Goal: Communication & Community: Participate in discussion

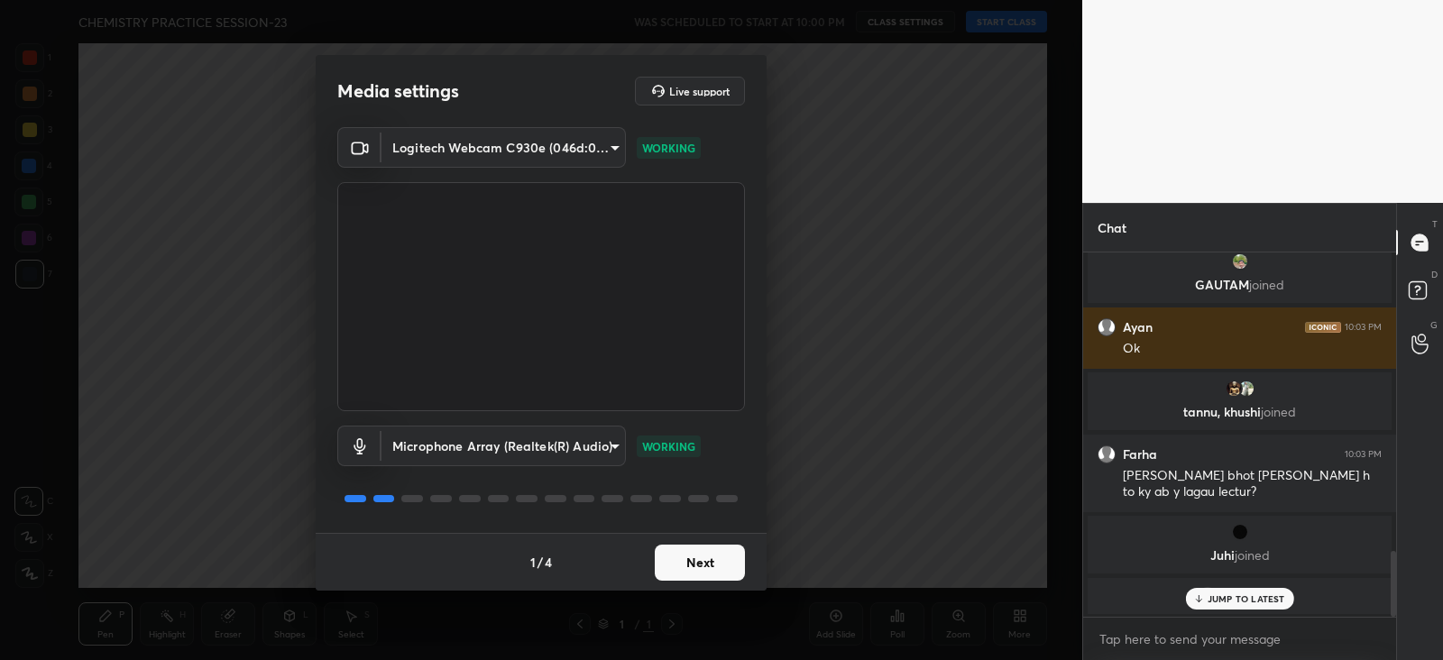
scroll to position [1666, 0]
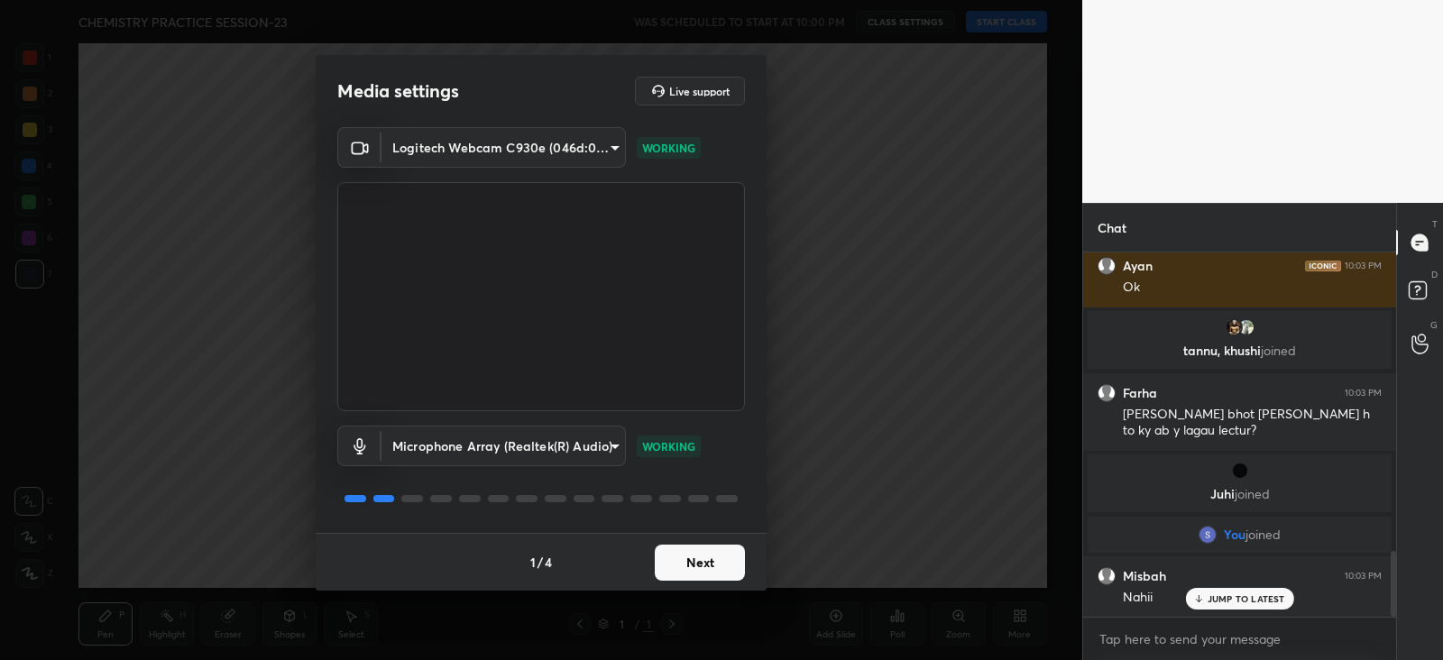
click at [675, 563] on button "Next" at bounding box center [700, 563] width 90 height 36
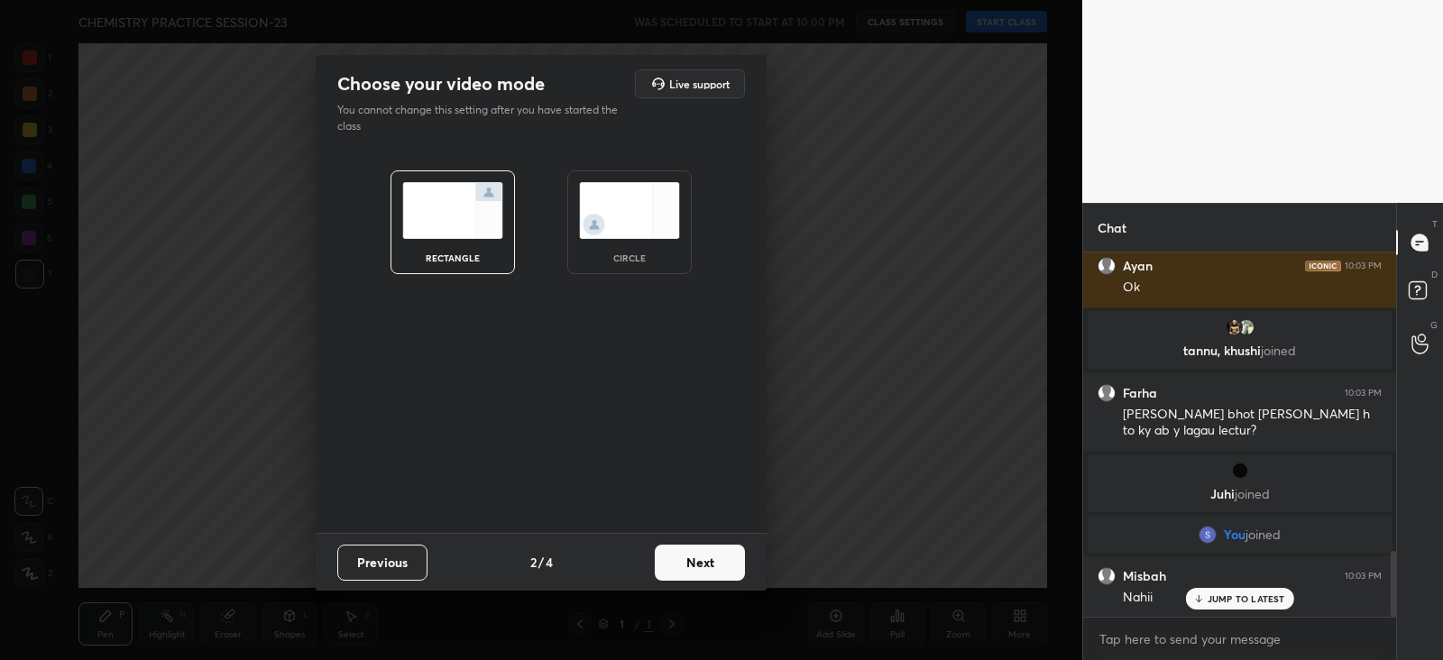
click at [676, 562] on button "Next" at bounding box center [700, 563] width 90 height 36
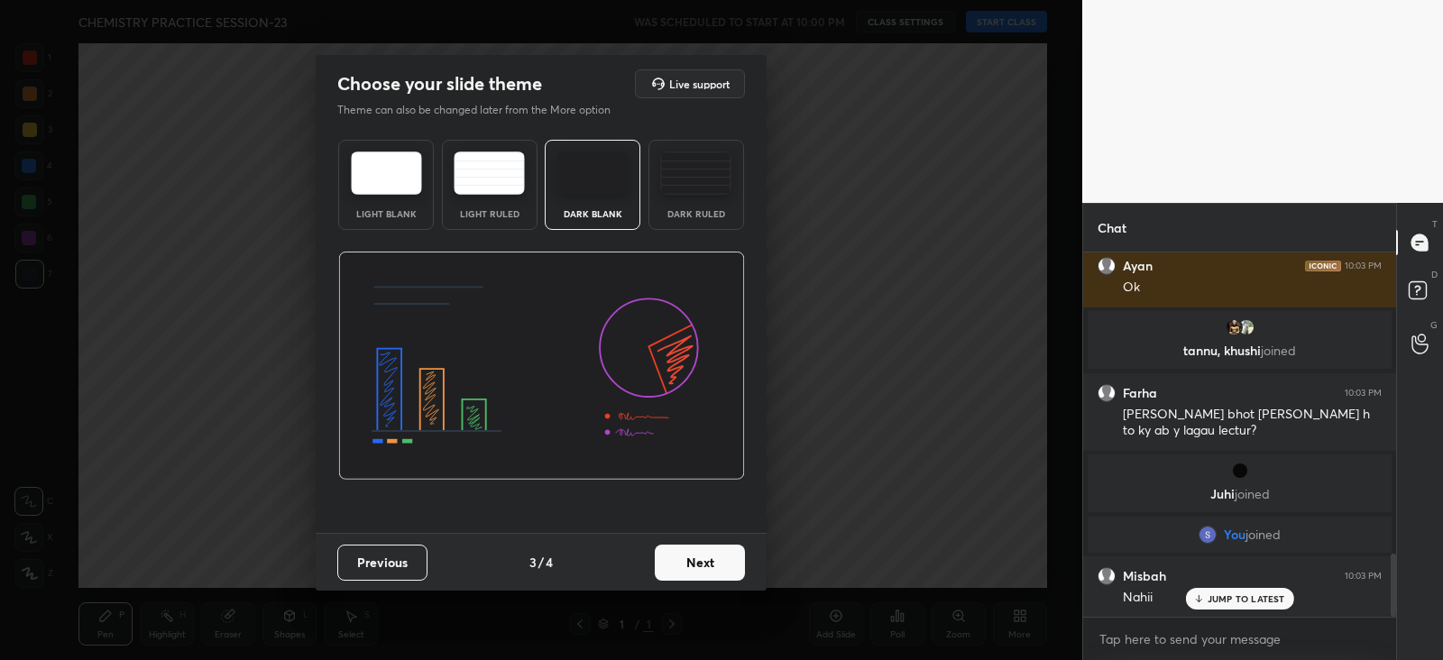
scroll to position [1727, 0]
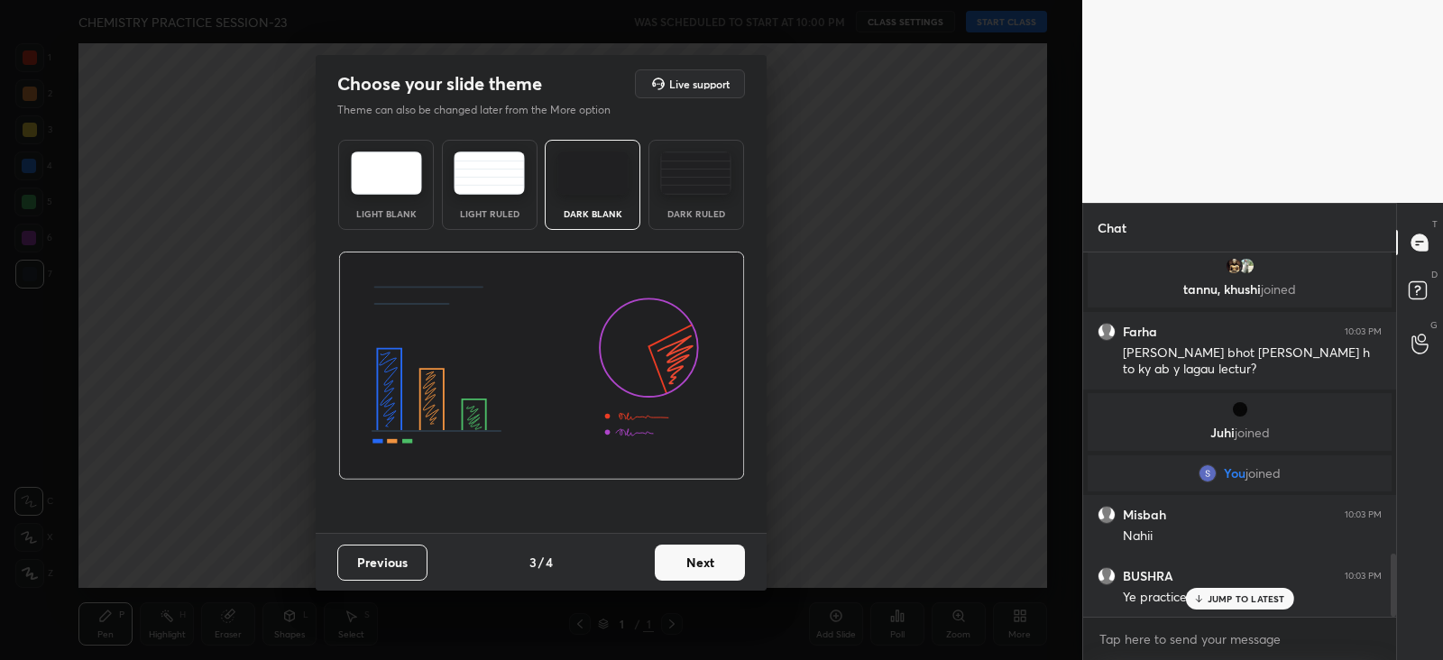
click at [667, 169] on img at bounding box center [695, 172] width 71 height 43
click at [694, 565] on button "Next" at bounding box center [700, 563] width 90 height 36
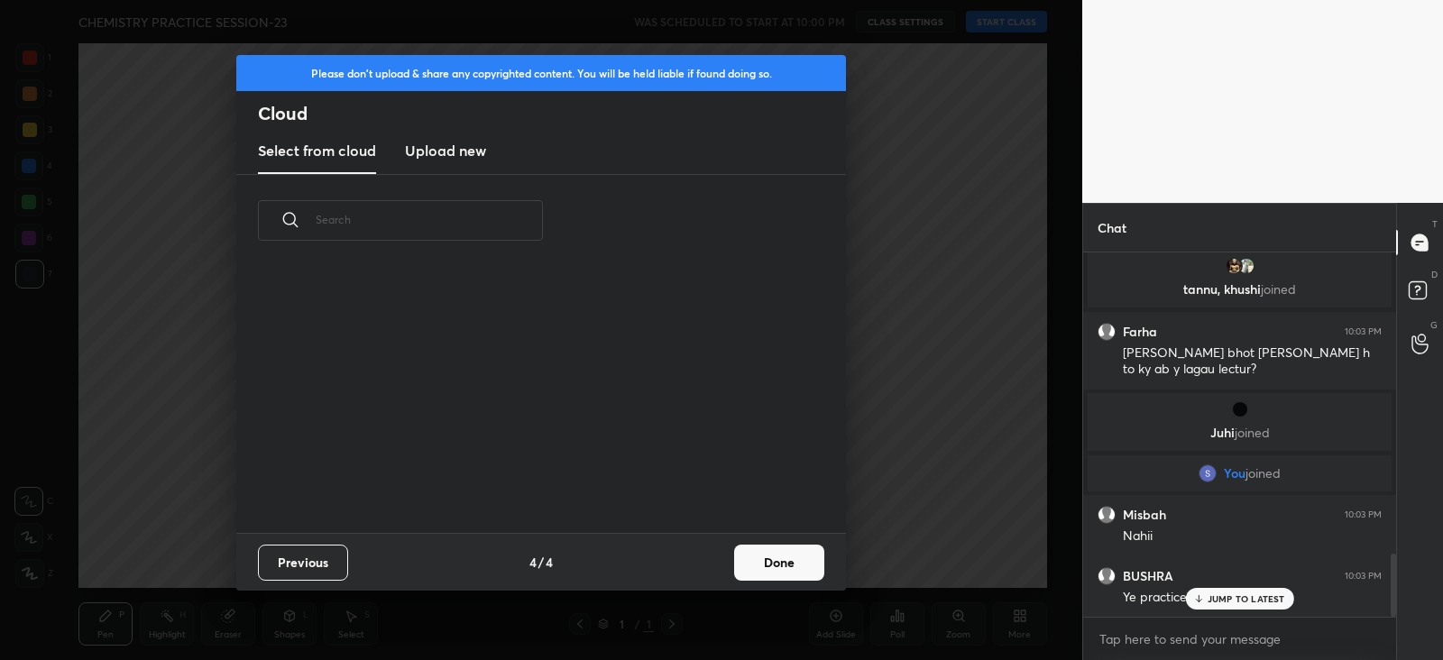
scroll to position [266, 579]
click at [756, 567] on button "Done" at bounding box center [779, 563] width 90 height 36
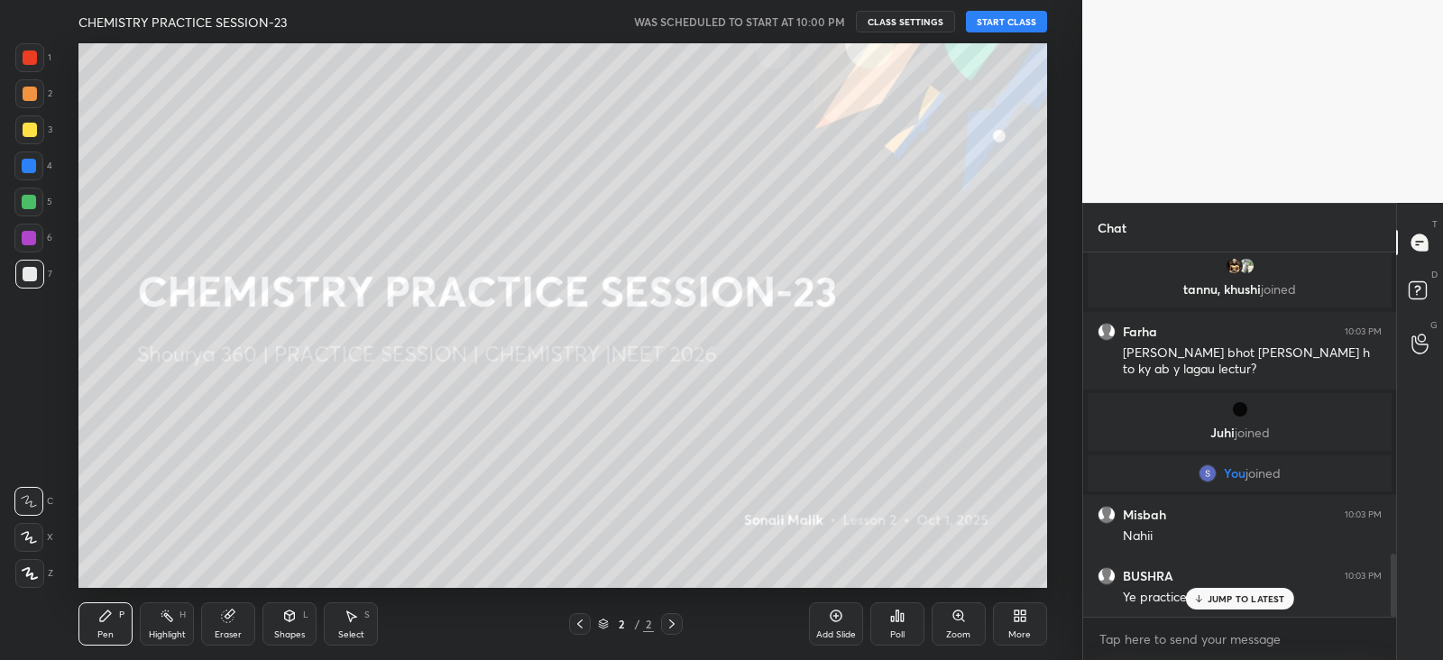
click at [1012, 22] on button "START CLASS" at bounding box center [1006, 22] width 81 height 22
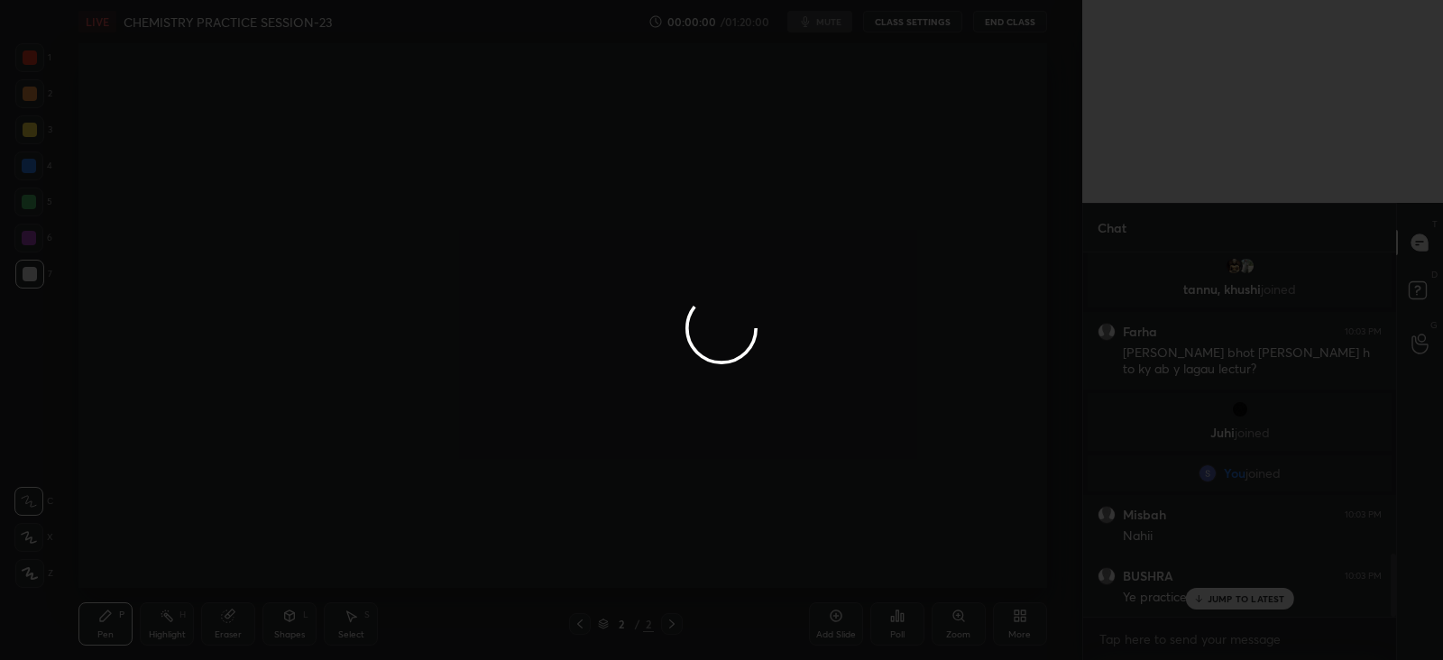
click at [1231, 610] on div at bounding box center [721, 330] width 1443 height 660
click at [1230, 601] on div at bounding box center [721, 330] width 1443 height 660
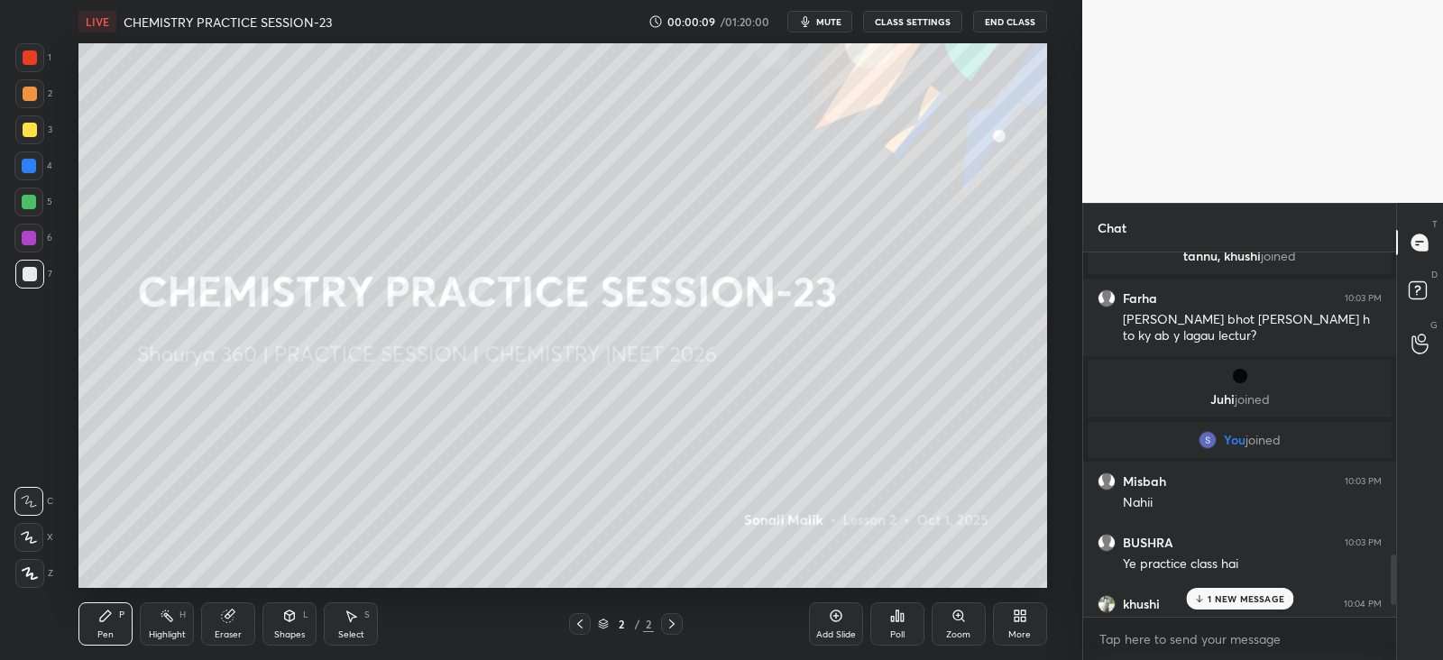
scroll to position [2263, 0]
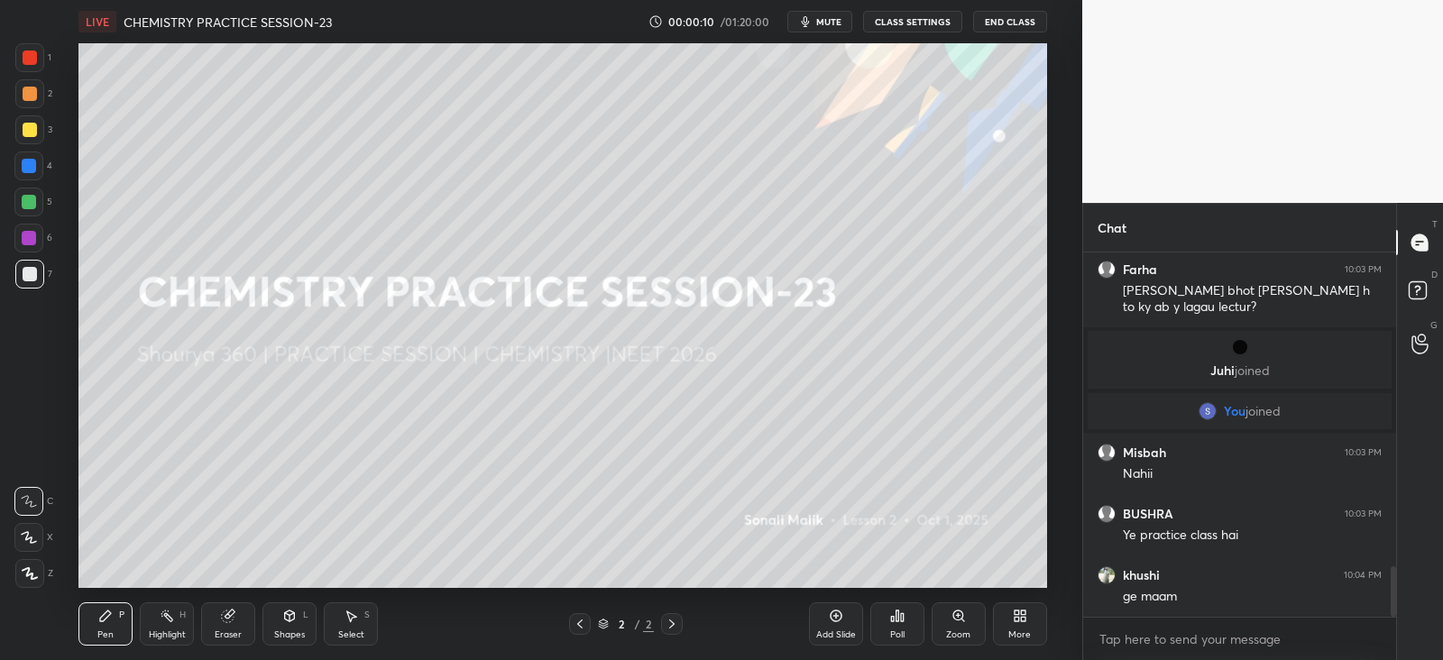
click at [1030, 630] on div "More" at bounding box center [1020, 623] width 54 height 43
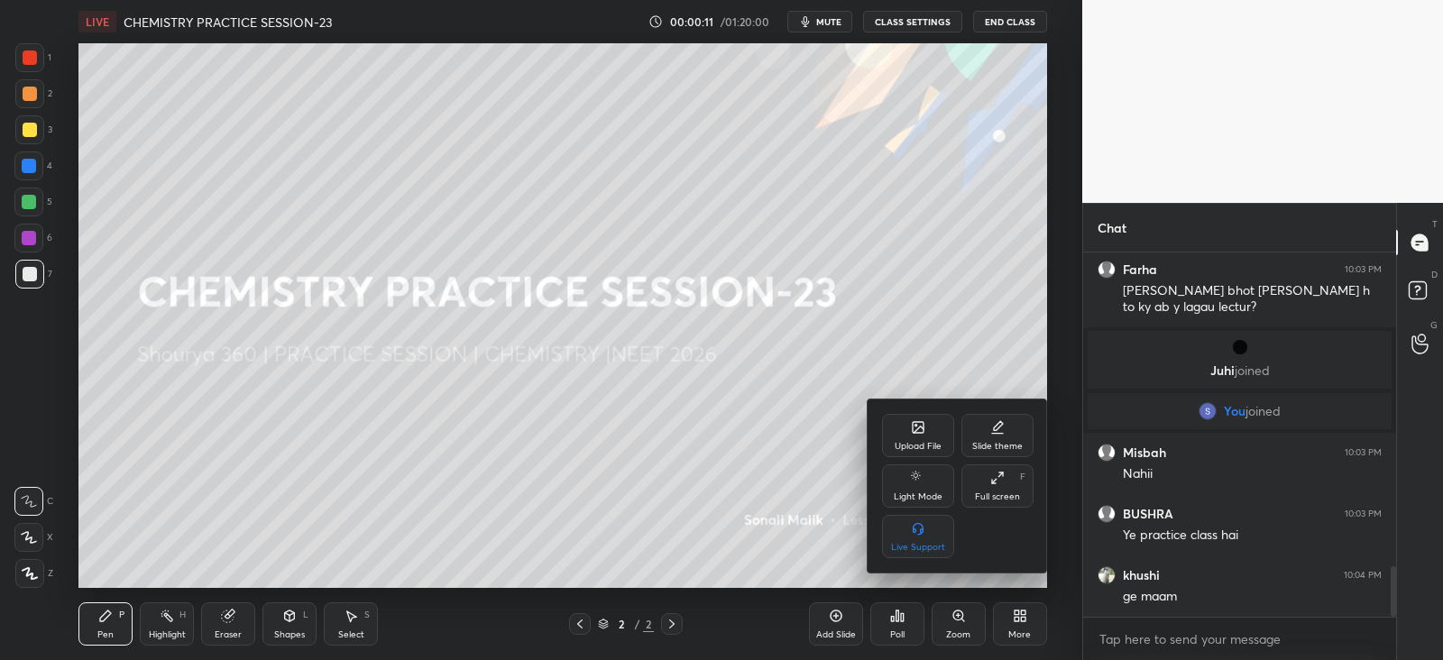
click at [911, 428] on icon at bounding box center [918, 427] width 14 height 14
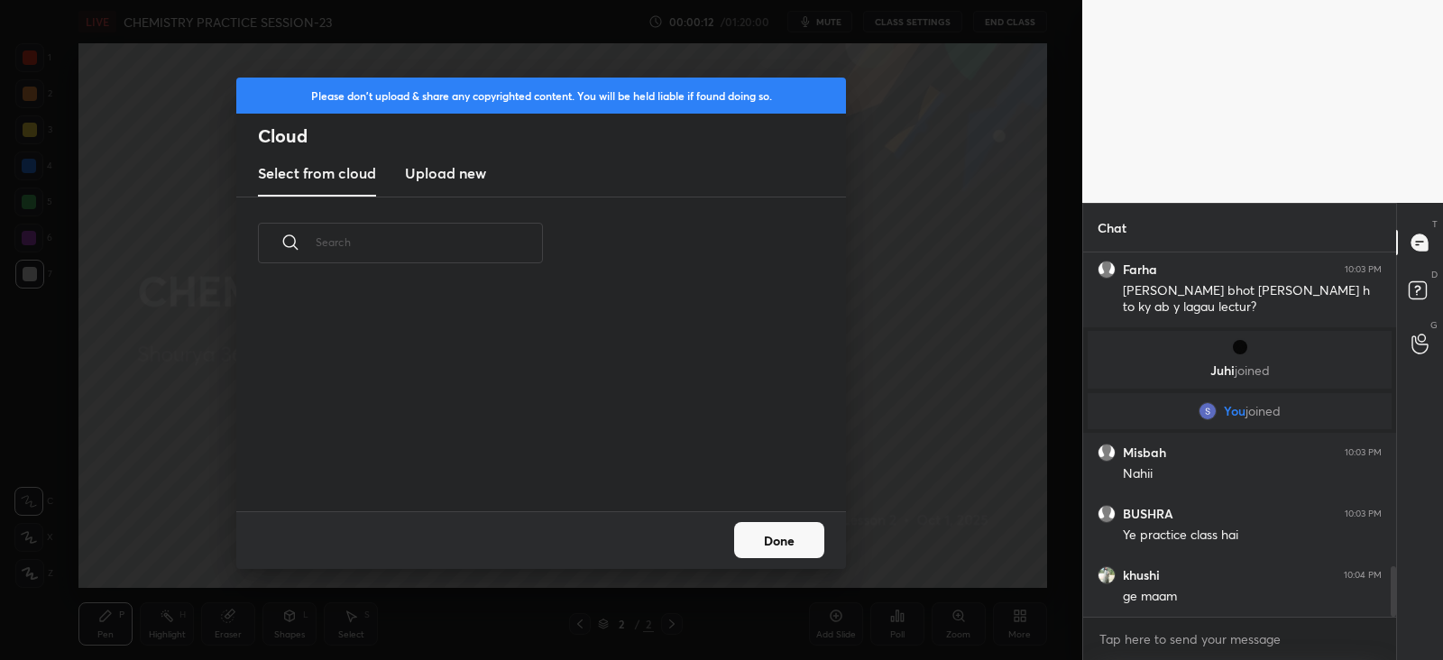
scroll to position [222, 579]
click at [432, 168] on h3 "Upload new" at bounding box center [445, 173] width 81 height 22
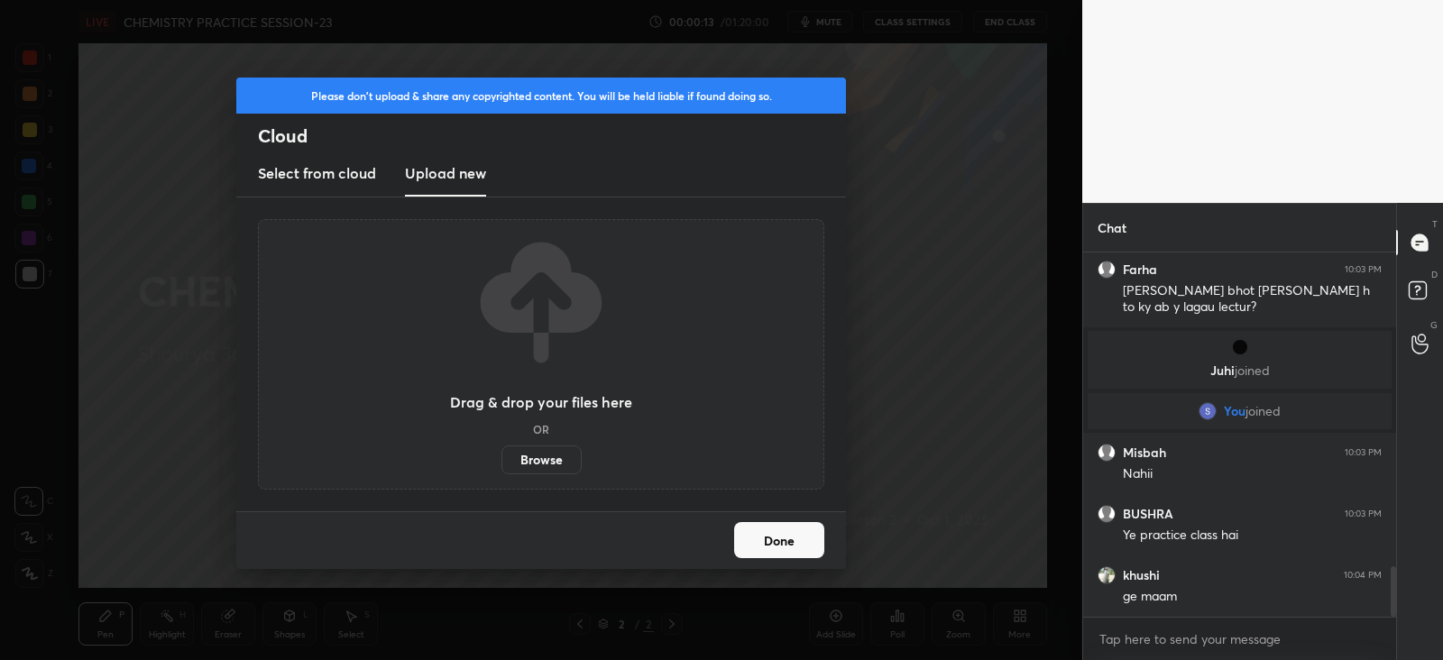
click at [532, 459] on label "Browse" at bounding box center [541, 459] width 80 height 29
click at [501, 459] on input "Browse" at bounding box center [501, 459] width 0 height 29
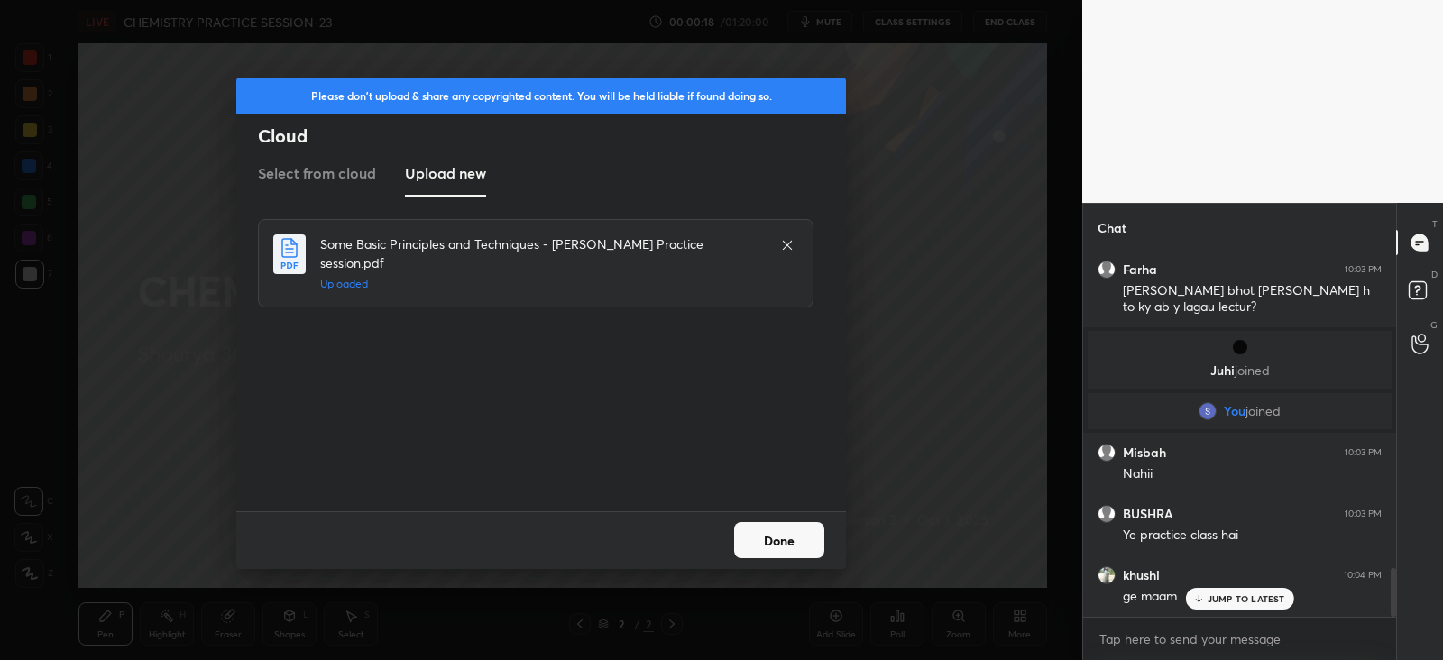
scroll to position [2340, 0]
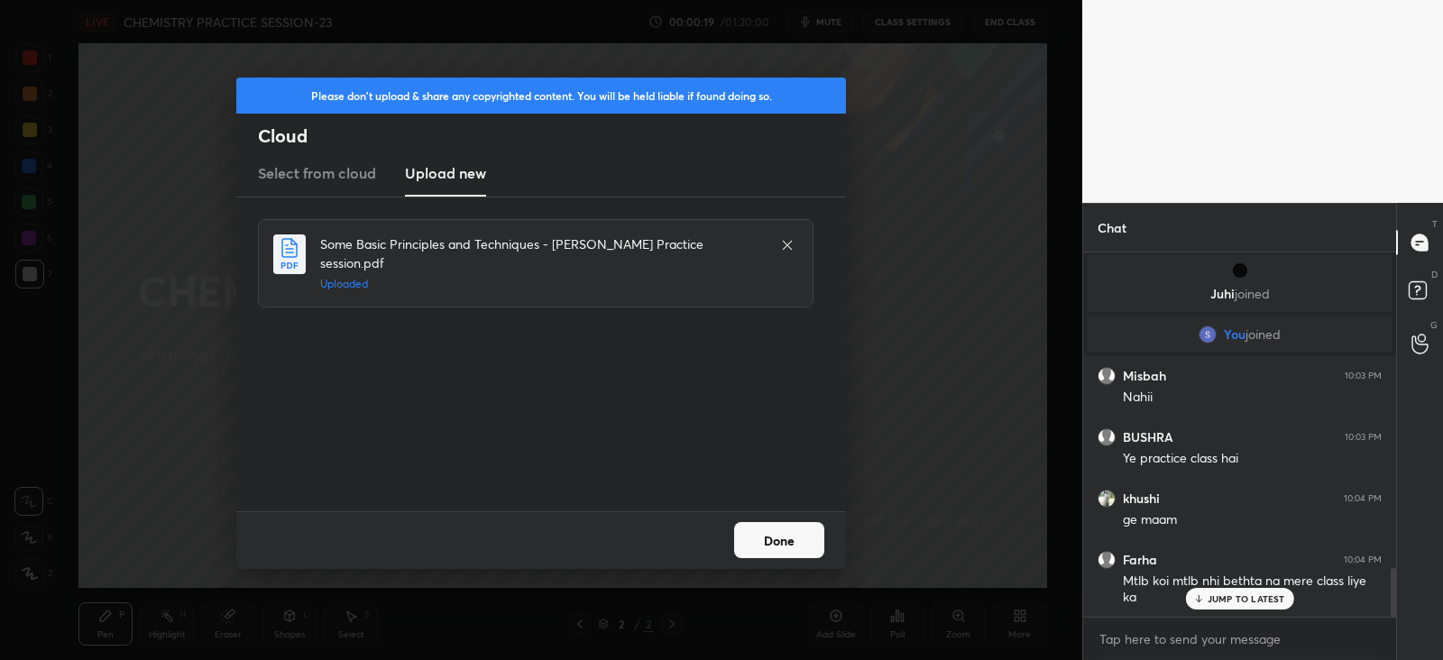
click at [755, 544] on button "Done" at bounding box center [779, 540] width 90 height 36
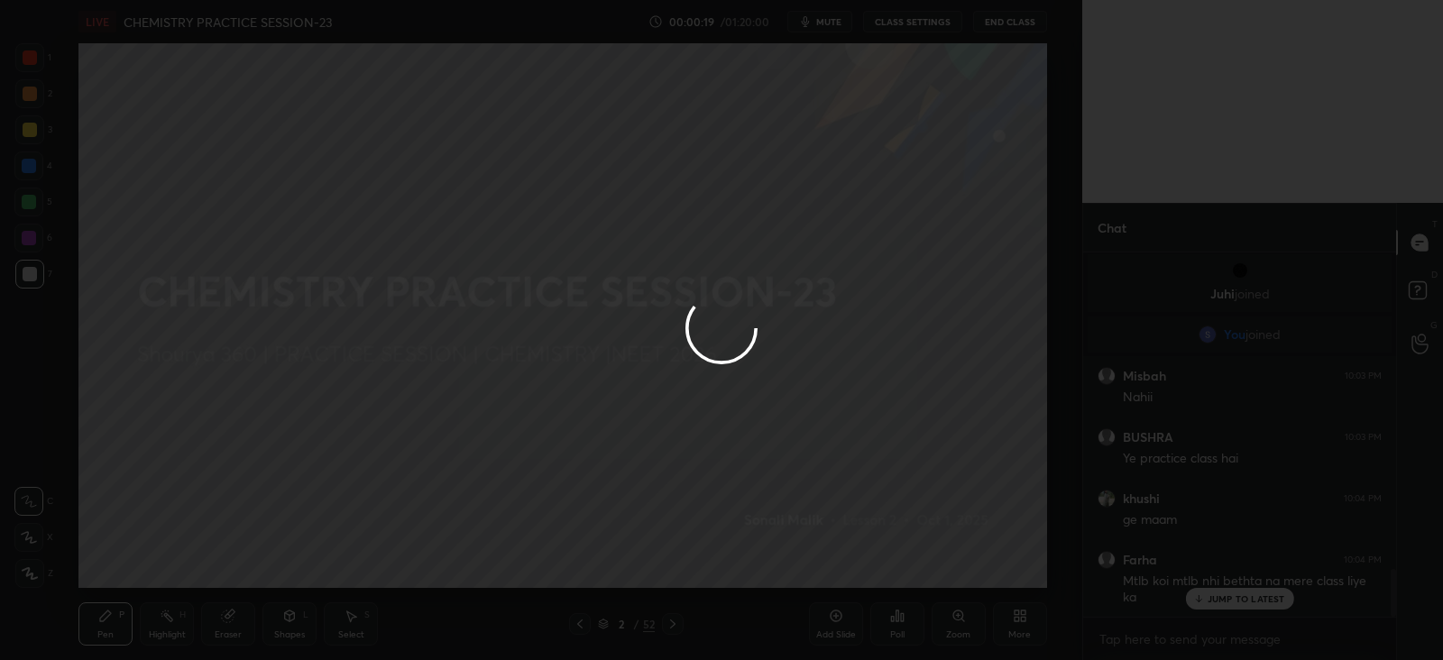
scroll to position [2418, 0]
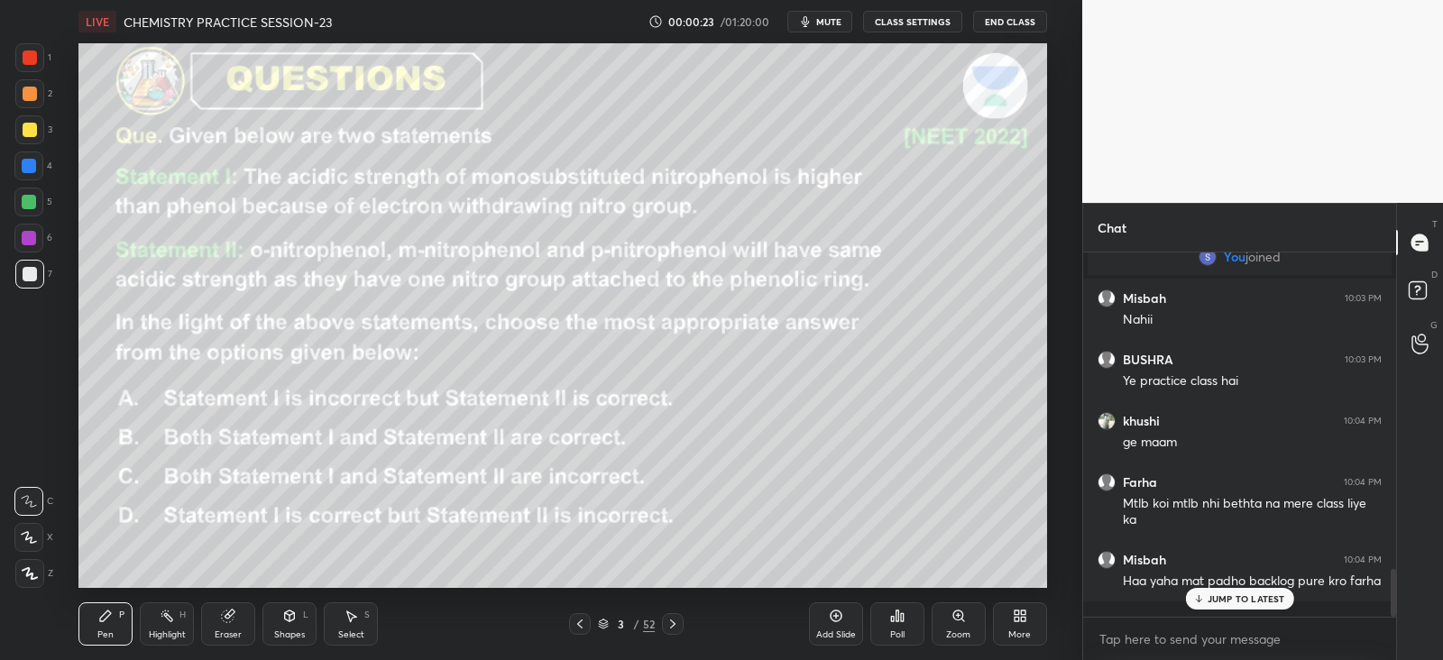
click at [583, 629] on icon at bounding box center [580, 624] width 14 height 14
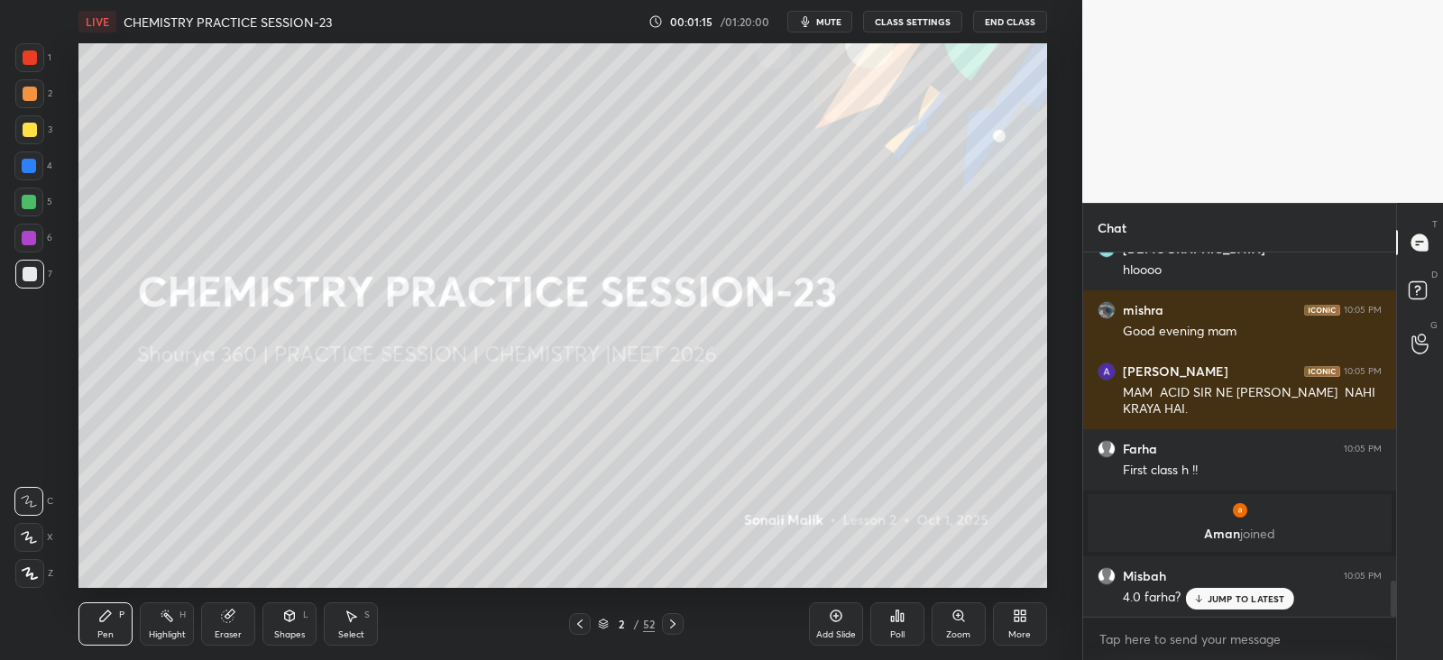
scroll to position [3367, 0]
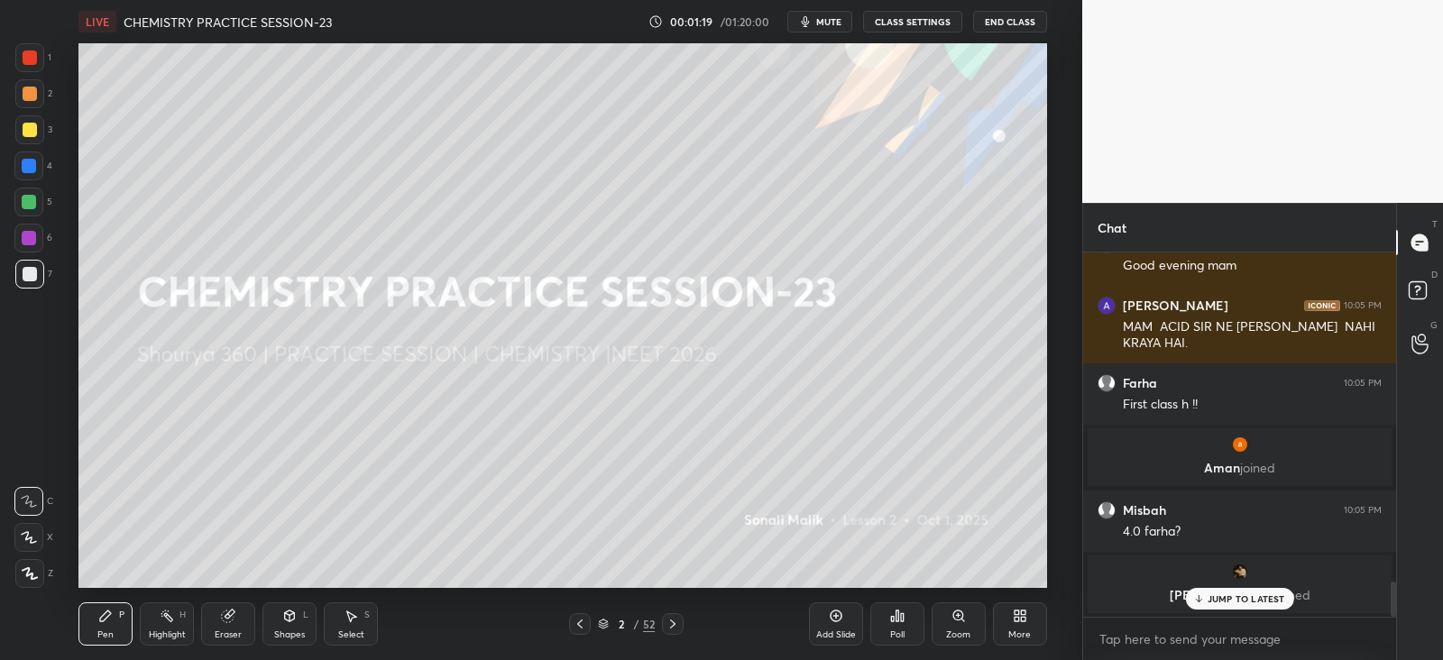
click at [1217, 601] on p "JUMP TO LATEST" at bounding box center [1246, 598] width 78 height 11
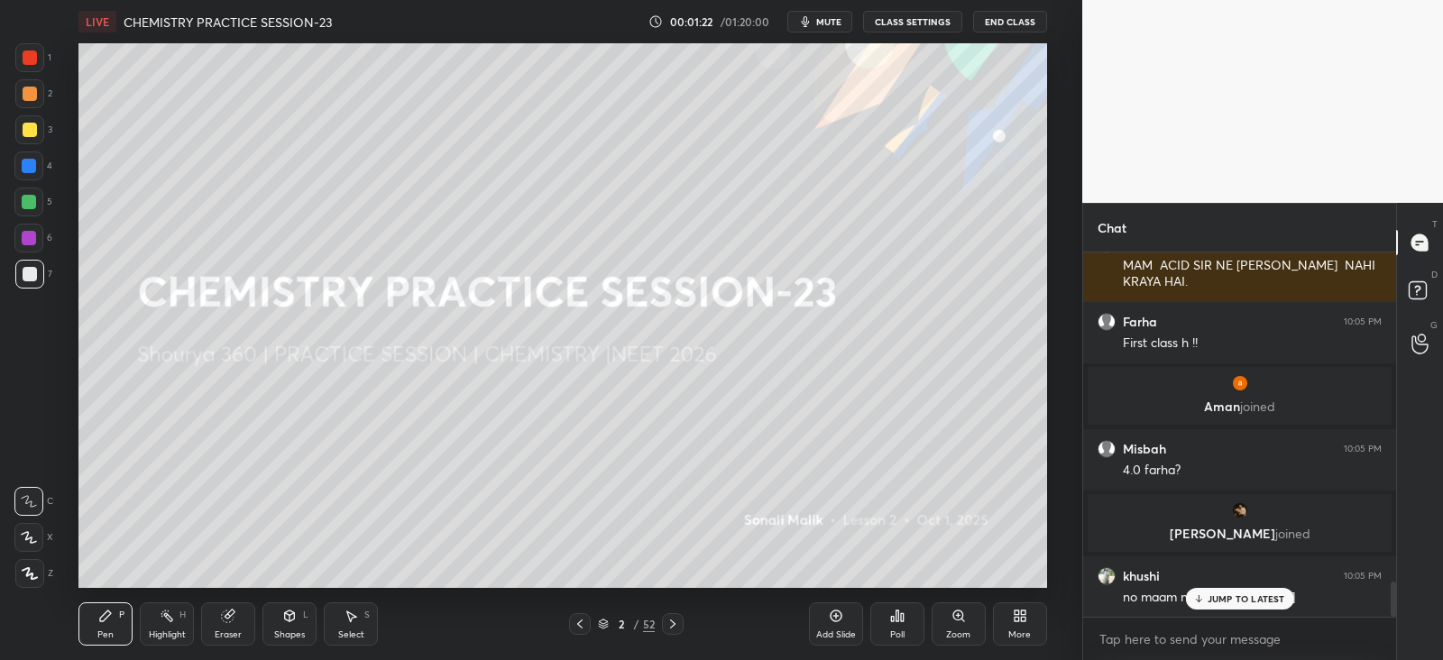
click at [1216, 604] on p "JUMP TO LATEST" at bounding box center [1246, 598] width 78 height 11
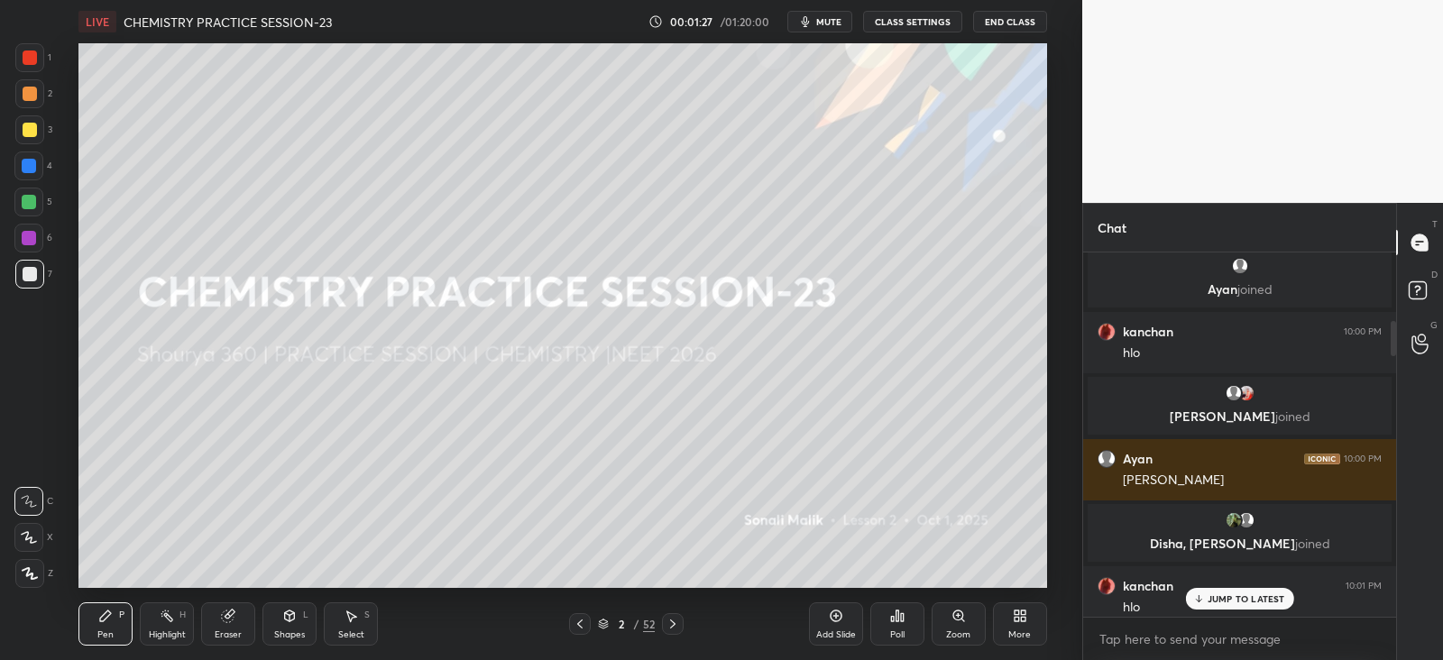
click at [1220, 603] on p "JUMP TO LATEST" at bounding box center [1246, 598] width 78 height 11
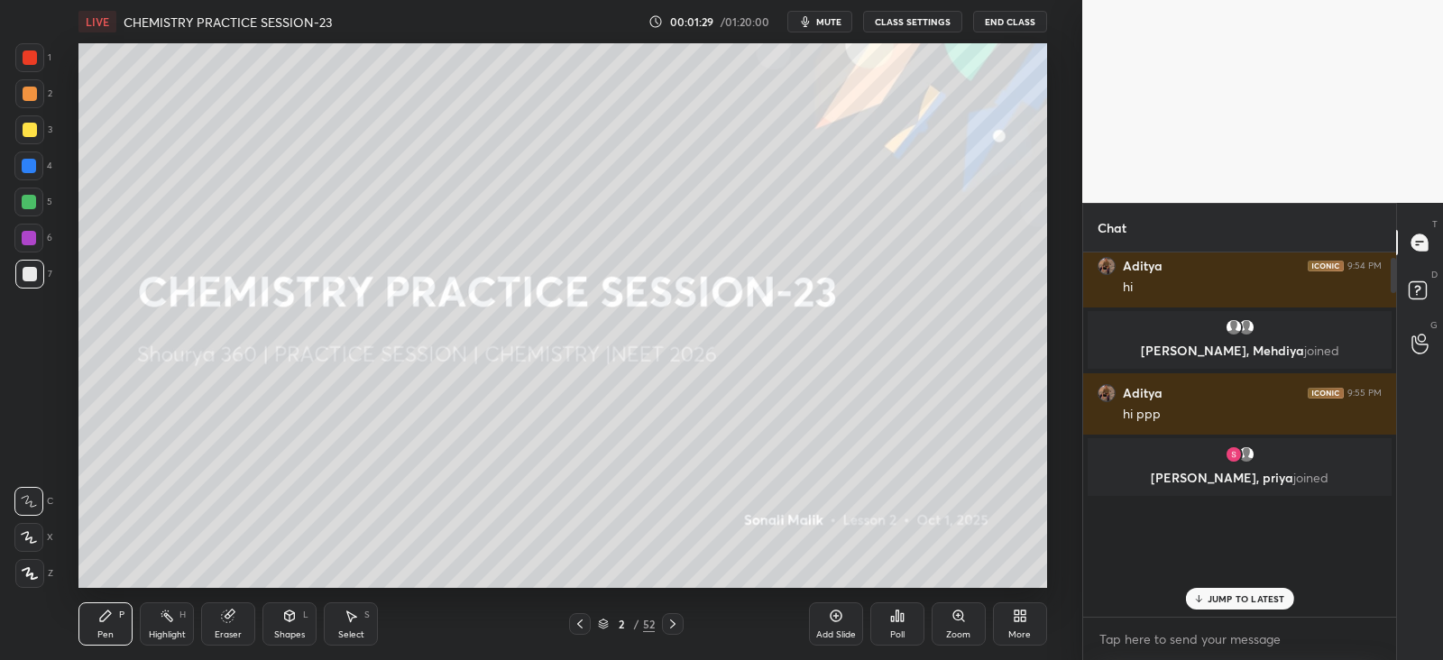
scroll to position [0, 0]
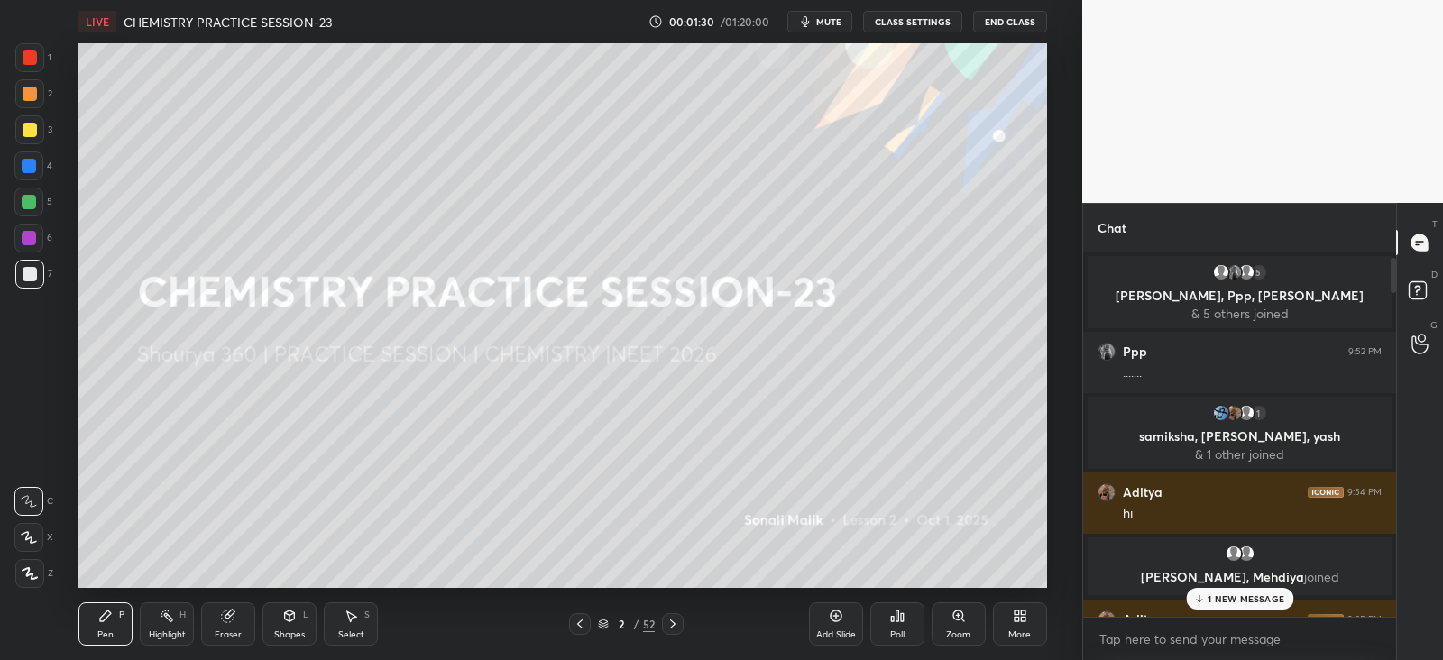
click at [1218, 597] on p "1 NEW MESSAGE" at bounding box center [1245, 598] width 77 height 11
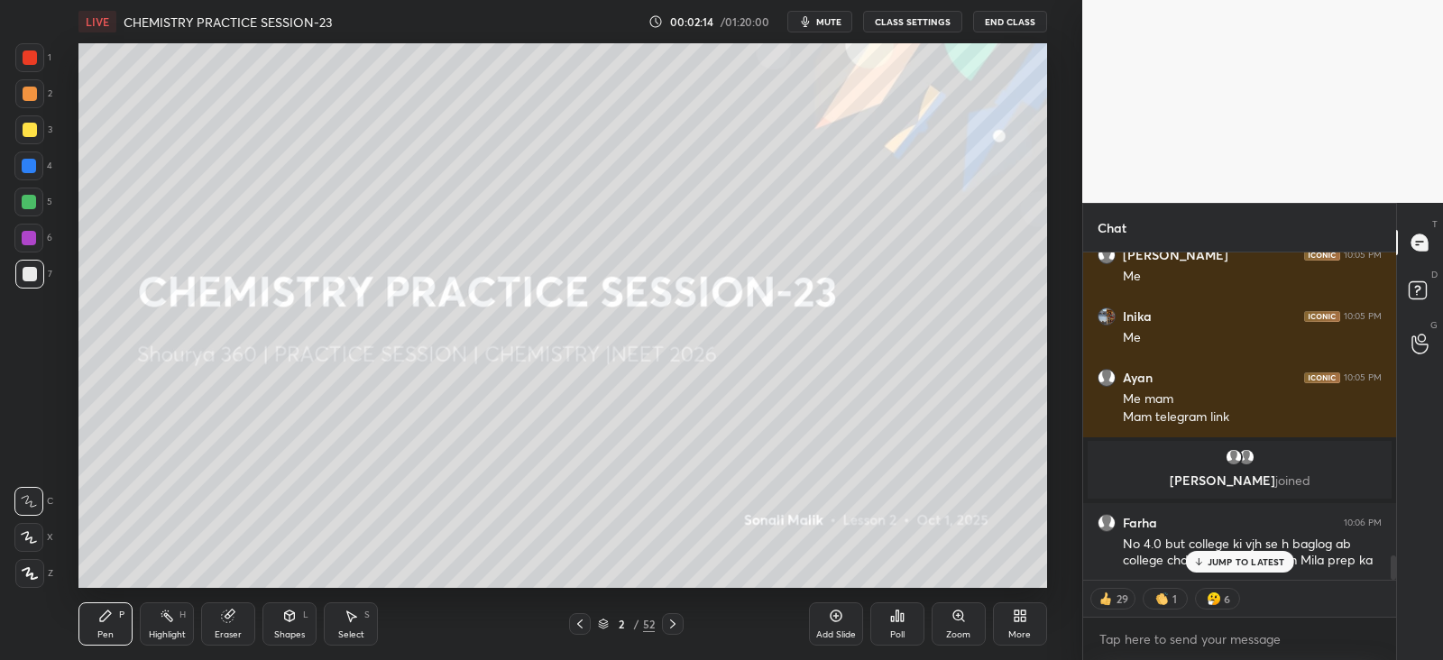
scroll to position [4079, 0]
click at [1222, 558] on p "JUMP TO LATEST" at bounding box center [1246, 561] width 78 height 11
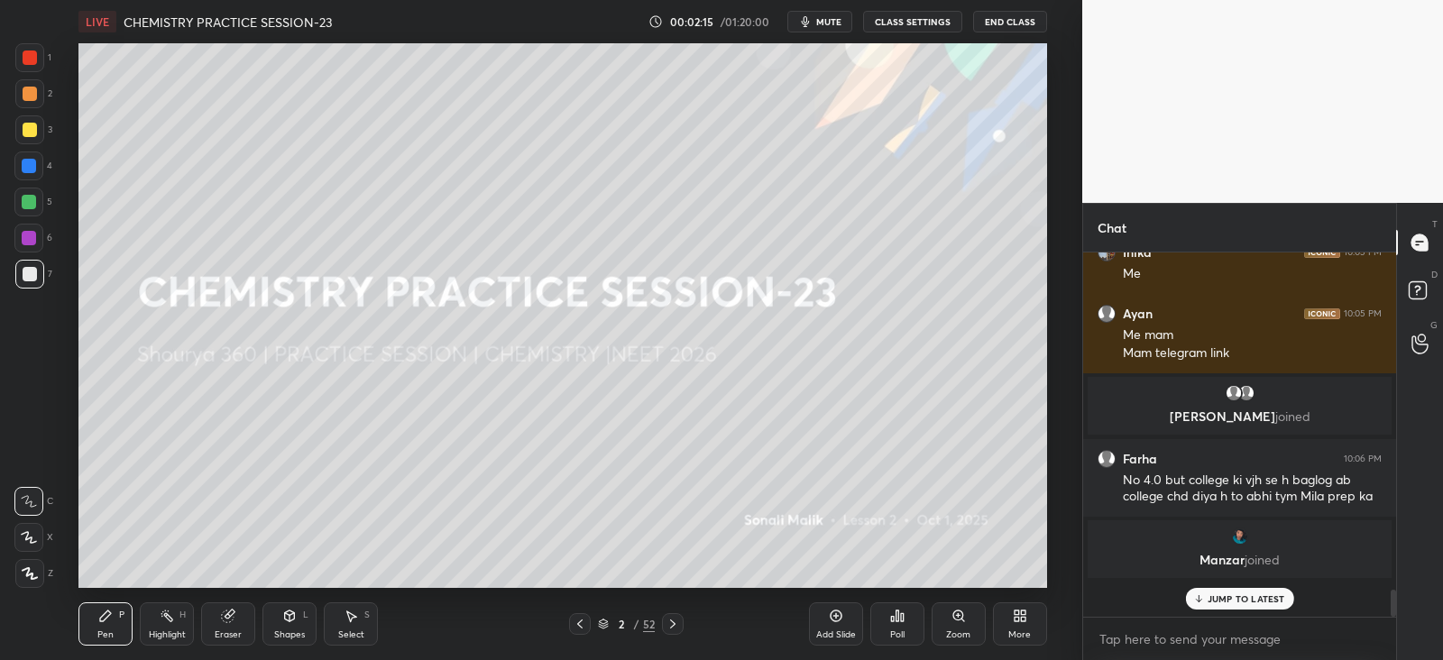
scroll to position [358, 307]
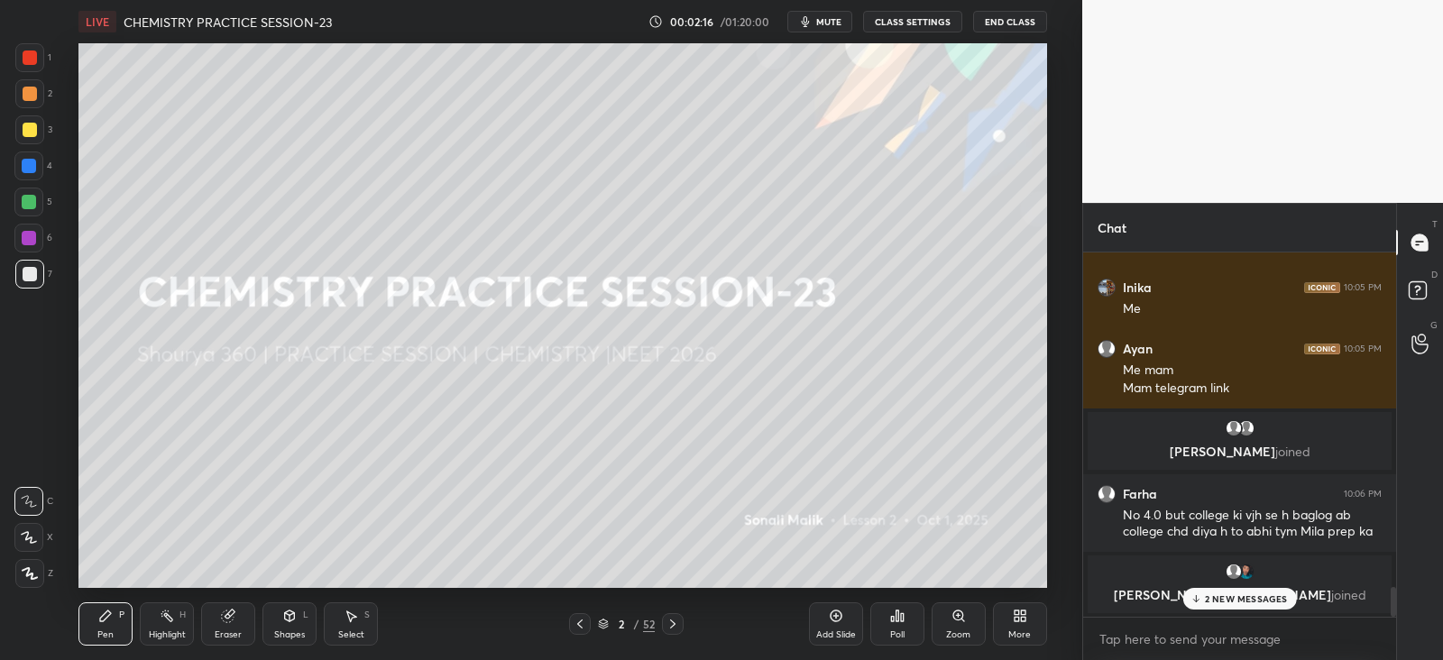
click at [1217, 604] on p "2 NEW MESSAGES" at bounding box center [1246, 598] width 83 height 11
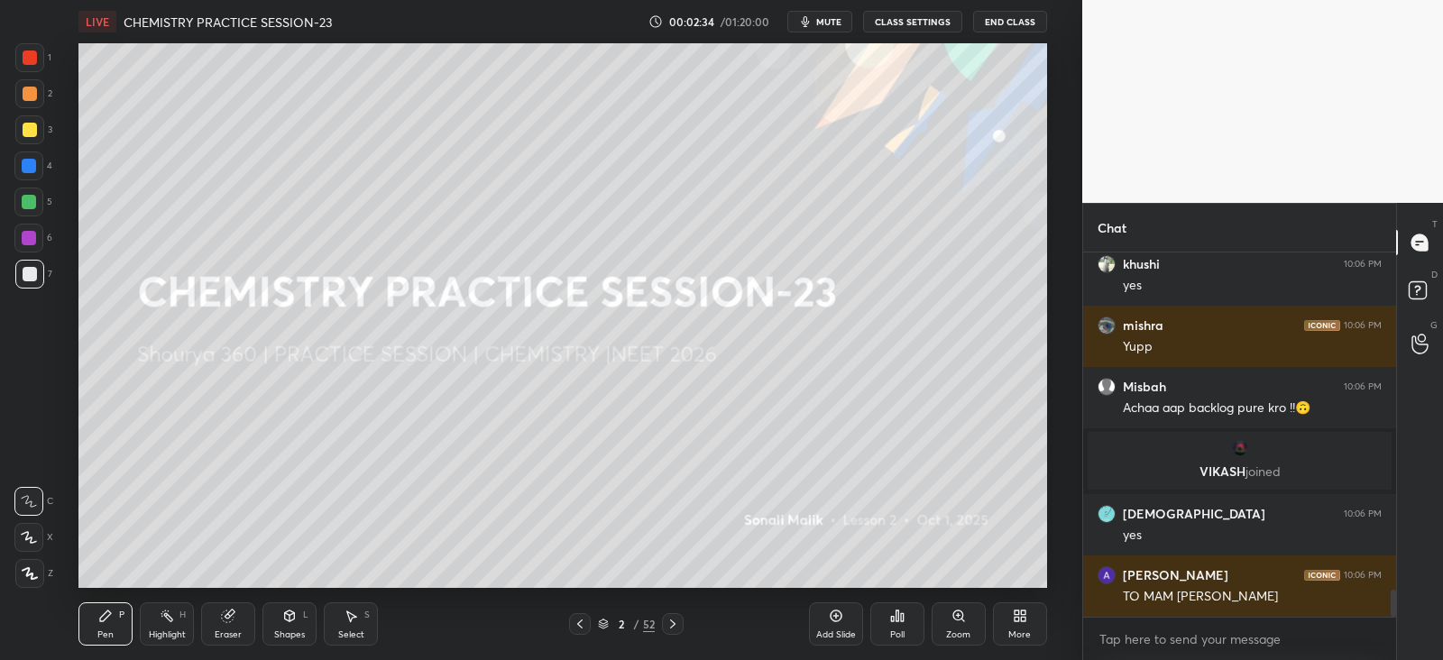
scroll to position [4541, 0]
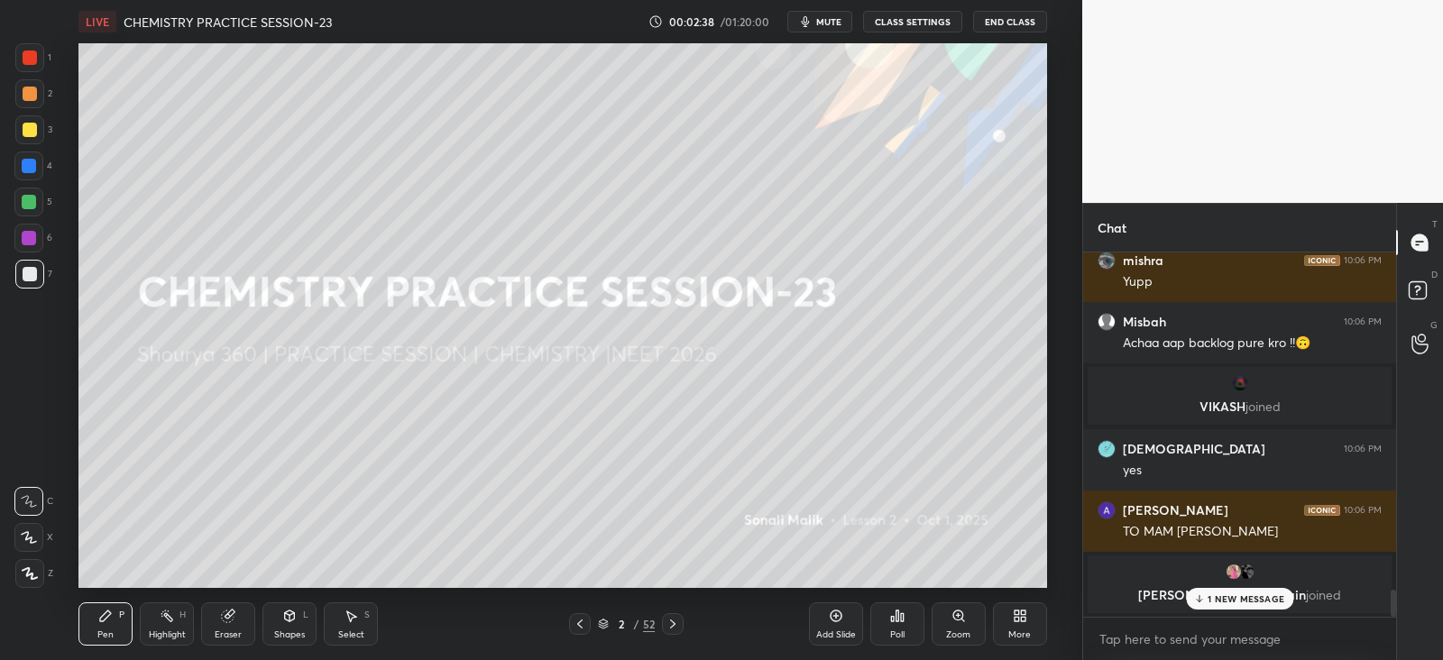
click at [913, 614] on div "Poll" at bounding box center [897, 623] width 54 height 43
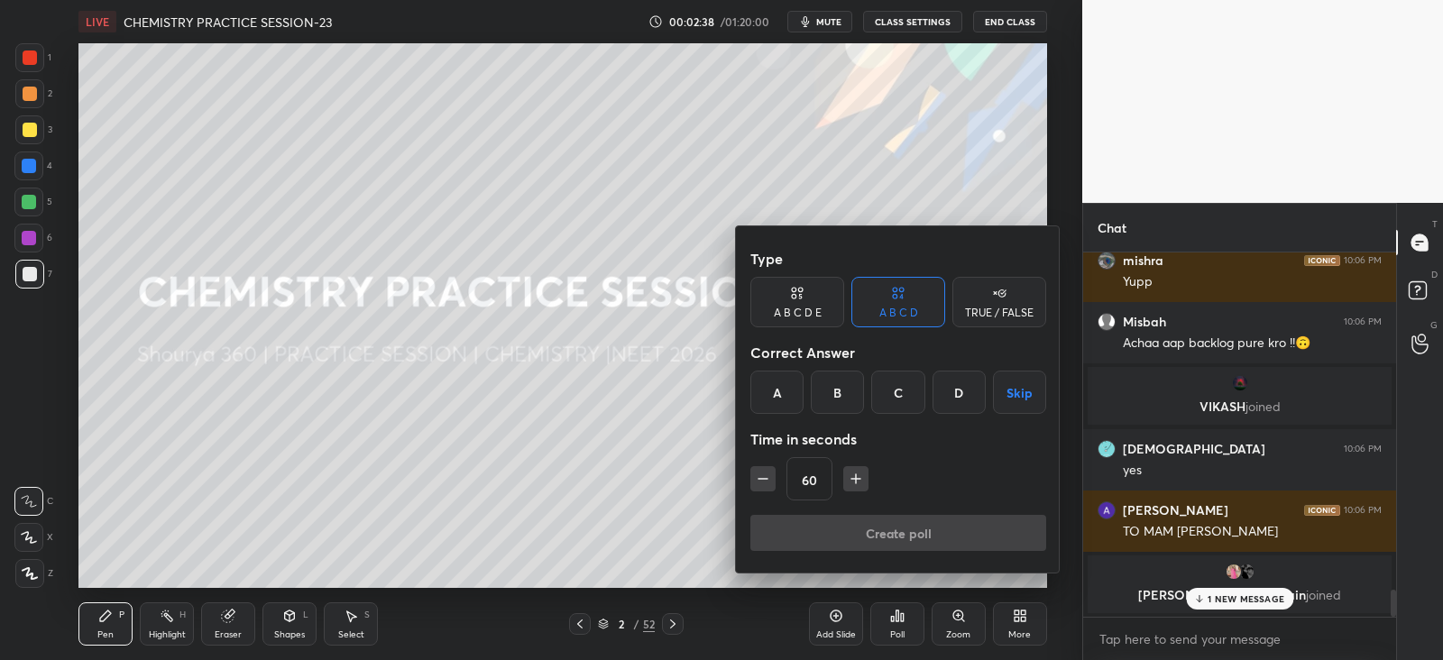
click at [1144, 638] on div at bounding box center [721, 330] width 1443 height 660
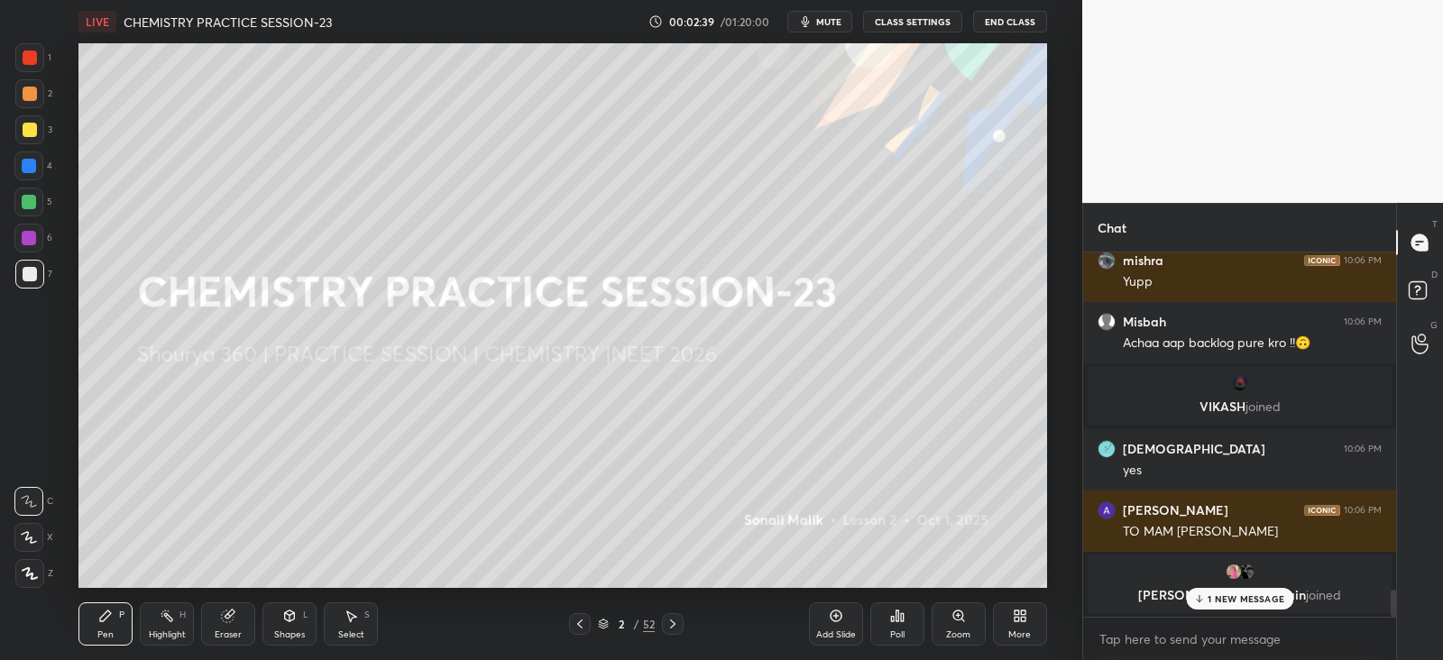
click at [1222, 598] on p "1 NEW MESSAGE" at bounding box center [1245, 598] width 77 height 11
click at [1144, 641] on textarea at bounding box center [1239, 639] width 284 height 29
type textarea "x"
paste textarea "[URL][DOMAIN_NAME]"
type textarea "[URL][DOMAIN_NAME]"
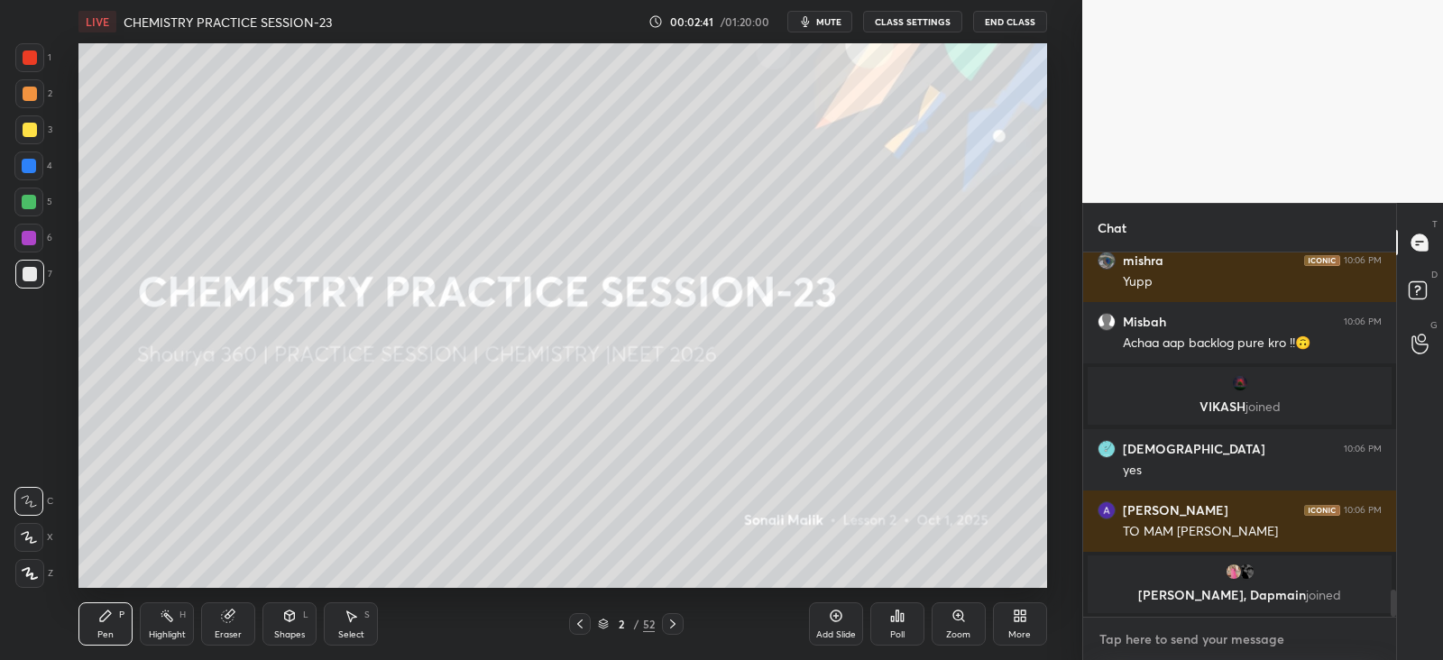
type textarea "x"
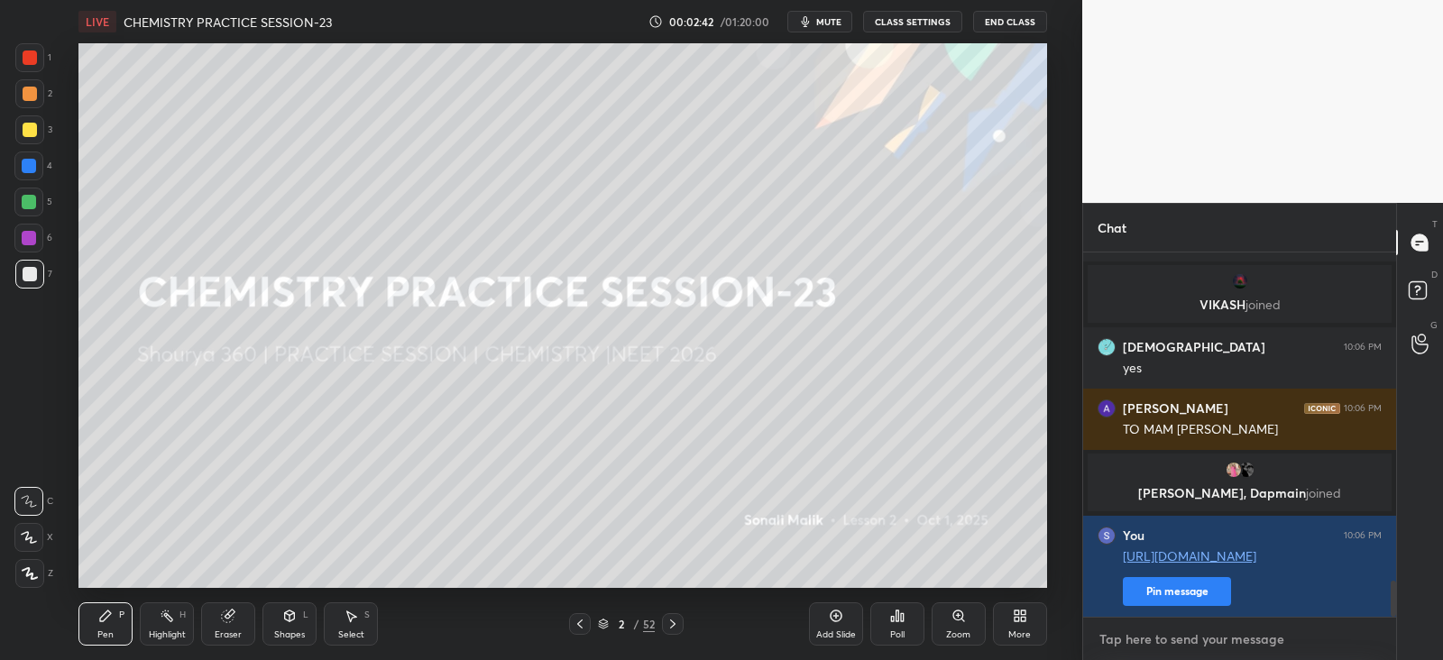
scroll to position [3340, 0]
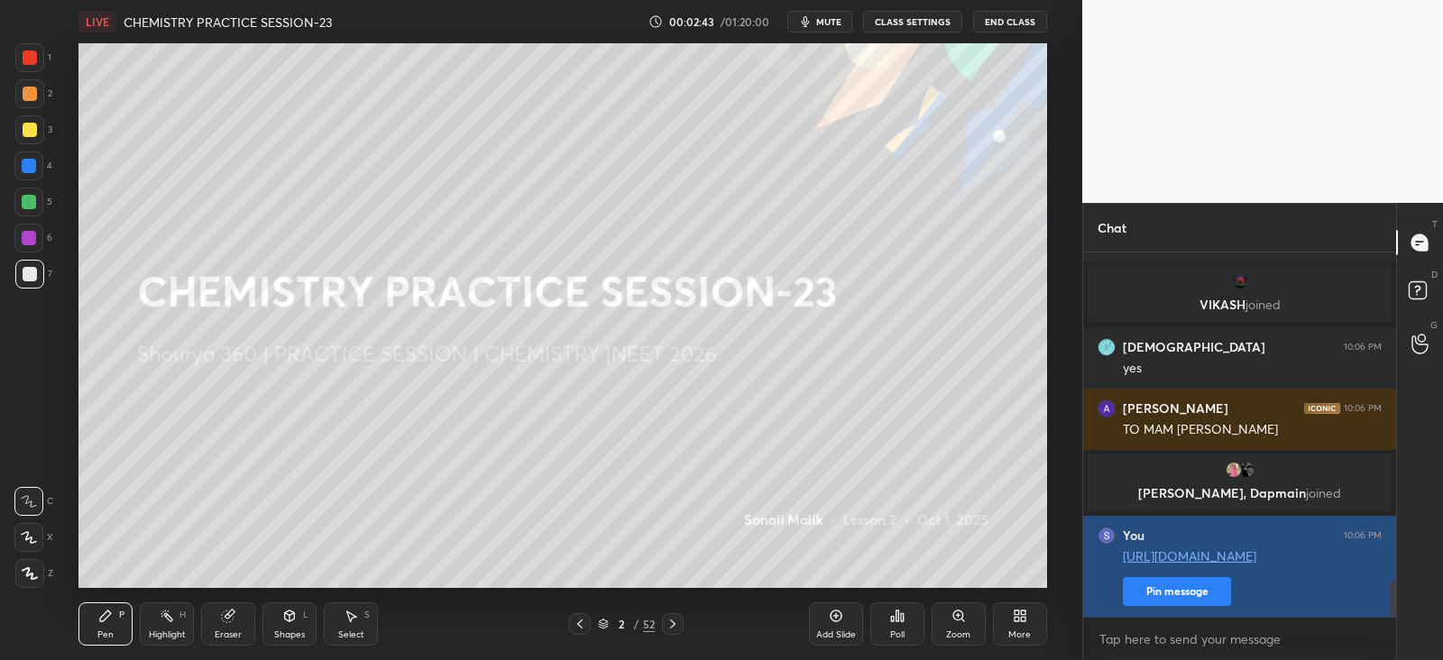
click at [1150, 590] on button "Pin message" at bounding box center [1177, 591] width 108 height 29
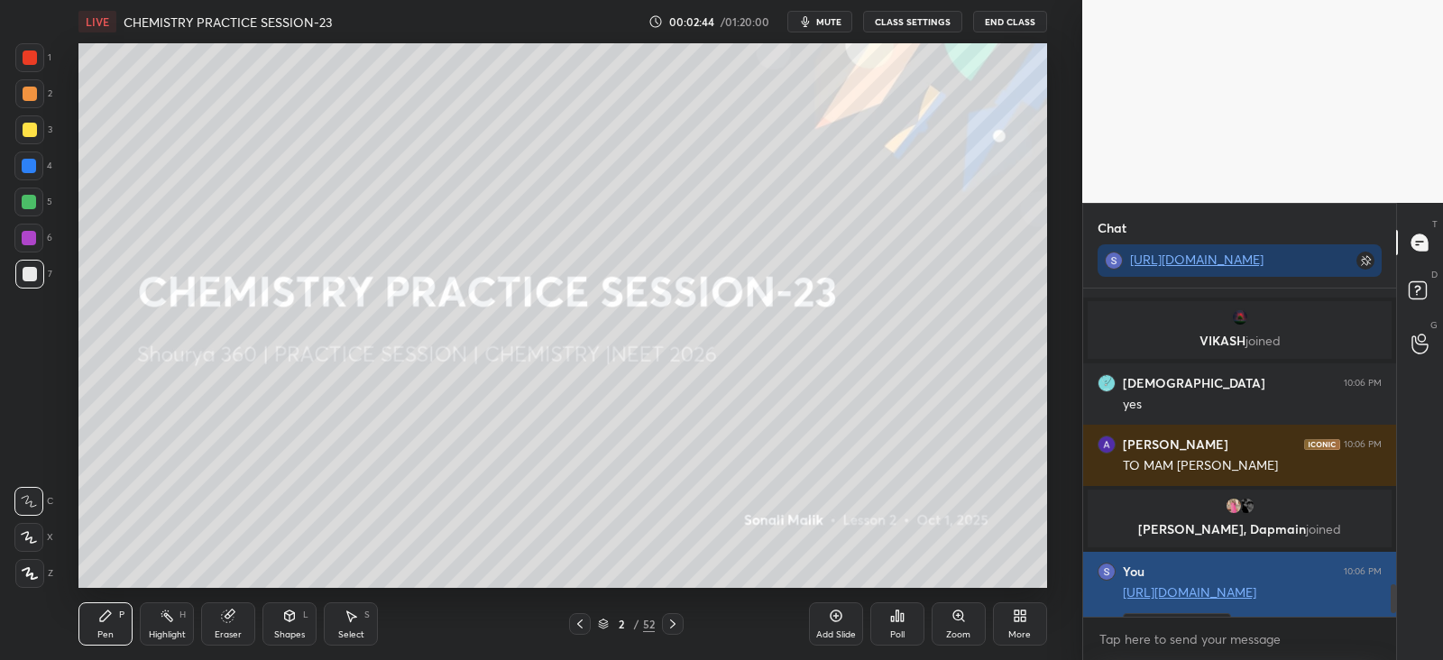
scroll to position [3441, 0]
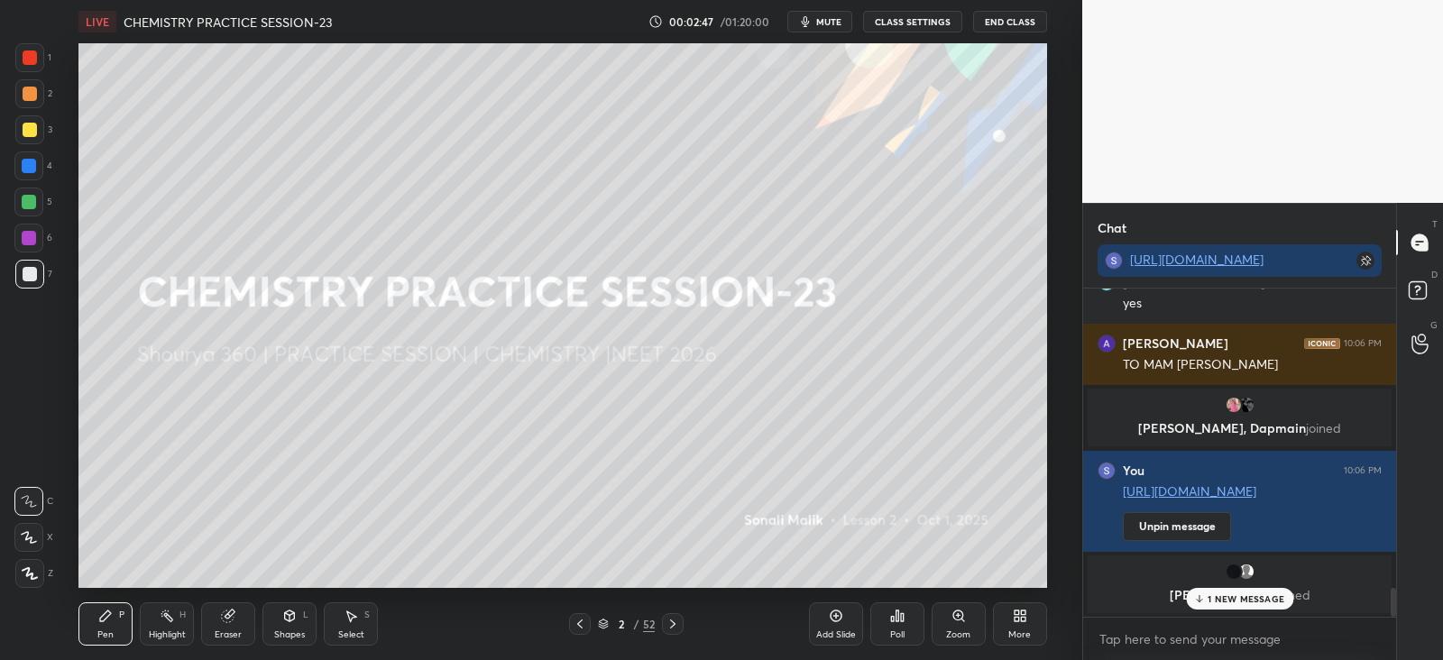
click at [1230, 593] on p "1 NEW MESSAGE" at bounding box center [1245, 598] width 77 height 11
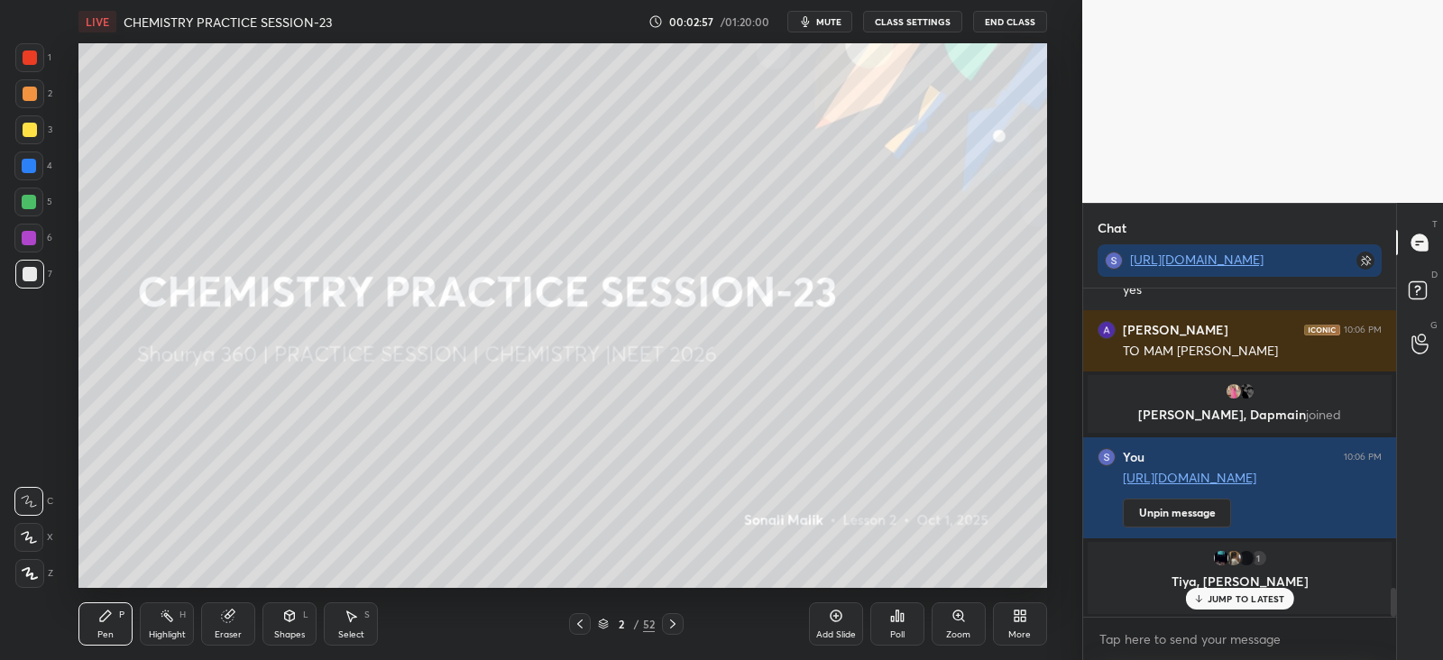
click at [1224, 601] on p "JUMP TO LATEST" at bounding box center [1246, 598] width 78 height 11
click at [671, 620] on icon at bounding box center [672, 624] width 5 height 9
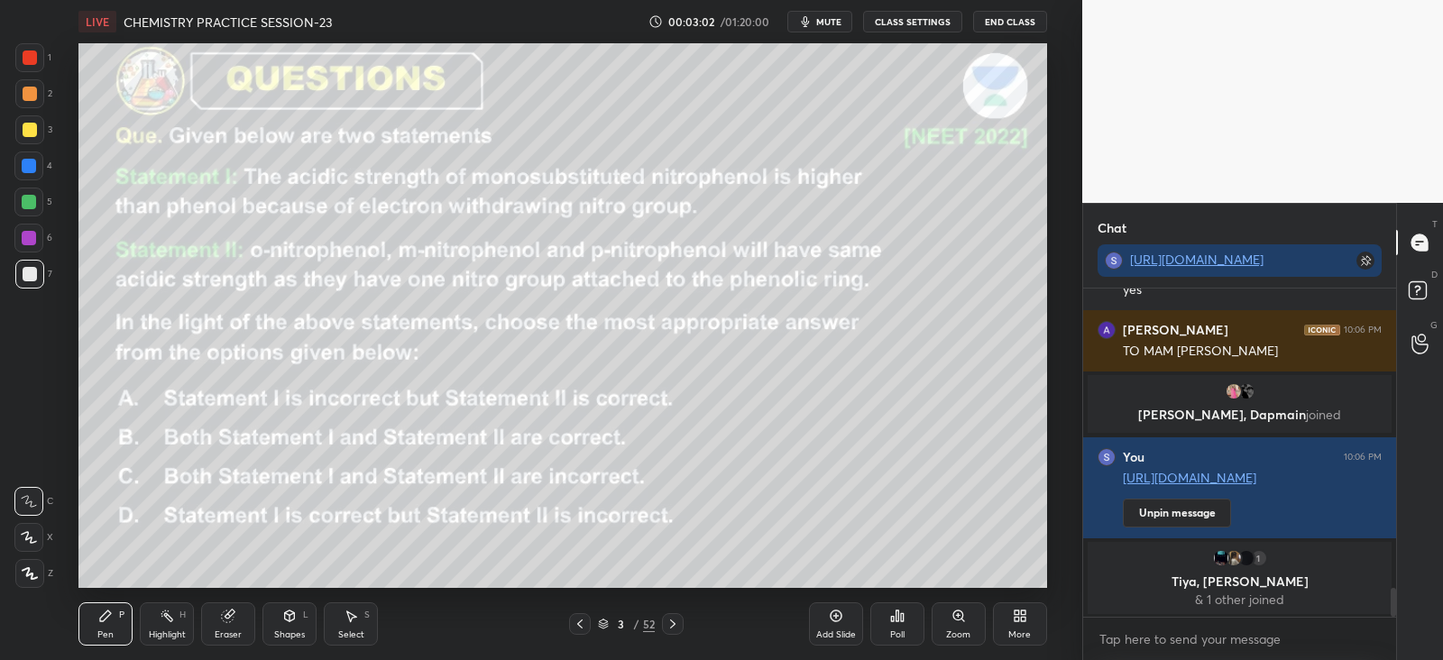
click at [897, 623] on div "Poll" at bounding box center [897, 623] width 54 height 43
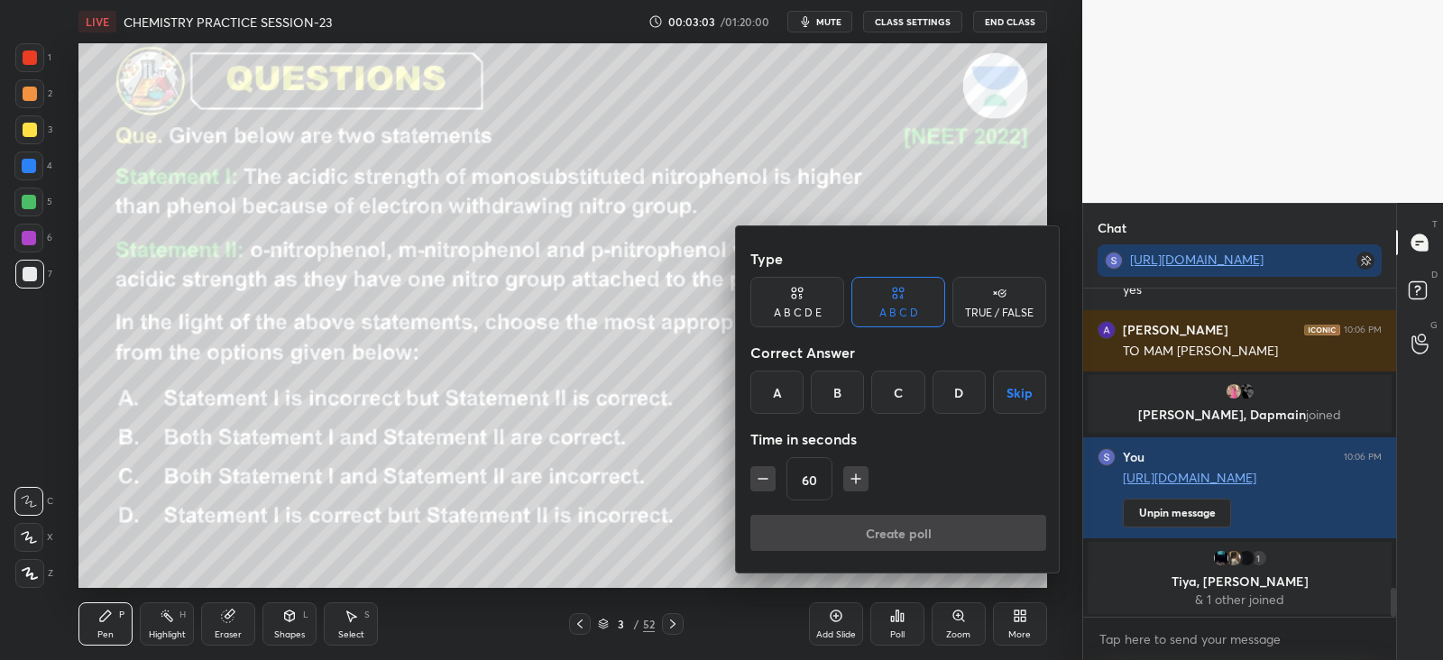
click at [965, 396] on div "D" at bounding box center [958, 392] width 53 height 43
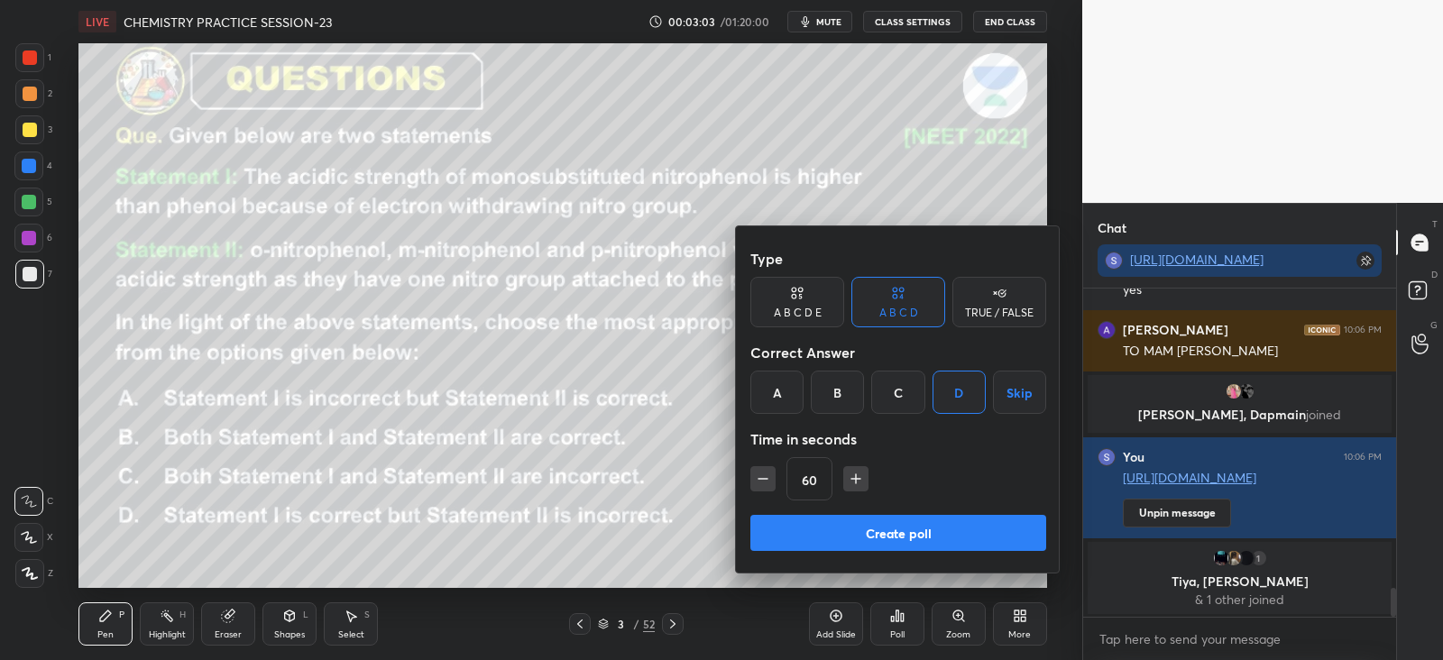
click at [924, 525] on button "Create poll" at bounding box center [898, 533] width 296 height 36
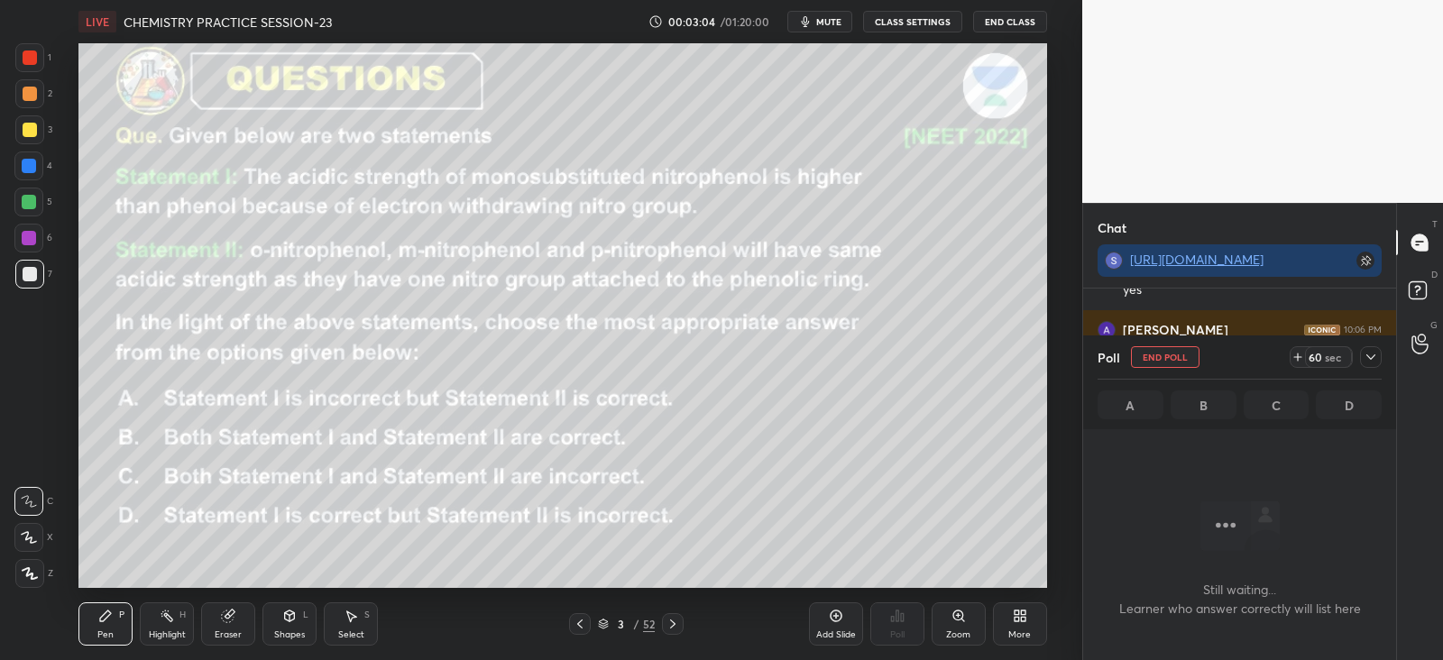
scroll to position [229, 307]
click at [1372, 352] on icon at bounding box center [1370, 357] width 14 height 14
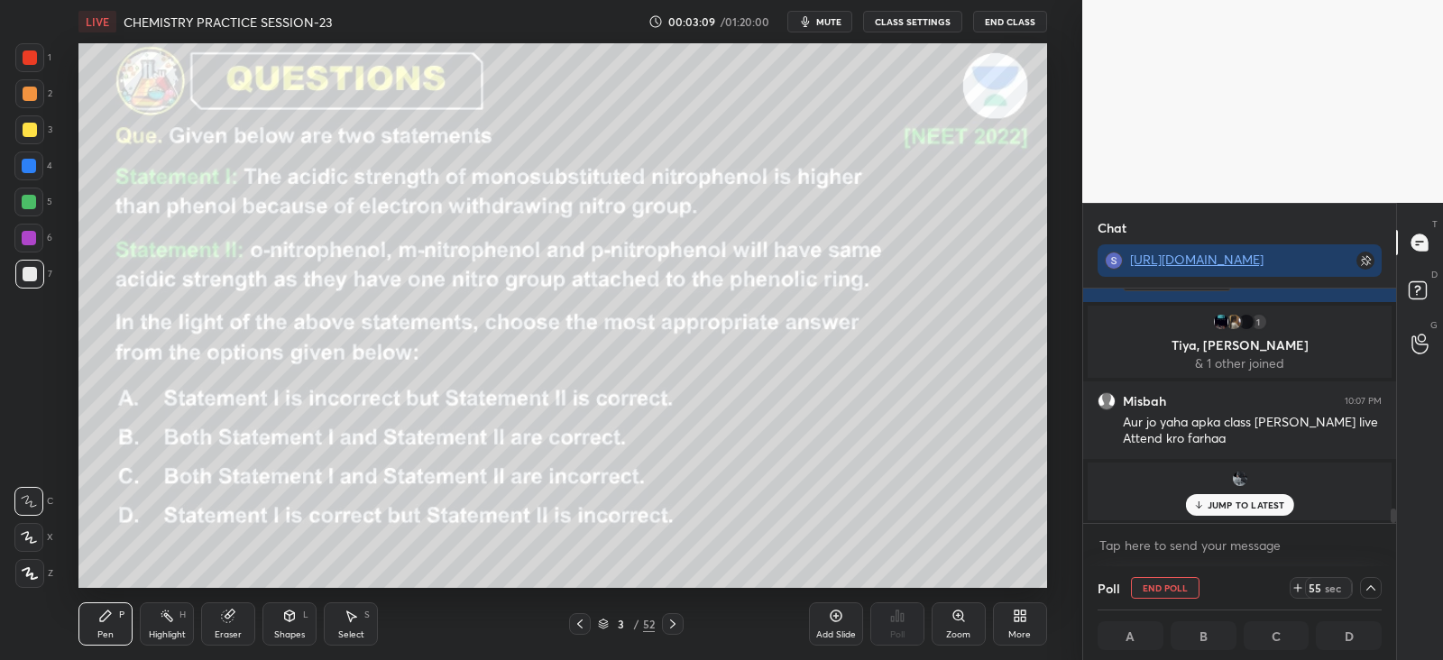
click at [1244, 496] on div "JUMP TO LATEST" at bounding box center [1239, 505] width 108 height 22
click at [1165, 582] on button "End Poll" at bounding box center [1165, 588] width 69 height 22
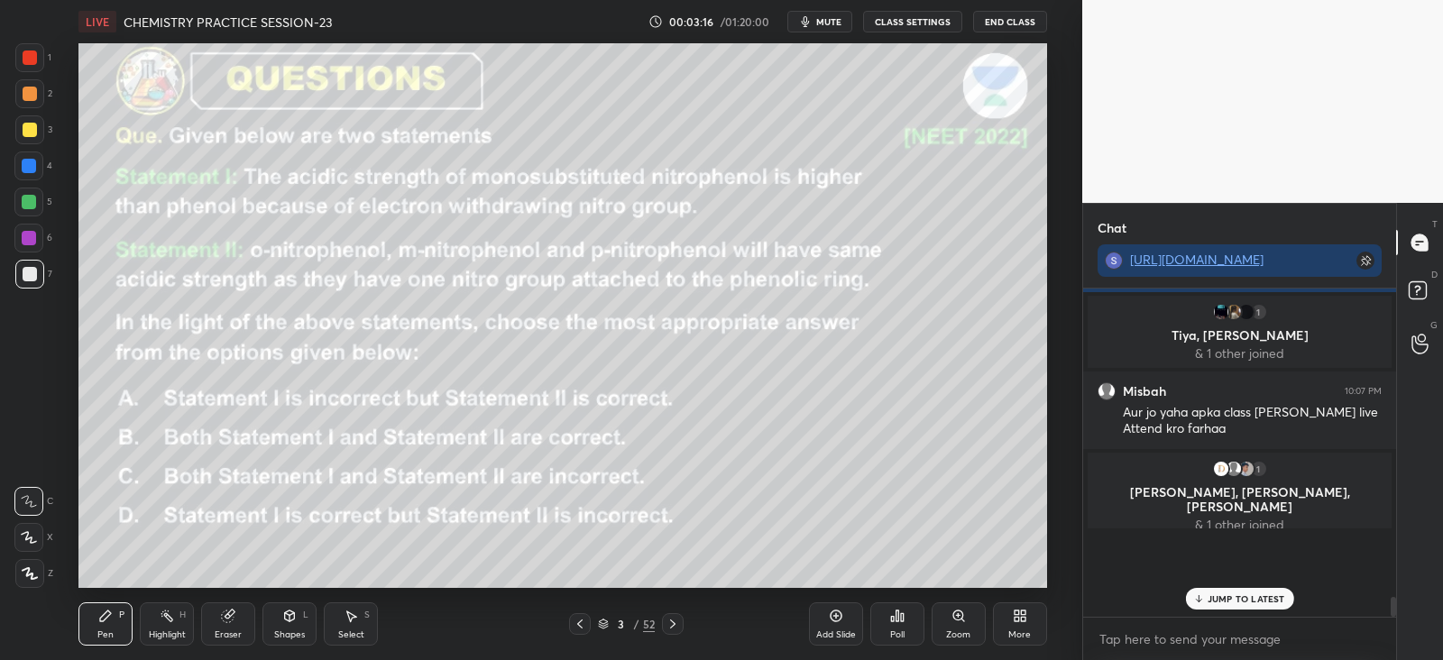
scroll to position [158, 307]
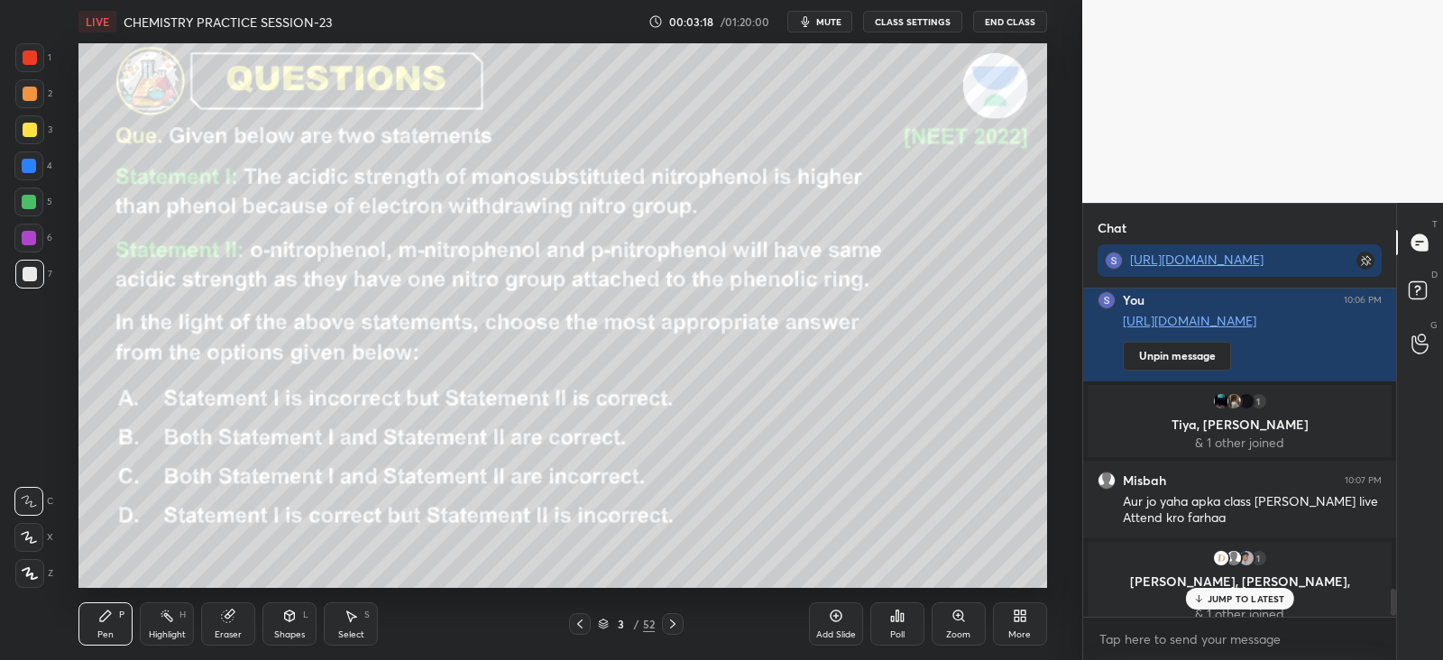
click at [1221, 598] on p "JUMP TO LATEST" at bounding box center [1246, 598] width 78 height 11
click at [1028, 618] on div "More" at bounding box center [1020, 623] width 54 height 43
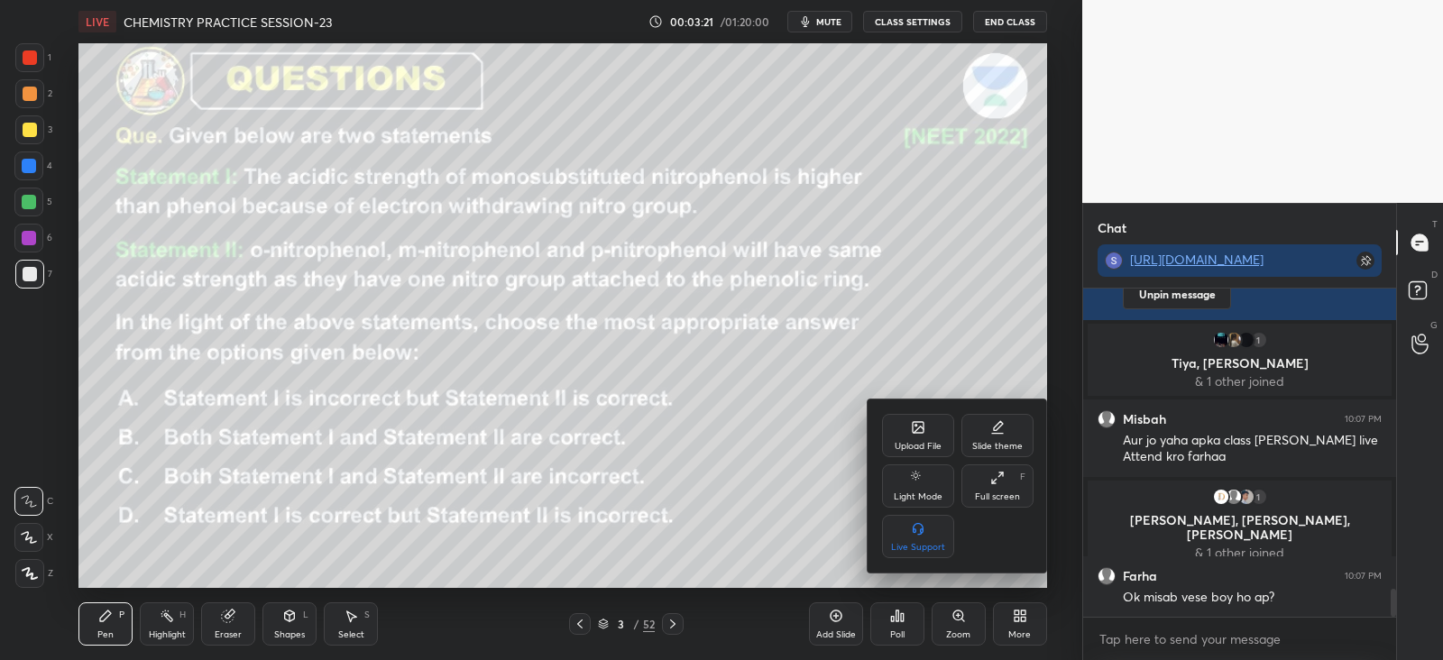
click at [912, 618] on div at bounding box center [721, 330] width 1443 height 660
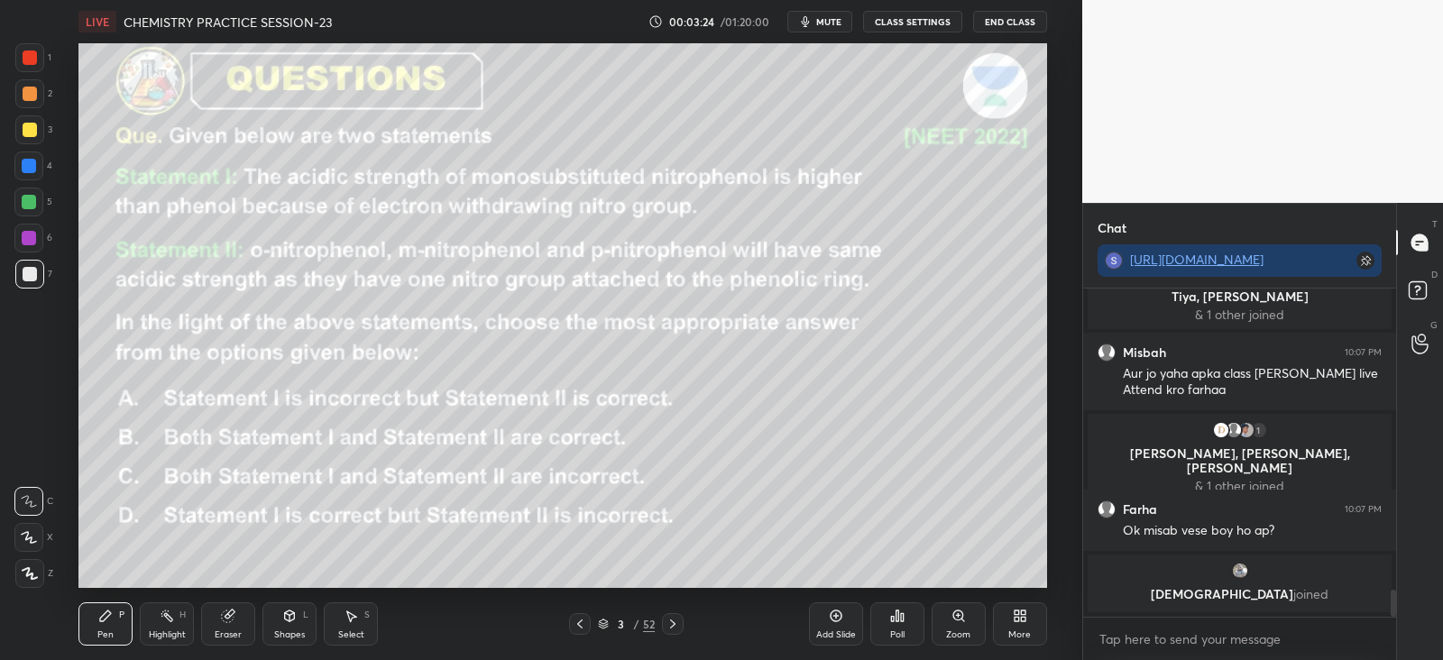
click at [905, 613] on div "Poll" at bounding box center [897, 623] width 54 height 43
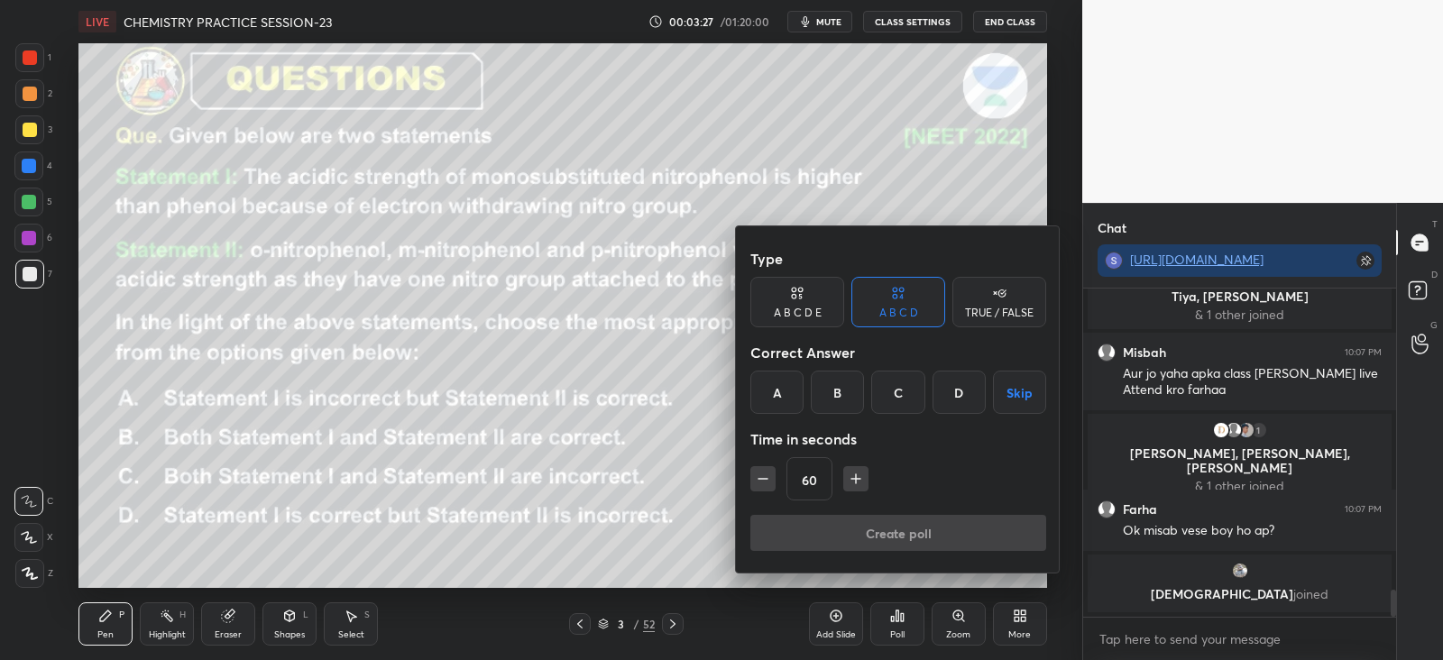
click at [940, 390] on div "D" at bounding box center [958, 392] width 53 height 43
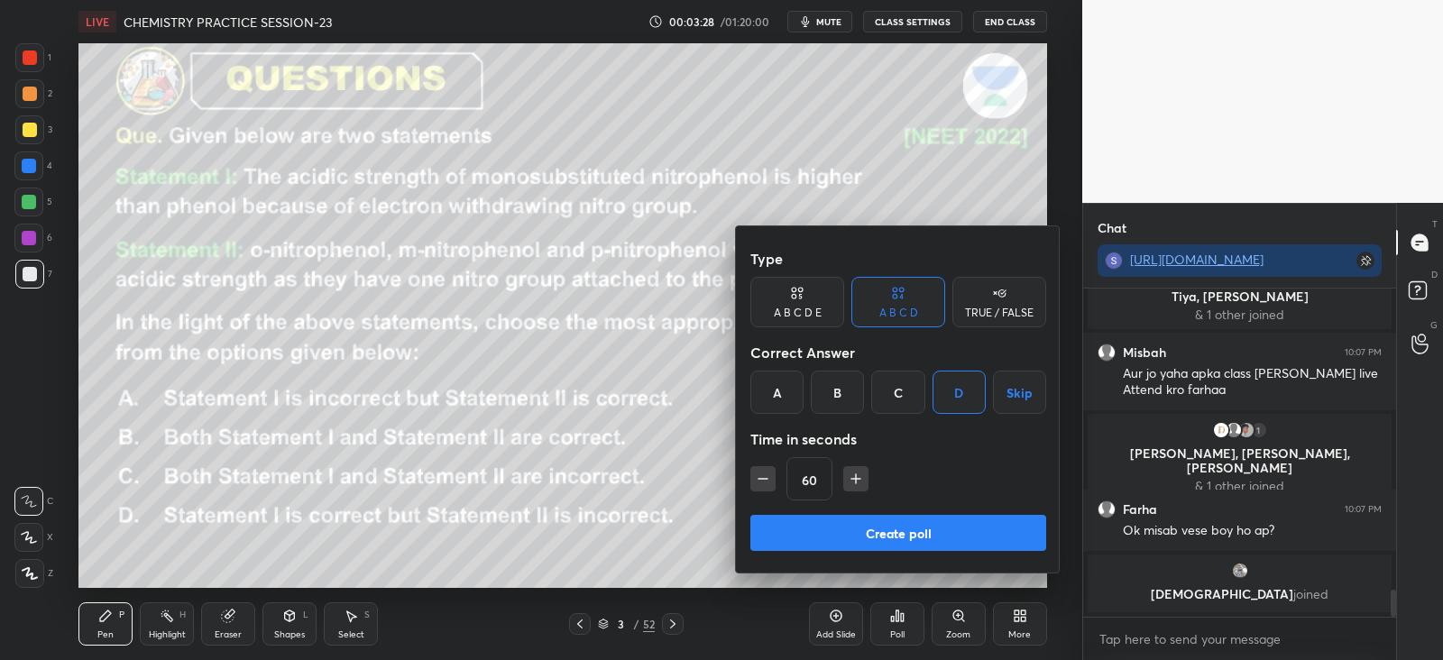
click at [867, 525] on button "Create poll" at bounding box center [898, 533] width 296 height 36
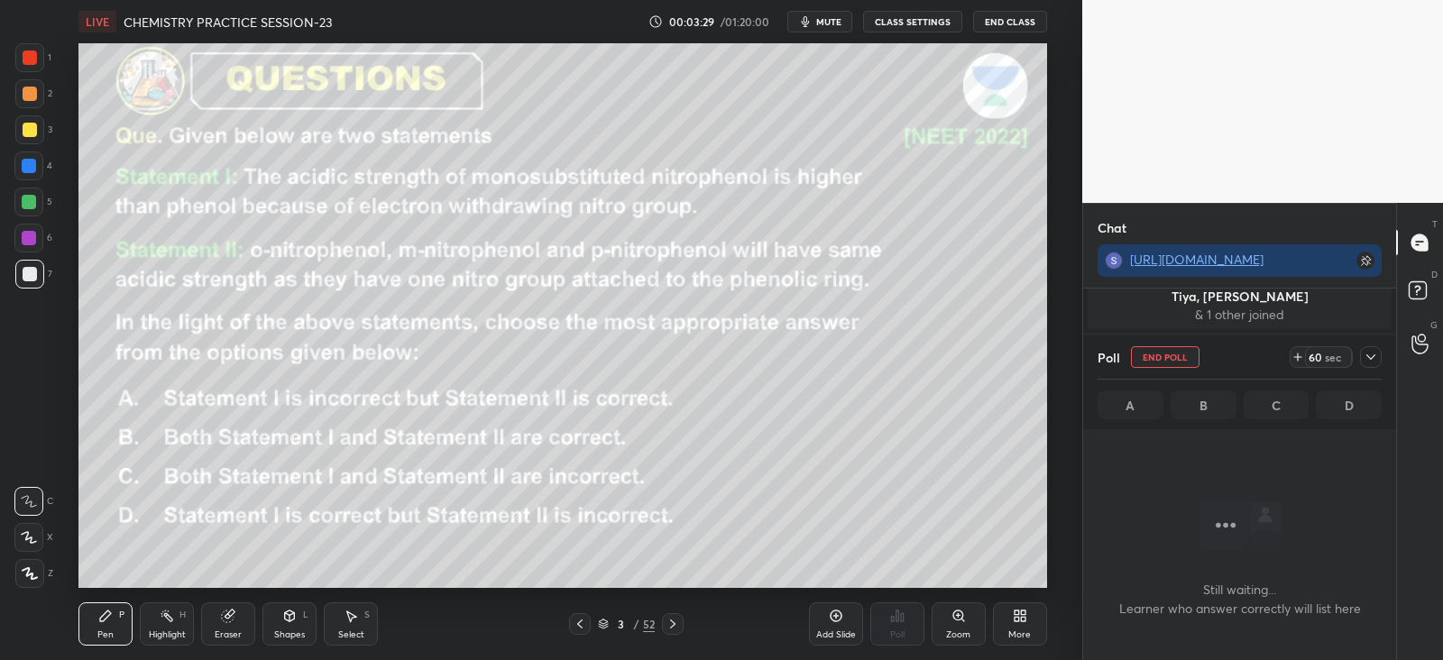
click at [1363, 360] on icon at bounding box center [1370, 357] width 14 height 14
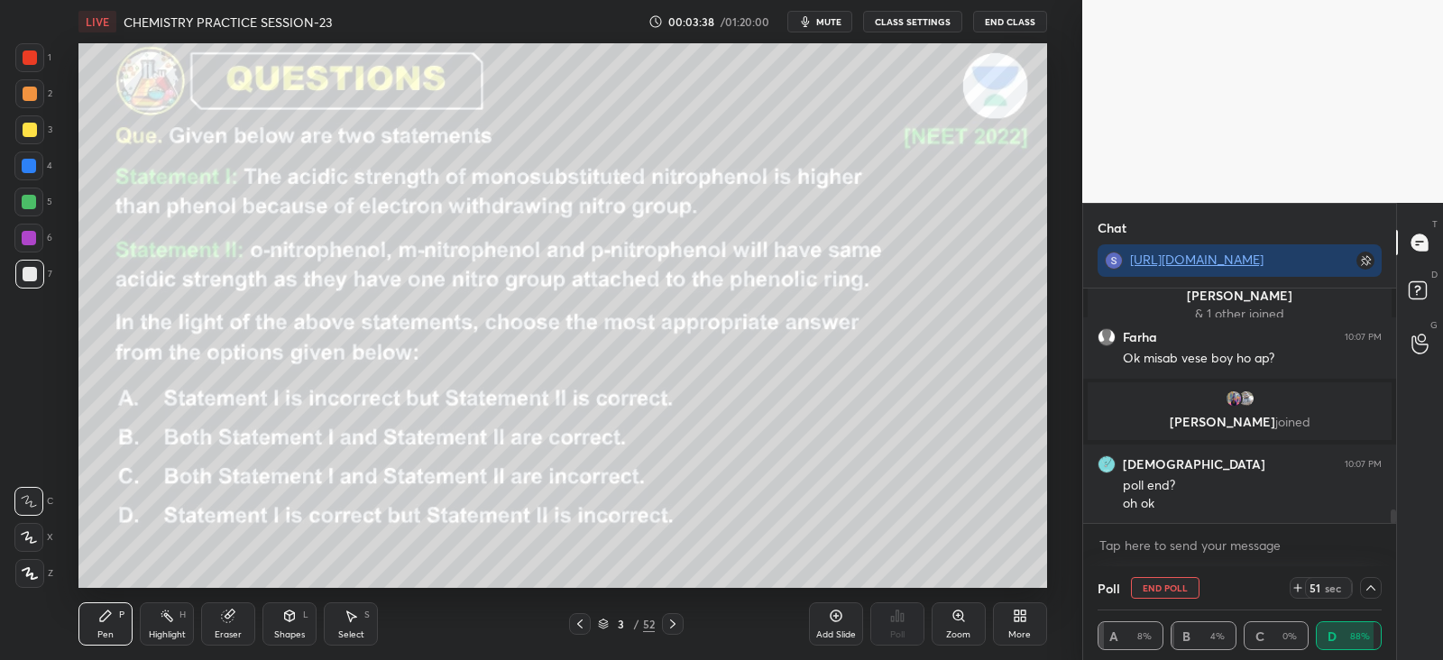
click at [27, 87] on div at bounding box center [30, 94] width 14 height 14
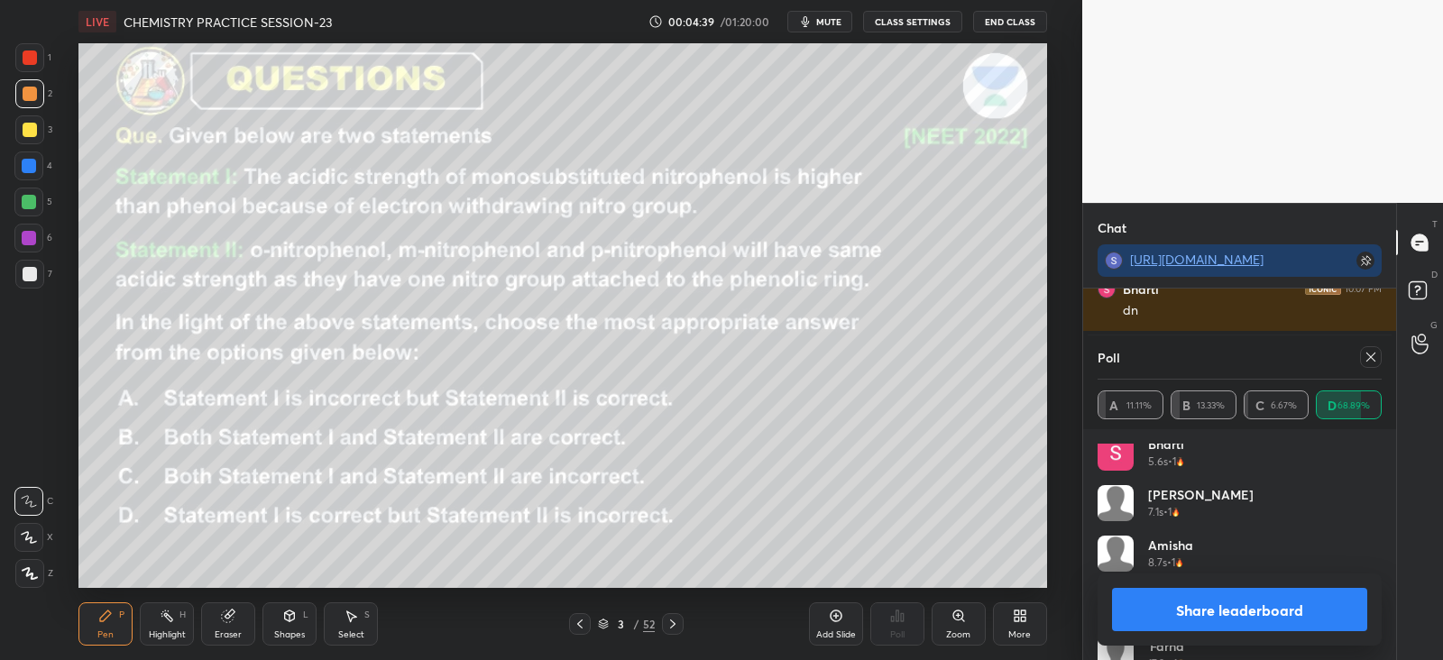
scroll to position [1076, 0]
click at [1363, 359] on icon at bounding box center [1370, 357] width 14 height 14
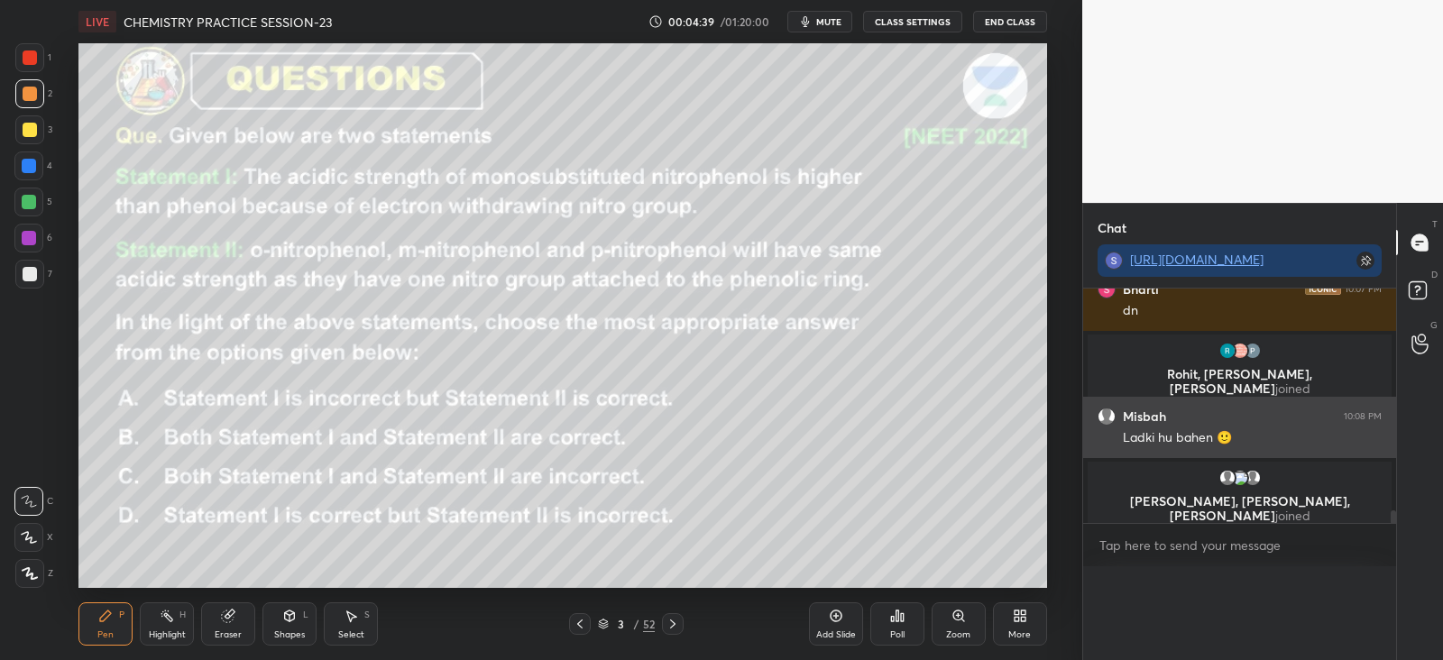
scroll to position [0, 0]
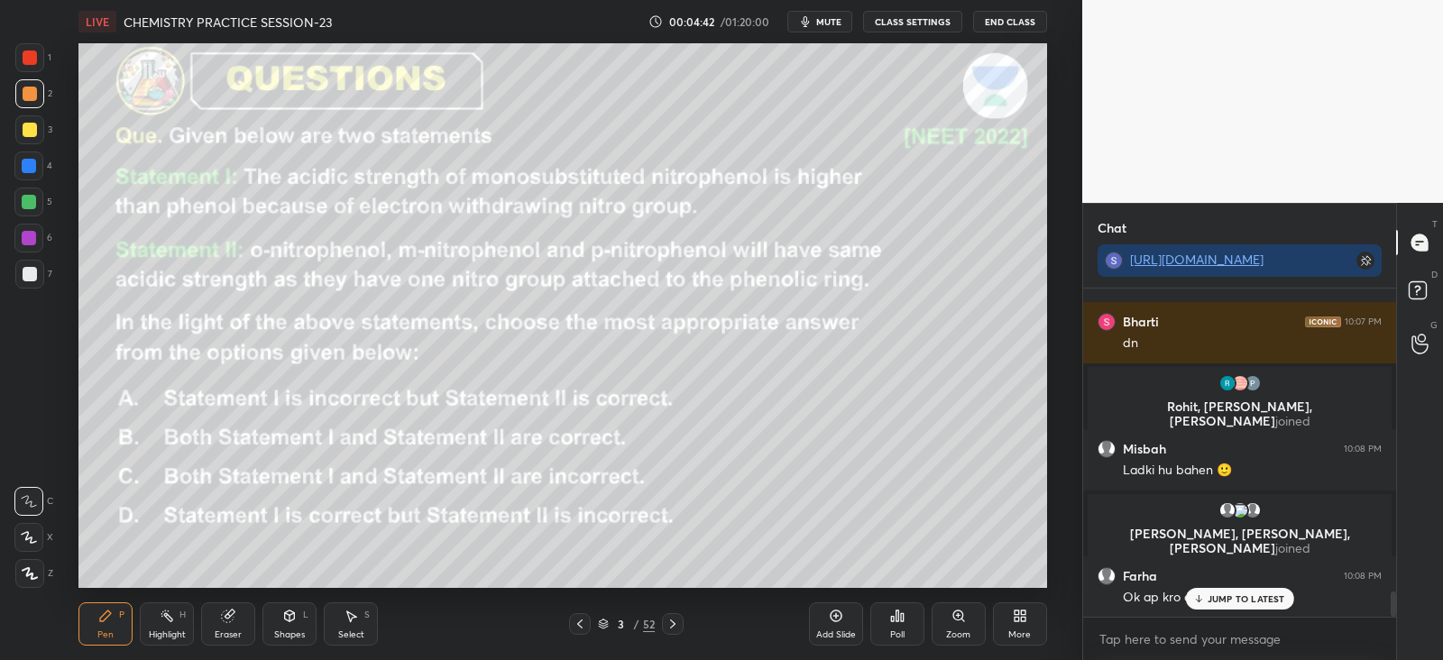
click at [1231, 602] on p "JUMP TO LATEST" at bounding box center [1246, 598] width 78 height 11
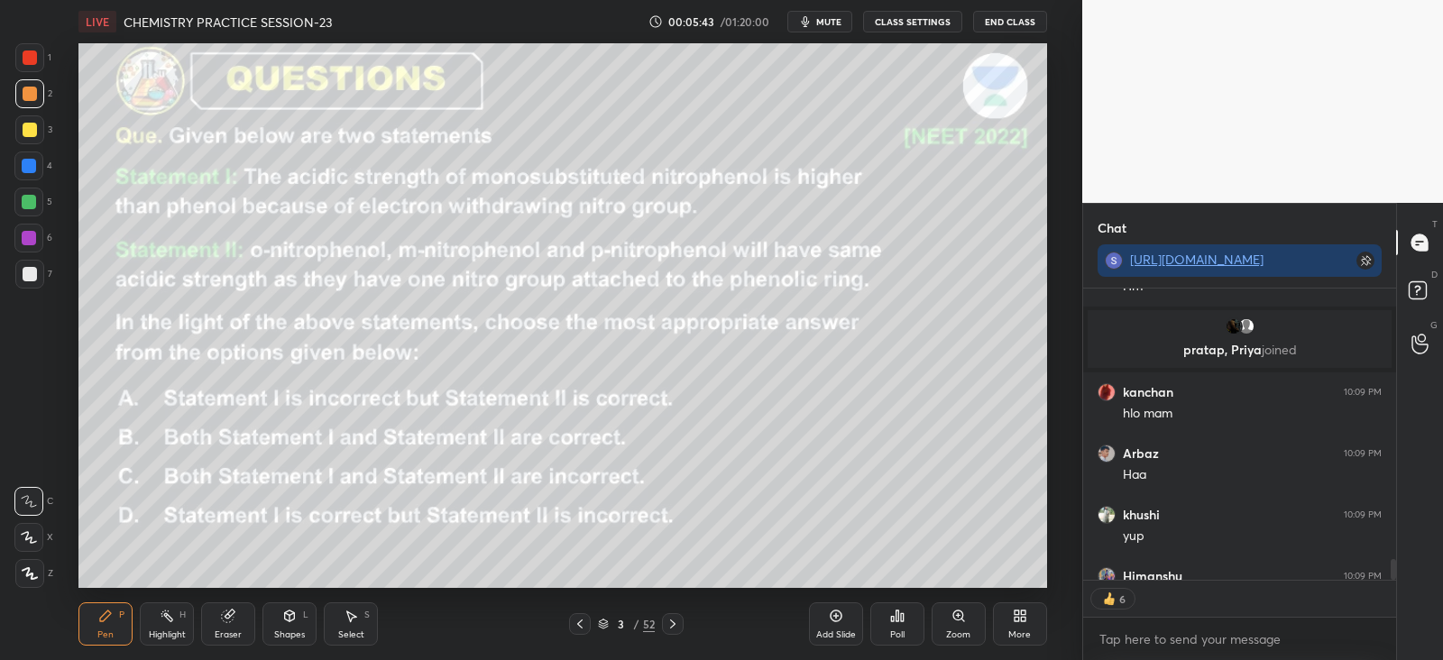
scroll to position [4428, 0]
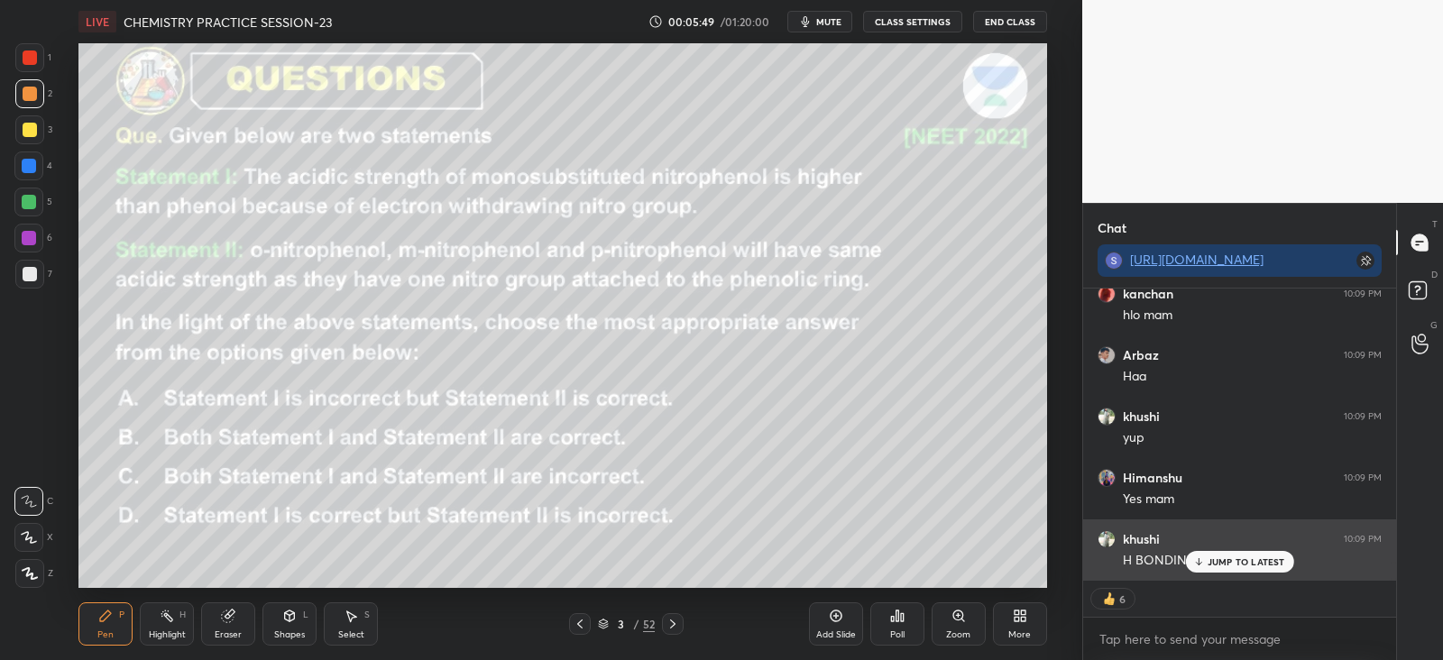
click at [1210, 562] on p "JUMP TO LATEST" at bounding box center [1246, 561] width 78 height 11
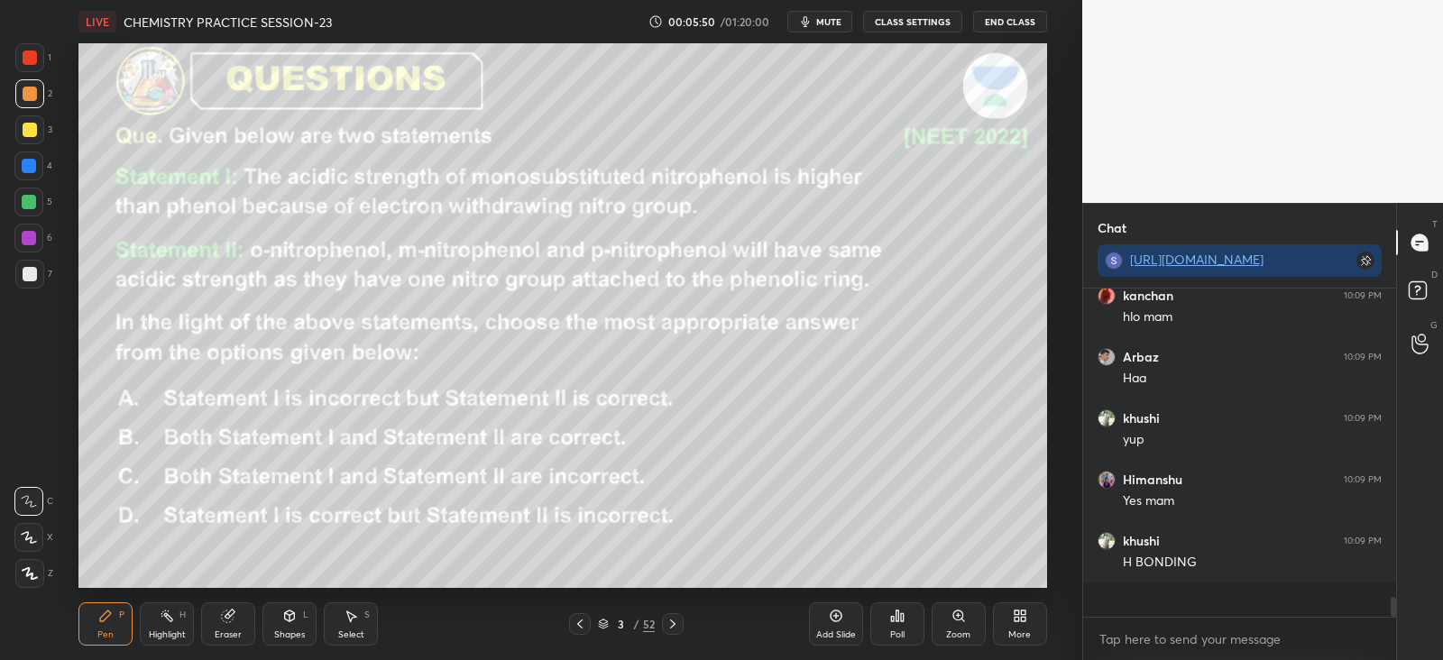
scroll to position [4392, 0]
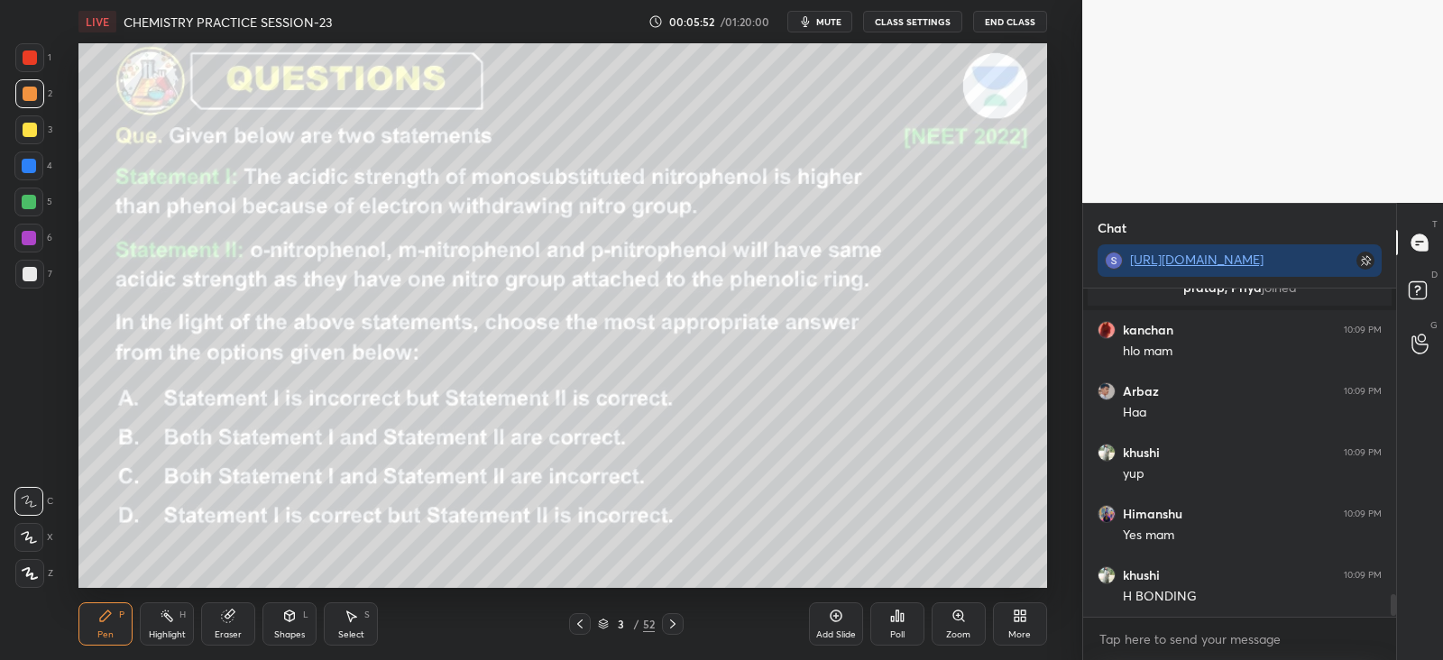
click at [676, 617] on icon at bounding box center [672, 624] width 14 height 14
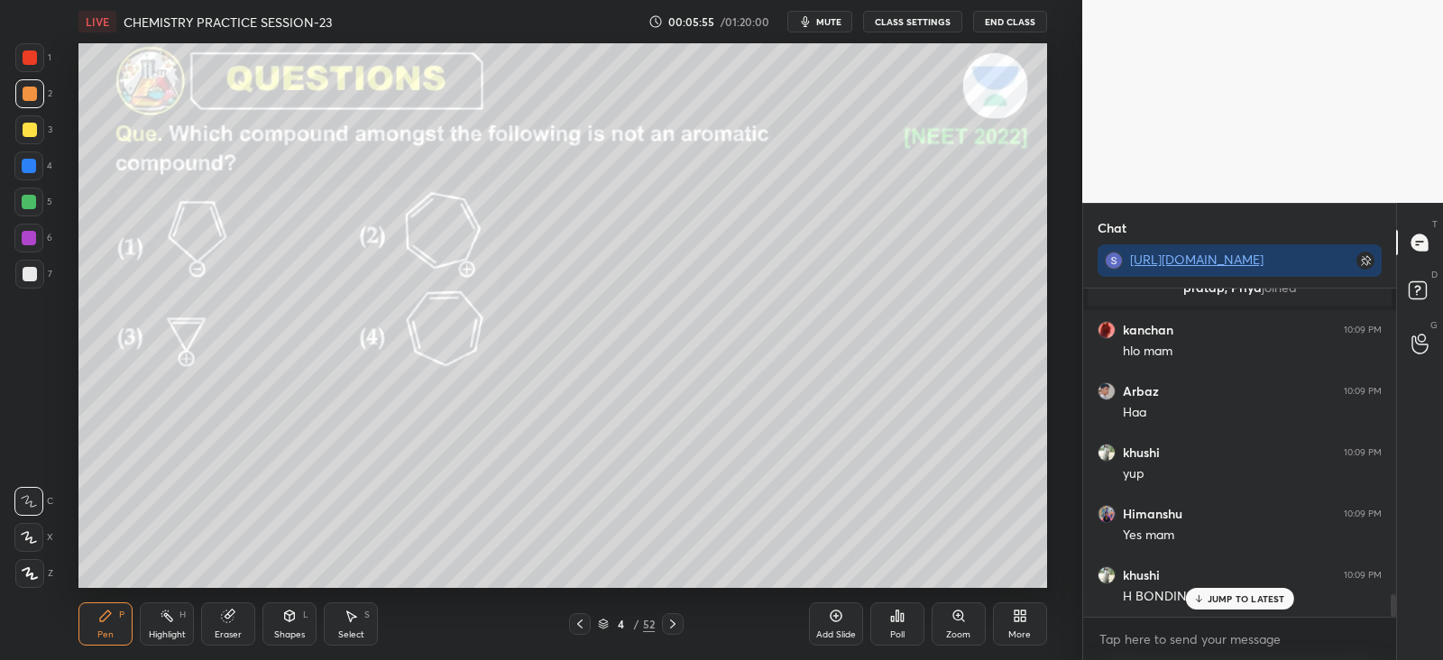
scroll to position [4456, 0]
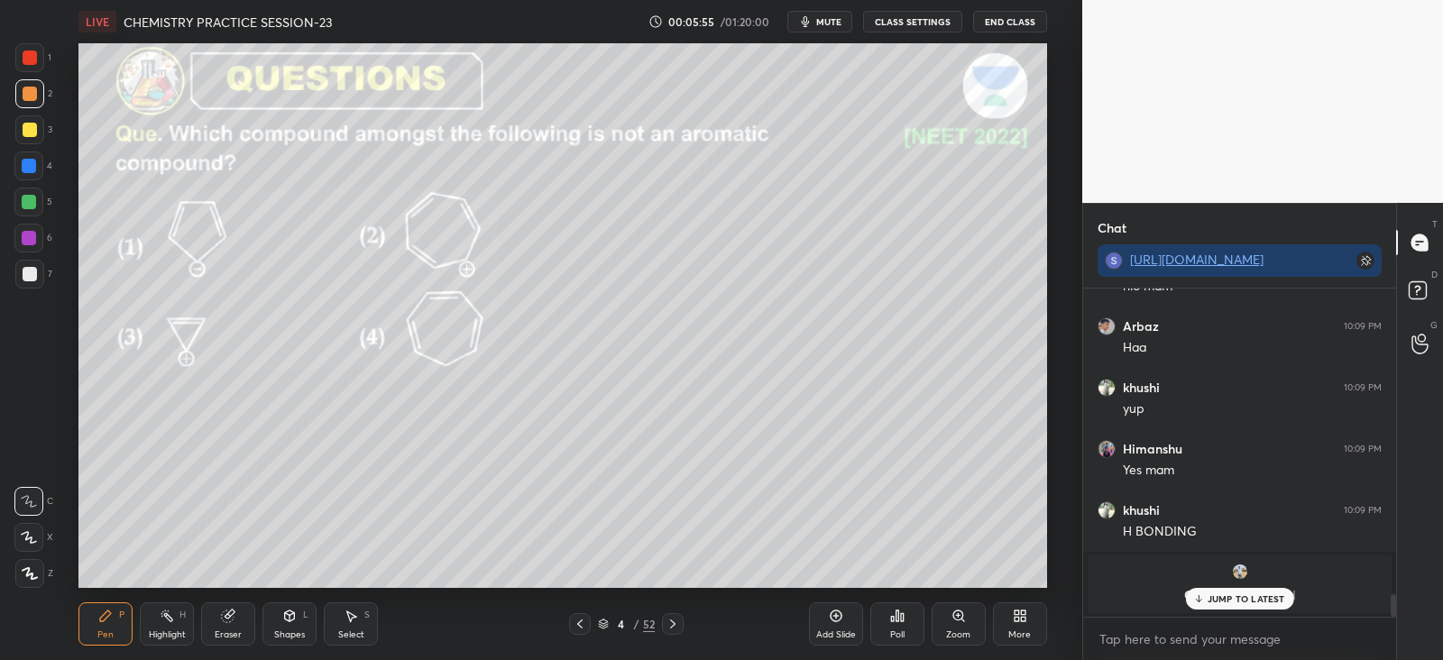
click at [903, 623] on div "Poll" at bounding box center [897, 623] width 54 height 43
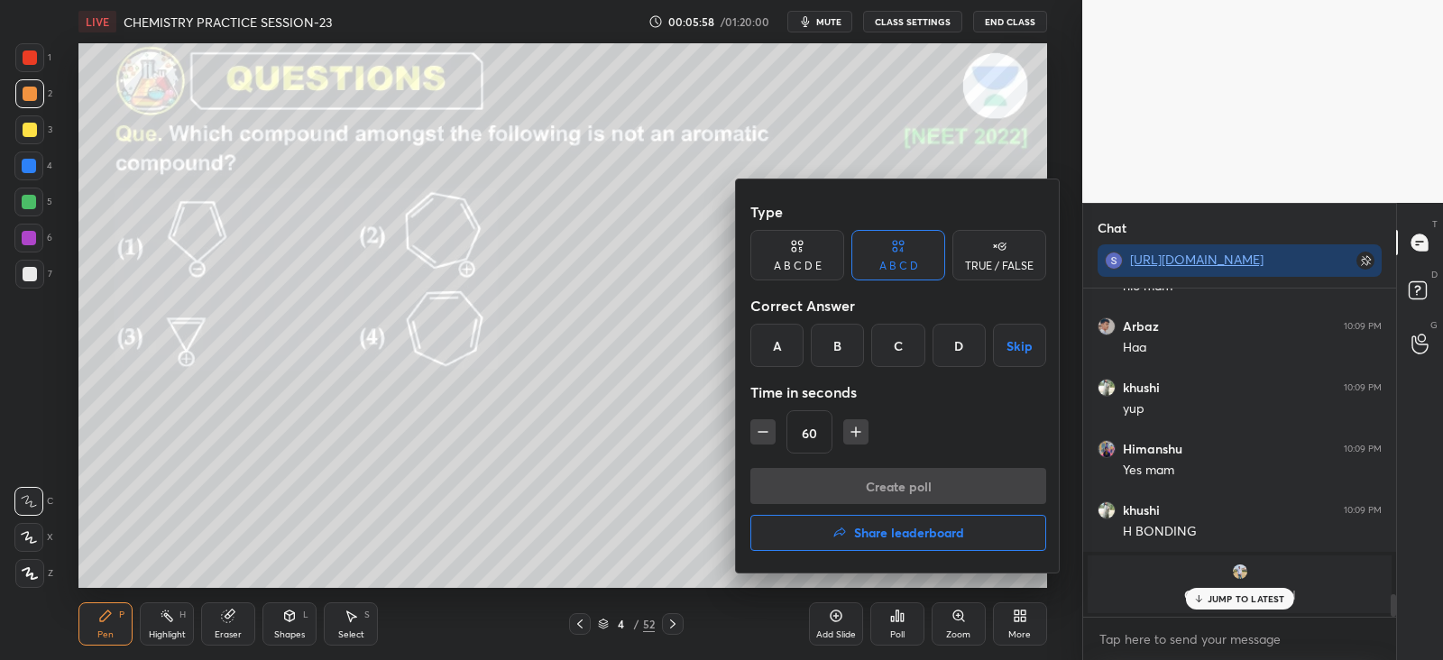
click at [955, 342] on div "D" at bounding box center [958, 345] width 53 height 43
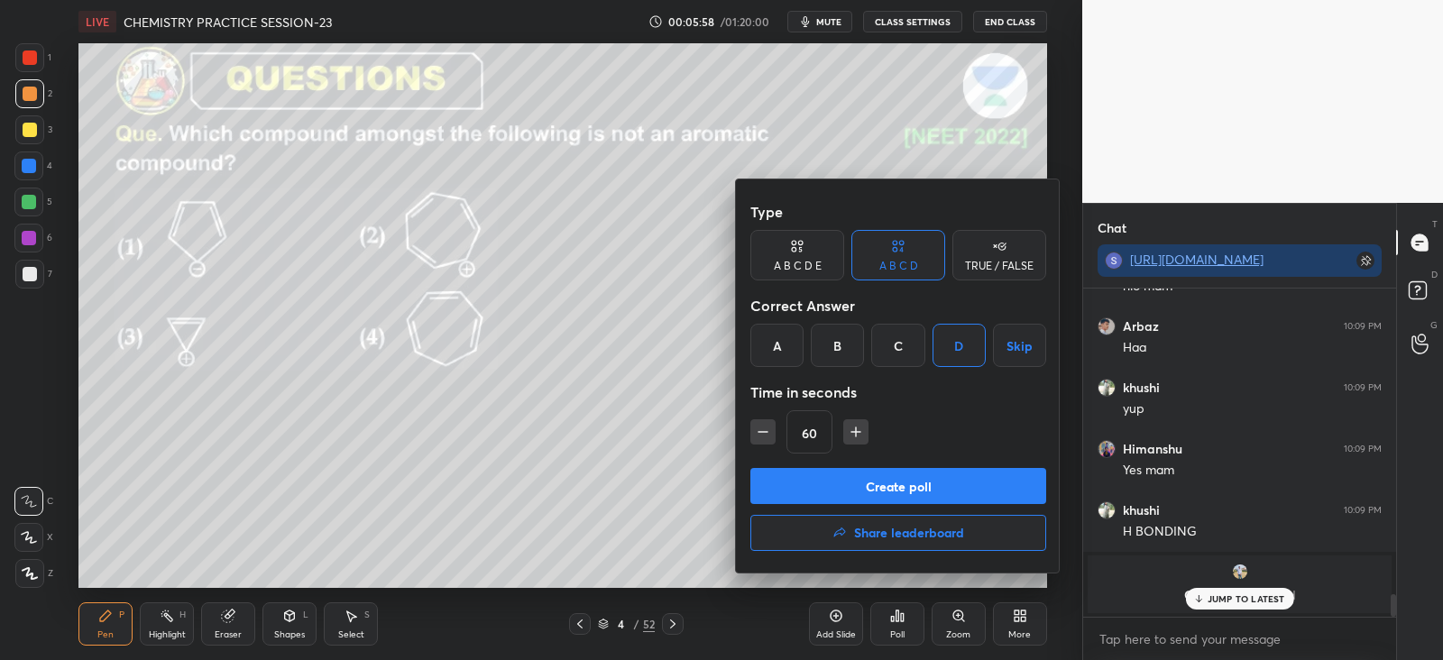
click at [866, 484] on button "Create poll" at bounding box center [898, 486] width 296 height 36
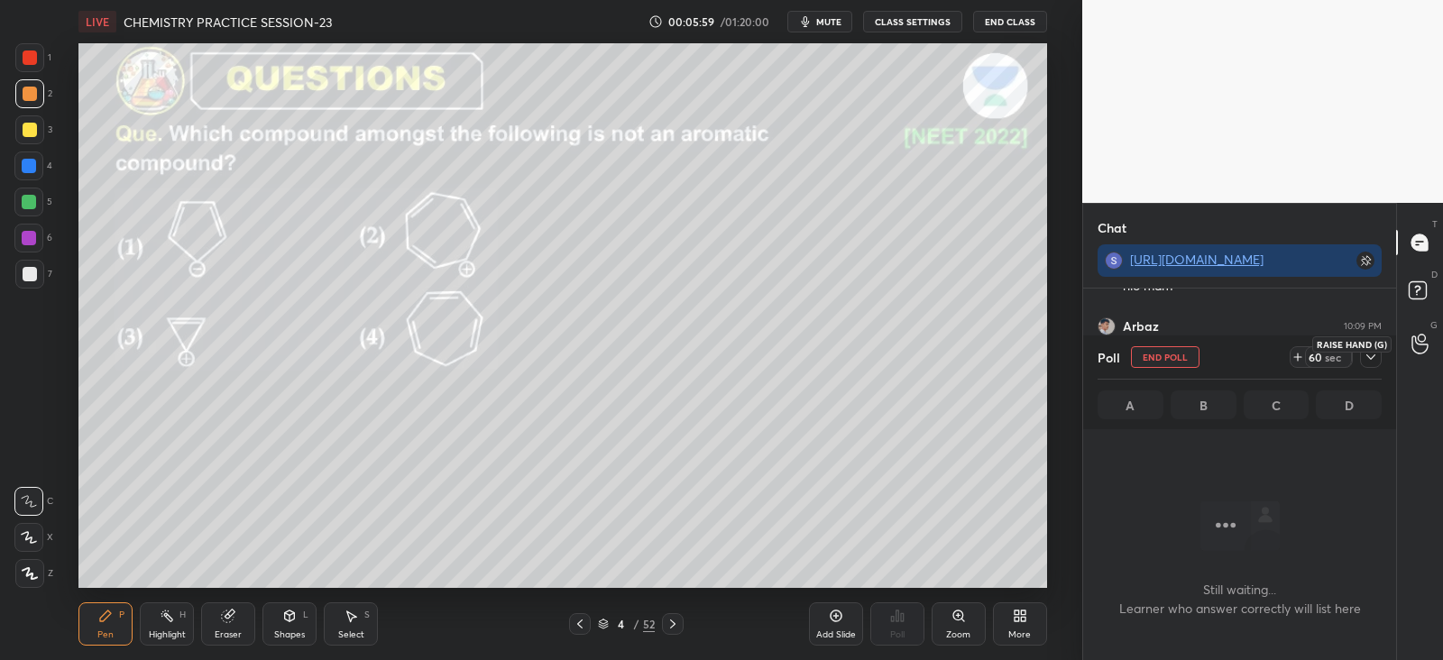
scroll to position [5, 5]
click at [1369, 360] on icon at bounding box center [1370, 357] width 14 height 14
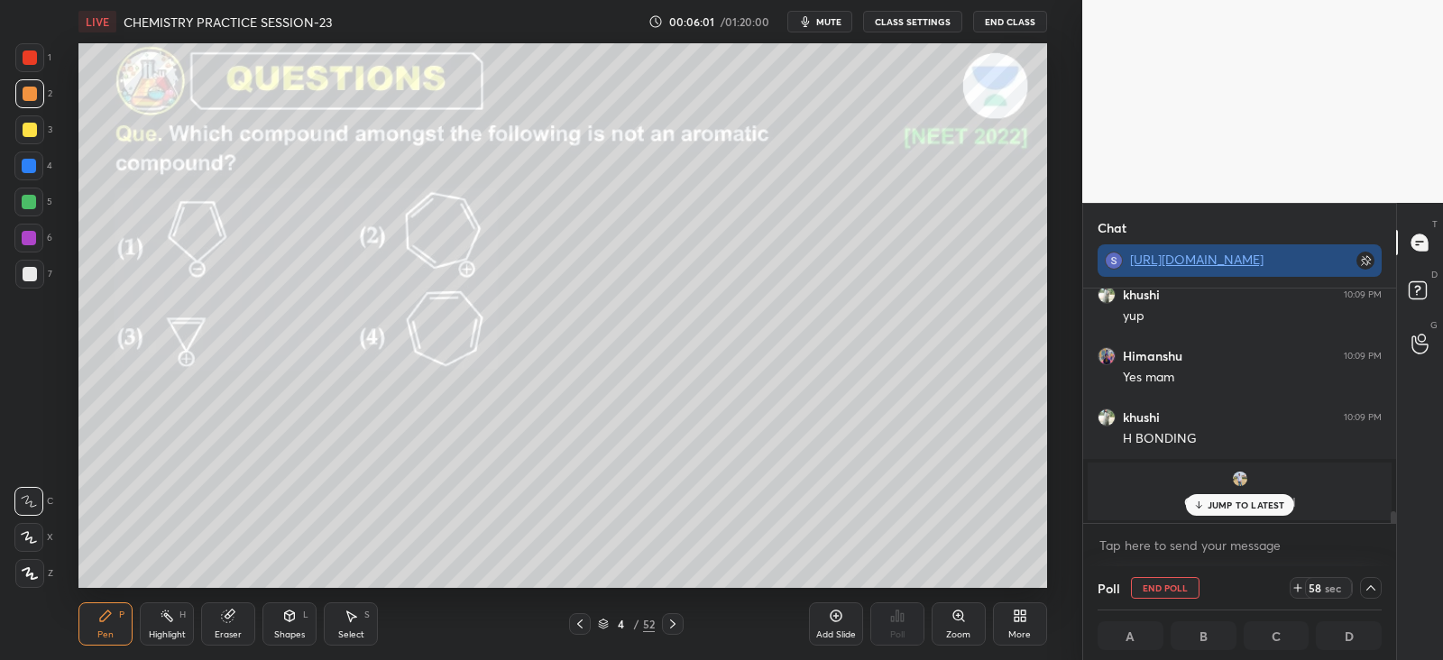
scroll to position [0, 5]
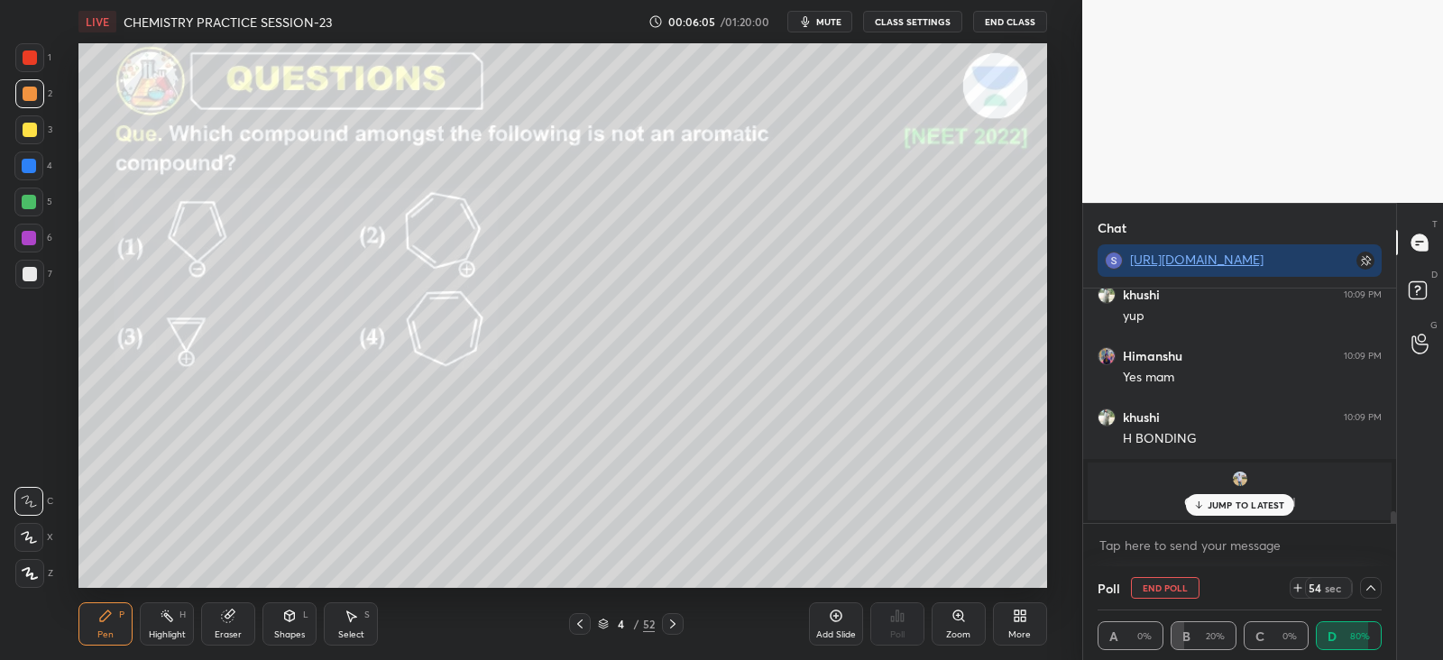
click at [1221, 500] on p "JUMP TO LATEST" at bounding box center [1246, 505] width 78 height 11
click at [31, 562] on div at bounding box center [29, 573] width 29 height 29
click at [31, 125] on div at bounding box center [30, 130] width 14 height 14
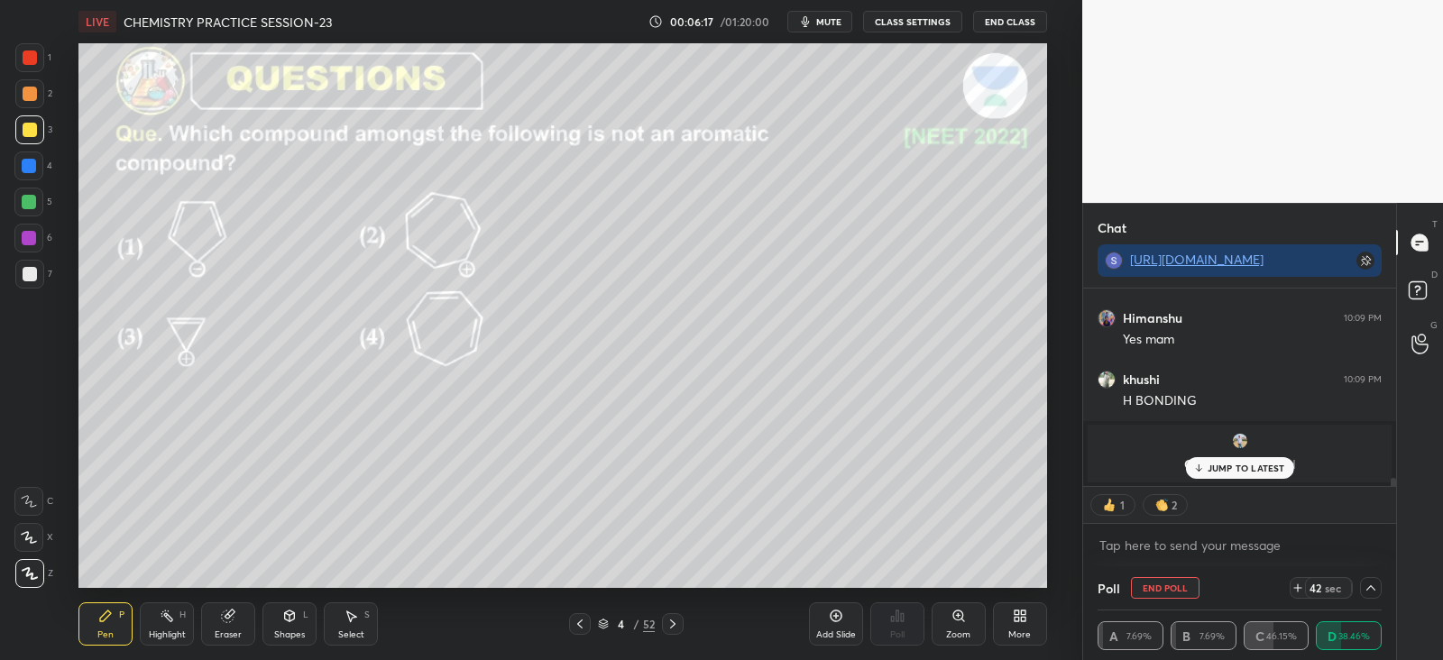
click at [1213, 470] on p "JUMP TO LATEST" at bounding box center [1246, 468] width 78 height 11
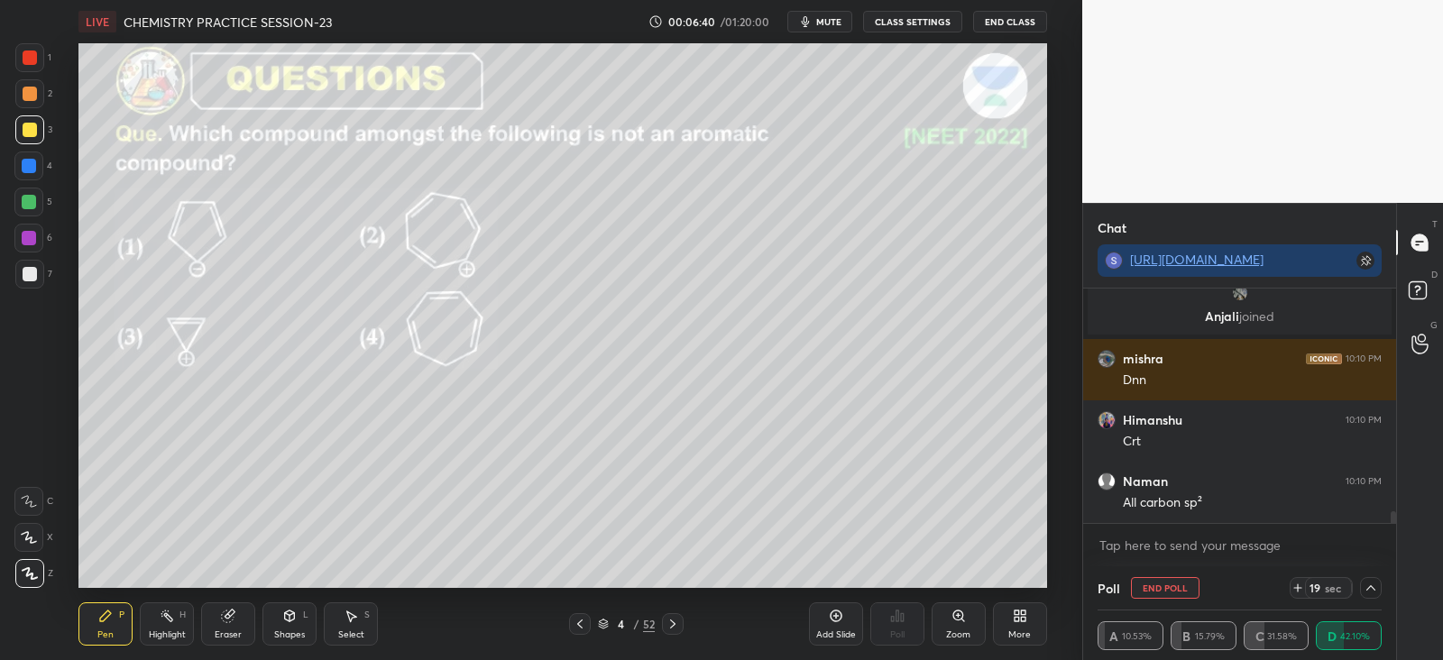
scroll to position [4609, 0]
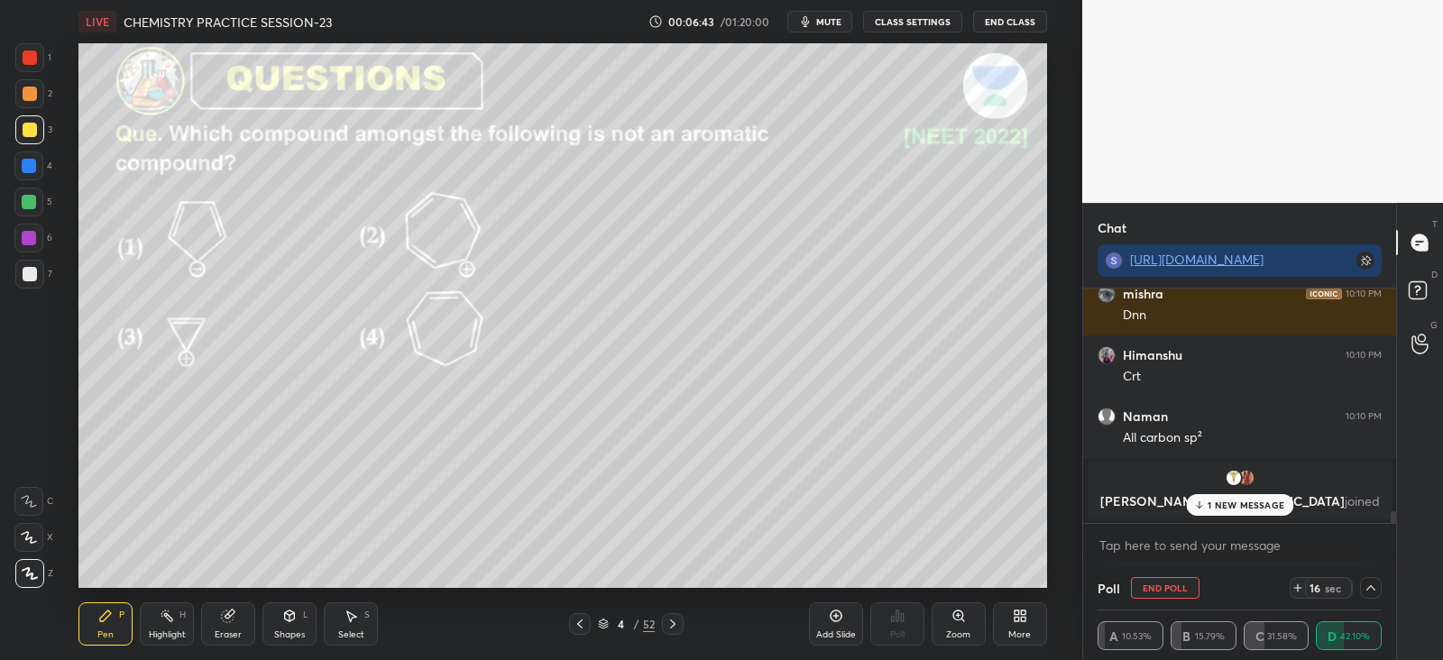
click at [1202, 504] on icon at bounding box center [1199, 505] width 12 height 11
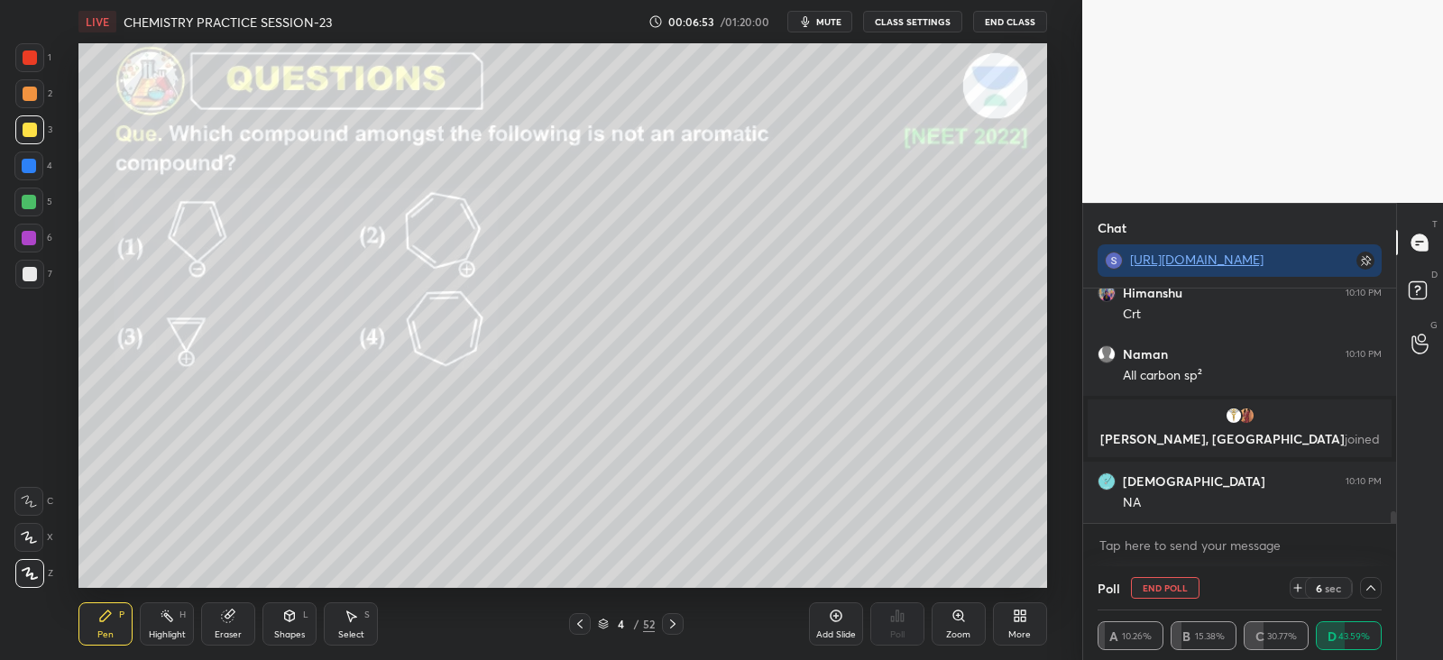
click at [679, 622] on icon at bounding box center [672, 624] width 14 height 14
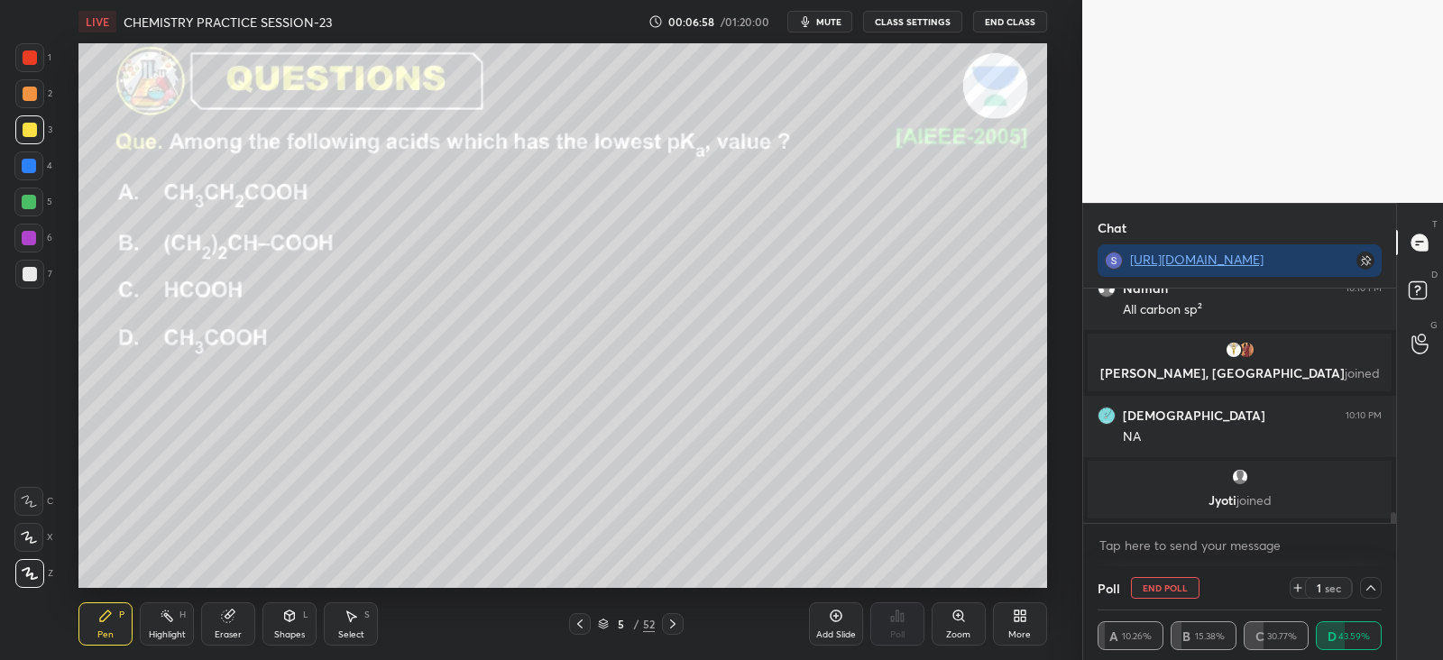
click at [1152, 584] on button "End Poll" at bounding box center [1165, 588] width 69 height 22
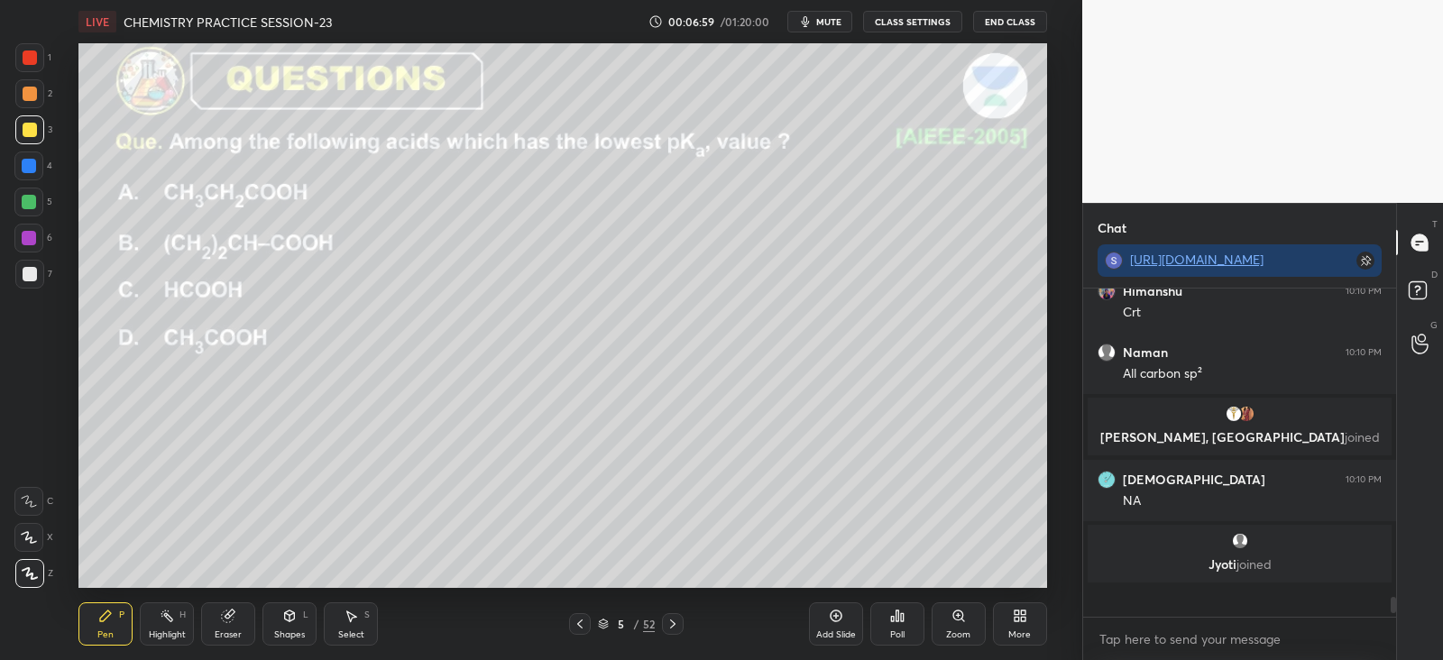
scroll to position [5, 5]
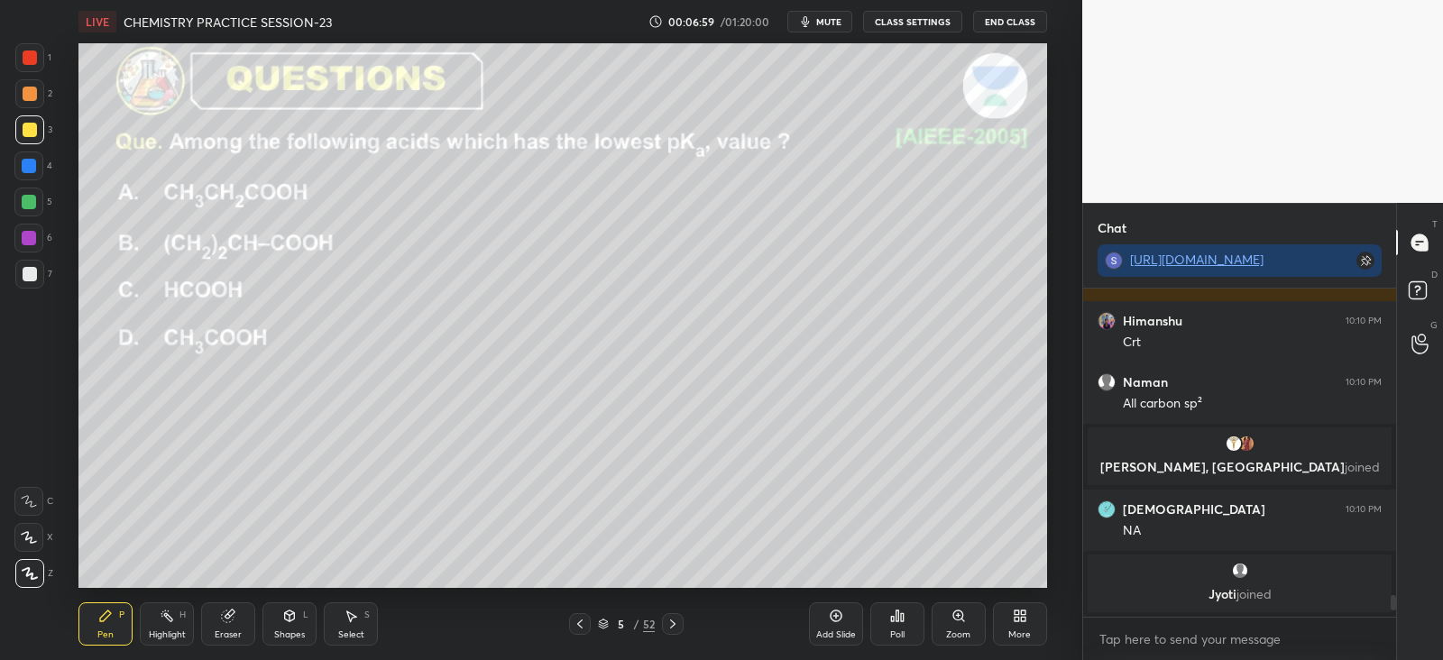
click at [921, 620] on div "Poll" at bounding box center [897, 623] width 54 height 43
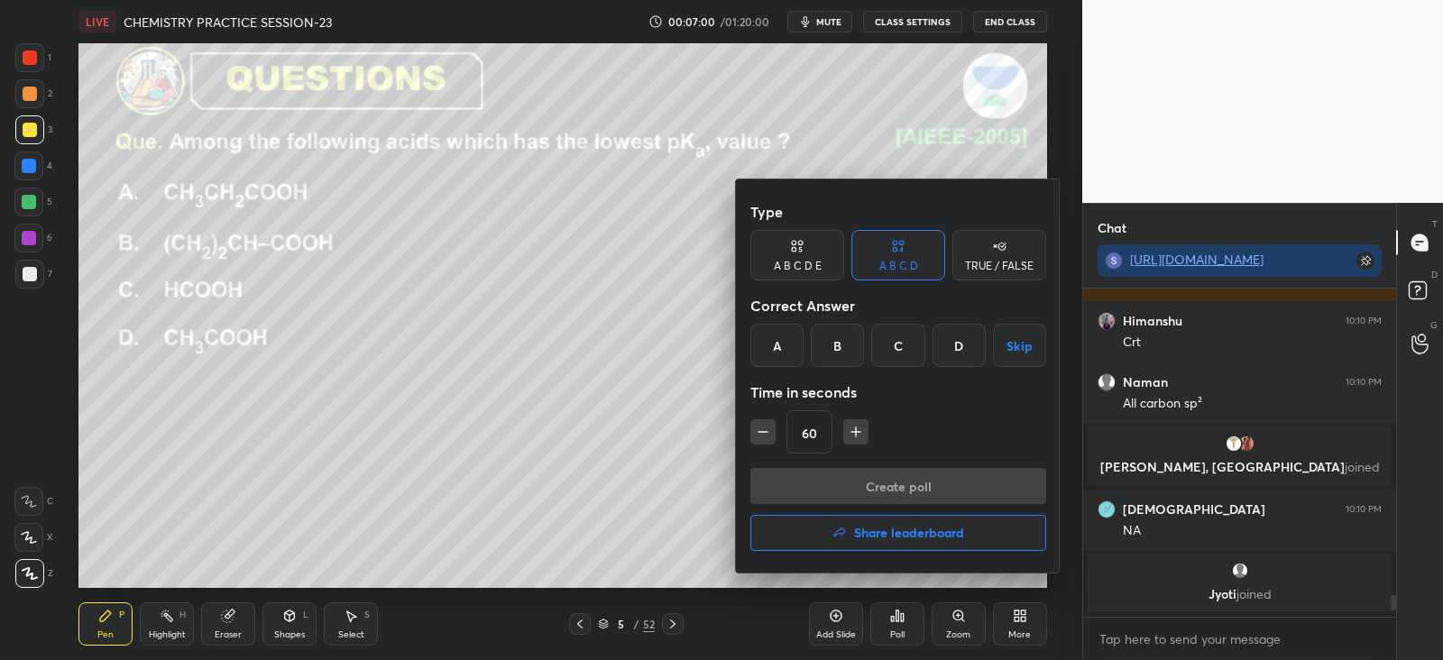
click at [919, 343] on div "C" at bounding box center [897, 345] width 53 height 43
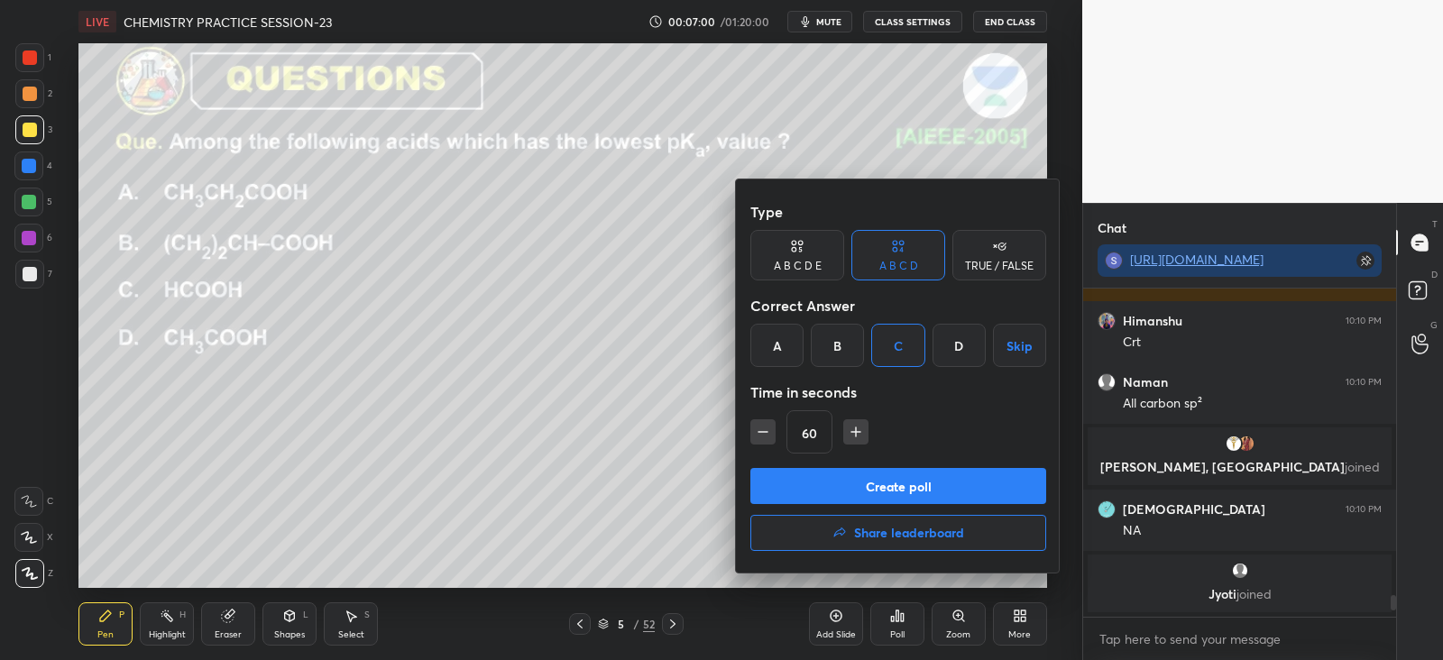
click at [885, 489] on button "Create poll" at bounding box center [898, 486] width 296 height 36
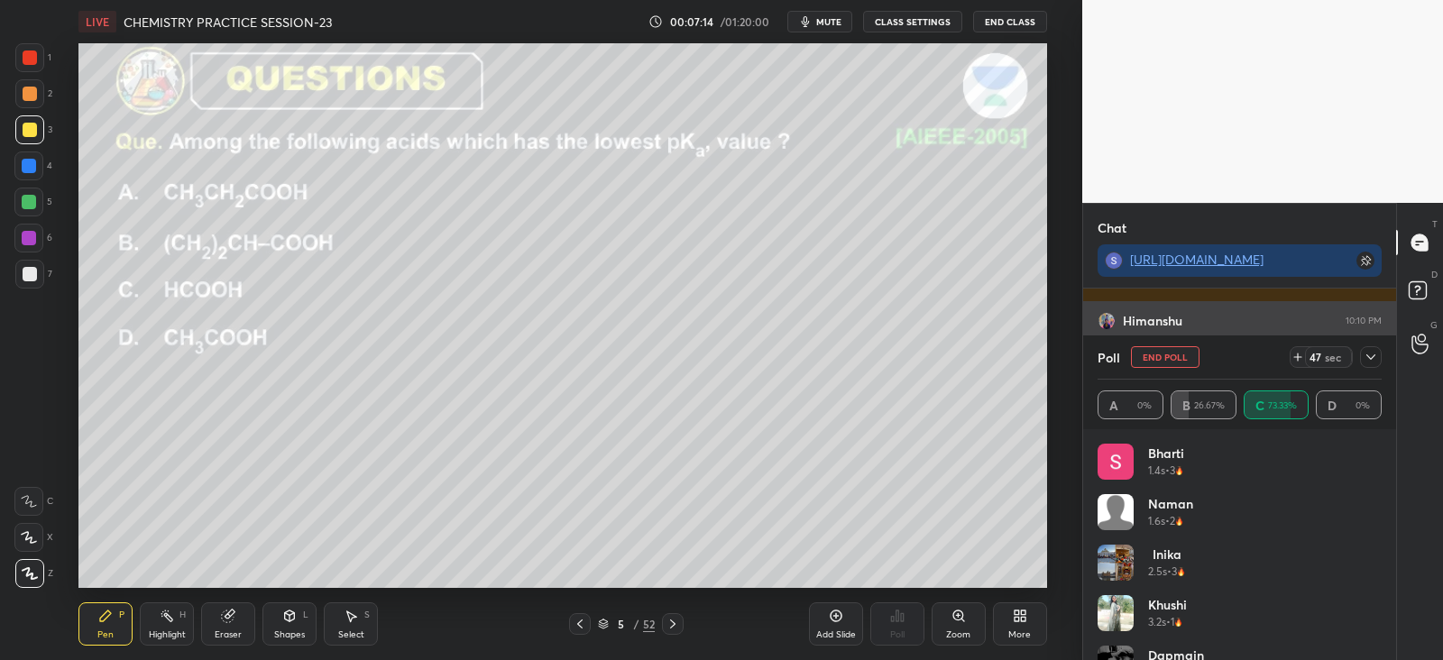
click at [1373, 350] on icon at bounding box center [1370, 357] width 14 height 14
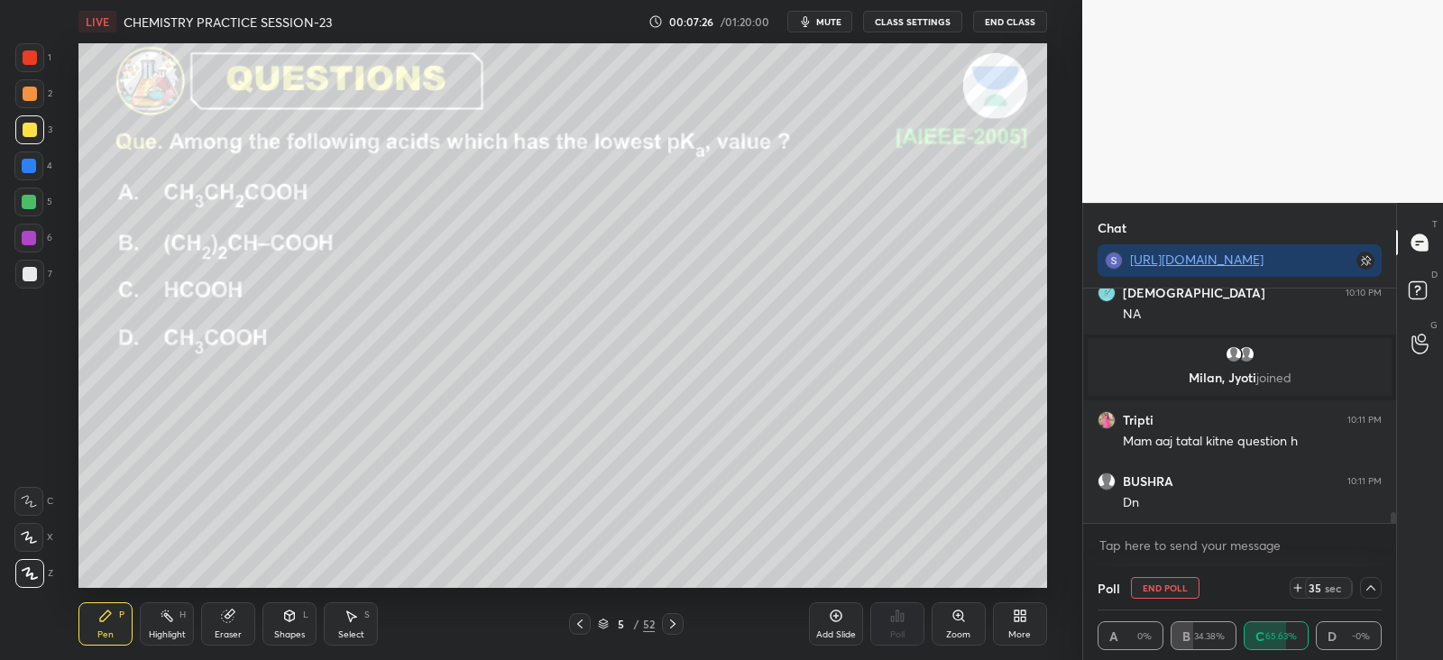
click at [248, 615] on div "Eraser" at bounding box center [228, 623] width 54 height 43
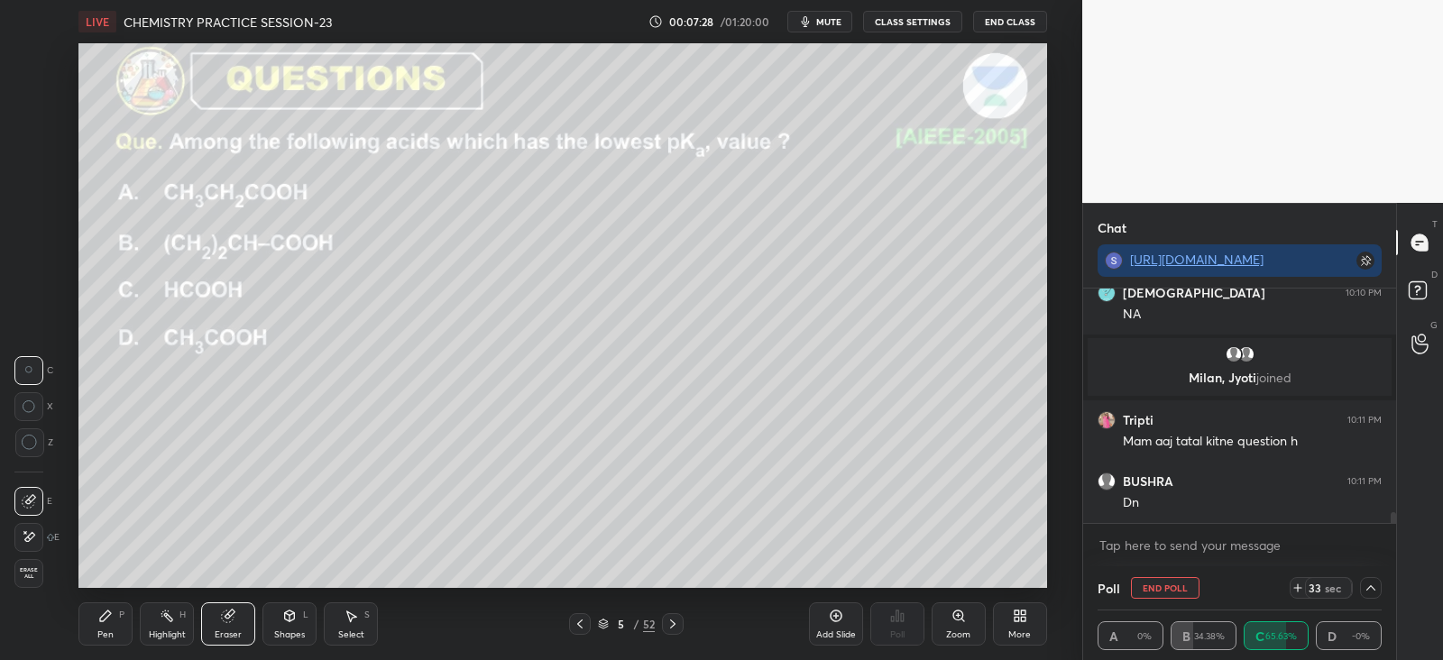
click at [98, 620] on icon at bounding box center [105, 616] width 14 height 14
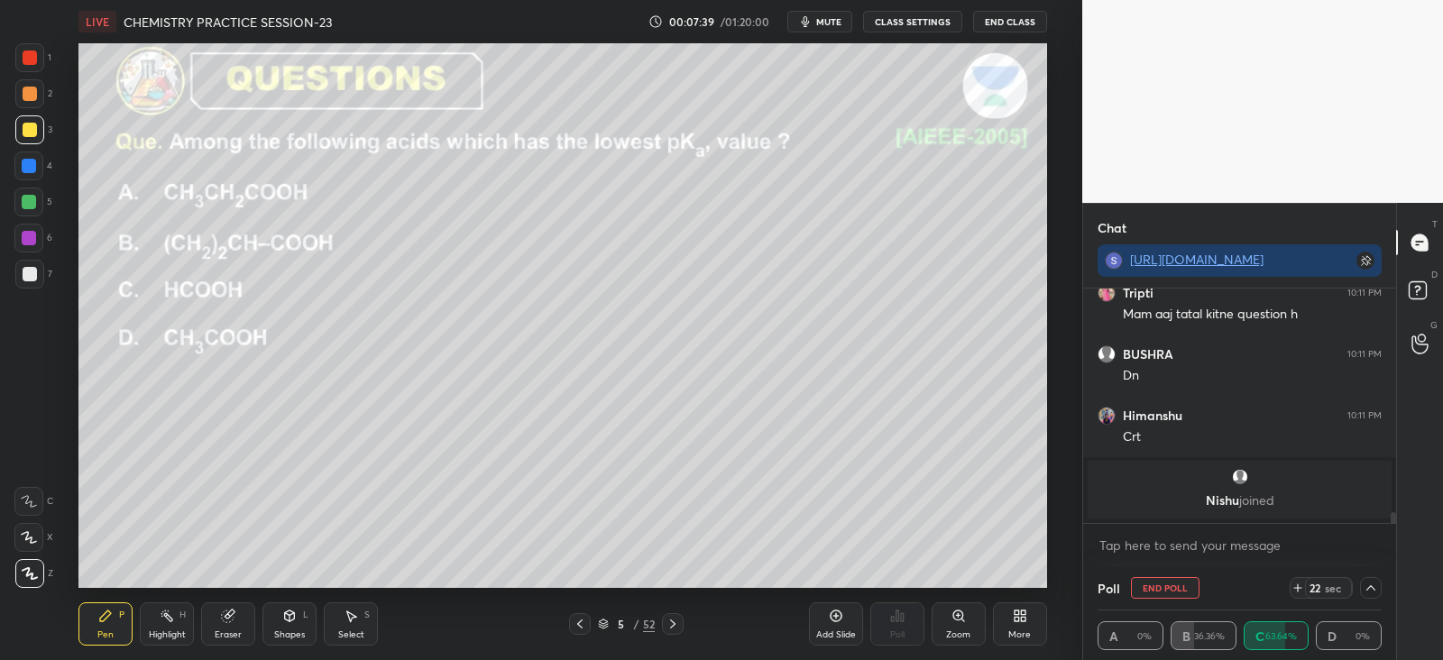
click at [295, 606] on div "Shapes L" at bounding box center [289, 623] width 54 height 43
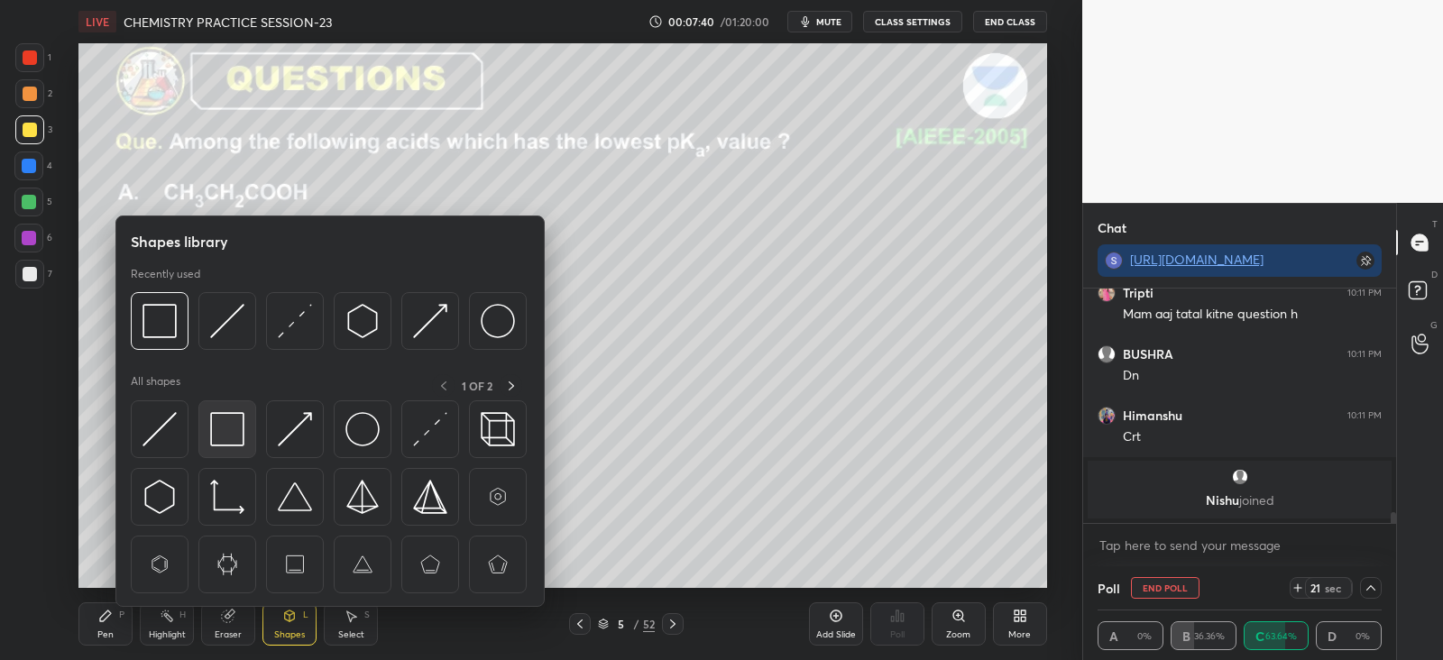
click at [221, 426] on img at bounding box center [227, 429] width 34 height 34
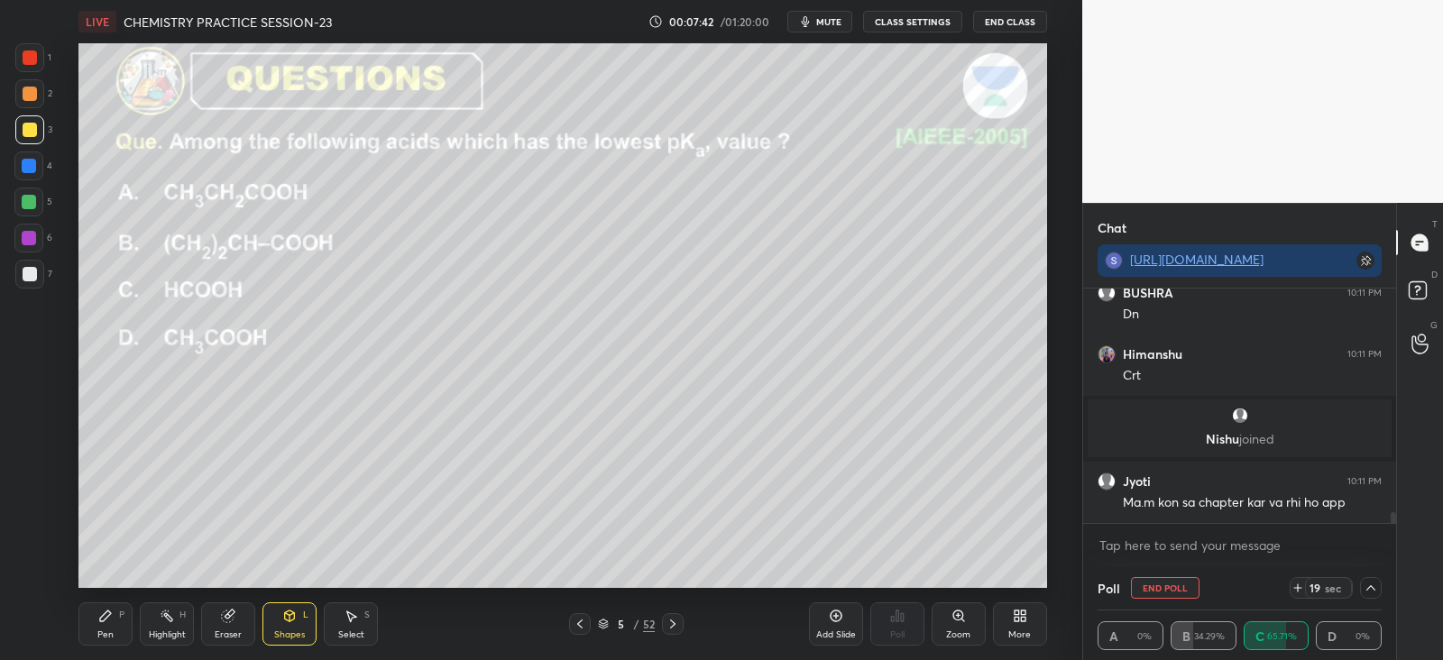
click at [109, 605] on div "Pen P" at bounding box center [105, 623] width 54 height 43
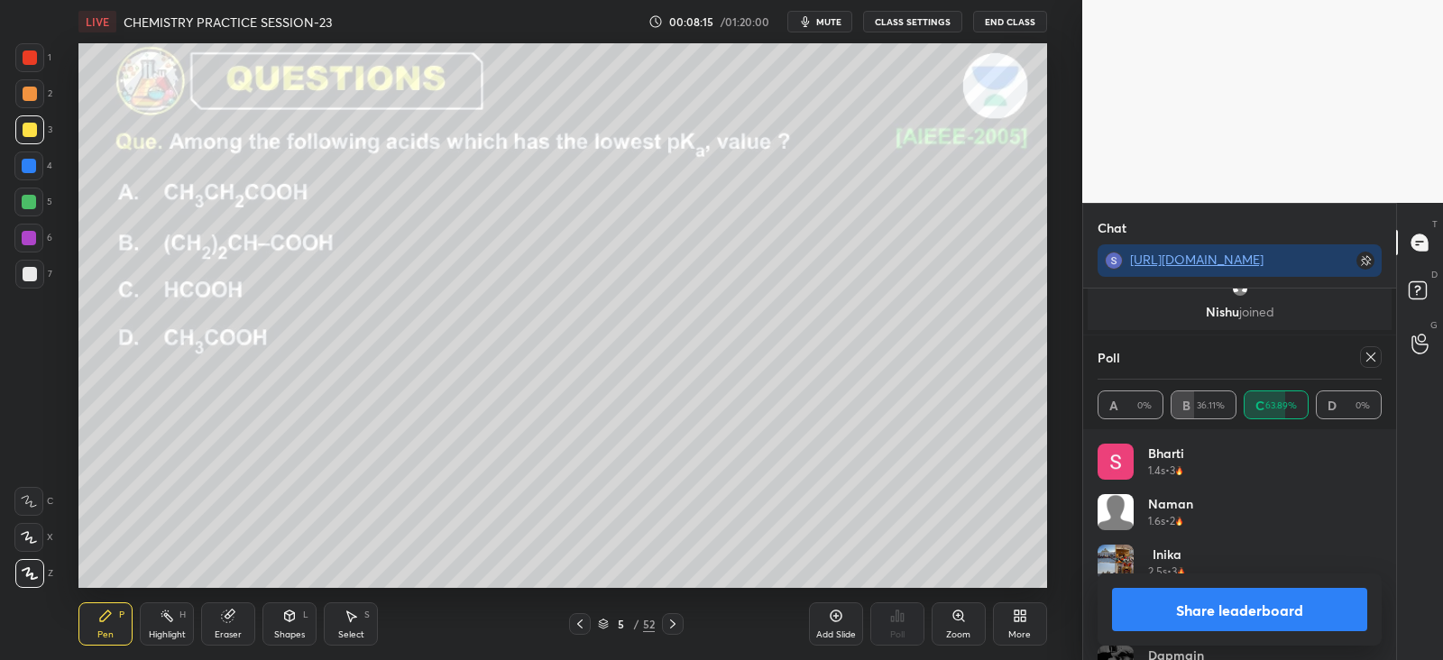
scroll to position [5145, 0]
click at [1379, 360] on div at bounding box center [1371, 357] width 22 height 22
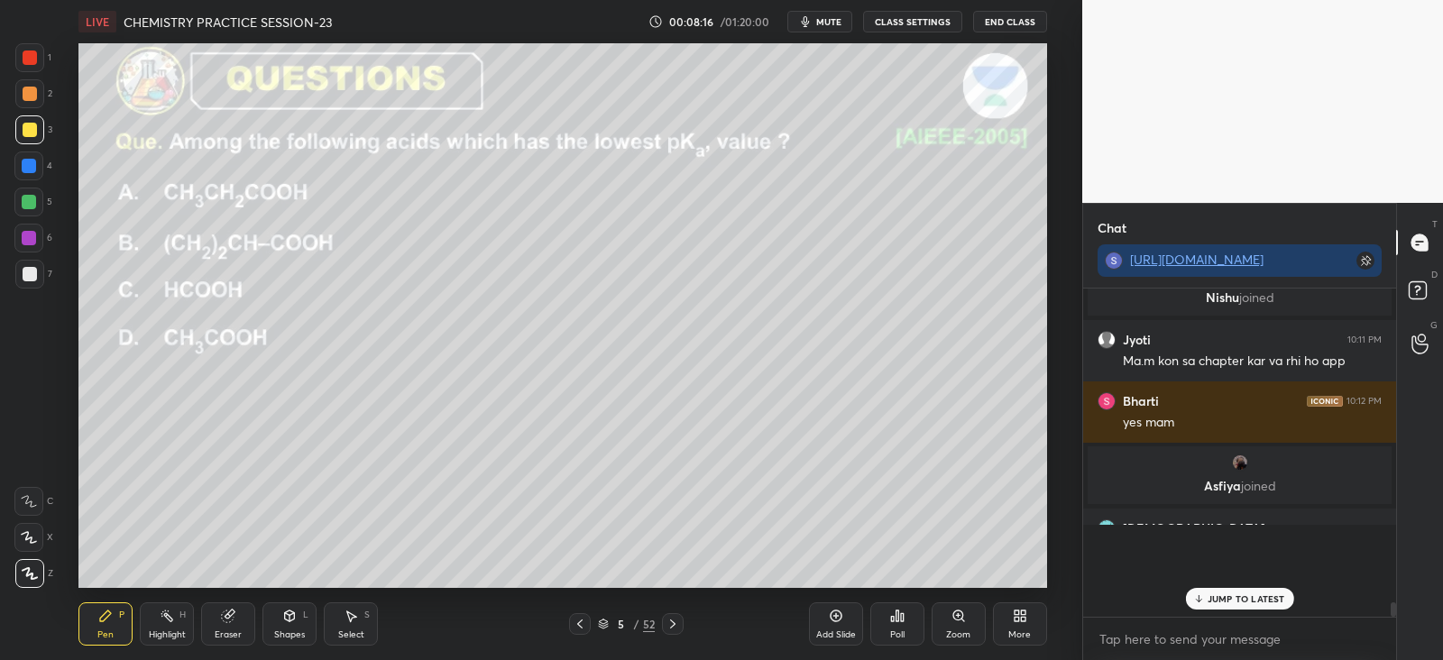
scroll to position [5054, 0]
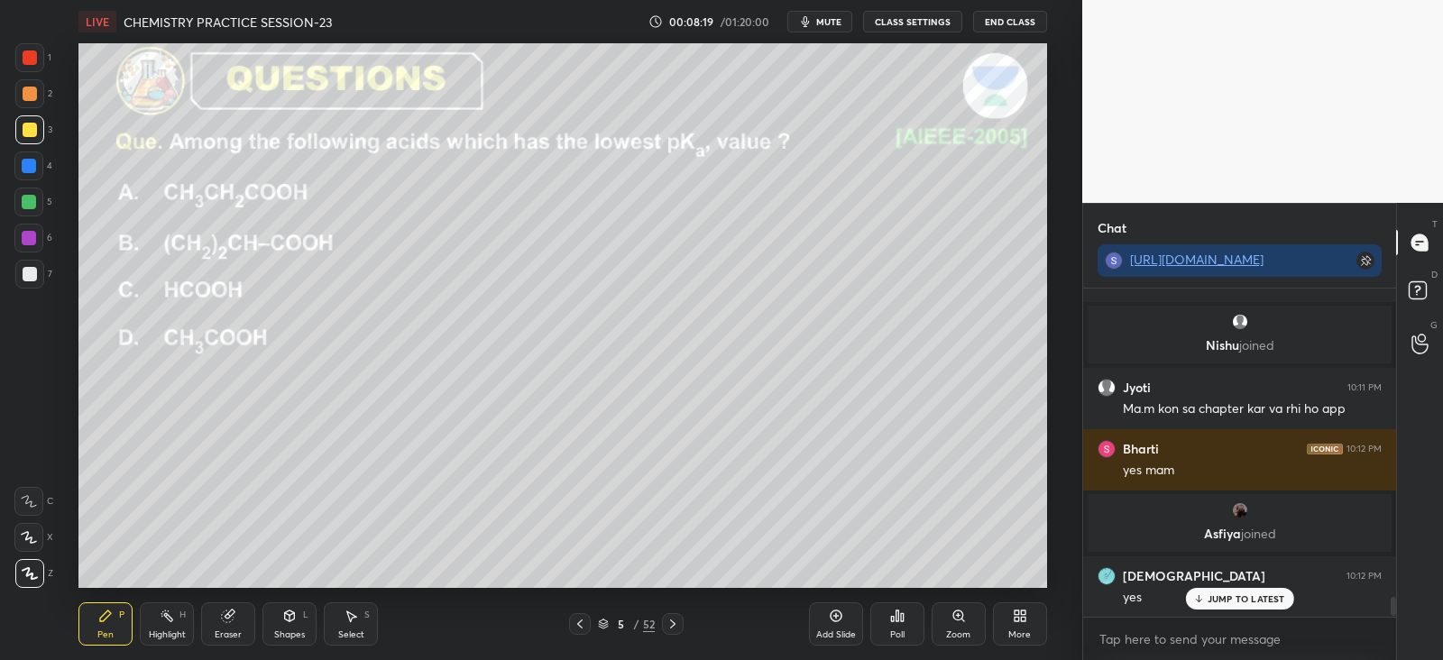
click at [170, 621] on icon at bounding box center [167, 616] width 14 height 14
click at [104, 620] on icon at bounding box center [105, 615] width 11 height 11
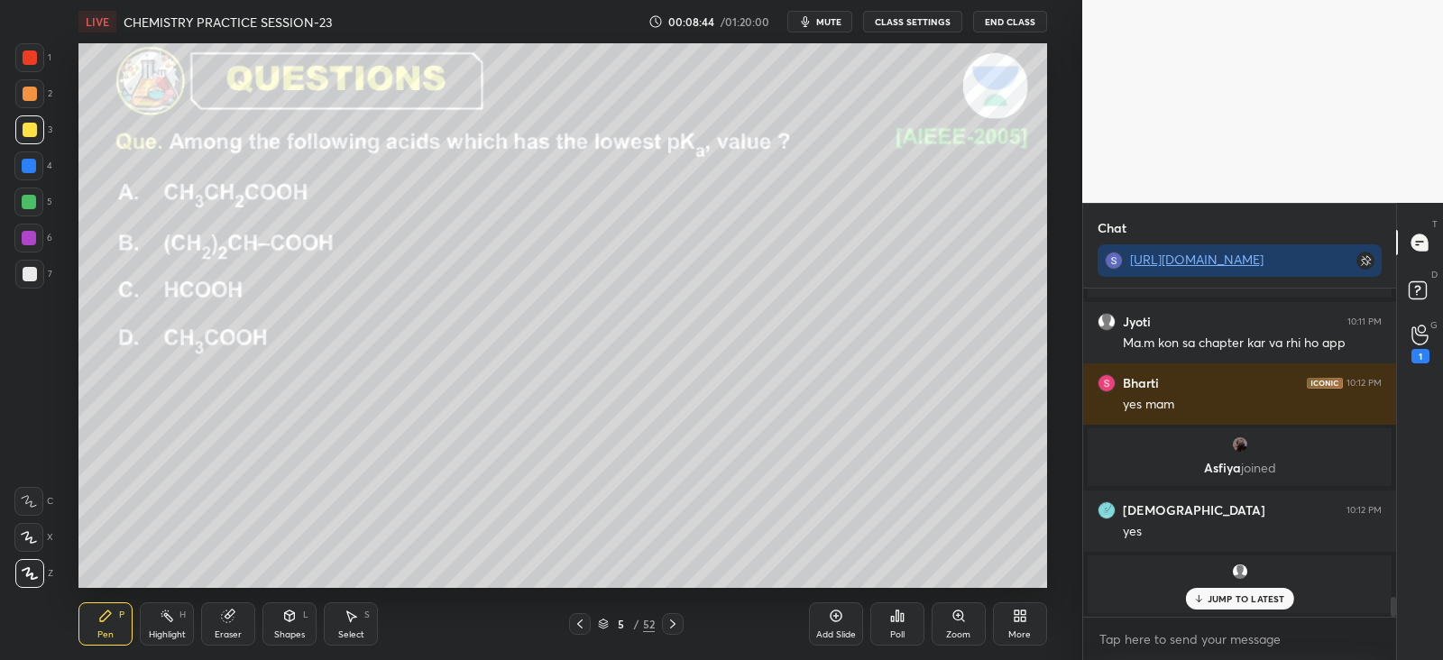
click at [1219, 598] on p "JUMP TO LATEST" at bounding box center [1246, 598] width 78 height 11
click at [673, 620] on icon at bounding box center [672, 624] width 14 height 14
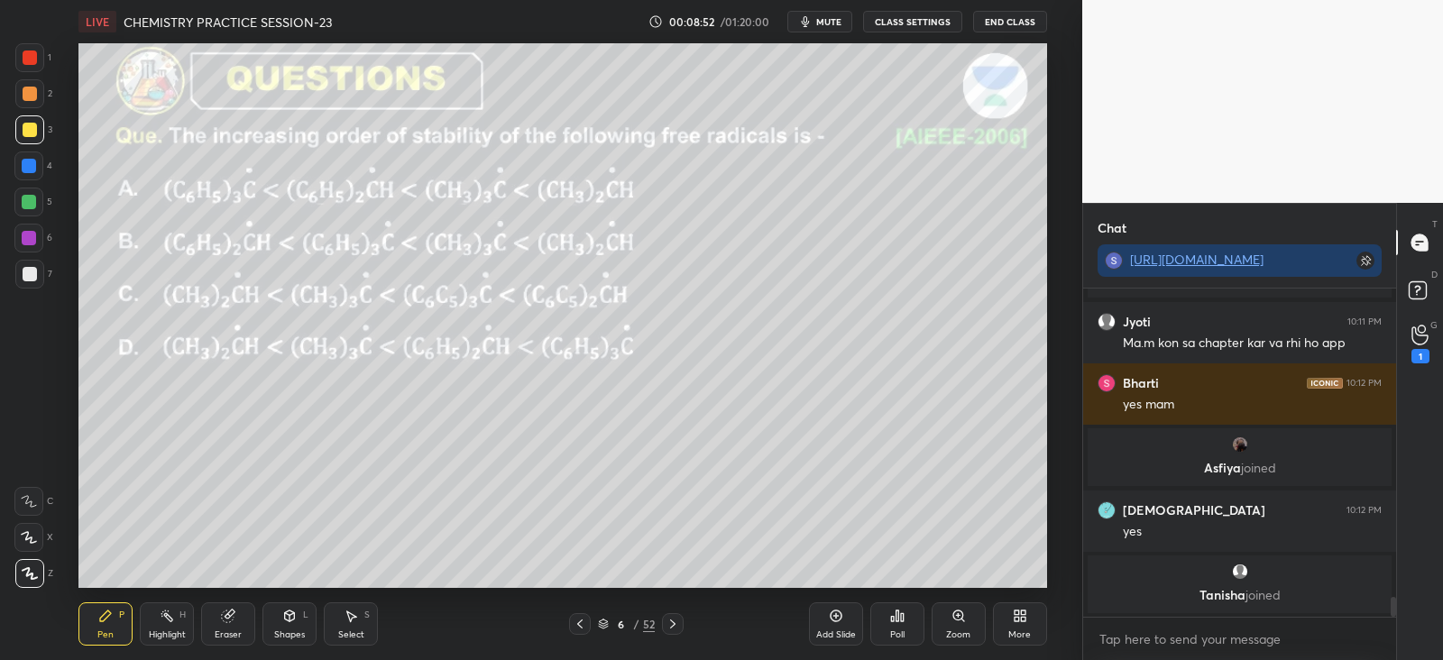
scroll to position [5180, 0]
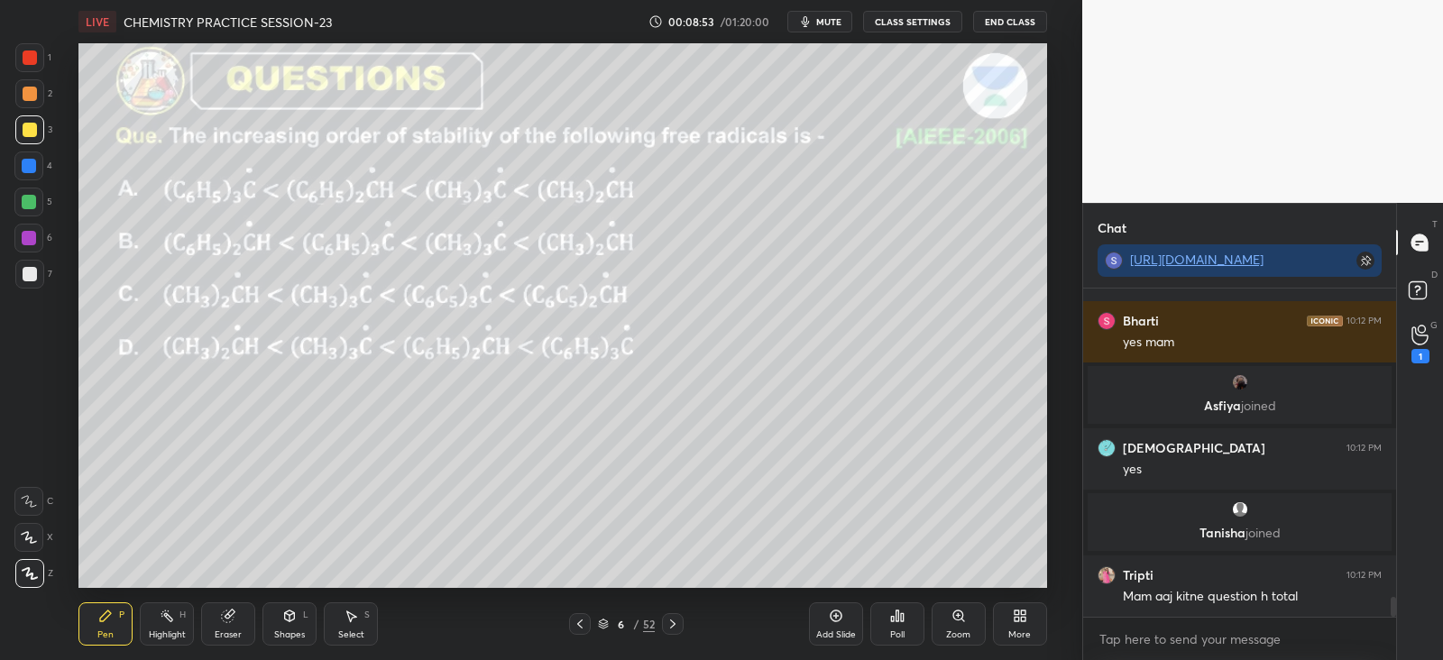
click at [902, 618] on icon at bounding box center [902, 617] width 3 height 8
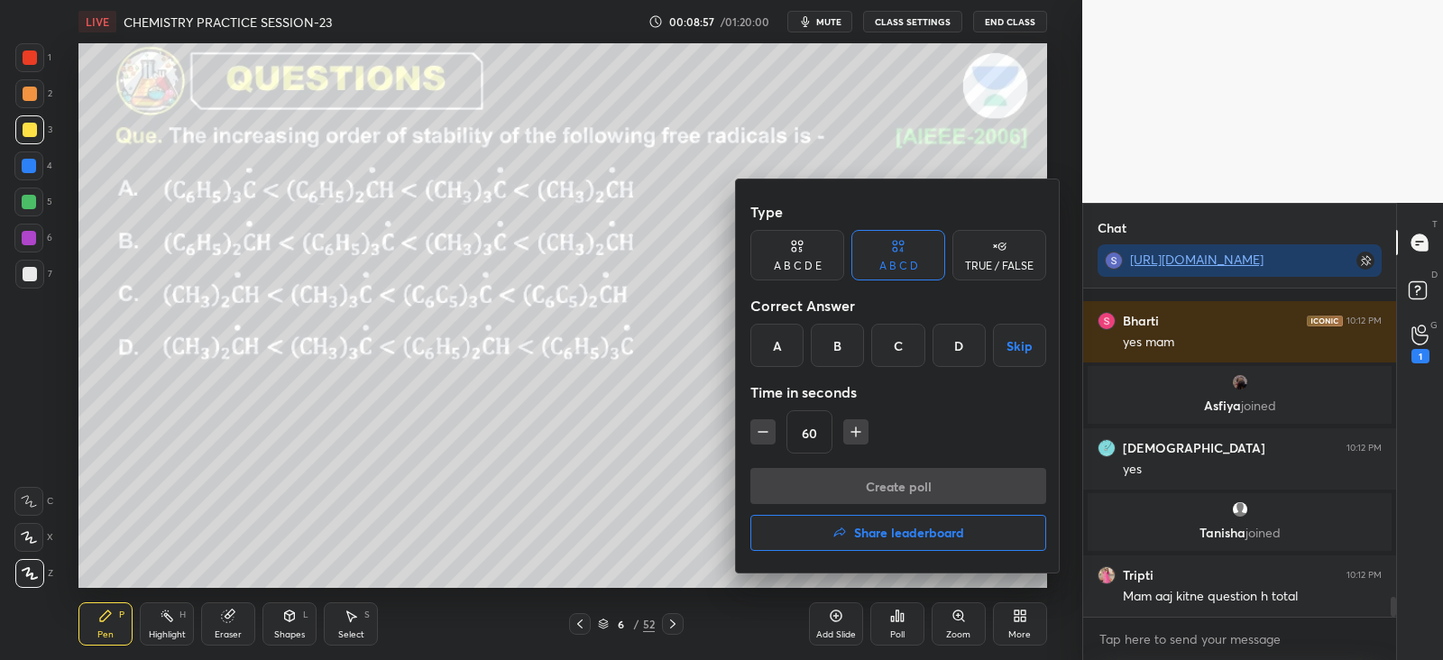
scroll to position [5257, 0]
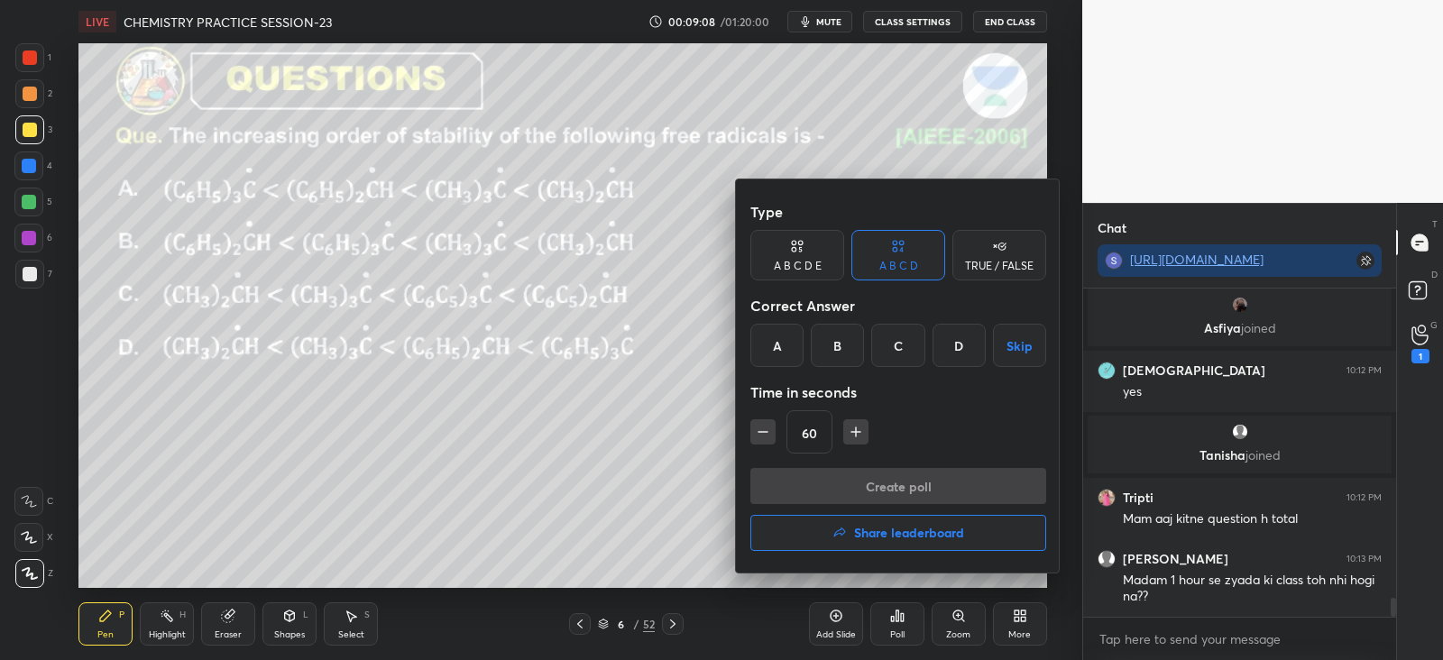
click at [952, 341] on div "D" at bounding box center [958, 345] width 53 height 43
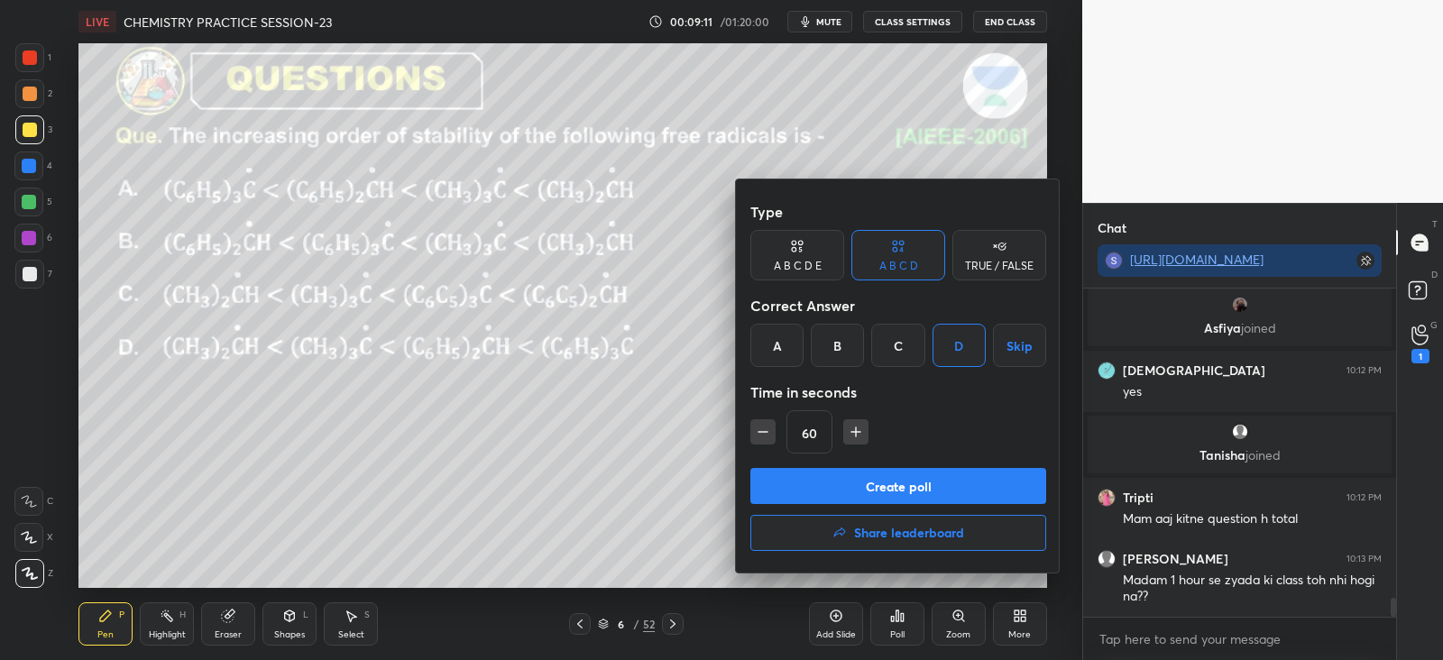
click at [896, 481] on button "Create poll" at bounding box center [898, 486] width 296 height 36
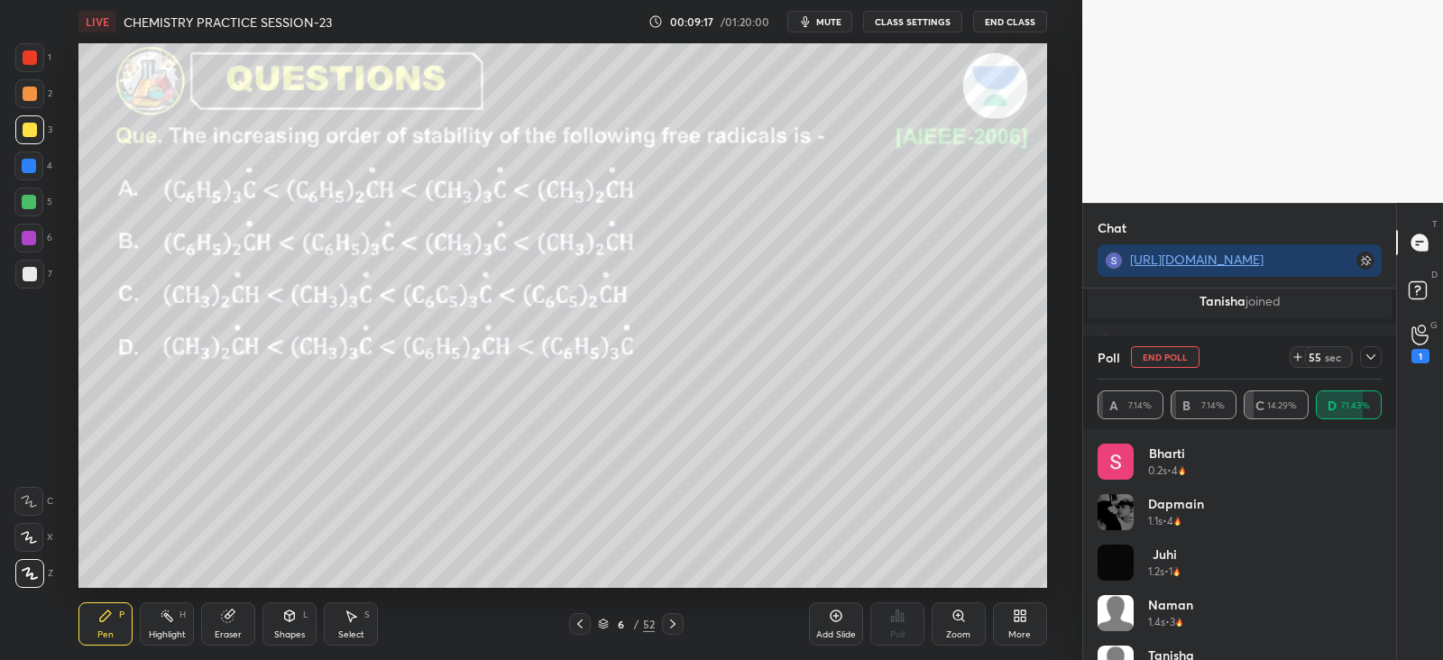
scroll to position [5478, 0]
click at [1374, 353] on icon at bounding box center [1370, 357] width 14 height 14
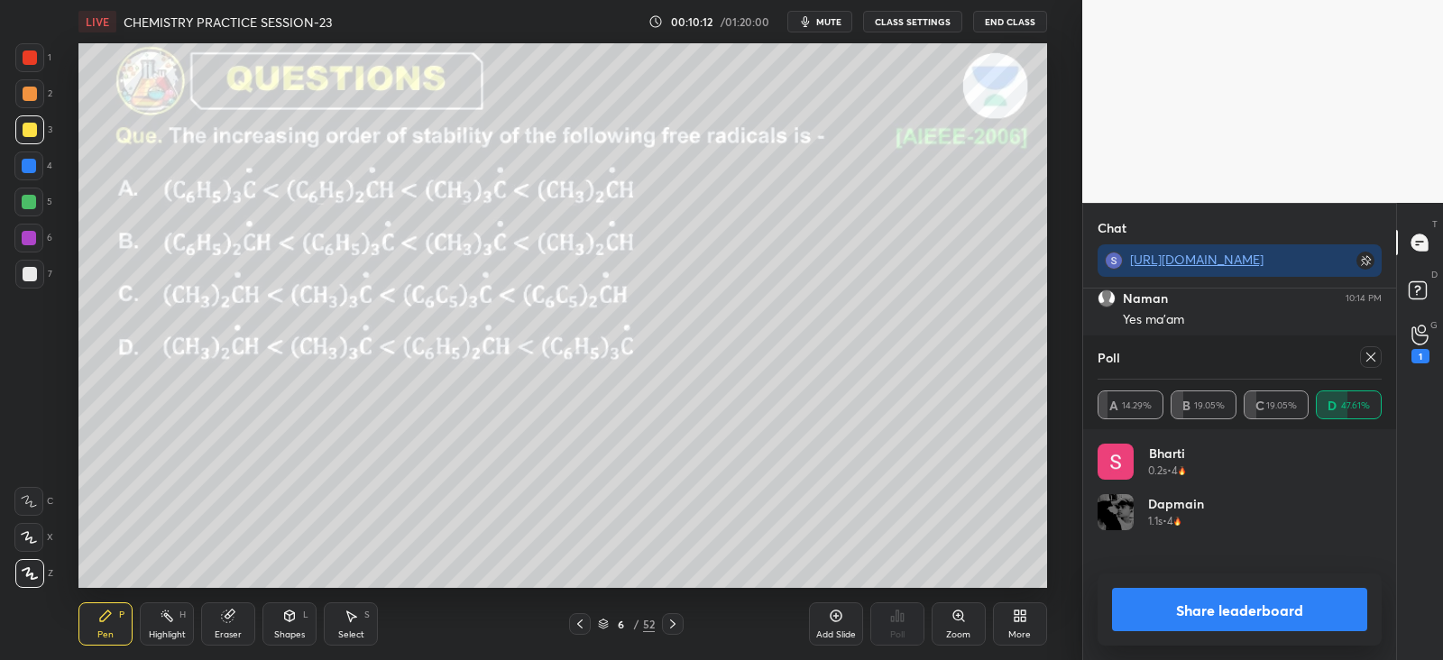
scroll to position [211, 279]
click at [1369, 363] on icon at bounding box center [1370, 357] width 14 height 14
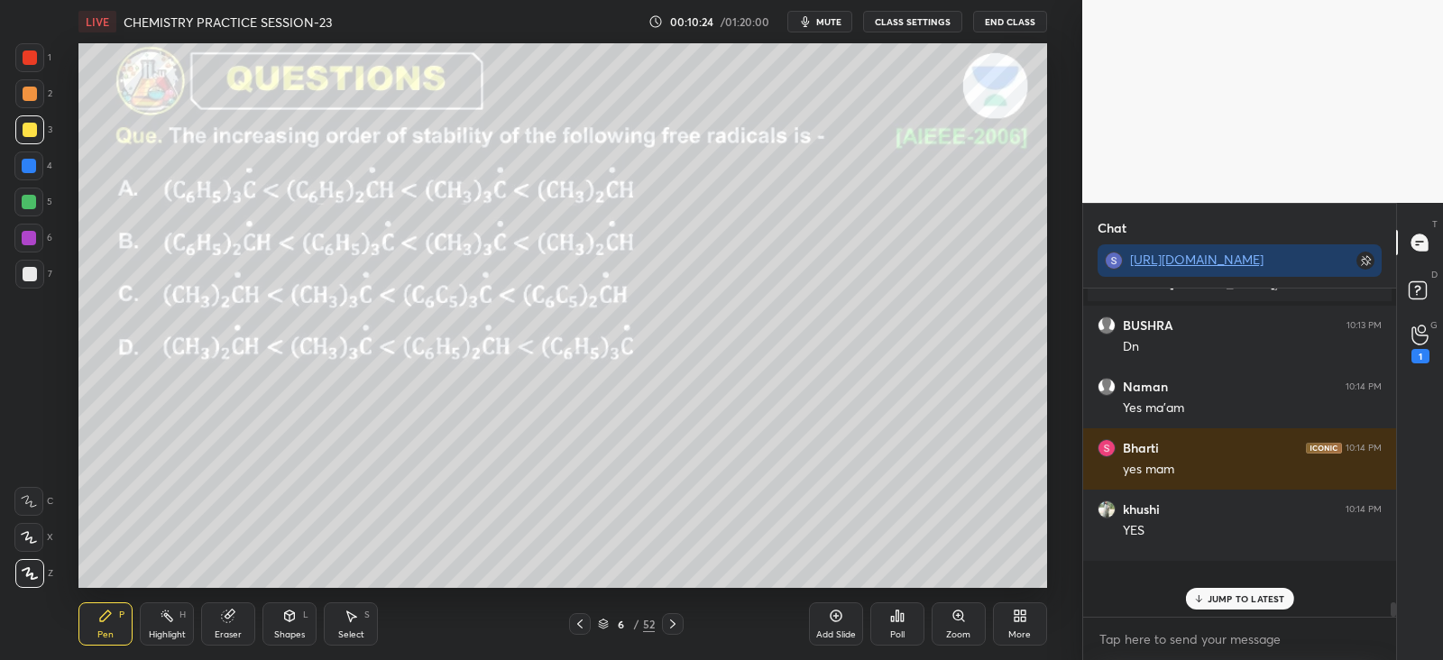
scroll to position [322, 307]
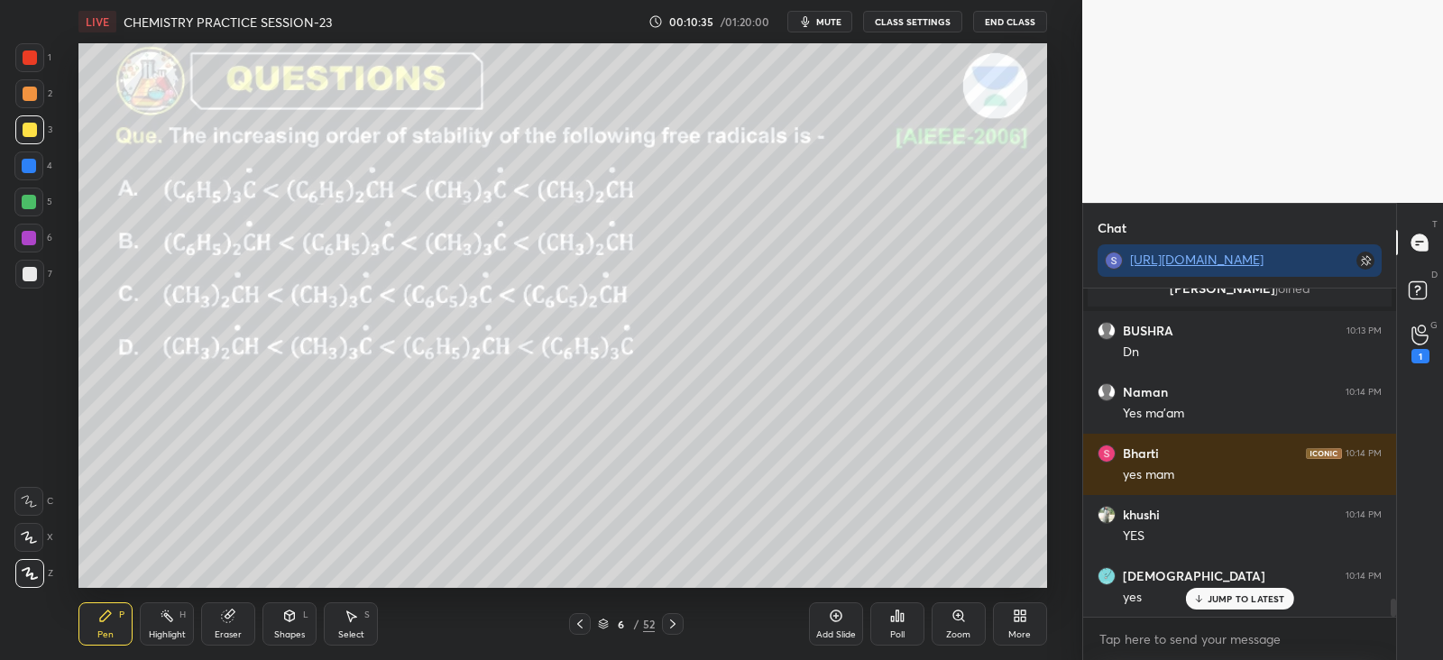
click at [230, 624] on div "Eraser" at bounding box center [228, 623] width 54 height 43
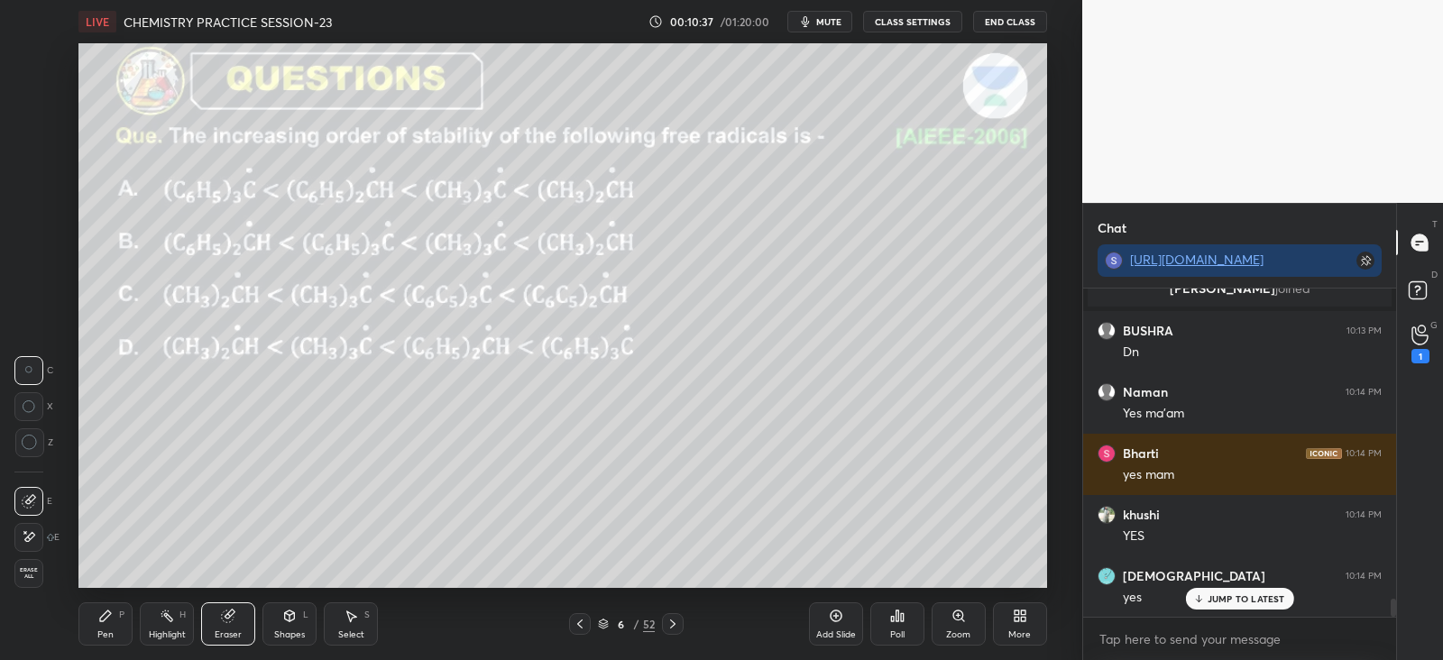
click at [34, 531] on icon at bounding box center [29, 536] width 14 height 15
click at [105, 622] on icon at bounding box center [105, 616] width 14 height 14
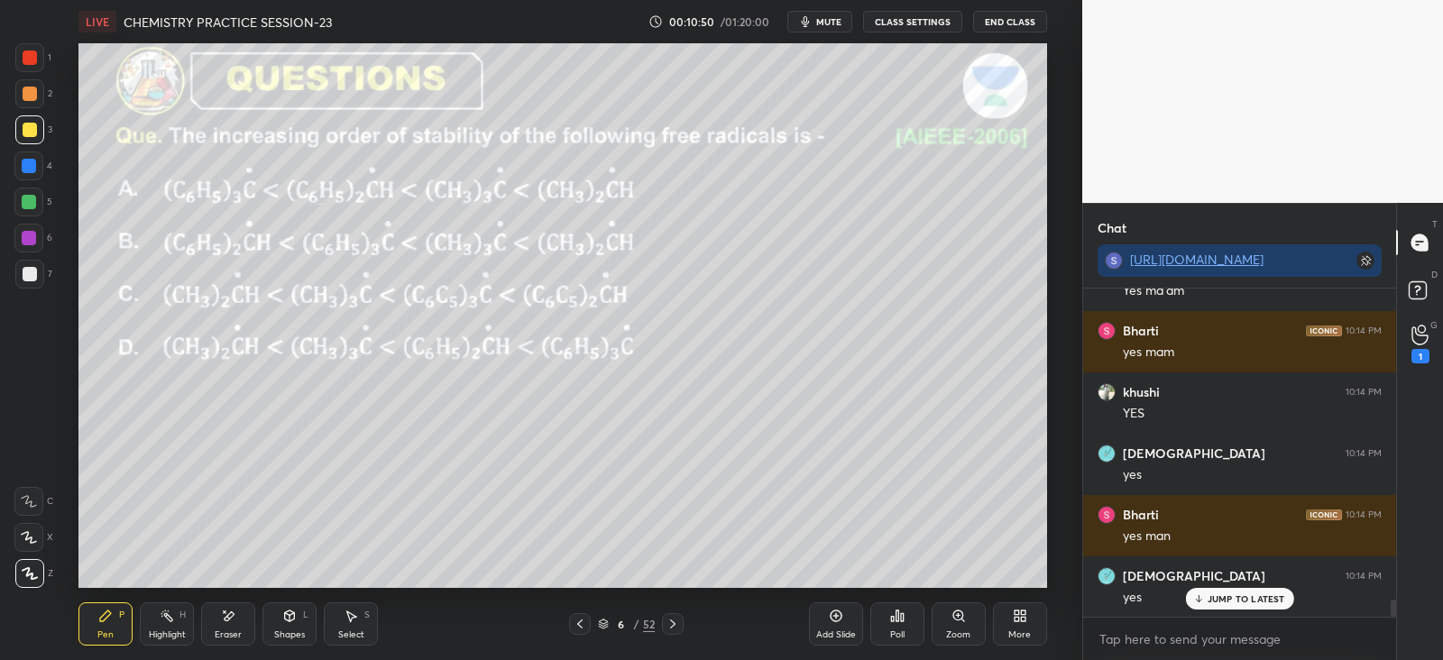
scroll to position [5874, 0]
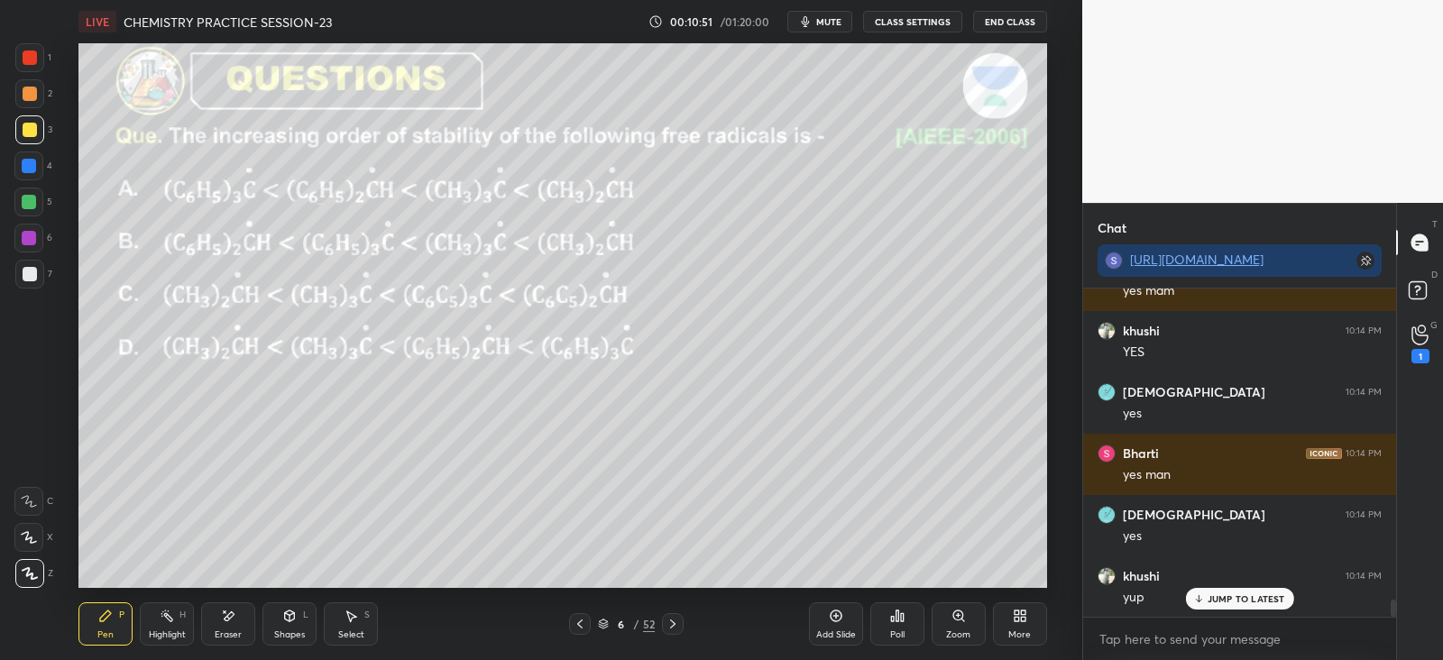
click at [673, 625] on icon at bounding box center [672, 624] width 5 height 9
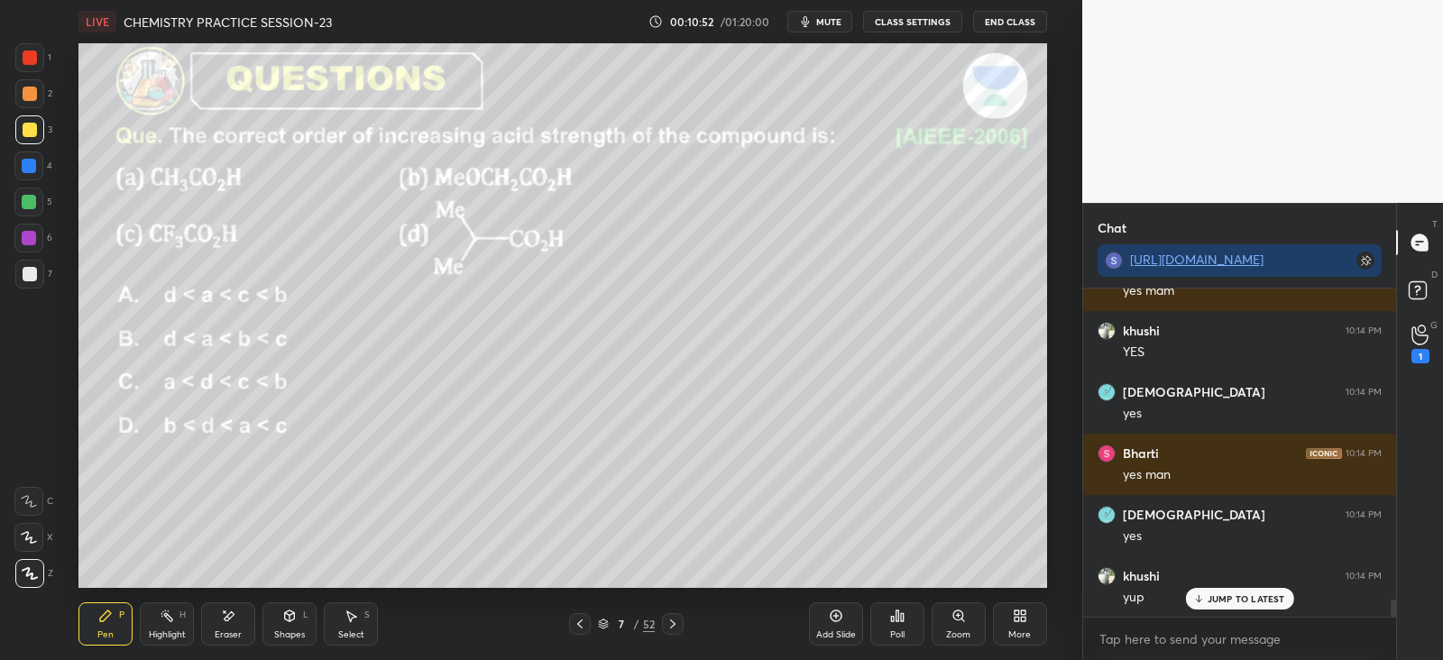
scroll to position [5935, 0]
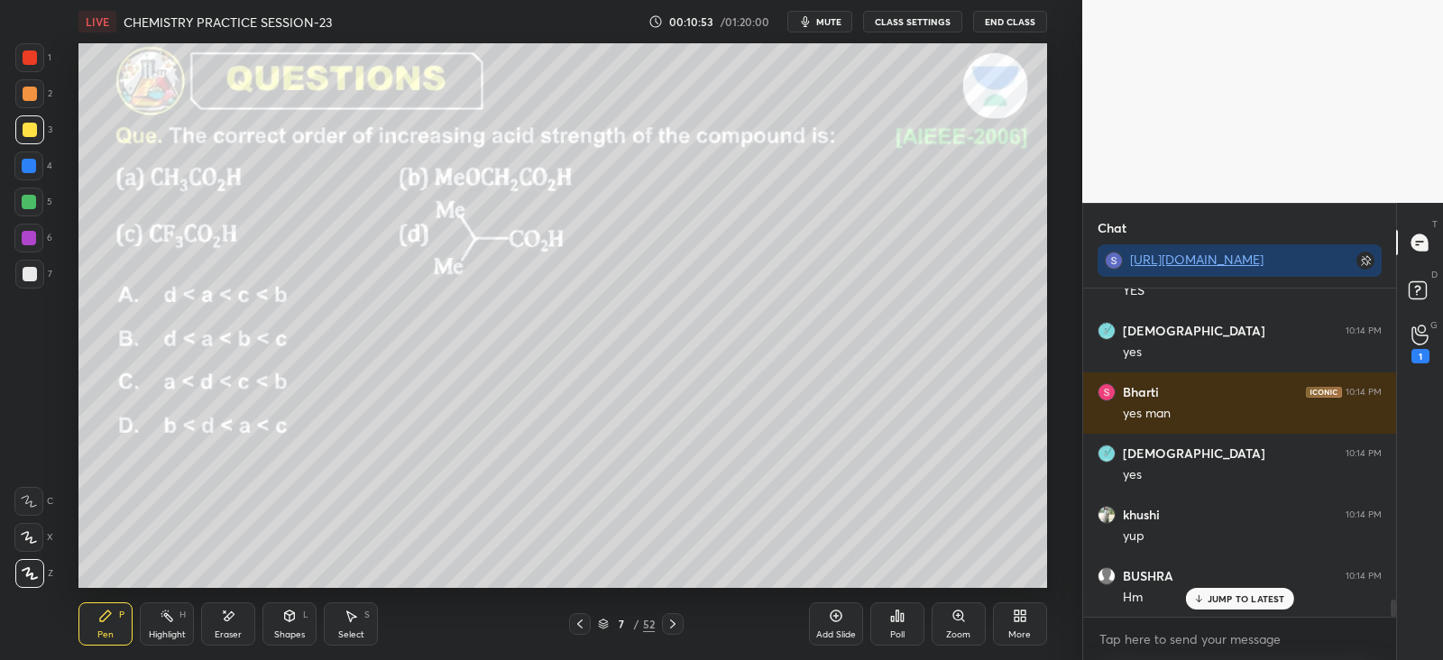
click at [890, 615] on icon at bounding box center [897, 616] width 14 height 14
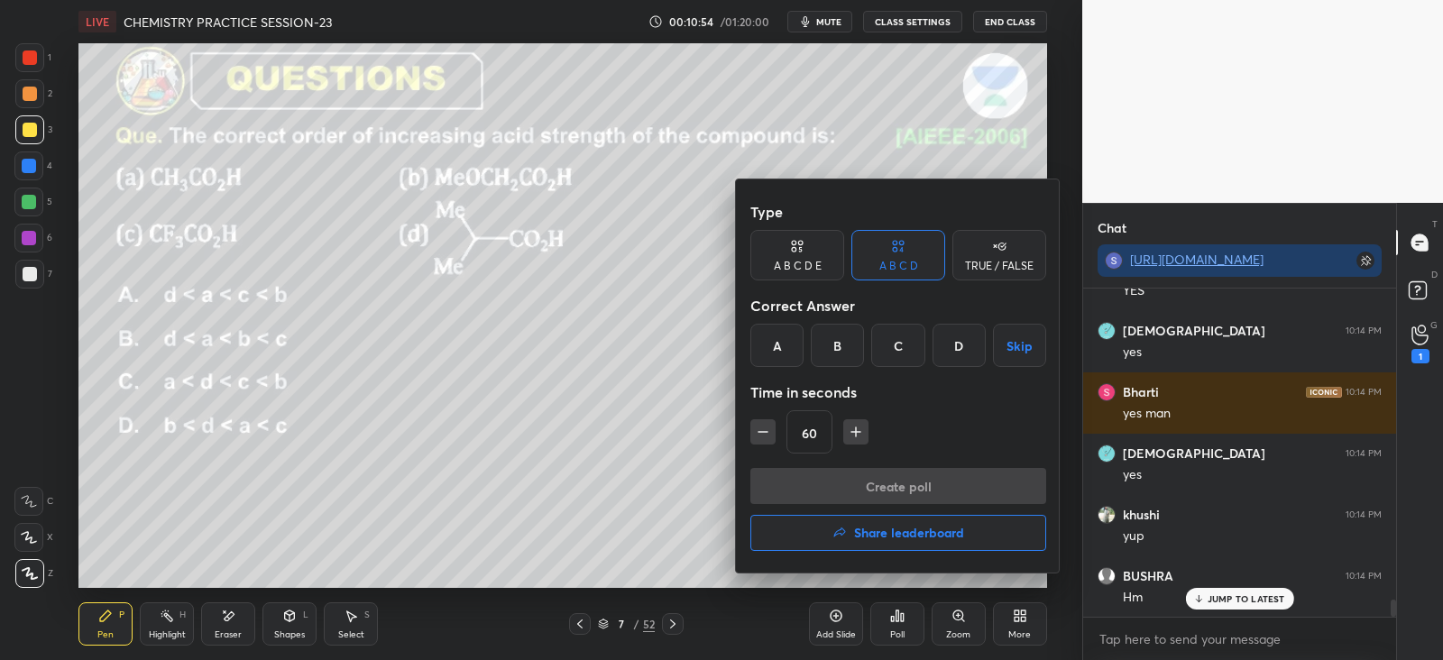
click at [836, 346] on div "B" at bounding box center [837, 345] width 53 height 43
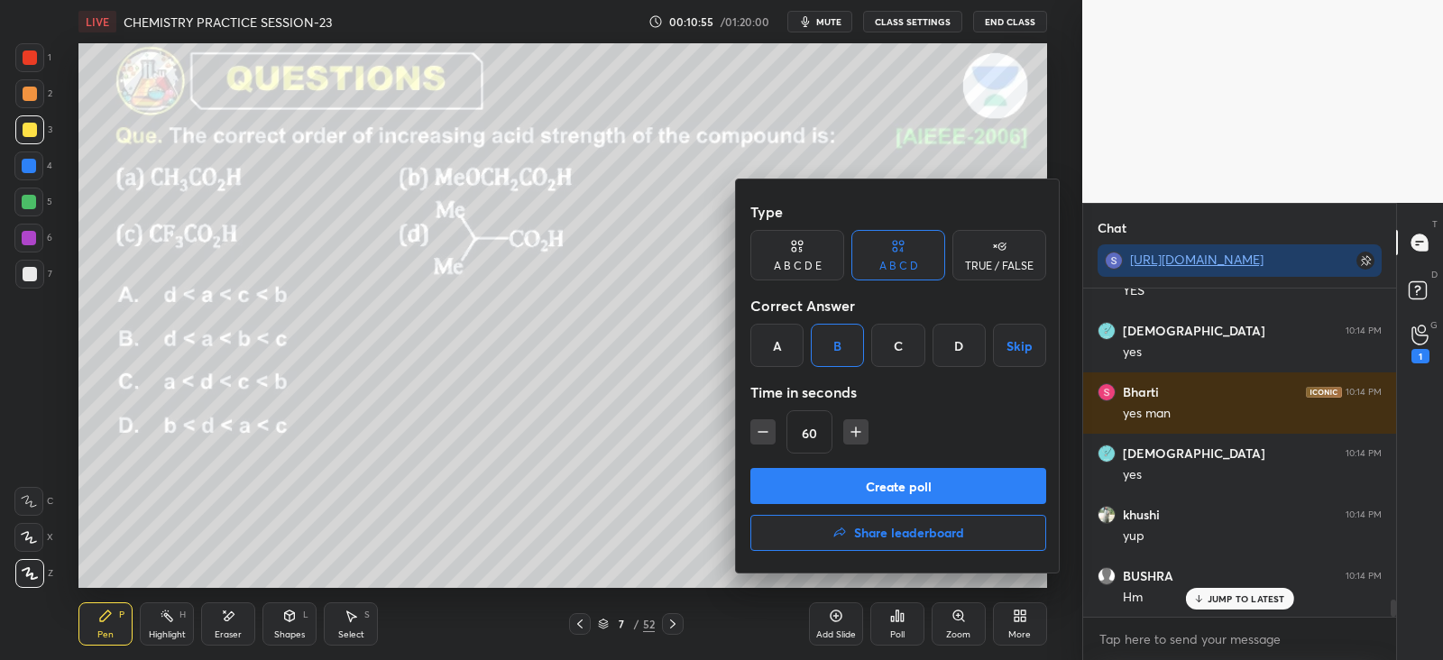
click at [827, 472] on button "Create poll" at bounding box center [898, 486] width 296 height 36
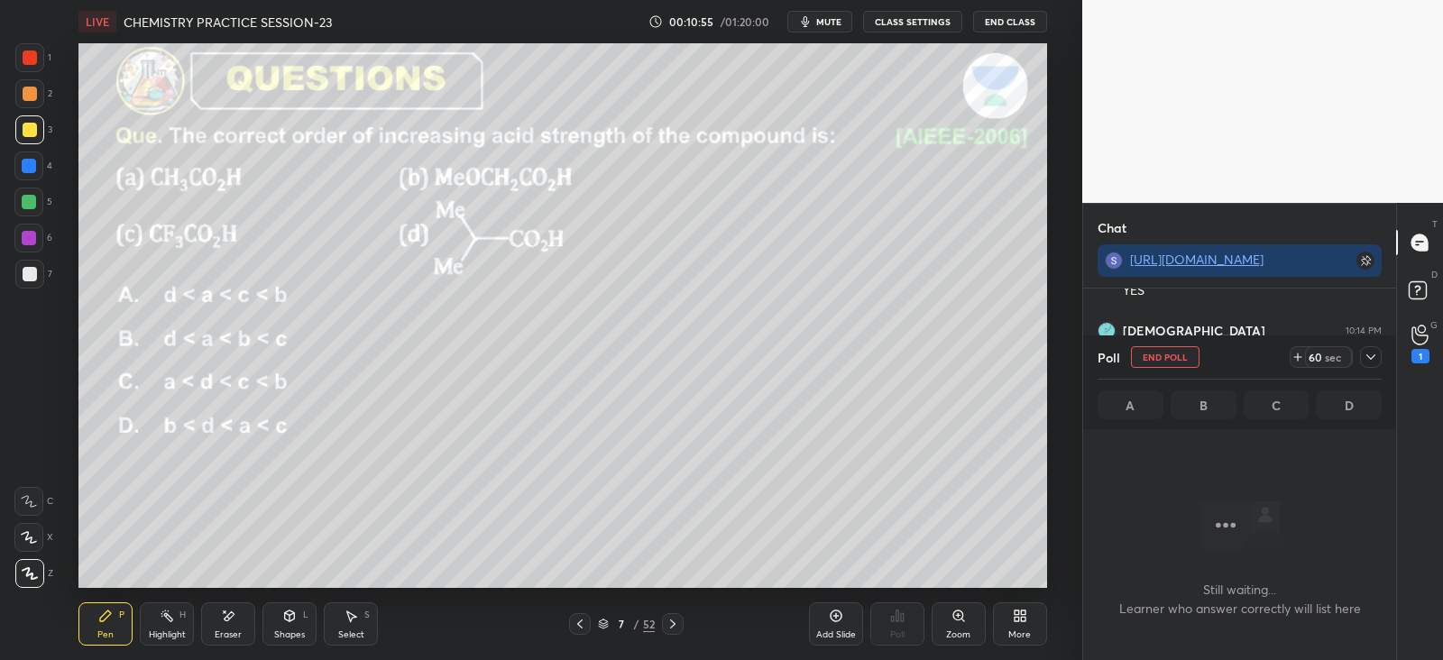
scroll to position [229, 307]
click at [1373, 355] on icon at bounding box center [1370, 356] width 9 height 5
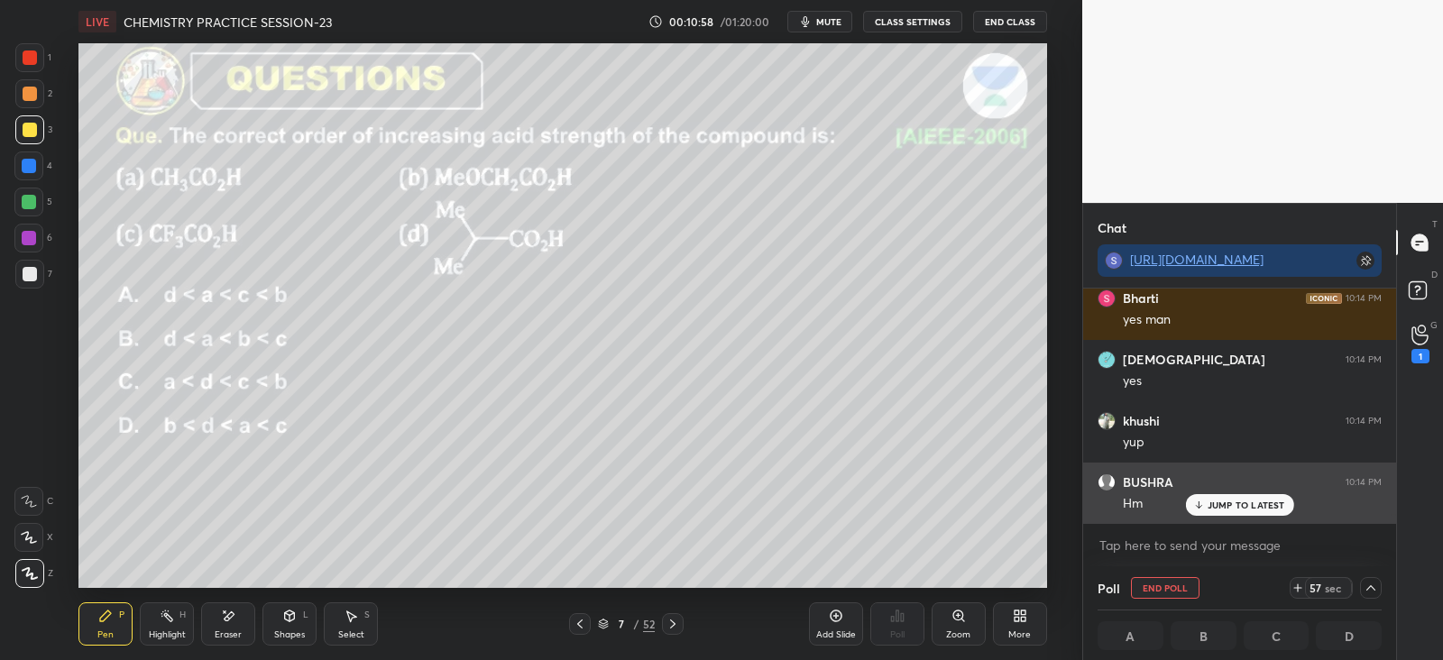
click at [1236, 500] on p "JUMP TO LATEST" at bounding box center [1246, 505] width 78 height 11
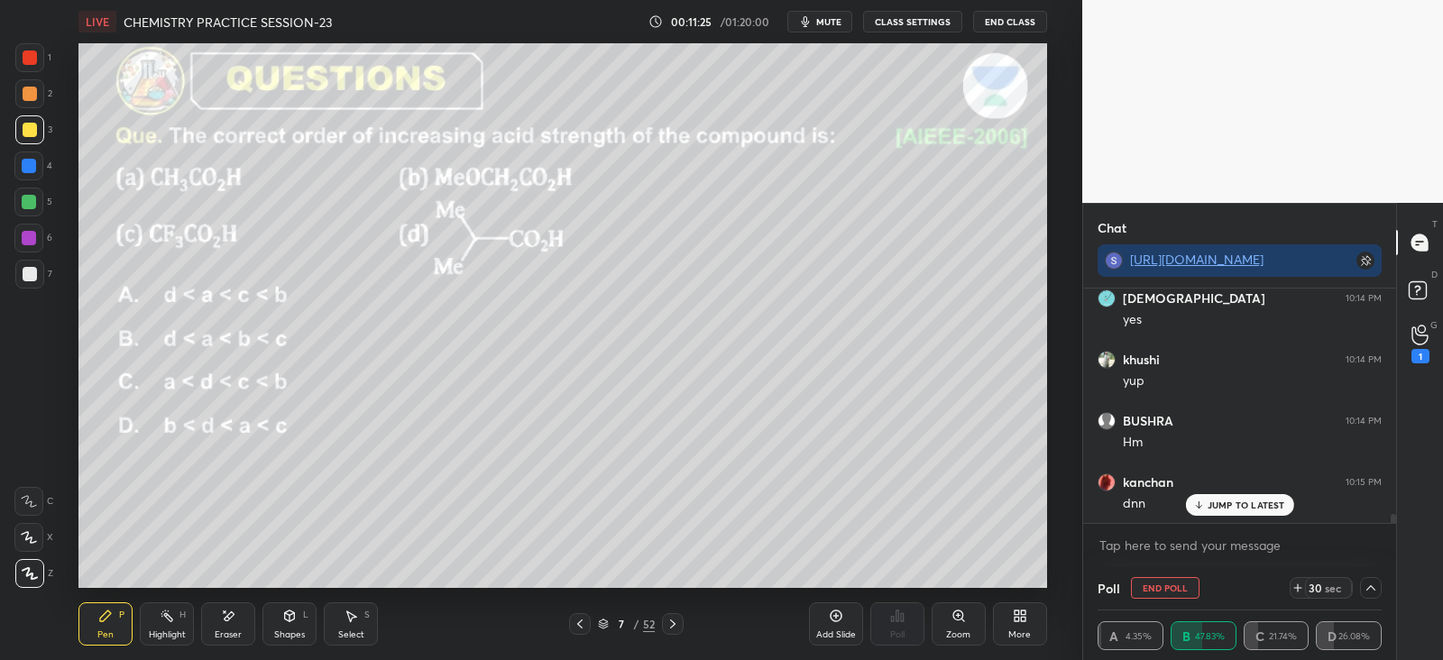
scroll to position [6157, 0]
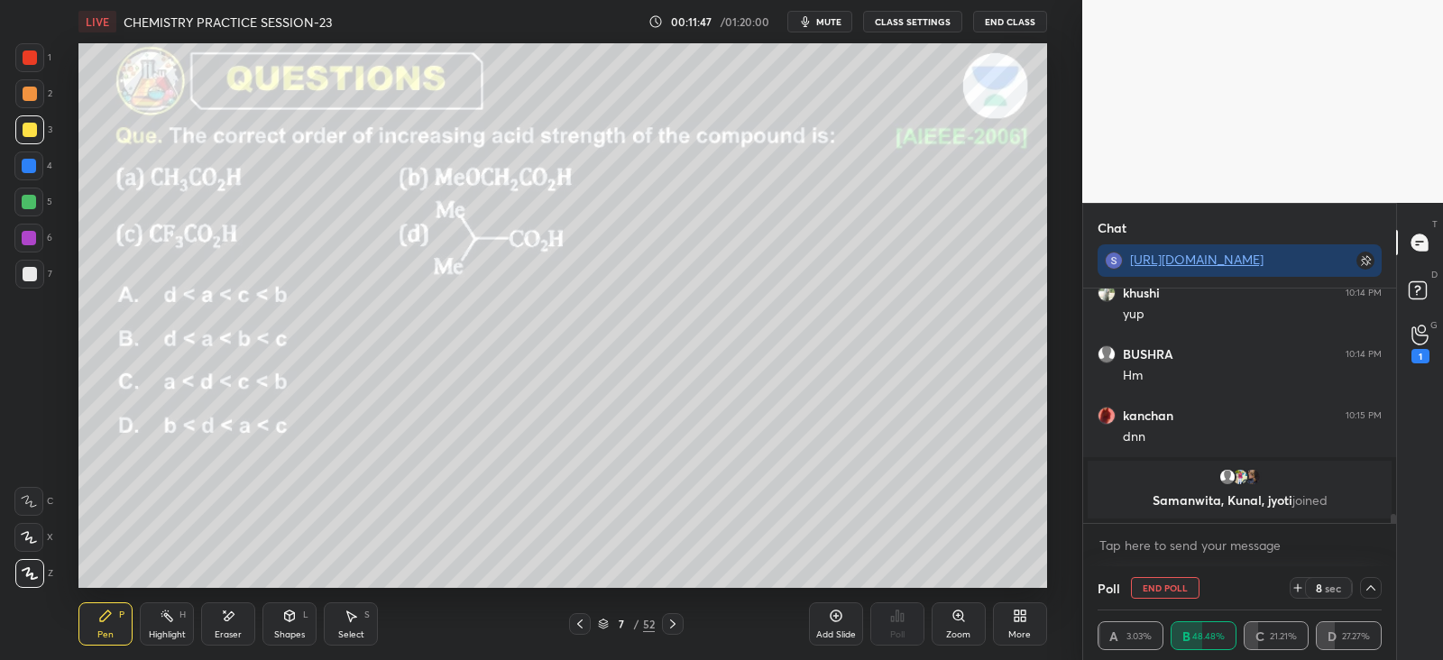
click at [23, 89] on div at bounding box center [30, 94] width 14 height 14
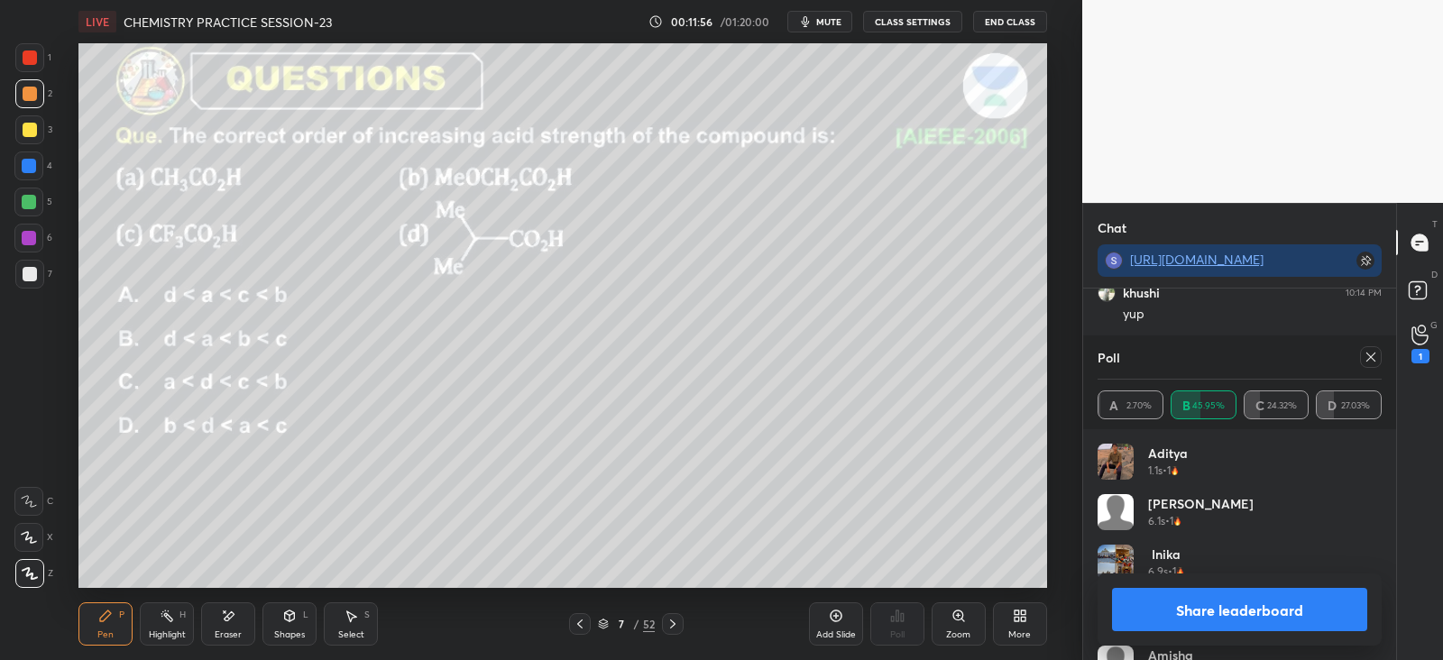
scroll to position [211, 279]
click at [1373, 361] on icon at bounding box center [1370, 357] width 14 height 14
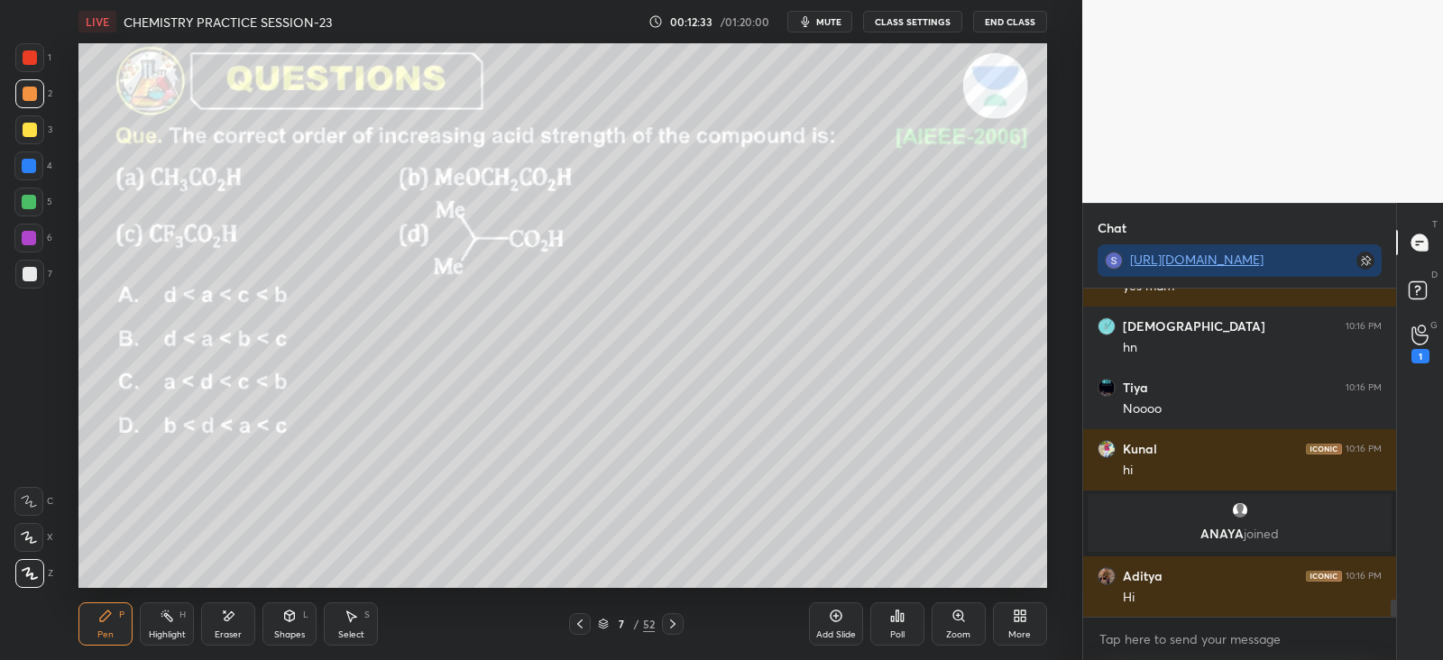
scroll to position [5982, 0]
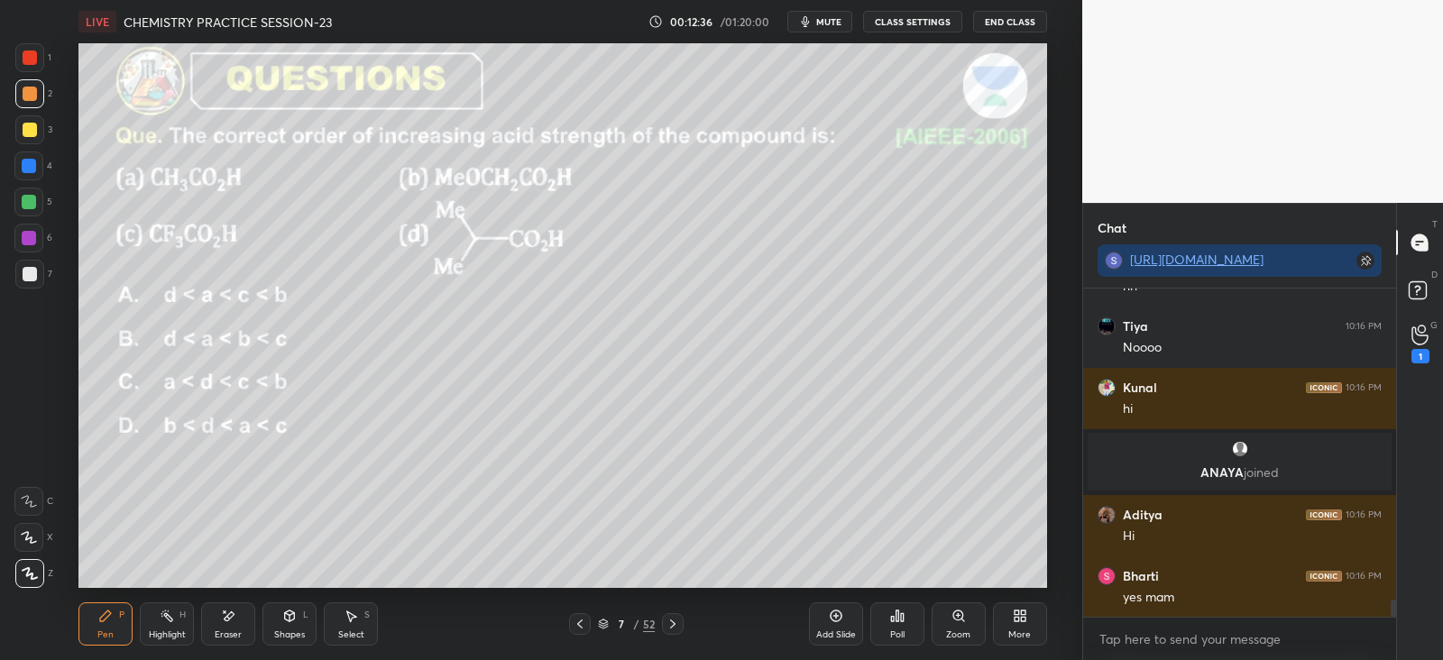
click at [34, 200] on div at bounding box center [29, 202] width 14 height 14
click at [32, 140] on div at bounding box center [29, 129] width 29 height 29
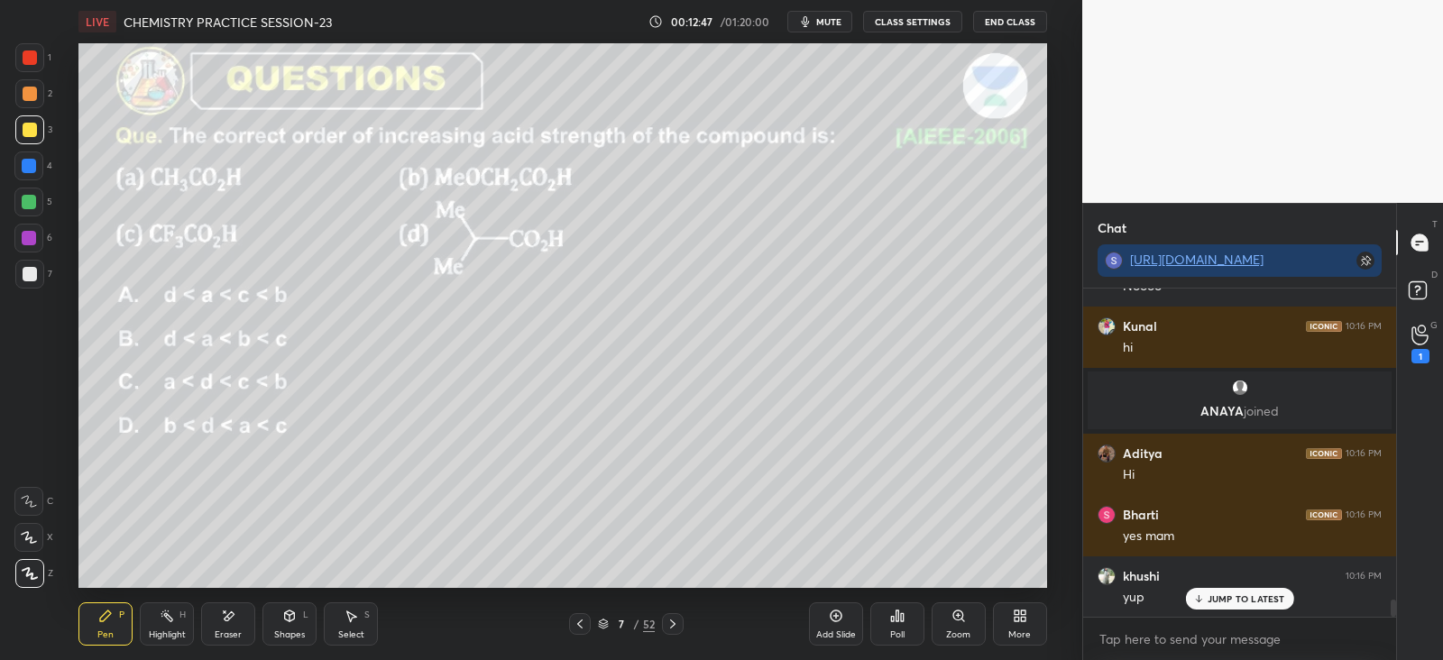
click at [34, 169] on div at bounding box center [29, 166] width 14 height 14
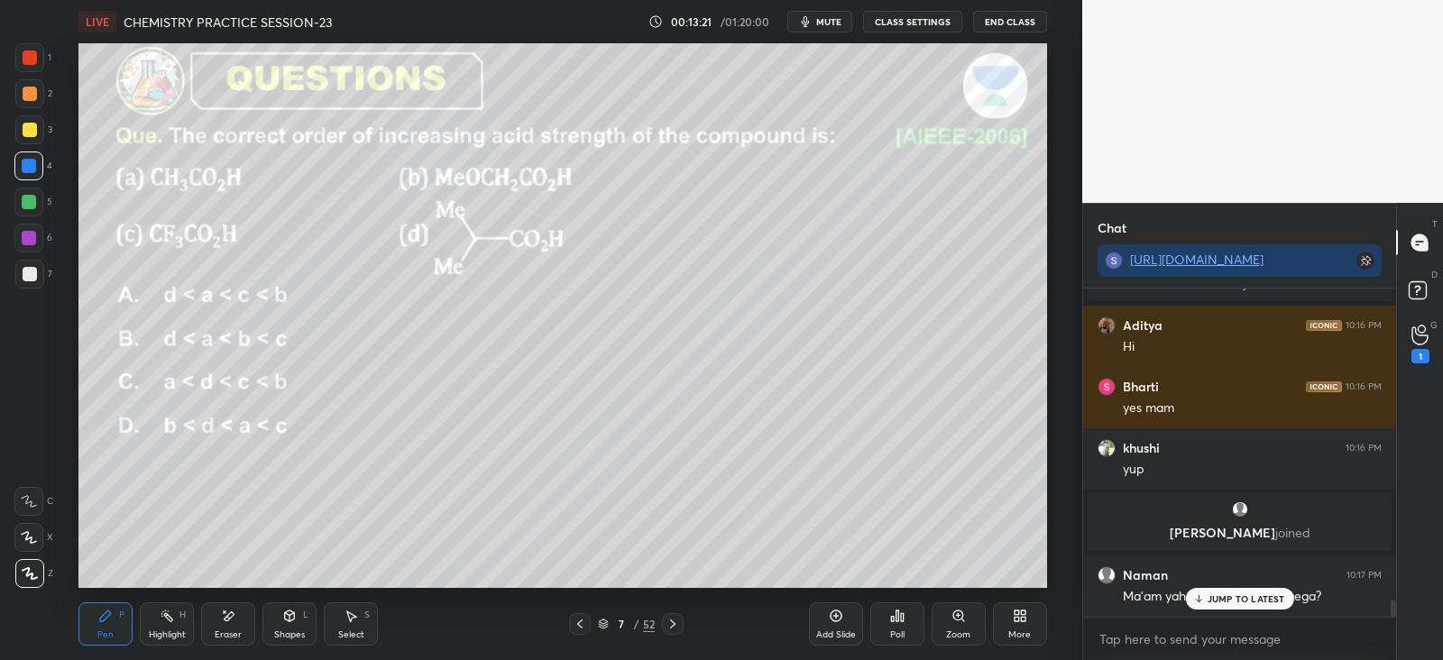
scroll to position [6232, 0]
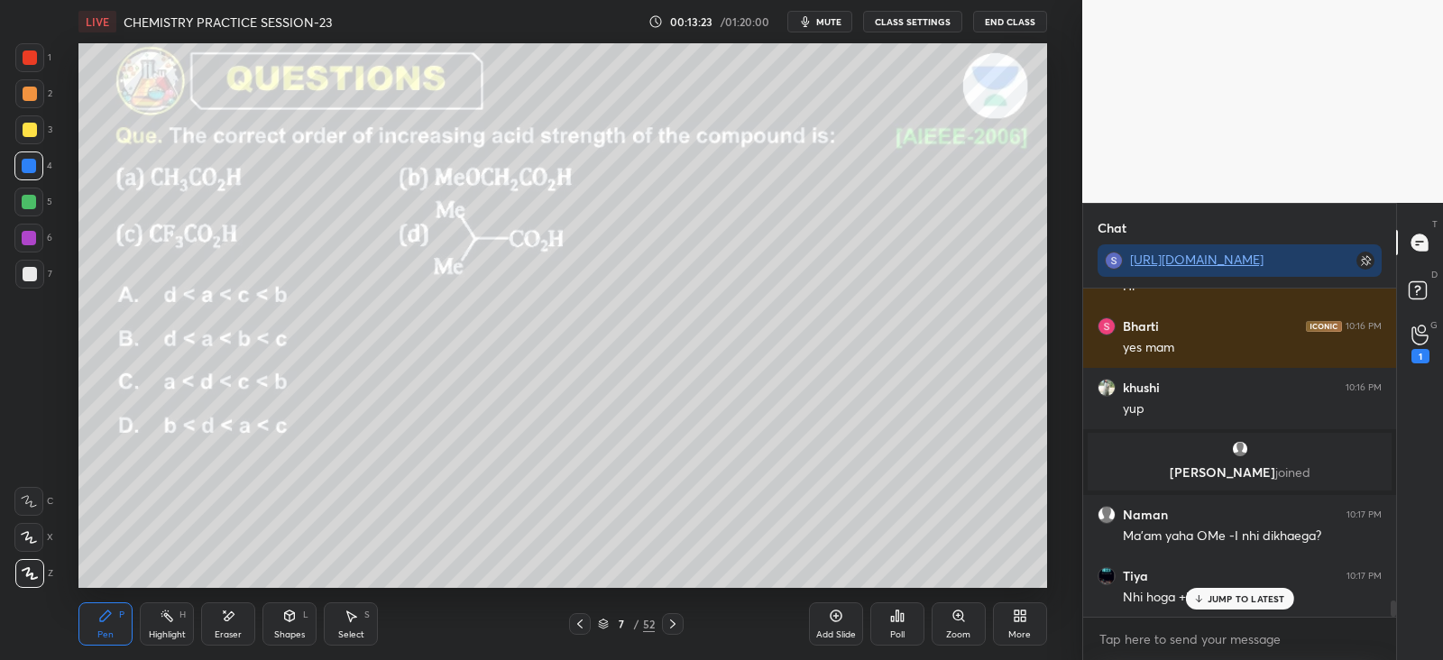
click at [222, 618] on icon at bounding box center [228, 616] width 14 height 15
click at [110, 614] on icon at bounding box center [105, 615] width 11 height 11
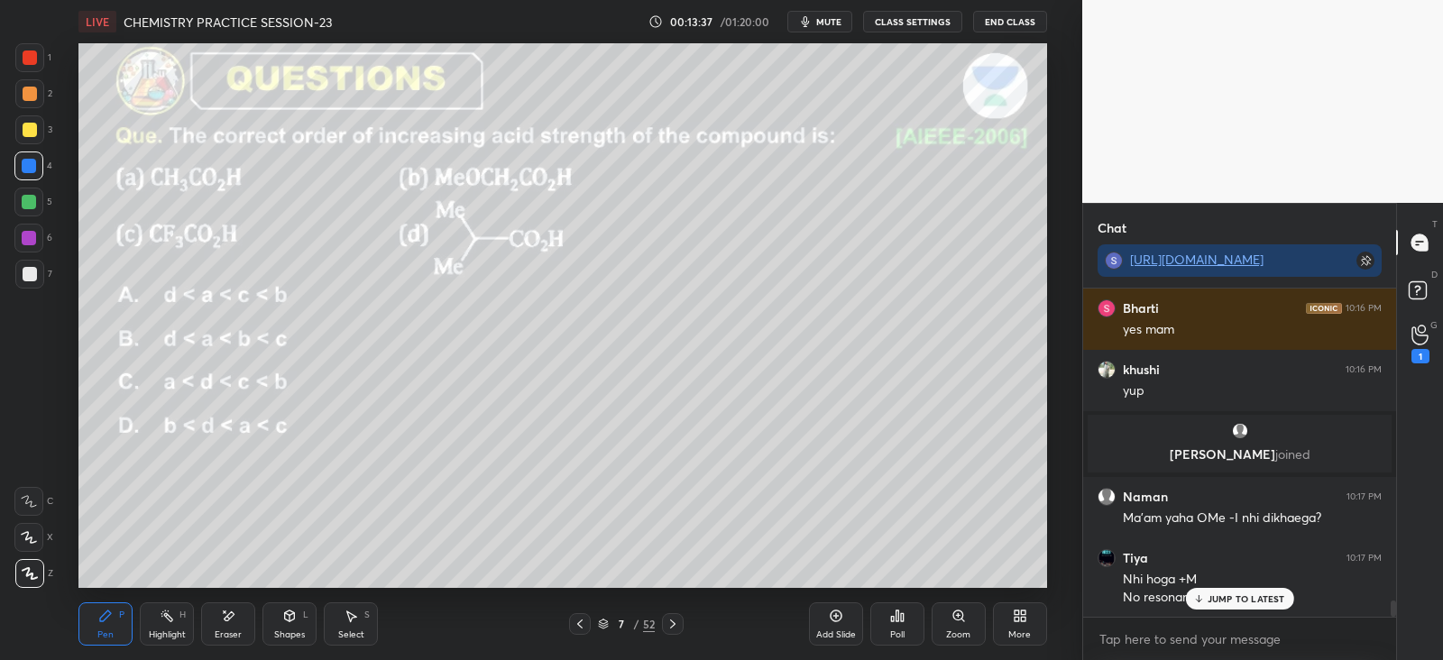
scroll to position [6311, 0]
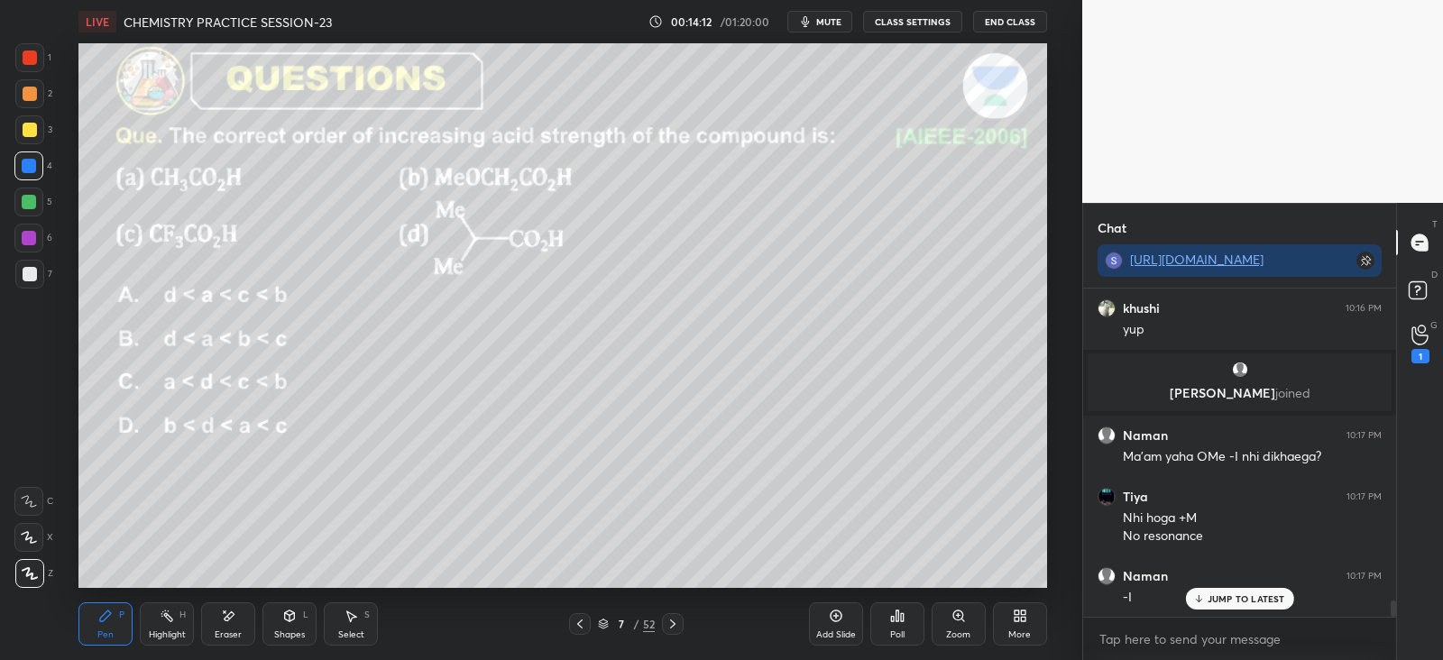
click at [676, 628] on icon at bounding box center [672, 624] width 14 height 14
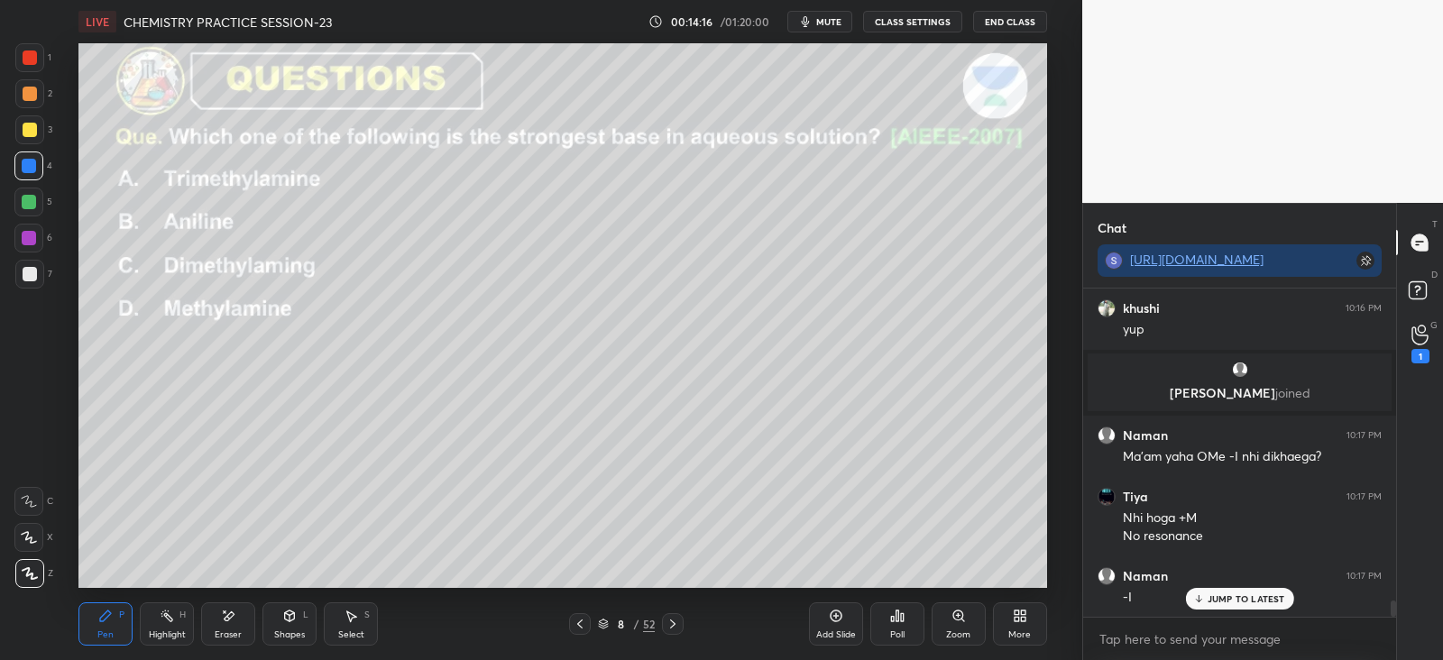
click at [897, 620] on icon at bounding box center [896, 615] width 3 height 11
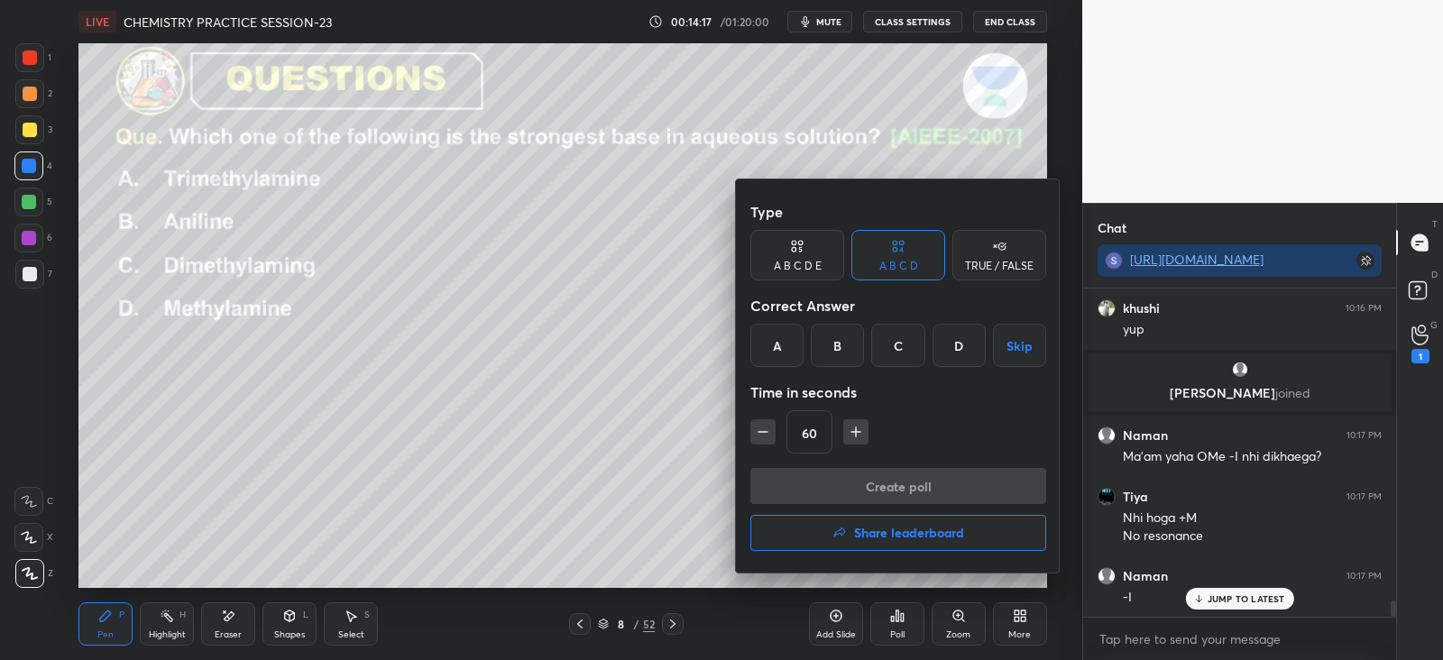
click at [897, 347] on div "C" at bounding box center [897, 345] width 53 height 43
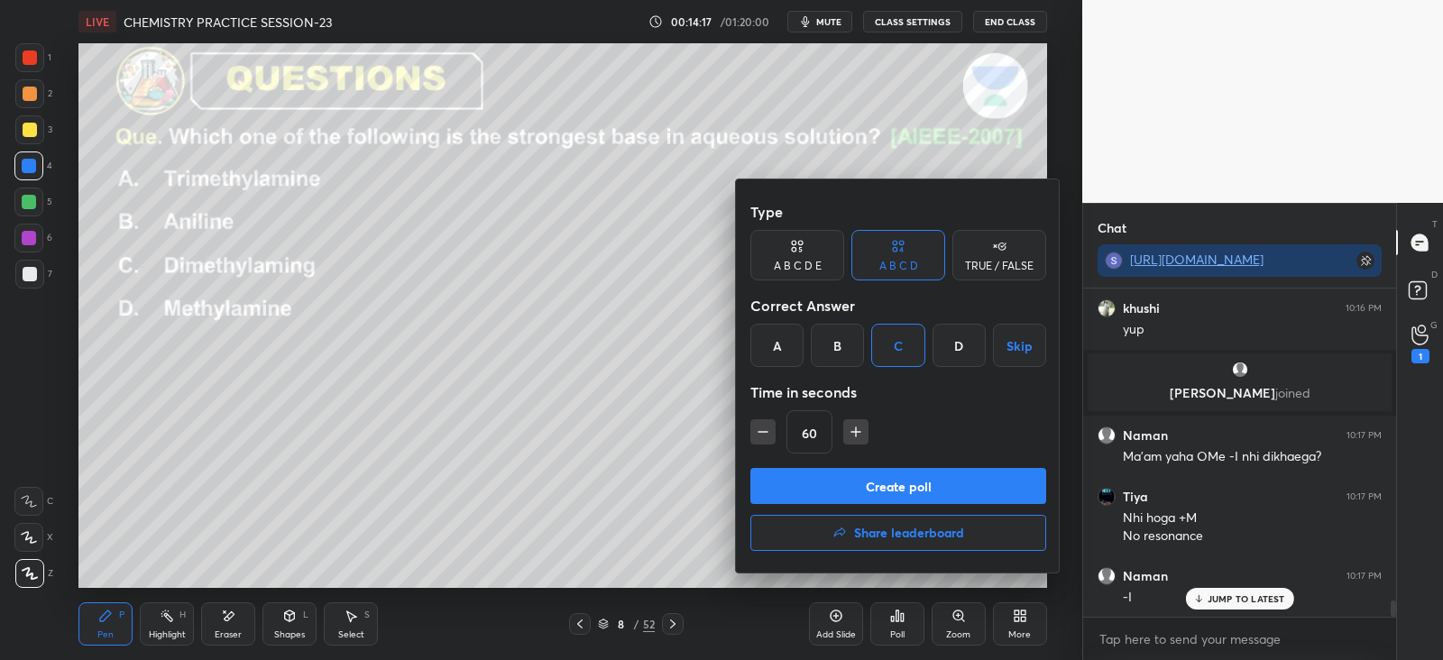
click at [865, 480] on button "Create poll" at bounding box center [898, 486] width 296 height 36
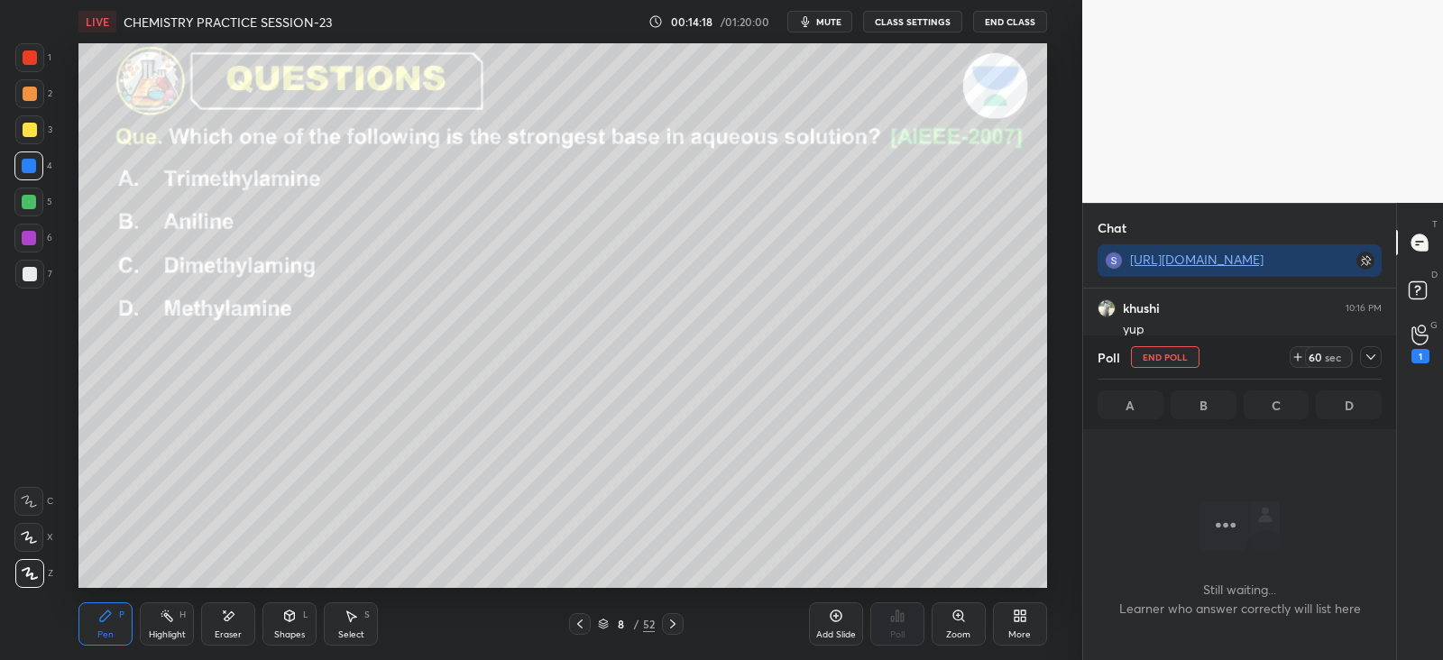
scroll to position [5, 5]
click at [1374, 363] on icon at bounding box center [1370, 357] width 14 height 14
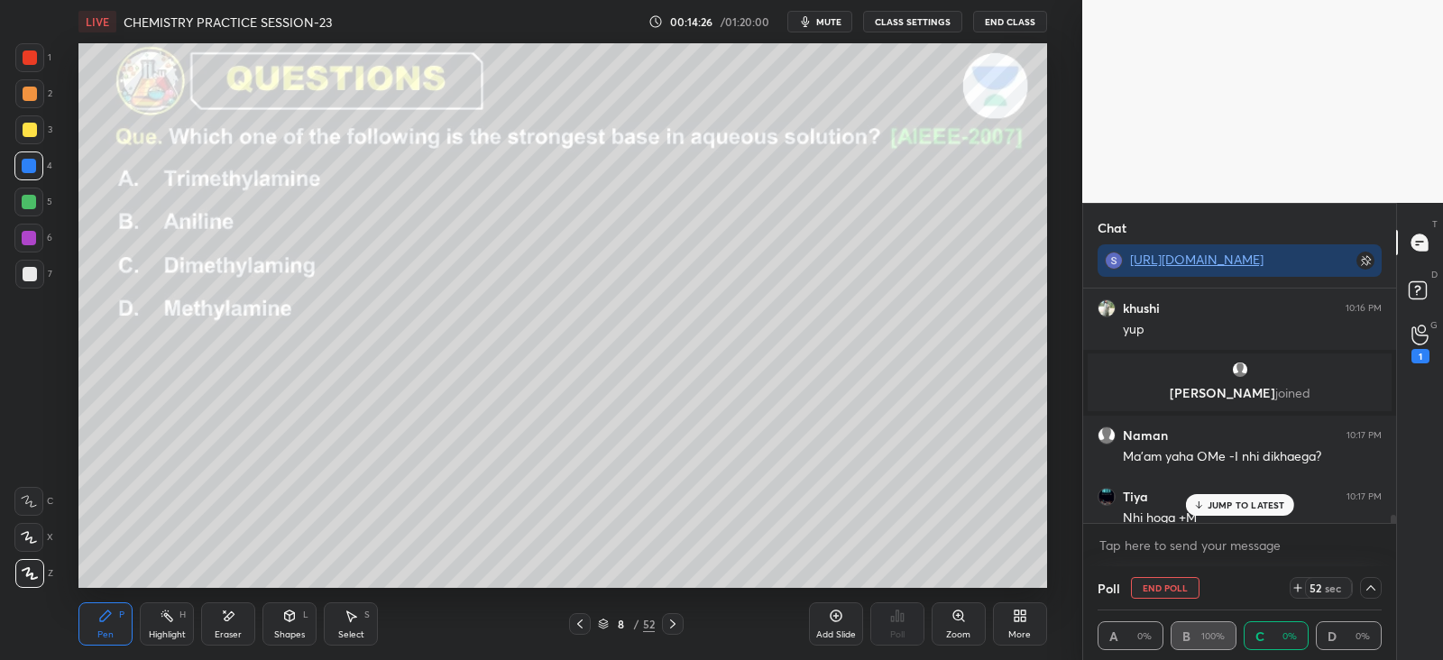
scroll to position [6471, 0]
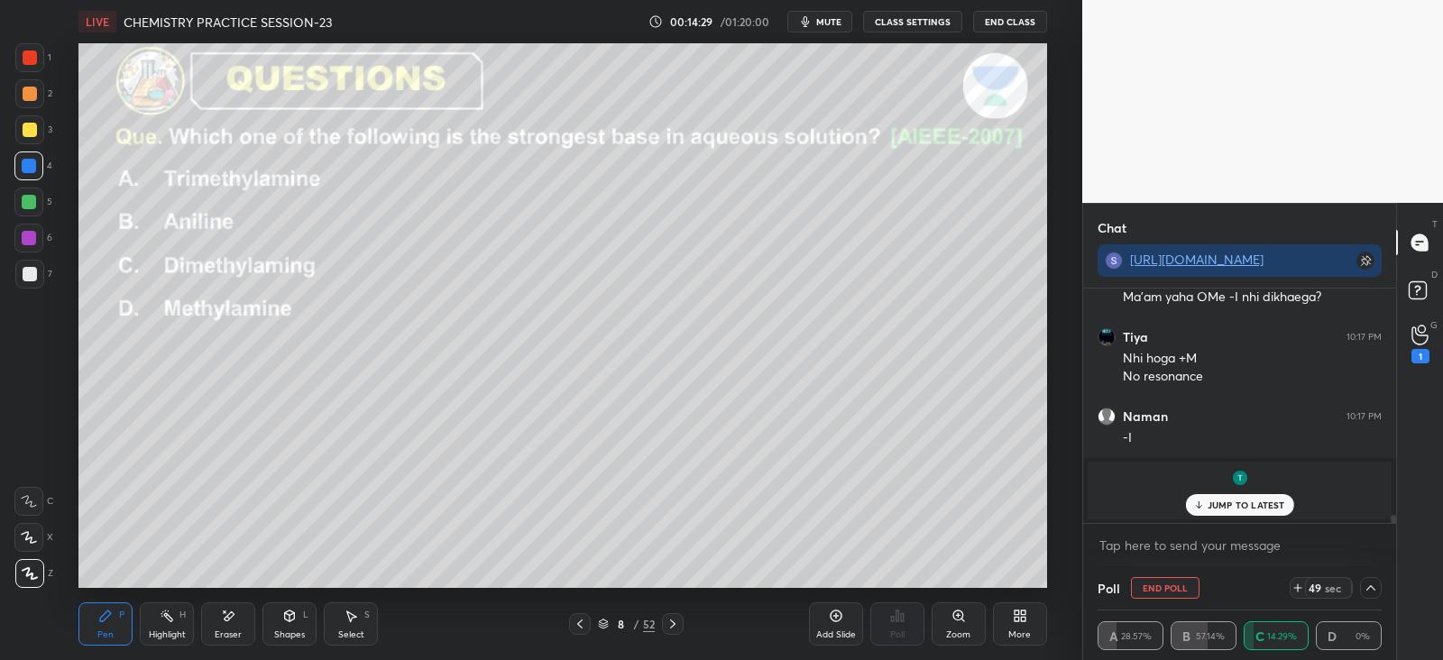
click at [1234, 516] on div "[PERSON_NAME] joined" at bounding box center [1240, 491] width 304 height 58
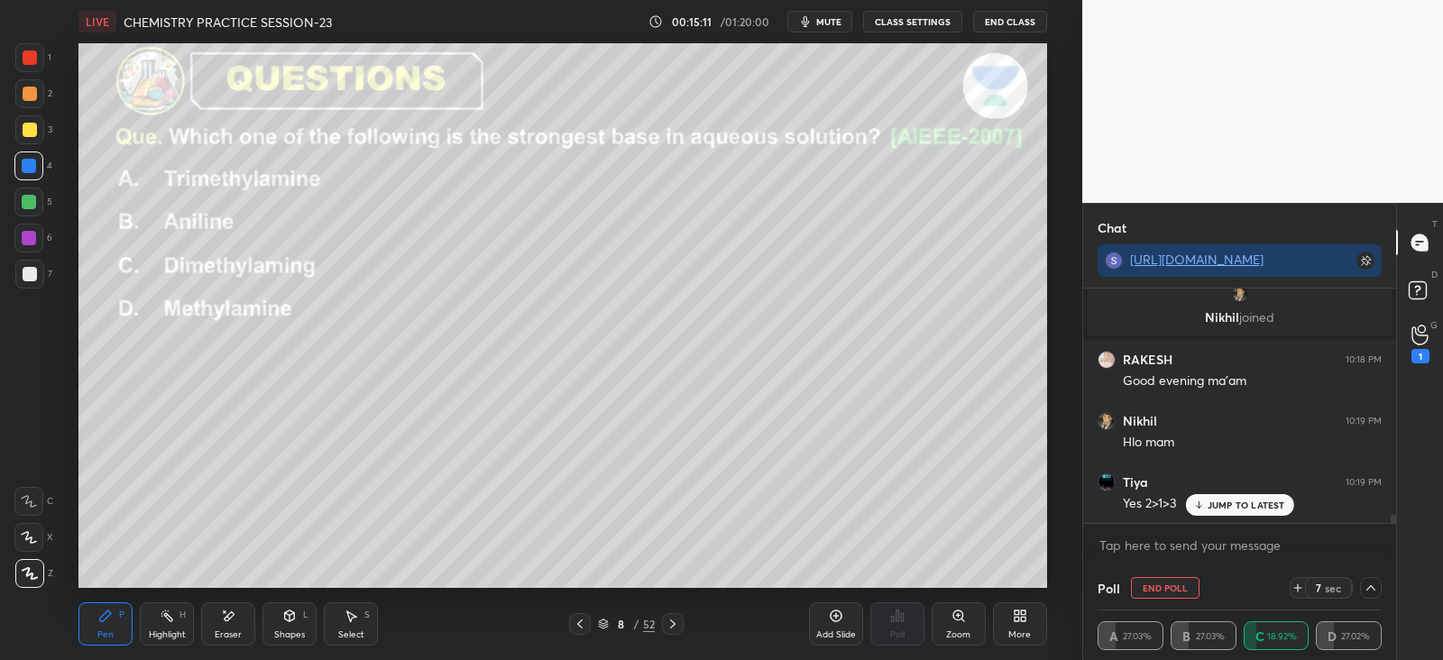
scroll to position [6692, 0]
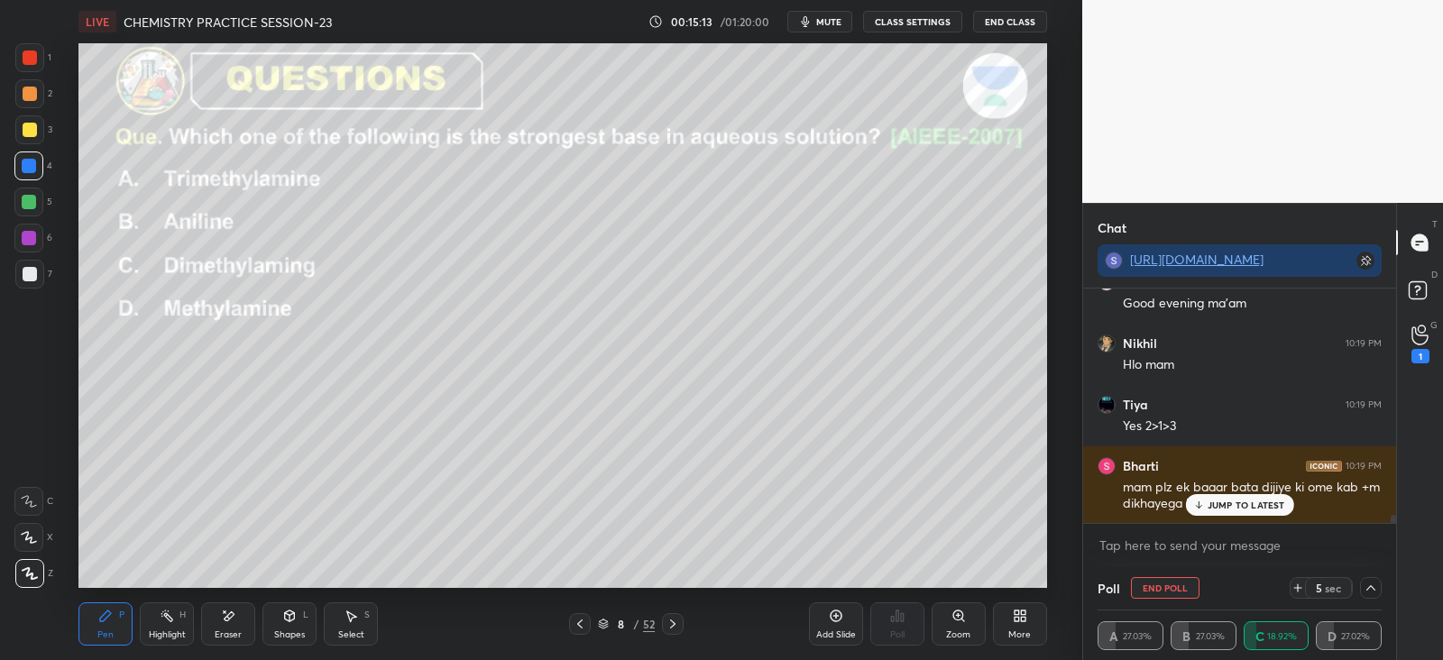
click at [1215, 512] on div "JUMP TO LATEST" at bounding box center [1239, 505] width 108 height 22
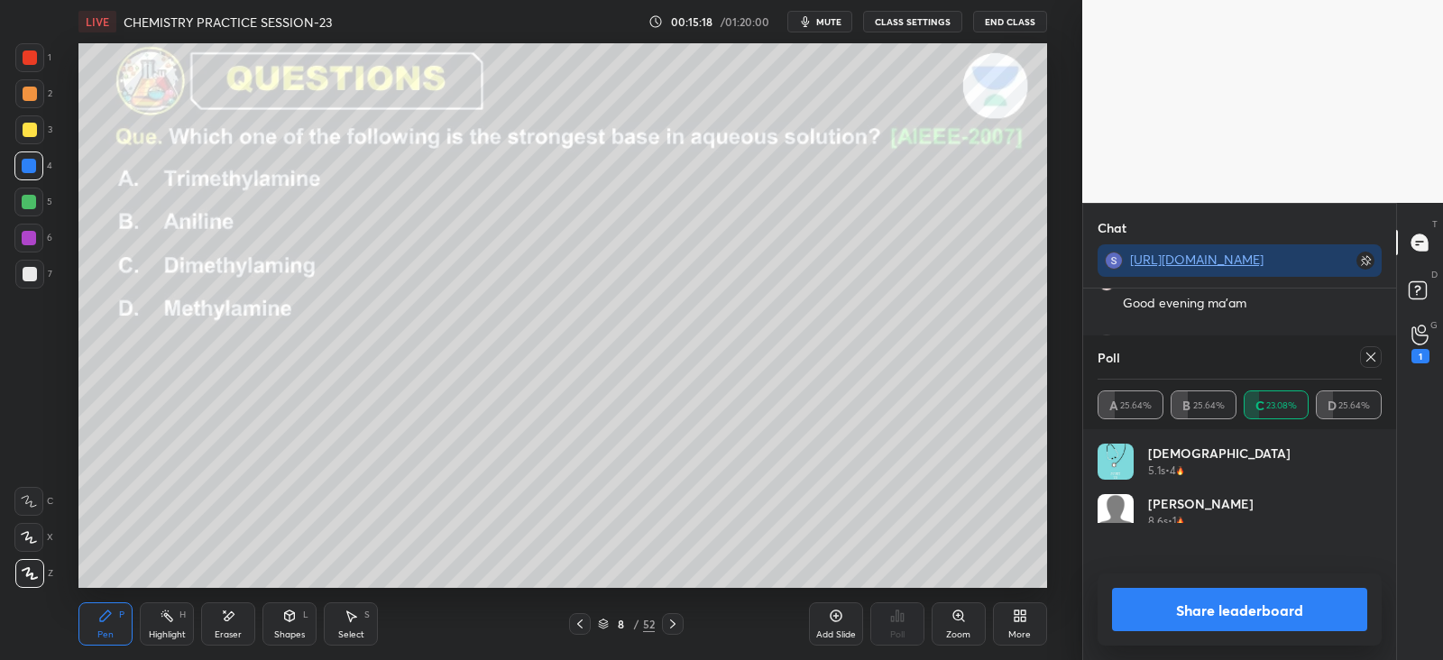
scroll to position [211, 279]
click at [1366, 363] on icon at bounding box center [1370, 357] width 14 height 14
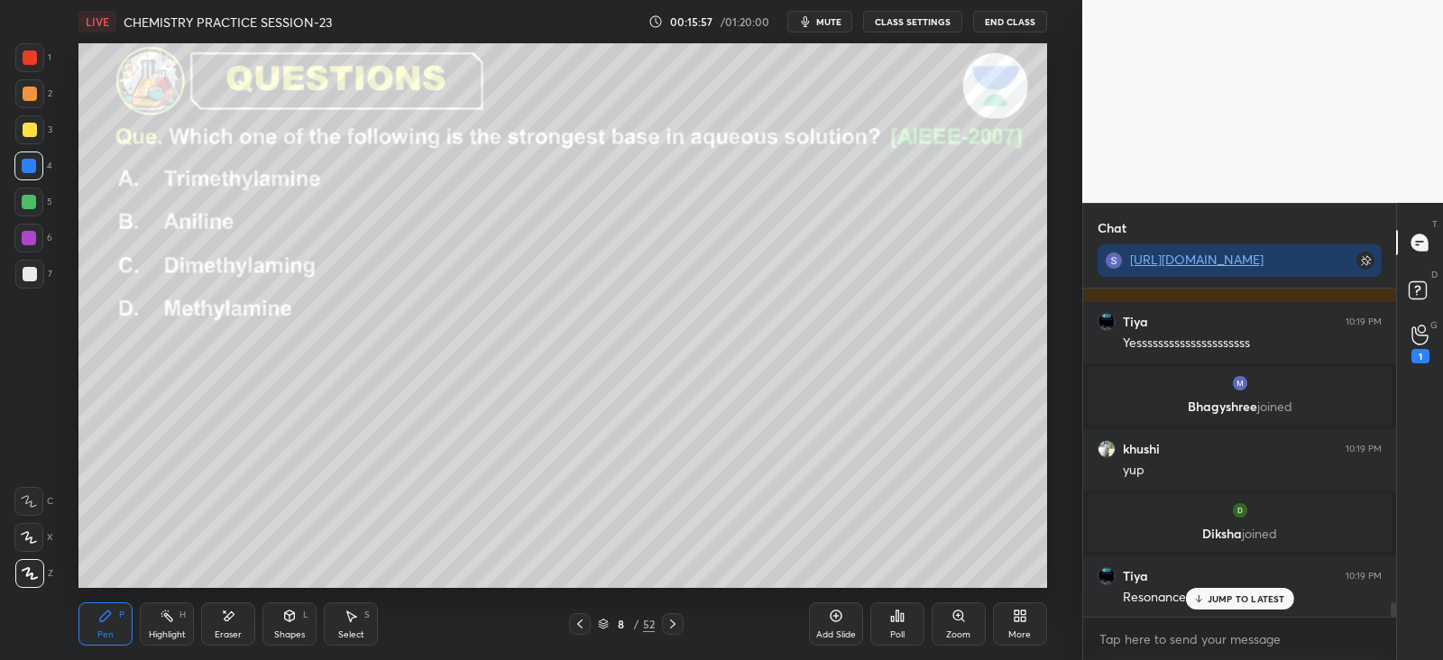
scroll to position [6975, 0]
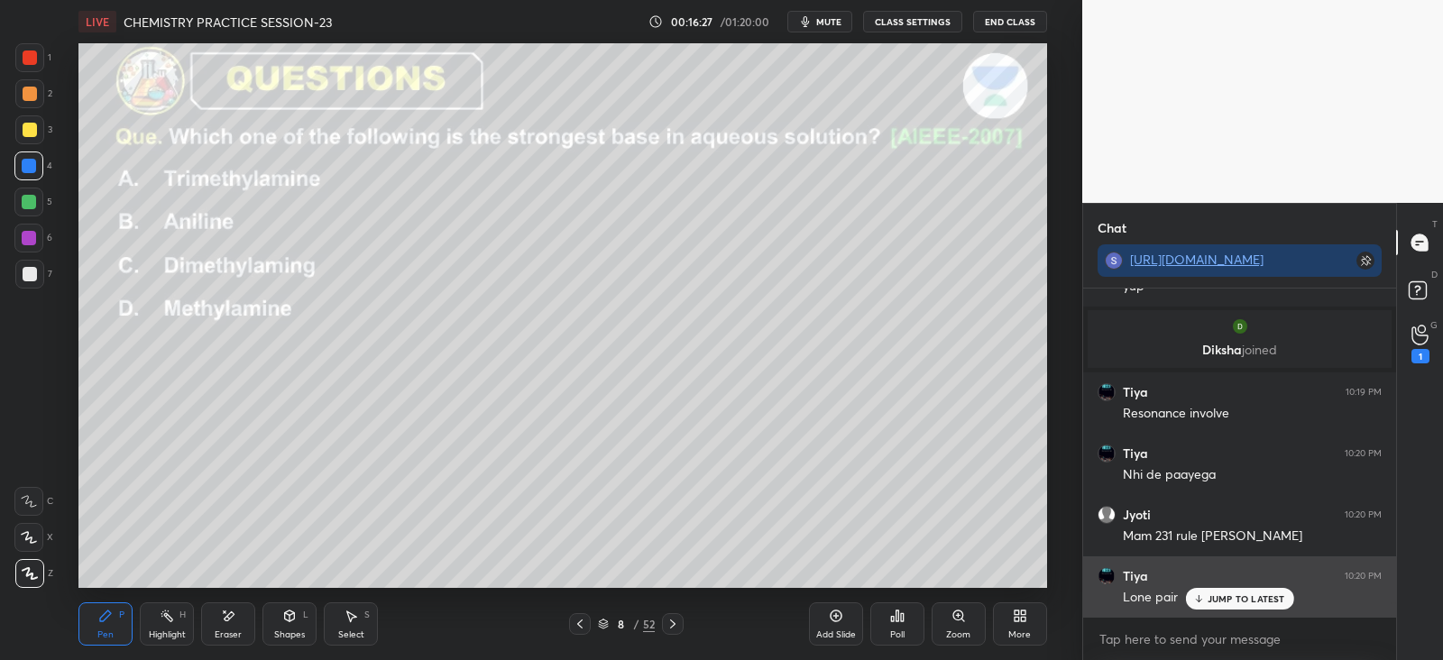
click at [1215, 597] on p "JUMP TO LATEST" at bounding box center [1246, 598] width 78 height 11
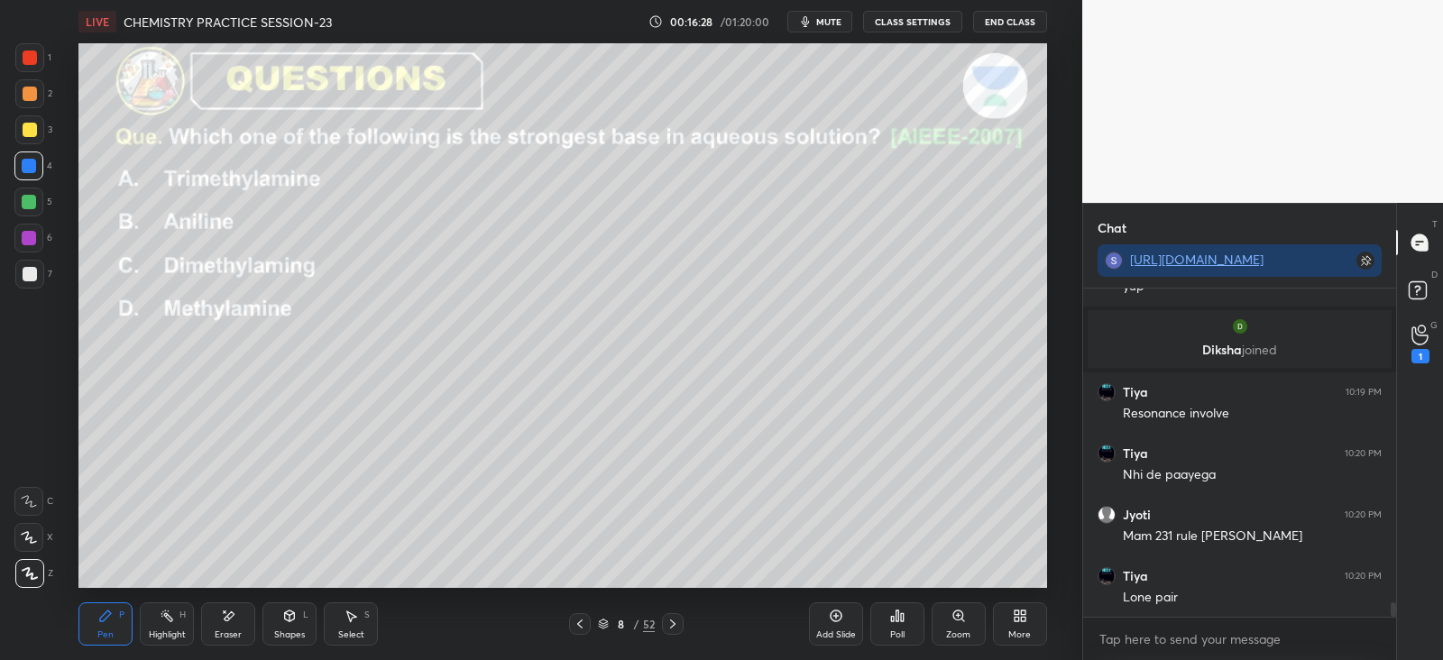
click at [583, 627] on icon at bounding box center [580, 624] width 14 height 14
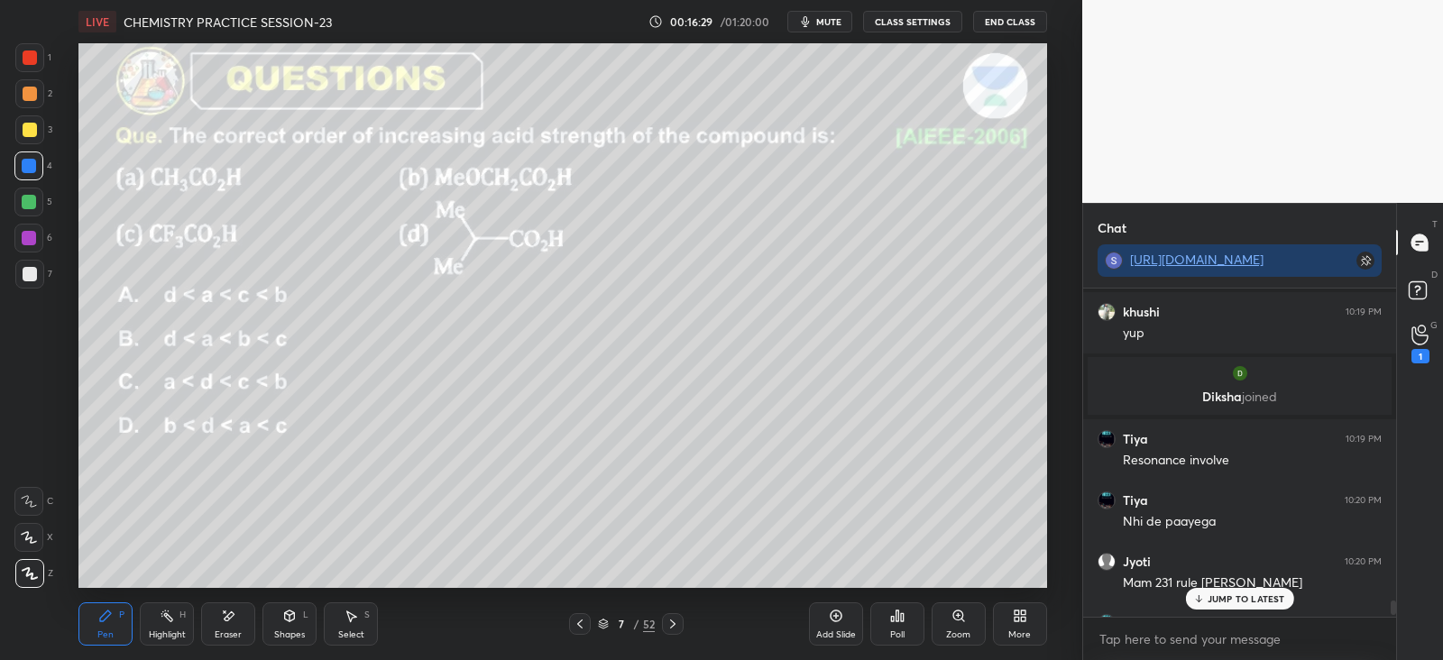
scroll to position [7049, 0]
click at [1249, 592] on div "JUMP TO LATEST" at bounding box center [1239, 599] width 108 height 22
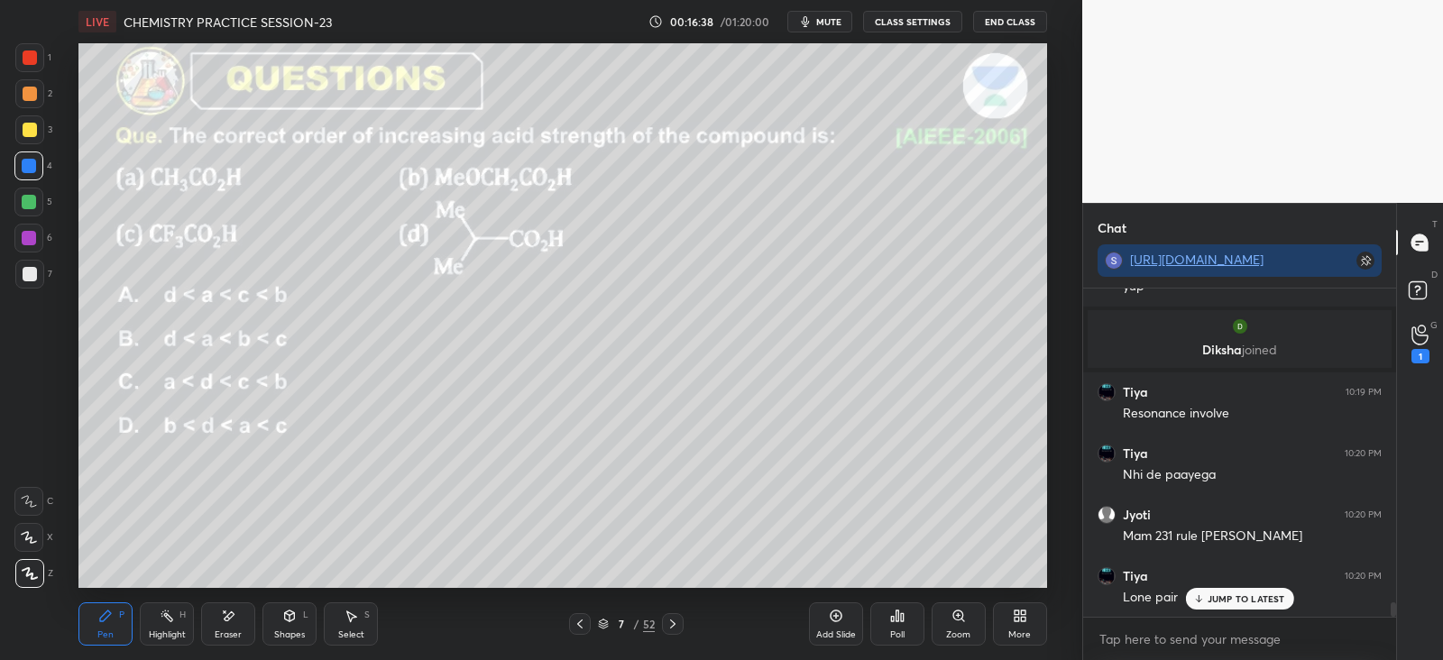
scroll to position [7159, 0]
click at [1211, 600] on p "JUMP TO LATEST" at bounding box center [1246, 598] width 78 height 11
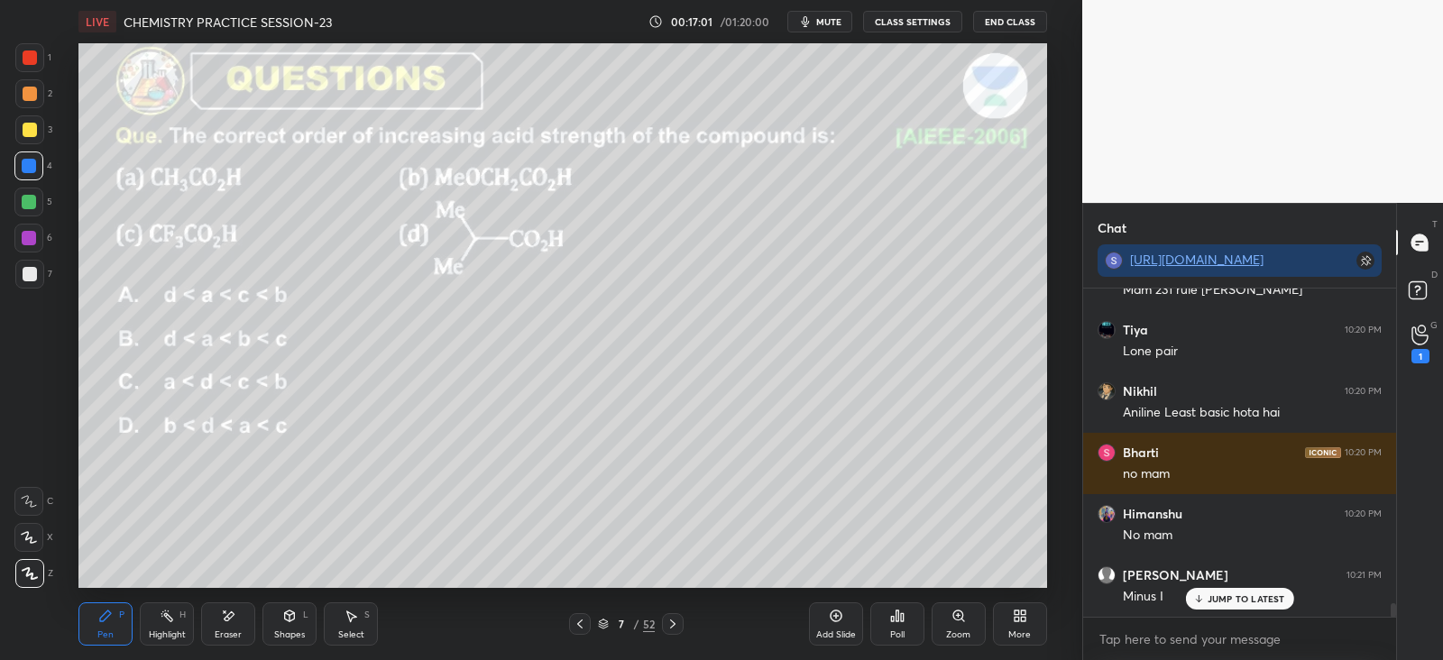
scroll to position [7404, 0]
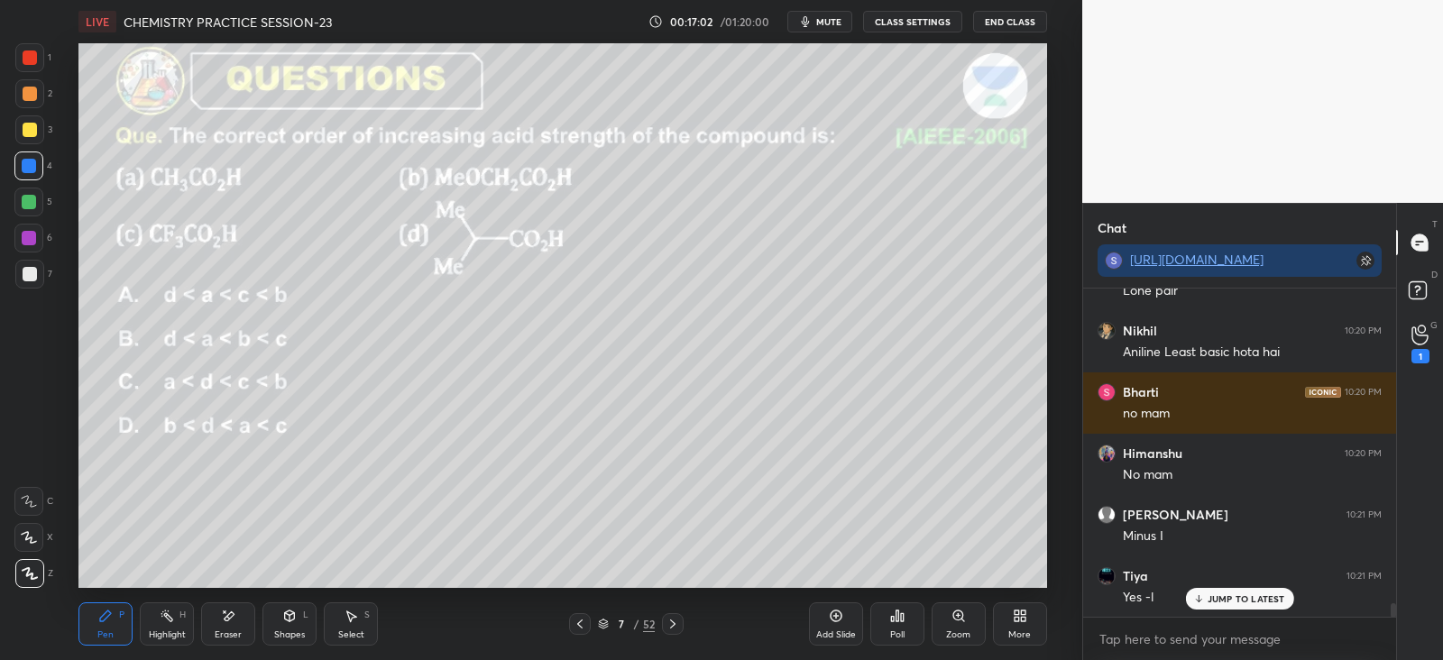
click at [676, 620] on icon at bounding box center [672, 624] width 14 height 14
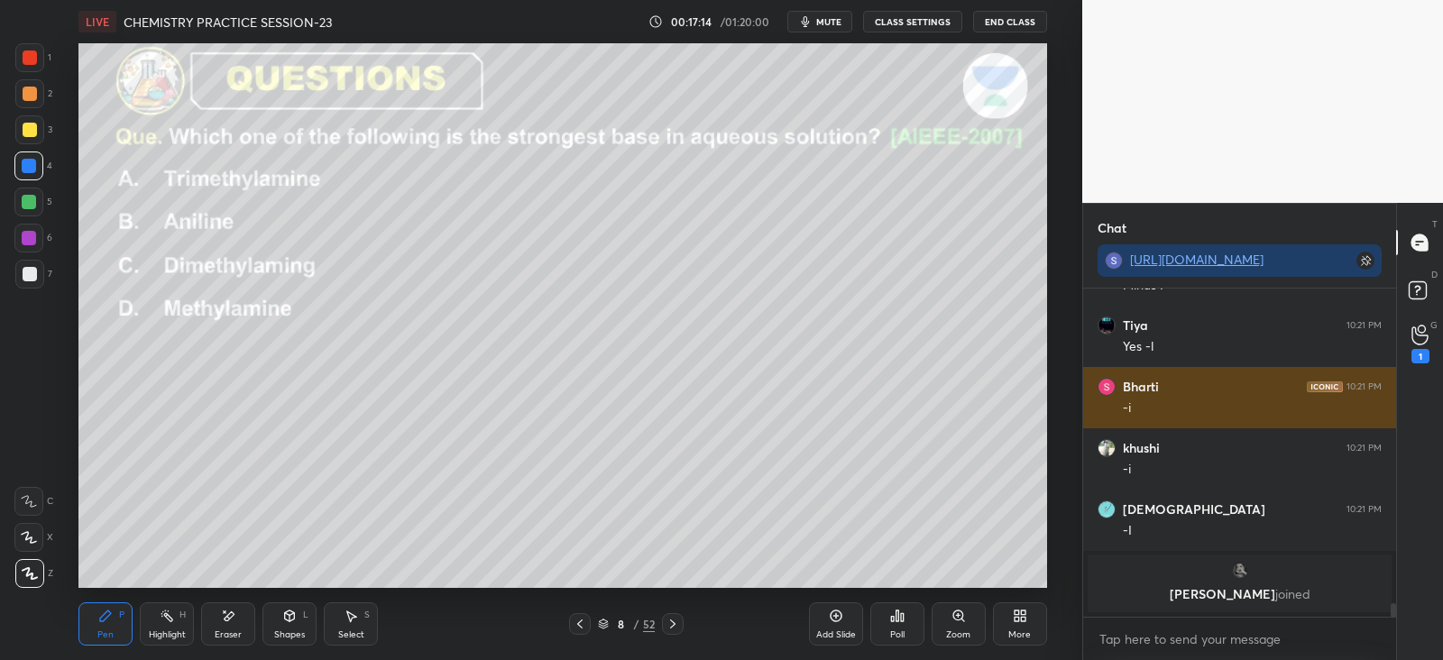
scroll to position [7715, 0]
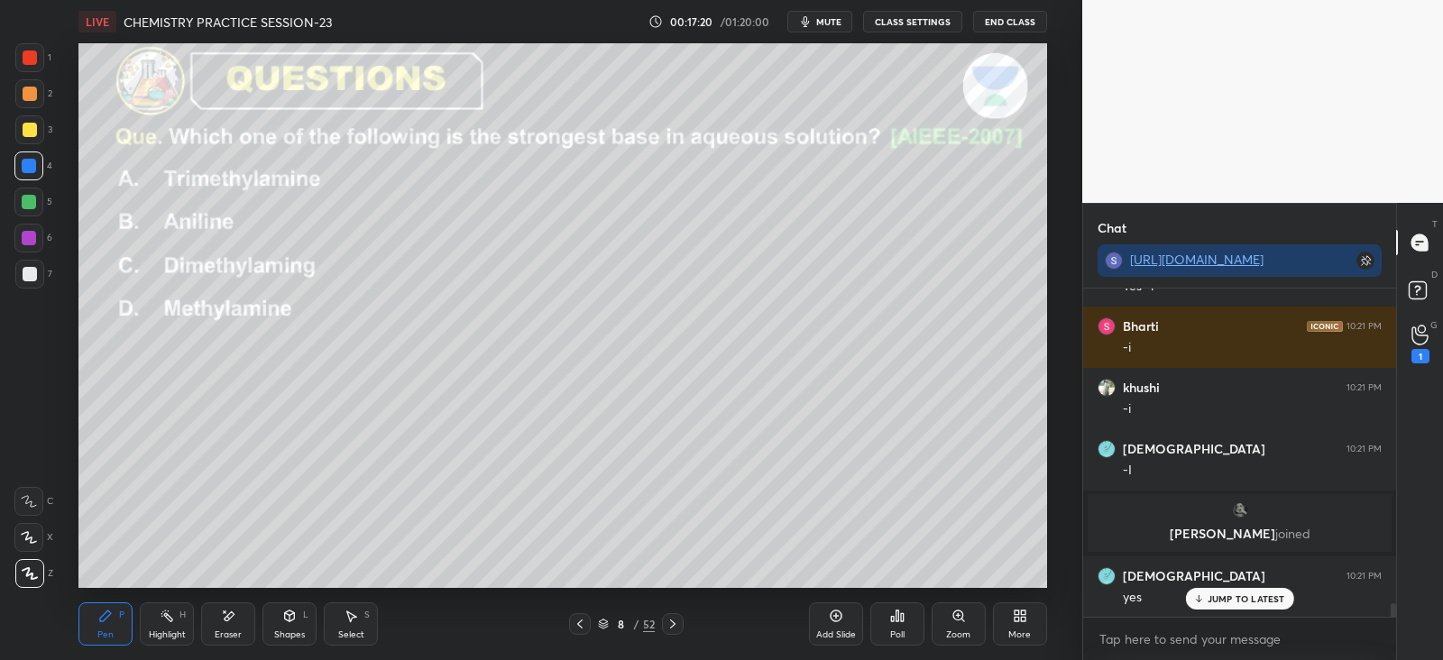
click at [672, 621] on icon at bounding box center [672, 624] width 5 height 9
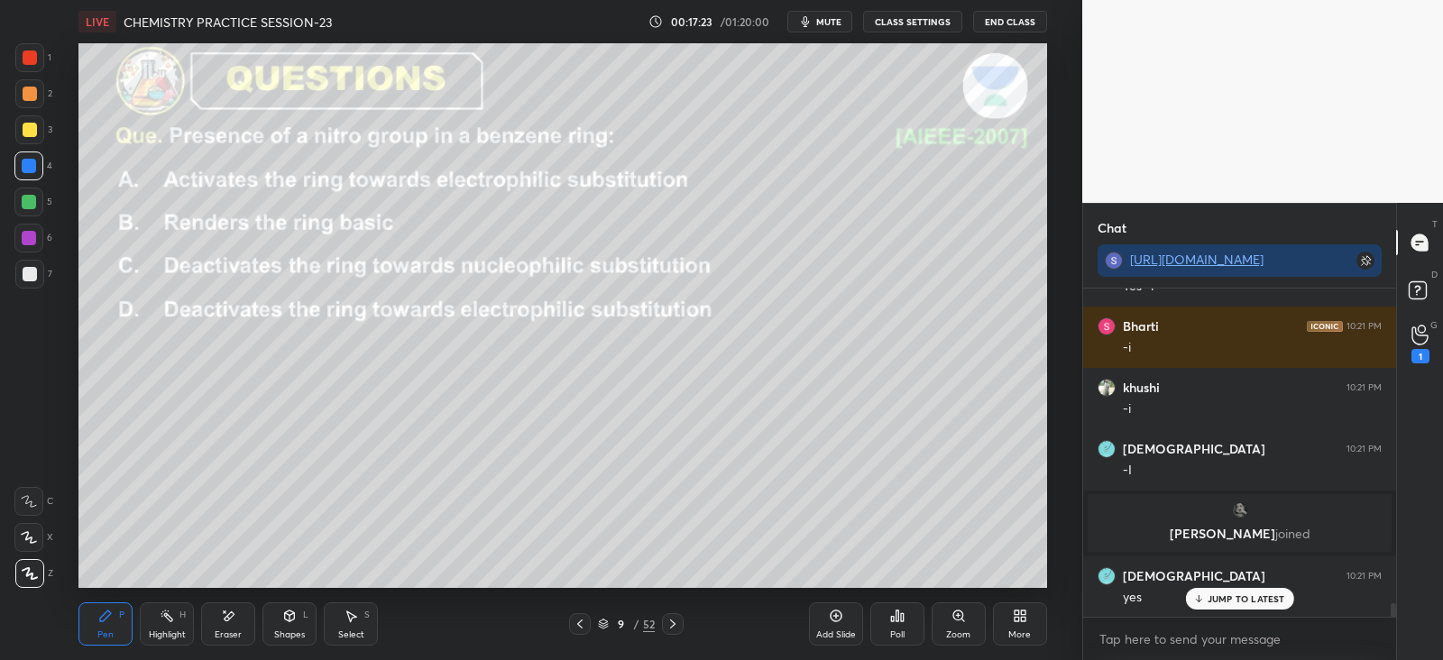
click at [896, 624] on div "Poll" at bounding box center [897, 623] width 54 height 43
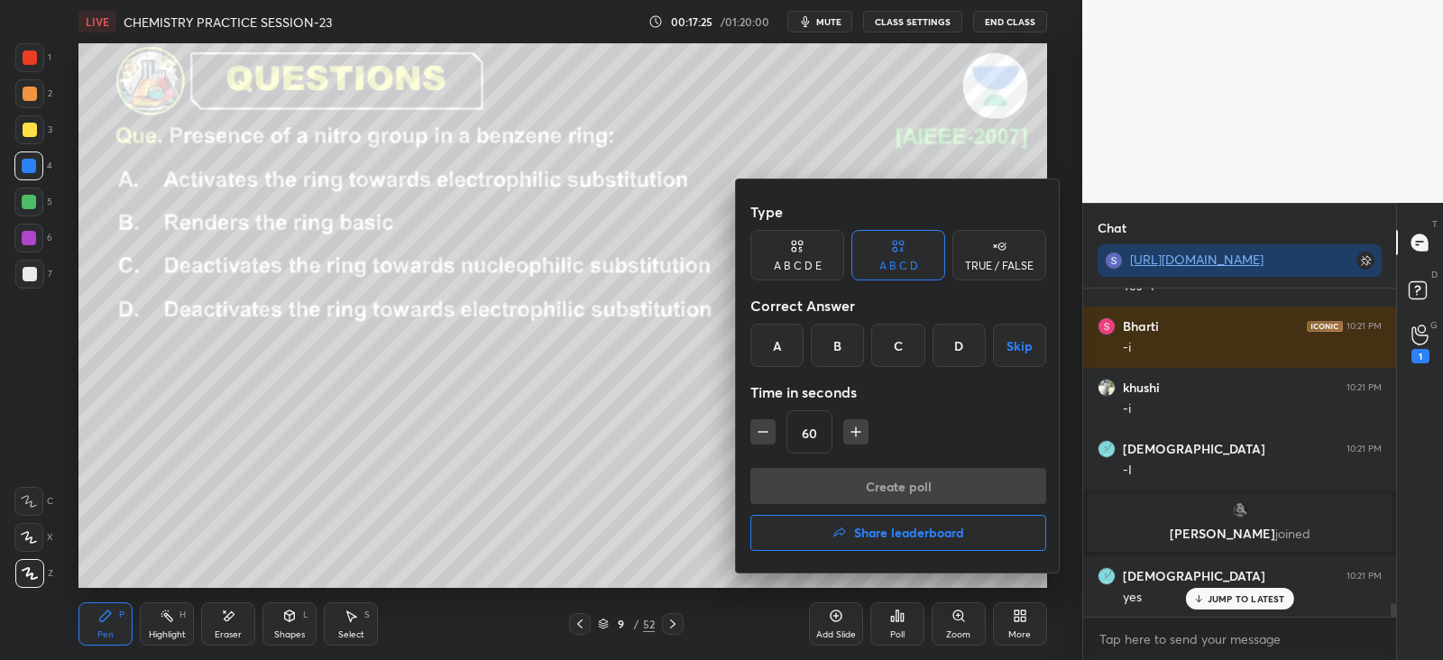
click at [954, 335] on div "D" at bounding box center [958, 345] width 53 height 43
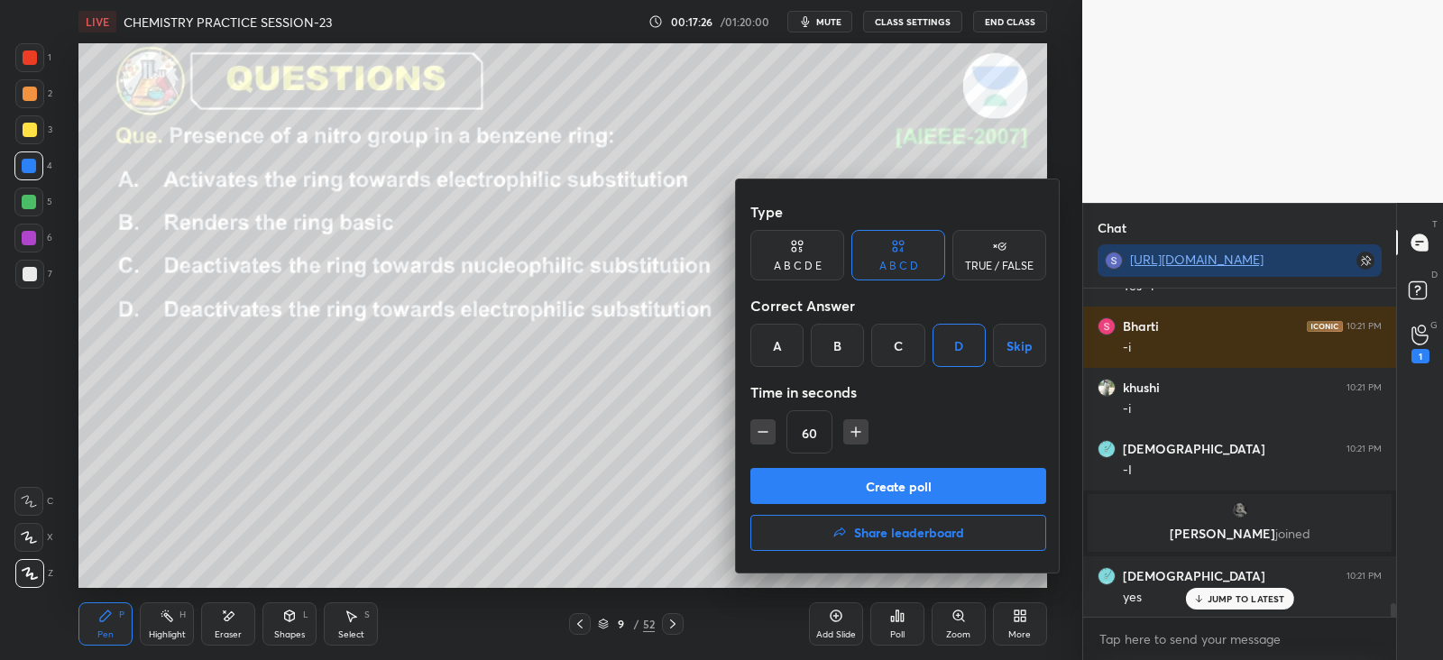
click at [902, 489] on button "Create poll" at bounding box center [898, 486] width 296 height 36
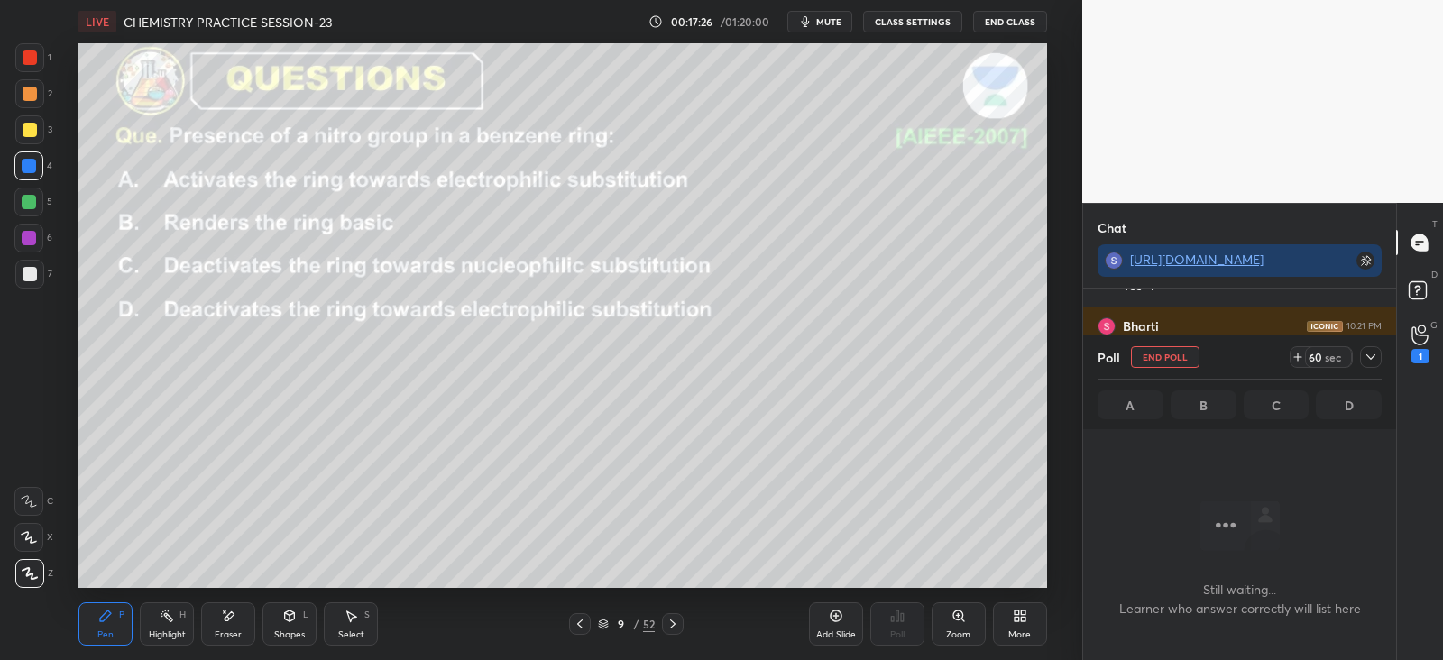
scroll to position [5, 5]
click at [1370, 358] on icon at bounding box center [1370, 356] width 9 height 5
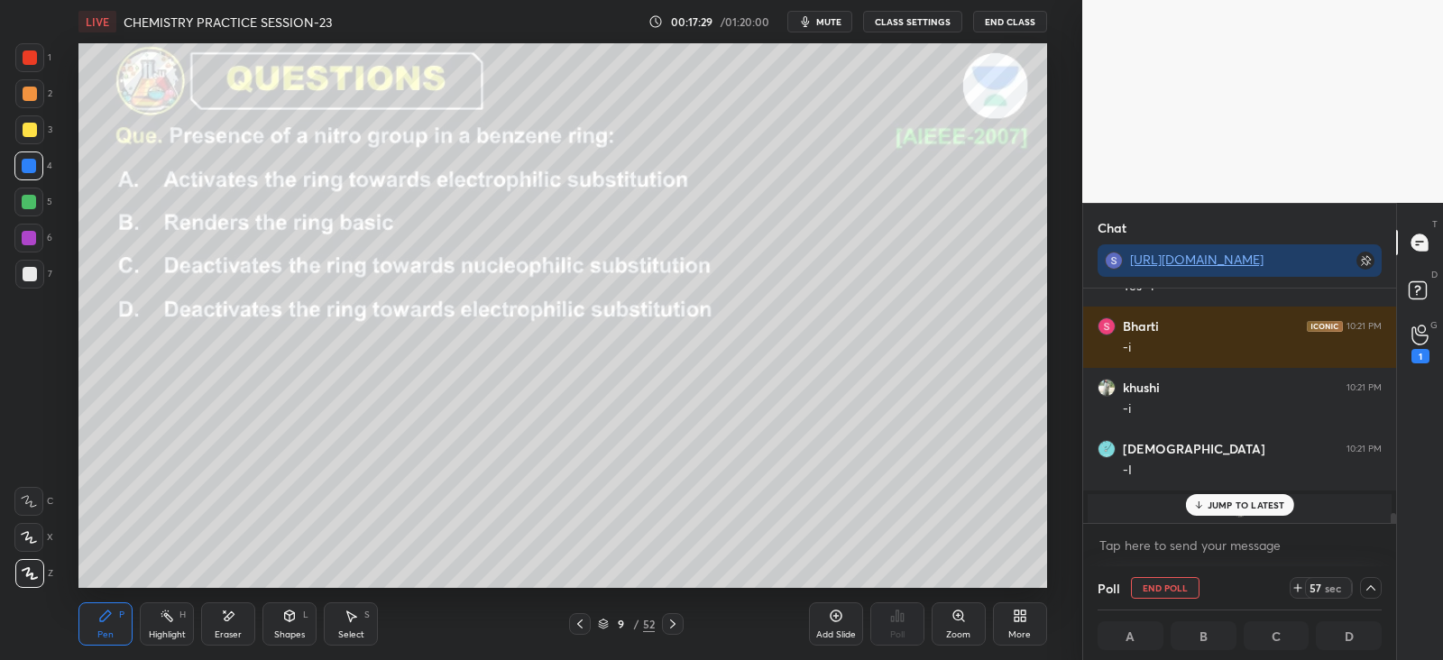
click at [1220, 501] on p "JUMP TO LATEST" at bounding box center [1246, 505] width 78 height 11
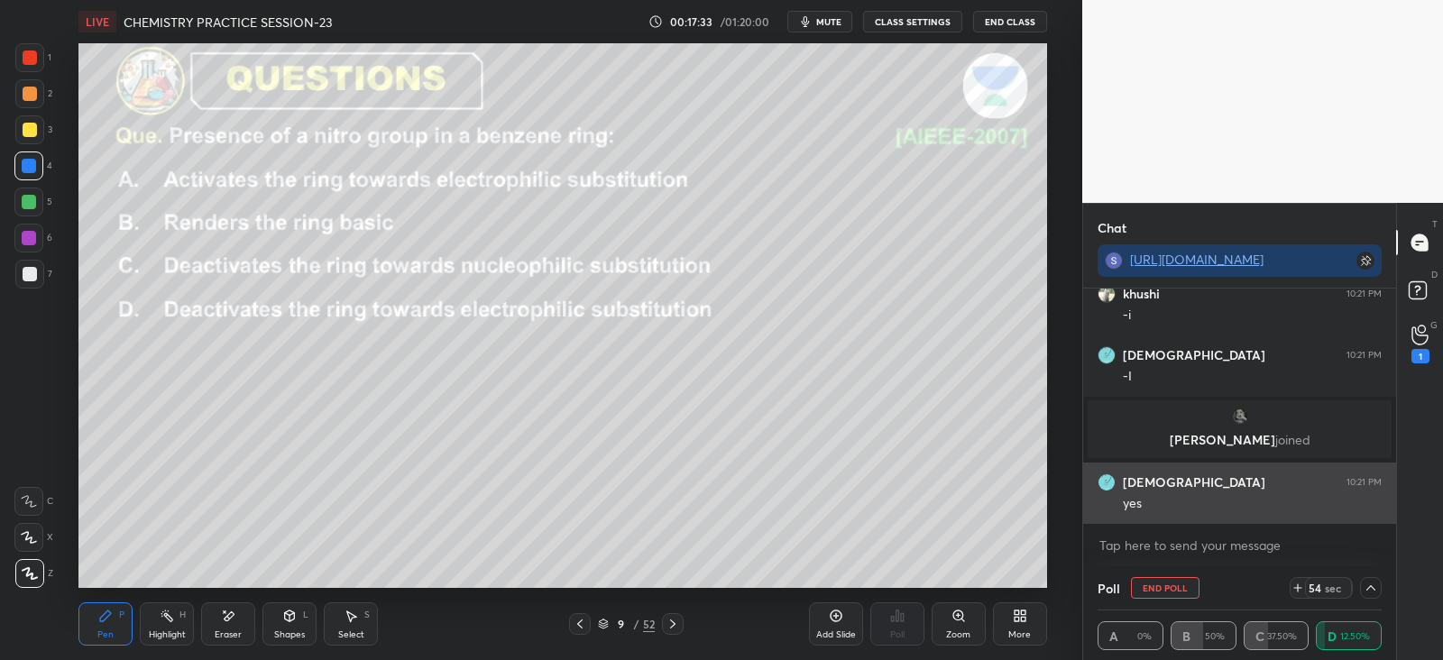
scroll to position [7875, 0]
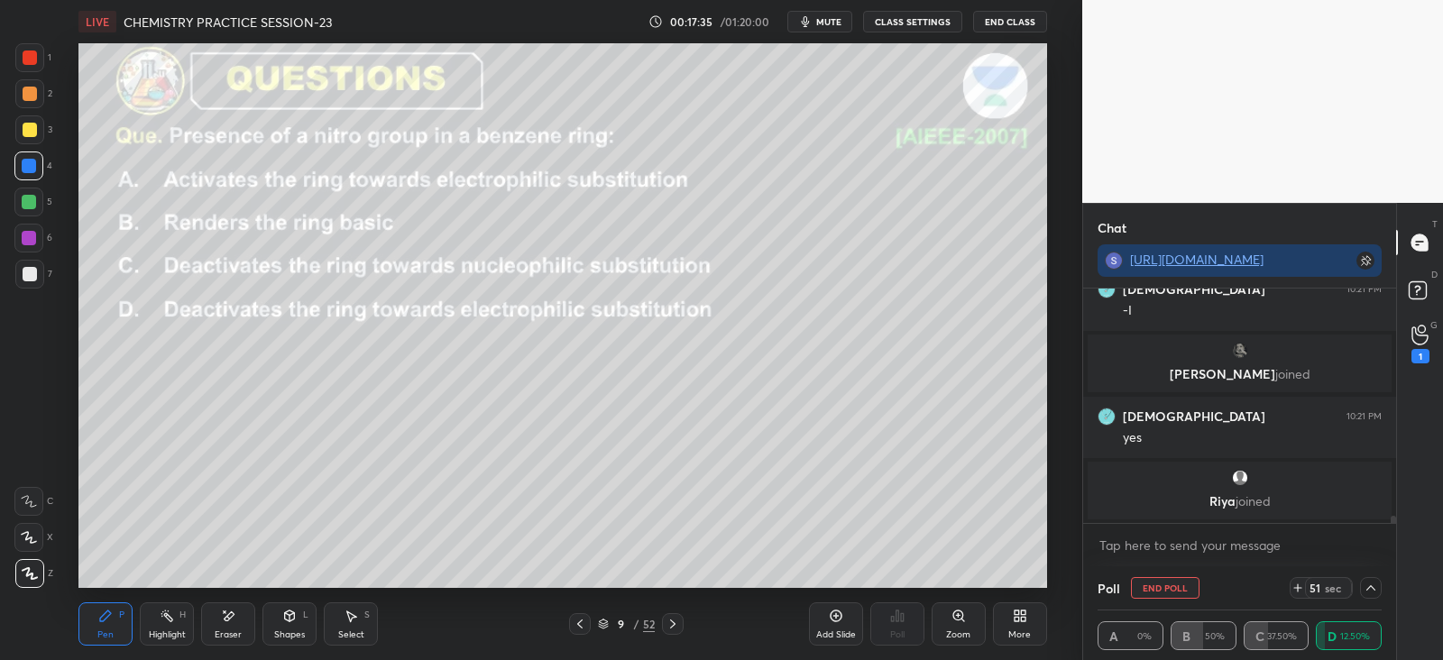
click at [32, 58] on div at bounding box center [30, 57] width 14 height 14
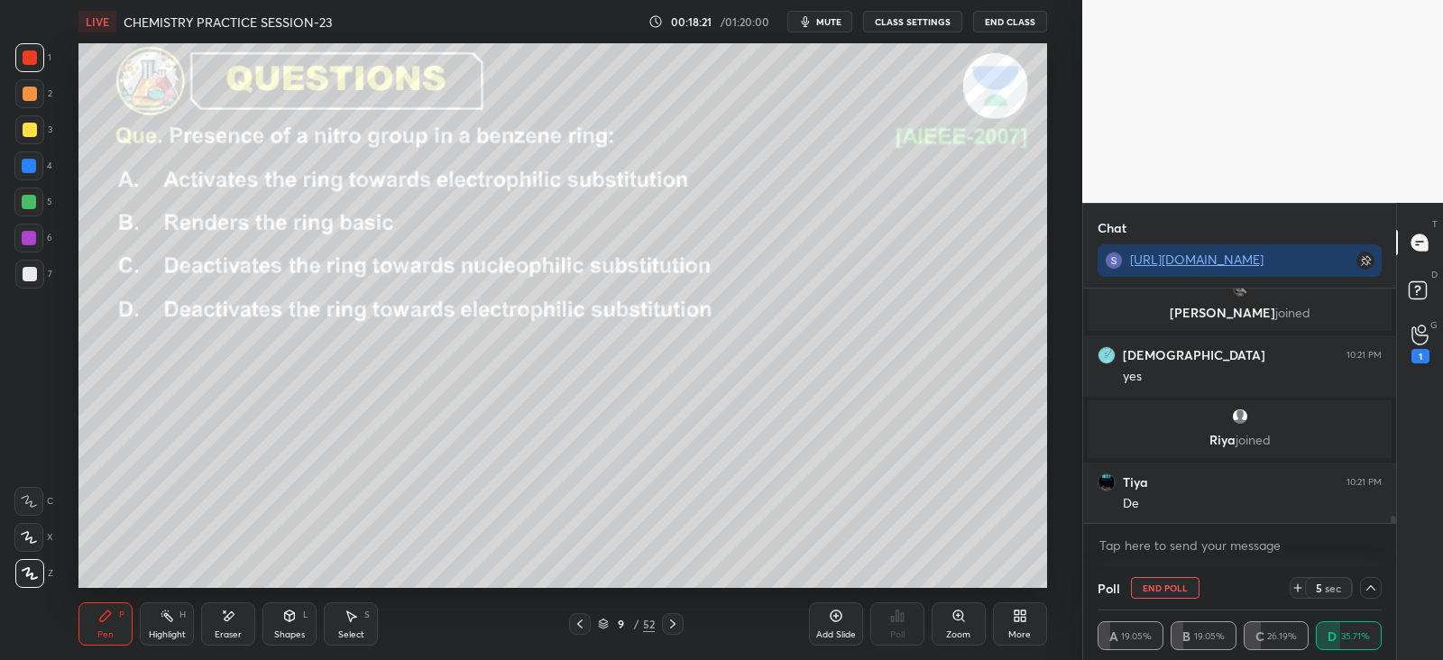
click at [1371, 587] on icon at bounding box center [1370, 588] width 14 height 14
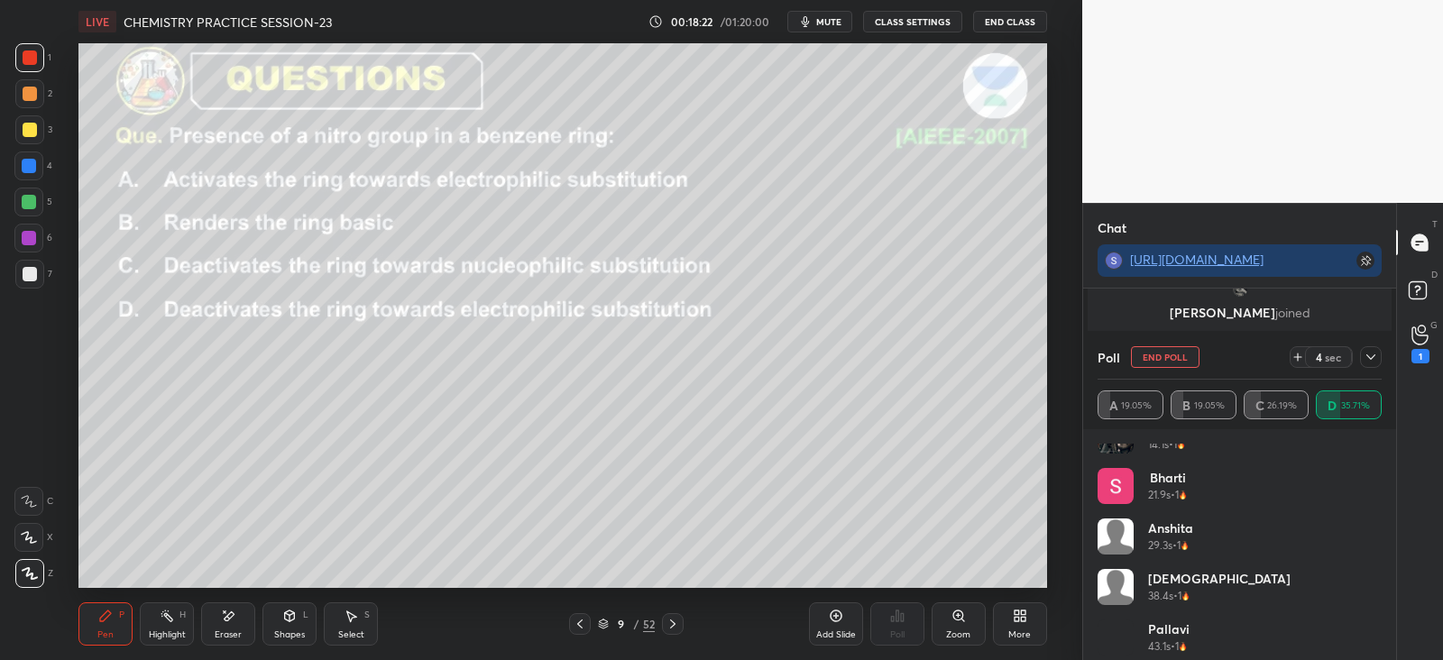
scroll to position [541, 0]
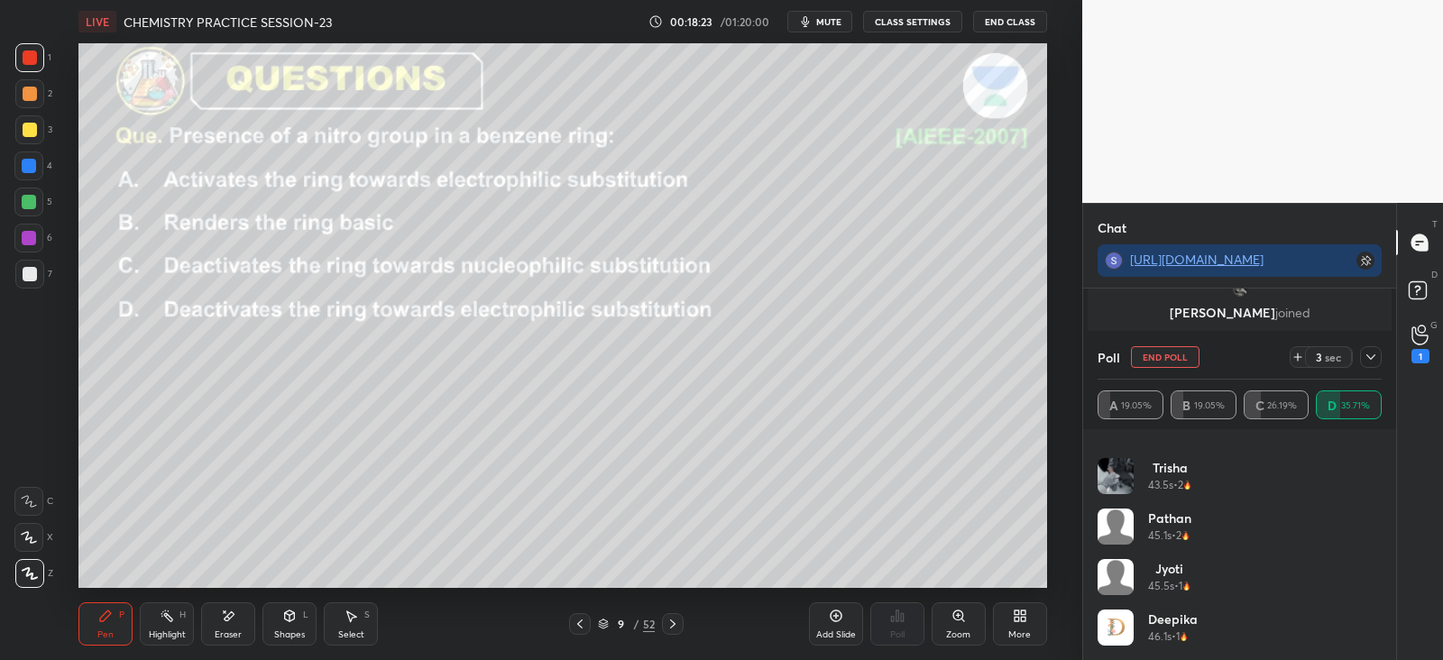
click at [1367, 363] on icon at bounding box center [1370, 357] width 14 height 14
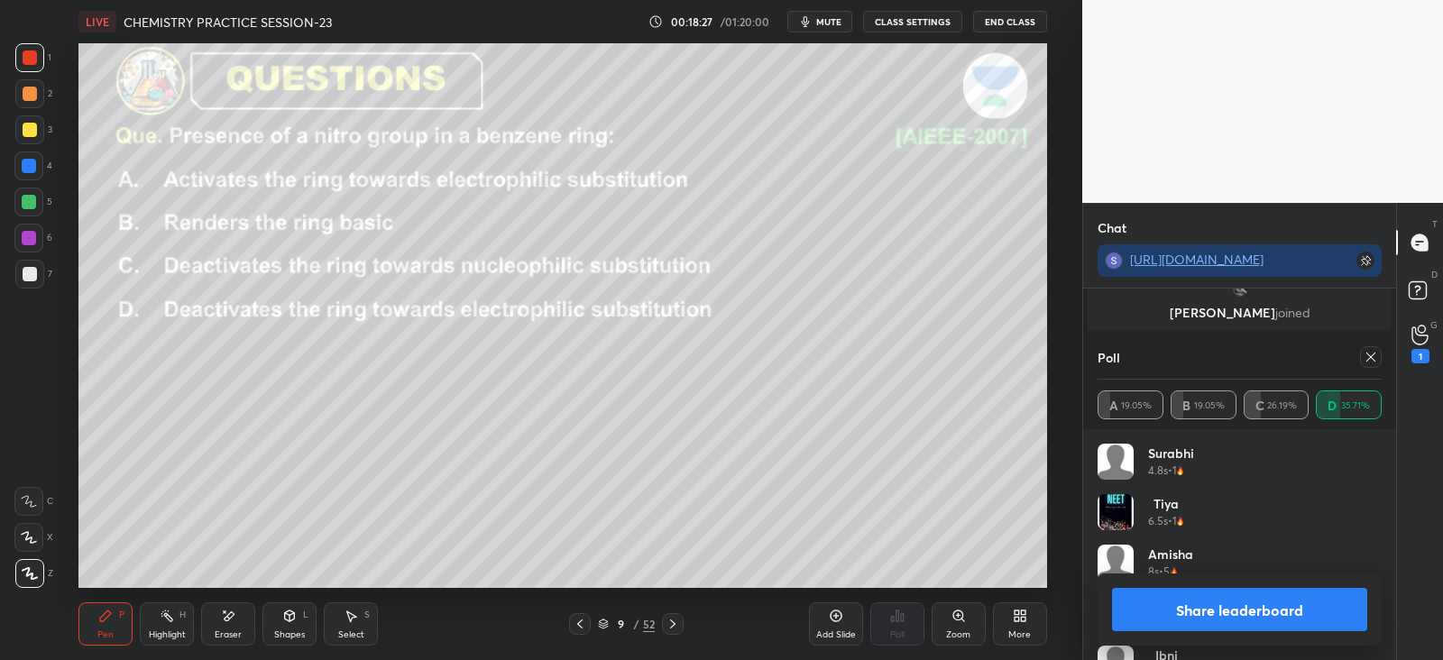
scroll to position [211, 279]
click at [675, 630] on icon at bounding box center [672, 624] width 14 height 14
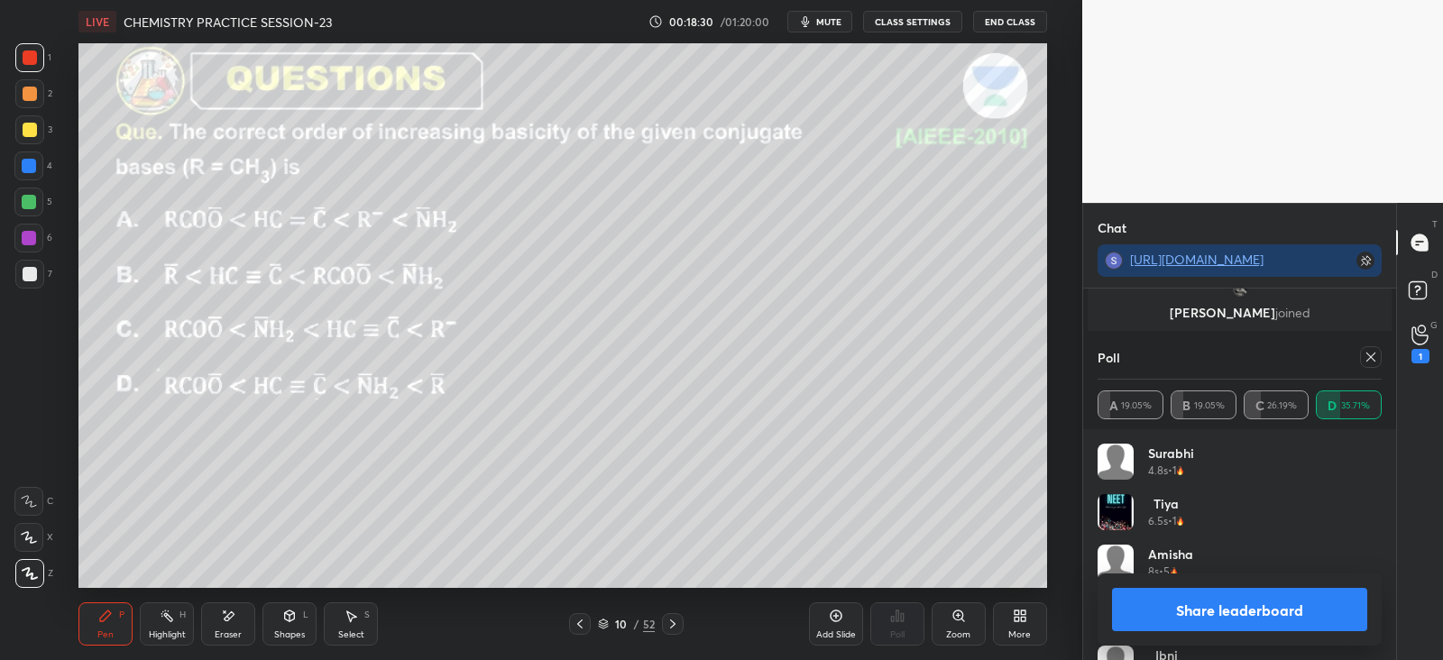
click at [1360, 360] on div at bounding box center [1371, 357] width 22 height 22
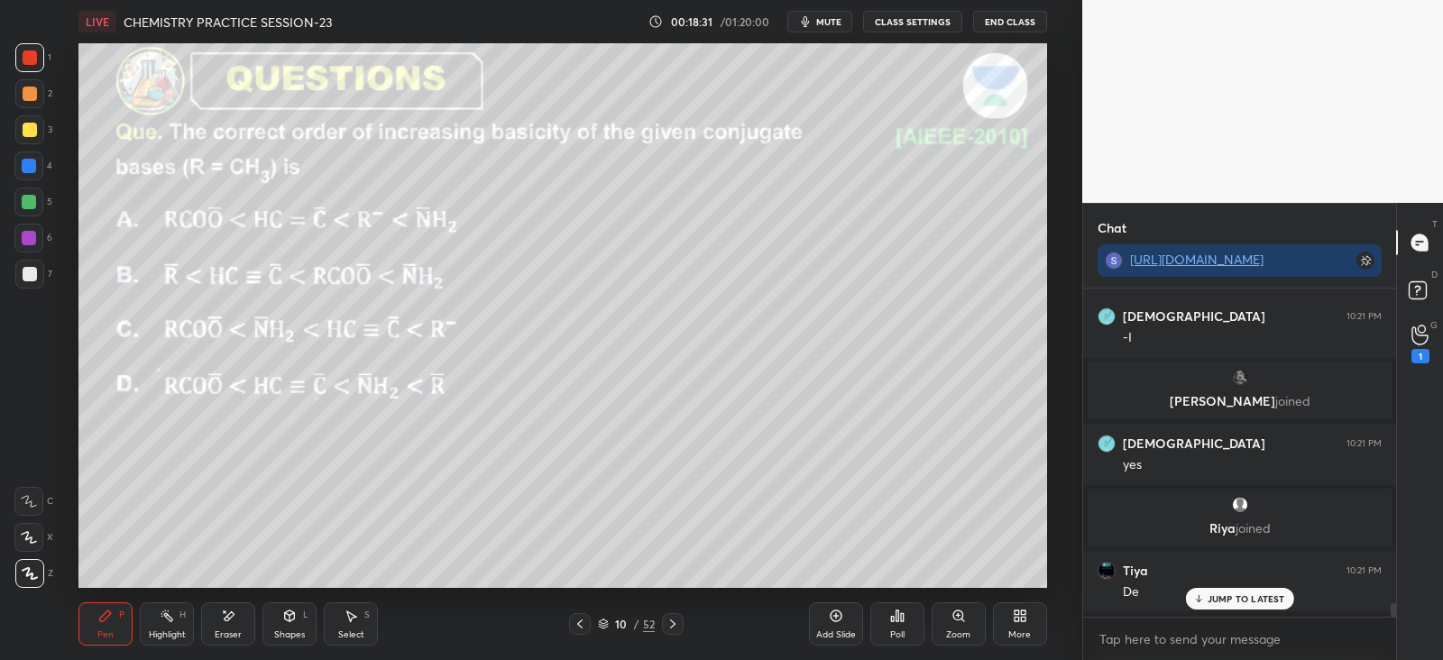
scroll to position [173, 307]
click at [915, 619] on div "Poll" at bounding box center [897, 623] width 54 height 43
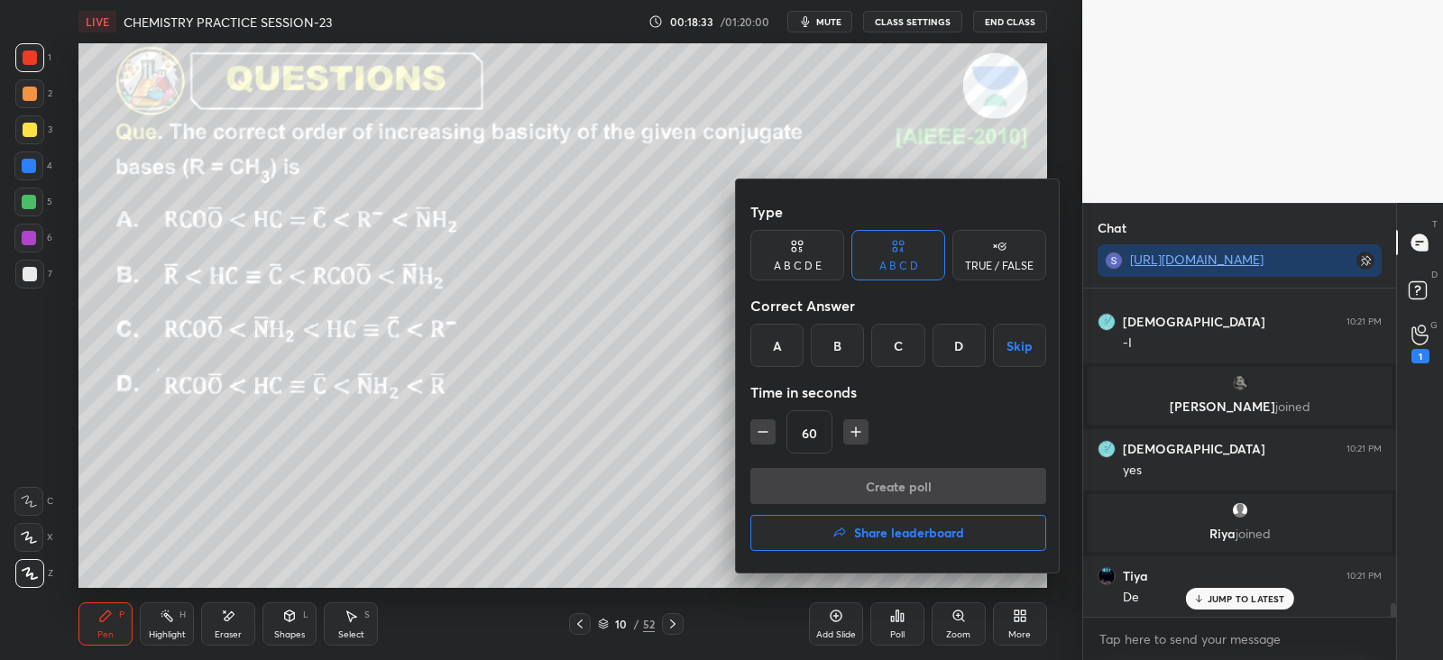
click at [968, 344] on div "D" at bounding box center [958, 345] width 53 height 43
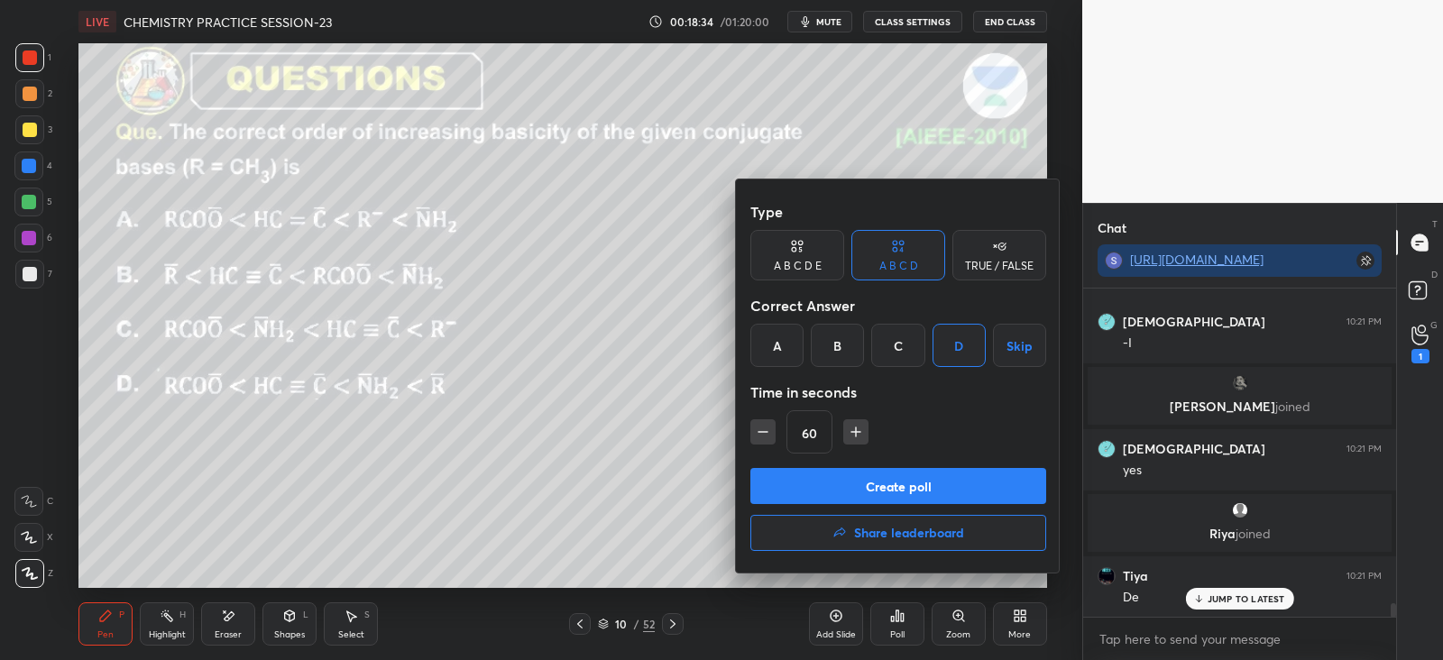
click at [932, 484] on button "Create poll" at bounding box center [898, 486] width 296 height 36
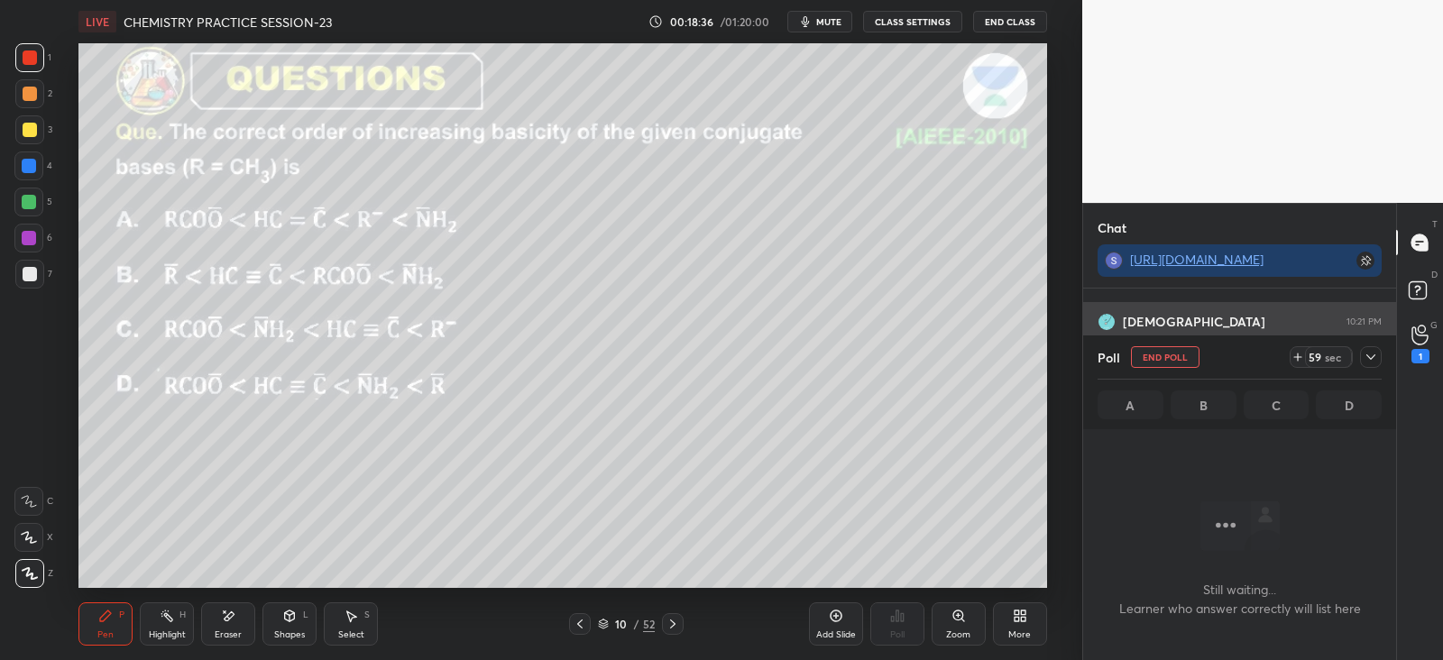
click at [1374, 355] on icon at bounding box center [1370, 357] width 14 height 14
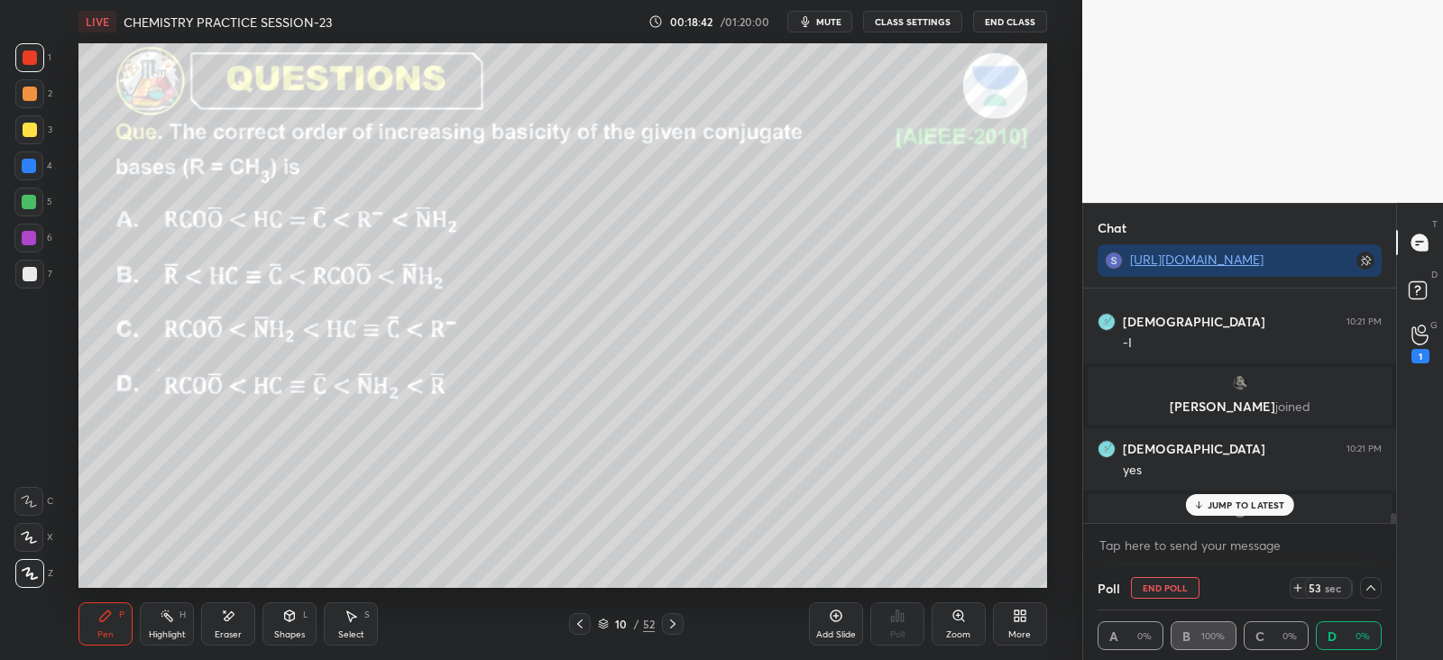
click at [1244, 494] on div "[PERSON_NAME] joined" at bounding box center [1240, 523] width 304 height 58
click at [1217, 491] on div "[PERSON_NAME] joined" at bounding box center [1239, 523] width 313 height 65
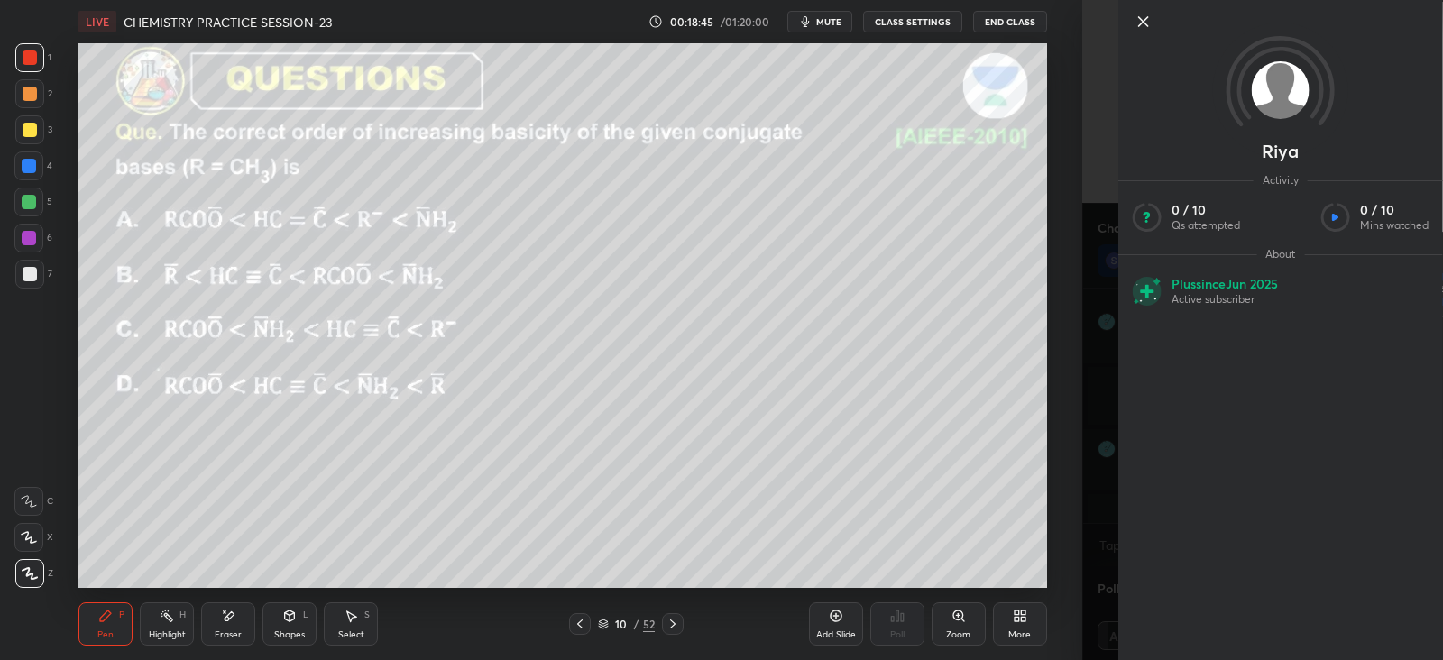
click at [1087, 401] on div "[PERSON_NAME] Activity 0 / 10 Qs attempted 0 / 10 Mins watched About Plus since…" at bounding box center [1262, 330] width 361 height 660
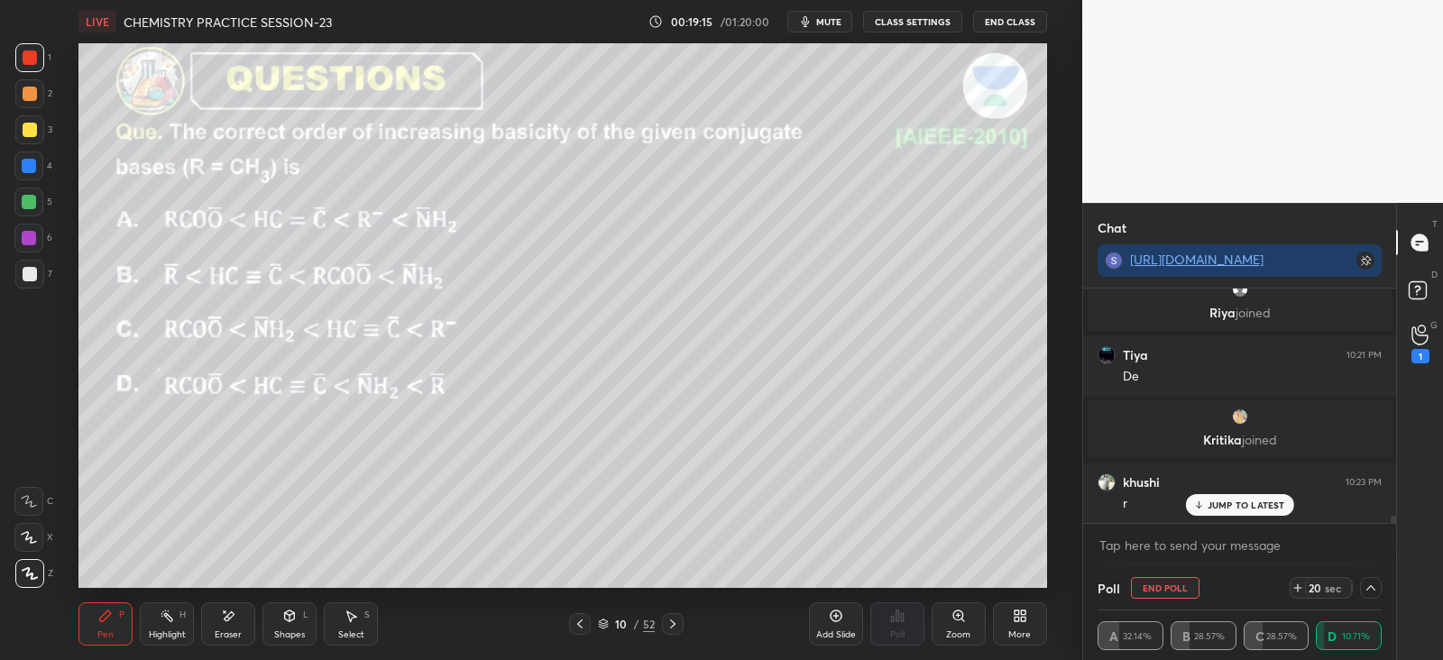
click at [1371, 586] on icon at bounding box center [1370, 587] width 9 height 5
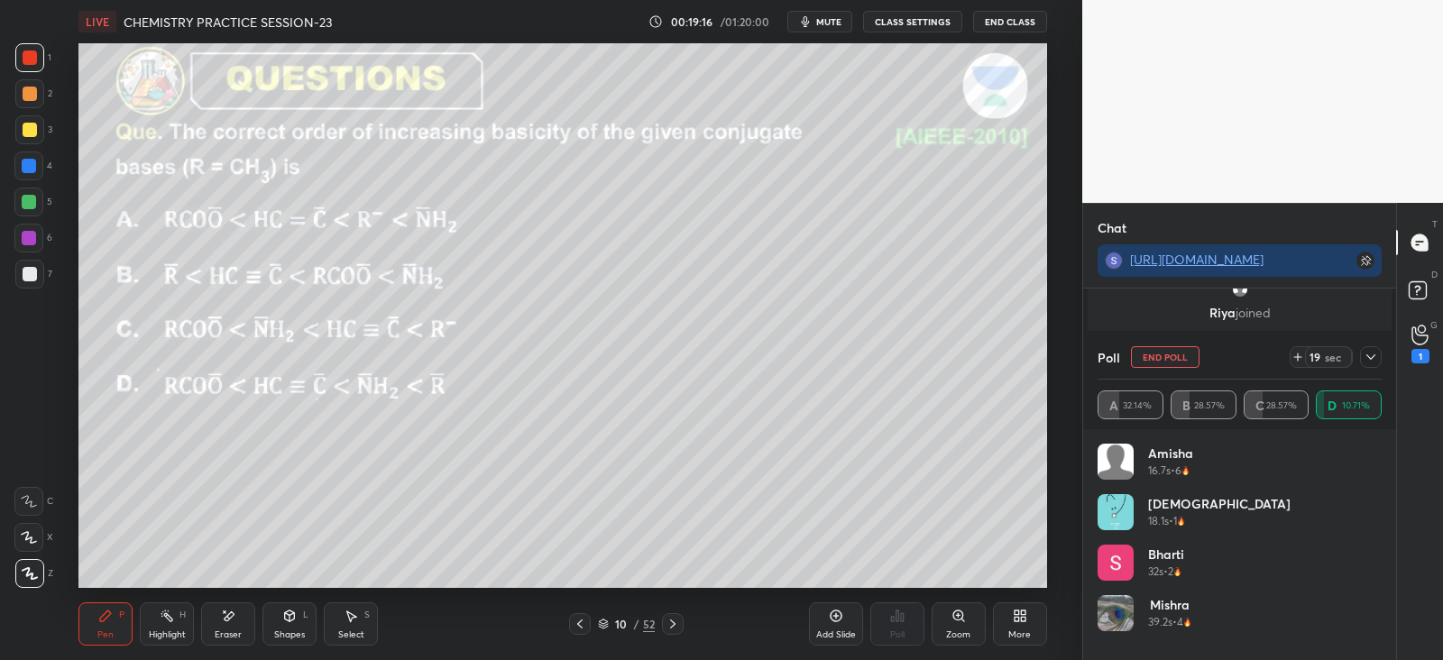
click at [1372, 363] on icon at bounding box center [1370, 357] width 14 height 14
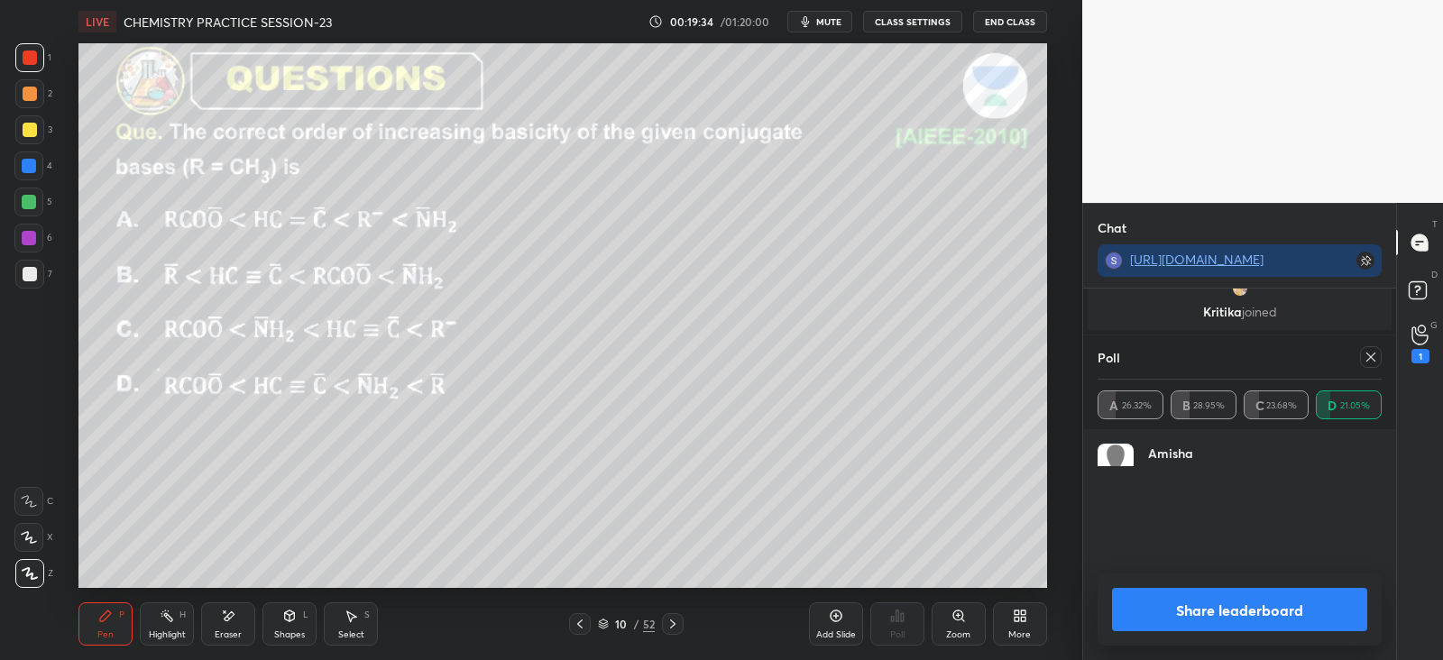
scroll to position [211, 279]
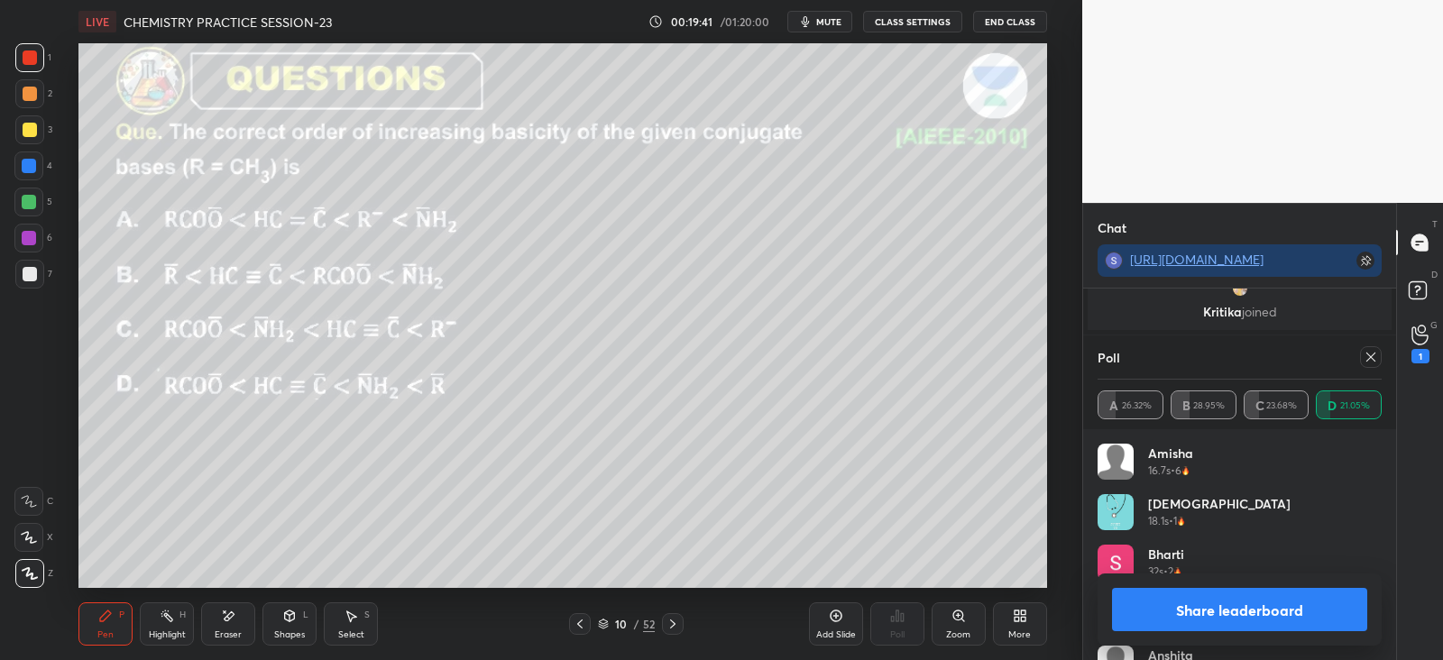
click at [216, 610] on div "Eraser" at bounding box center [228, 623] width 54 height 43
click at [94, 631] on div "Pen P" at bounding box center [105, 623] width 54 height 43
click at [1370, 354] on icon at bounding box center [1370, 357] width 14 height 14
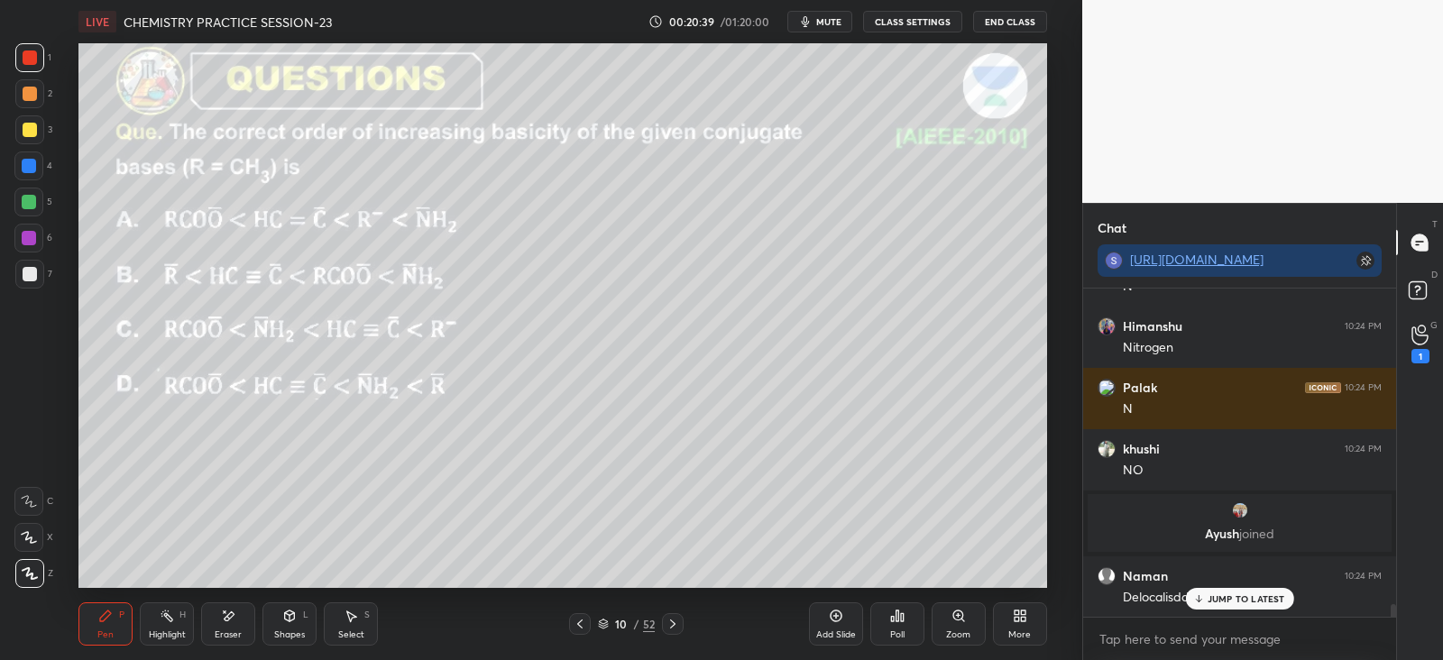
scroll to position [8260, 0]
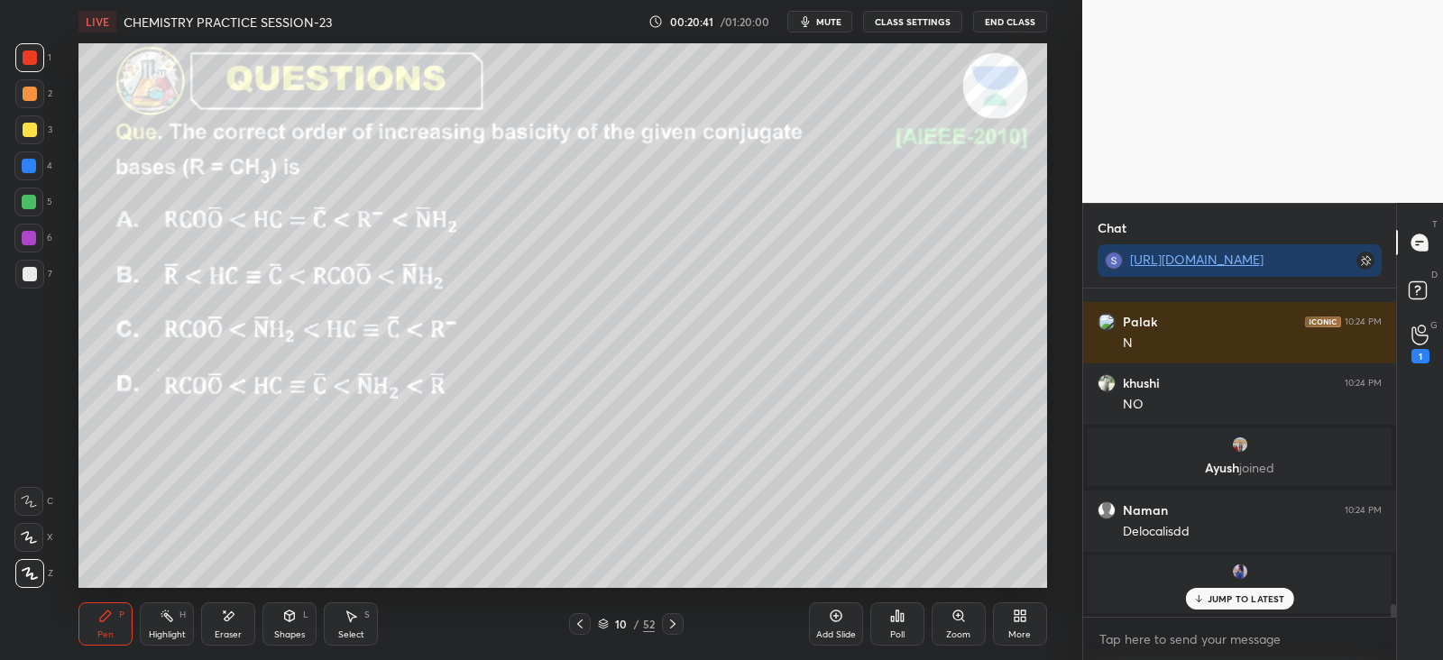
click at [1216, 606] on div "JUMP TO LATEST" at bounding box center [1239, 599] width 108 height 22
click at [676, 629] on icon at bounding box center [672, 624] width 14 height 14
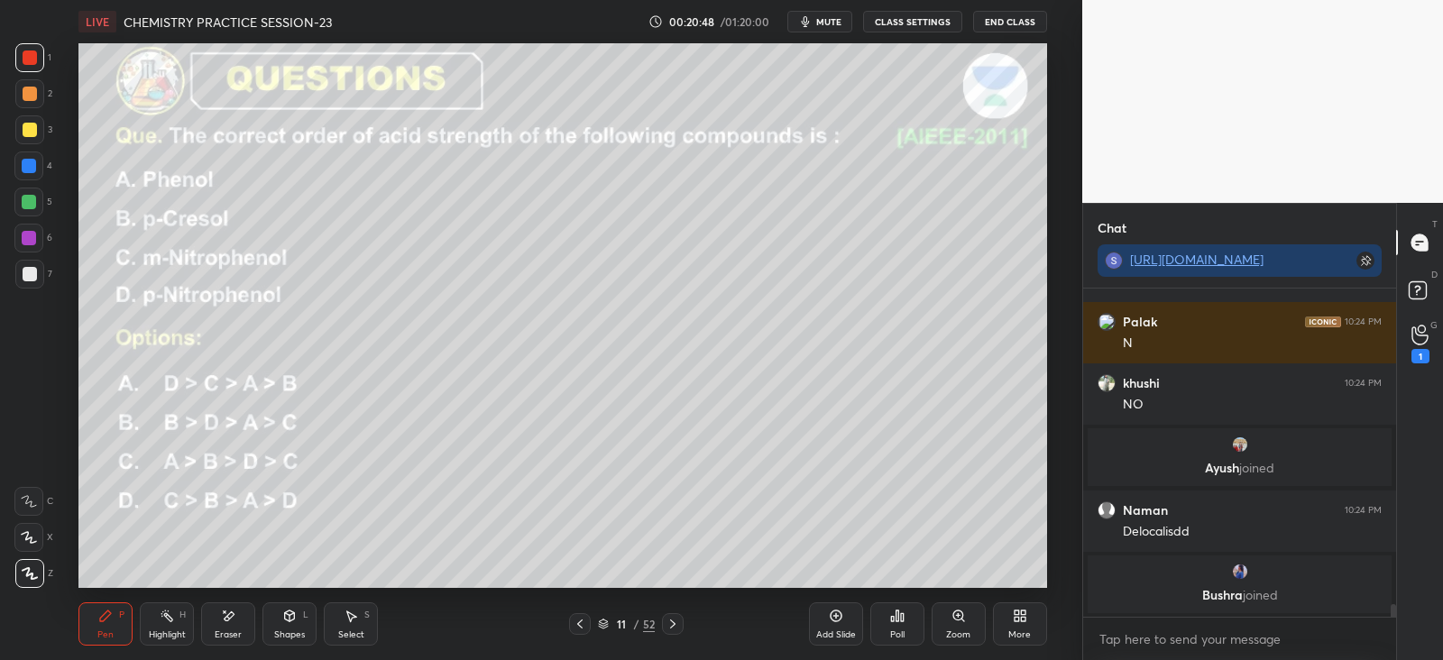
click at [895, 617] on icon at bounding box center [897, 616] width 14 height 14
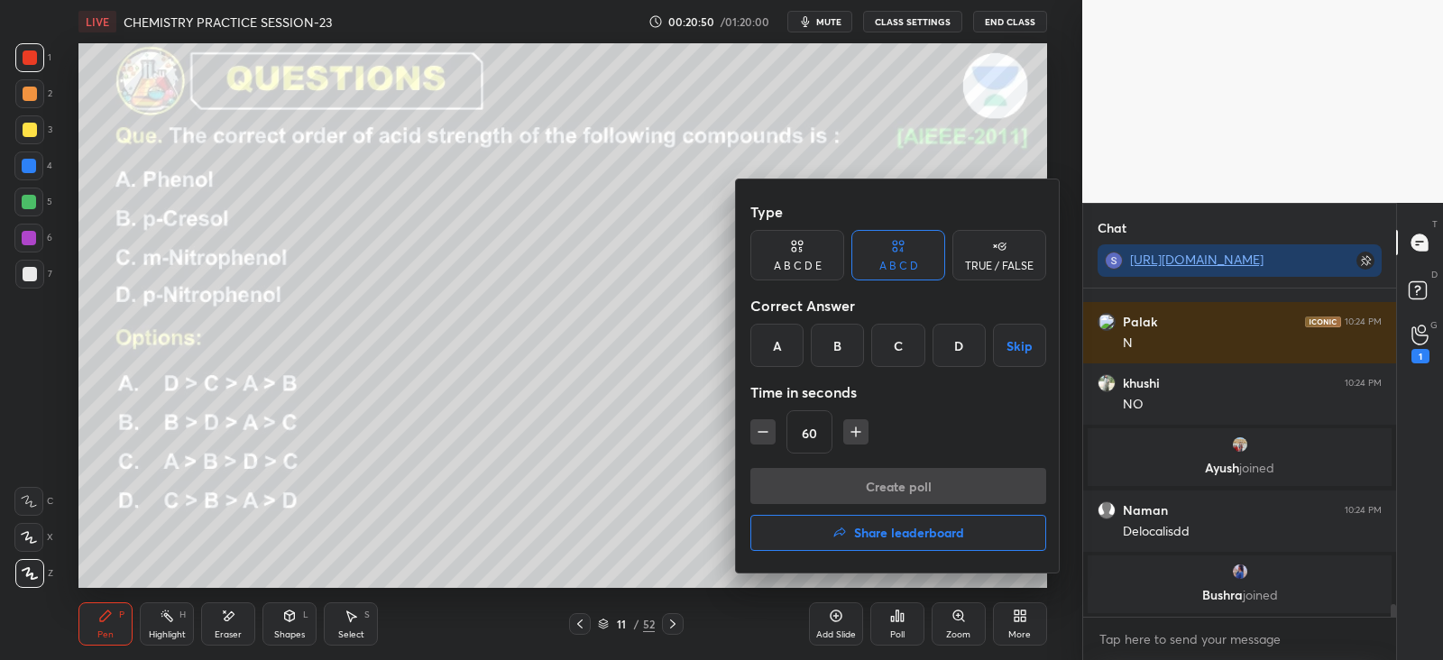
click at [788, 340] on div "A" at bounding box center [776, 345] width 53 height 43
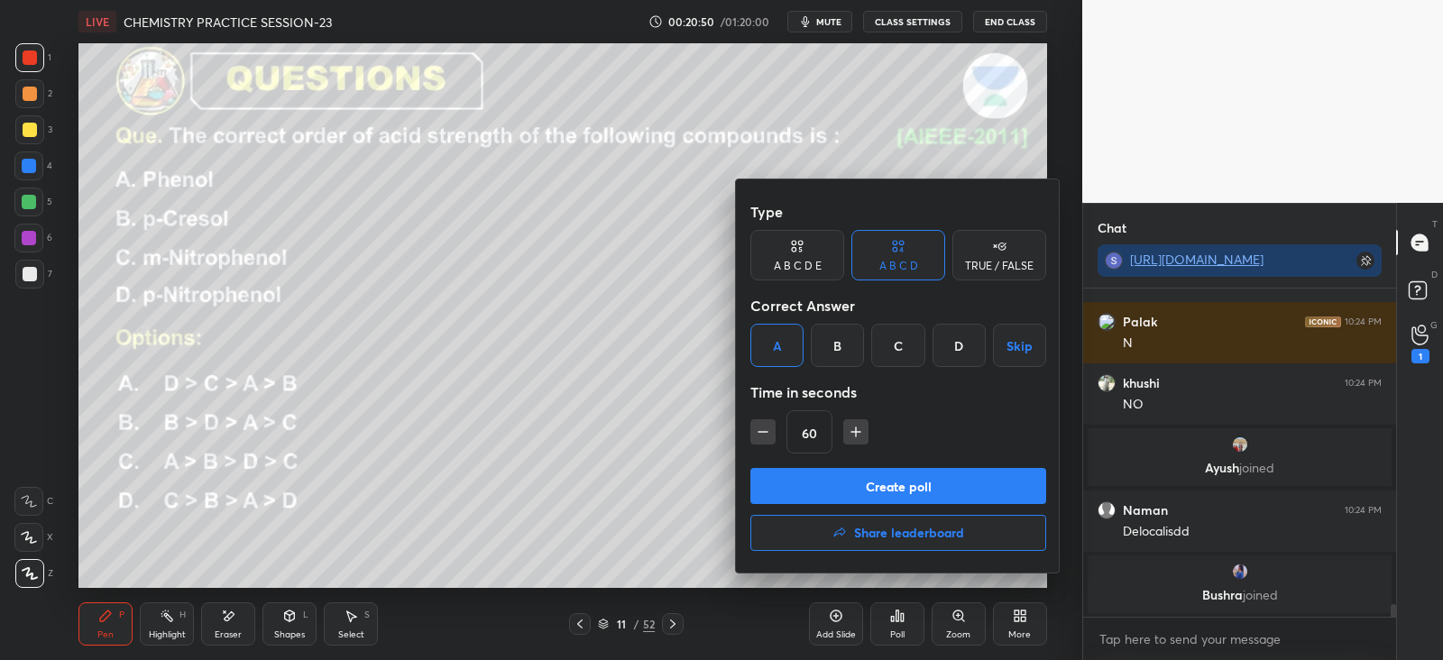
click at [849, 488] on button "Create poll" at bounding box center [898, 486] width 296 height 36
type textarea "x"
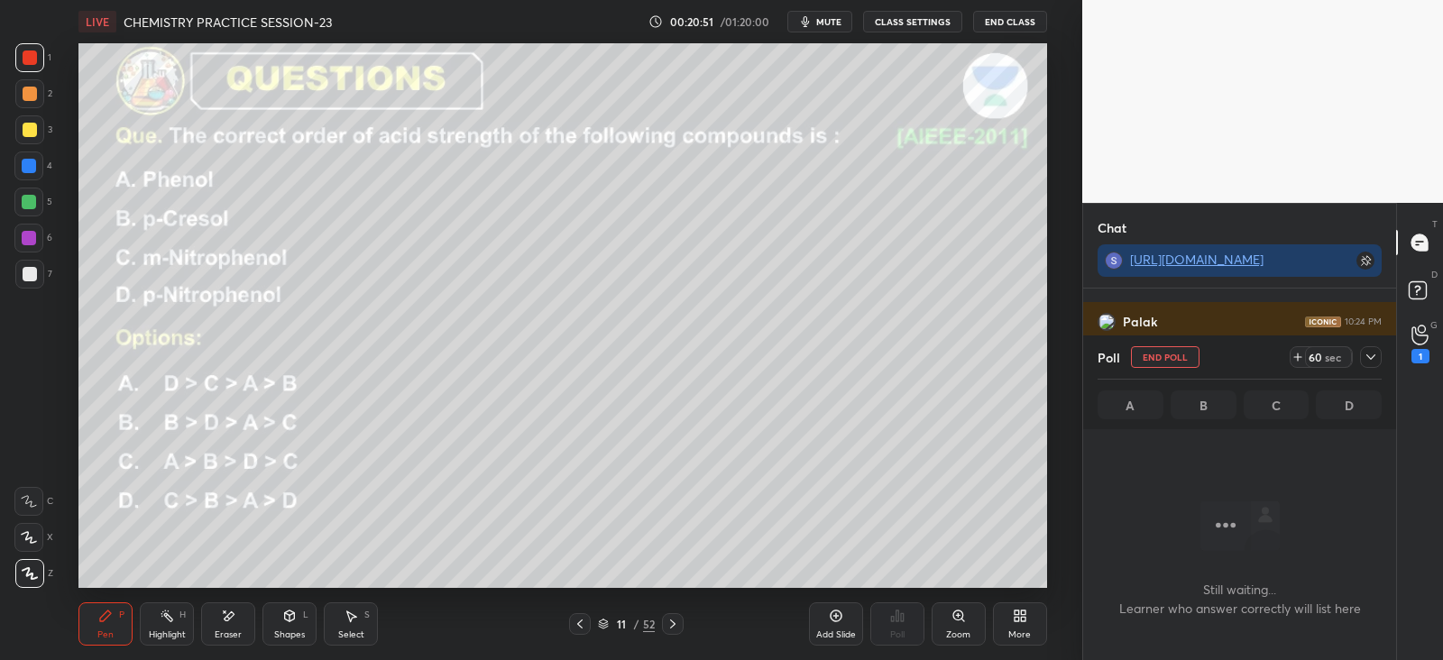
scroll to position [78, 307]
click at [1366, 361] on icon at bounding box center [1370, 357] width 14 height 14
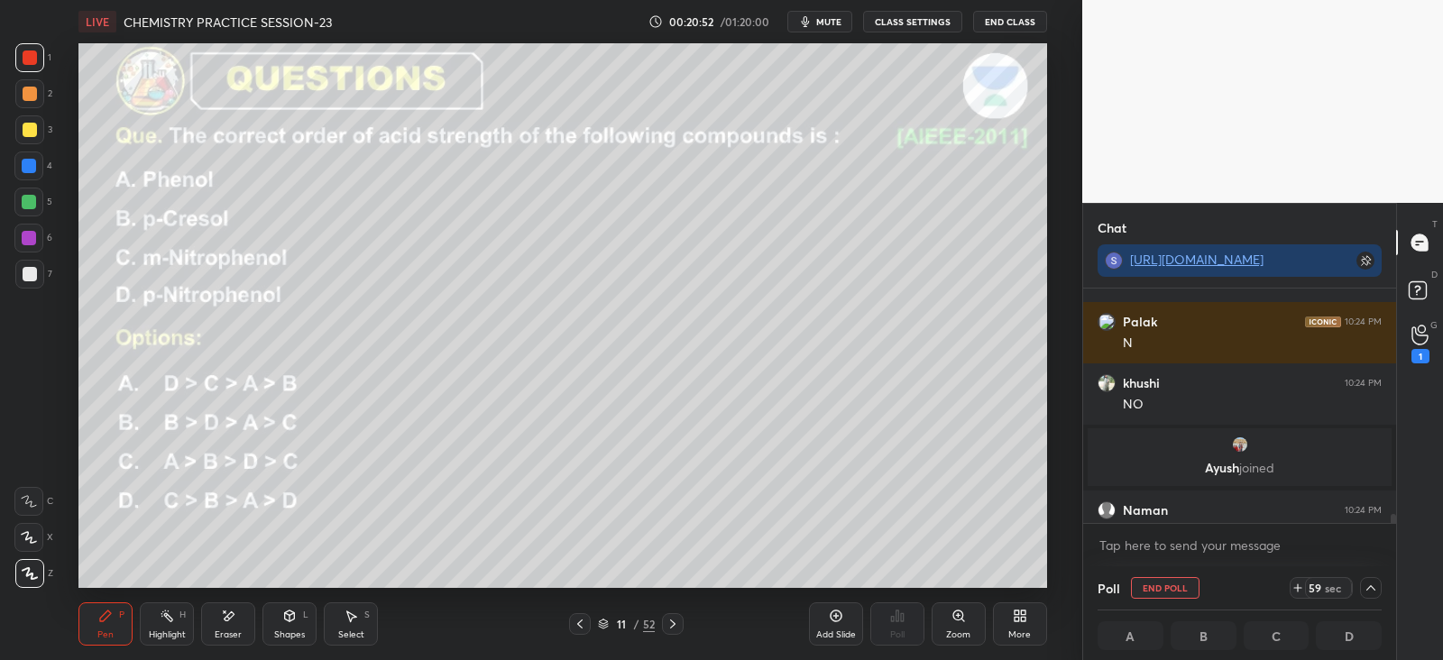
scroll to position [8354, 0]
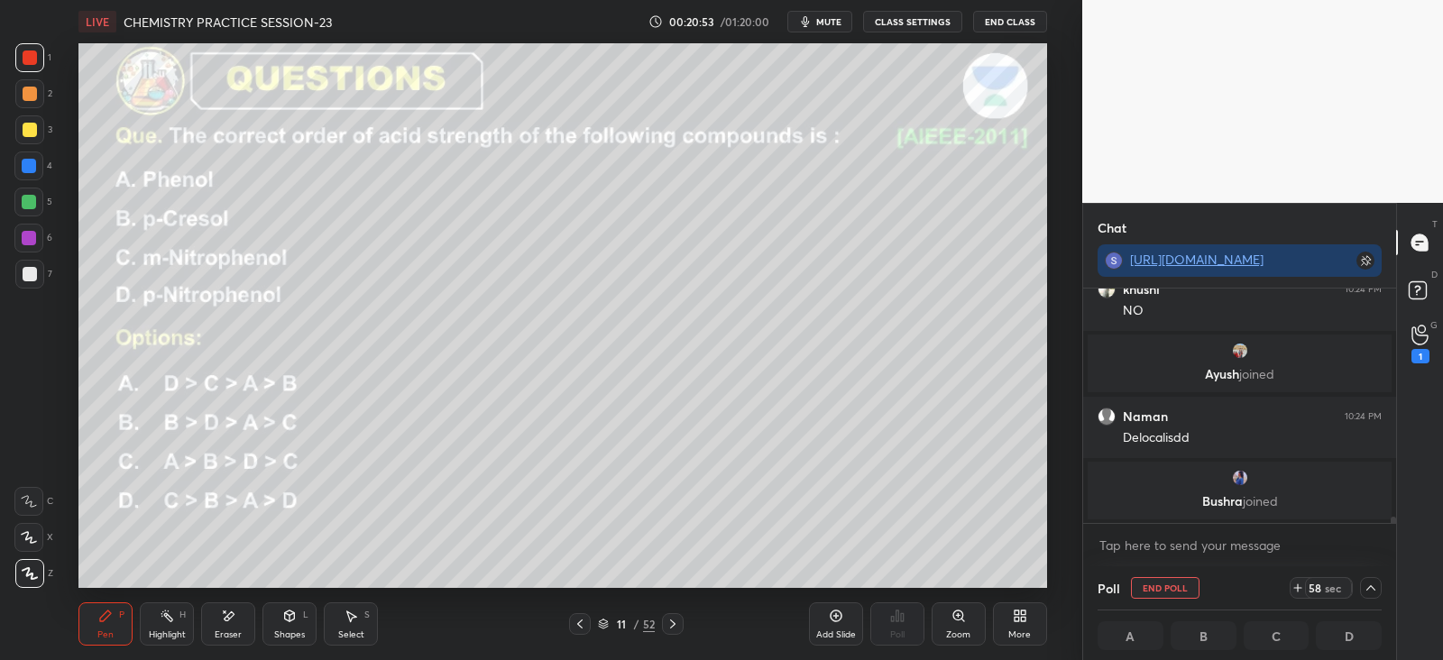
click at [23, 60] on div at bounding box center [30, 57] width 14 height 14
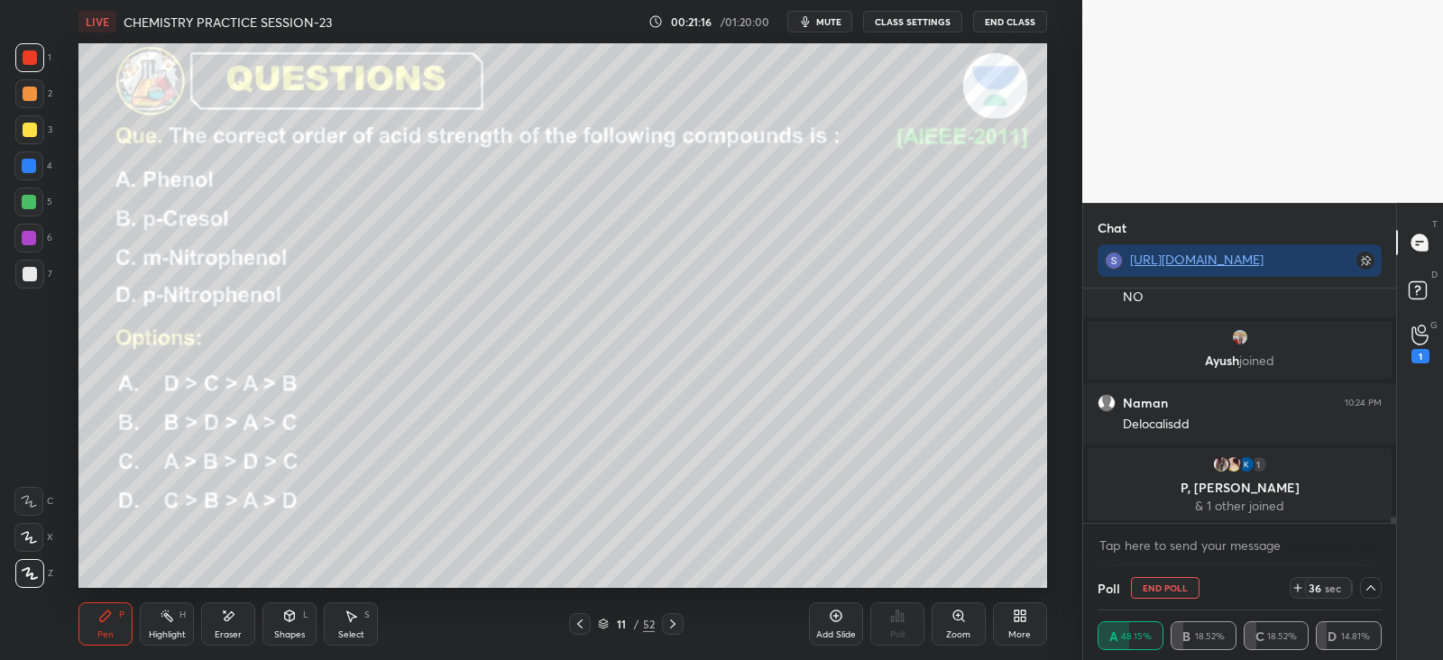
click at [38, 56] on div at bounding box center [29, 57] width 29 height 29
click at [295, 620] on icon at bounding box center [289, 616] width 14 height 14
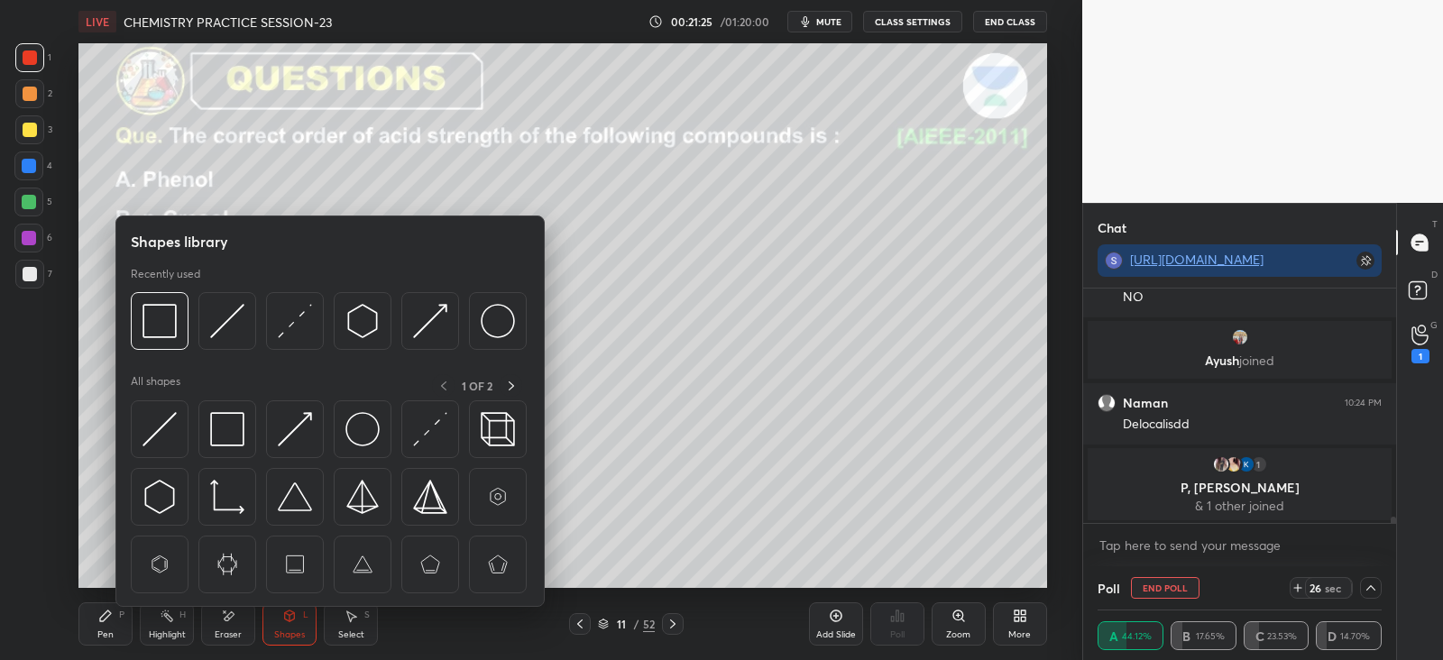
click at [152, 561] on img at bounding box center [159, 564] width 34 height 34
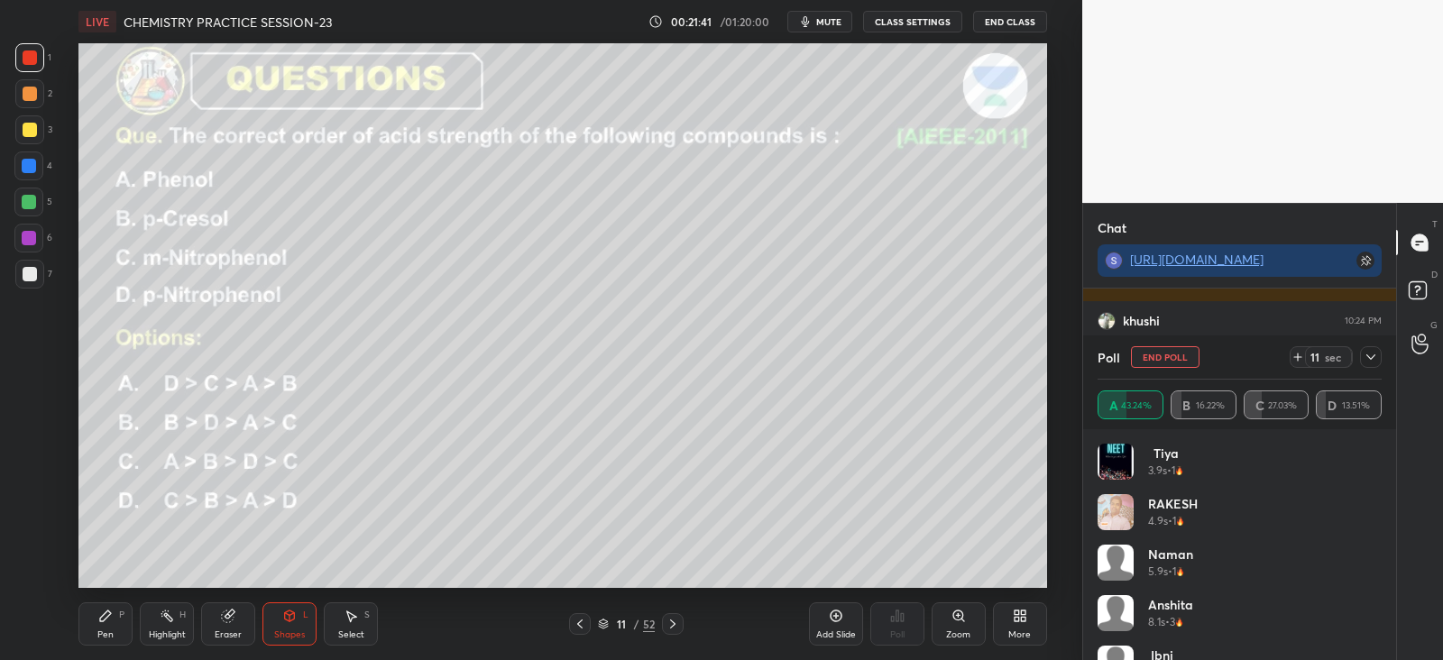
scroll to position [2475, 0]
click at [116, 620] on div "Pen P" at bounding box center [105, 623] width 54 height 43
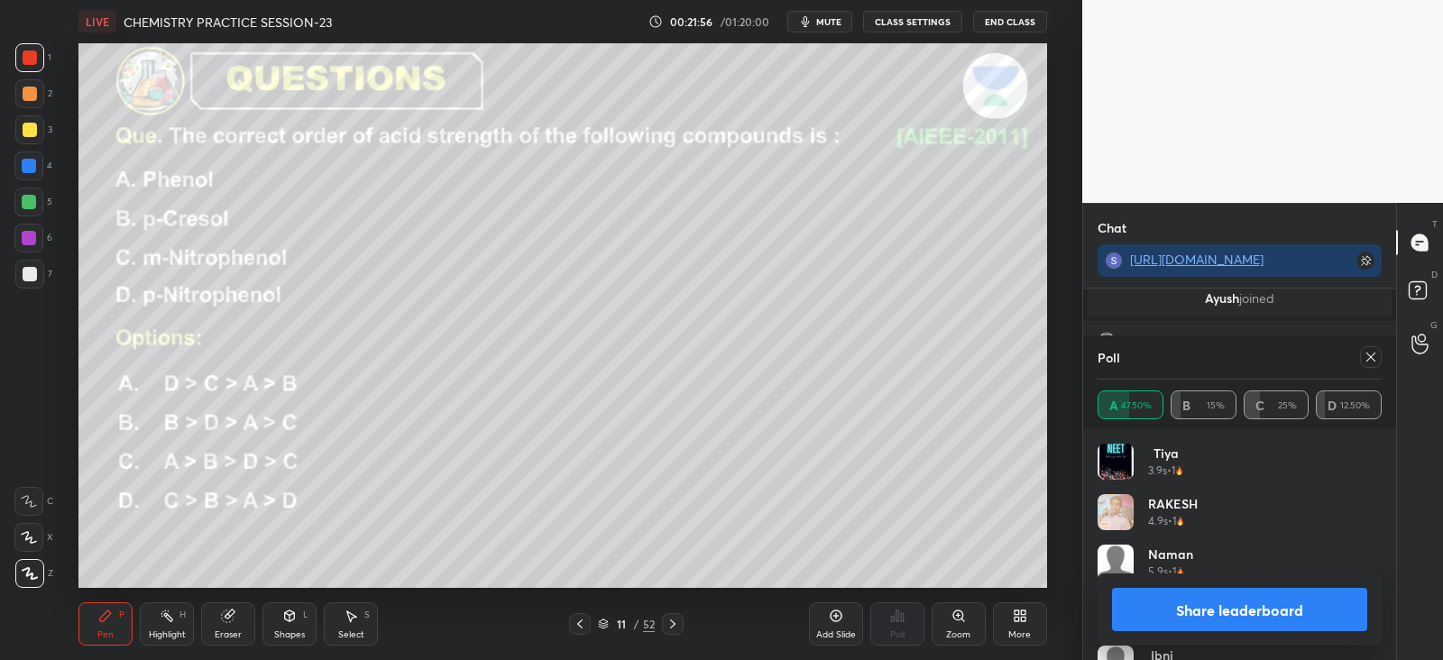
click at [1367, 360] on icon at bounding box center [1370, 357] width 9 height 9
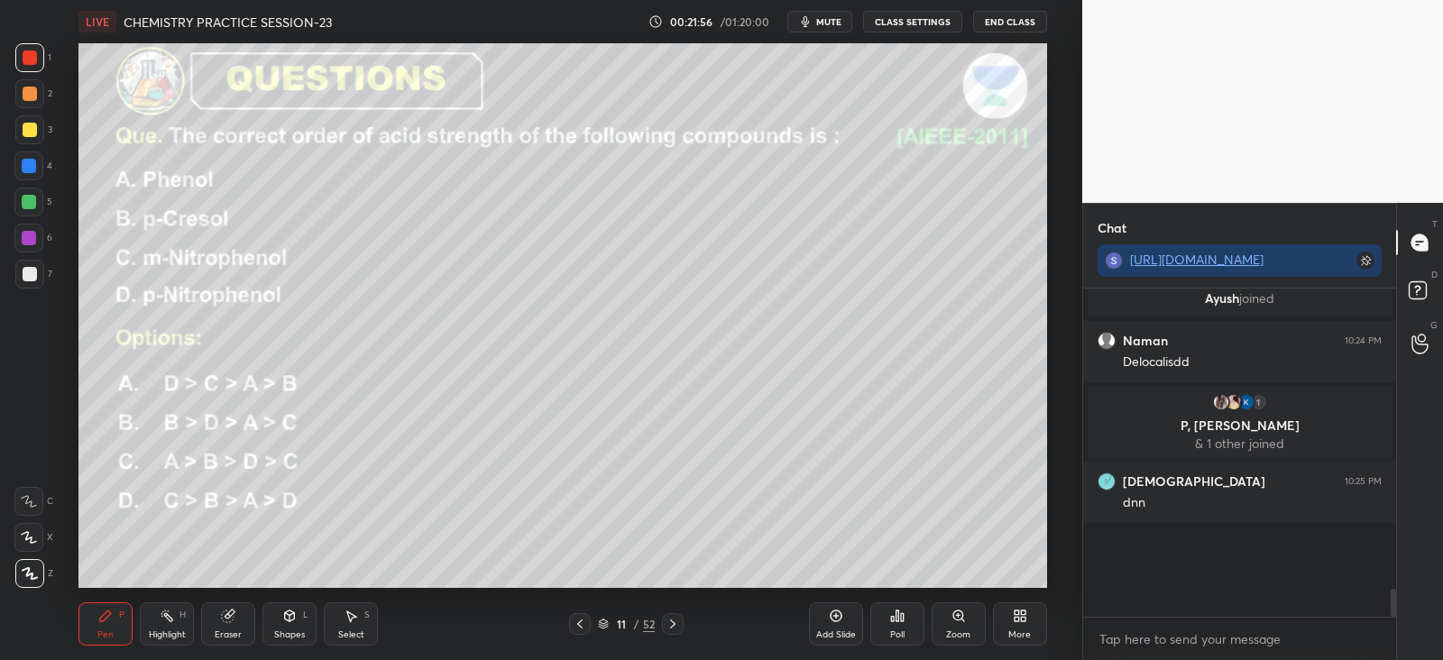
scroll to position [117, 307]
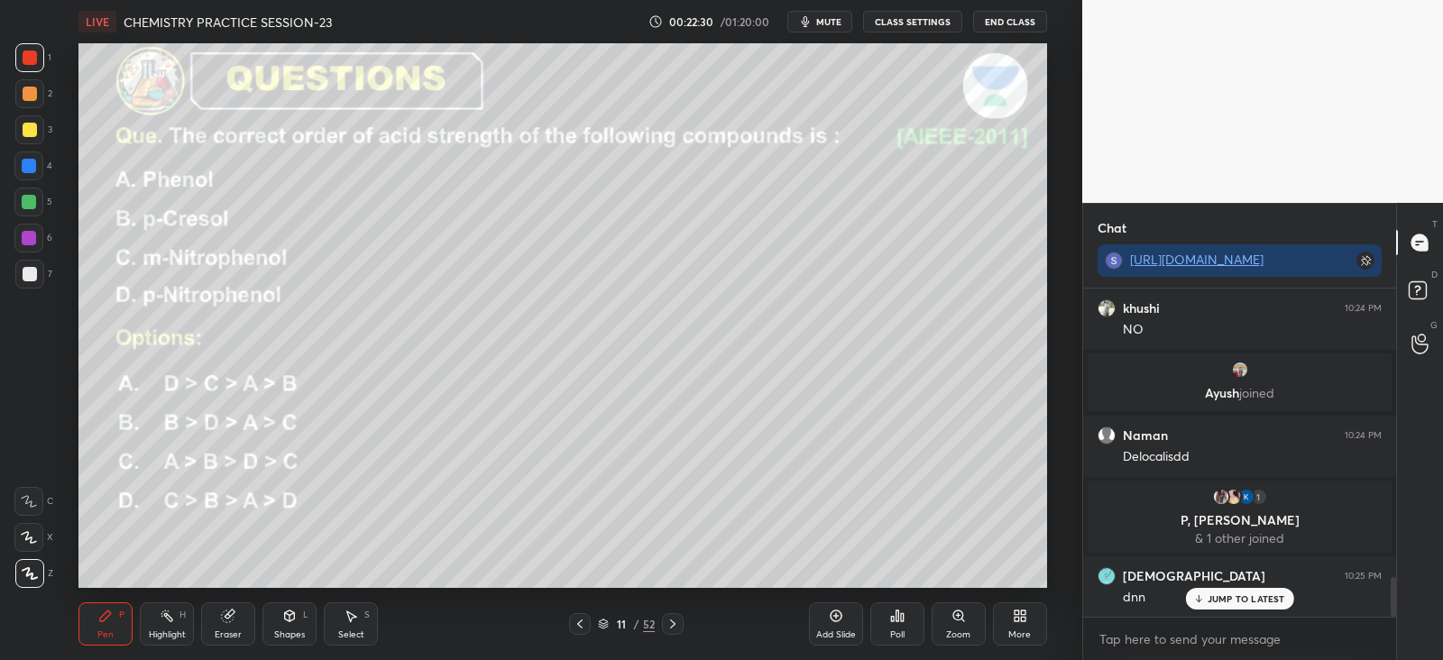
click at [165, 620] on icon at bounding box center [167, 616] width 14 height 14
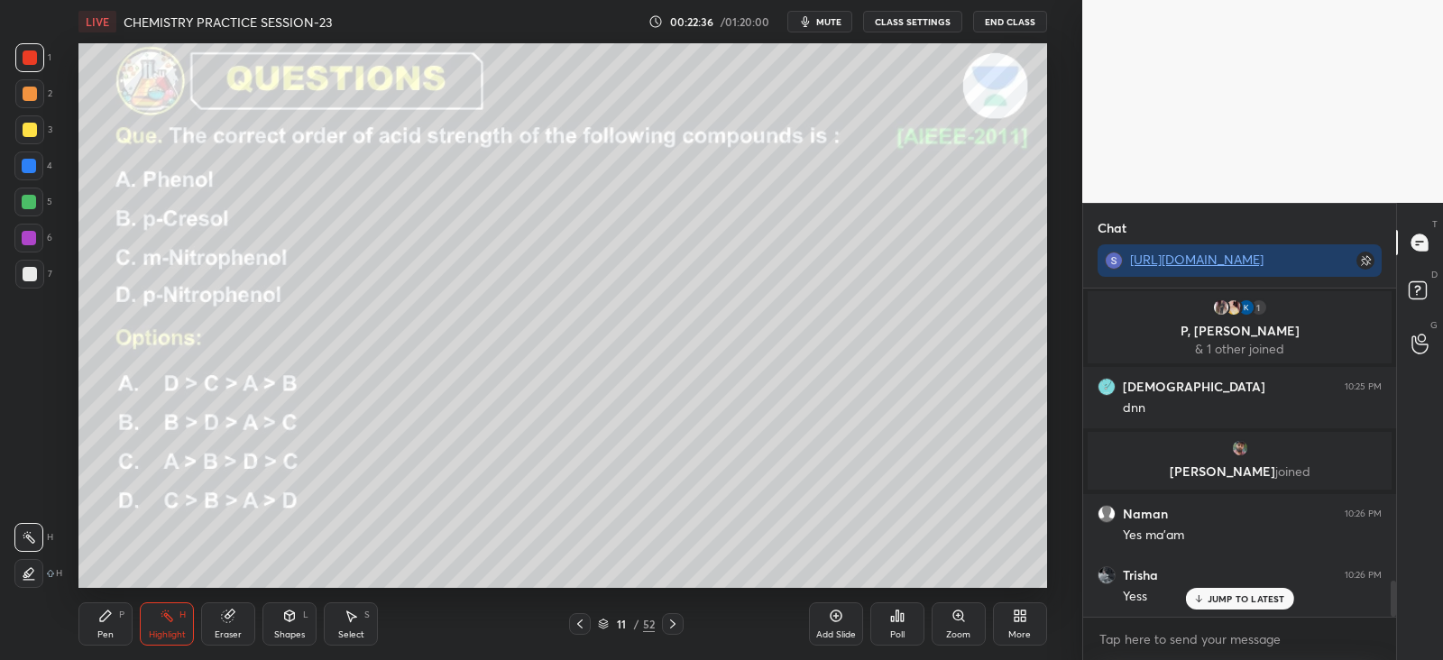
scroll to position [2630, 0]
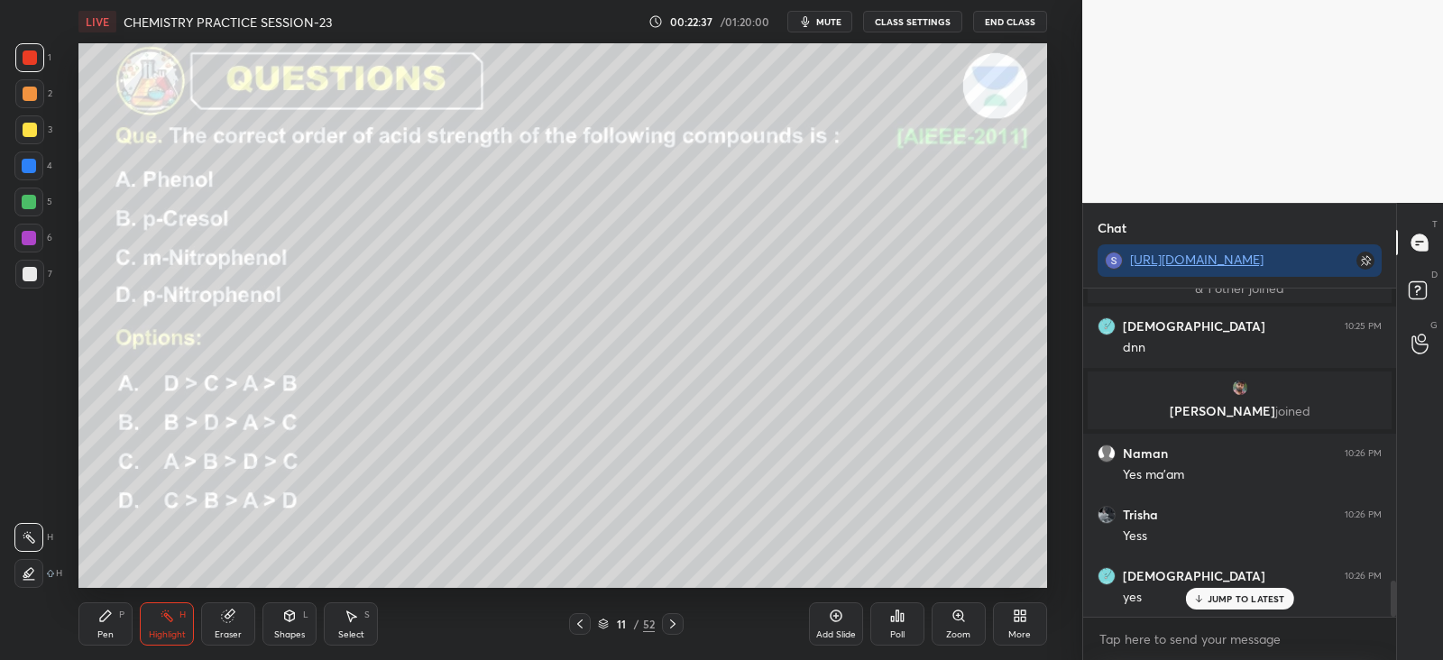
click at [32, 561] on div at bounding box center [28, 573] width 29 height 29
click at [30, 200] on div at bounding box center [29, 202] width 14 height 14
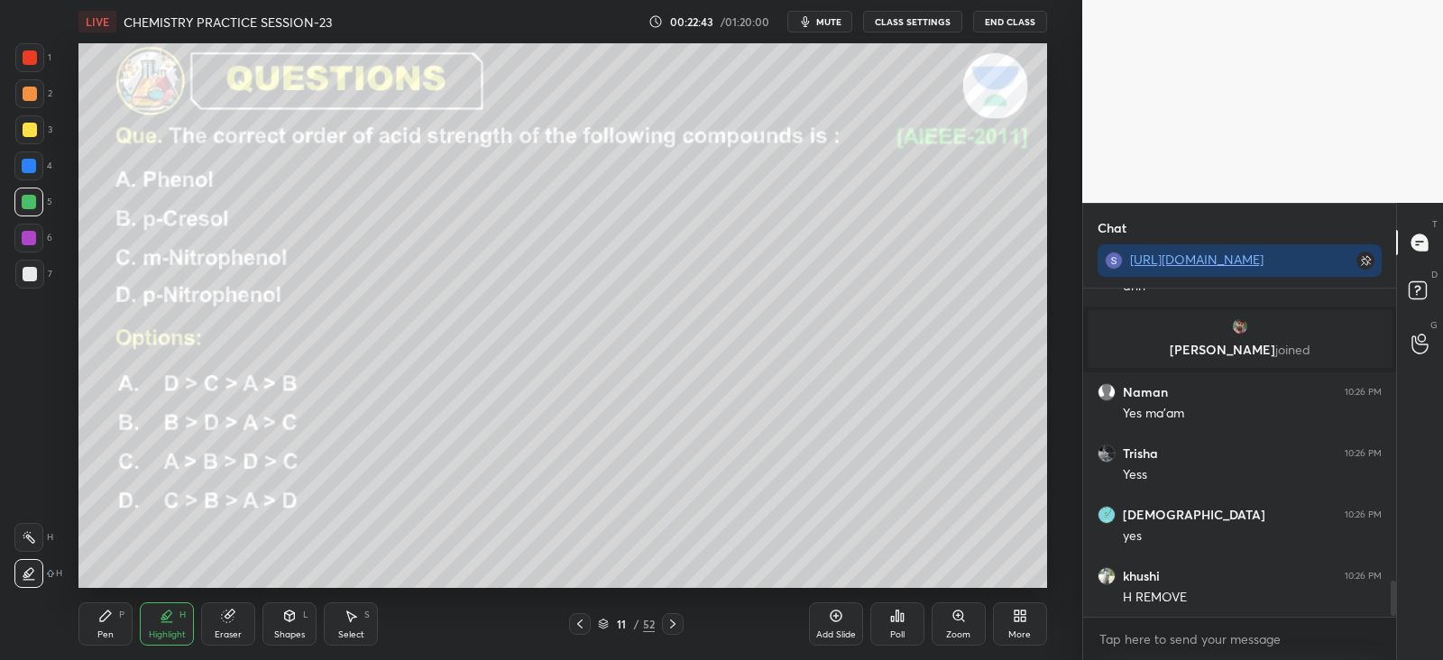
scroll to position [2758, 0]
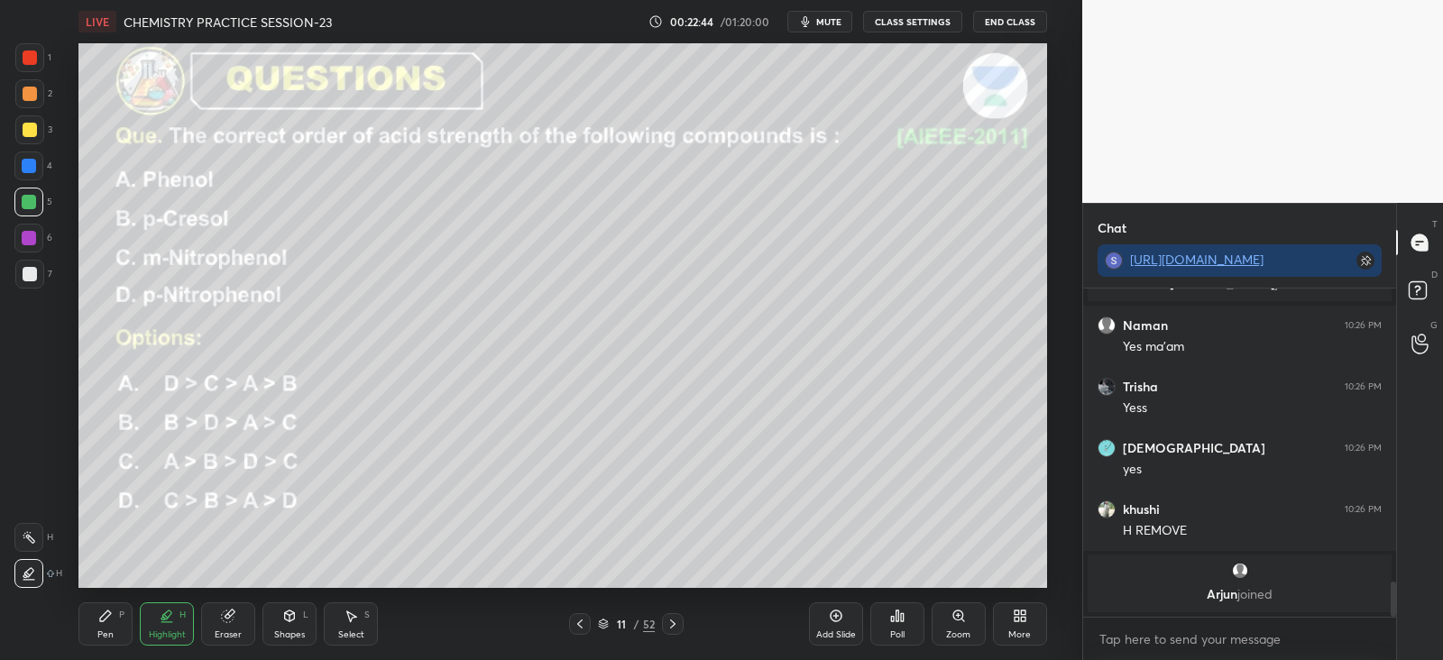
click at [114, 616] on div "Pen P" at bounding box center [105, 623] width 54 height 43
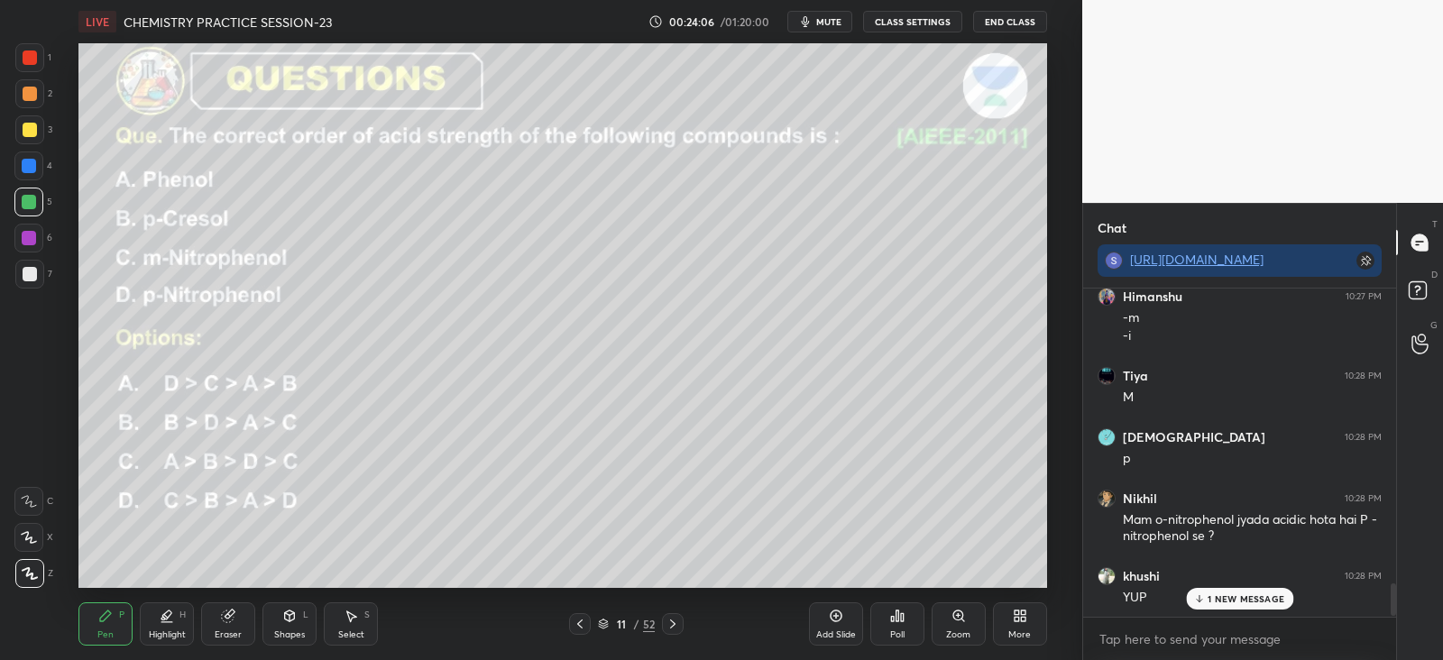
scroll to position [2979, 0]
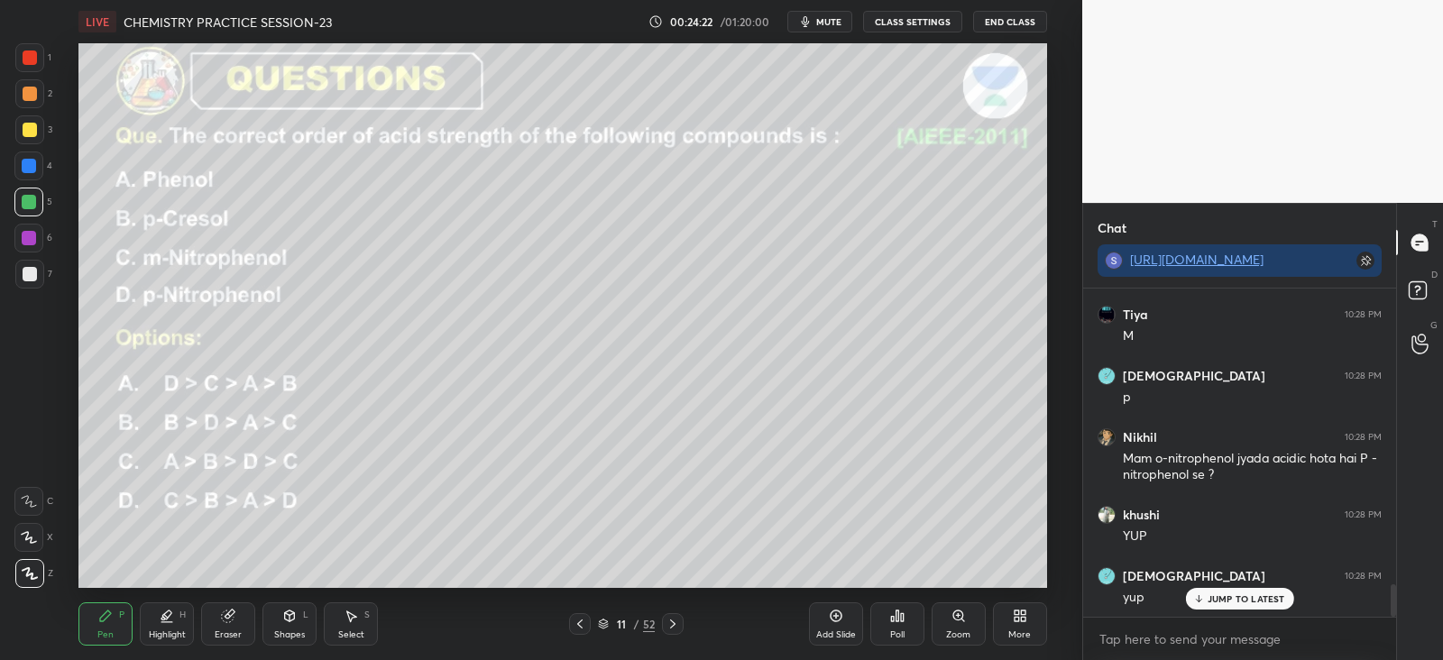
click at [575, 620] on icon at bounding box center [580, 624] width 14 height 14
click at [580, 623] on icon at bounding box center [580, 624] width 14 height 14
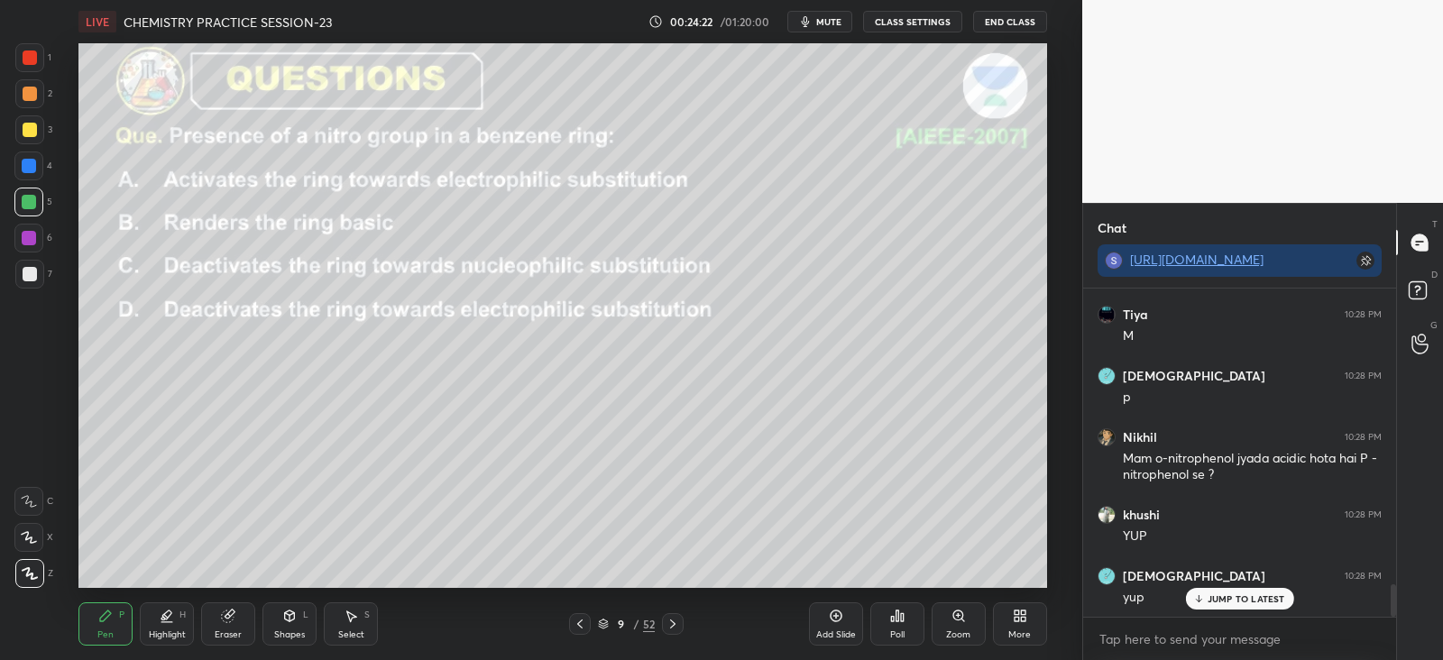
click at [580, 622] on icon at bounding box center [580, 624] width 14 height 14
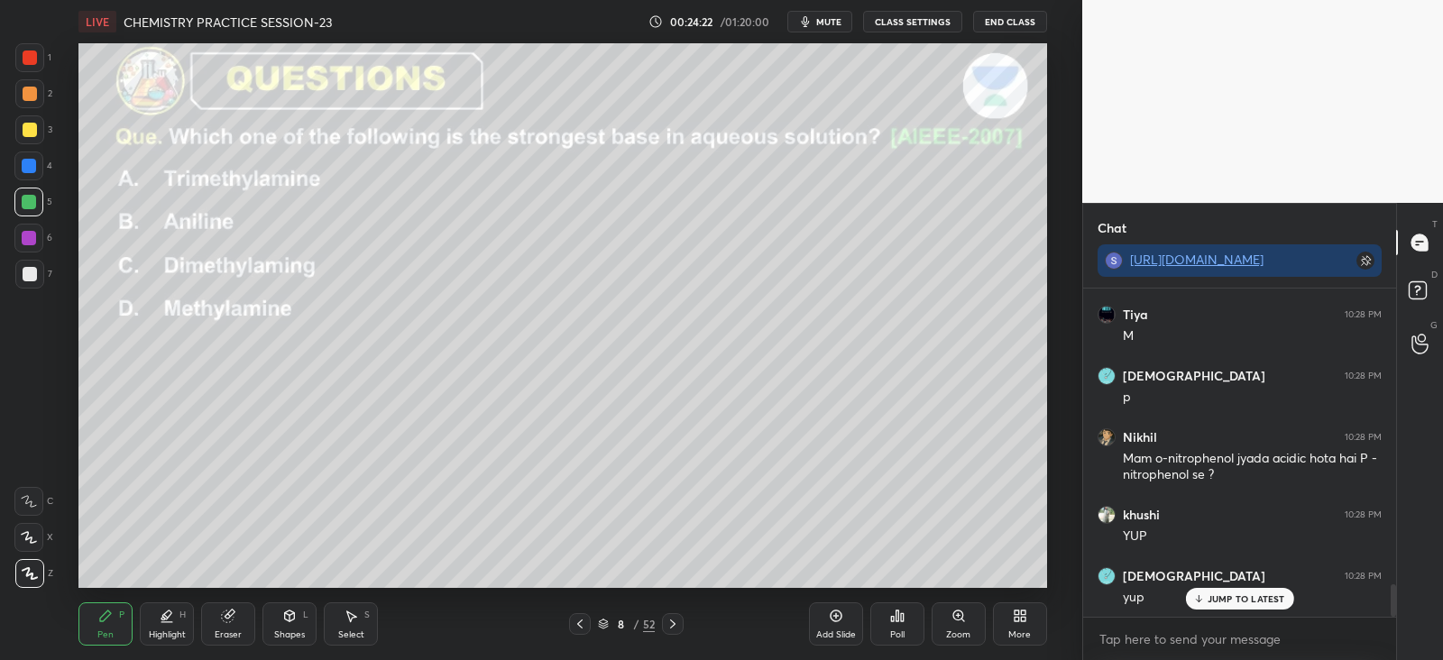
click at [579, 624] on icon at bounding box center [580, 624] width 14 height 14
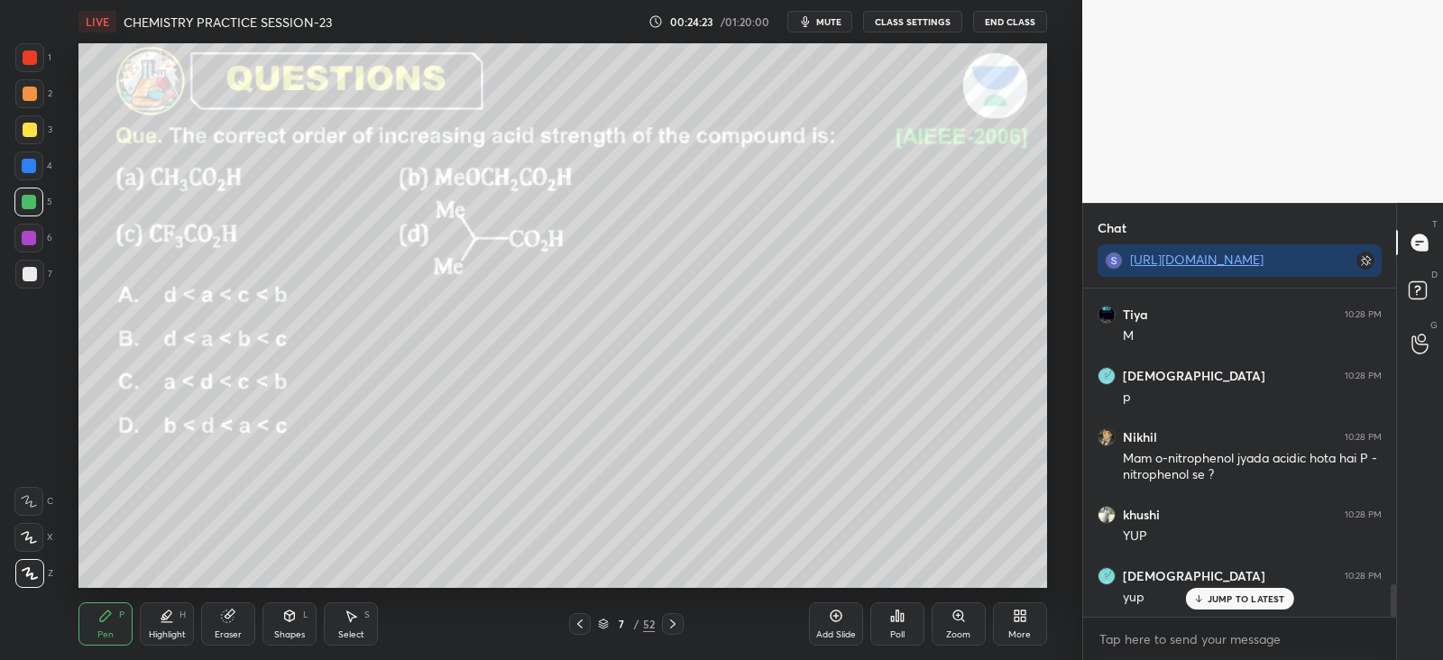
click at [578, 624] on icon at bounding box center [579, 624] width 5 height 9
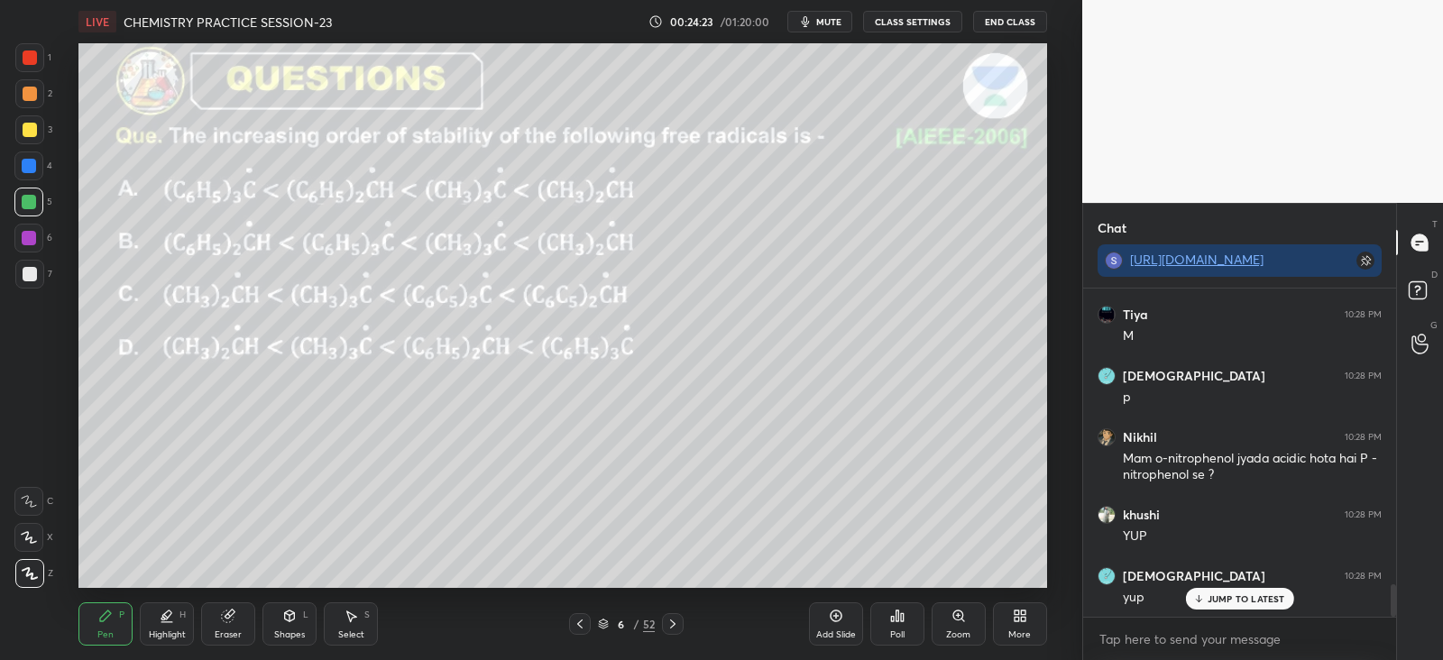
click at [582, 624] on icon at bounding box center [580, 624] width 14 height 14
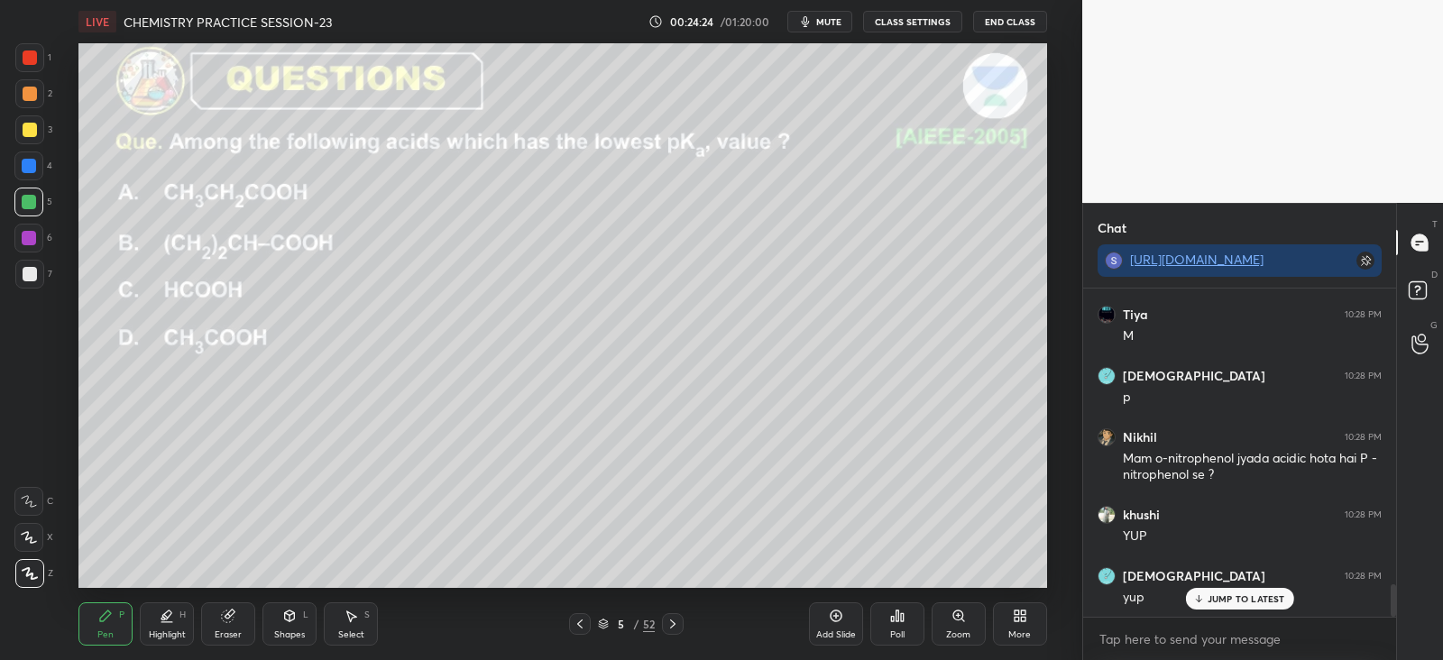
click at [576, 627] on icon at bounding box center [580, 624] width 14 height 14
click at [575, 626] on icon at bounding box center [580, 624] width 14 height 14
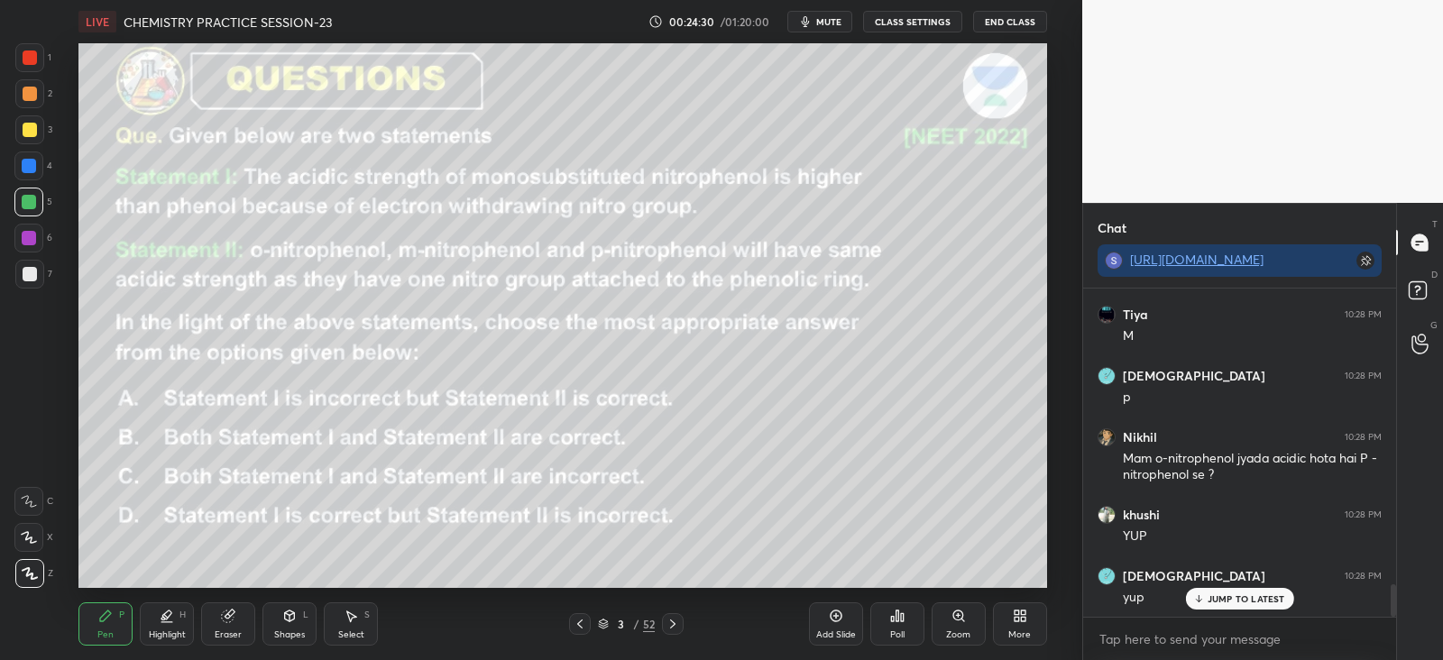
click at [676, 620] on icon at bounding box center [672, 624] width 14 height 14
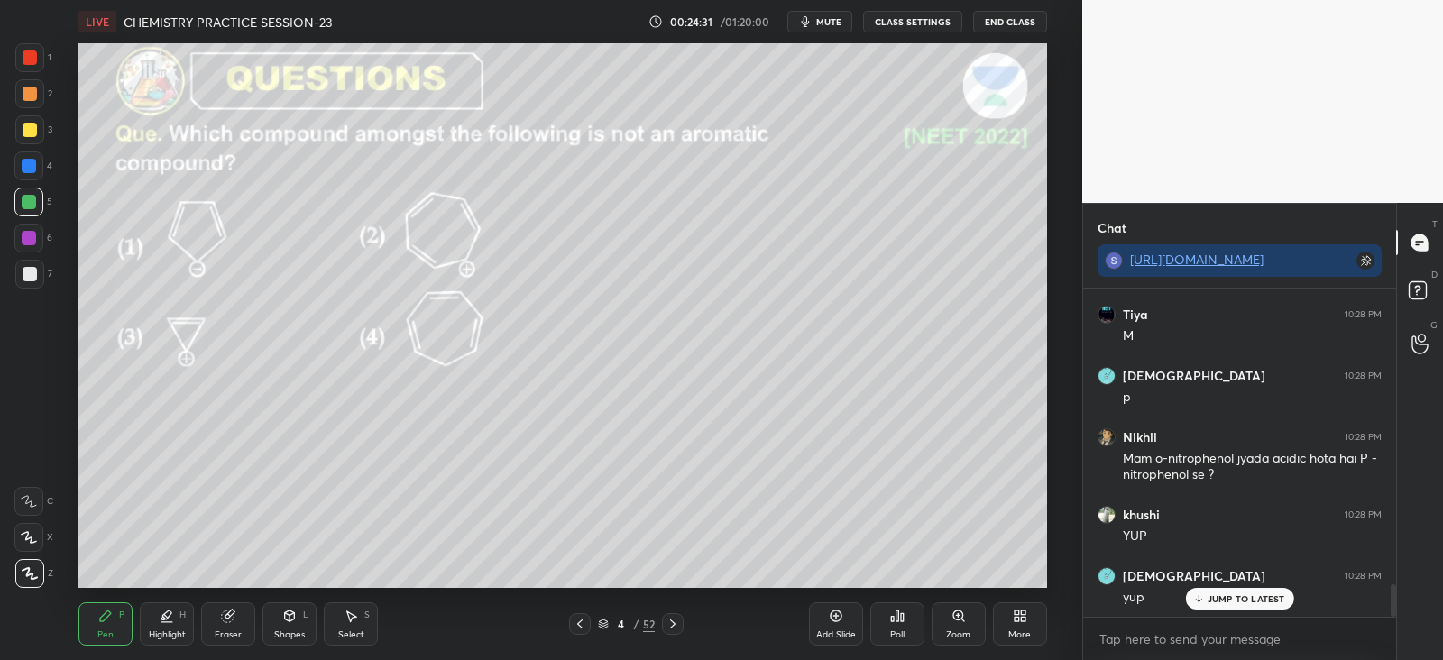
click at [676, 623] on icon at bounding box center [672, 624] width 14 height 14
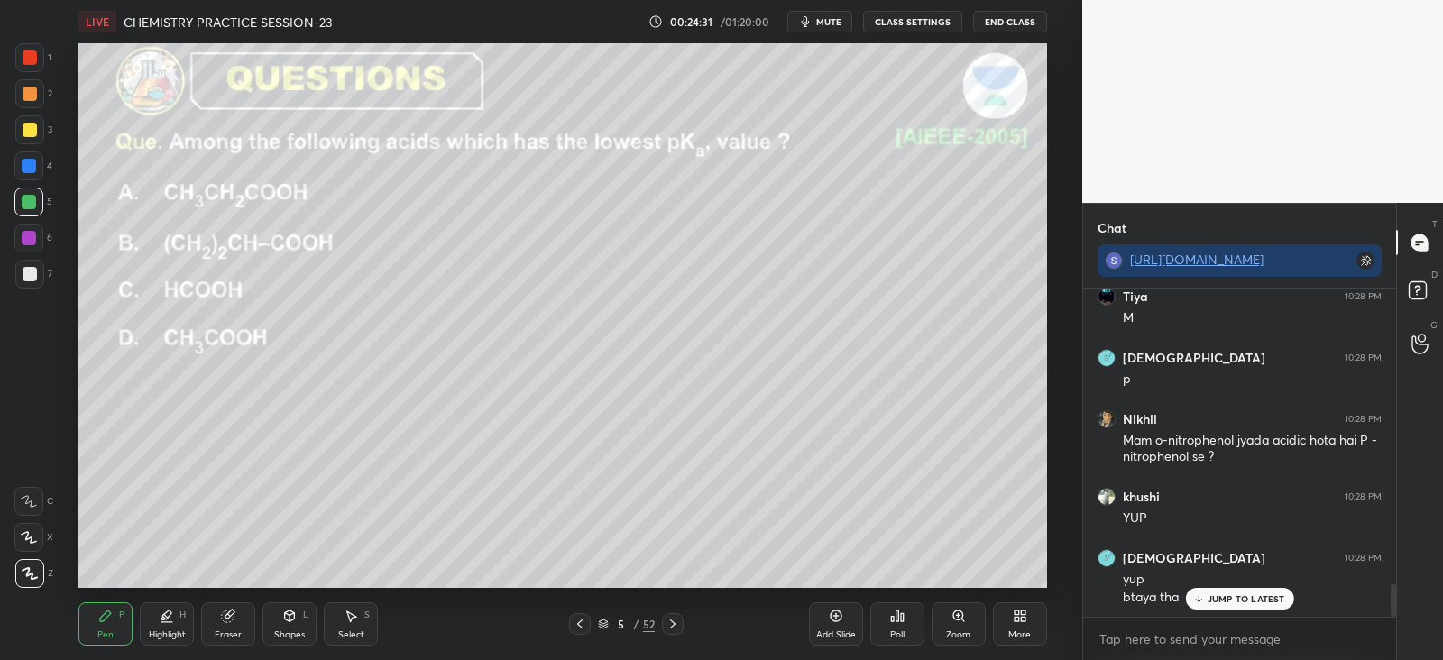
click at [679, 624] on icon at bounding box center [672, 624] width 14 height 14
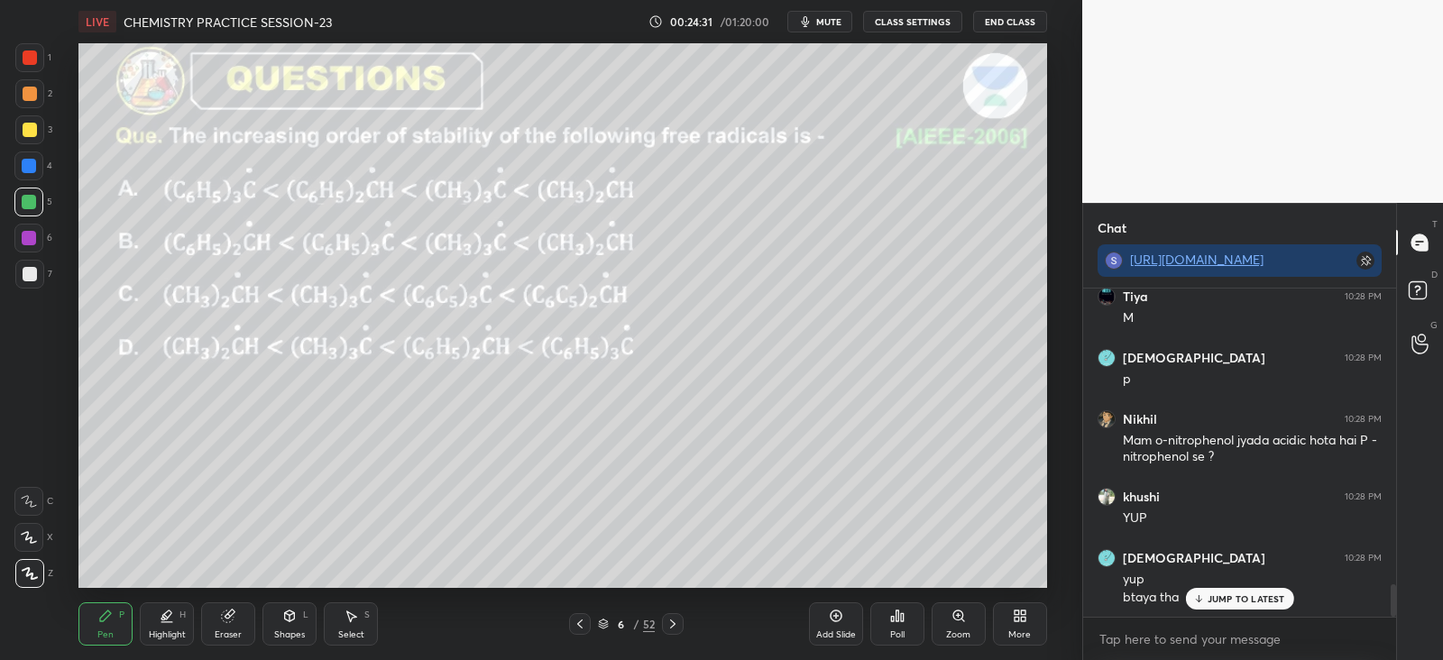
click at [679, 628] on icon at bounding box center [672, 624] width 14 height 14
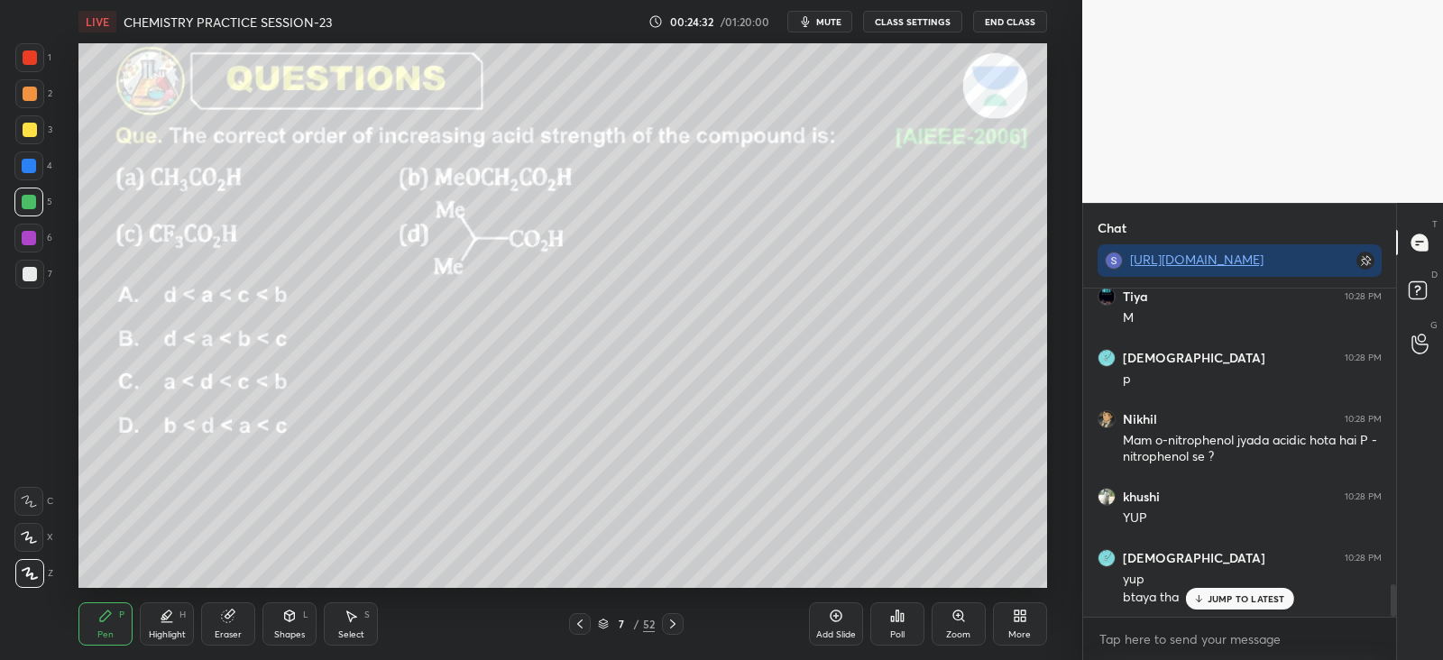
click at [682, 629] on div at bounding box center [673, 624] width 22 height 22
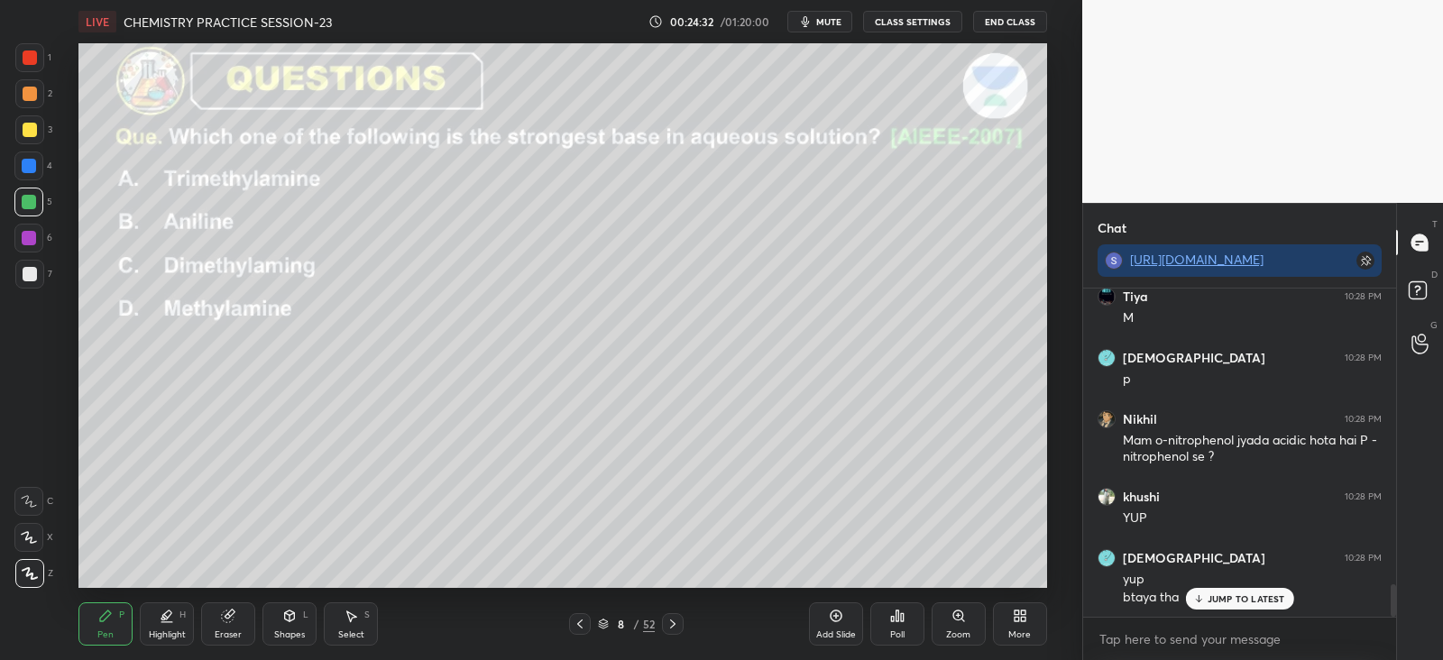
click at [684, 630] on div "8 / 52" at bounding box center [626, 624] width 365 height 22
click at [685, 631] on div "8 / 52" at bounding box center [626, 624] width 365 height 22
click at [671, 629] on icon at bounding box center [672, 624] width 14 height 14
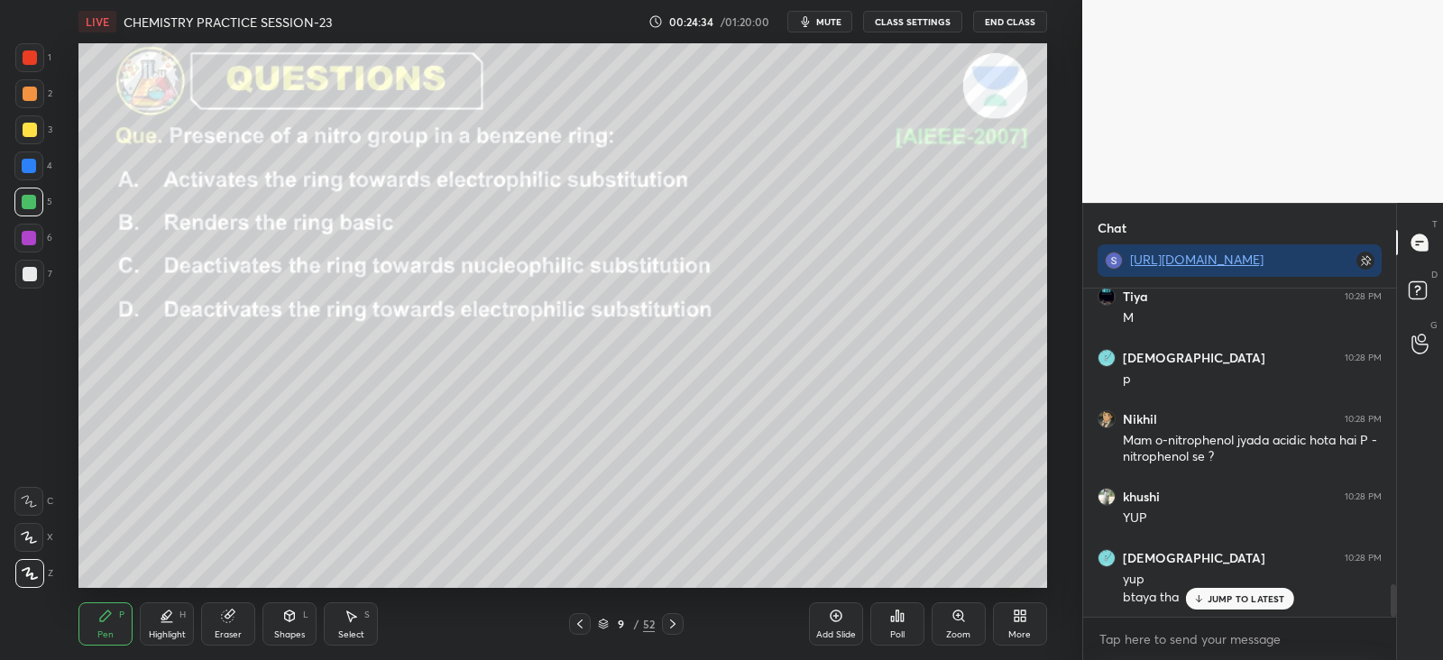
click at [675, 629] on icon at bounding box center [672, 624] width 14 height 14
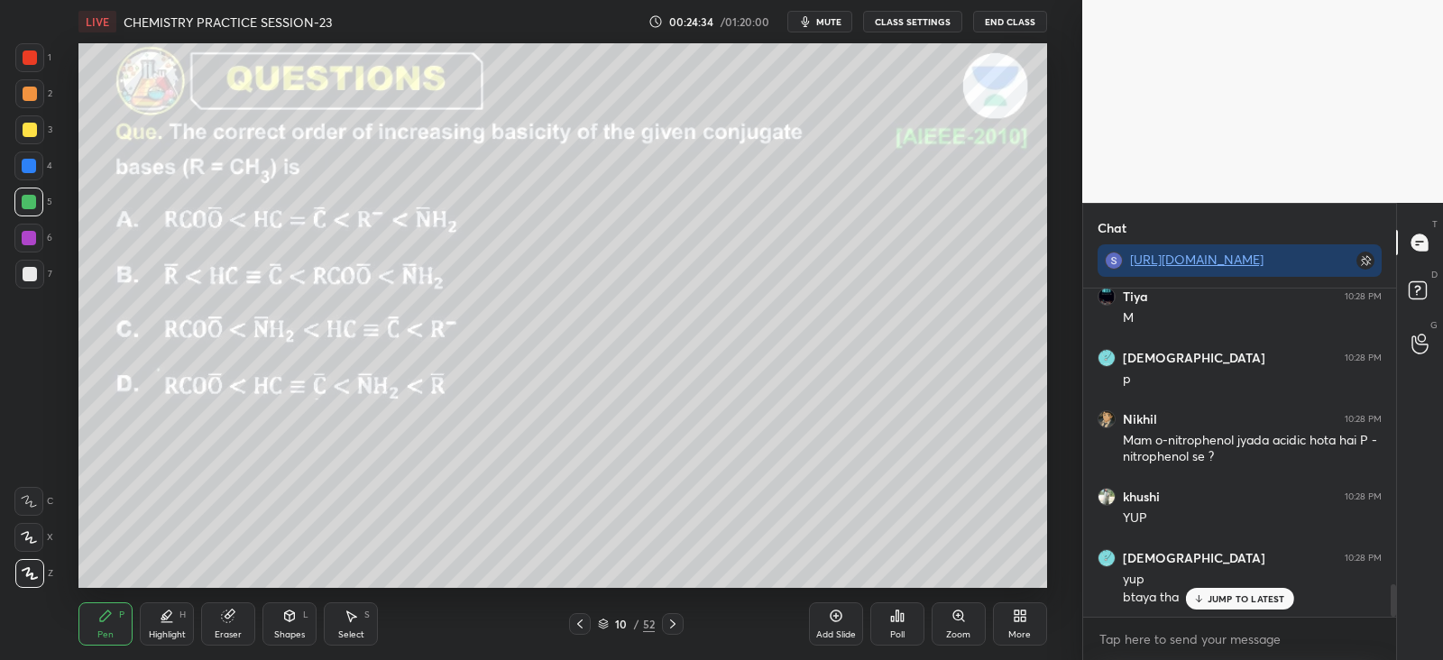
click at [675, 630] on icon at bounding box center [672, 624] width 14 height 14
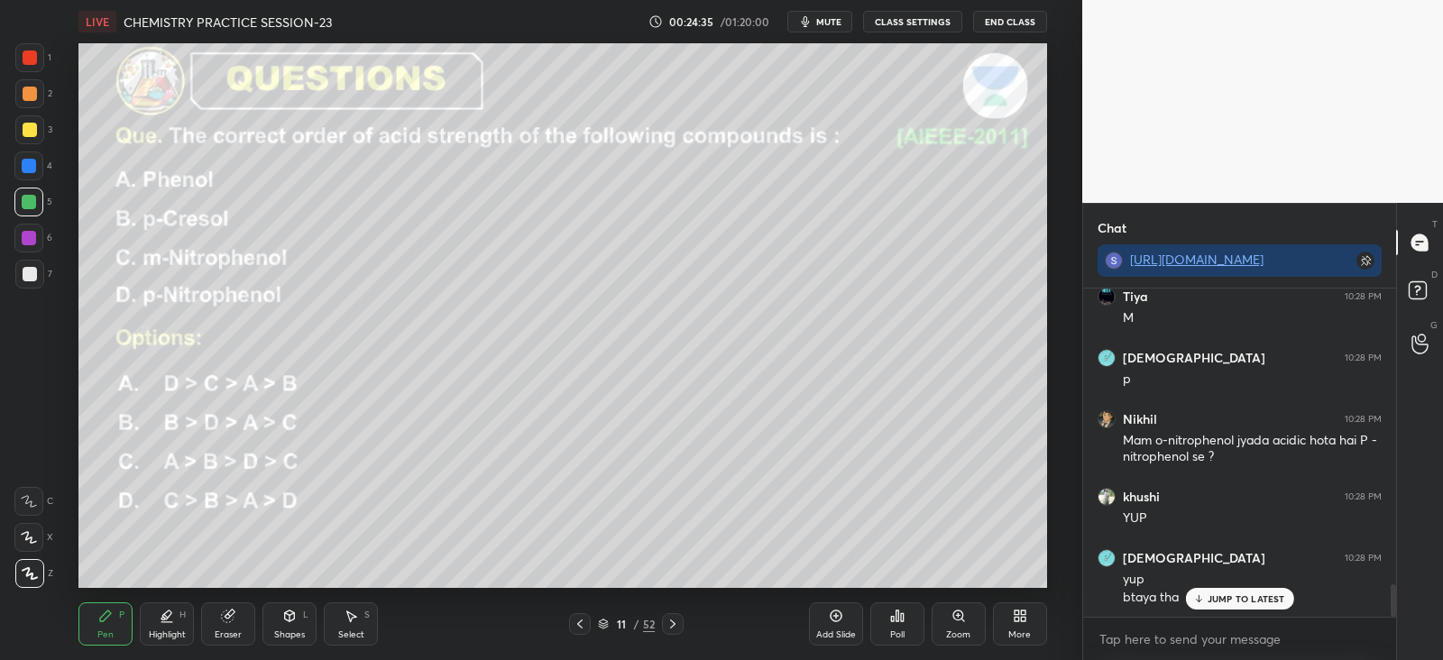
click at [675, 631] on div at bounding box center [673, 624] width 22 height 22
click at [897, 630] on div "Poll" at bounding box center [897, 634] width 14 height 9
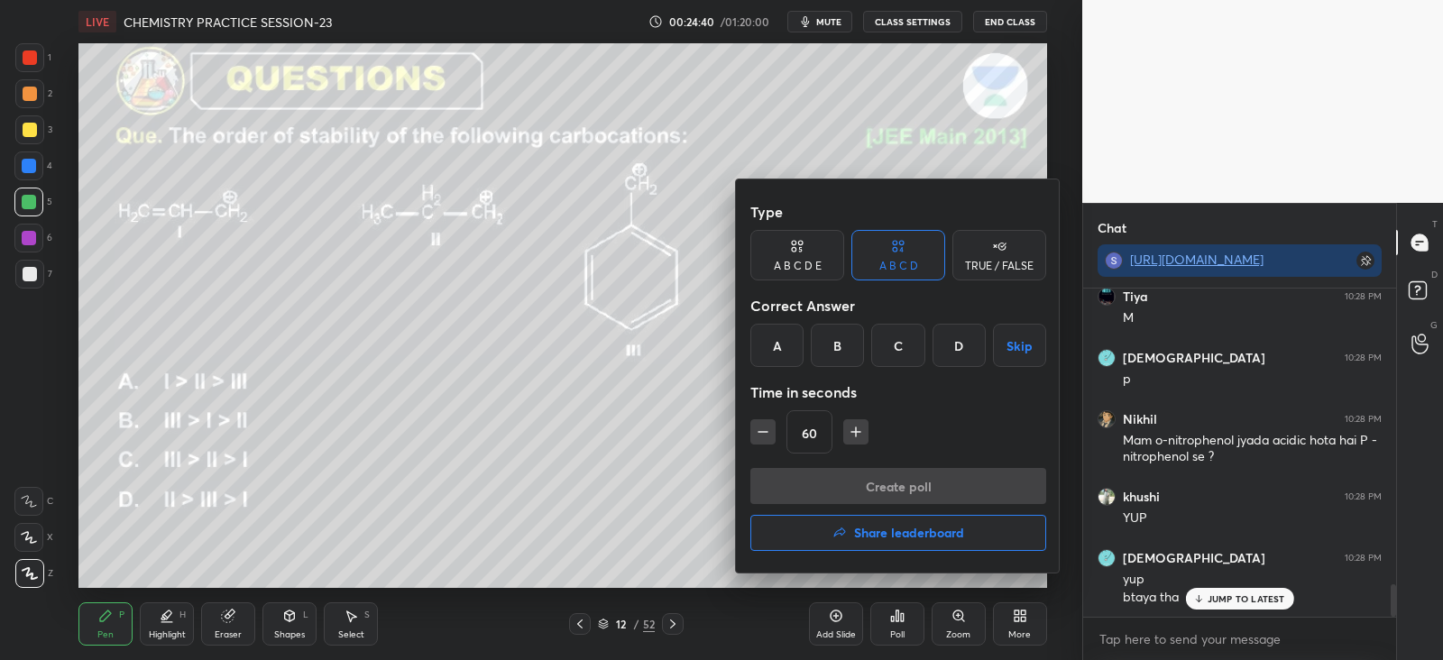
click at [856, 348] on div "B" at bounding box center [837, 345] width 53 height 43
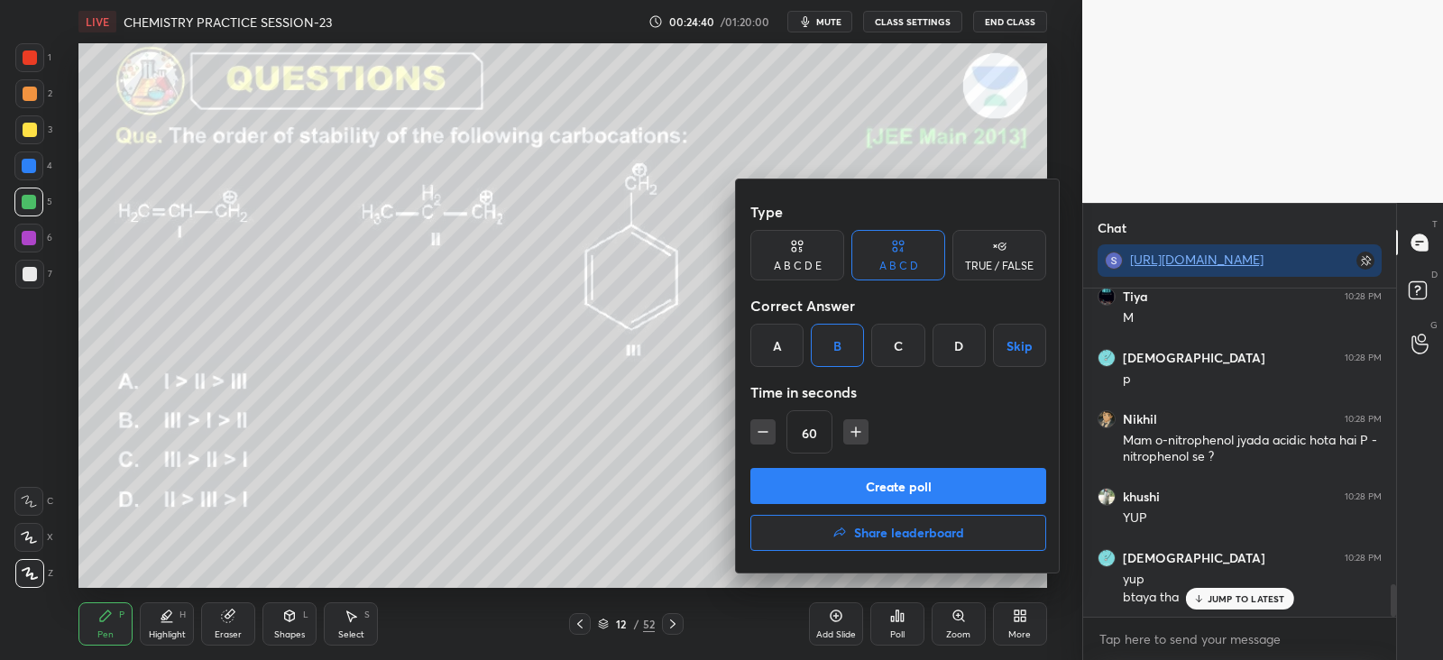
click at [887, 484] on button "Create poll" at bounding box center [898, 486] width 296 height 36
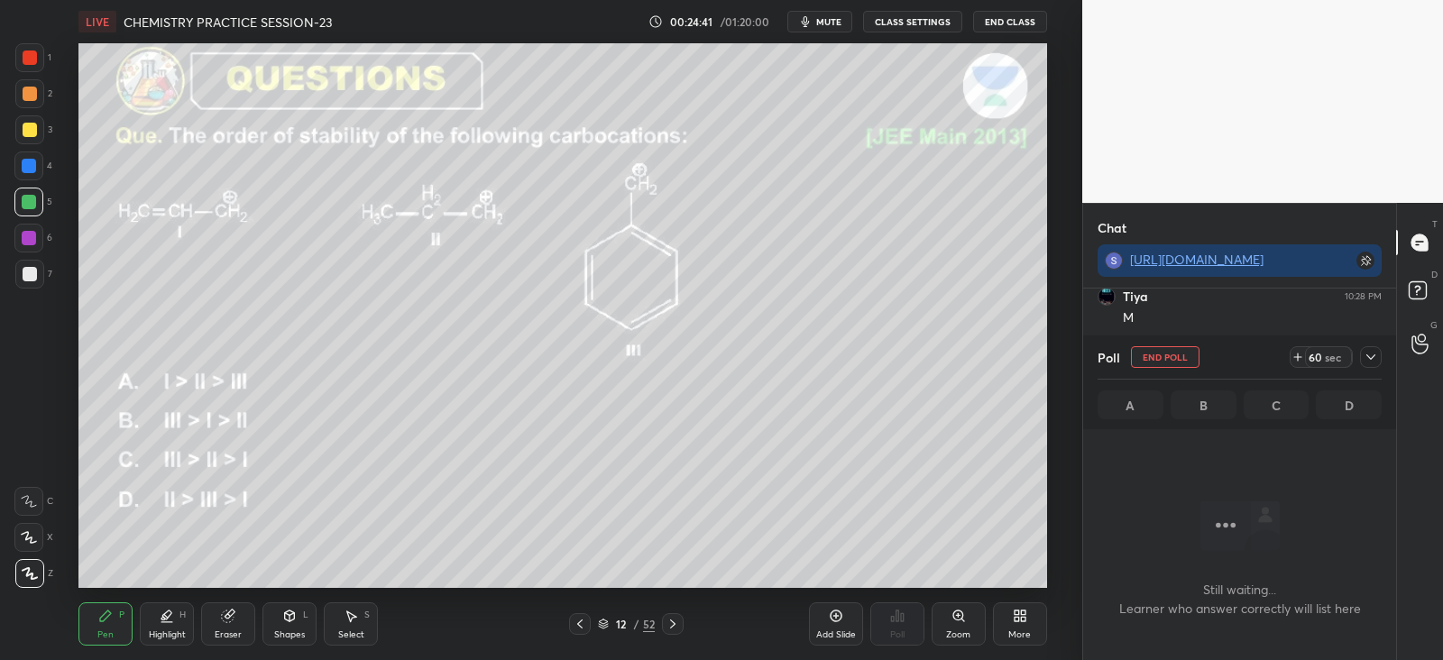
scroll to position [5, 5]
click at [1369, 349] on div at bounding box center [1371, 357] width 22 height 22
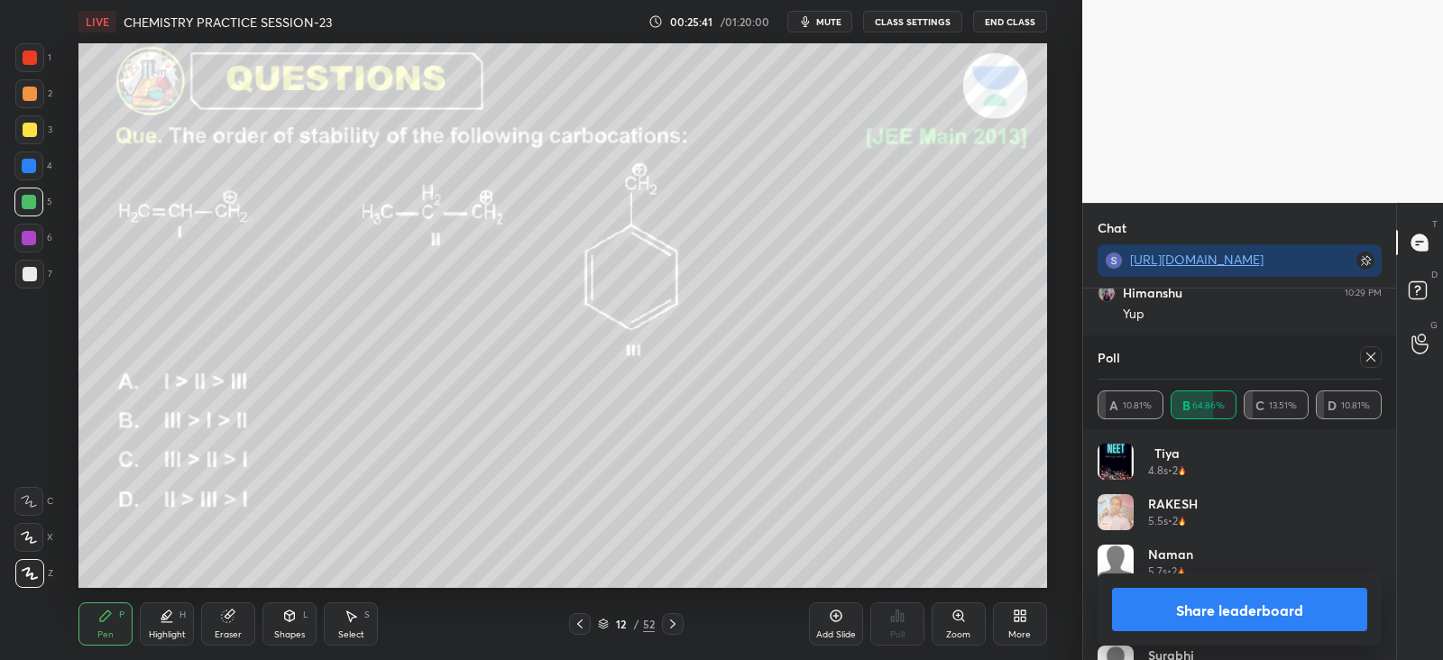
scroll to position [211, 279]
click at [1366, 361] on icon at bounding box center [1370, 357] width 9 height 9
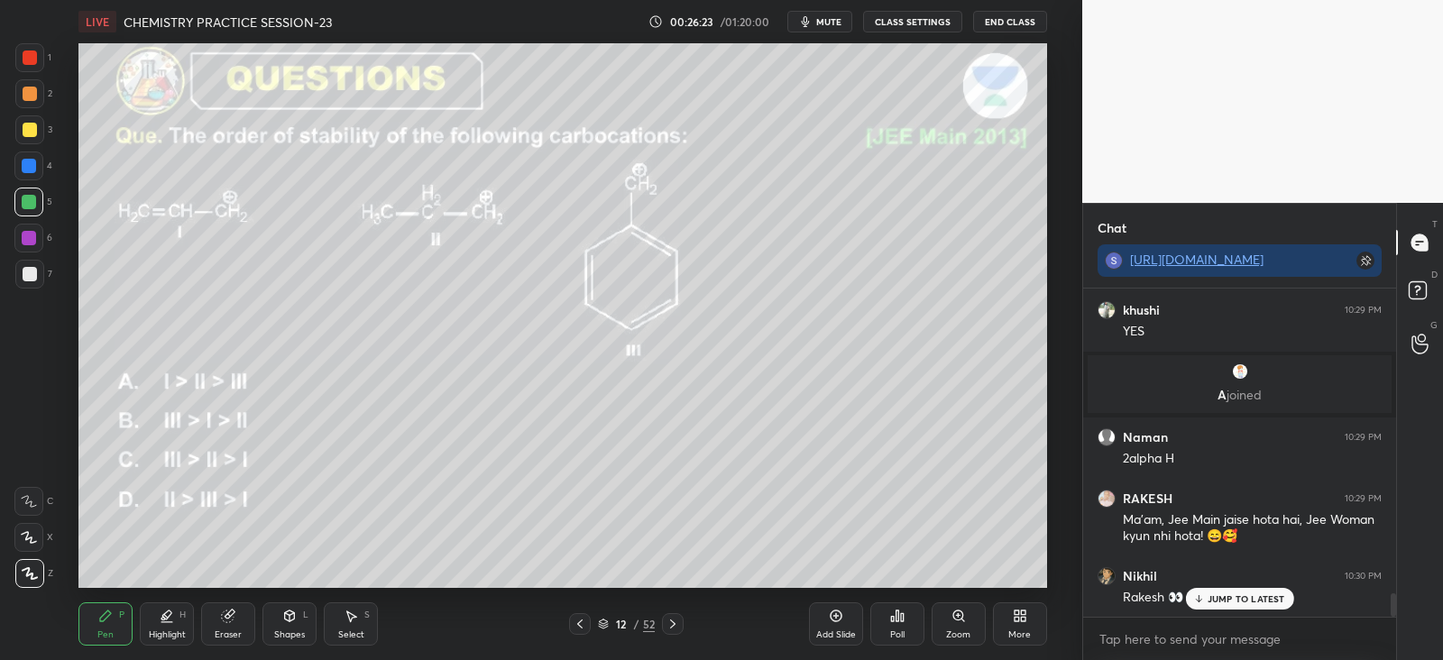
scroll to position [4310, 0]
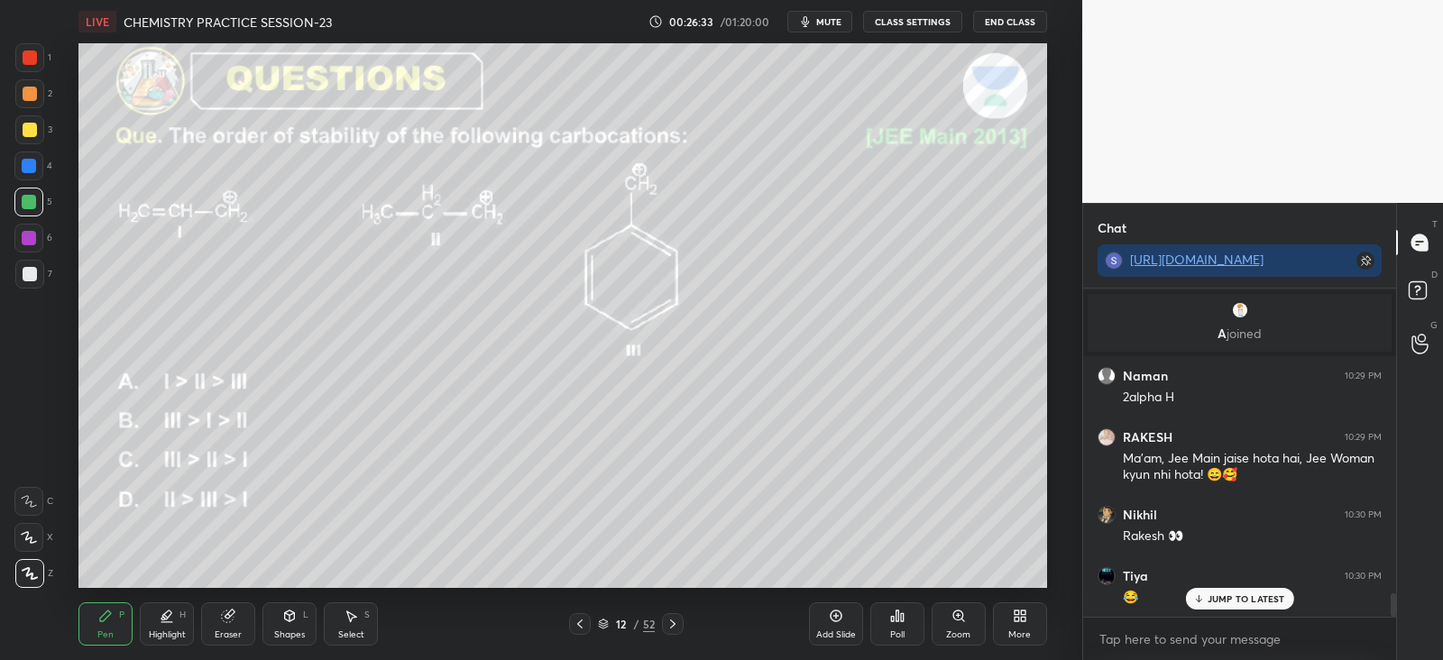
click at [675, 620] on icon at bounding box center [672, 624] width 14 height 14
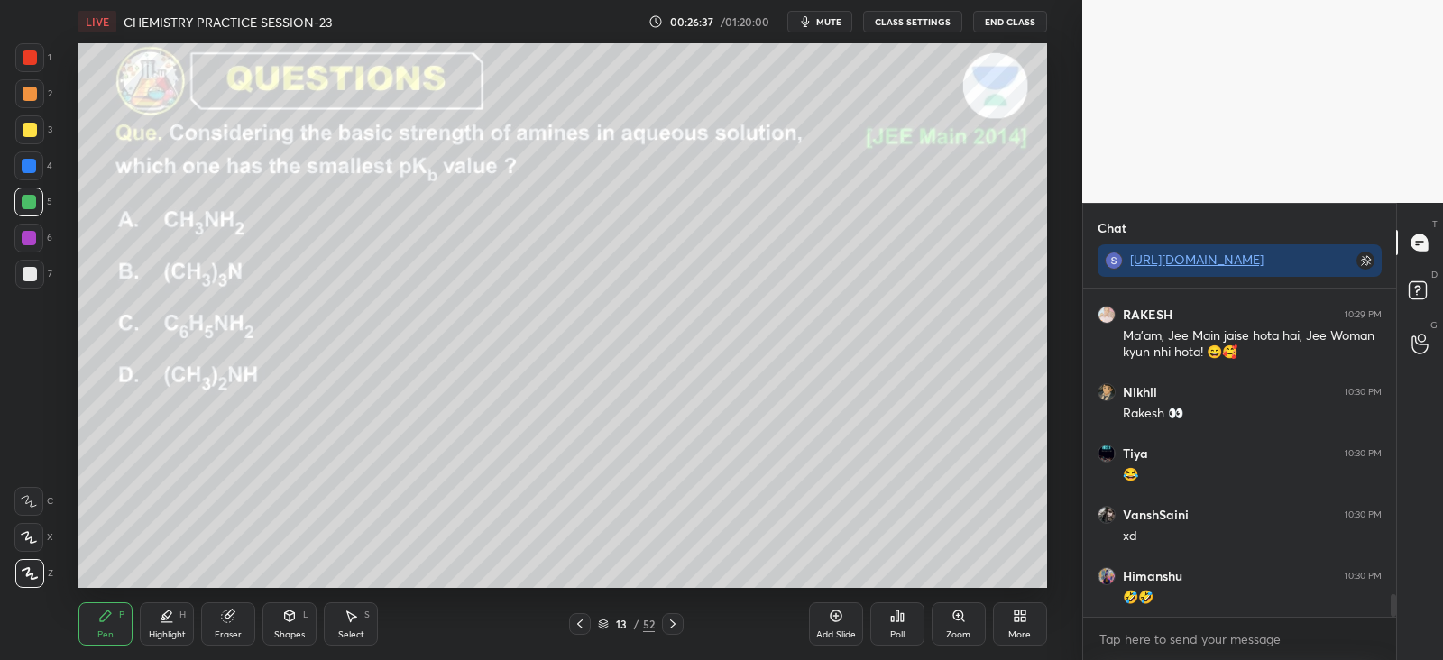
scroll to position [4495, 0]
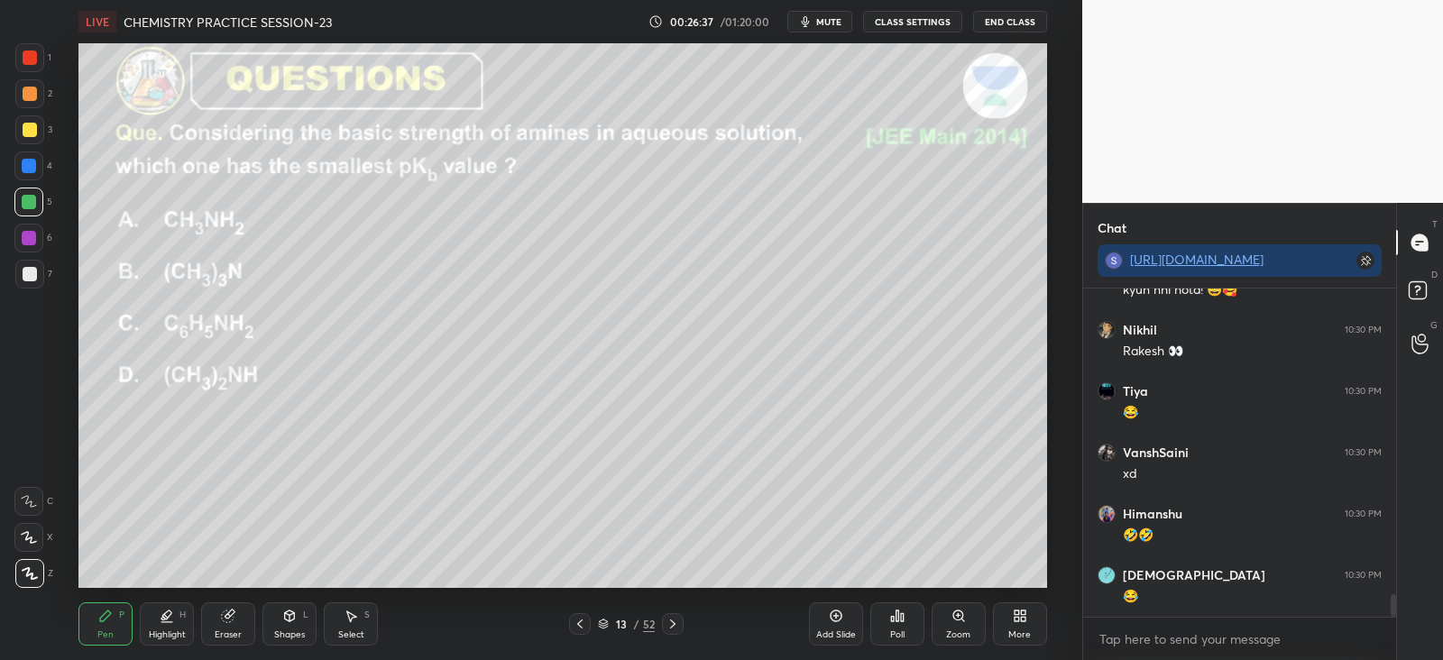
click at [900, 622] on icon at bounding box center [897, 616] width 14 height 14
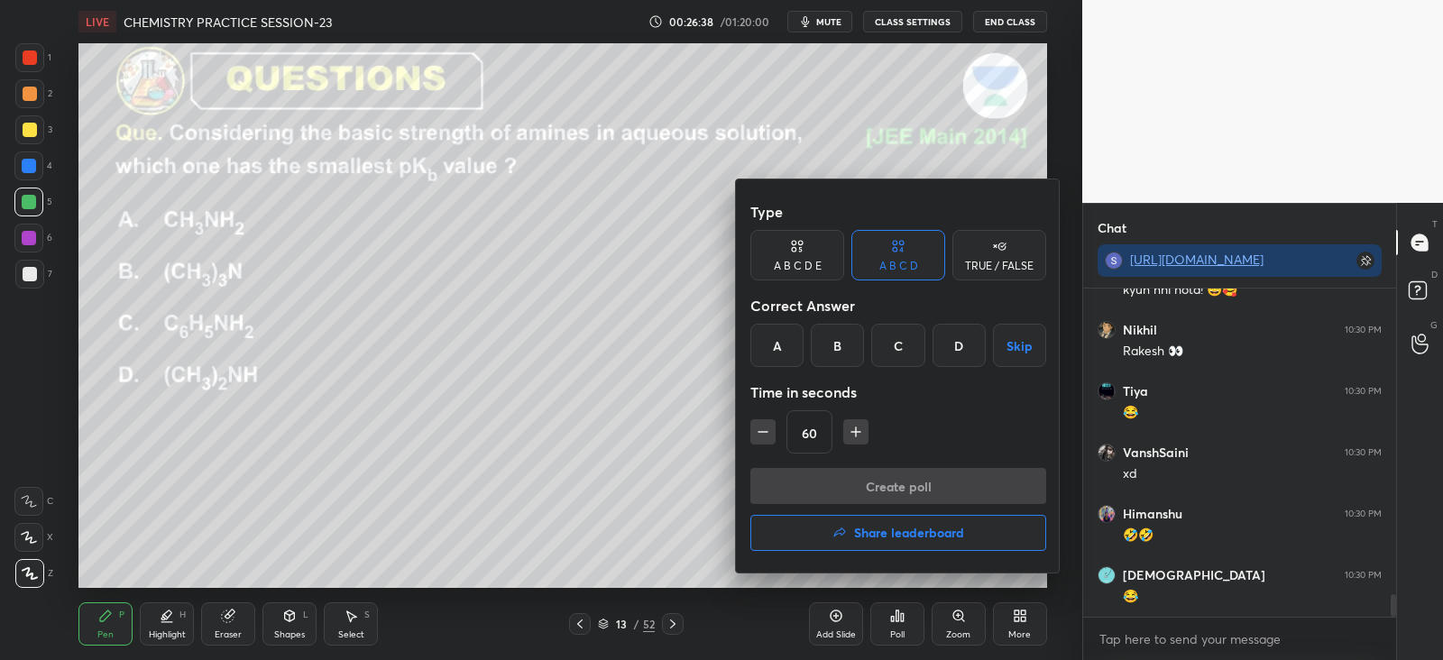
click at [967, 355] on div "D" at bounding box center [958, 345] width 53 height 43
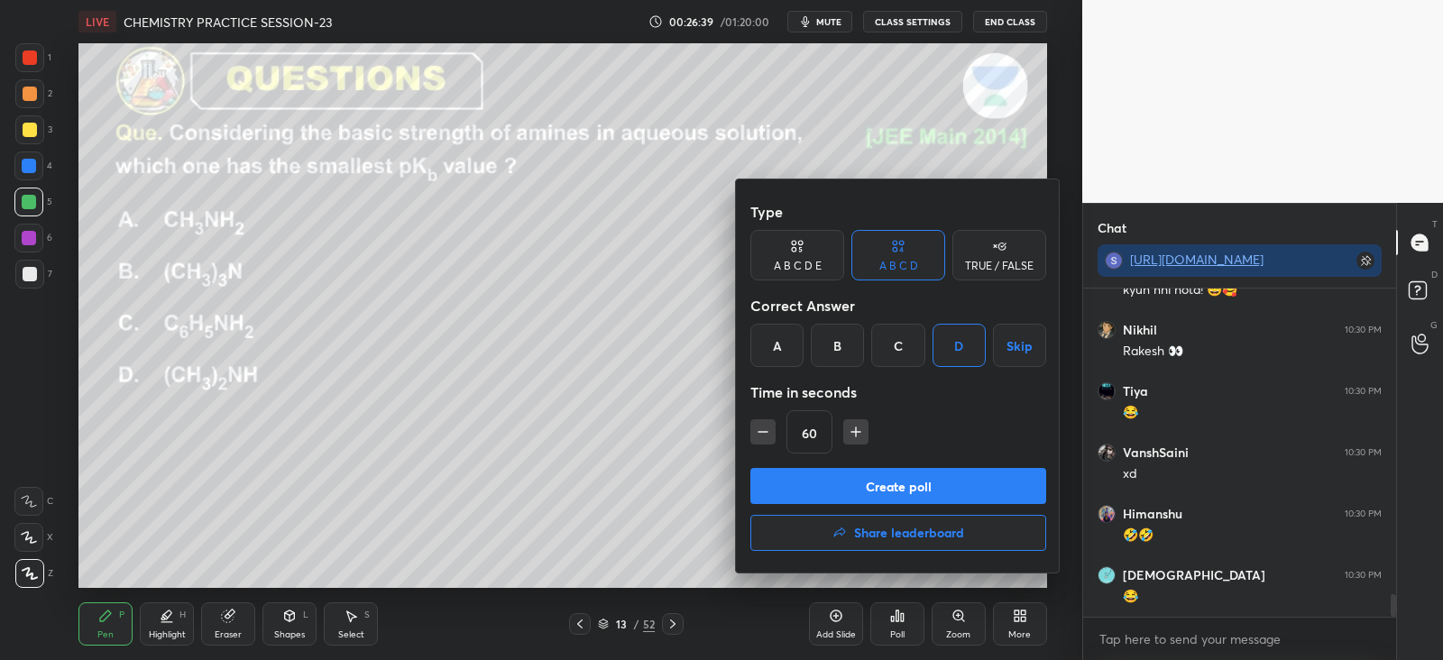
click at [904, 483] on button "Create poll" at bounding box center [898, 486] width 296 height 36
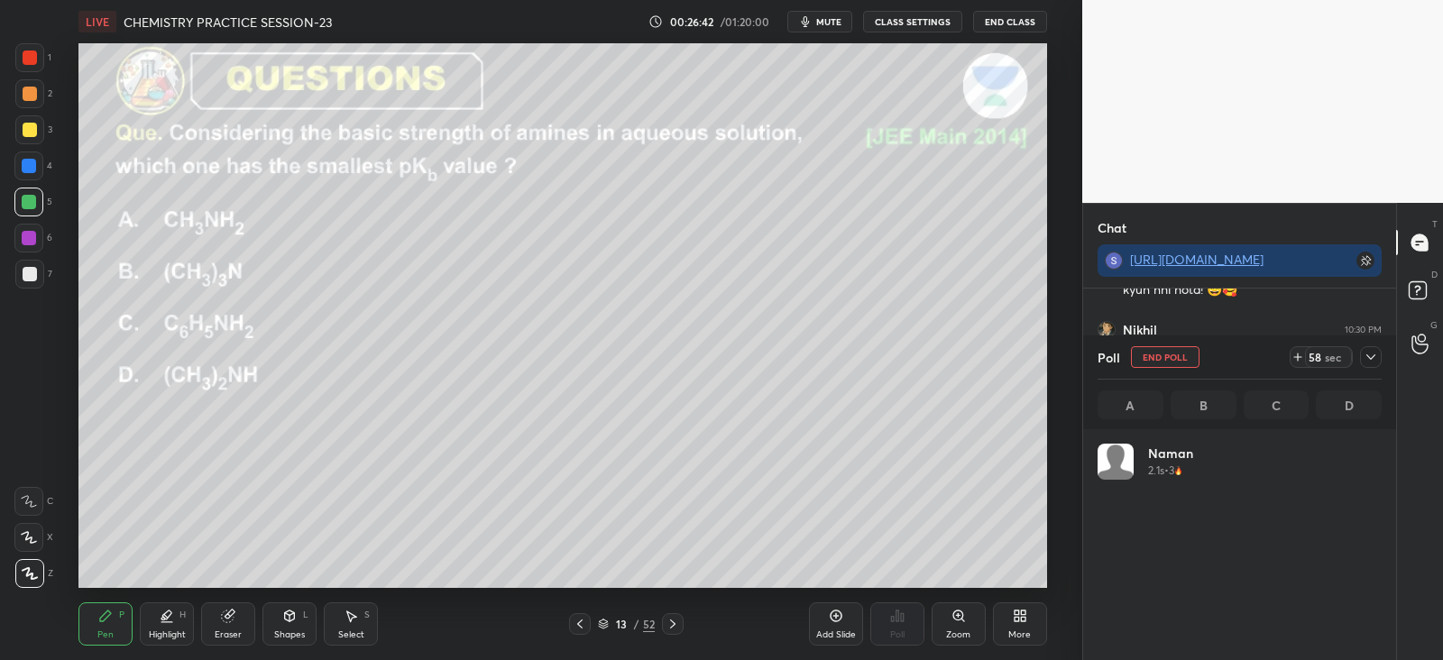
click at [1374, 363] on icon at bounding box center [1370, 357] width 14 height 14
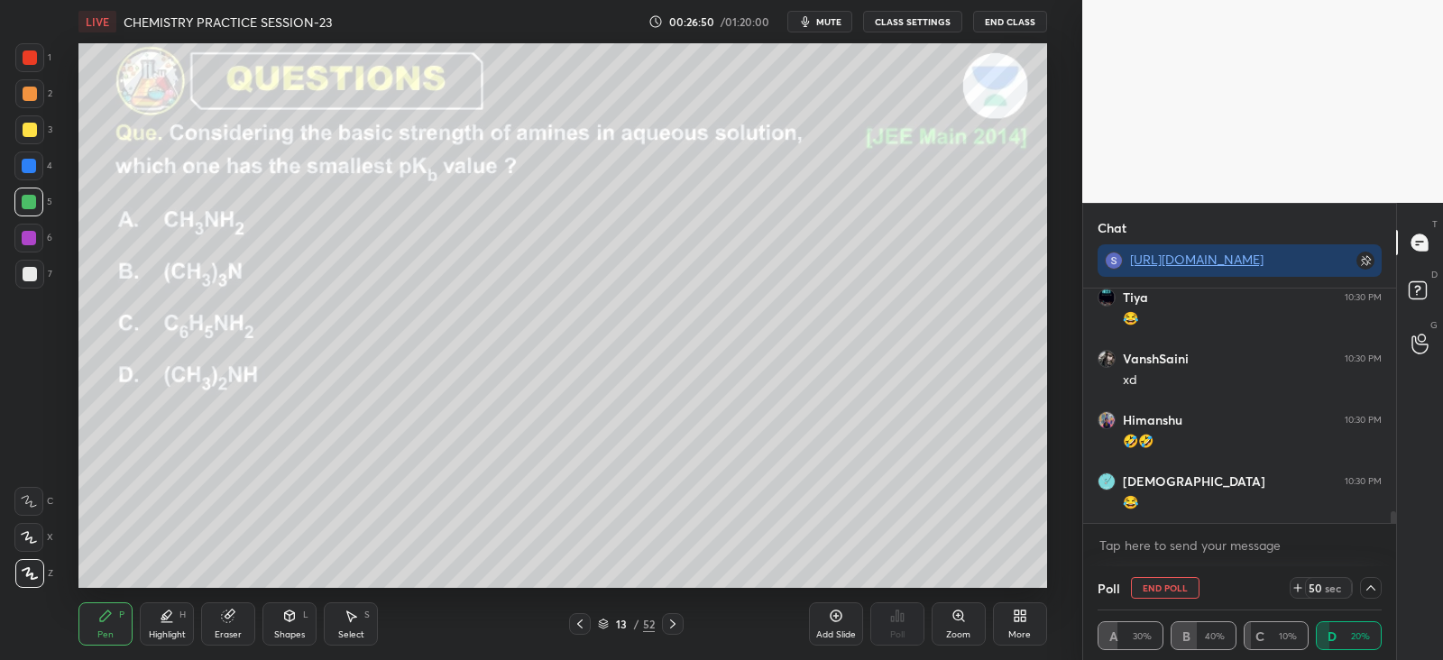
scroll to position [4649, 0]
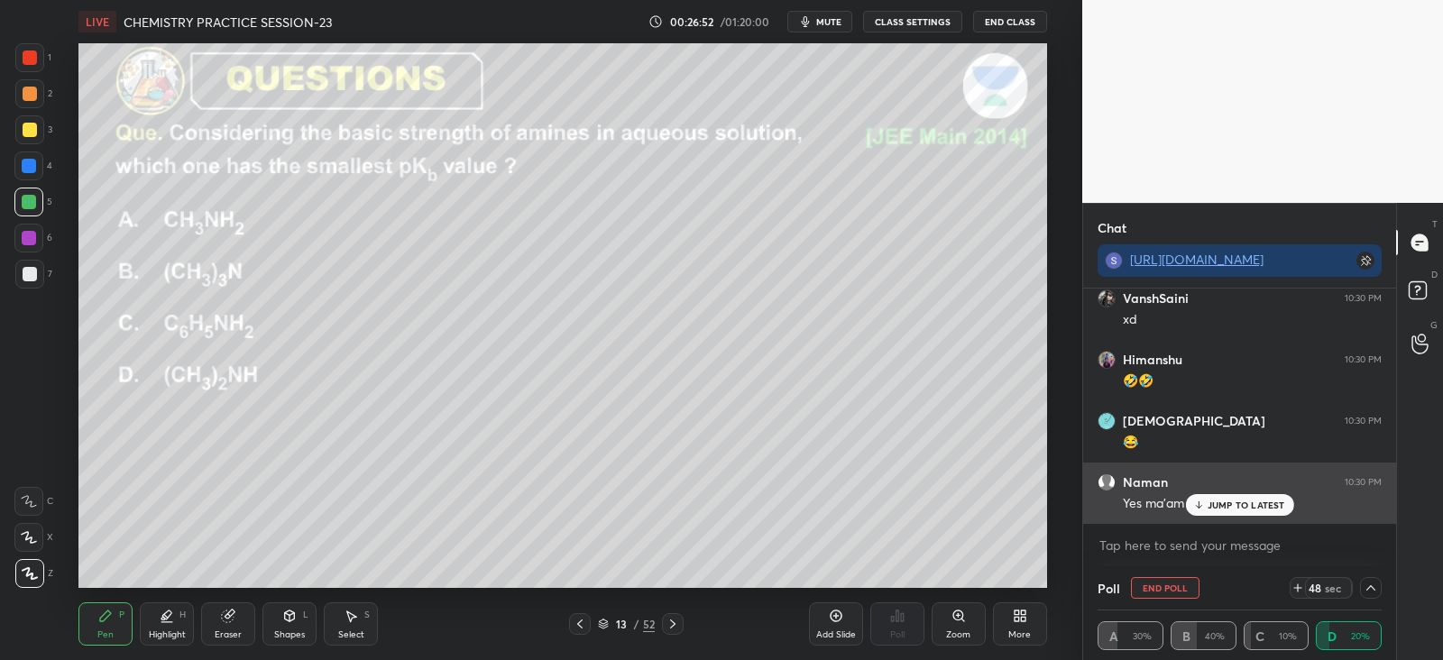
click at [1238, 507] on p "JUMP TO LATEST" at bounding box center [1246, 505] width 78 height 11
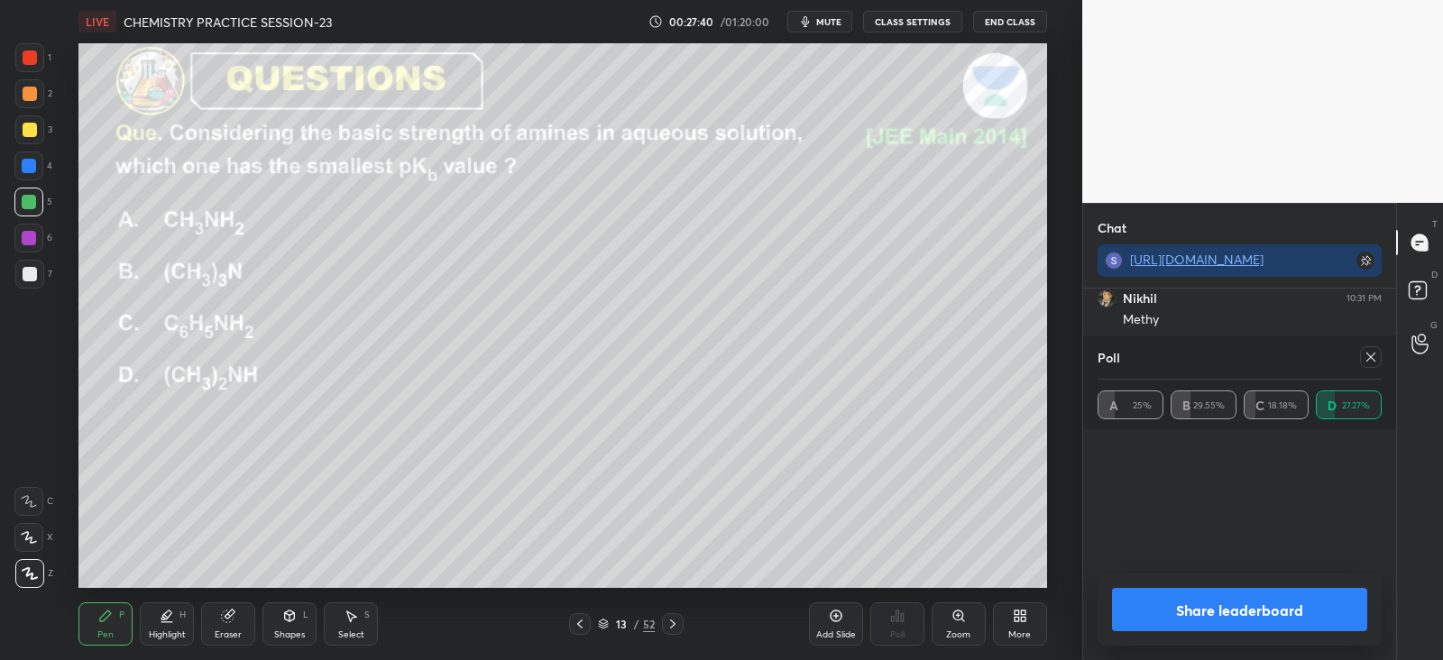
scroll to position [206, 279]
click at [178, 616] on div "Highlight H" at bounding box center [167, 623] width 54 height 43
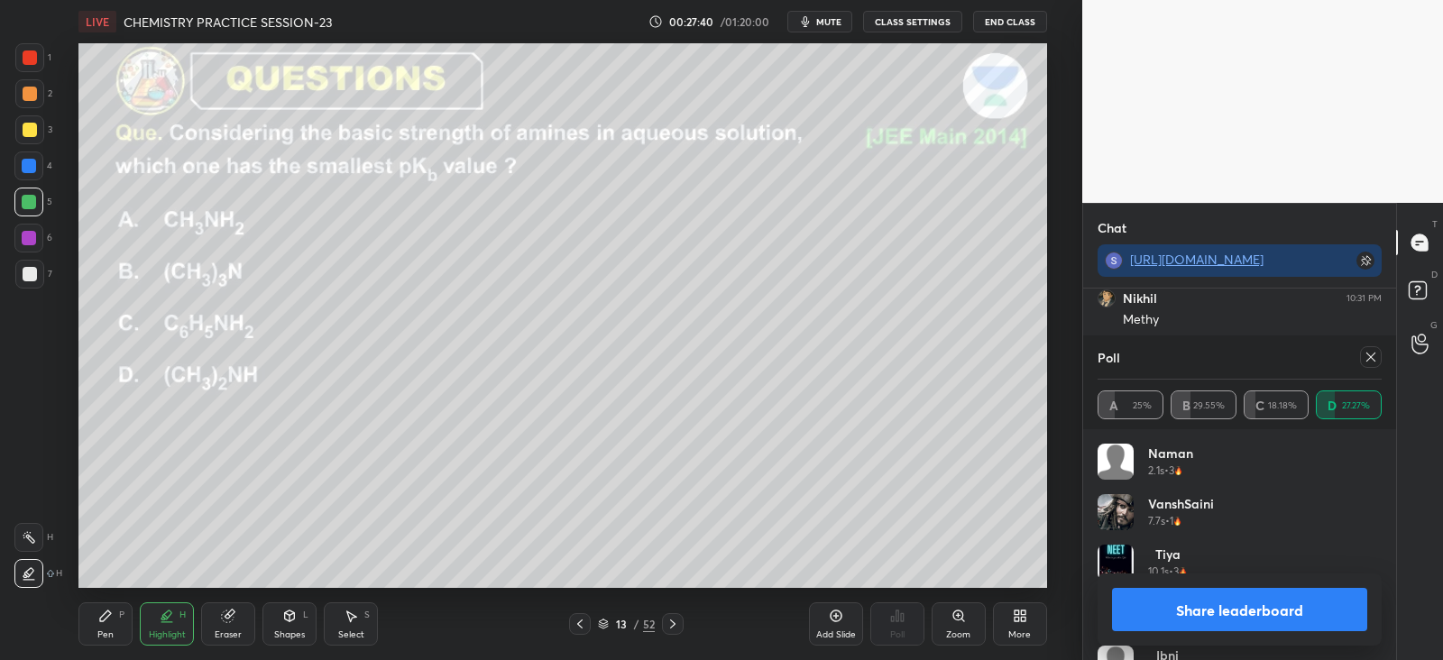
scroll to position [211, 279]
click at [114, 620] on div "Pen P" at bounding box center [105, 623] width 54 height 43
click at [225, 617] on icon at bounding box center [228, 616] width 12 height 12
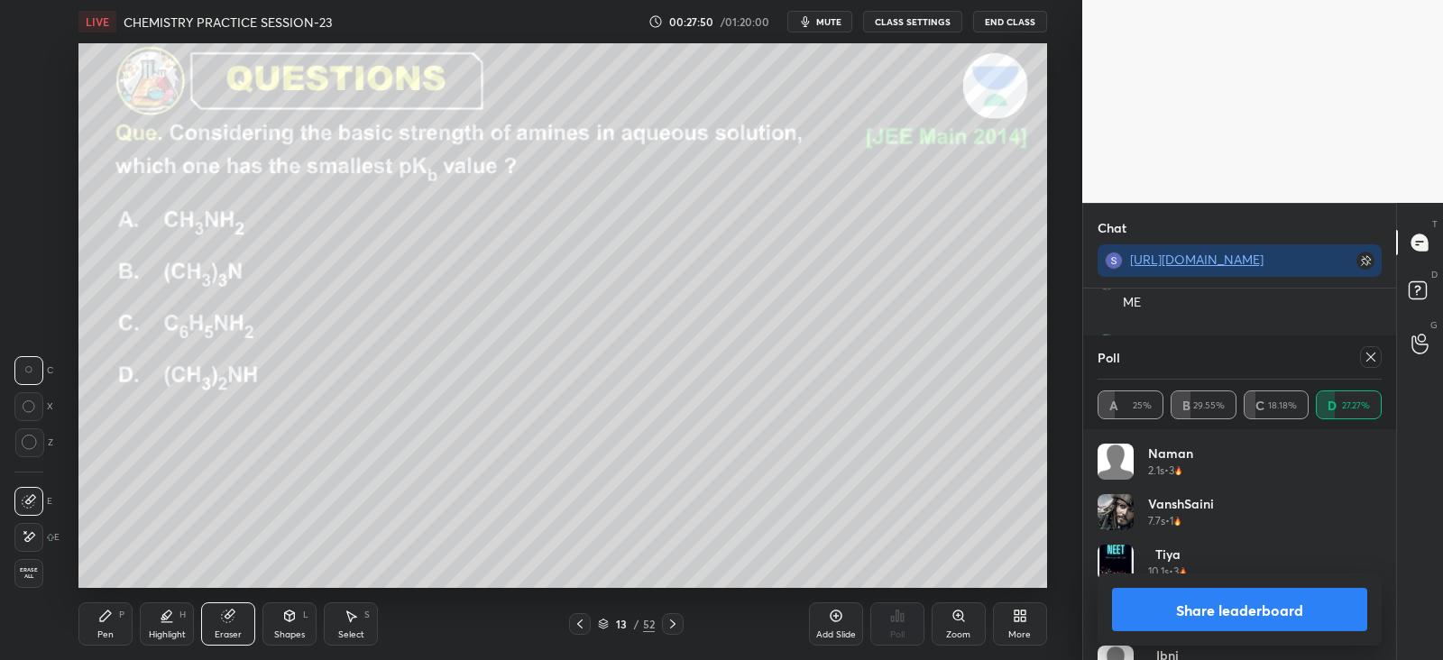
click at [34, 530] on icon at bounding box center [29, 536] width 14 height 15
click at [103, 615] on icon at bounding box center [105, 615] width 11 height 11
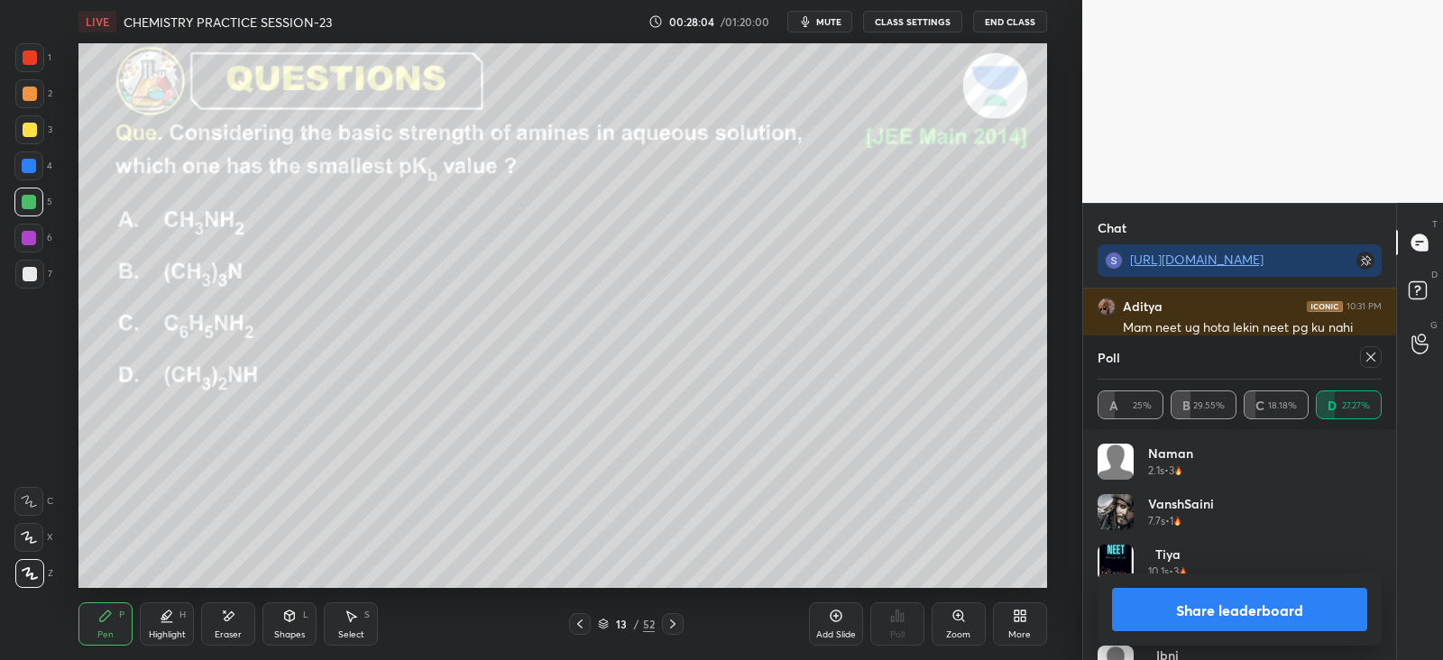
click at [1367, 361] on icon at bounding box center [1370, 357] width 14 height 14
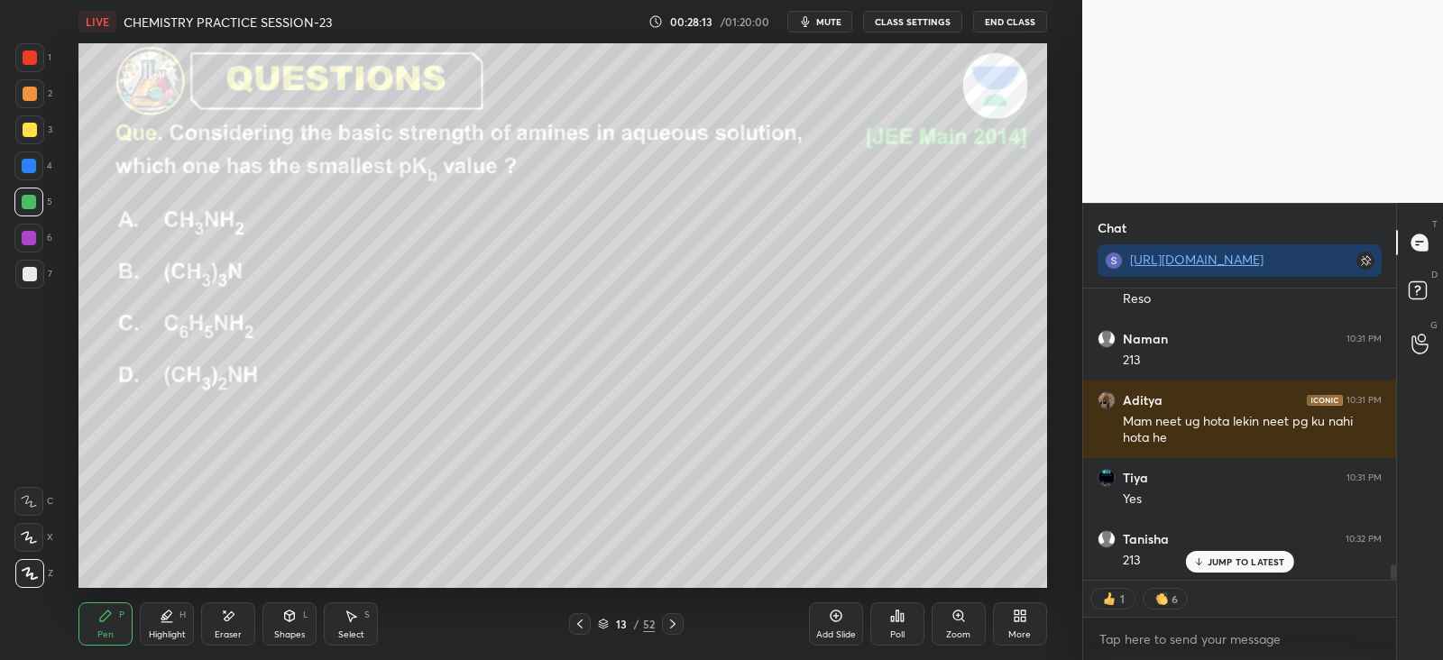
scroll to position [5312, 0]
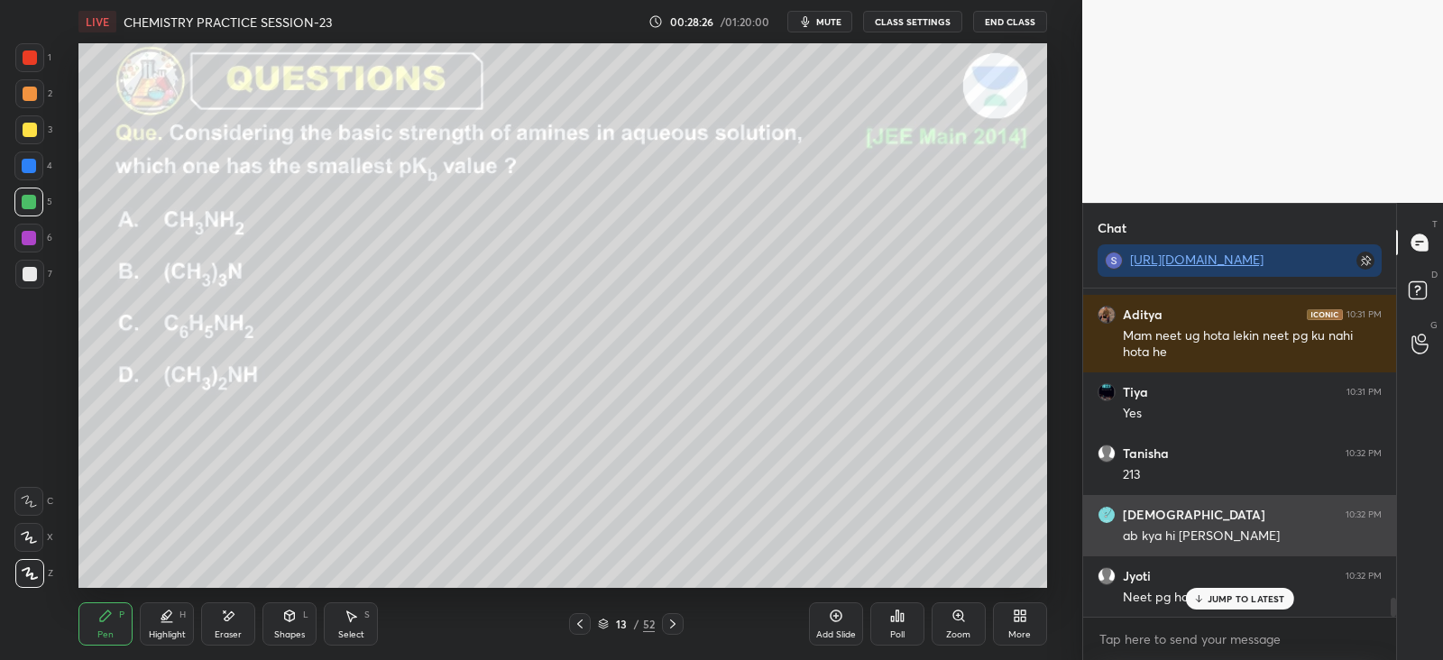
click at [1203, 594] on icon at bounding box center [1198, 598] width 12 height 11
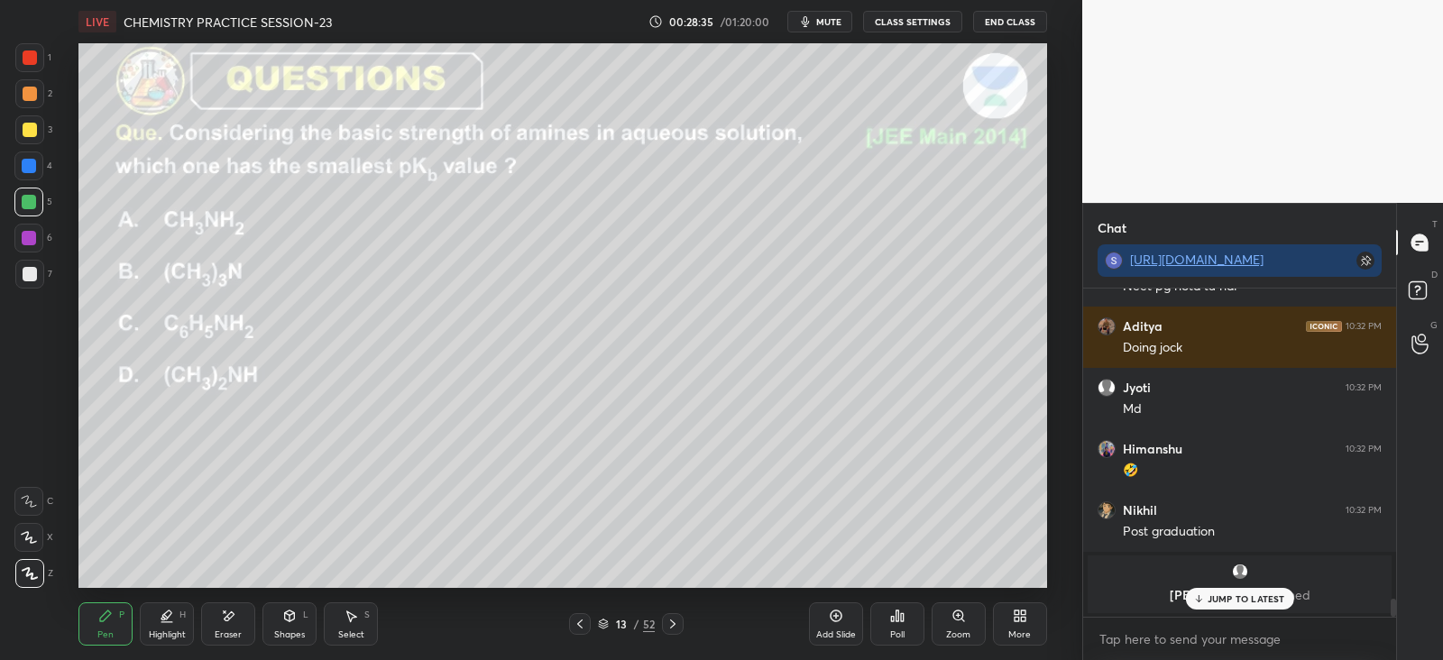
click at [34, 125] on div at bounding box center [30, 130] width 14 height 14
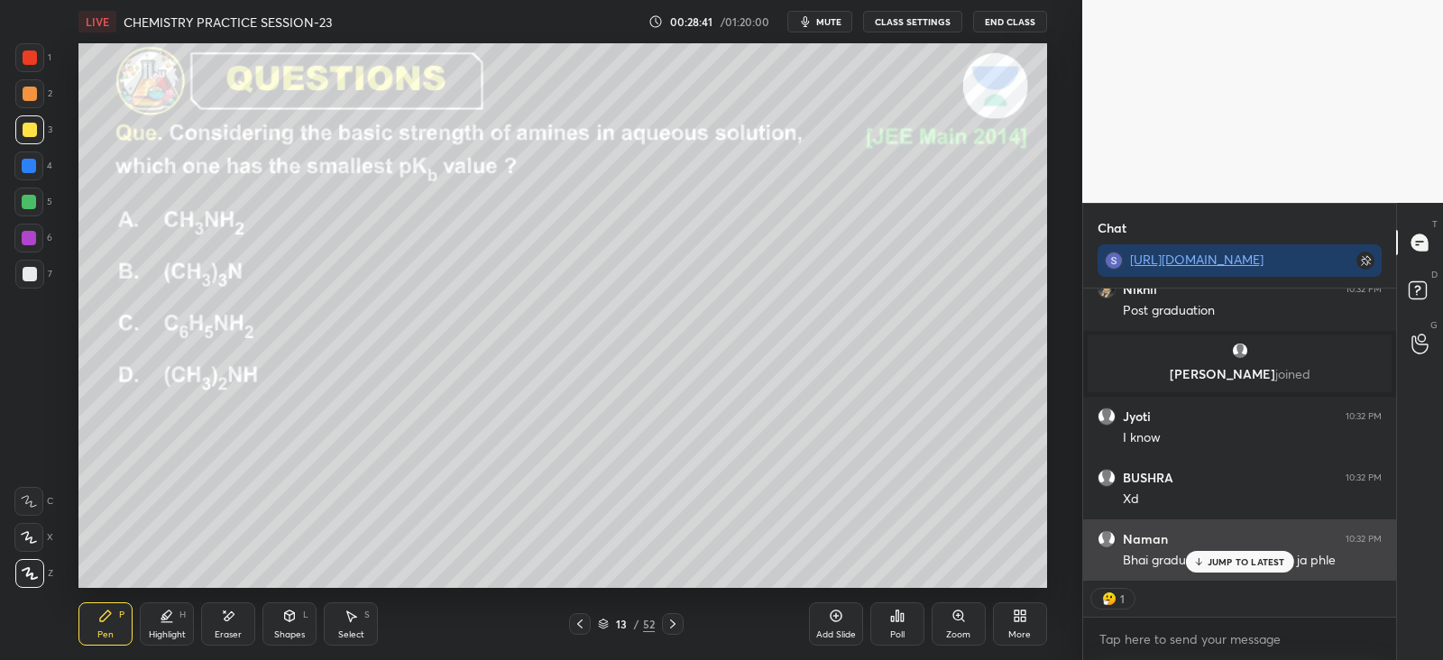
click at [1212, 564] on p "JUMP TO LATEST" at bounding box center [1246, 561] width 78 height 11
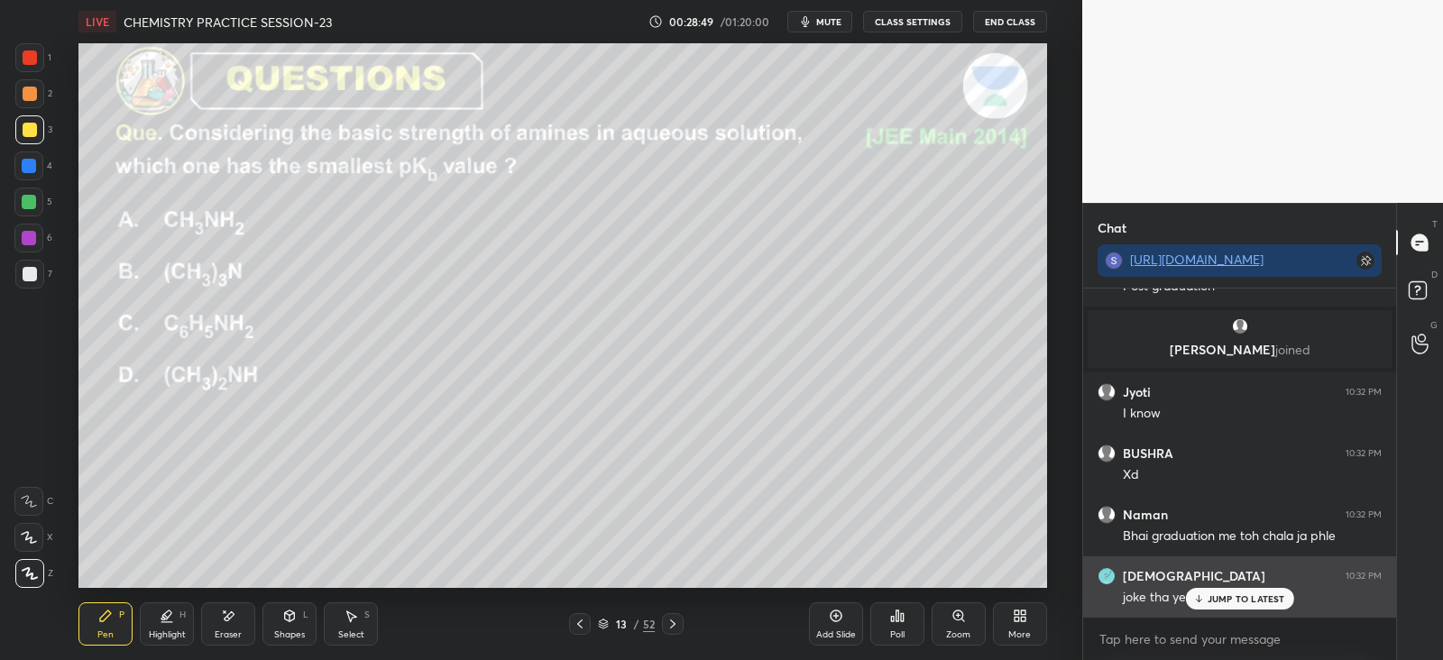
click at [1240, 601] on p "JUMP TO LATEST" at bounding box center [1246, 598] width 78 height 11
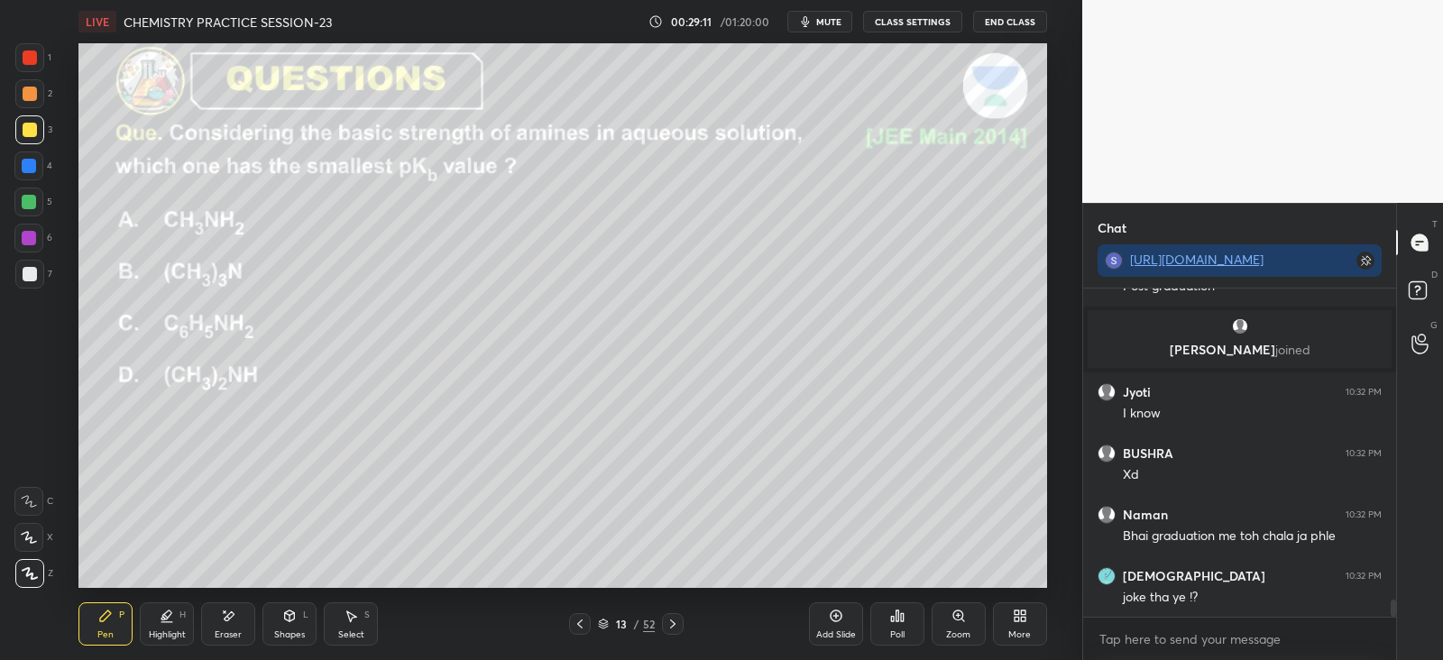
scroll to position [6069, 0]
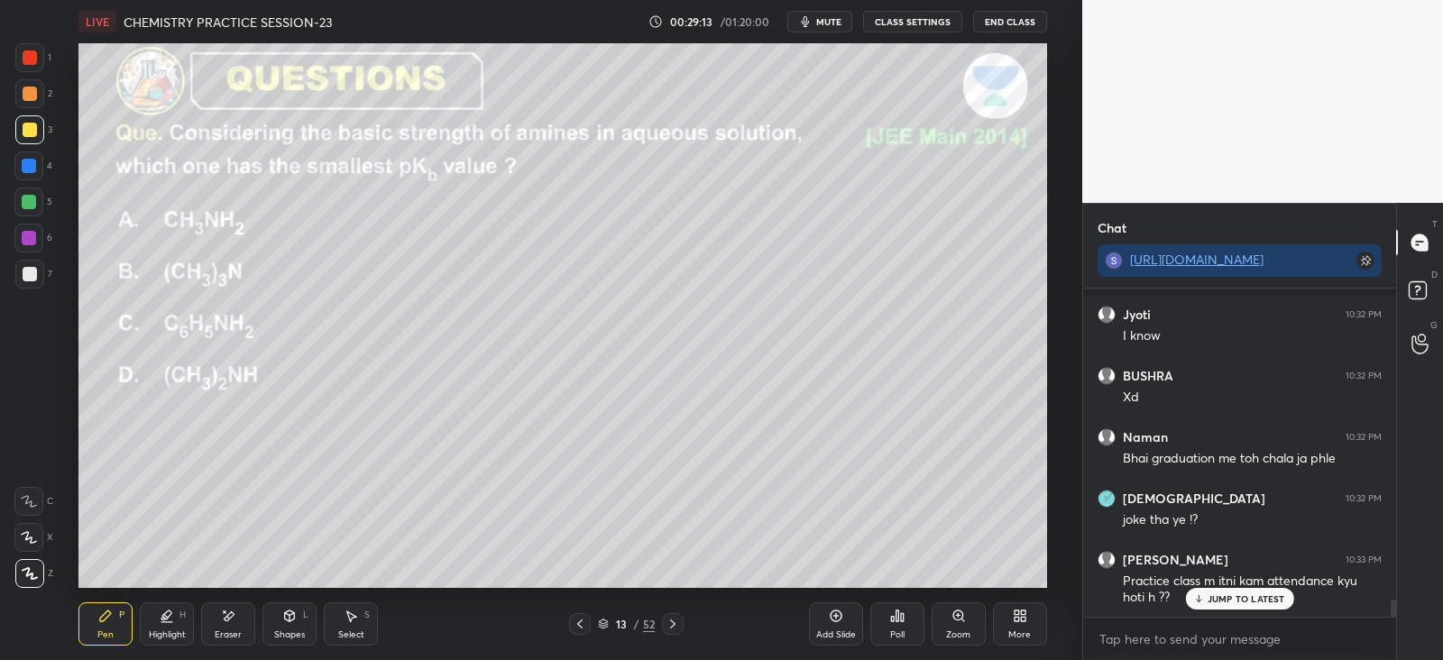
click at [1234, 597] on p "JUMP TO LATEST" at bounding box center [1246, 598] width 78 height 11
click at [670, 618] on icon at bounding box center [672, 624] width 14 height 14
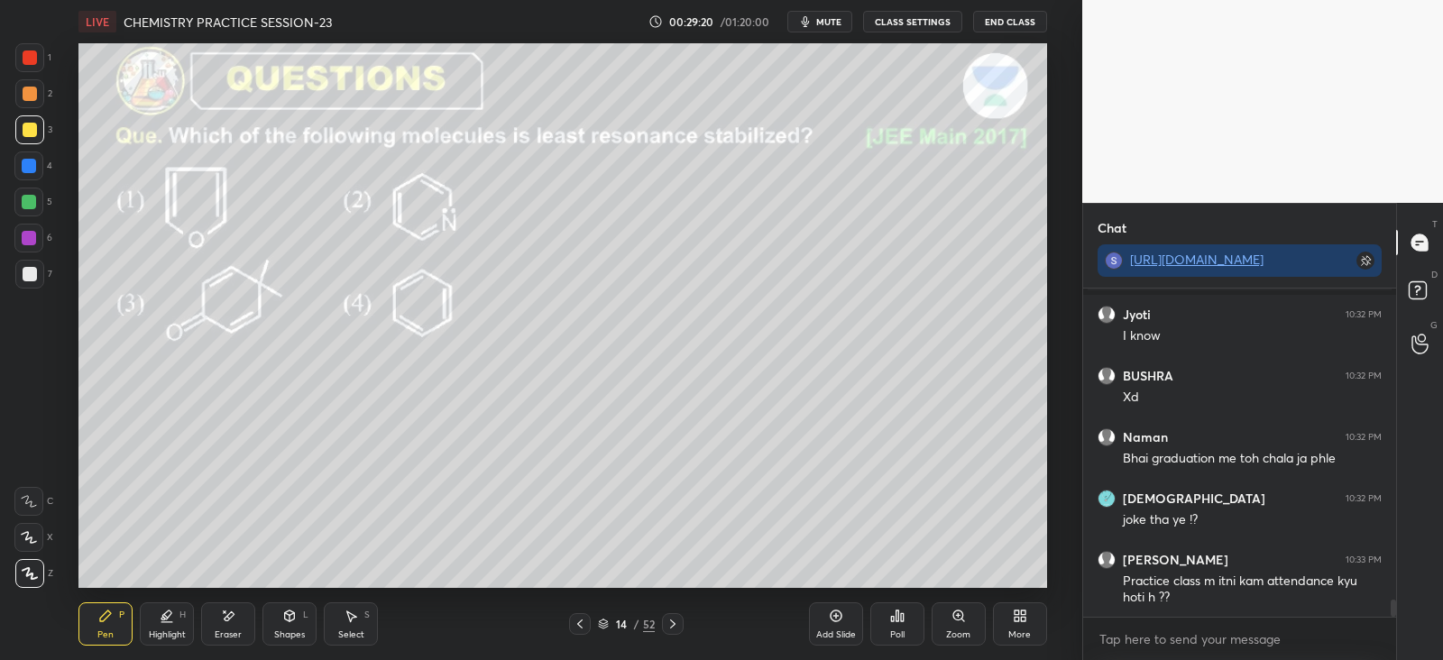
click at [905, 628] on div "Poll" at bounding box center [897, 623] width 54 height 43
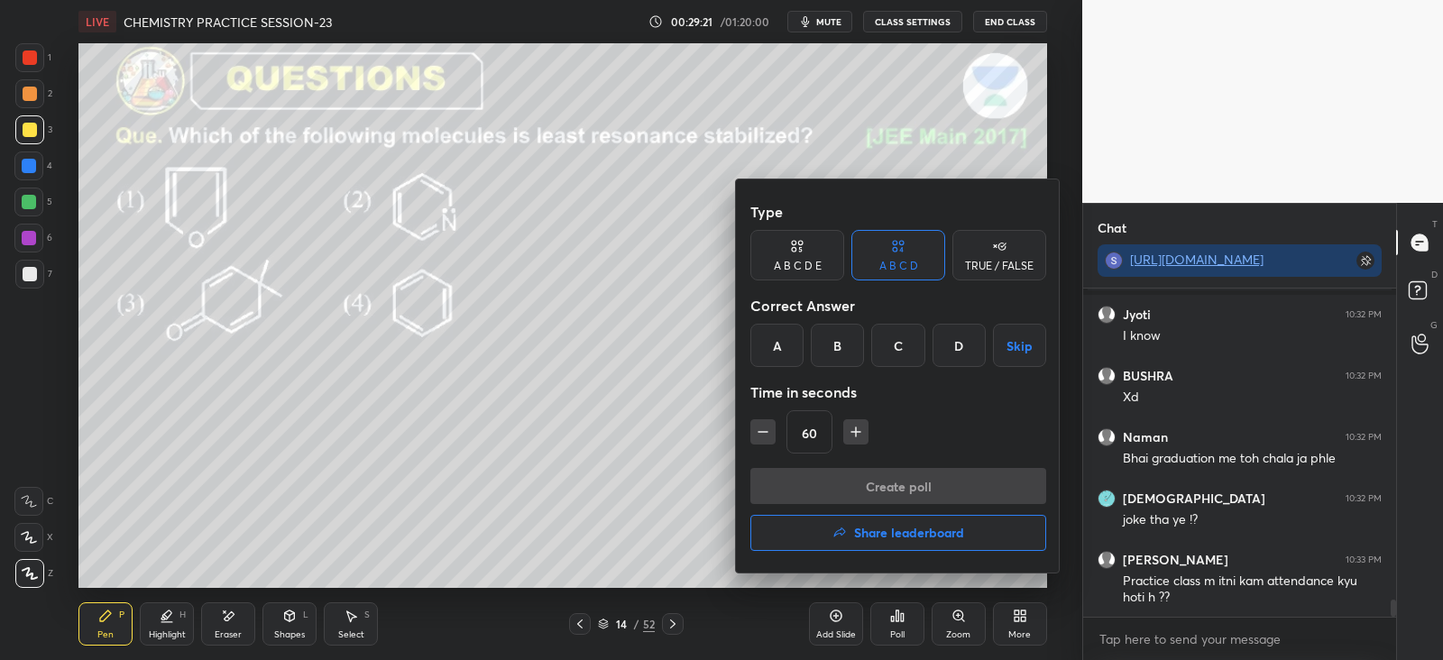
click at [899, 350] on div "C" at bounding box center [897, 345] width 53 height 43
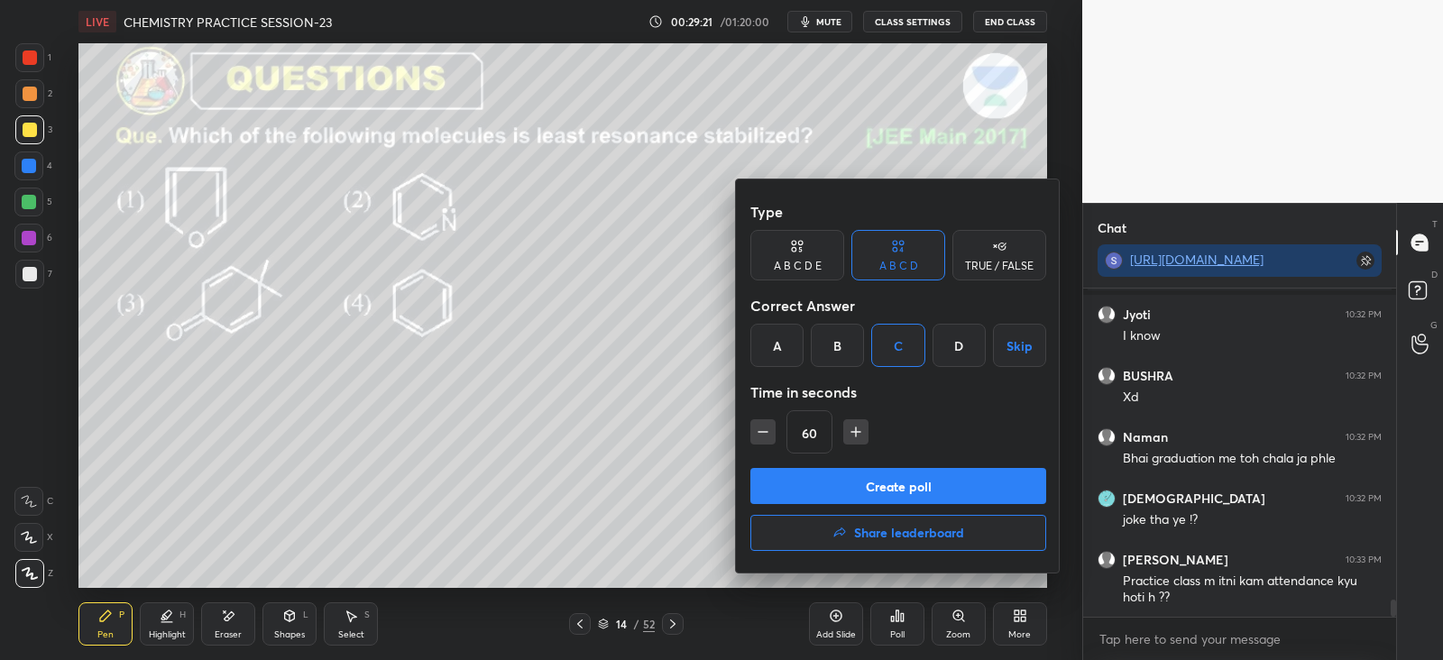
click at [883, 484] on button "Create poll" at bounding box center [898, 486] width 296 height 36
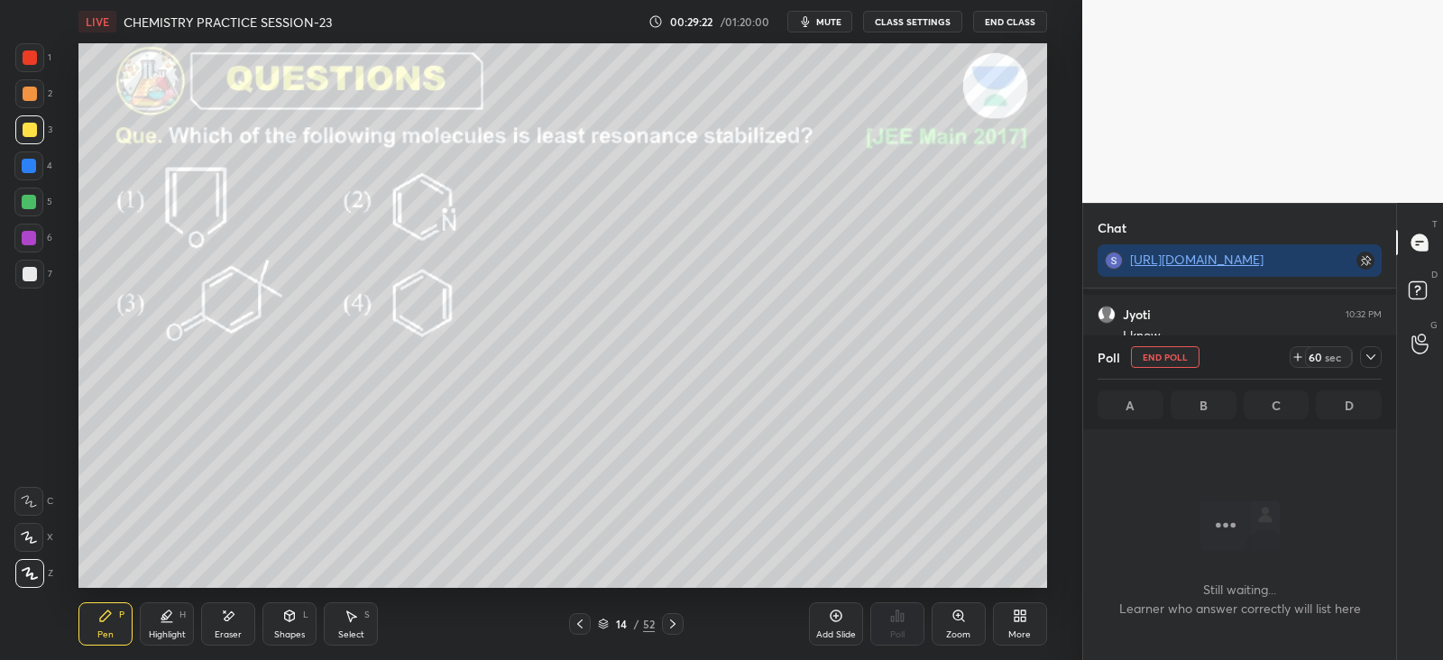
scroll to position [78, 307]
click at [1369, 363] on icon at bounding box center [1370, 357] width 14 height 14
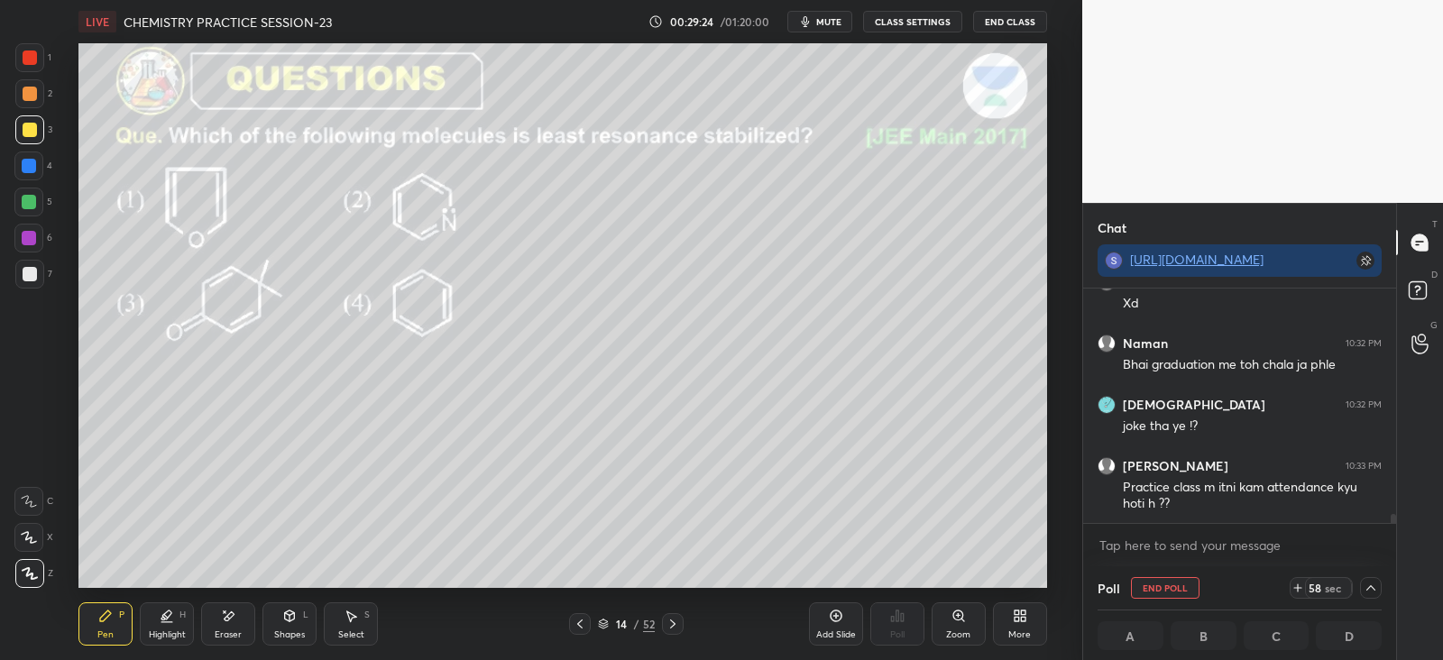
scroll to position [0, 5]
click at [20, 94] on div at bounding box center [29, 93] width 29 height 29
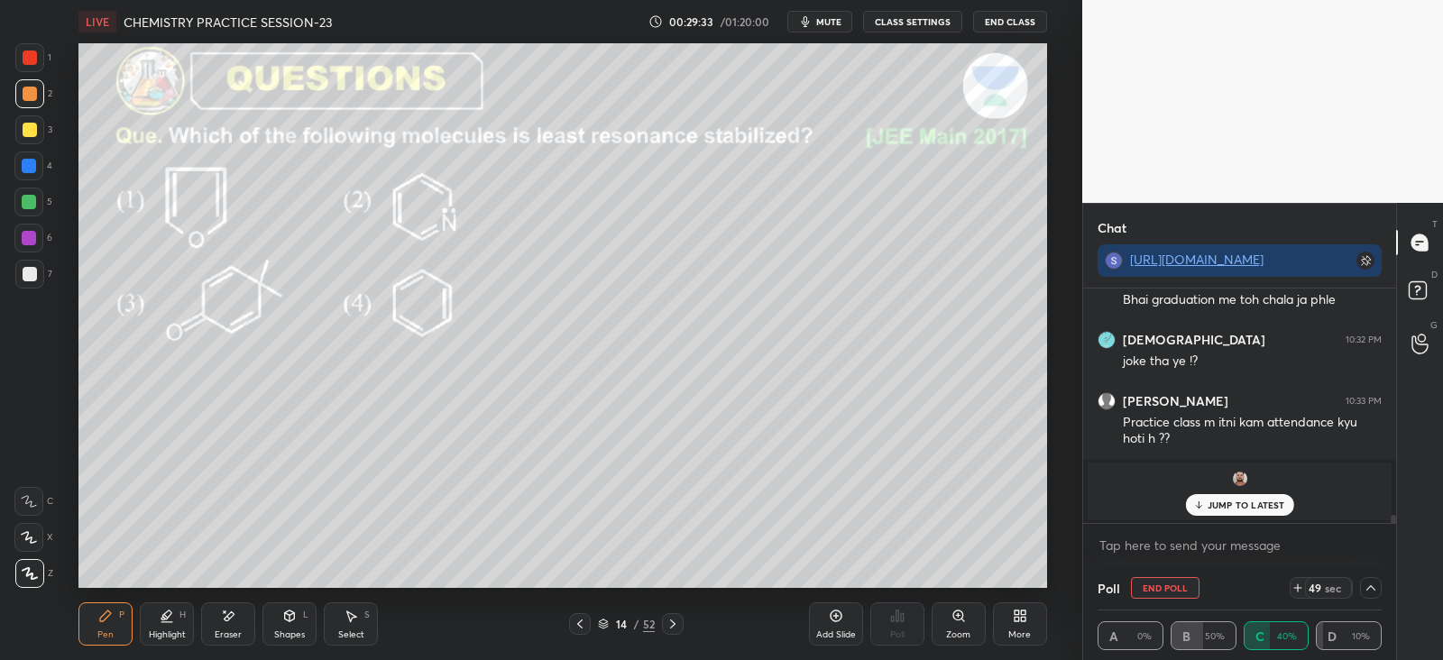
click at [1216, 505] on p "JUMP TO LATEST" at bounding box center [1246, 505] width 78 height 11
click at [39, 133] on div at bounding box center [29, 129] width 29 height 29
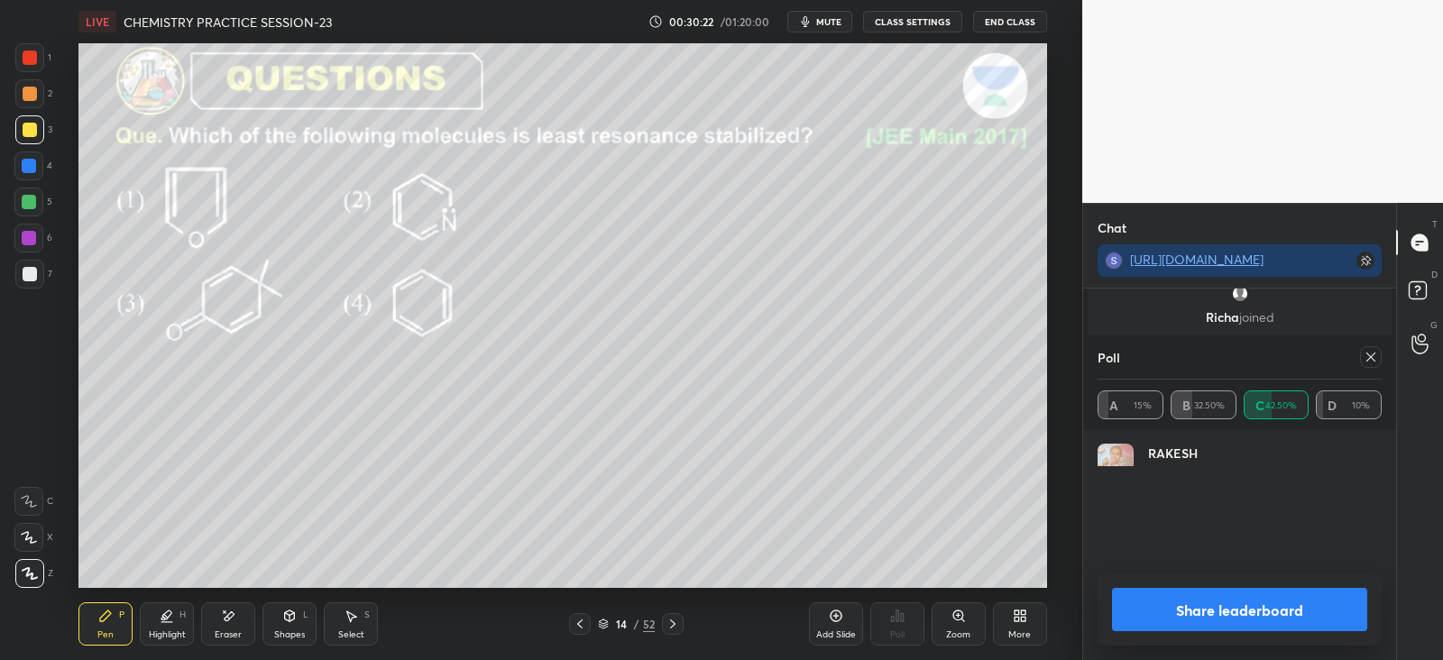
scroll to position [211, 279]
click at [1373, 362] on icon at bounding box center [1370, 357] width 14 height 14
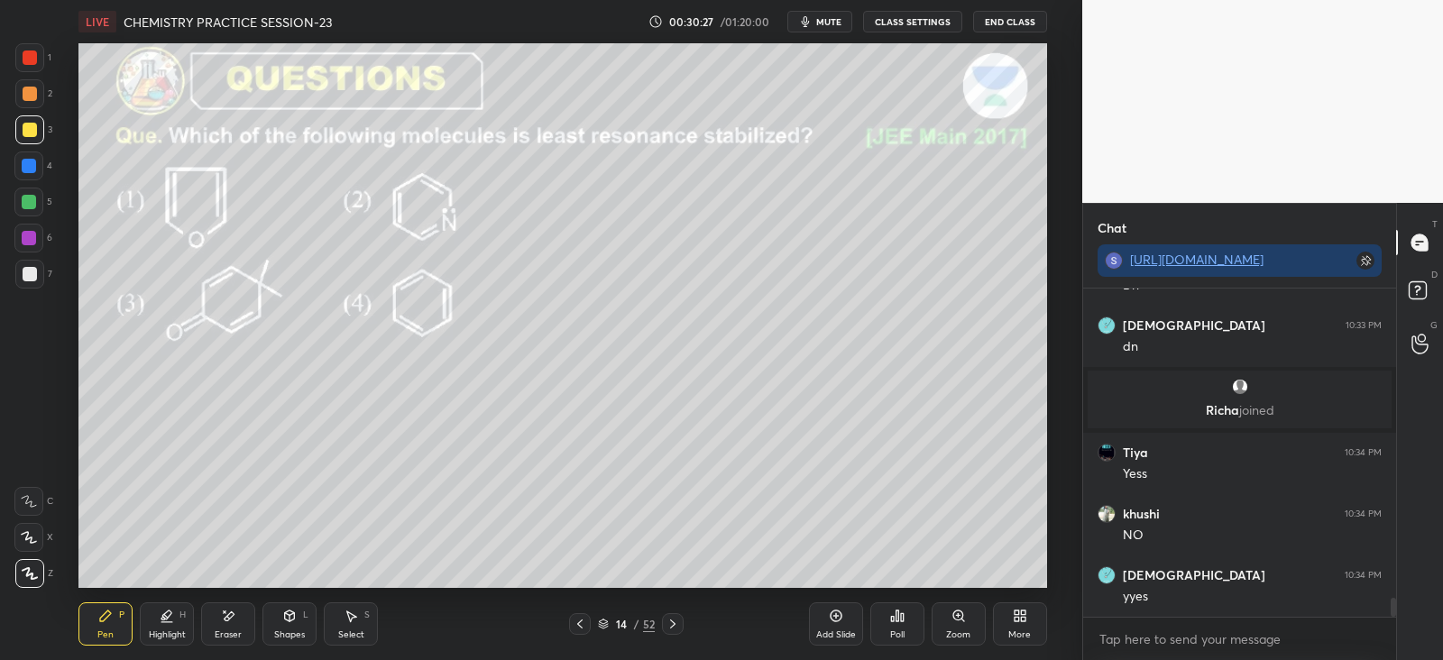
scroll to position [322, 307]
click at [676, 628] on icon at bounding box center [672, 624] width 14 height 14
click at [903, 628] on div "Poll" at bounding box center [897, 623] width 54 height 43
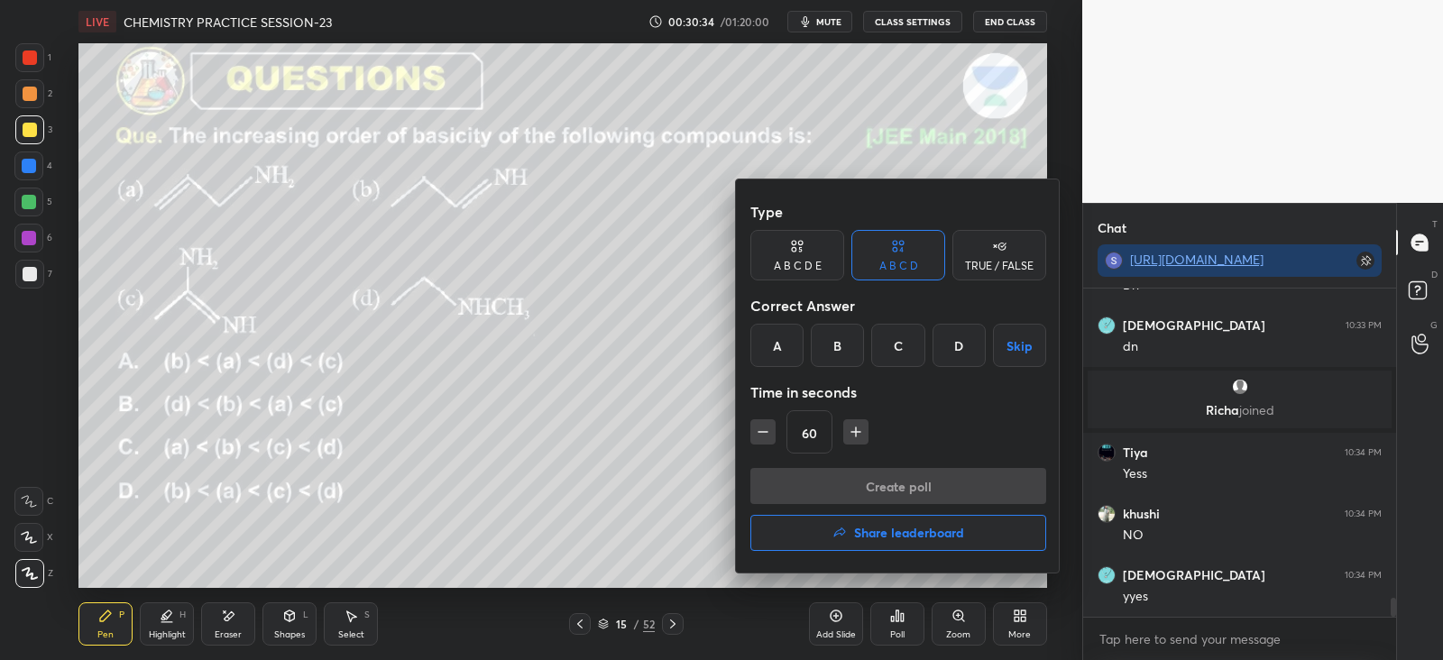
click at [766, 352] on div "A" at bounding box center [776, 345] width 53 height 43
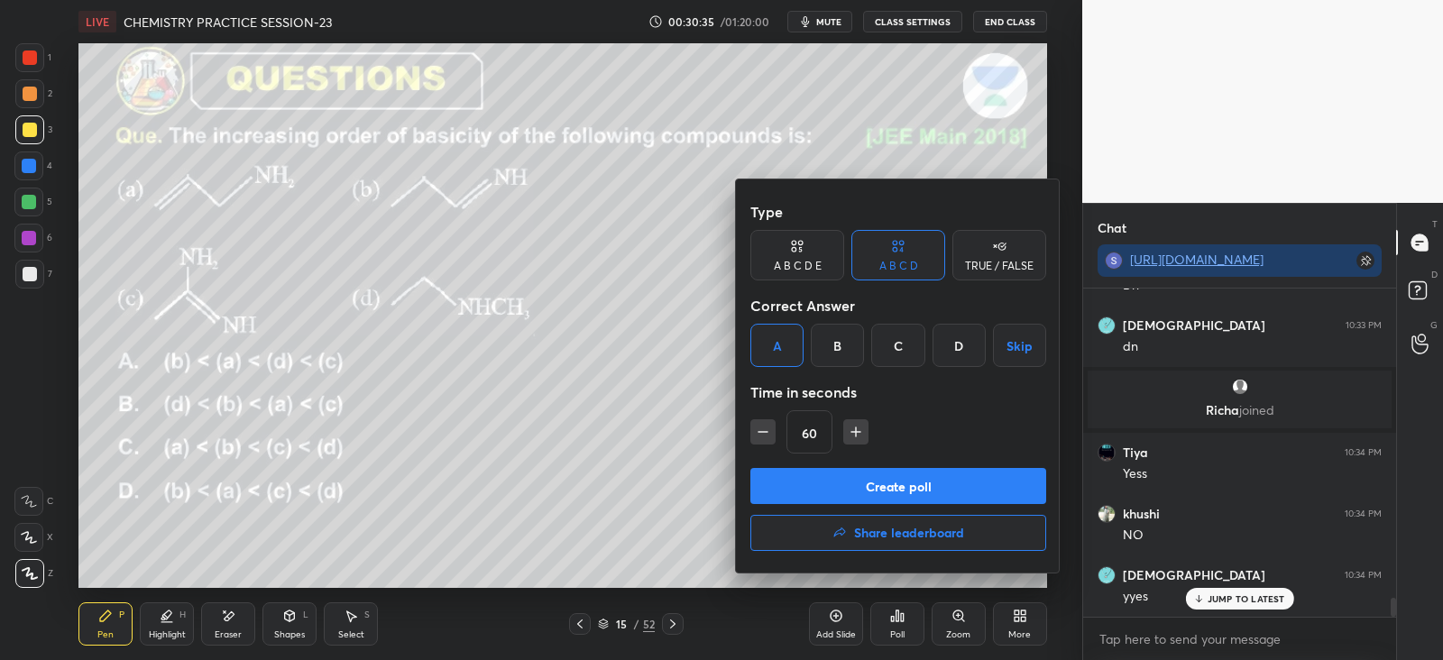
click at [822, 485] on button "Create poll" at bounding box center [898, 486] width 296 height 36
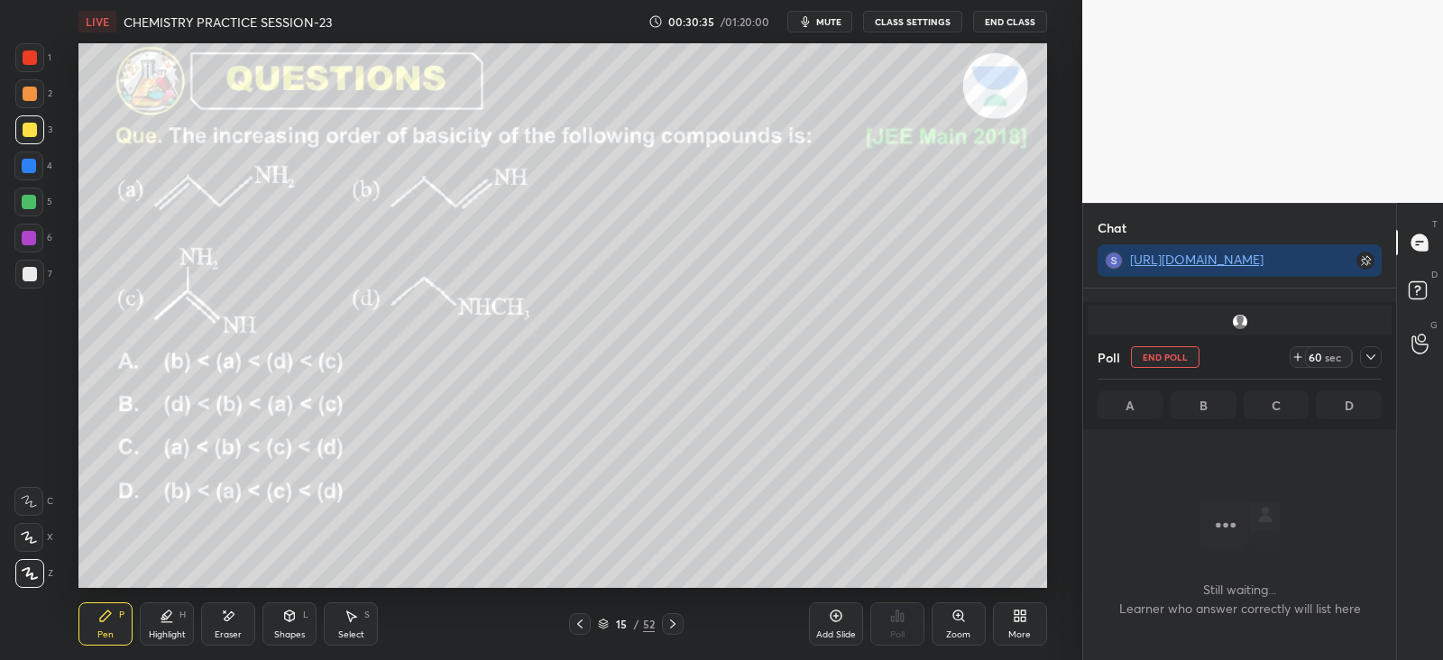
scroll to position [78, 307]
click at [1375, 360] on icon at bounding box center [1370, 357] width 14 height 14
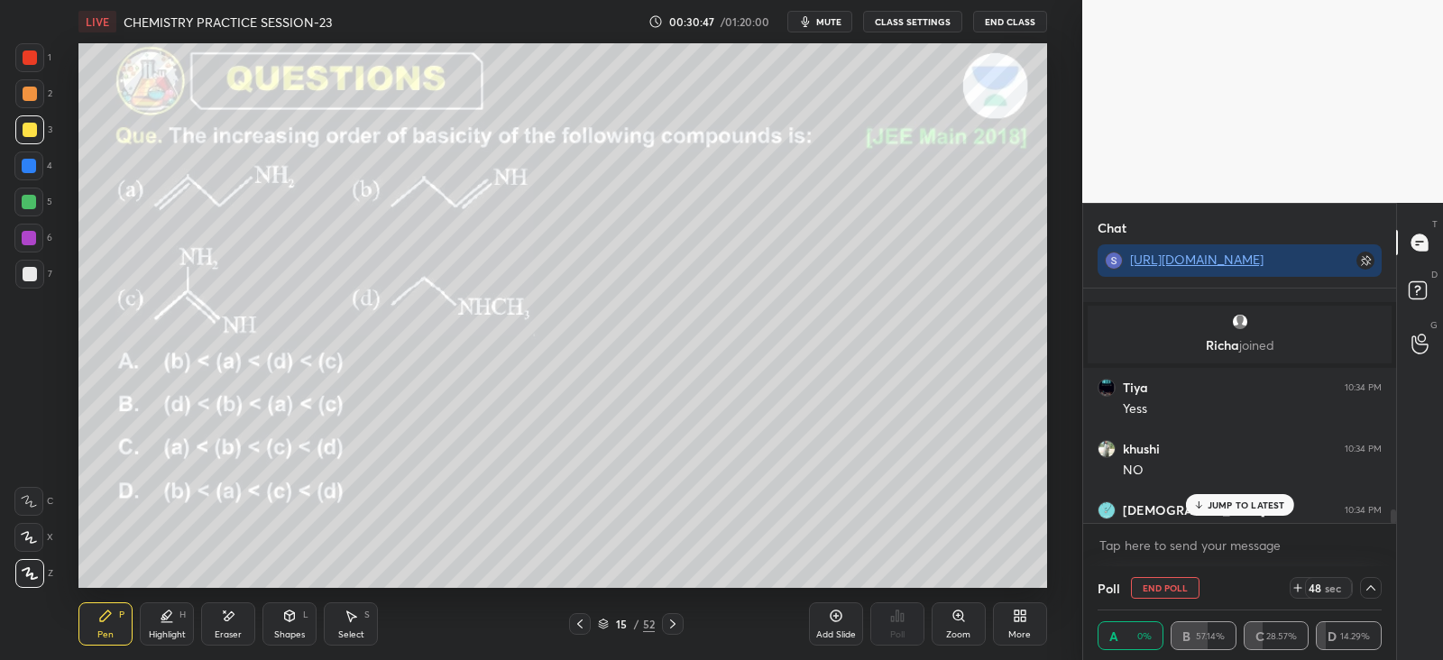
click at [1223, 500] on p "JUMP TO LATEST" at bounding box center [1246, 505] width 78 height 11
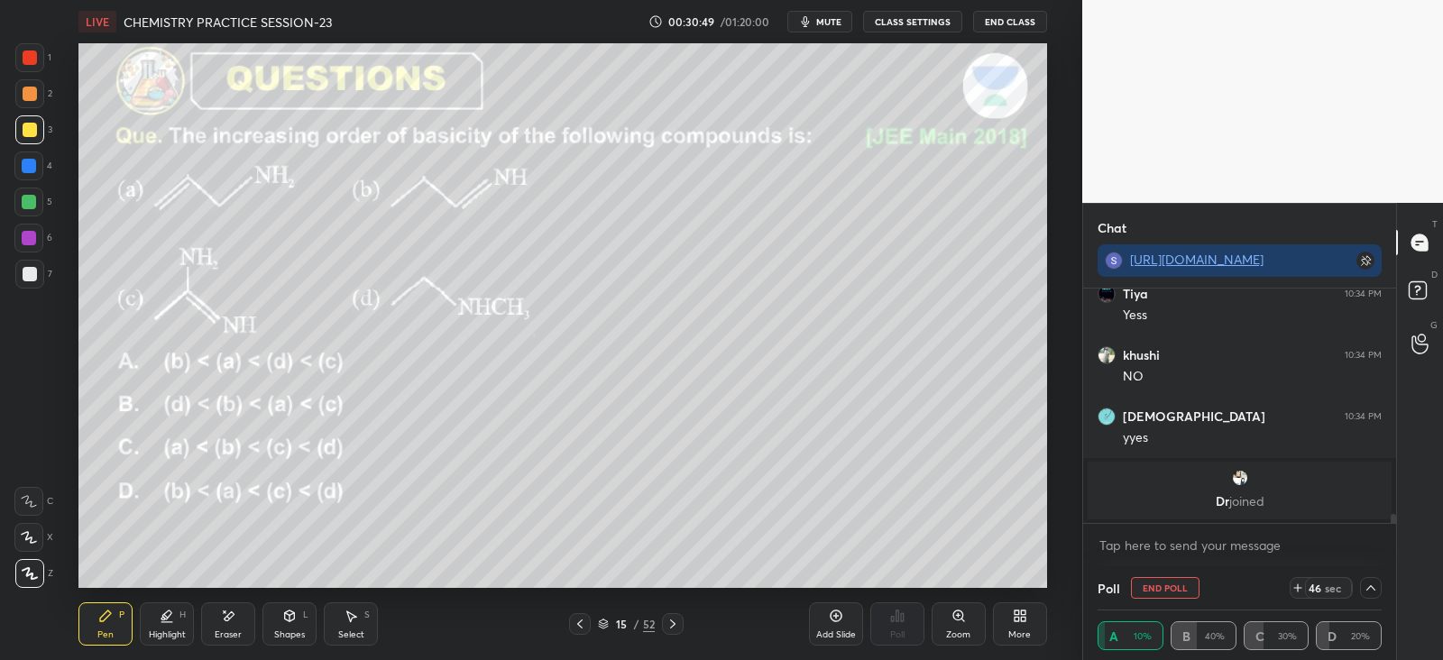
click at [236, 625] on div "Eraser" at bounding box center [228, 623] width 54 height 43
click at [299, 626] on div "Shapes L" at bounding box center [289, 623] width 54 height 43
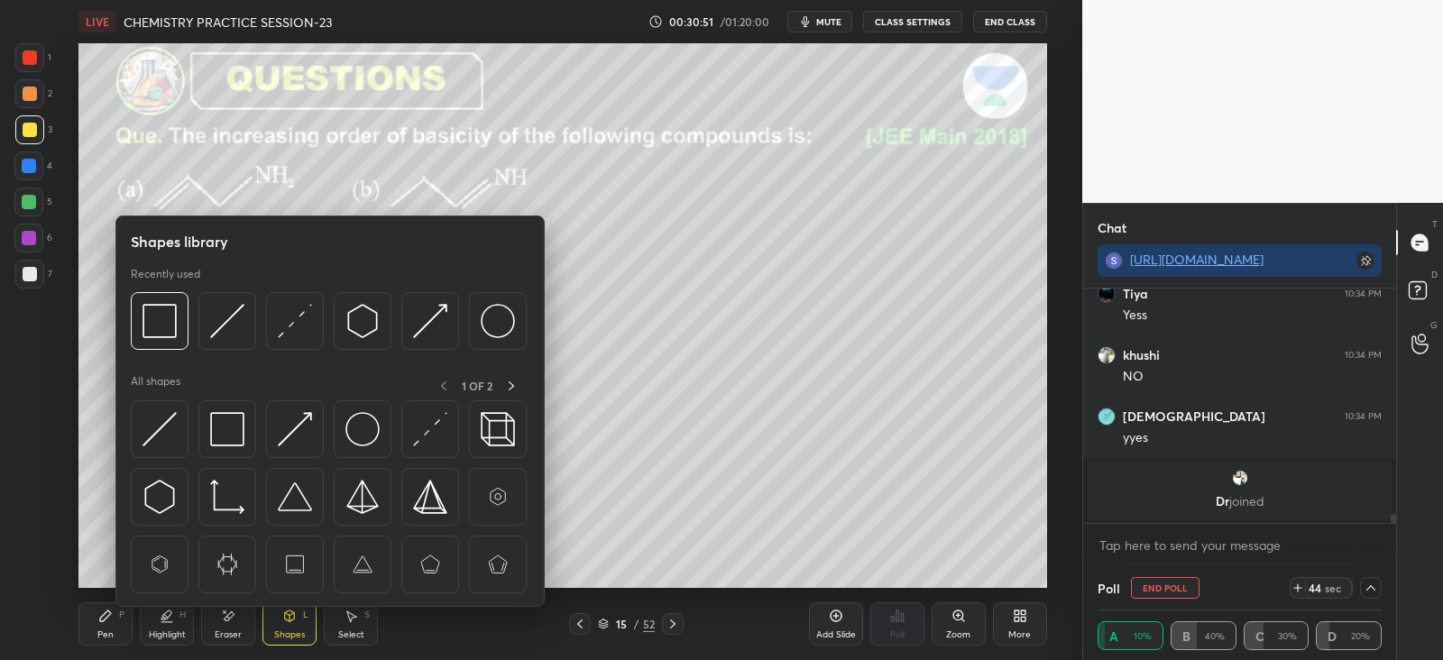
click at [365, 429] on img at bounding box center [362, 429] width 34 height 34
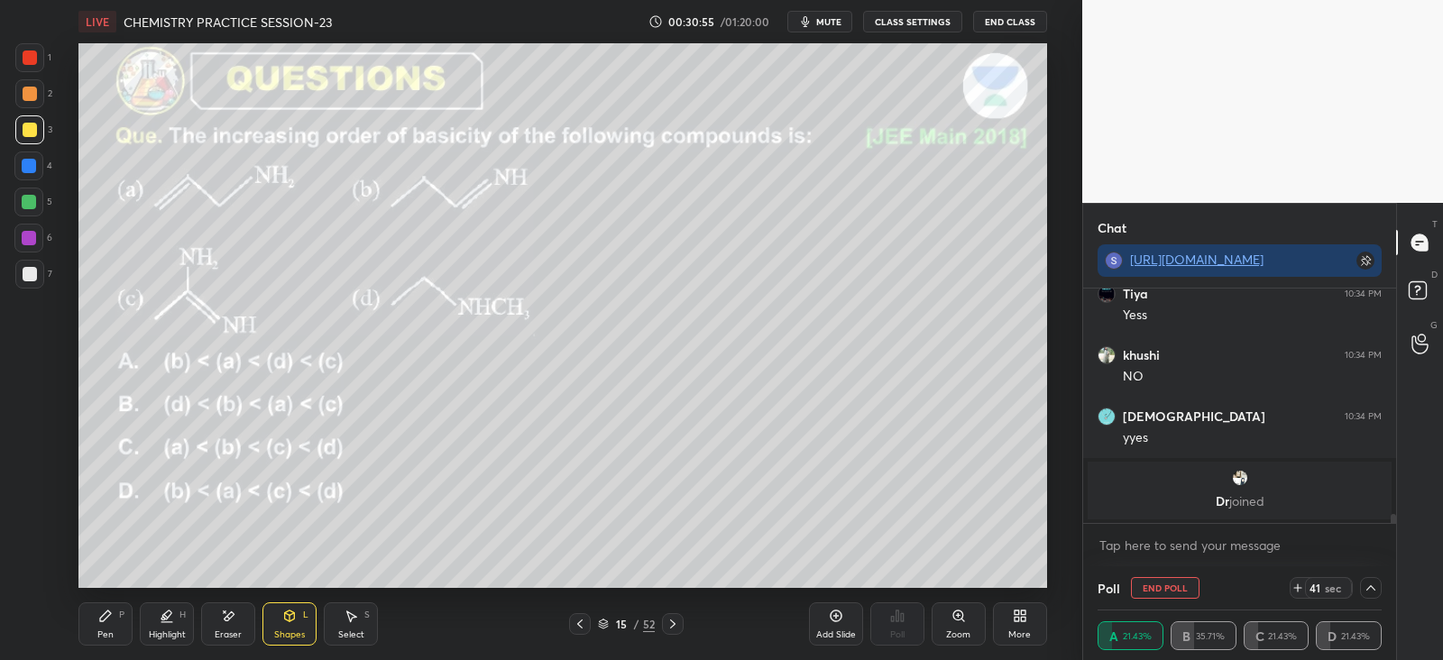
click at [117, 624] on div "Pen P" at bounding box center [105, 623] width 54 height 43
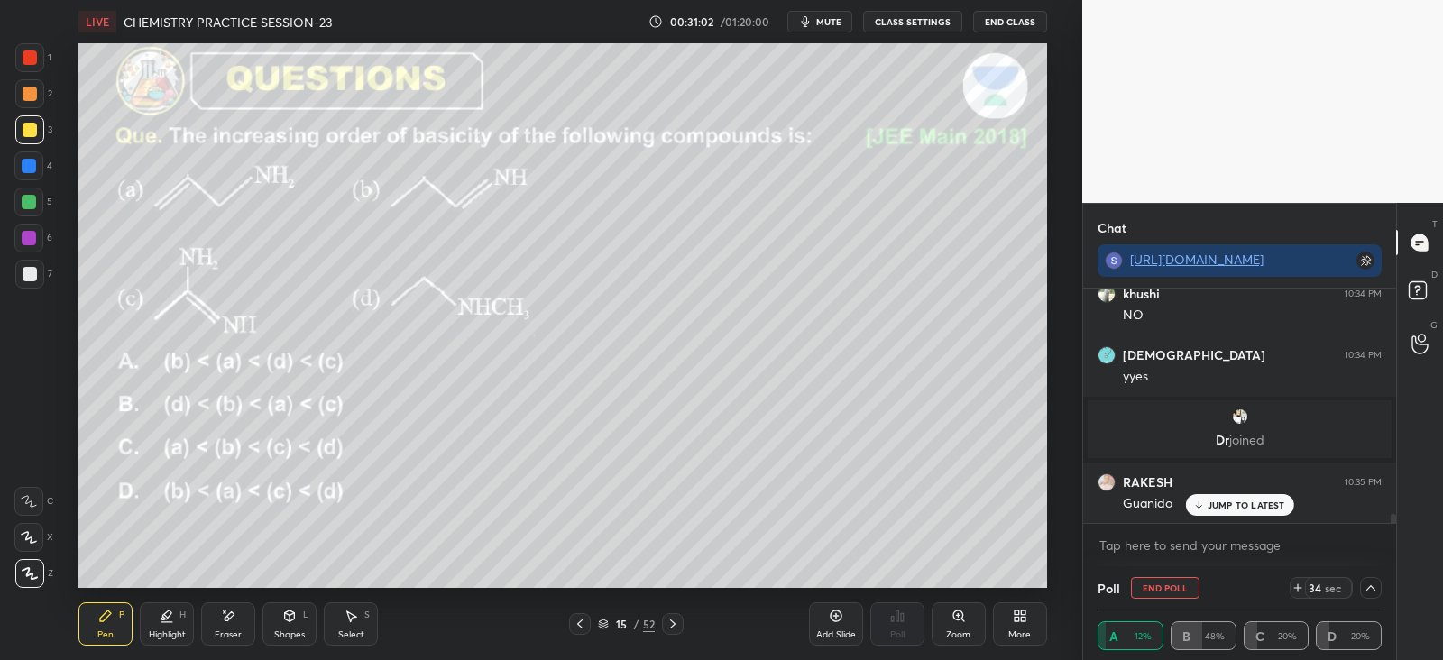
click at [211, 622] on div "Eraser" at bounding box center [228, 623] width 54 height 43
click at [114, 627] on div "Pen P" at bounding box center [105, 623] width 54 height 43
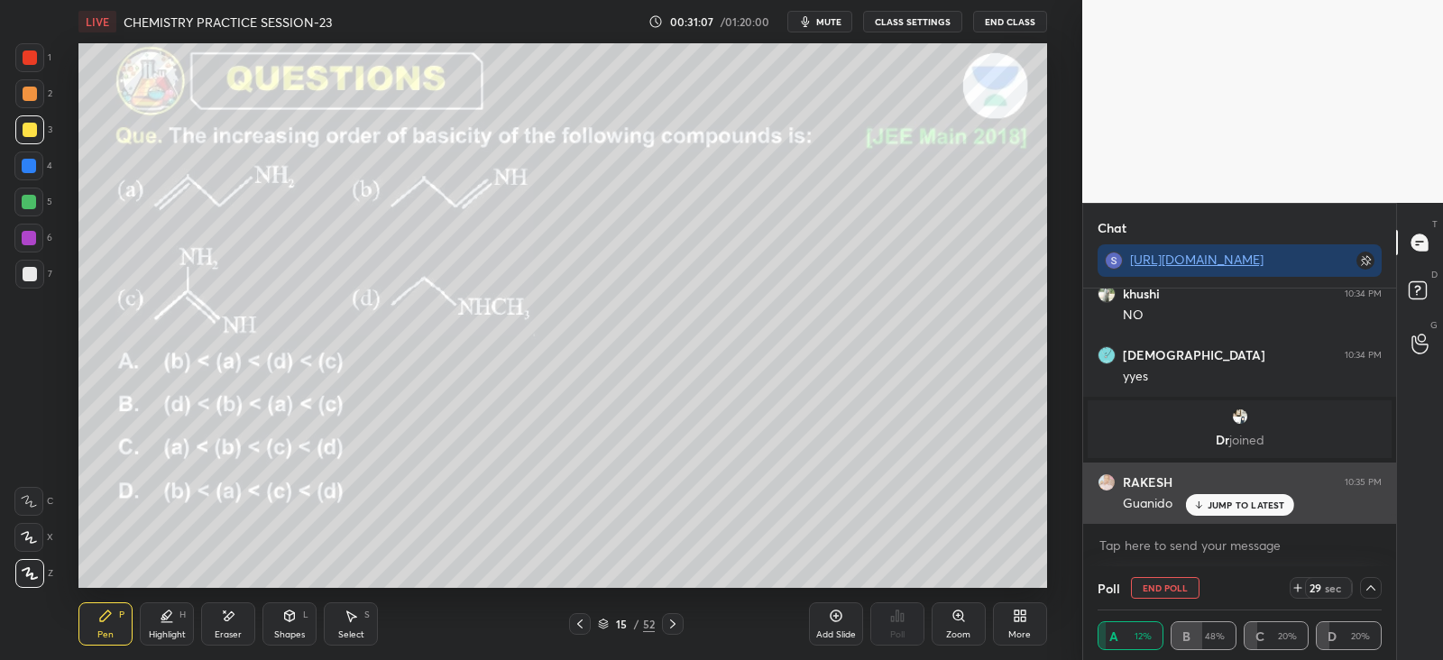
click at [1200, 500] on icon at bounding box center [1198, 505] width 12 height 11
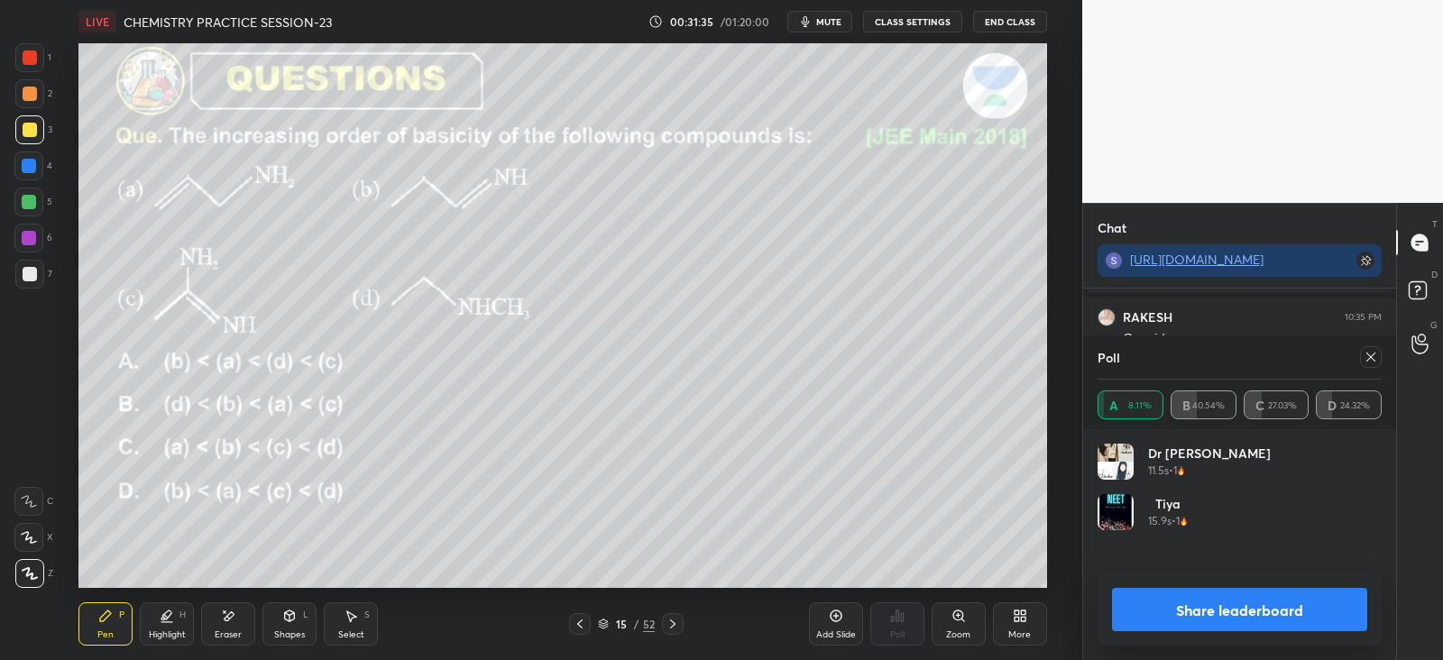
scroll to position [211, 279]
click at [1363, 358] on icon at bounding box center [1370, 357] width 14 height 14
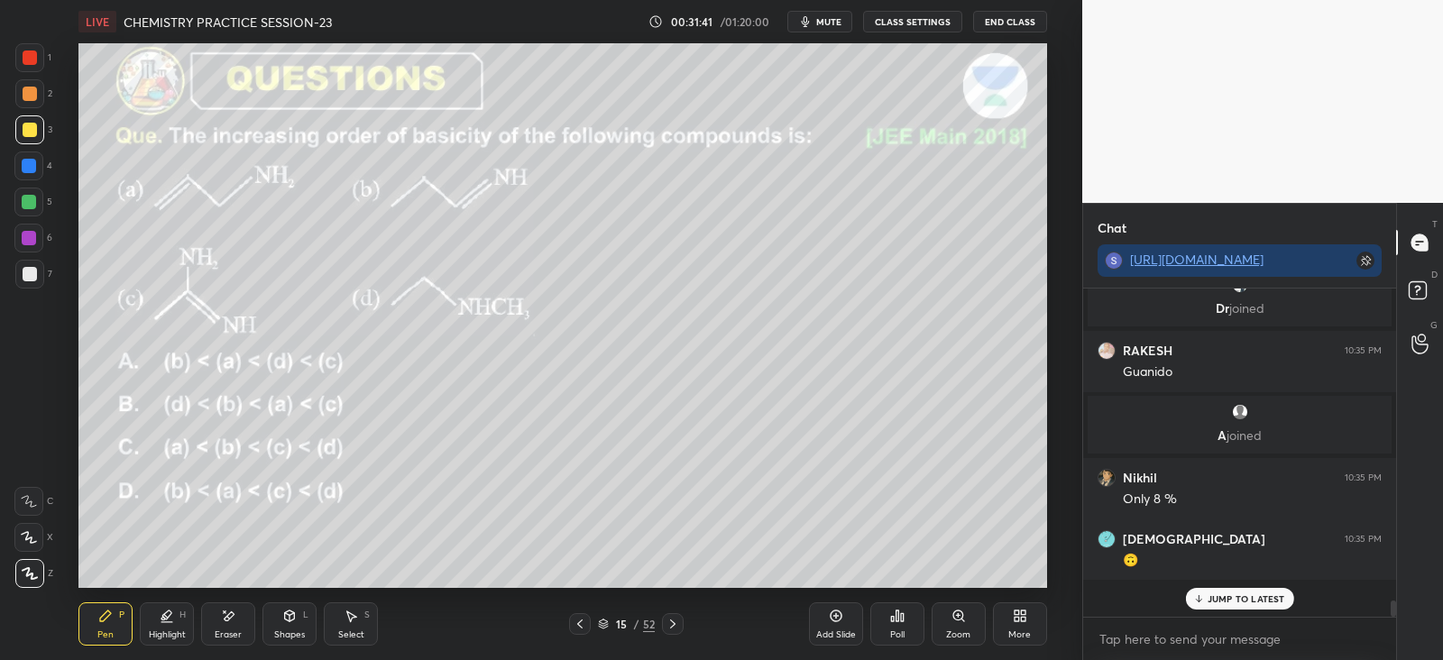
scroll to position [5, 5]
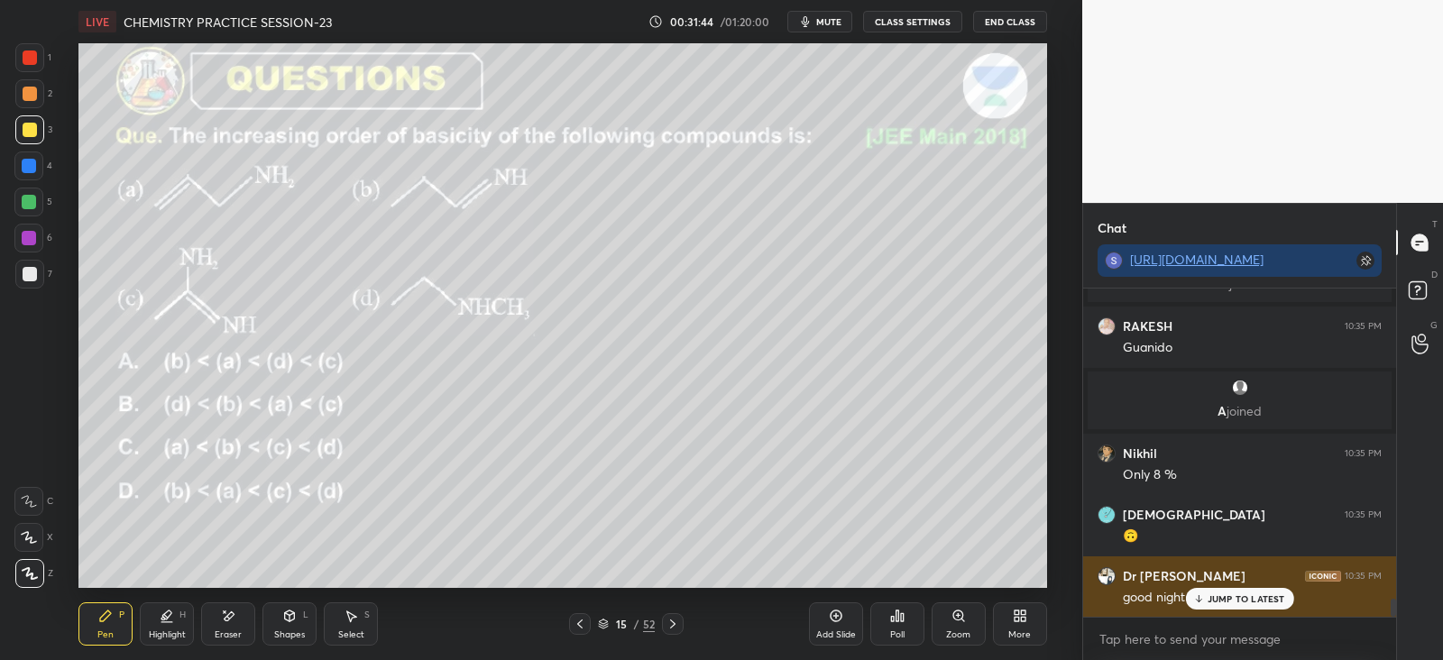
click at [1237, 598] on p "JUMP TO LATEST" at bounding box center [1246, 598] width 78 height 11
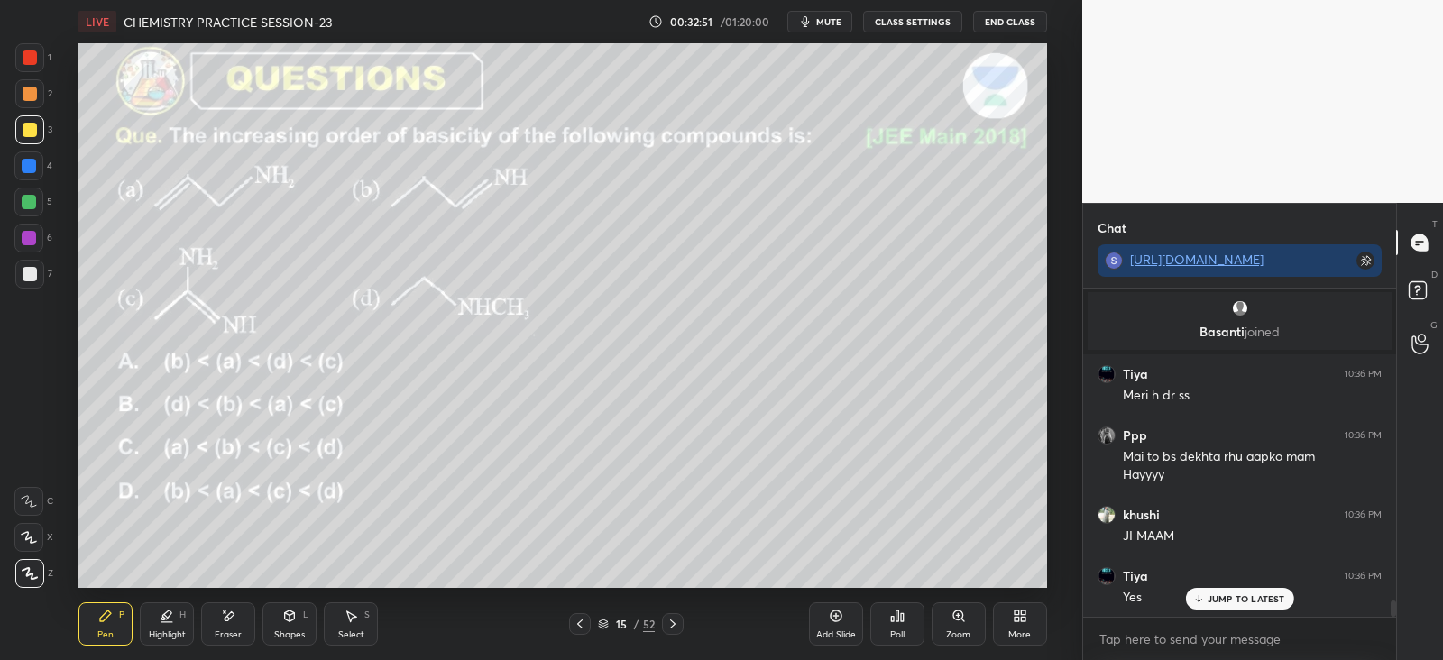
scroll to position [6490, 0]
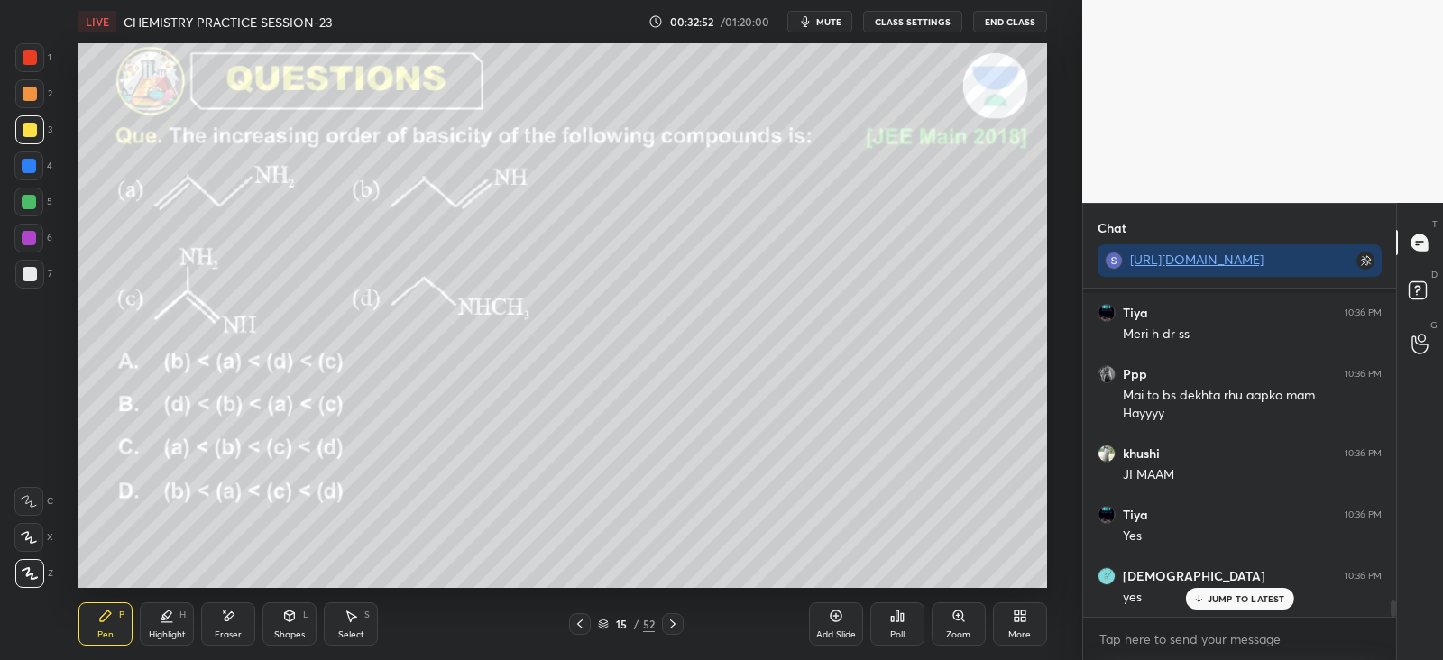
click at [230, 616] on icon at bounding box center [230, 615] width 10 height 9
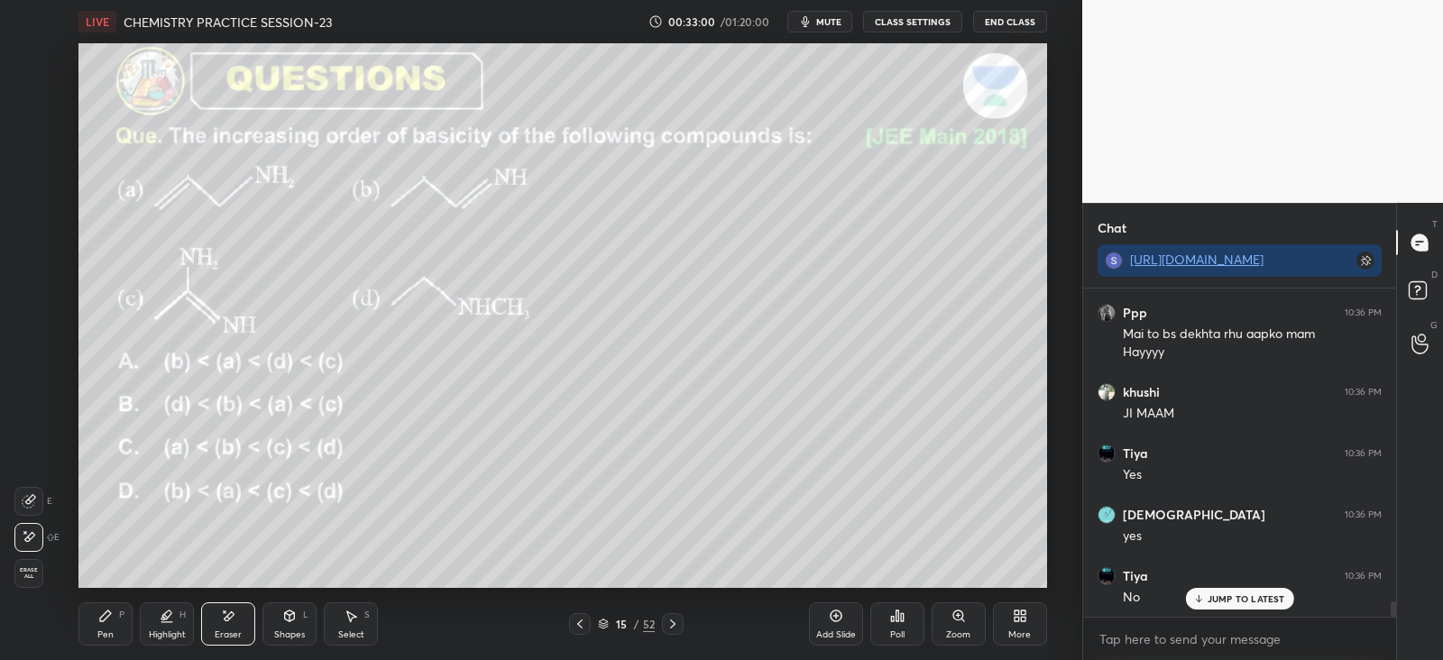
click at [103, 622] on icon at bounding box center [105, 616] width 14 height 14
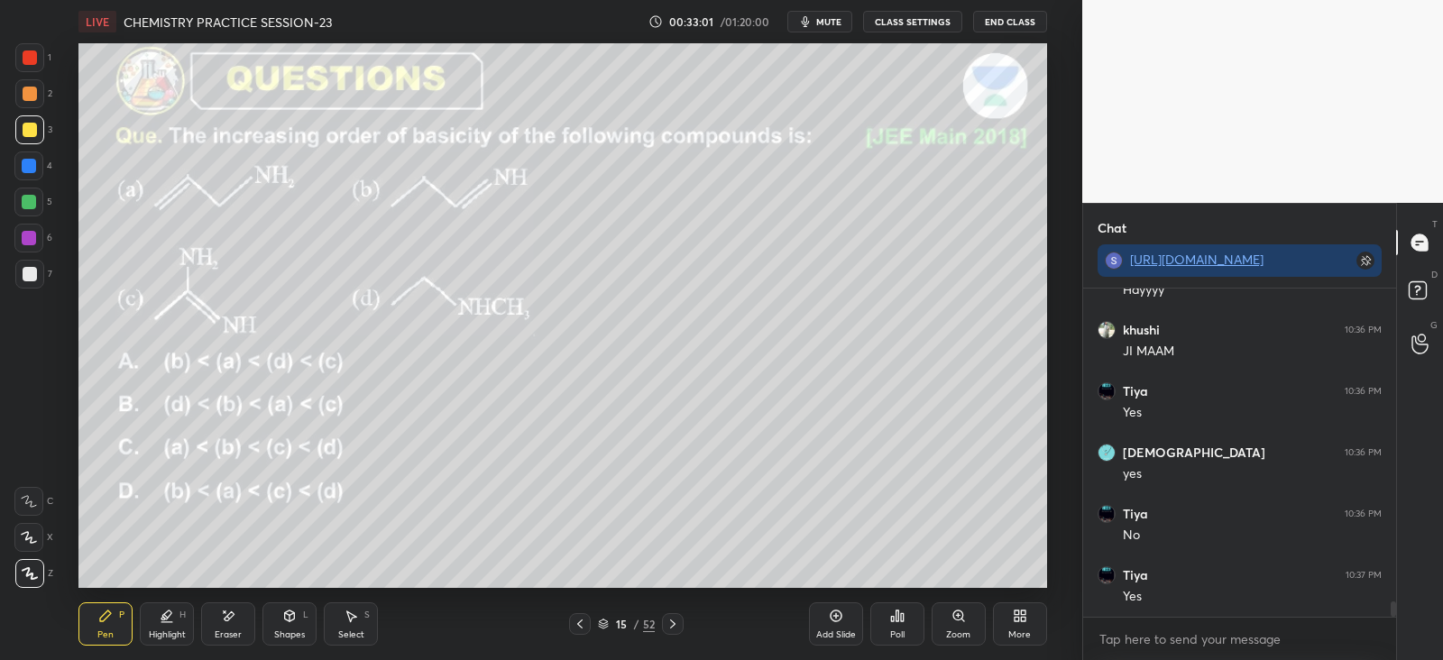
scroll to position [6678, 0]
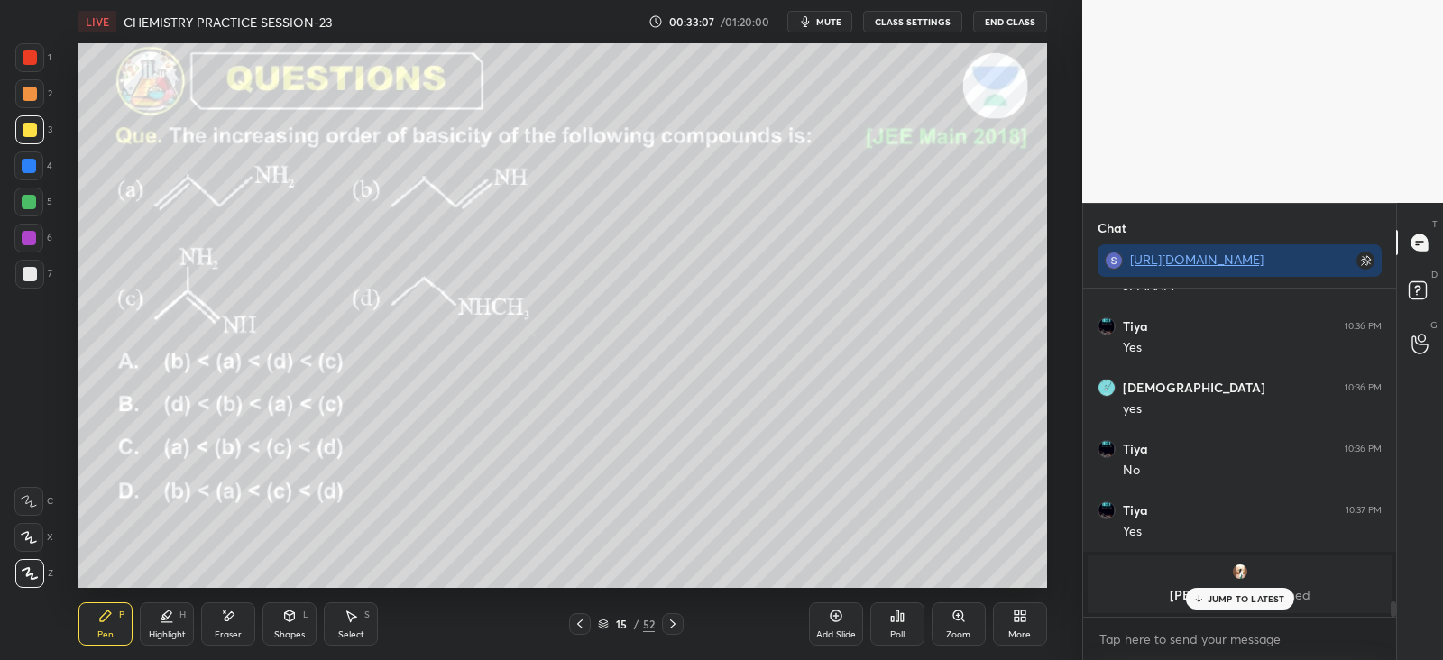
click at [1207, 592] on div "JUMP TO LATEST" at bounding box center [1239, 599] width 108 height 22
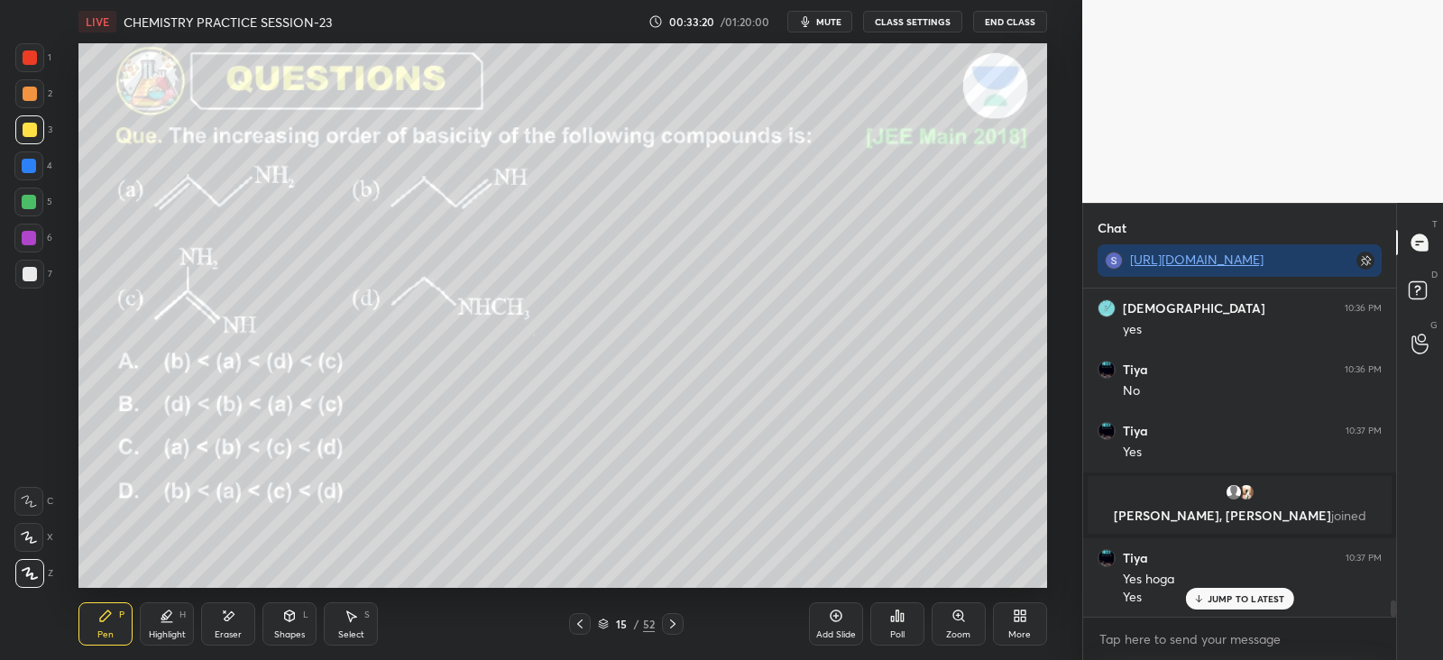
scroll to position [6460, 0]
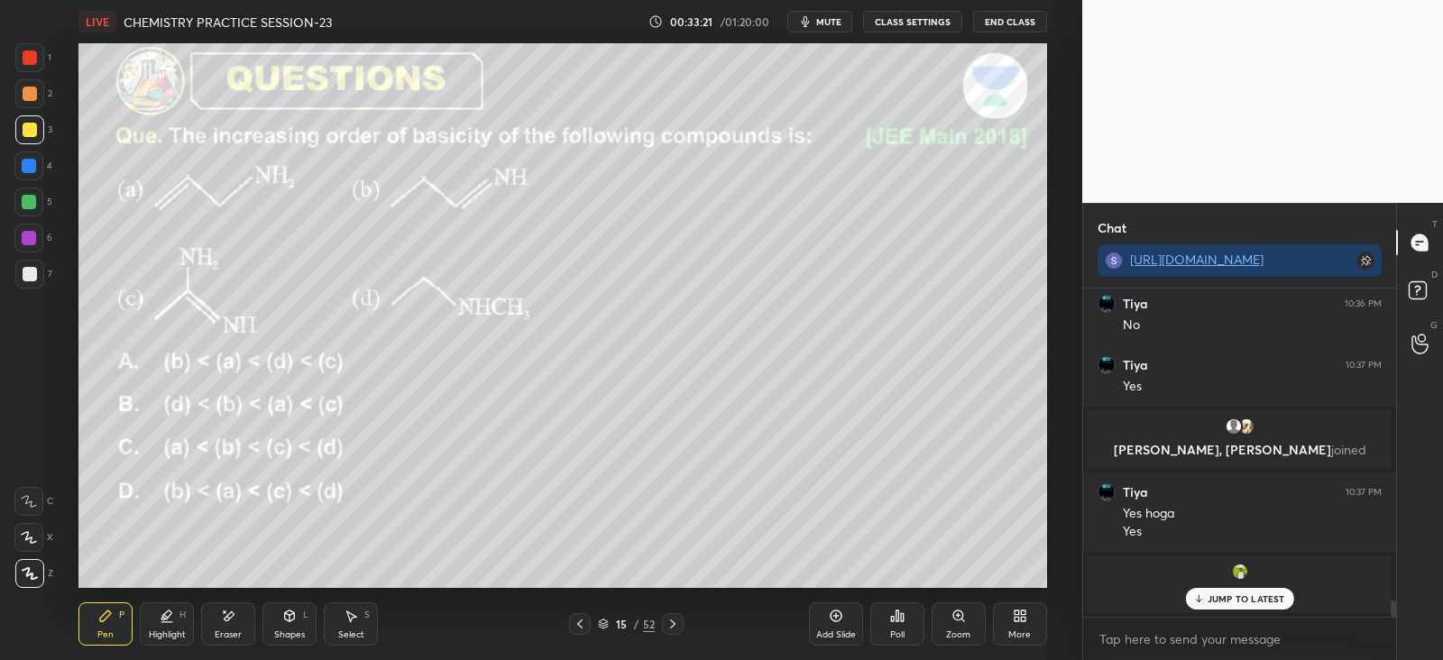
click at [33, 164] on div at bounding box center [29, 166] width 14 height 14
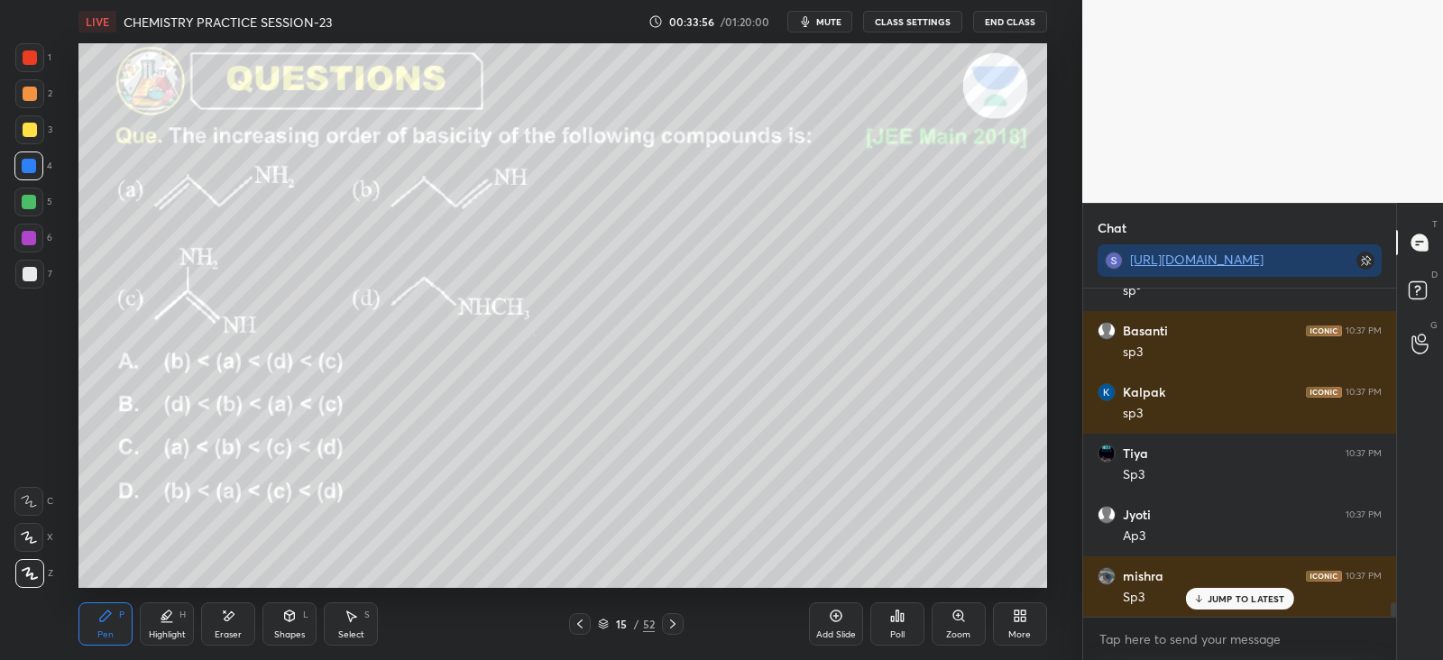
scroll to position [7025, 0]
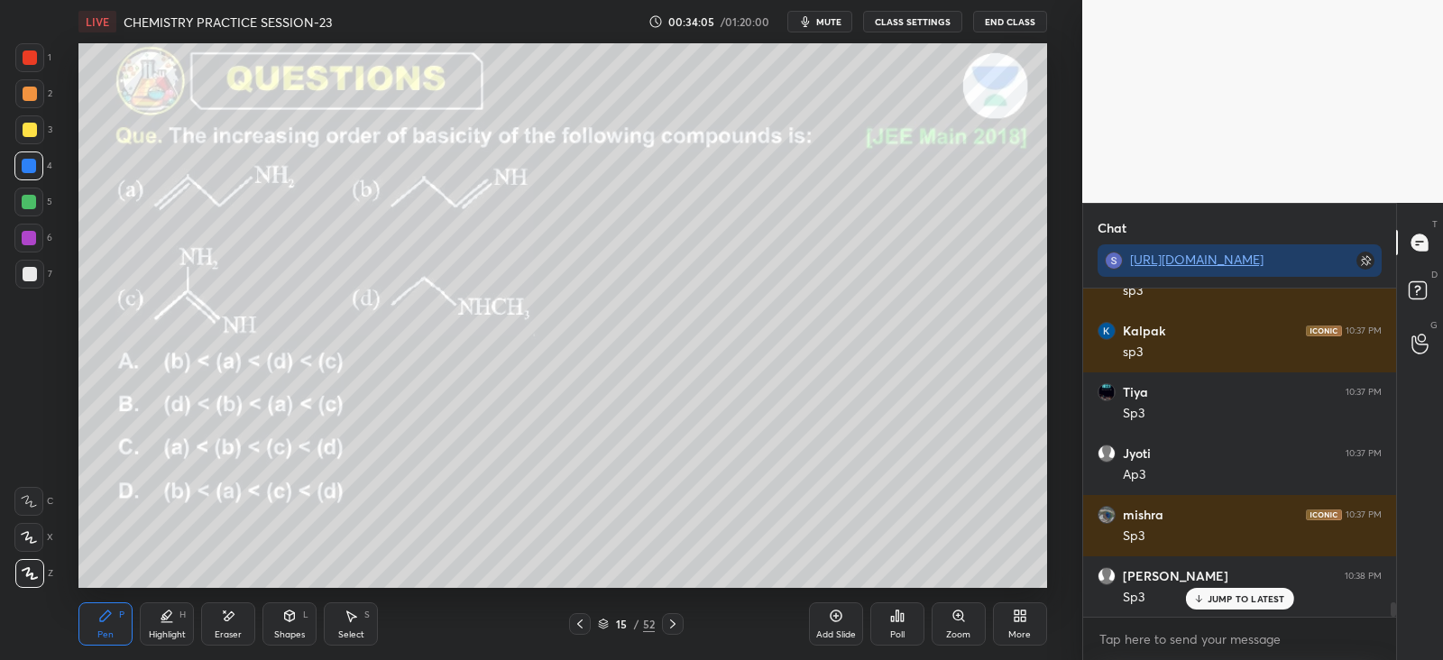
click at [298, 626] on div "Shapes L" at bounding box center [289, 623] width 54 height 43
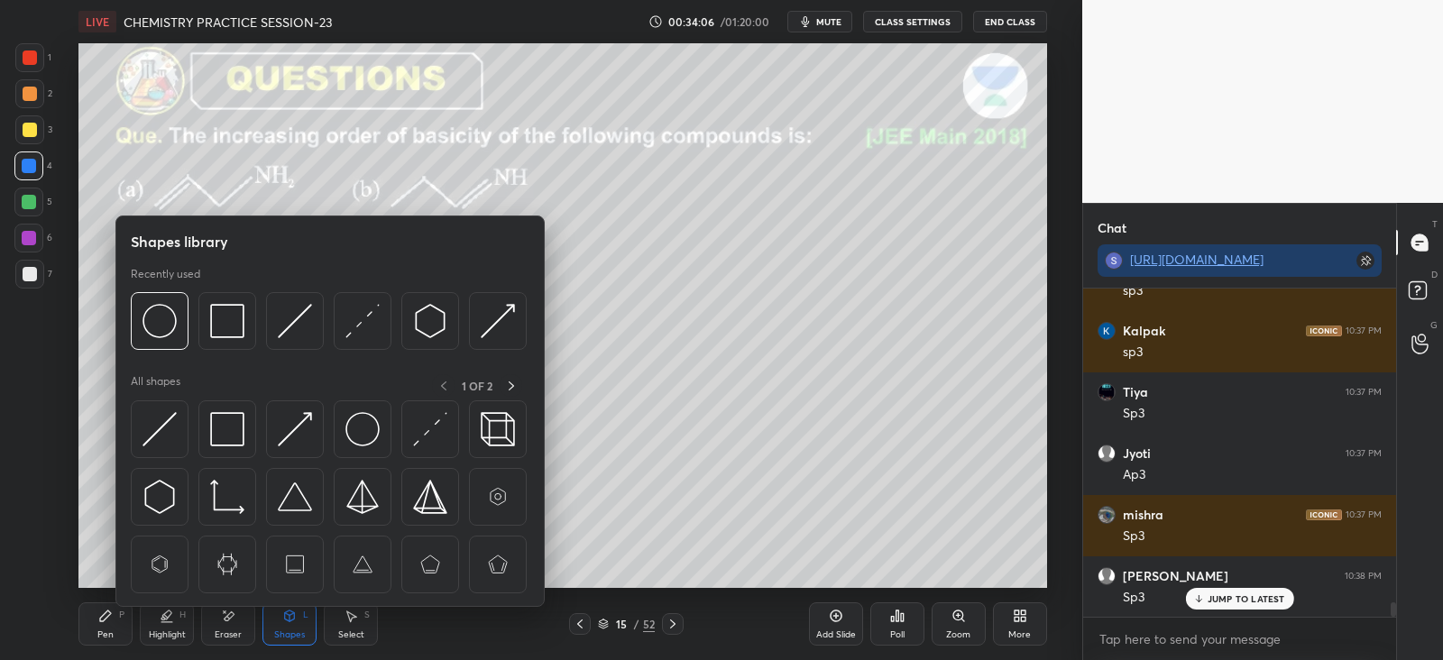
click at [219, 422] on img at bounding box center [227, 429] width 34 height 34
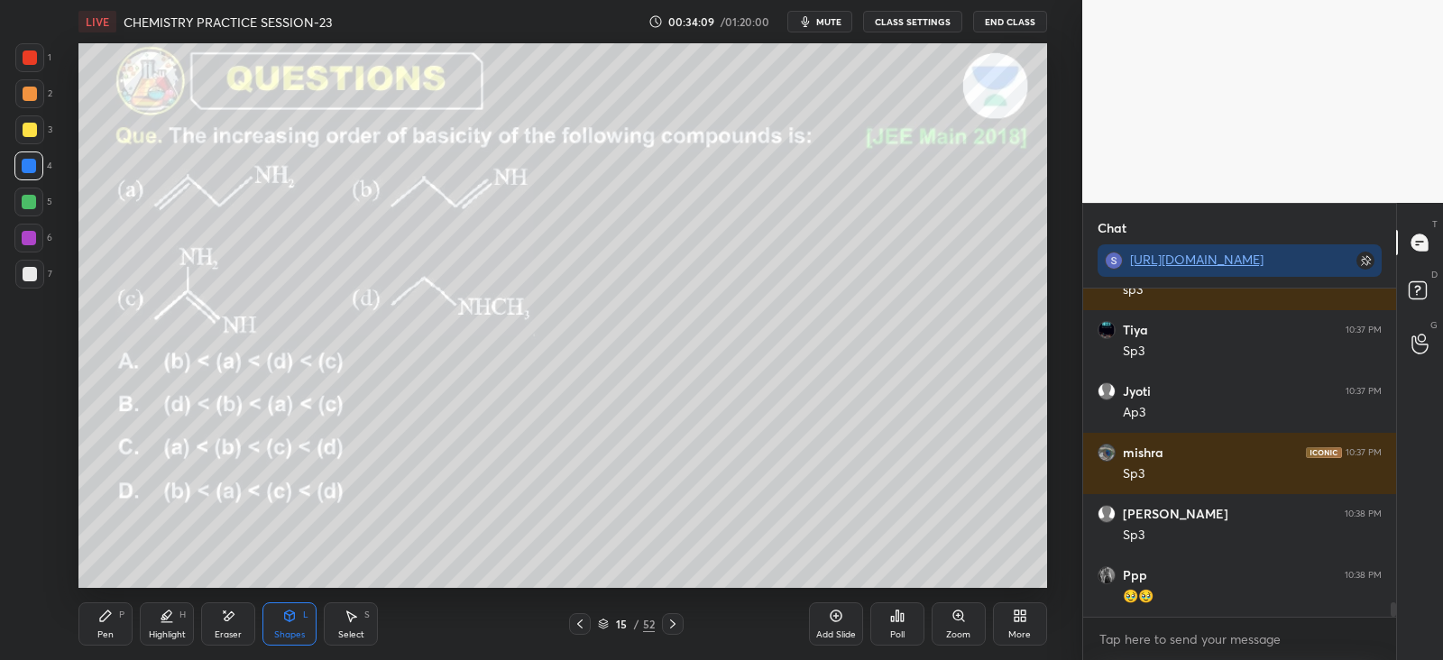
click at [113, 630] on div "Pen" at bounding box center [105, 634] width 16 height 9
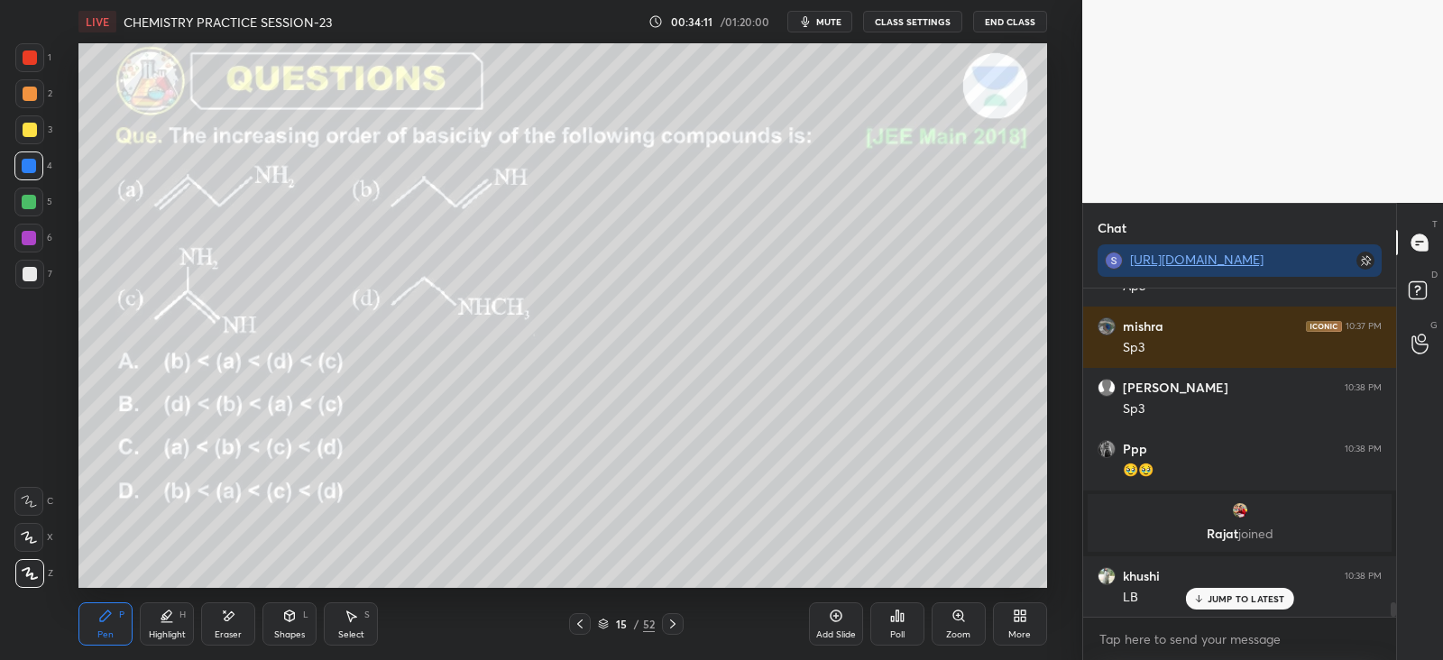
click at [1218, 593] on p "JUMP TO LATEST" at bounding box center [1246, 598] width 78 height 11
click at [906, 626] on div "Poll" at bounding box center [897, 623] width 54 height 43
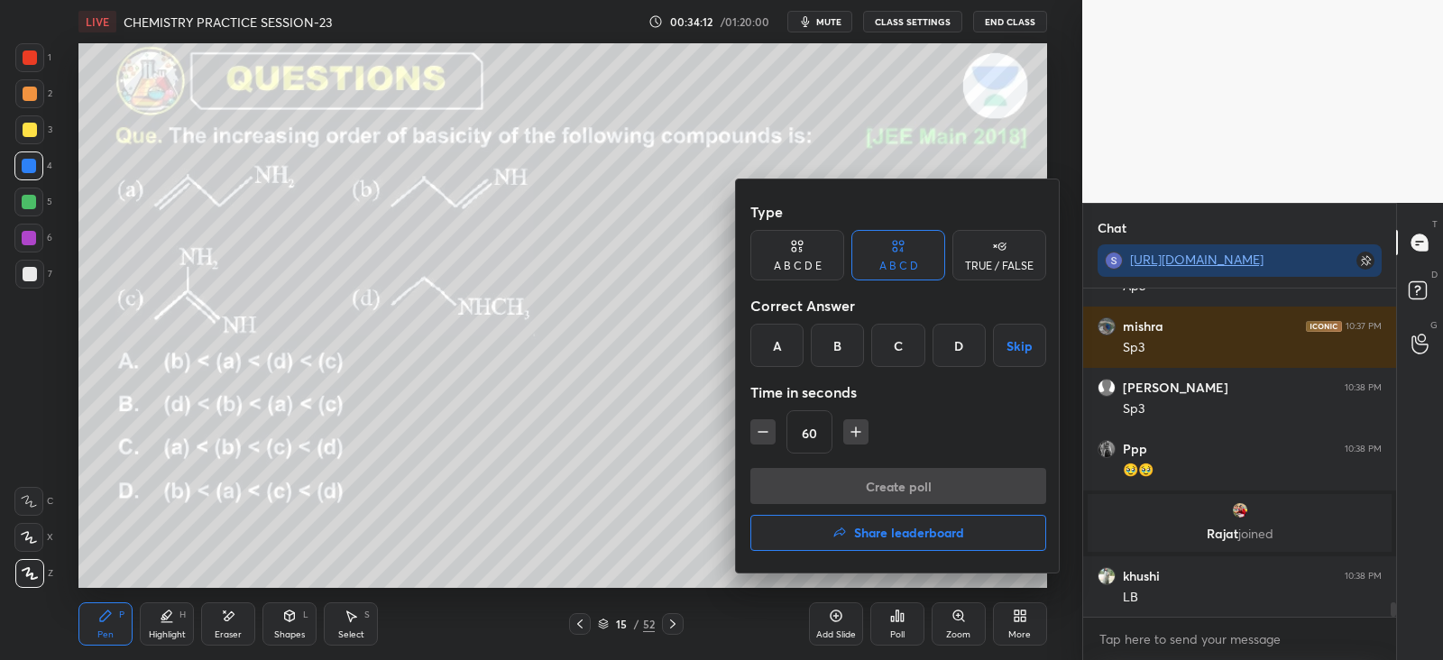
click at [859, 529] on h4 "Share leaderboard" at bounding box center [909, 533] width 110 height 13
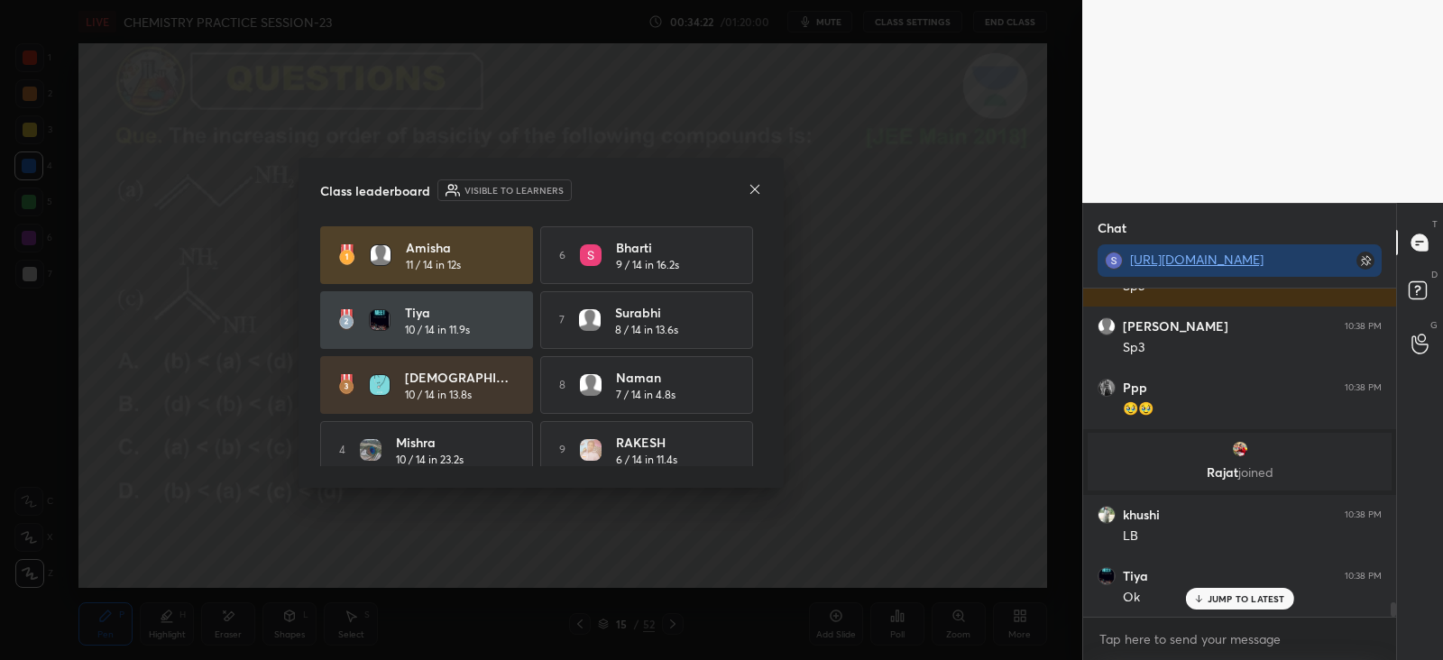
scroll to position [82, 0]
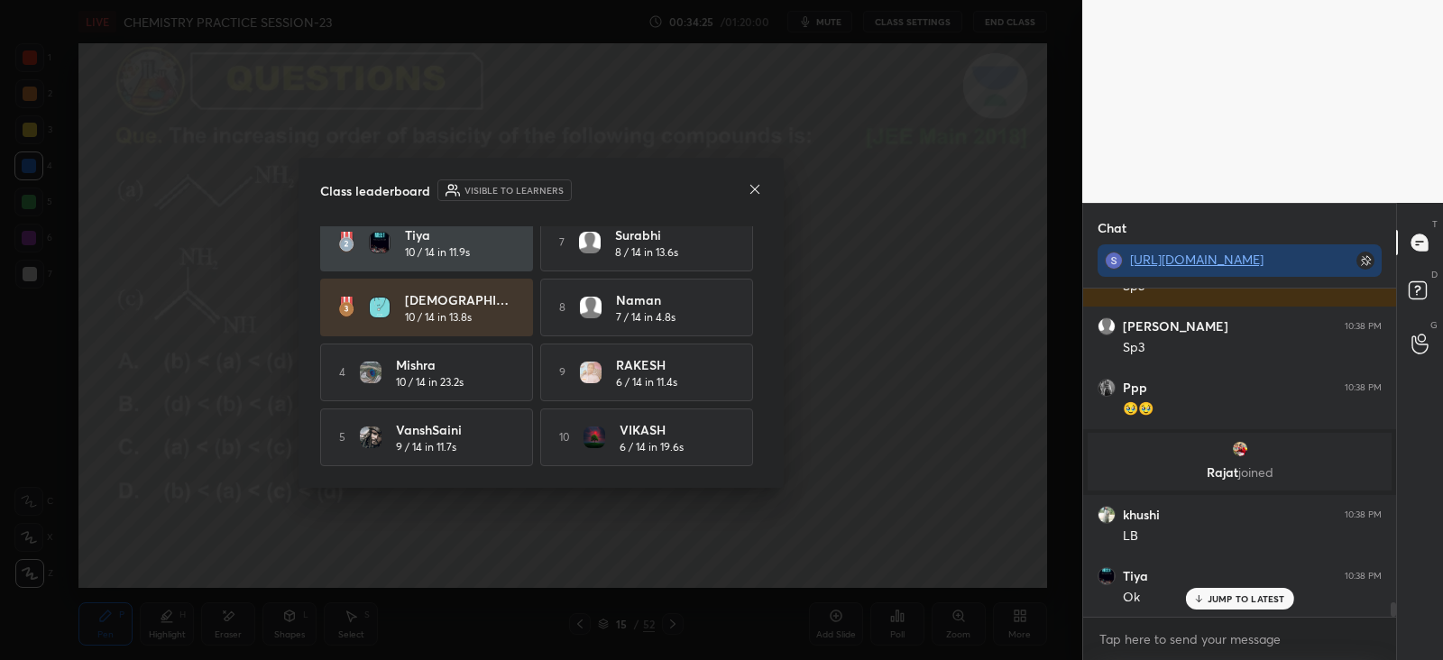
click at [751, 192] on icon at bounding box center [754, 188] width 9 height 9
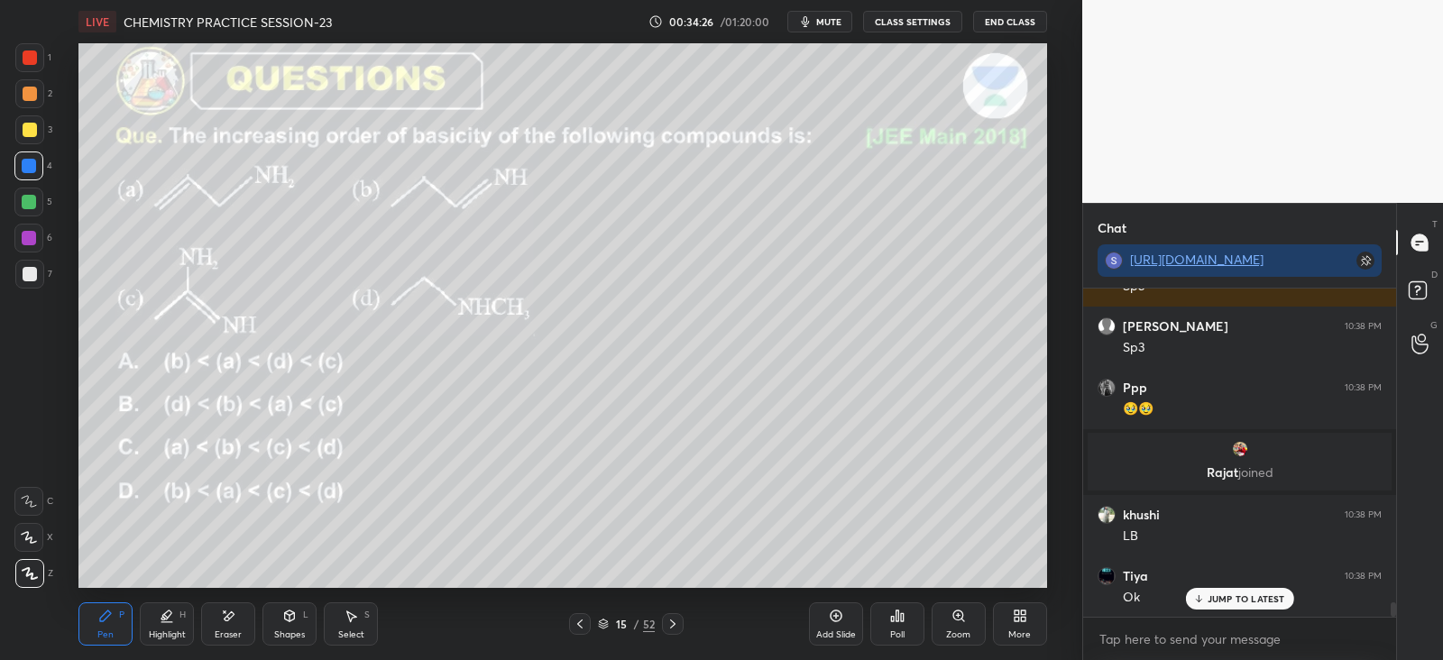
click at [675, 621] on icon at bounding box center [672, 624] width 14 height 14
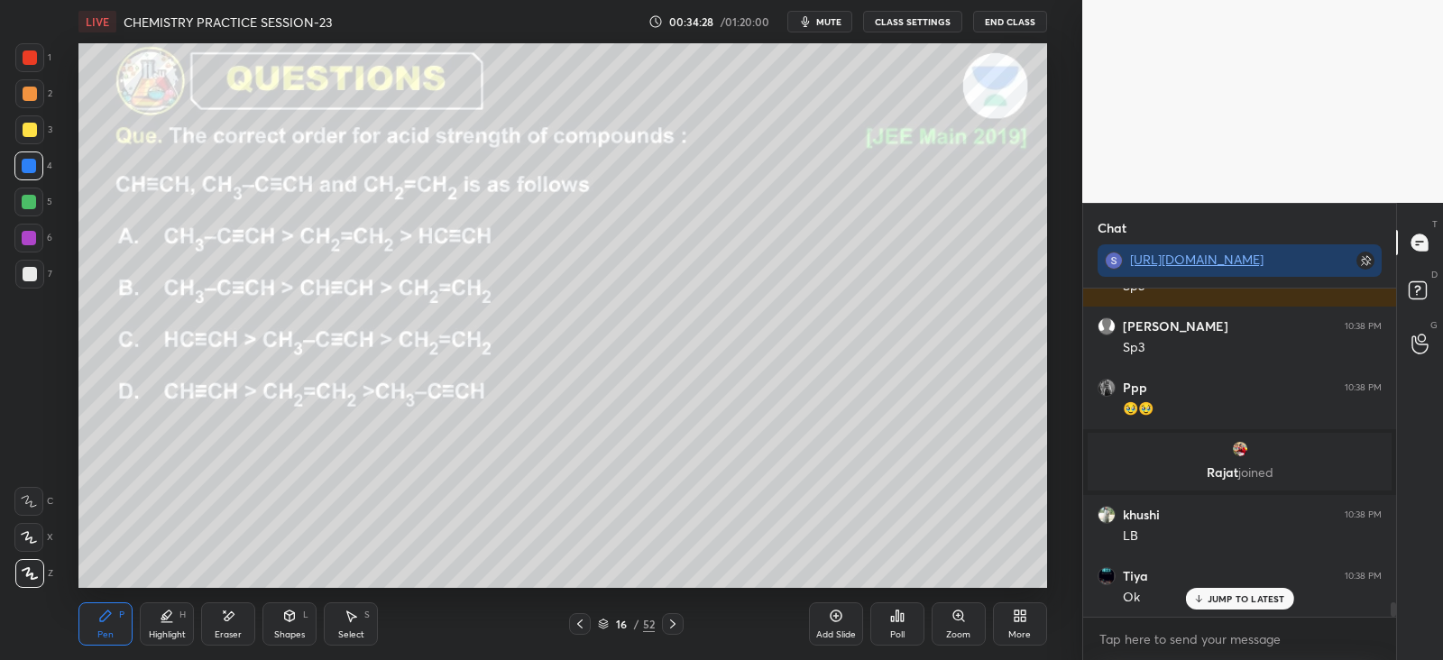
scroll to position [7336, 0]
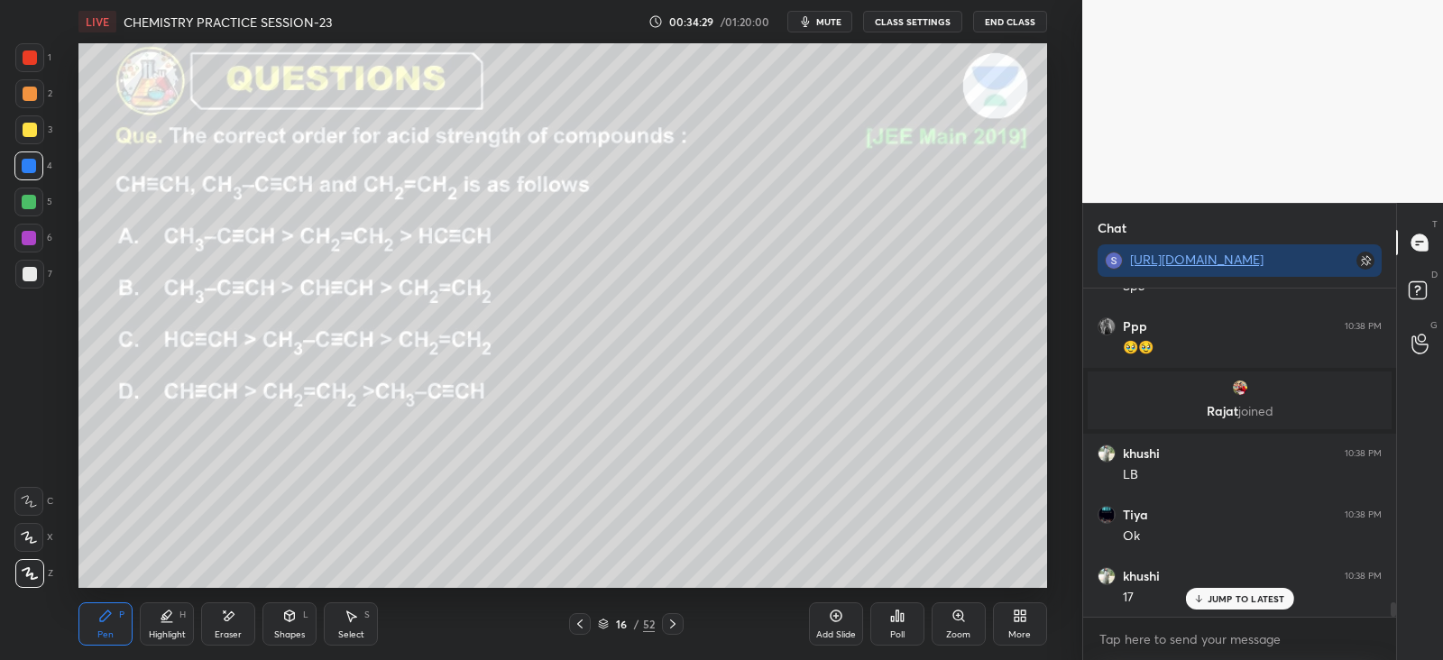
click at [913, 616] on div "Poll" at bounding box center [897, 623] width 54 height 43
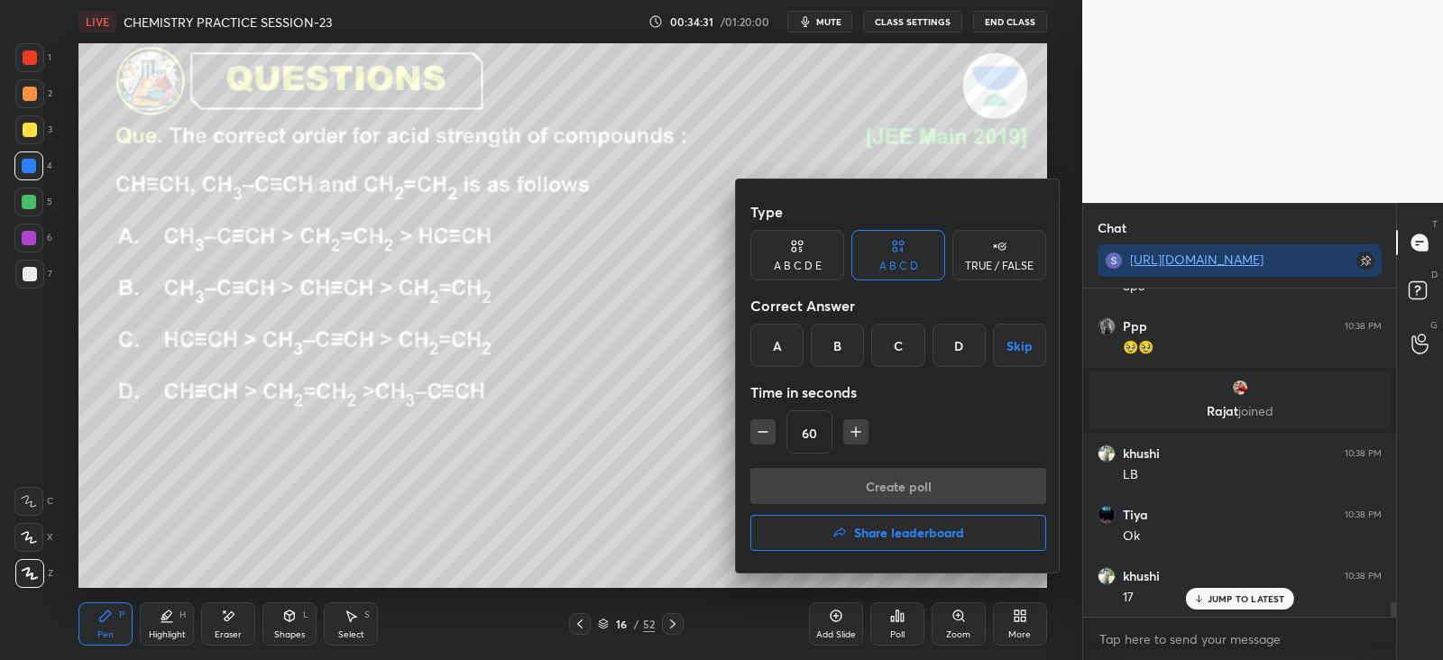
click at [895, 341] on div "C" at bounding box center [897, 345] width 53 height 43
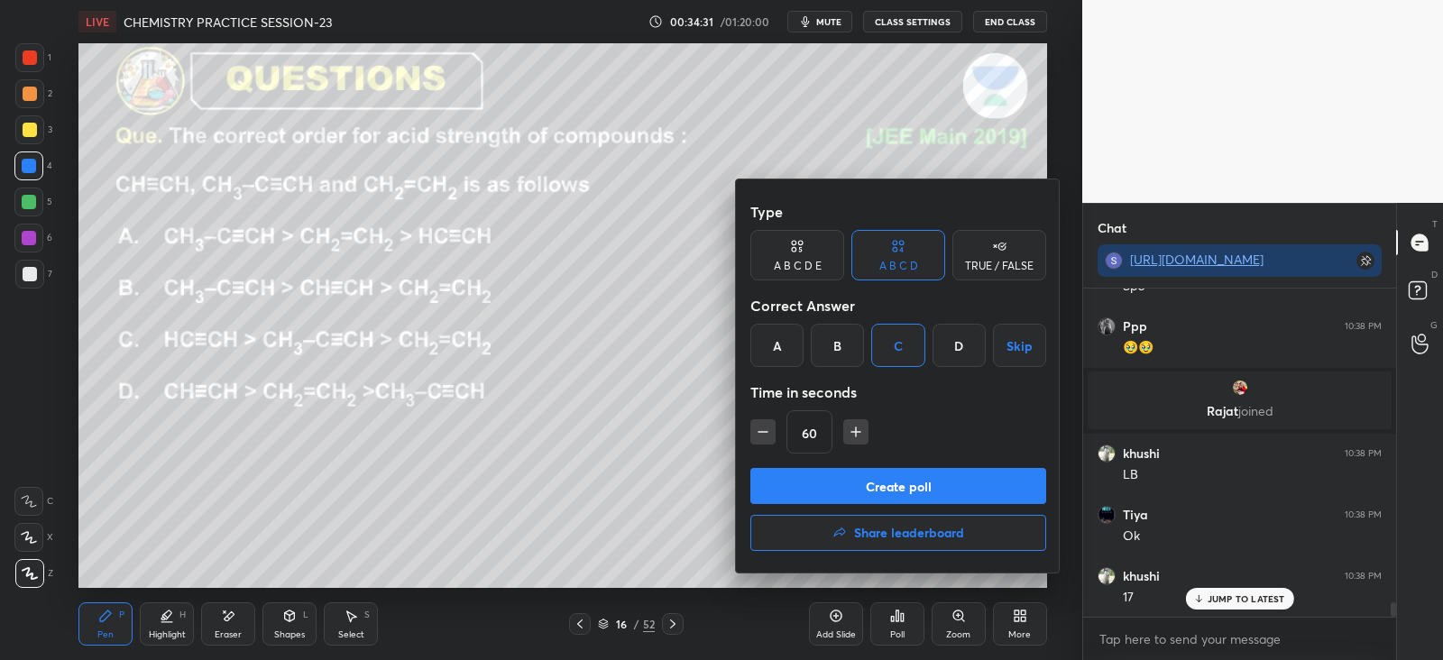
click at [874, 482] on button "Create poll" at bounding box center [898, 486] width 296 height 36
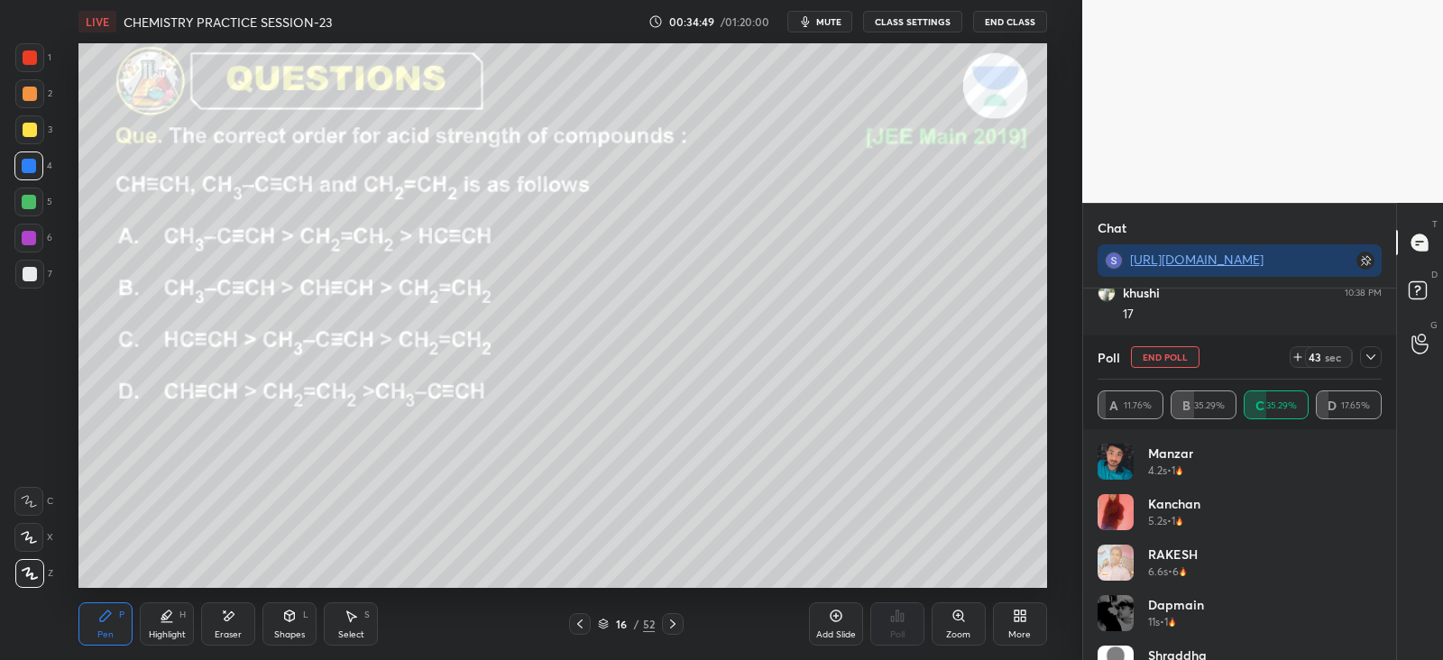
scroll to position [7276, 0]
click at [1366, 355] on icon at bounding box center [1370, 356] width 9 height 5
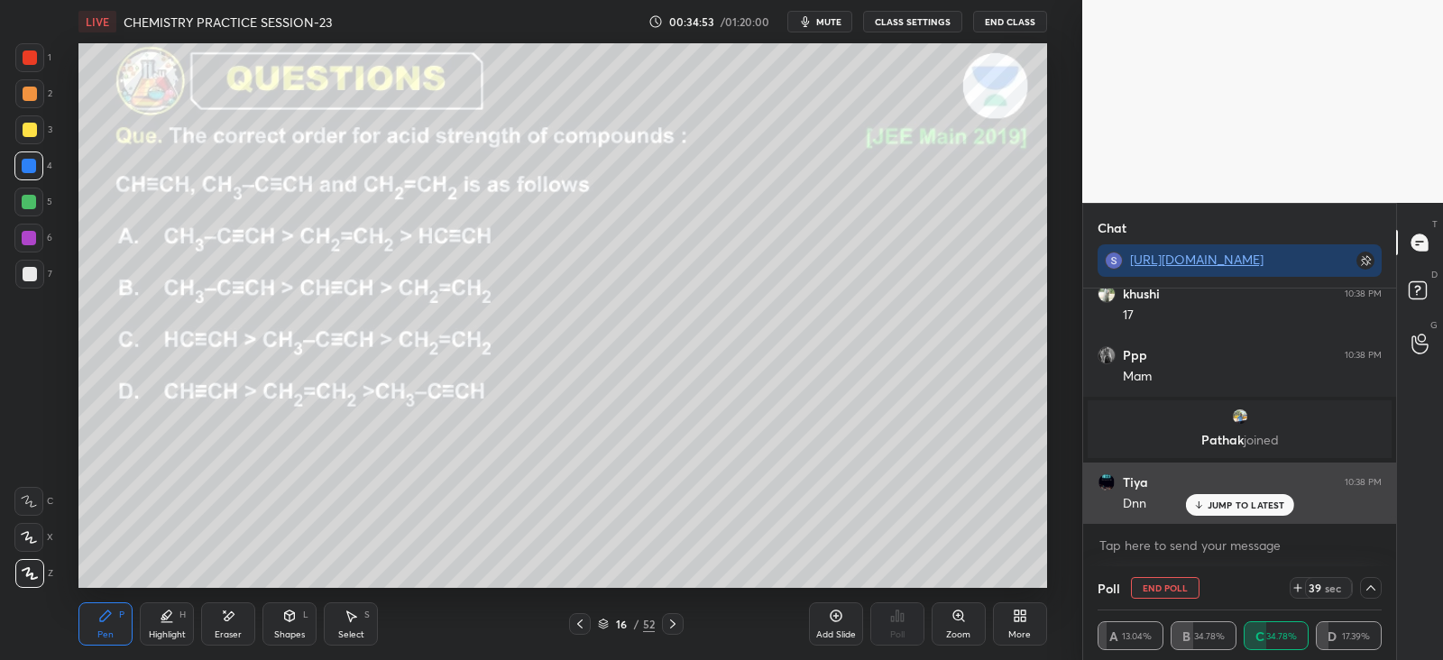
scroll to position [0, 5]
click at [1222, 502] on p "JUMP TO LATEST" at bounding box center [1246, 505] width 78 height 11
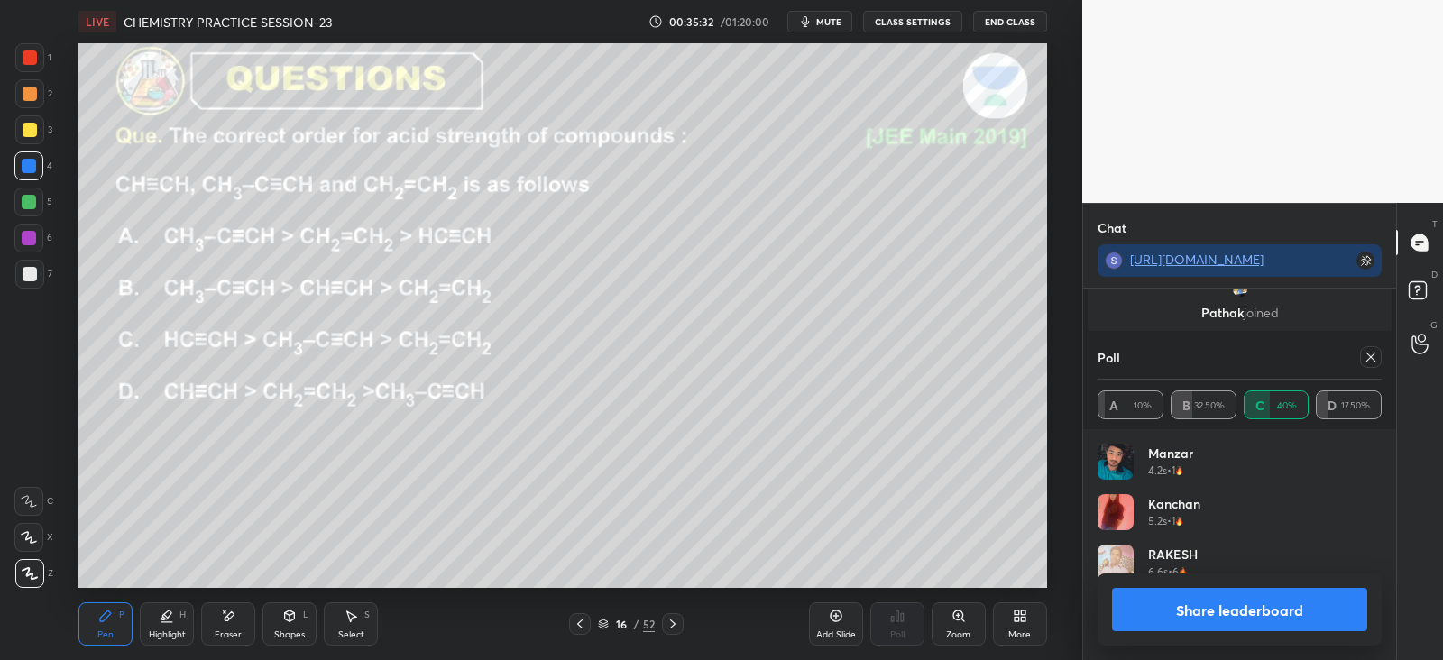
scroll to position [211, 279]
click at [221, 627] on div "Eraser" at bounding box center [228, 623] width 54 height 43
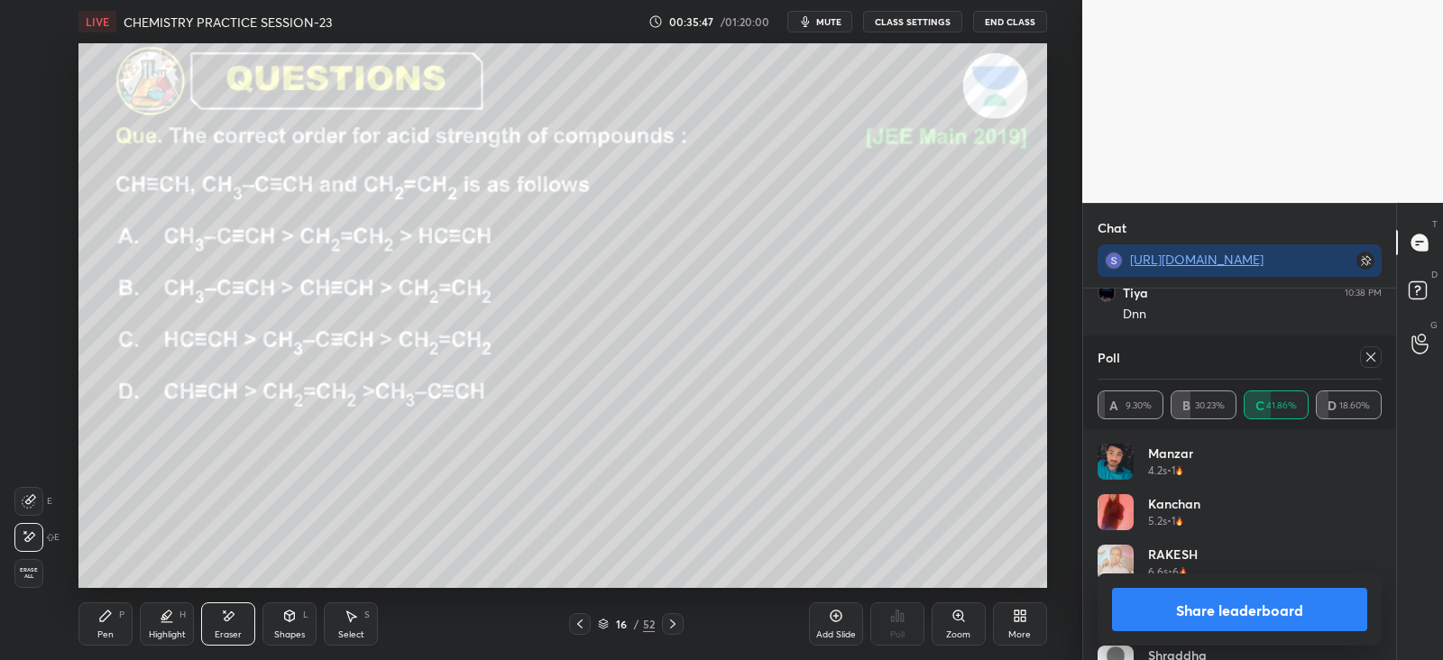
click at [332, 627] on div "Select S" at bounding box center [351, 623] width 54 height 43
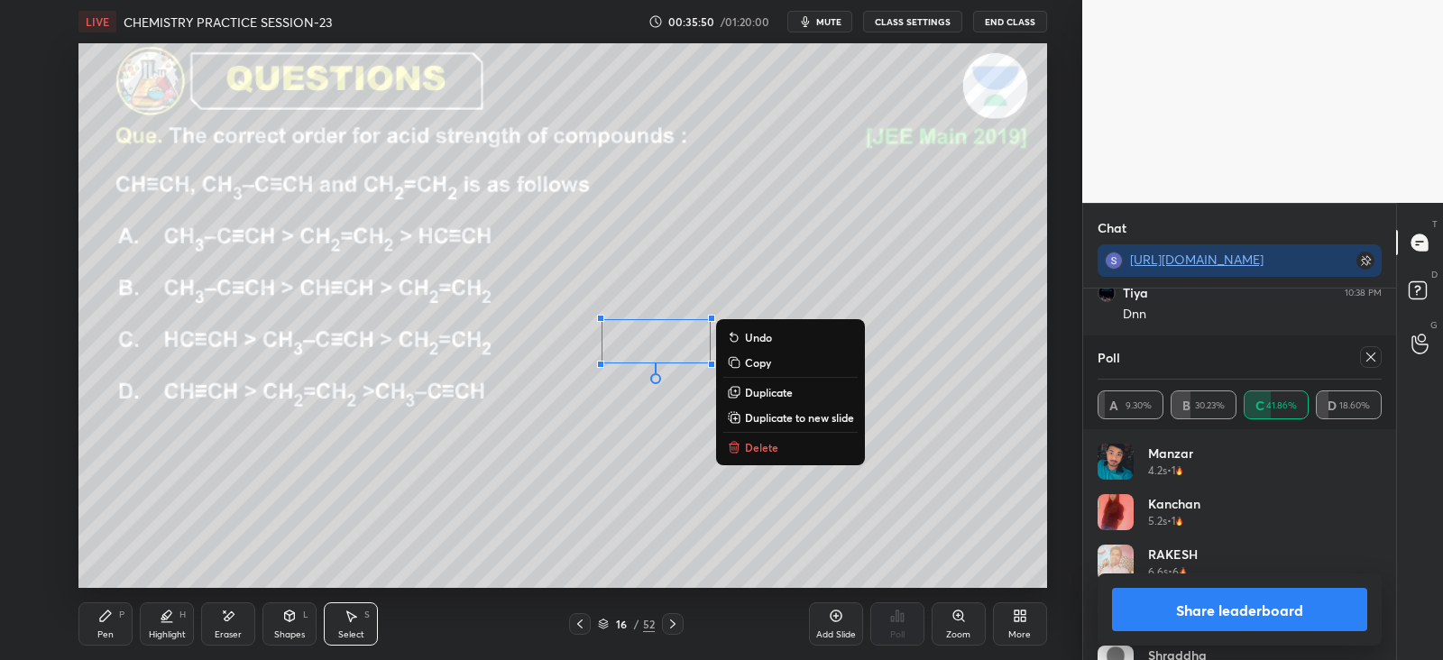
click at [766, 387] on p "Duplicate" at bounding box center [769, 392] width 48 height 14
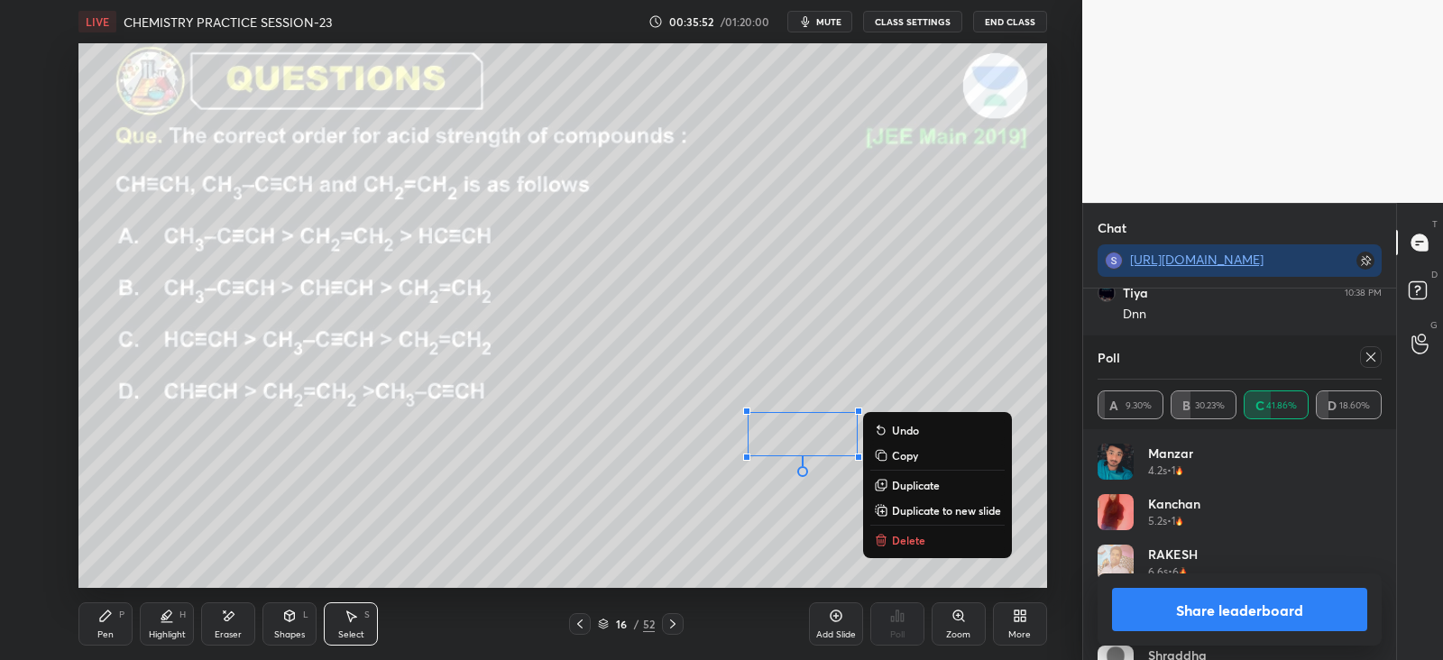
click at [115, 625] on div "Pen P" at bounding box center [105, 623] width 54 height 43
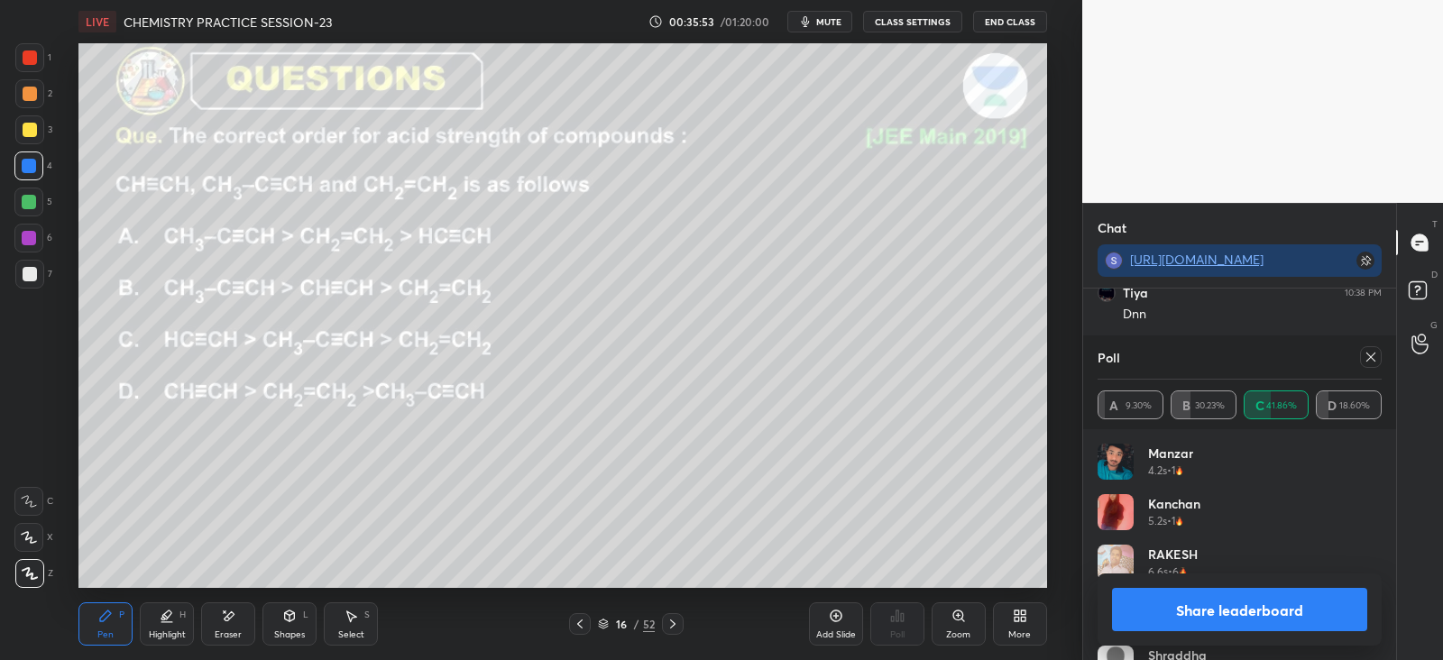
click at [1374, 363] on icon at bounding box center [1370, 357] width 14 height 14
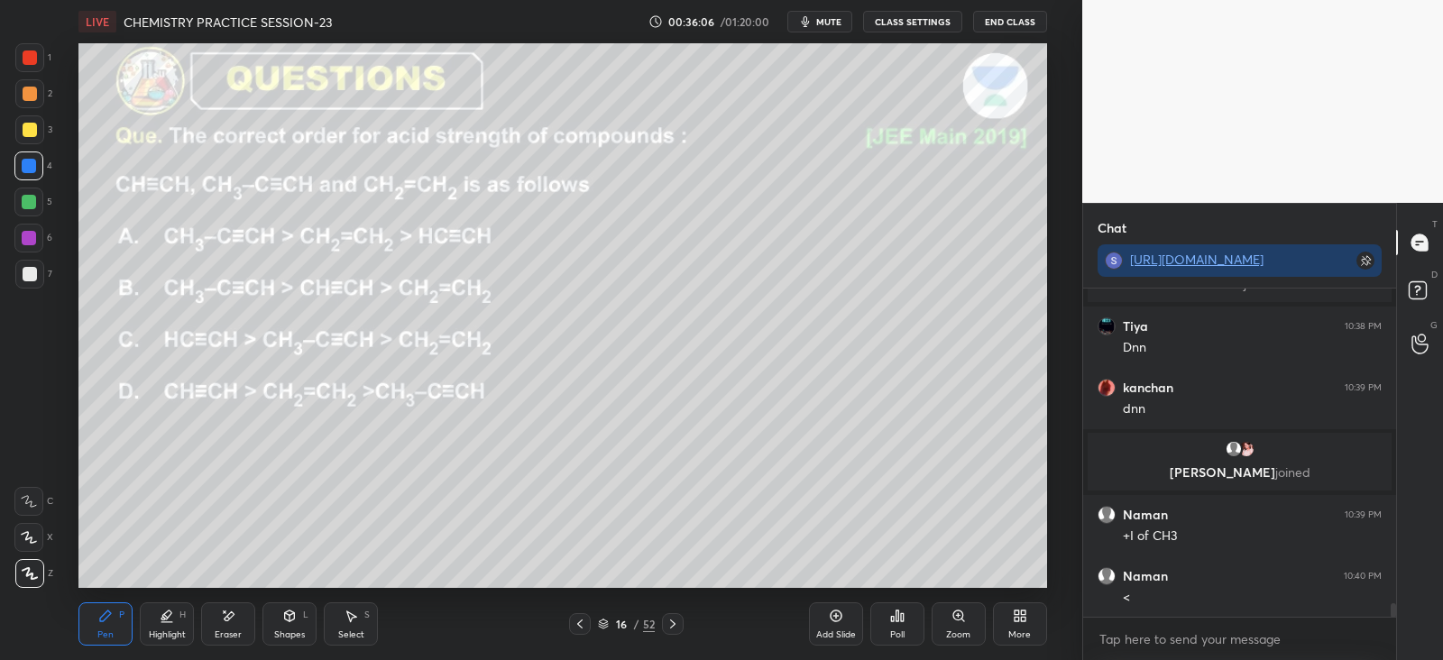
scroll to position [7462, 0]
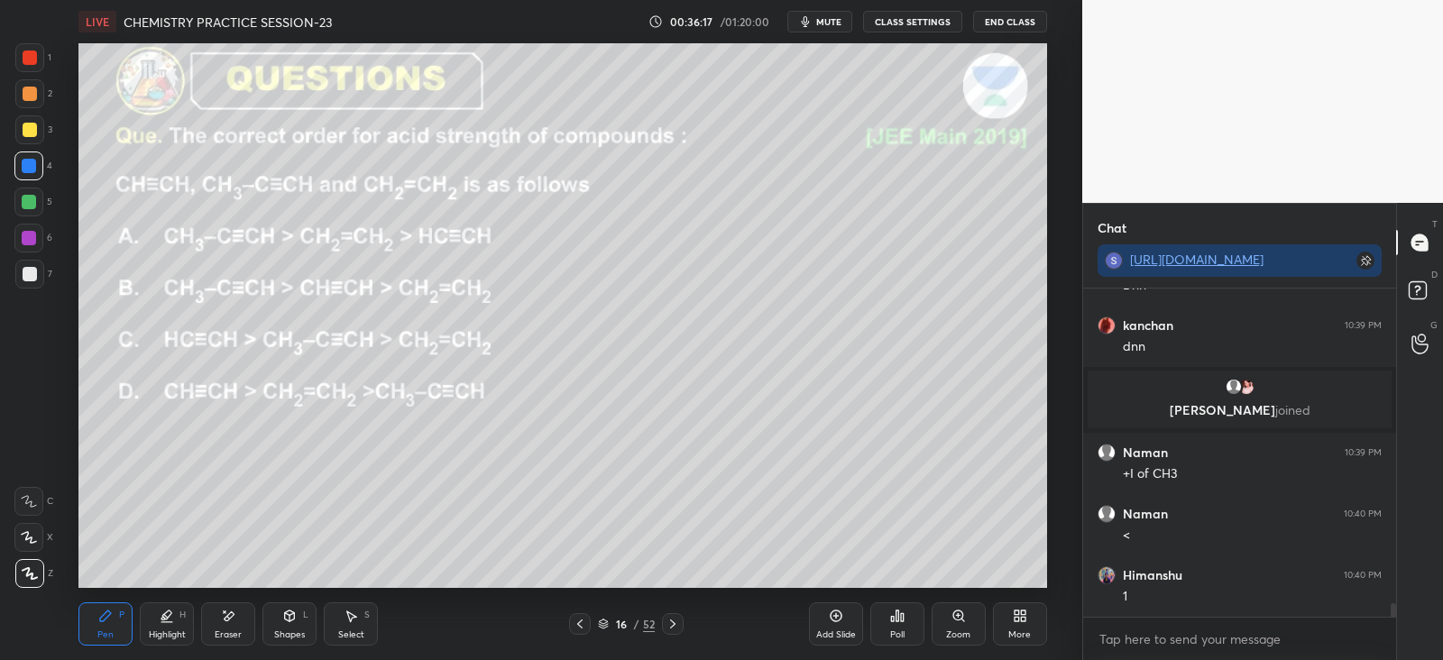
click at [675, 624] on icon at bounding box center [672, 624] width 14 height 14
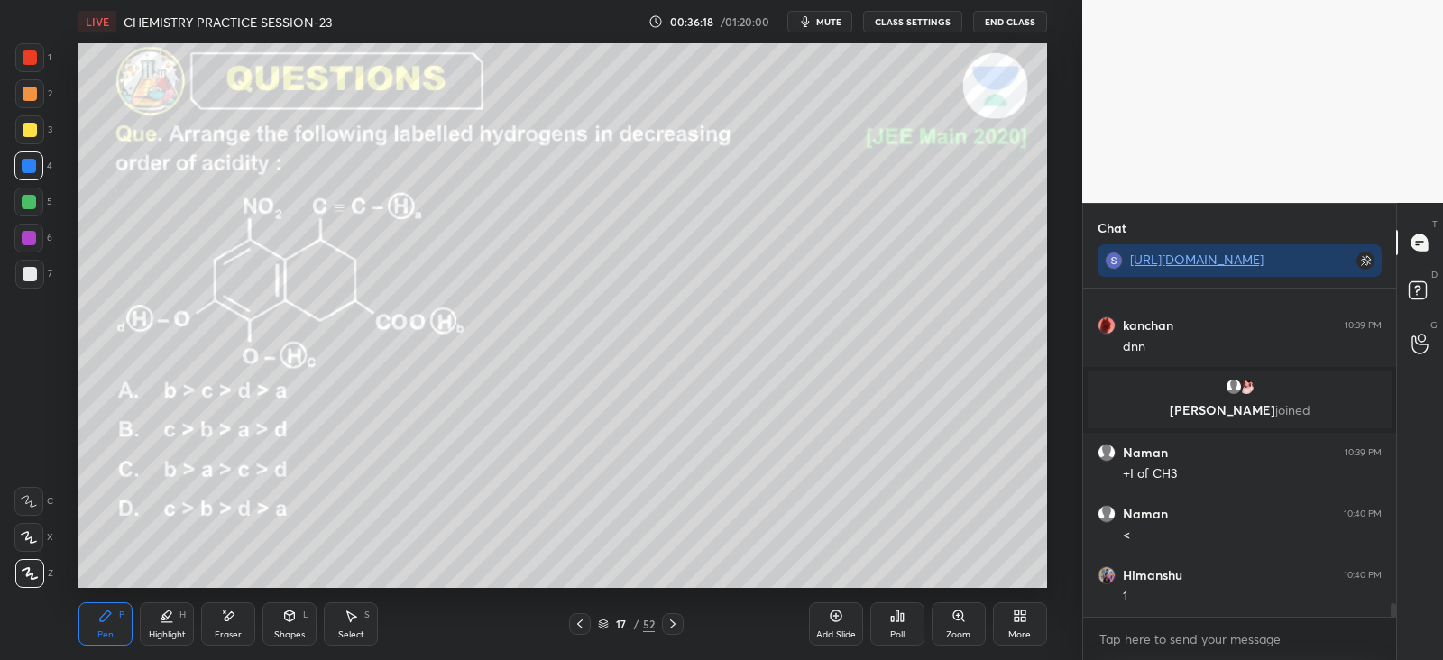
scroll to position [7522, 0]
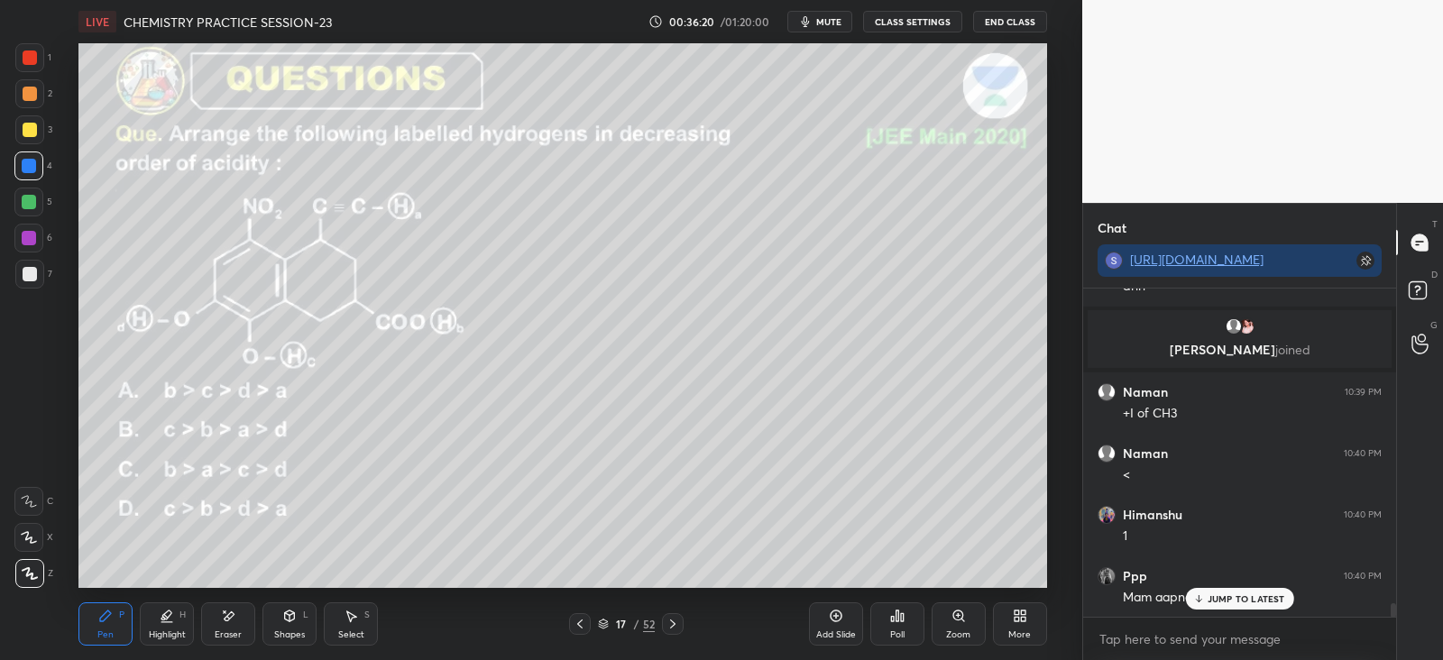
click at [899, 625] on div "Poll" at bounding box center [897, 623] width 54 height 43
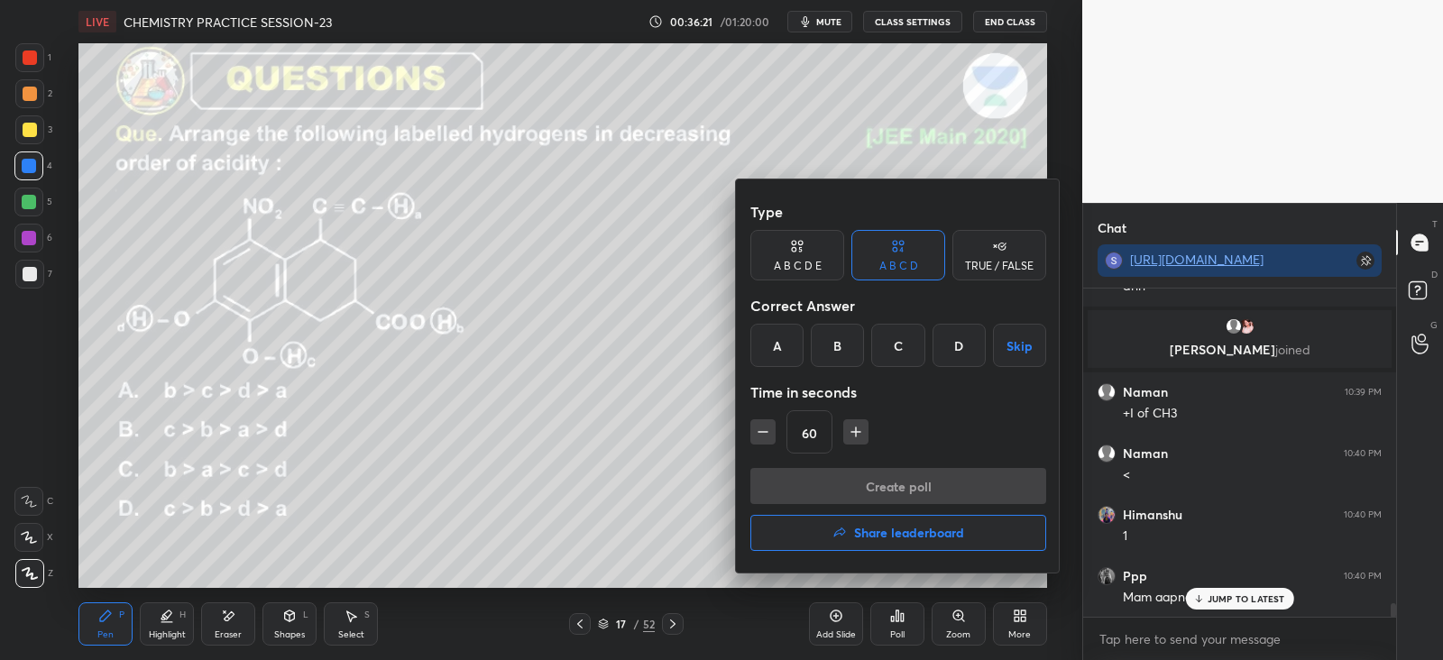
click at [782, 349] on div "A" at bounding box center [776, 345] width 53 height 43
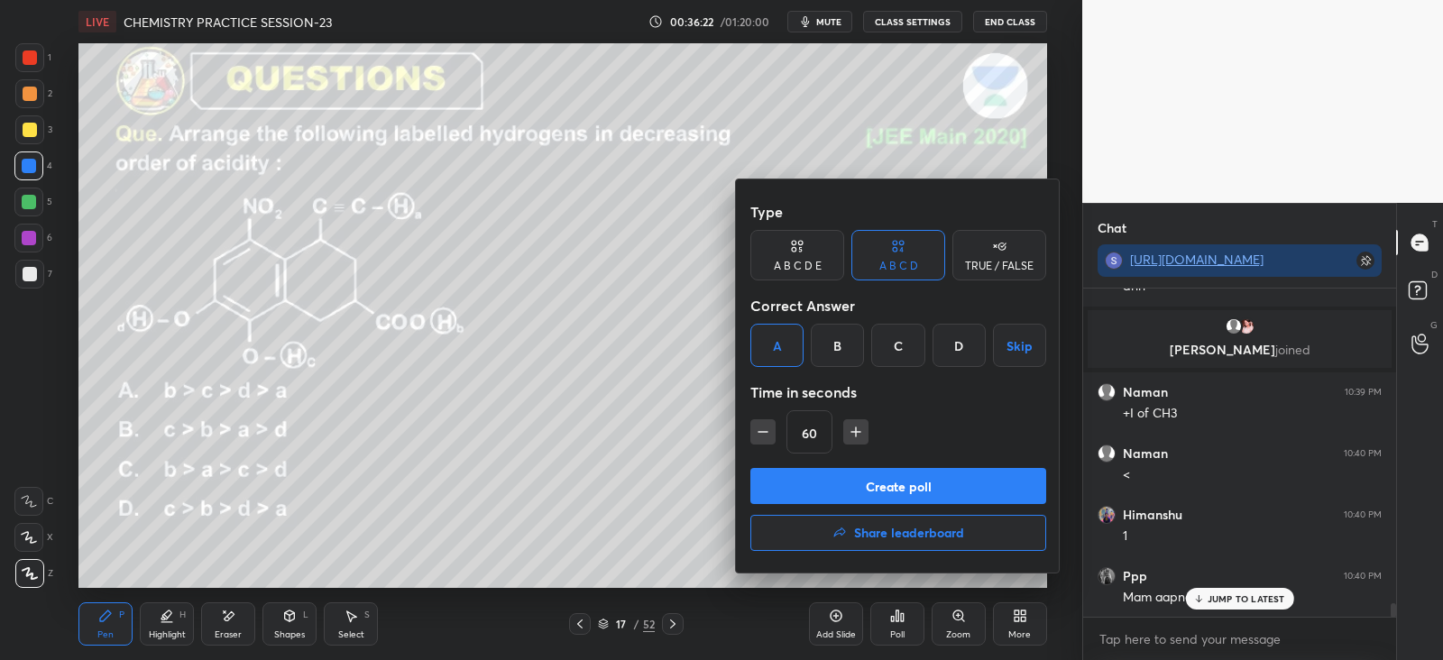
click at [836, 484] on button "Create poll" at bounding box center [898, 486] width 296 height 36
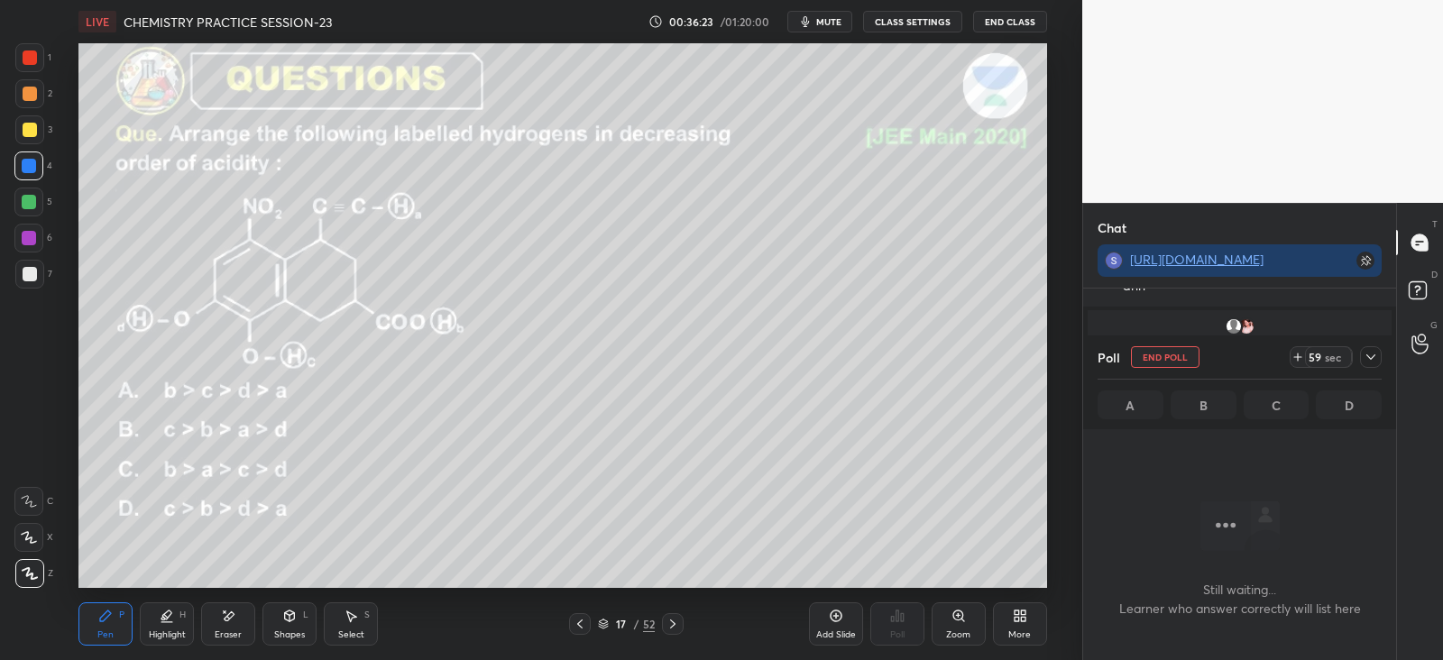
click at [1369, 358] on icon at bounding box center [1370, 357] width 14 height 14
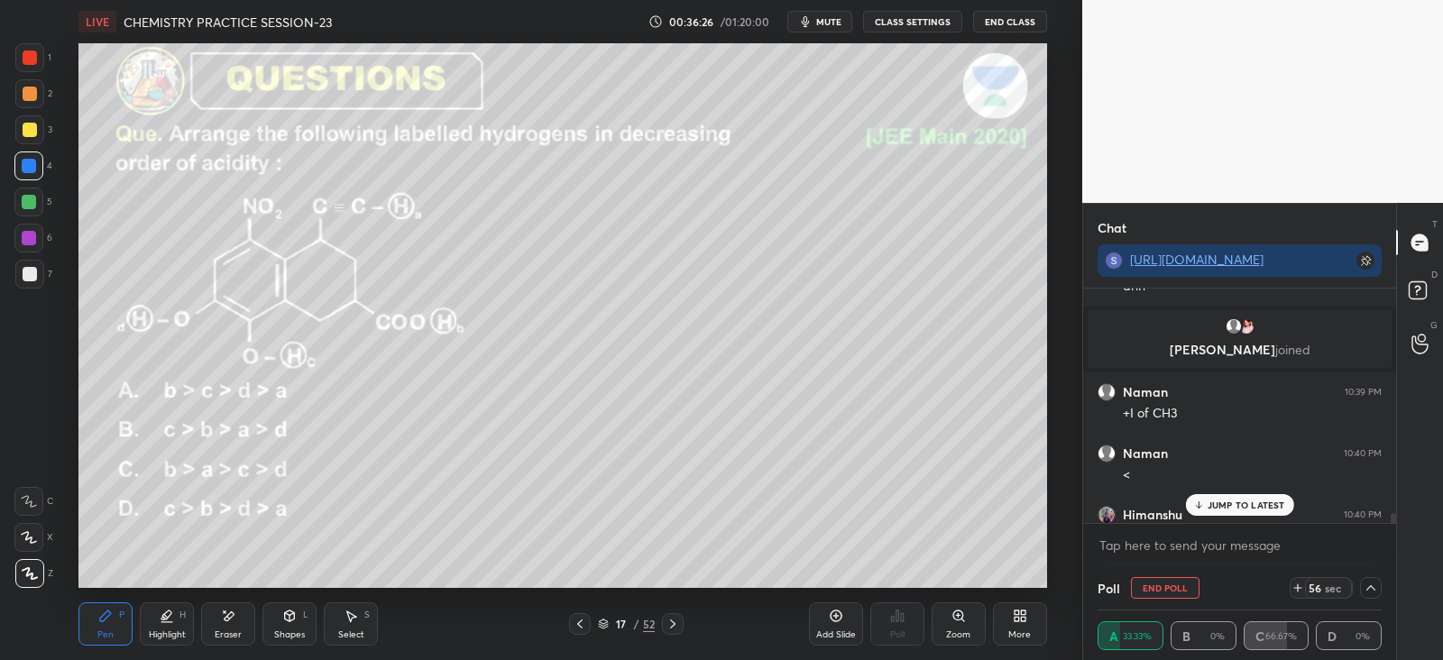
click at [1234, 506] on p "JUMP TO LATEST" at bounding box center [1246, 505] width 78 height 11
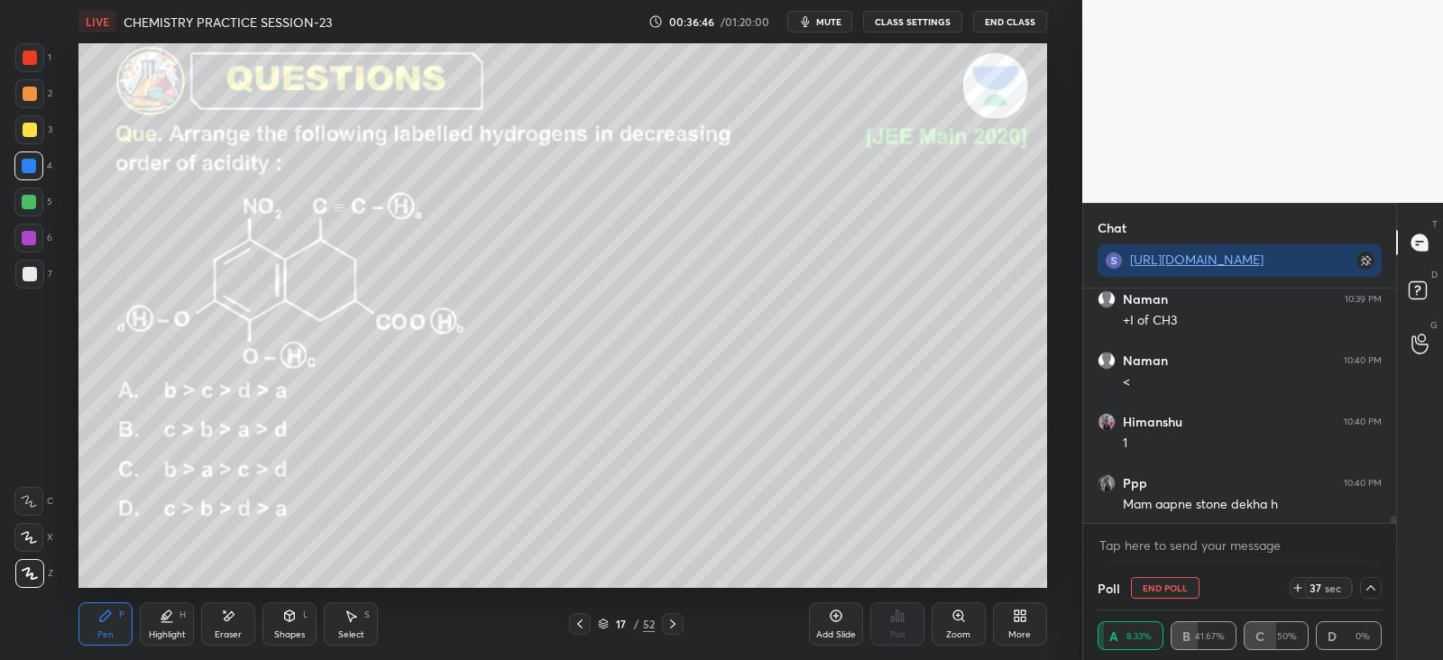
click at [25, 96] on div at bounding box center [30, 94] width 14 height 14
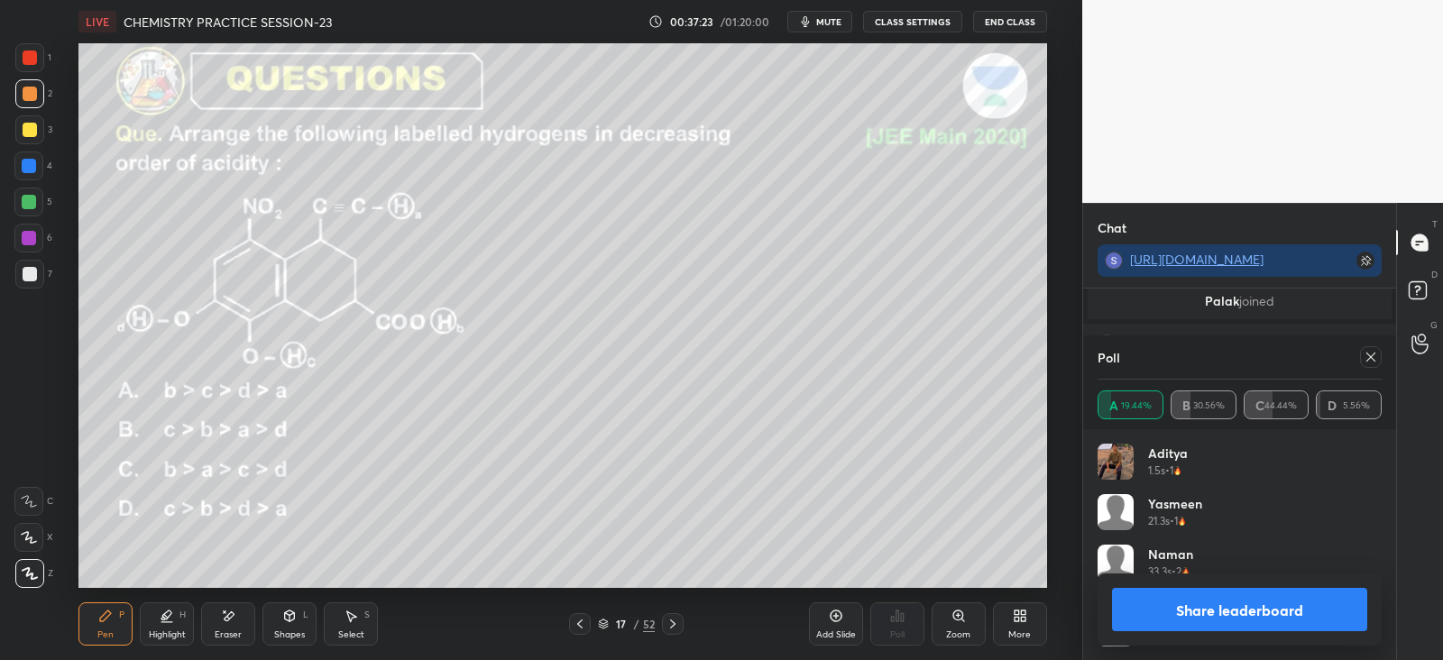
scroll to position [211, 279]
click at [1375, 360] on icon at bounding box center [1370, 357] width 14 height 14
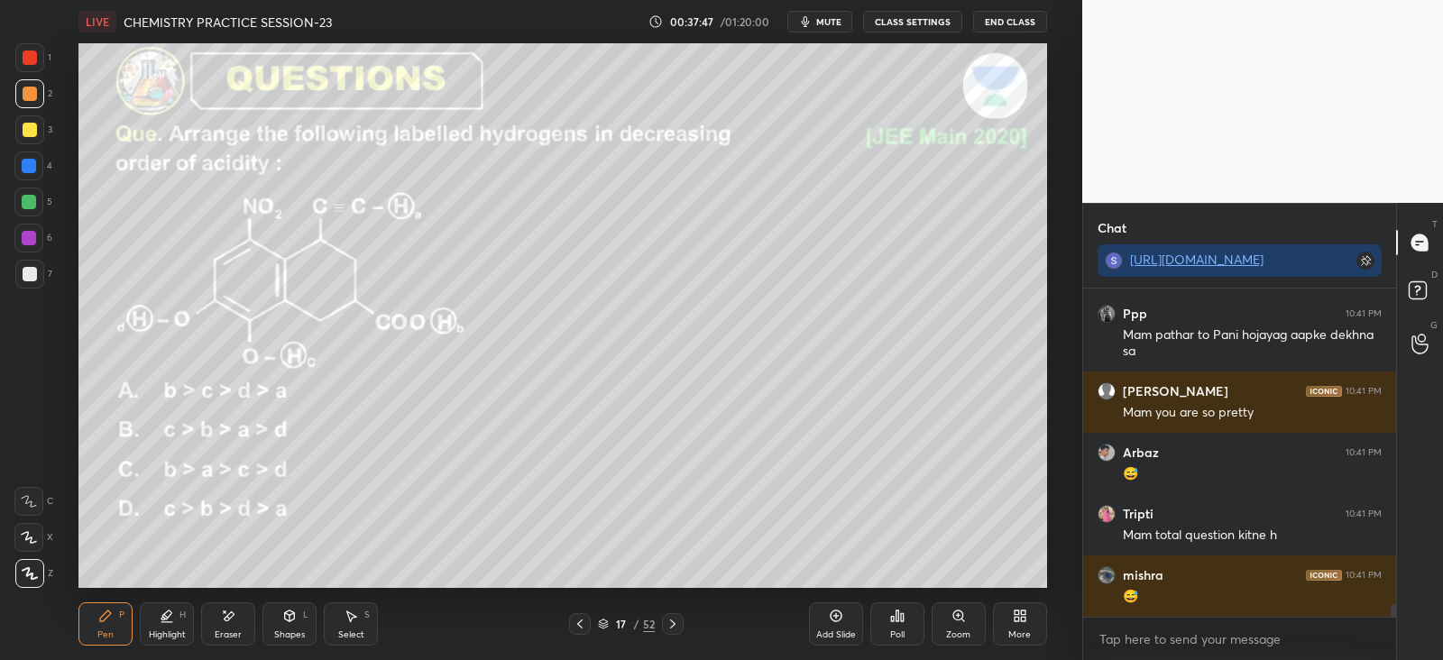
scroll to position [7977, 0]
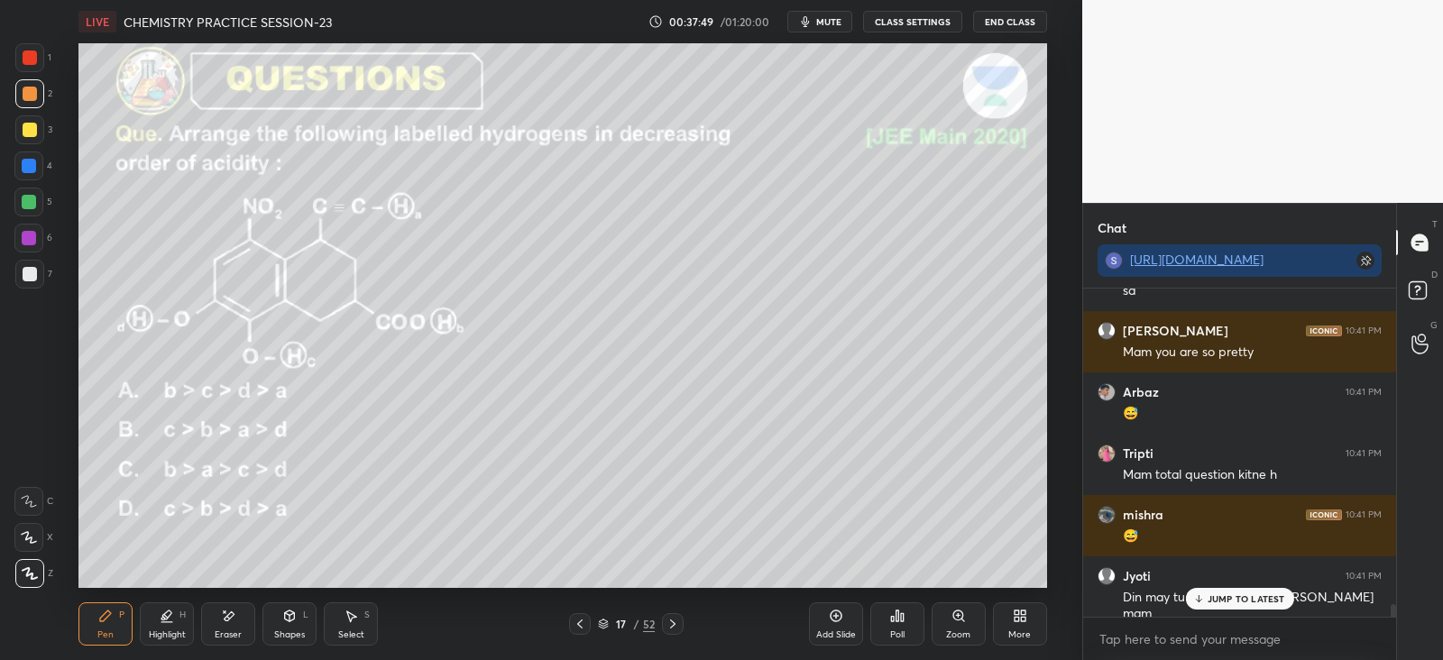
click at [1266, 601] on p "JUMP TO LATEST" at bounding box center [1246, 598] width 78 height 11
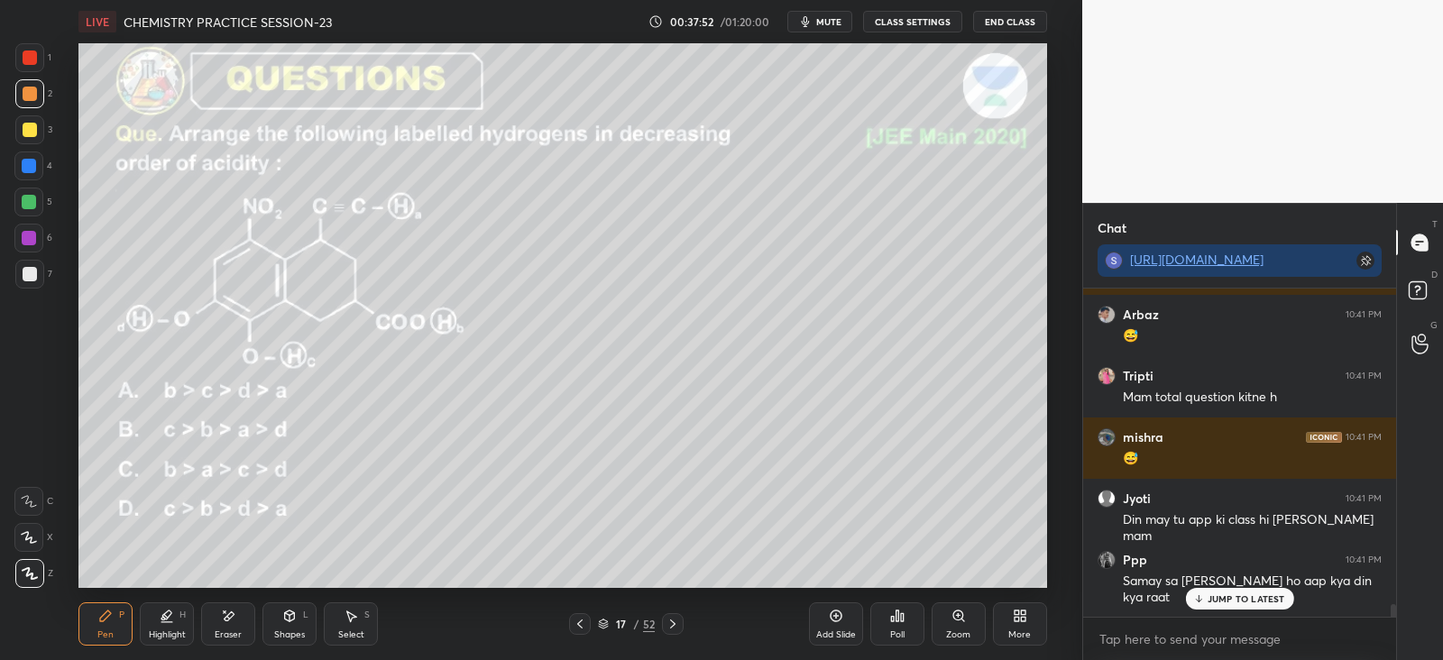
click at [171, 622] on icon at bounding box center [167, 622] width 11 height 0
click at [36, 196] on div at bounding box center [28, 202] width 29 height 29
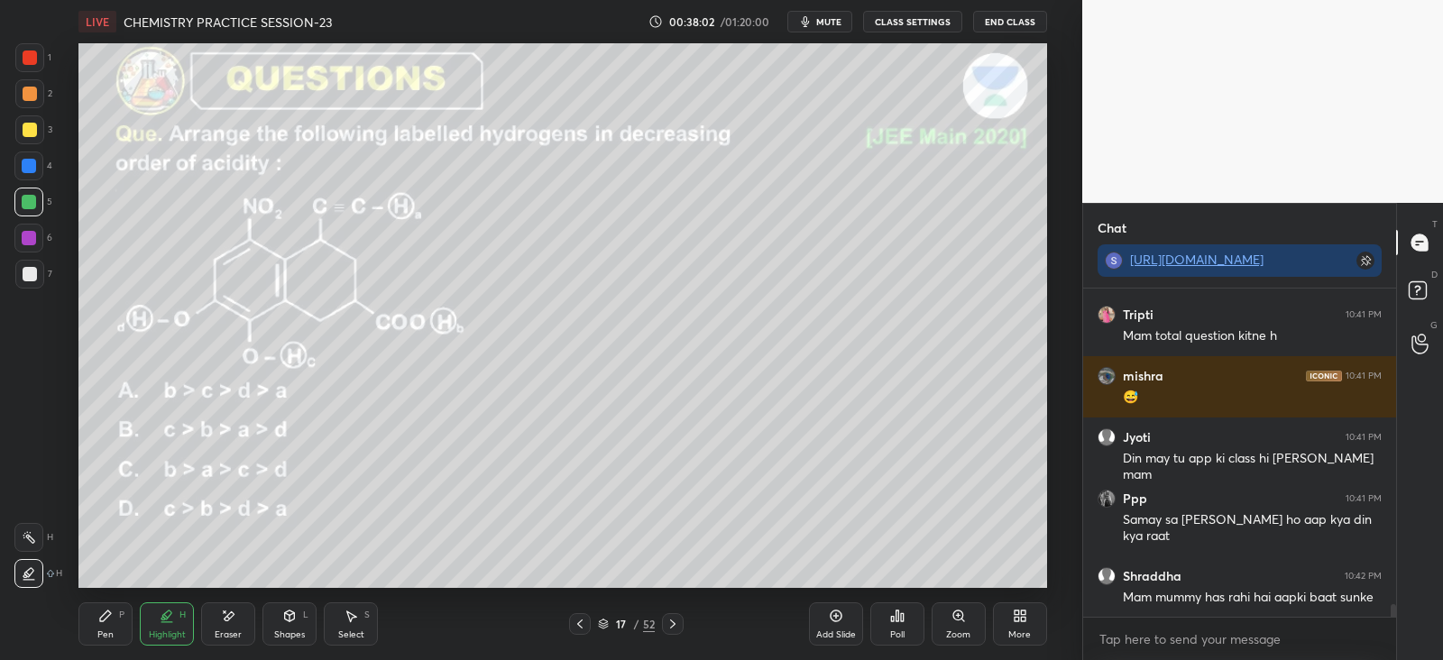
click at [120, 618] on div "P" at bounding box center [121, 614] width 5 height 9
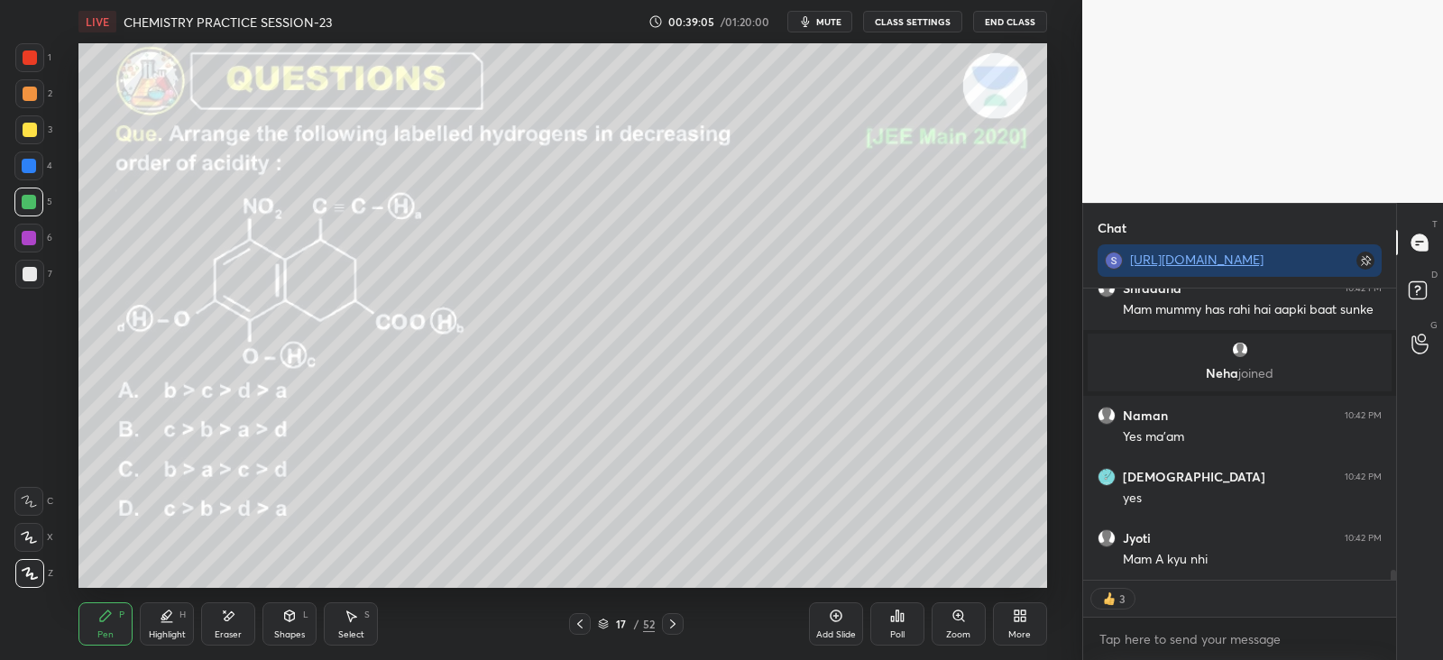
scroll to position [8325, 0]
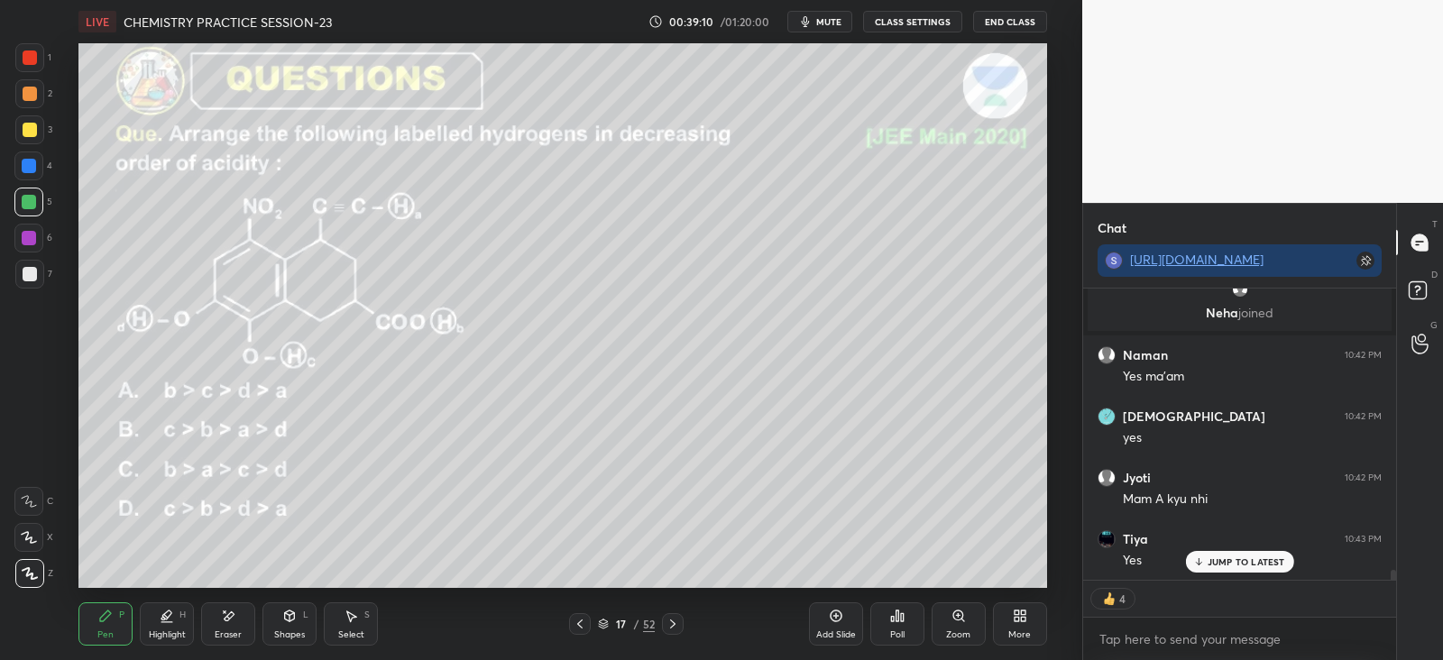
click at [229, 620] on icon at bounding box center [228, 616] width 14 height 15
click at [110, 630] on div "Pen" at bounding box center [105, 634] width 16 height 9
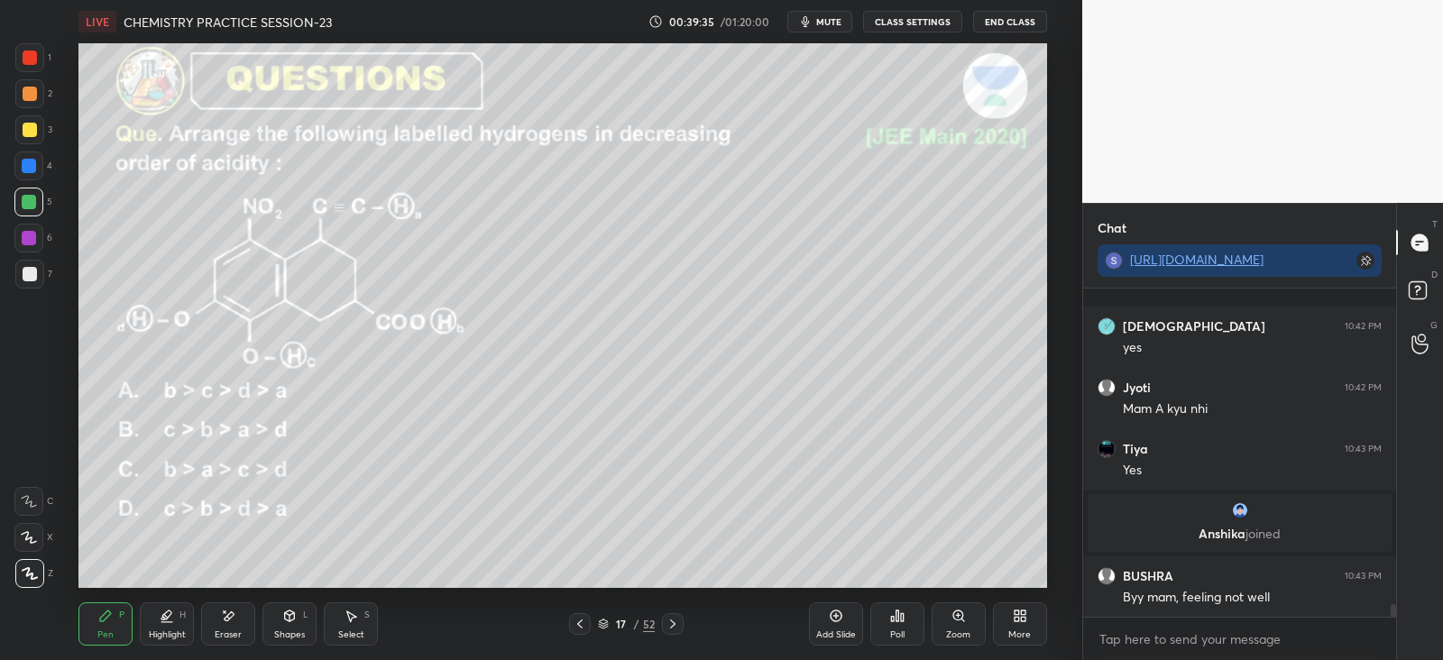
scroll to position [8509, 0]
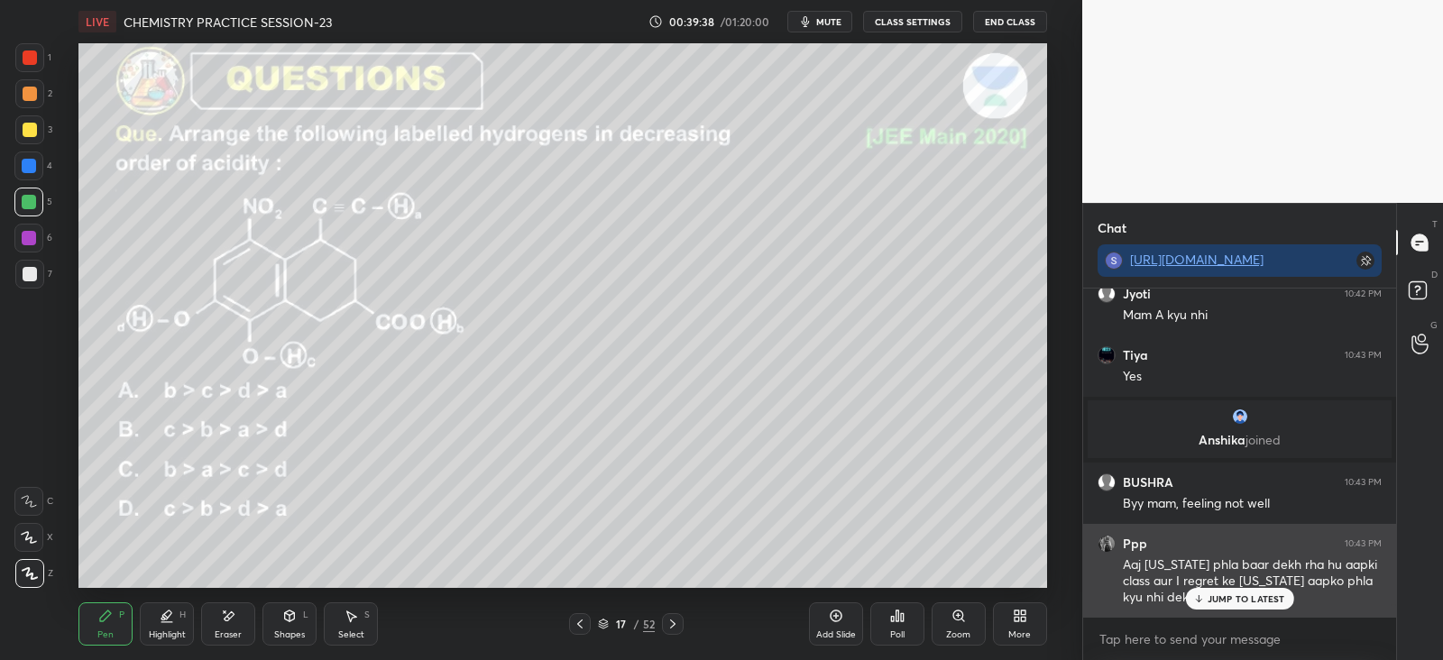
click at [1230, 597] on p "JUMP TO LATEST" at bounding box center [1246, 598] width 78 height 11
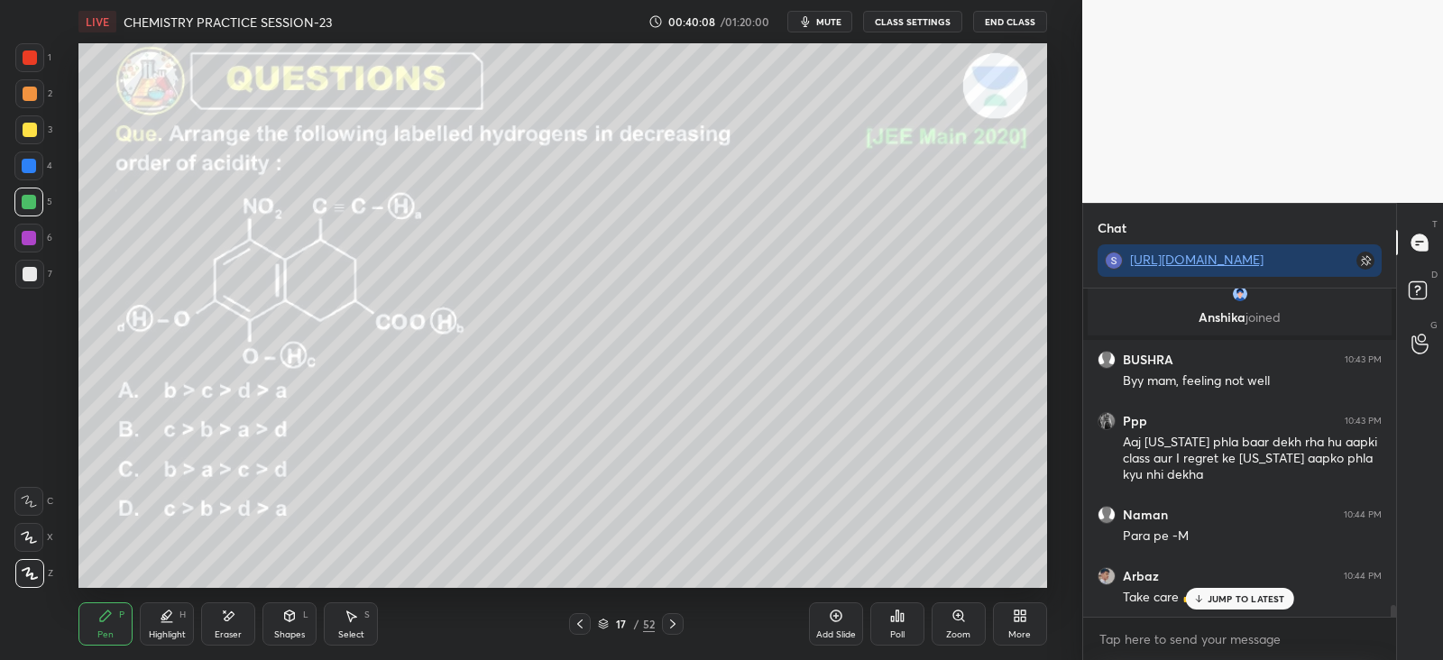
scroll to position [8693, 0]
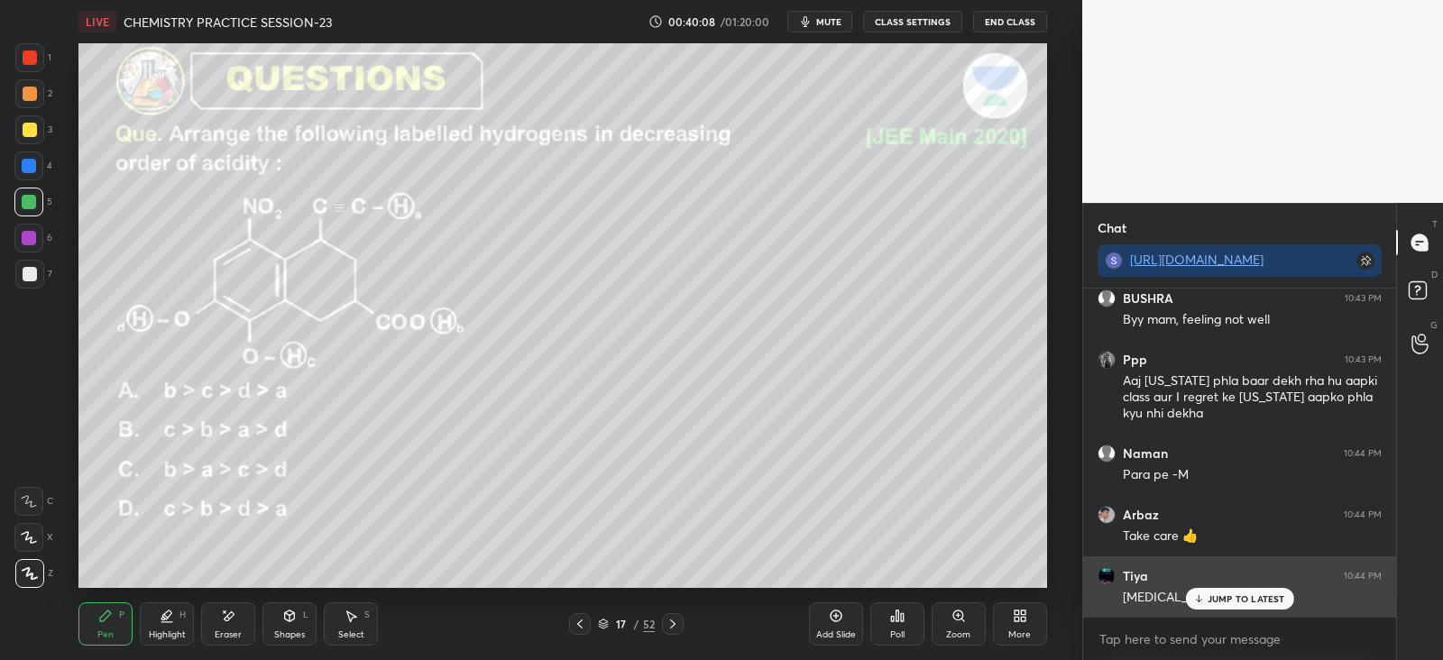
click at [1224, 596] on p "JUMP TO LATEST" at bounding box center [1246, 598] width 78 height 11
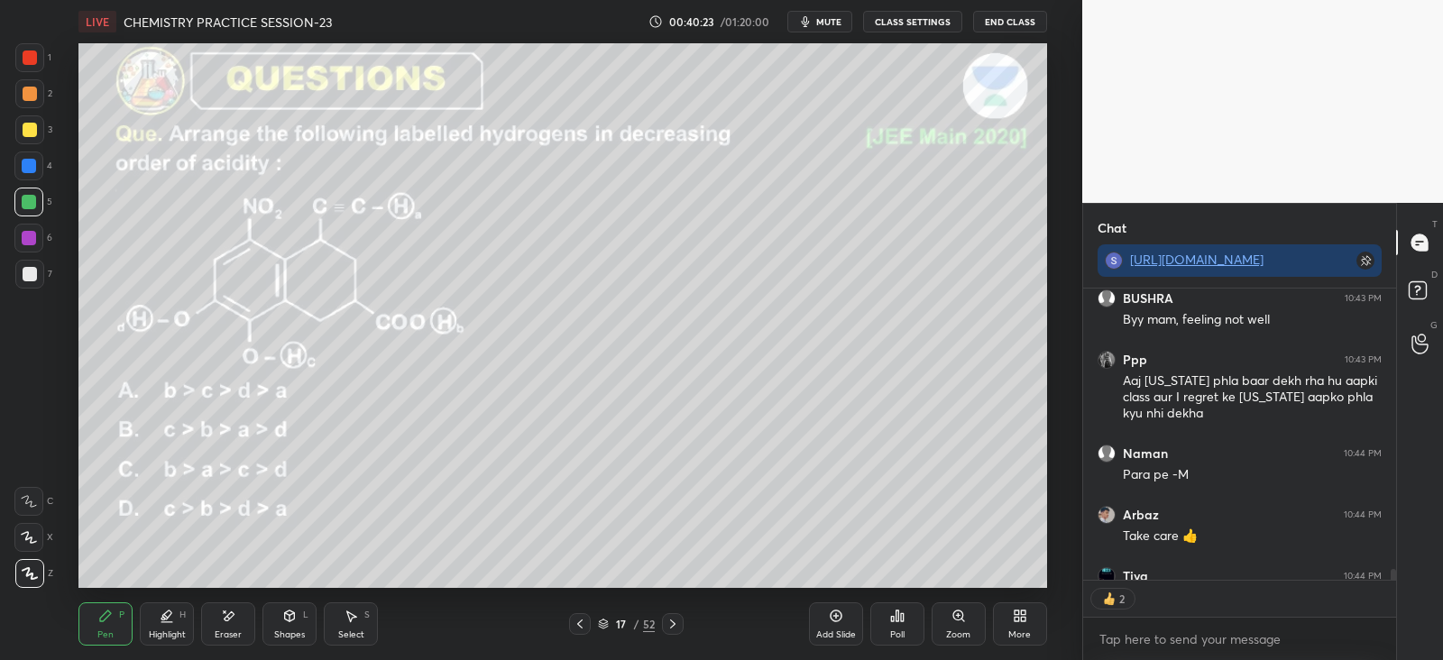
scroll to position [6, 5]
click at [676, 623] on icon at bounding box center [672, 624] width 14 height 14
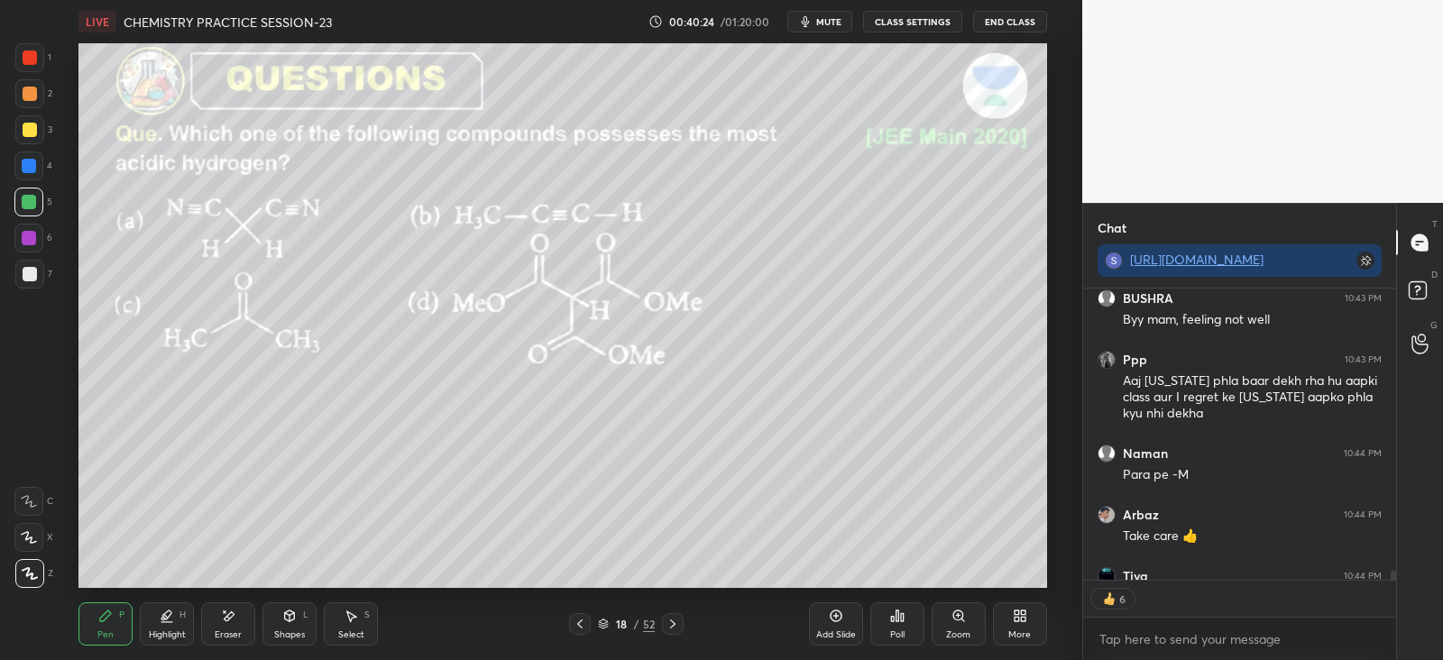
scroll to position [8792, 0]
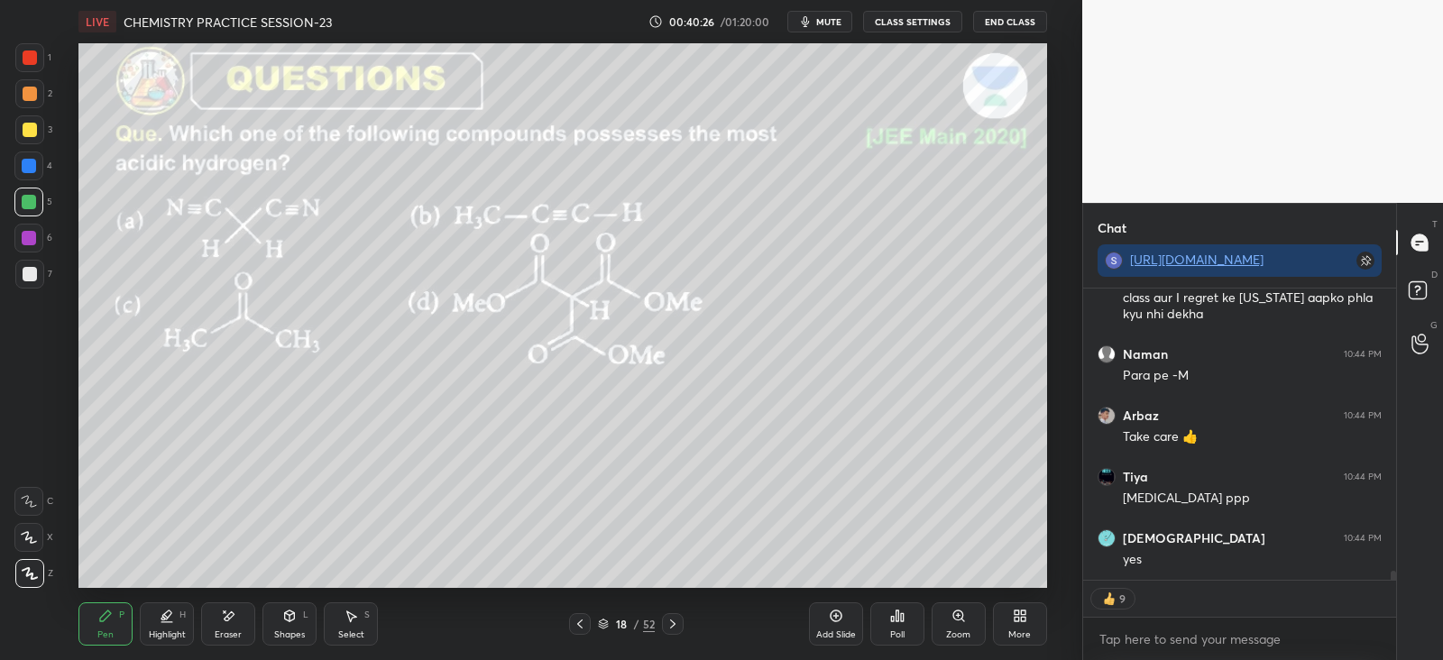
click at [906, 620] on div "Poll" at bounding box center [897, 623] width 54 height 43
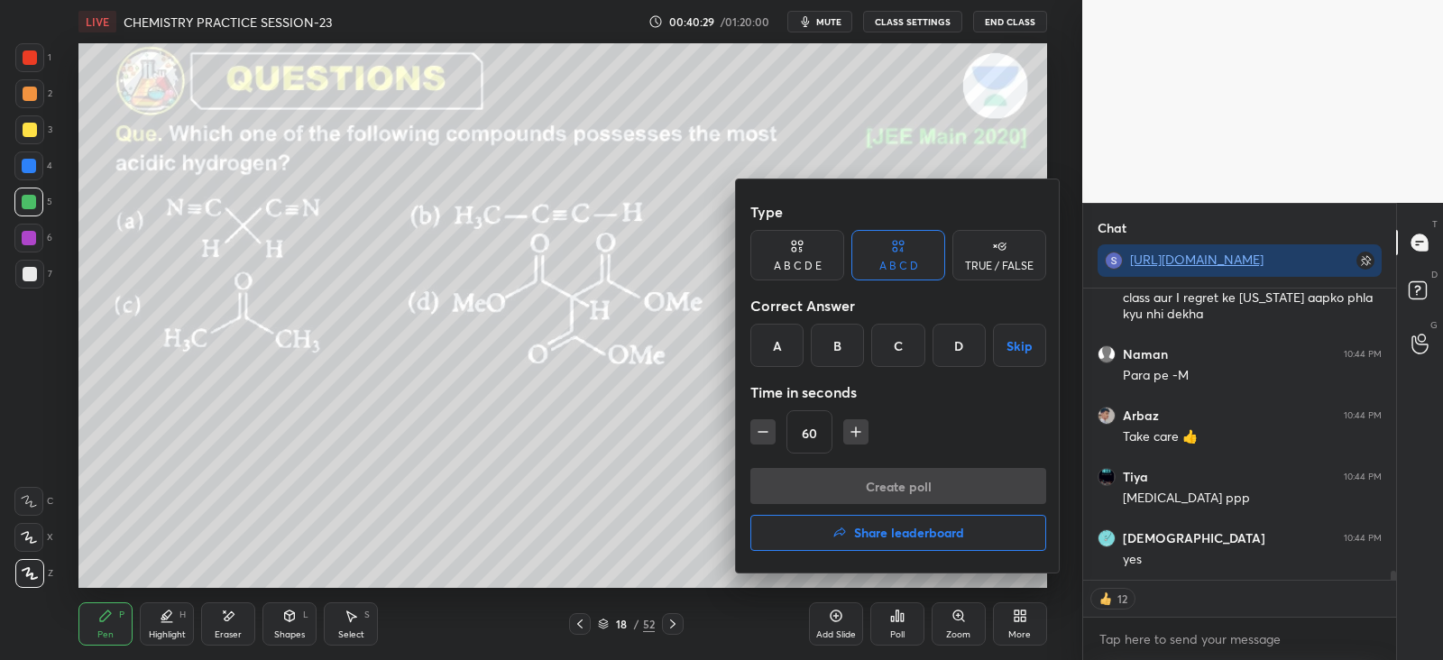
click at [776, 344] on div "A" at bounding box center [776, 345] width 53 height 43
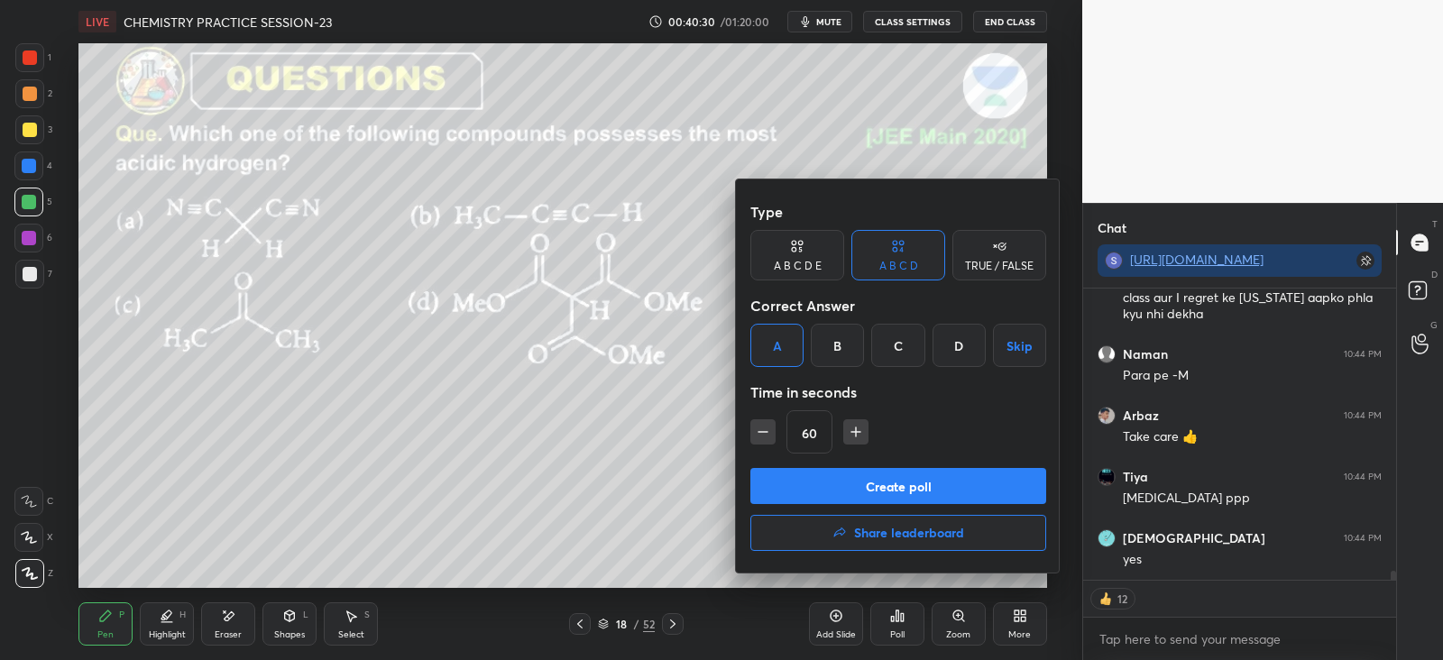
click at [846, 469] on button "Create poll" at bounding box center [898, 486] width 296 height 36
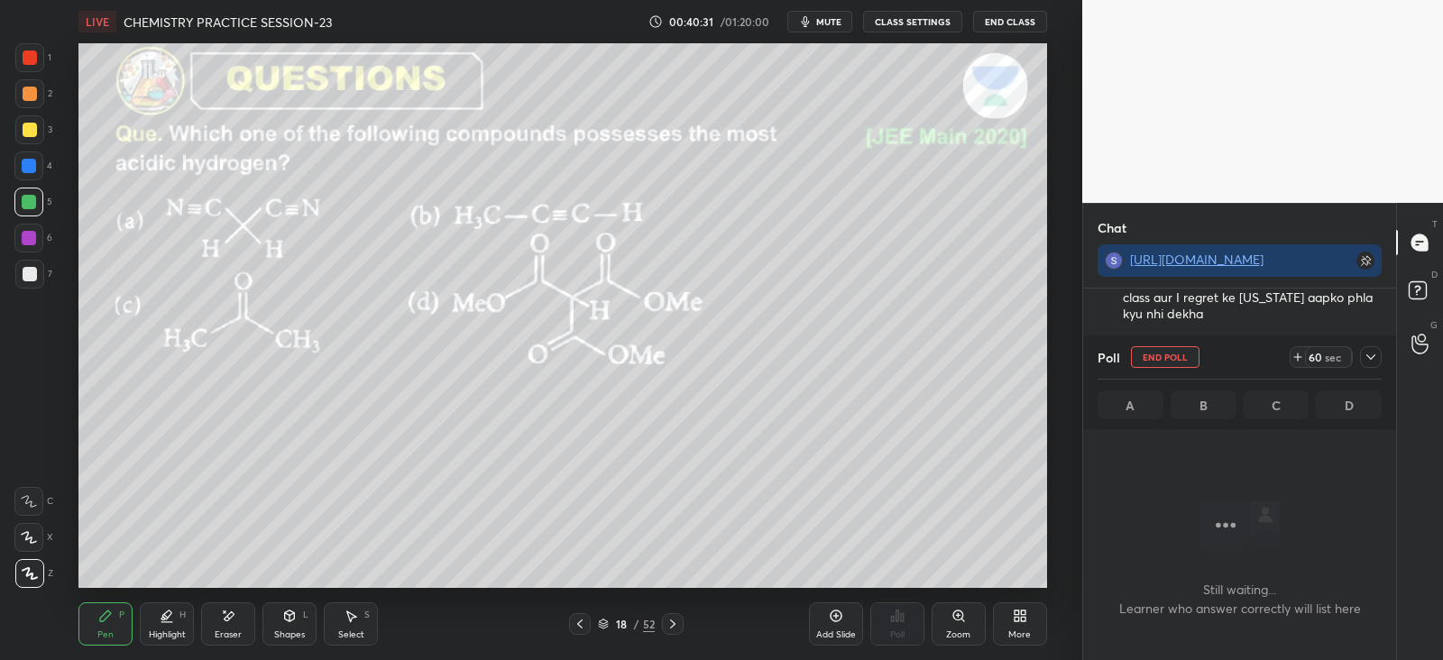
scroll to position [78, 307]
click at [1371, 363] on icon at bounding box center [1370, 357] width 14 height 14
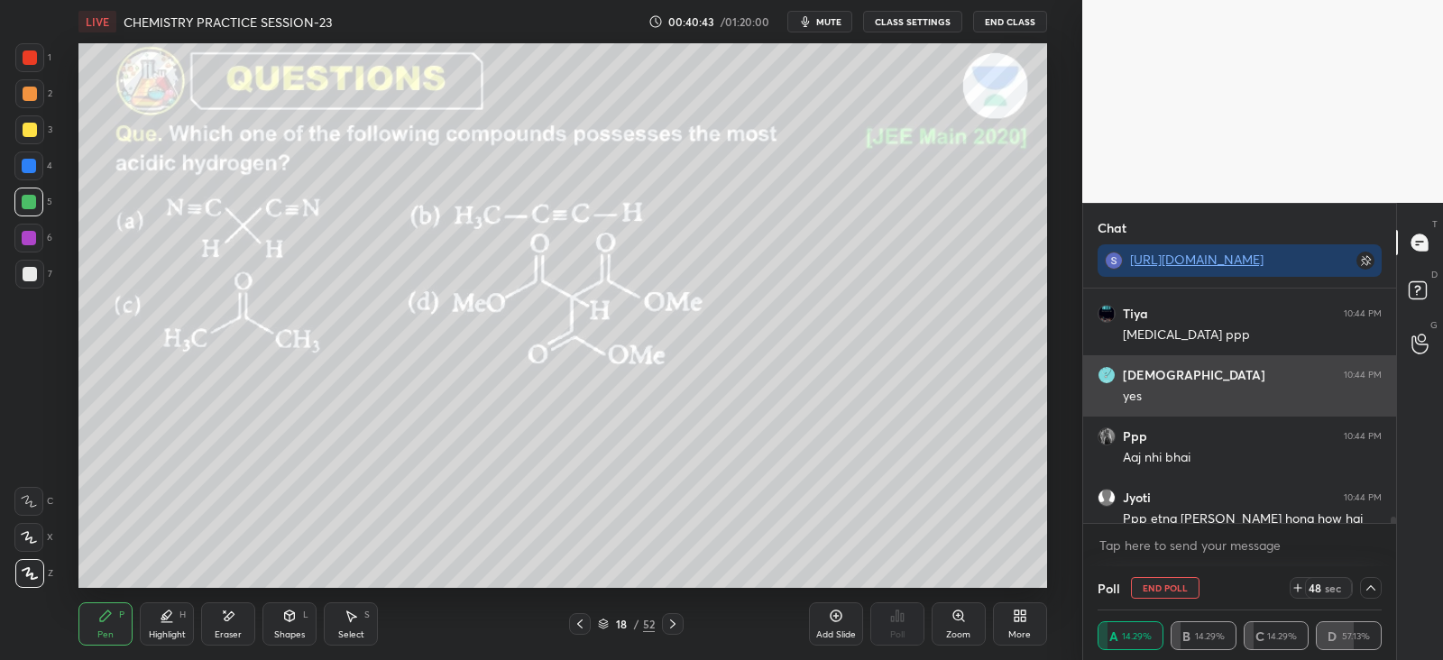
scroll to position [8971, 0]
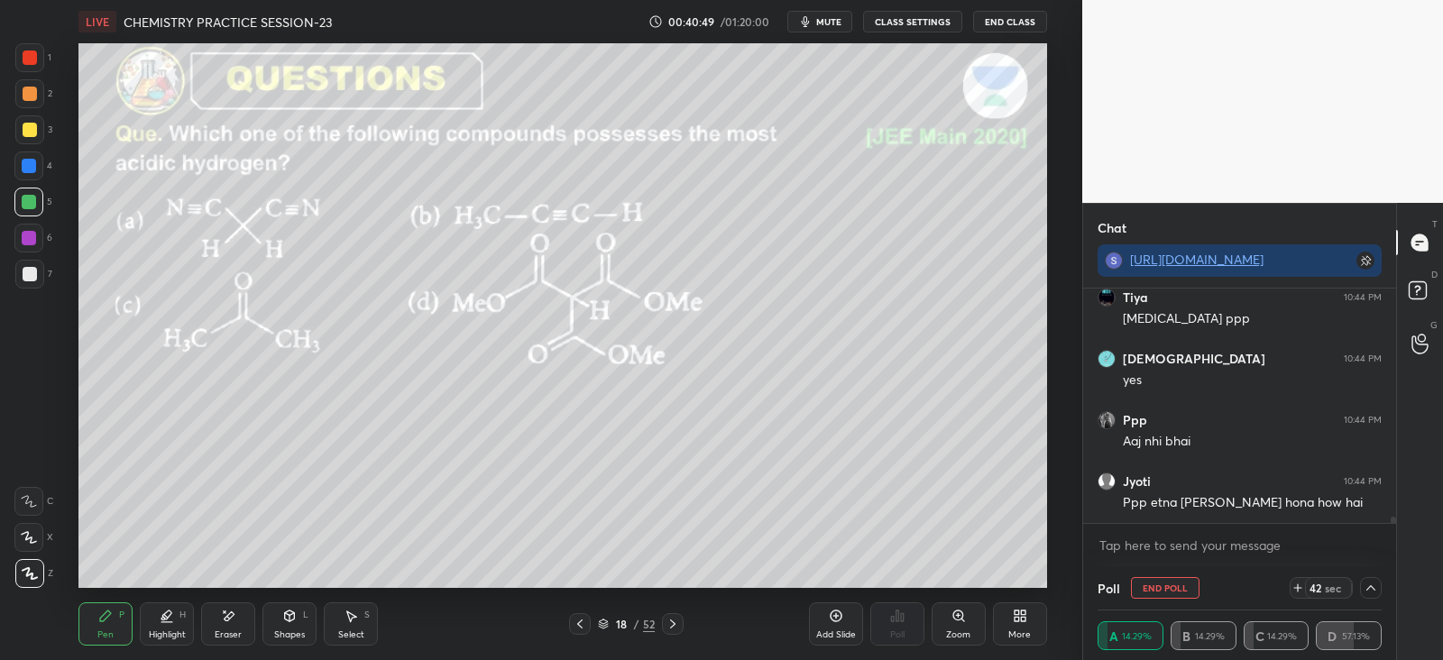
click at [33, 162] on div at bounding box center [29, 166] width 14 height 14
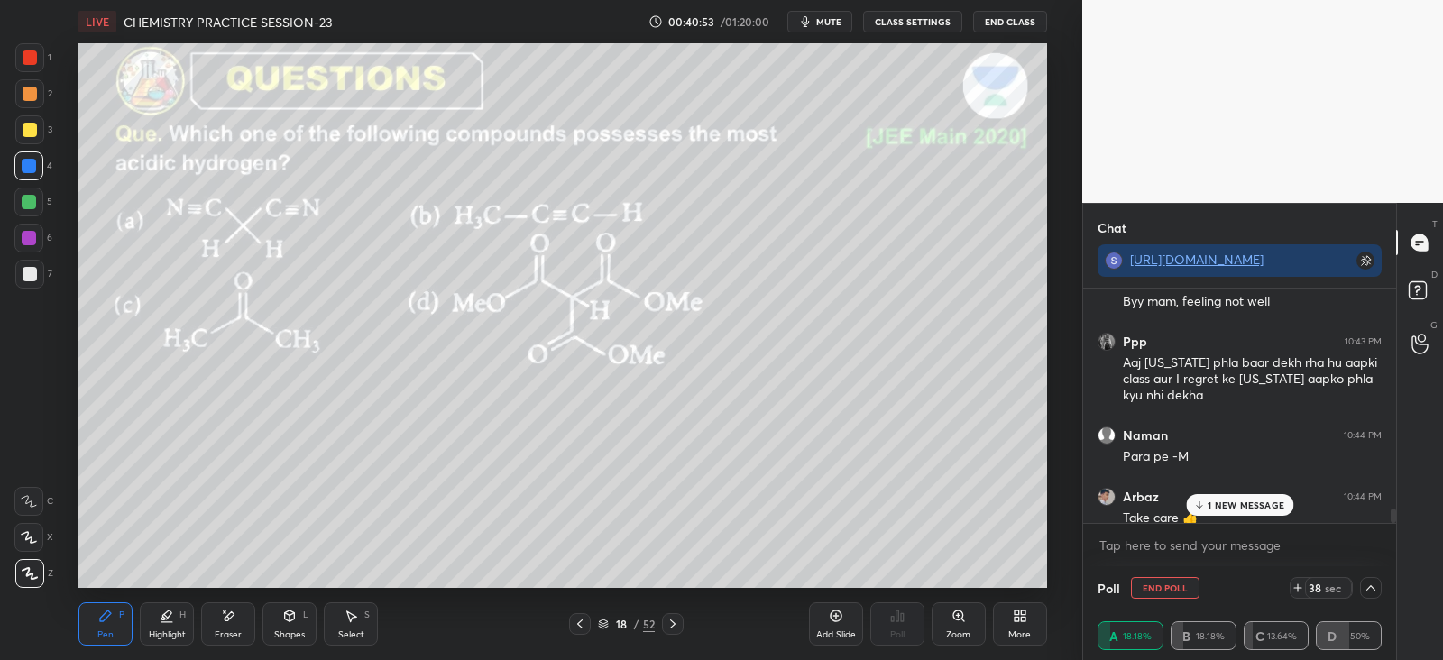
scroll to position [8717, 0]
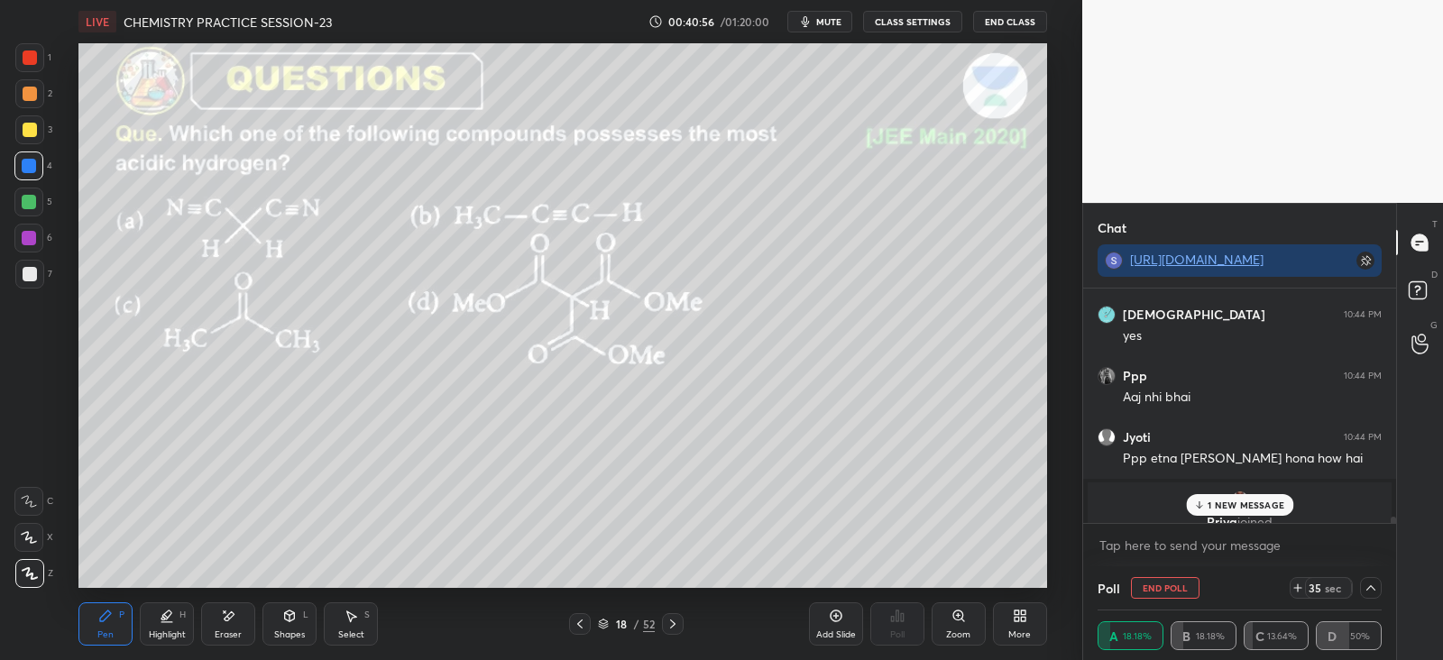
click at [1217, 500] on p "1 NEW MESSAGE" at bounding box center [1245, 505] width 77 height 11
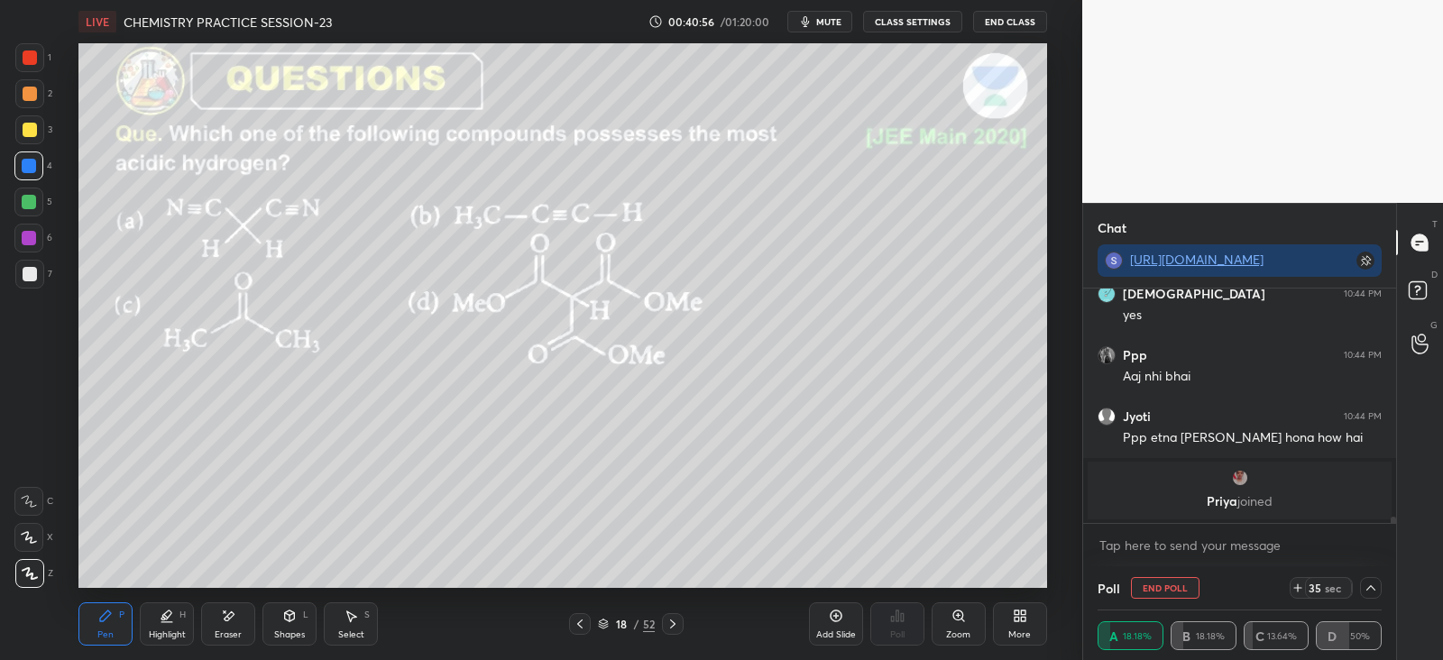
scroll to position [9099, 0]
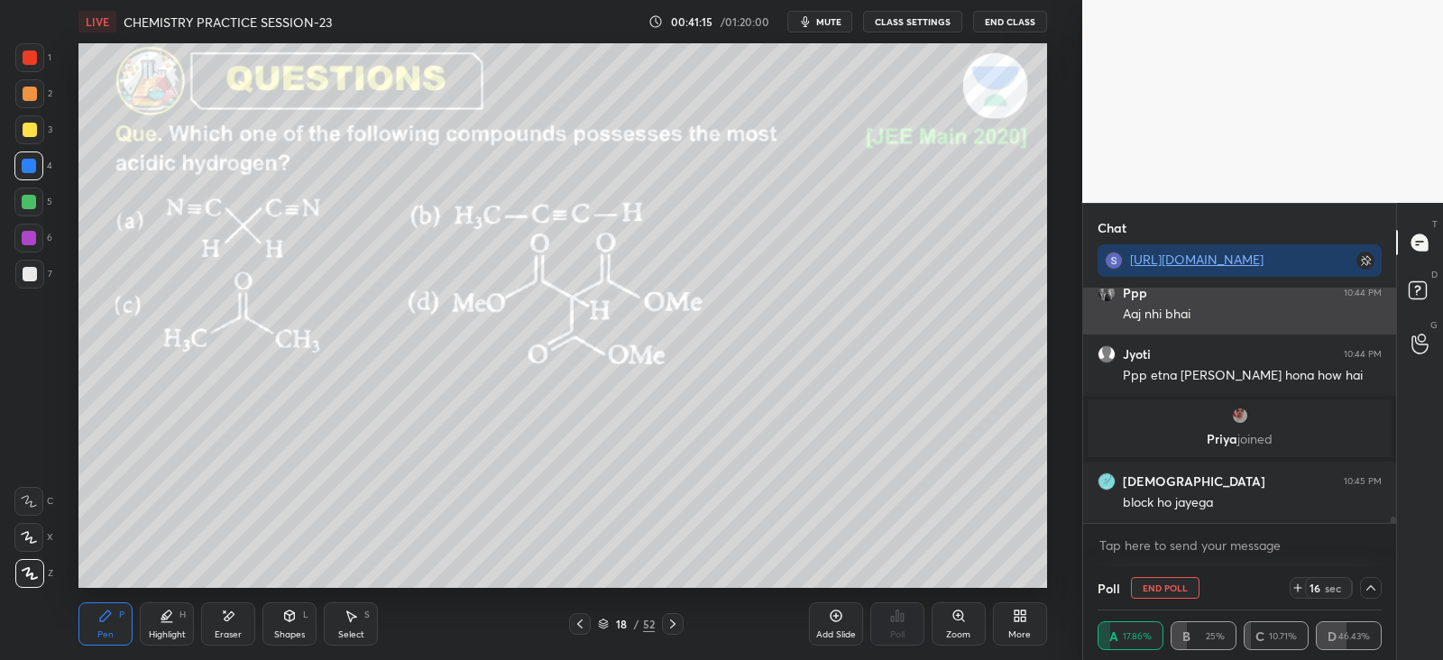
click at [1109, 293] on img "grid" at bounding box center [1106, 293] width 18 height 18
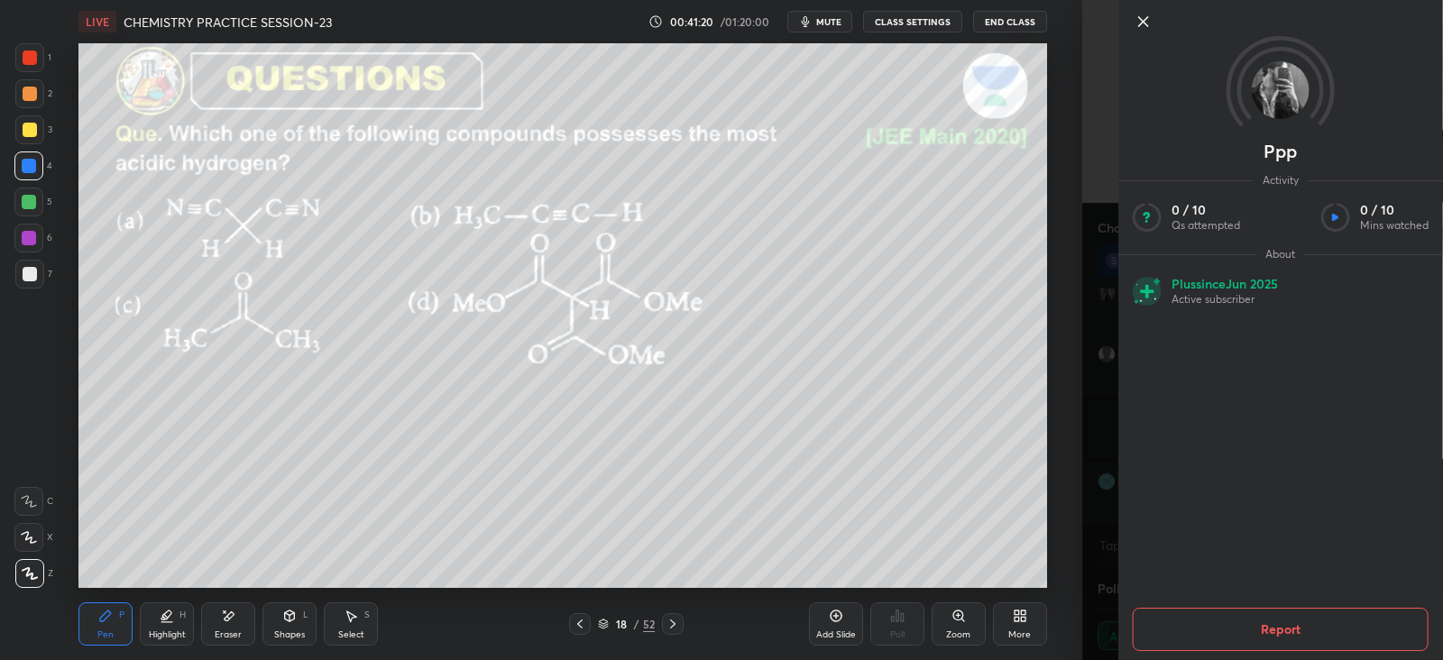
click at [1061, 357] on div "Setting up your live class Poll for secs No correct answer Start poll" at bounding box center [563, 315] width 1010 height 545
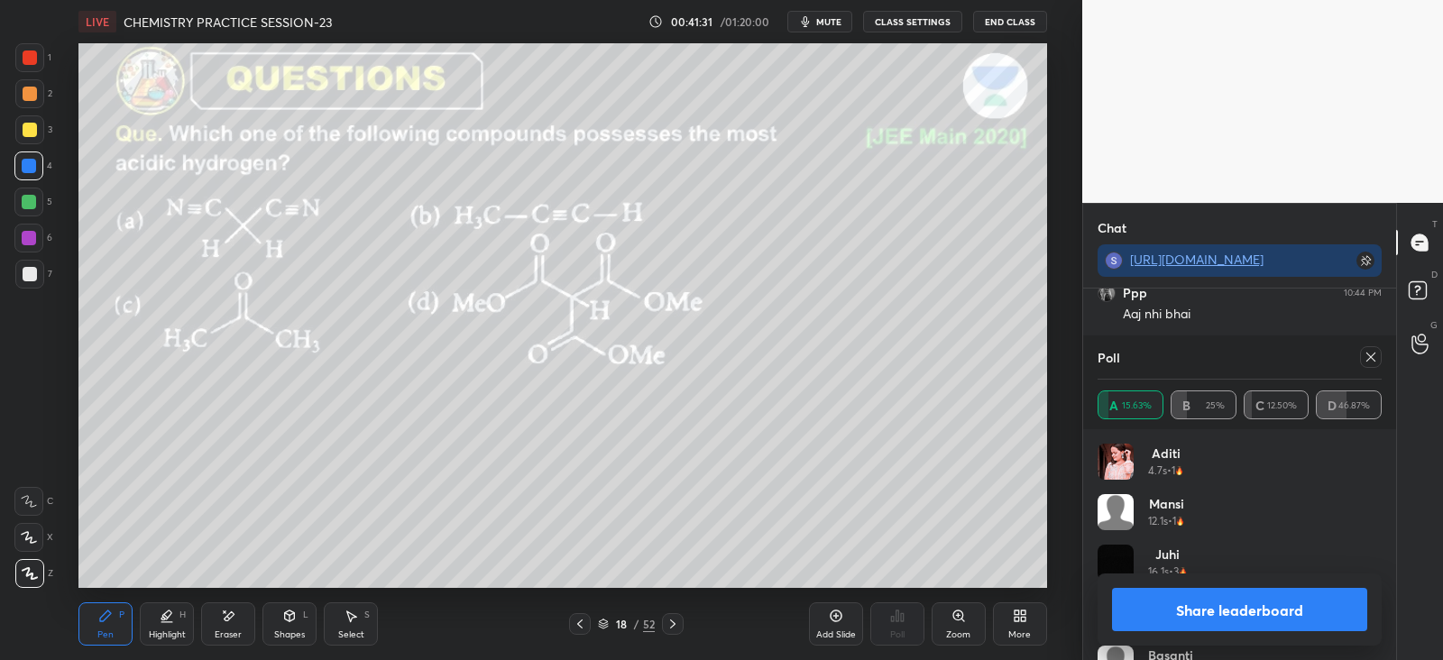
scroll to position [9160, 0]
click at [1363, 360] on icon at bounding box center [1370, 357] width 14 height 14
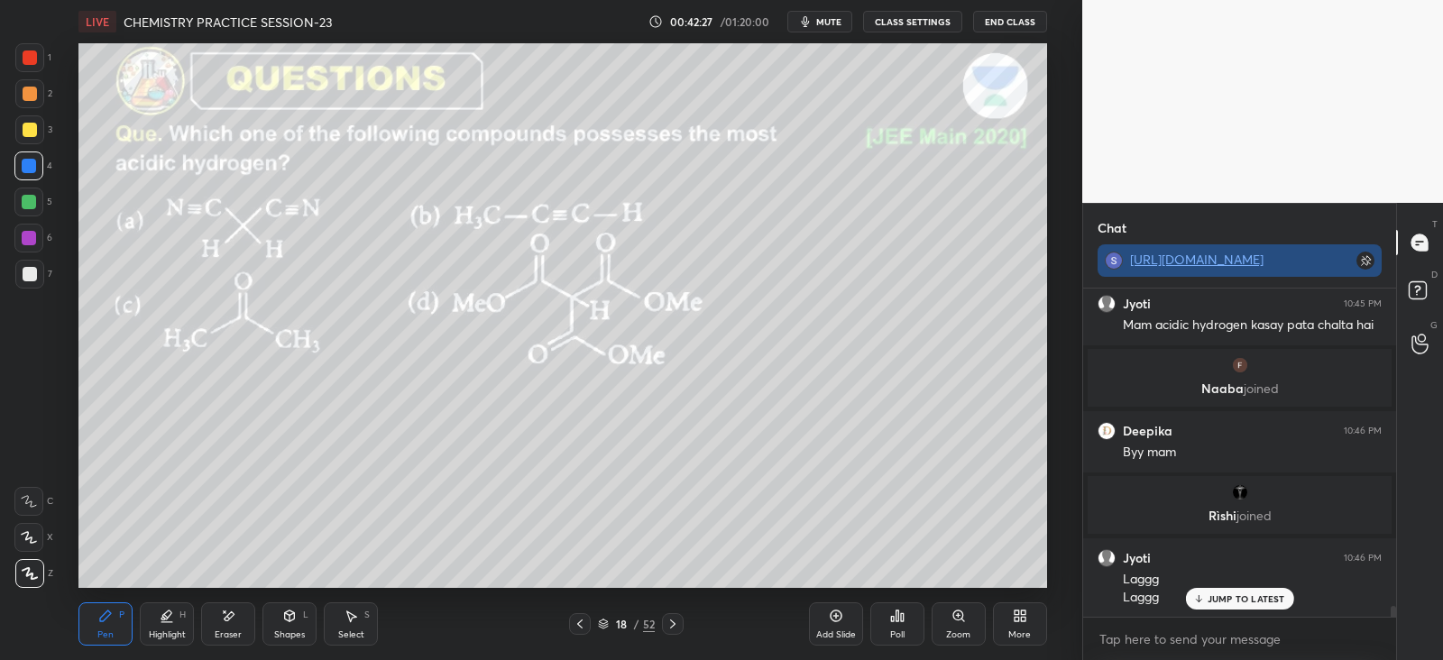
scroll to position [9599, 0]
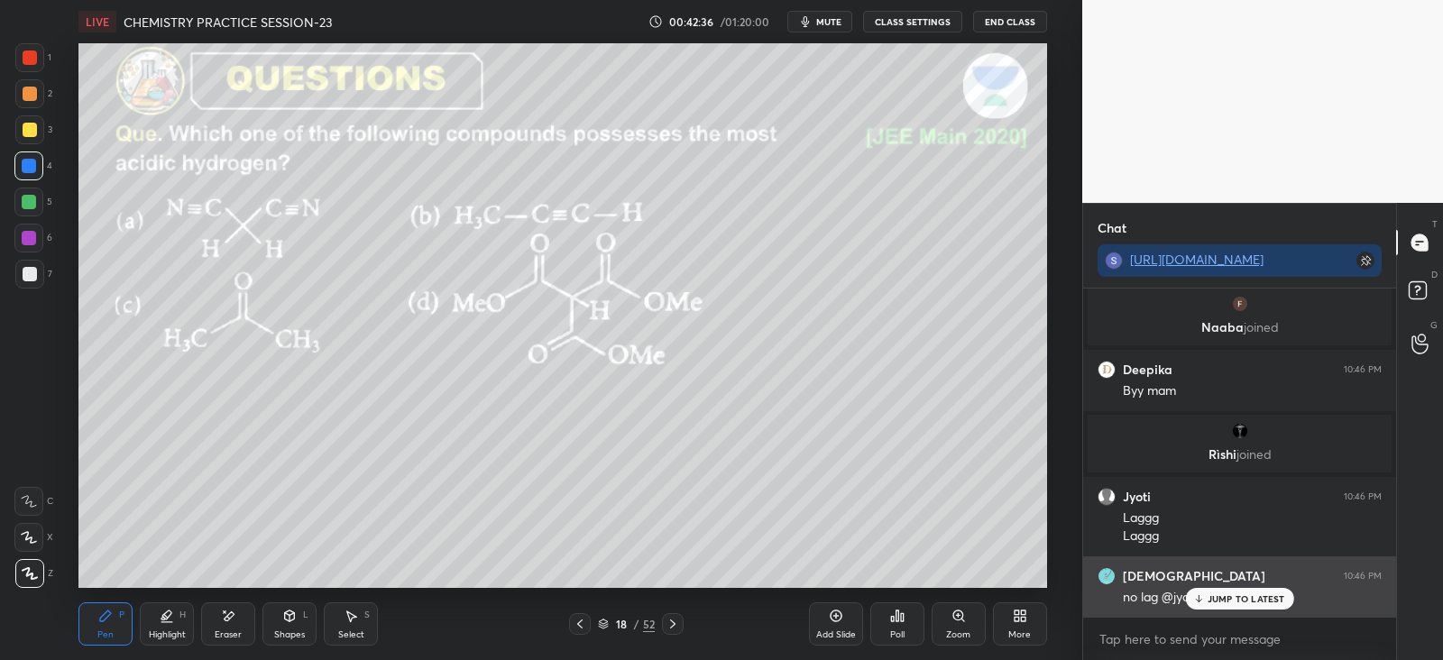
click at [1217, 599] on p "JUMP TO LATEST" at bounding box center [1246, 598] width 78 height 11
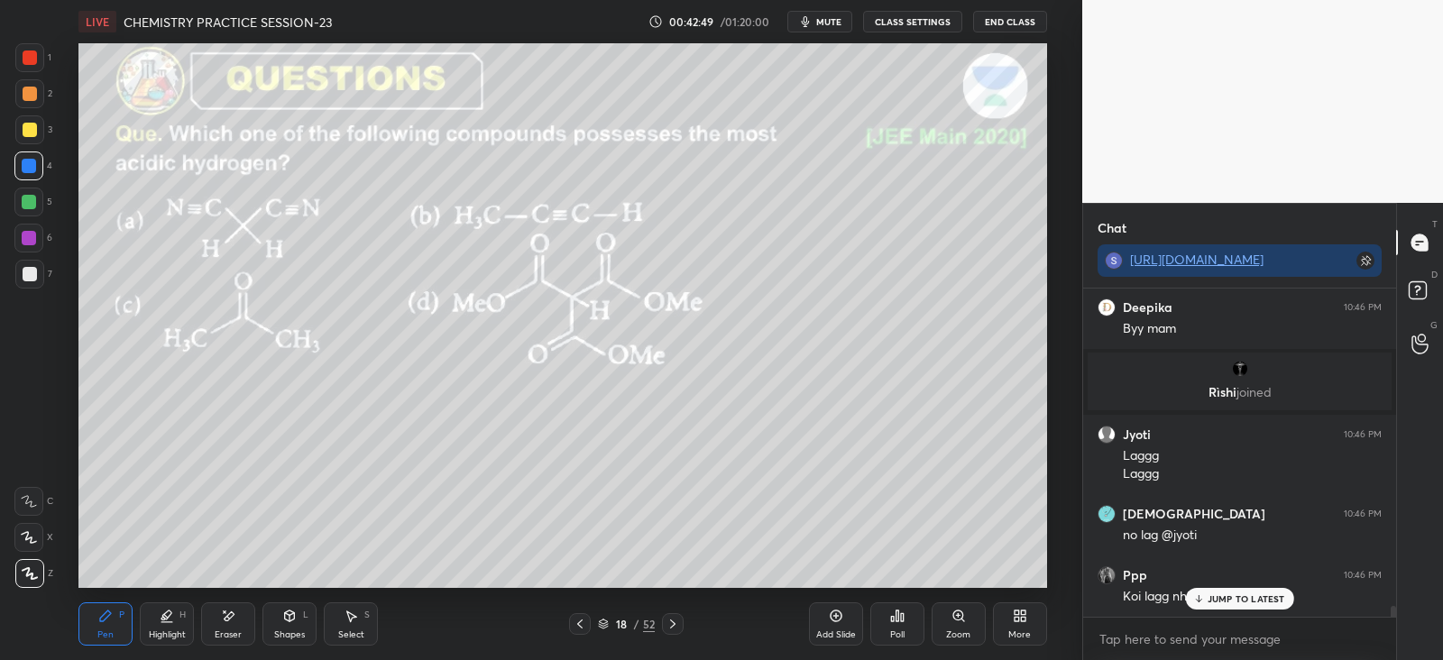
scroll to position [9722, 0]
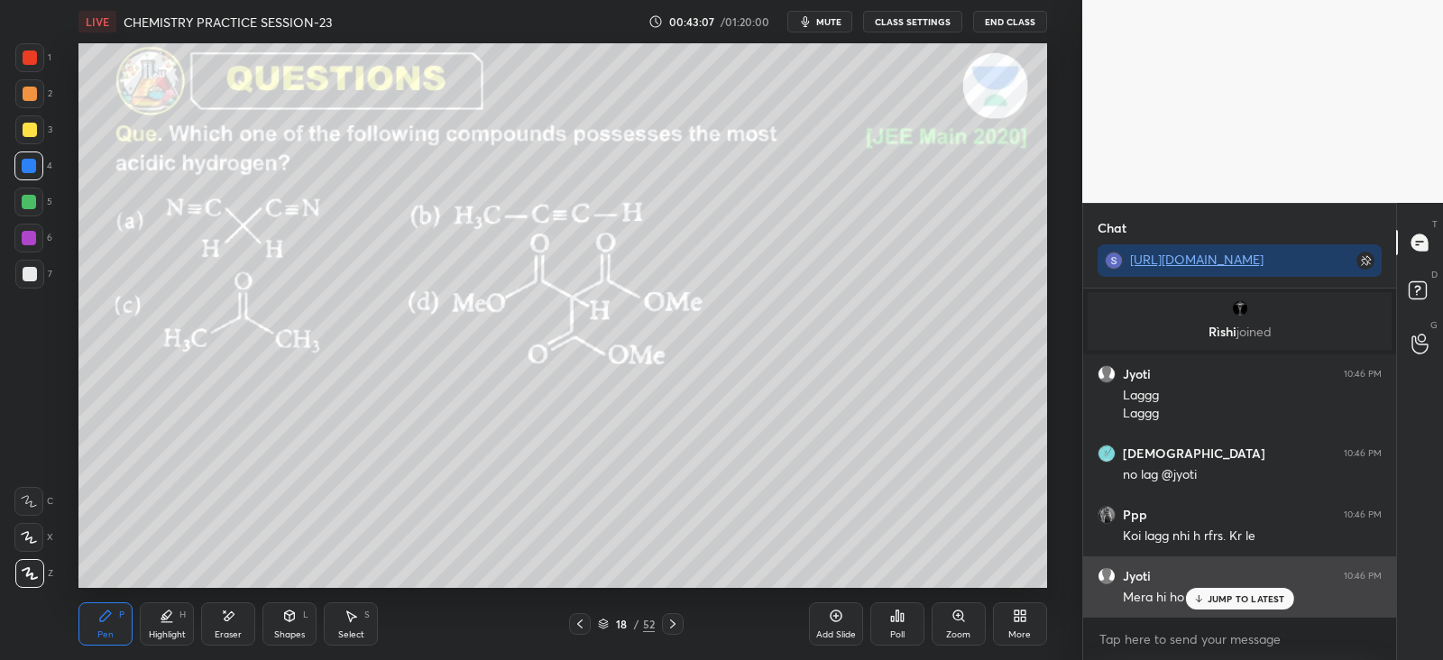
click at [1214, 596] on p "JUMP TO LATEST" at bounding box center [1246, 598] width 78 height 11
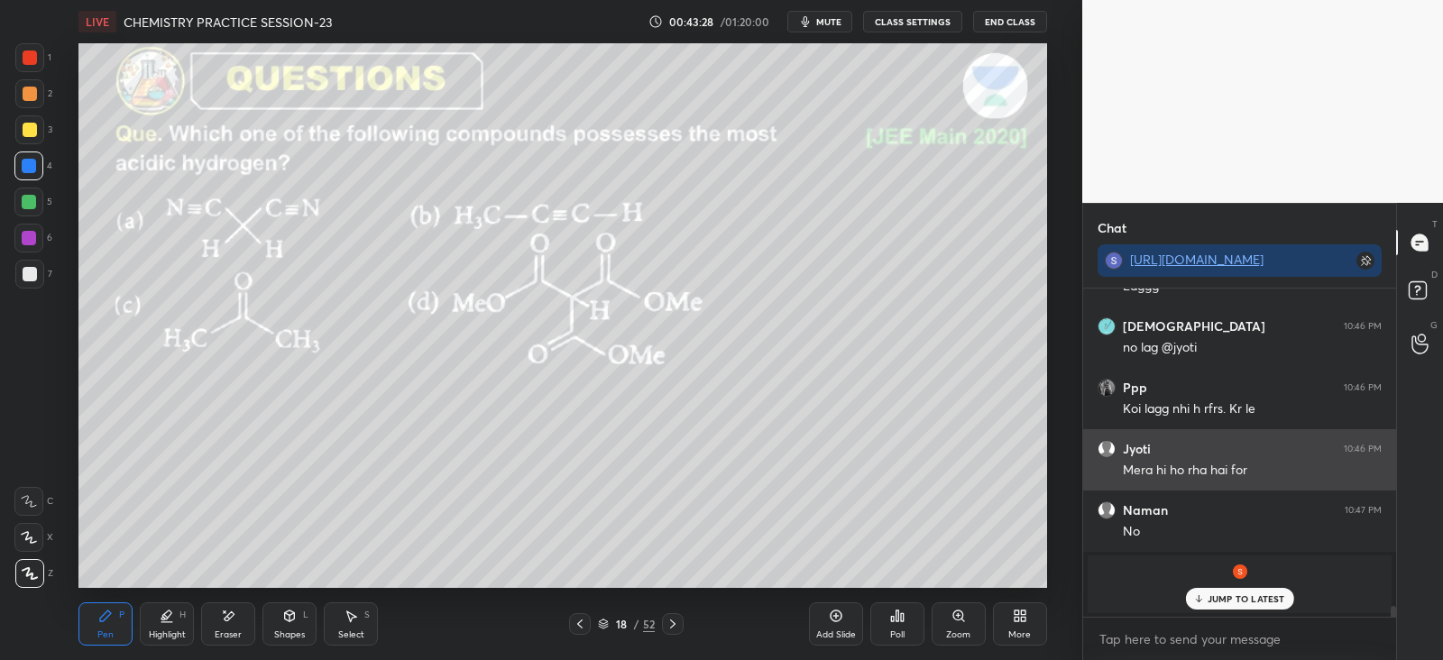
scroll to position [9394, 0]
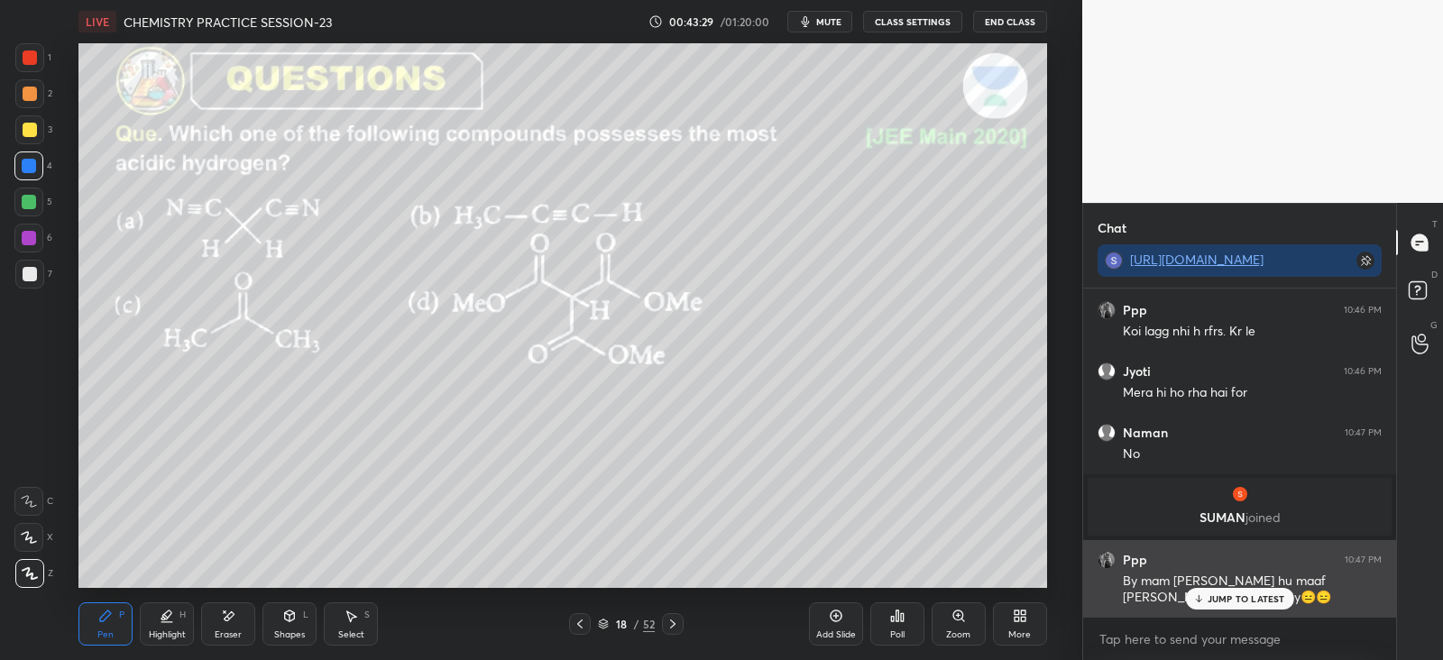
click at [1226, 601] on p "JUMP TO LATEST" at bounding box center [1246, 598] width 78 height 11
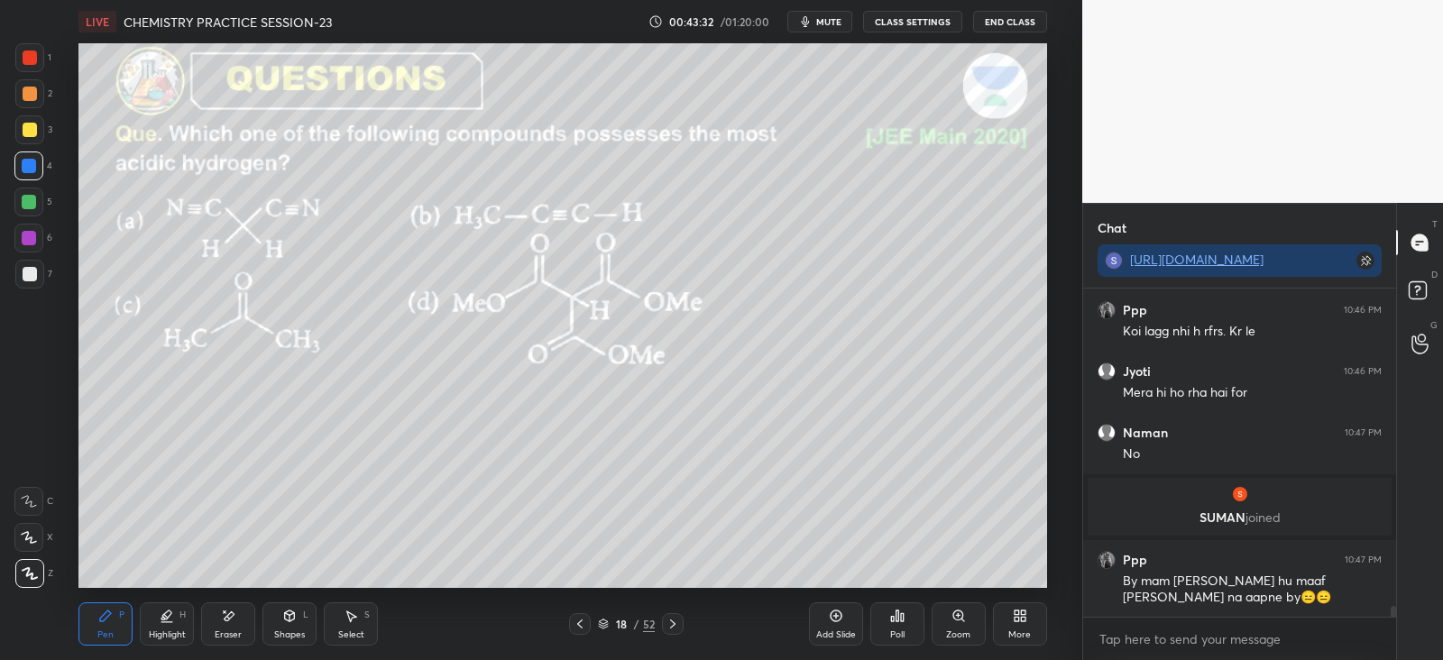
click at [675, 623] on icon at bounding box center [672, 624] width 14 height 14
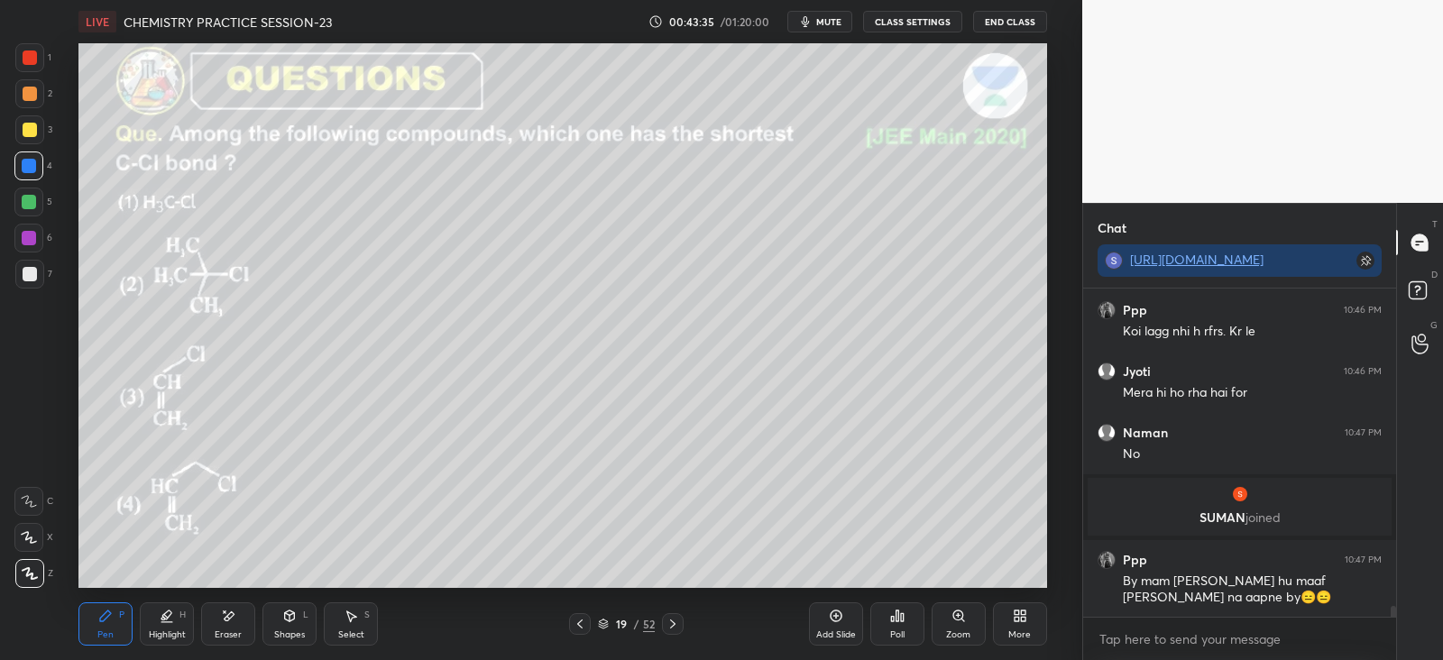
click at [900, 630] on div "Poll" at bounding box center [897, 634] width 14 height 9
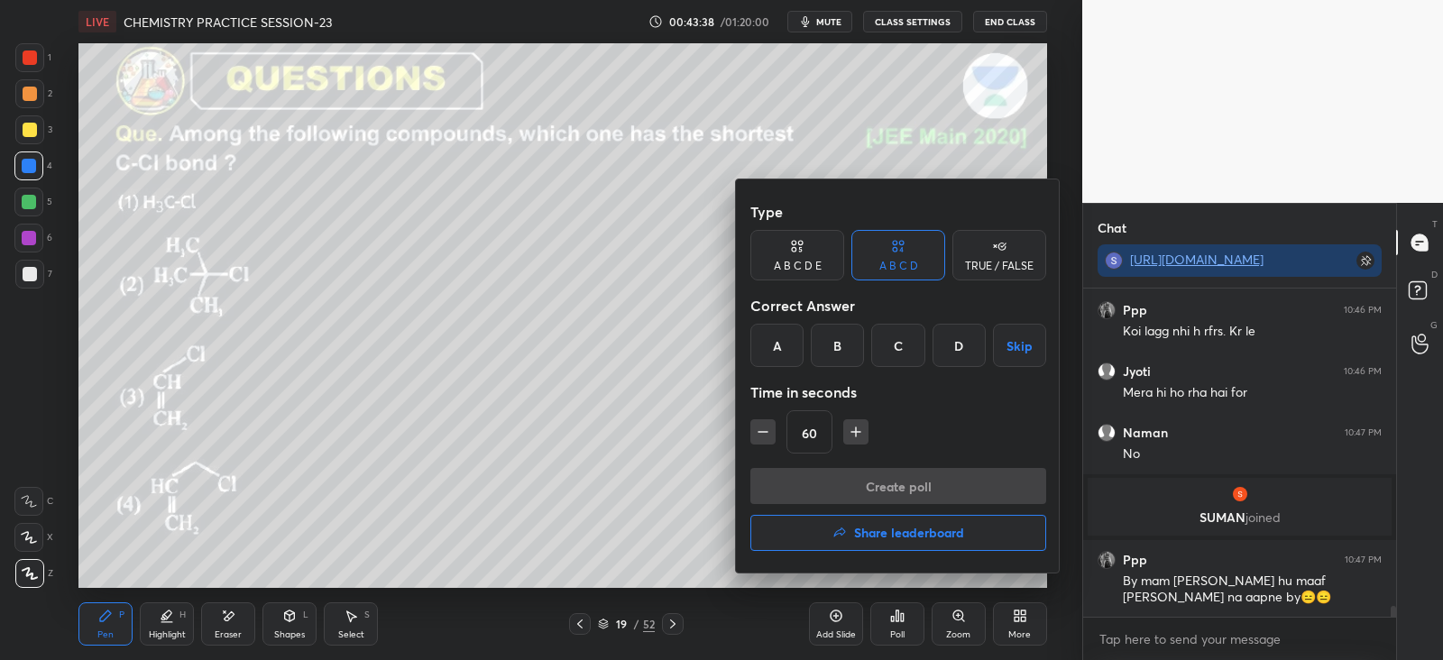
click at [898, 349] on div "C" at bounding box center [897, 345] width 53 height 43
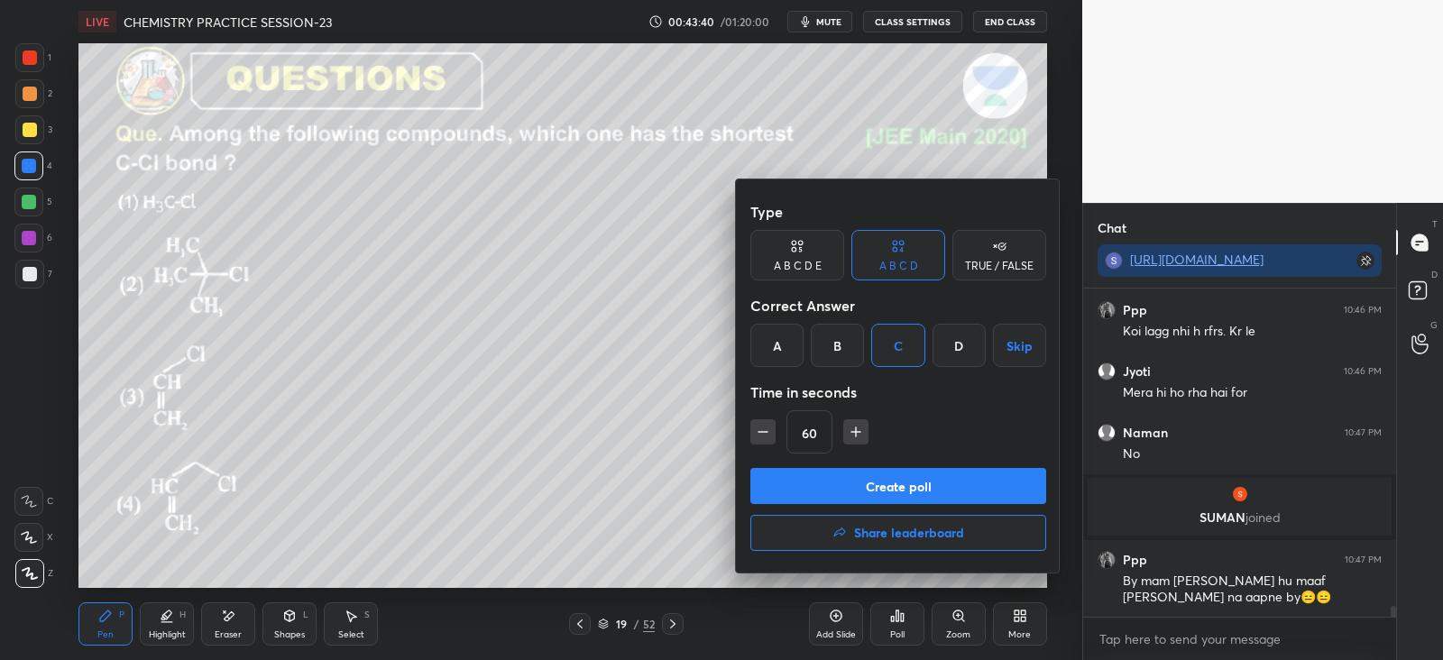
click at [840, 485] on button "Create poll" at bounding box center [898, 486] width 296 height 36
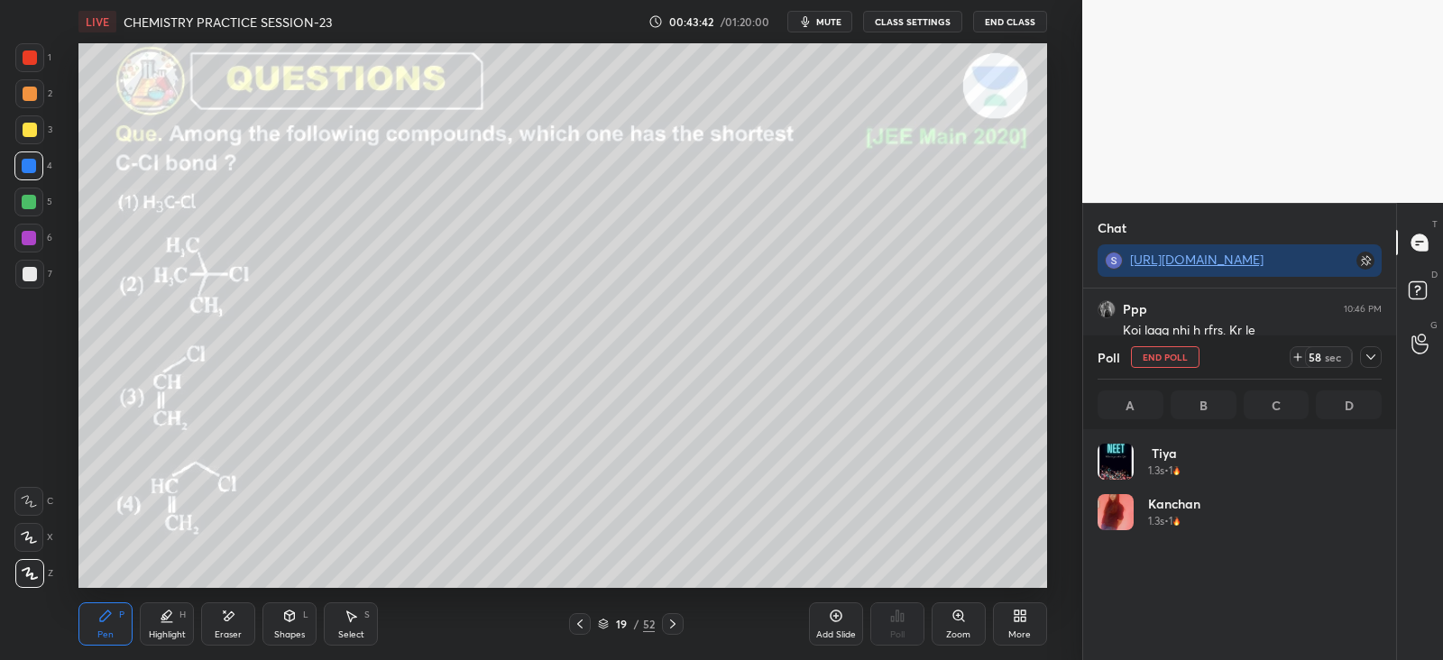
scroll to position [5, 5]
click at [1378, 353] on div at bounding box center [1371, 357] width 22 height 22
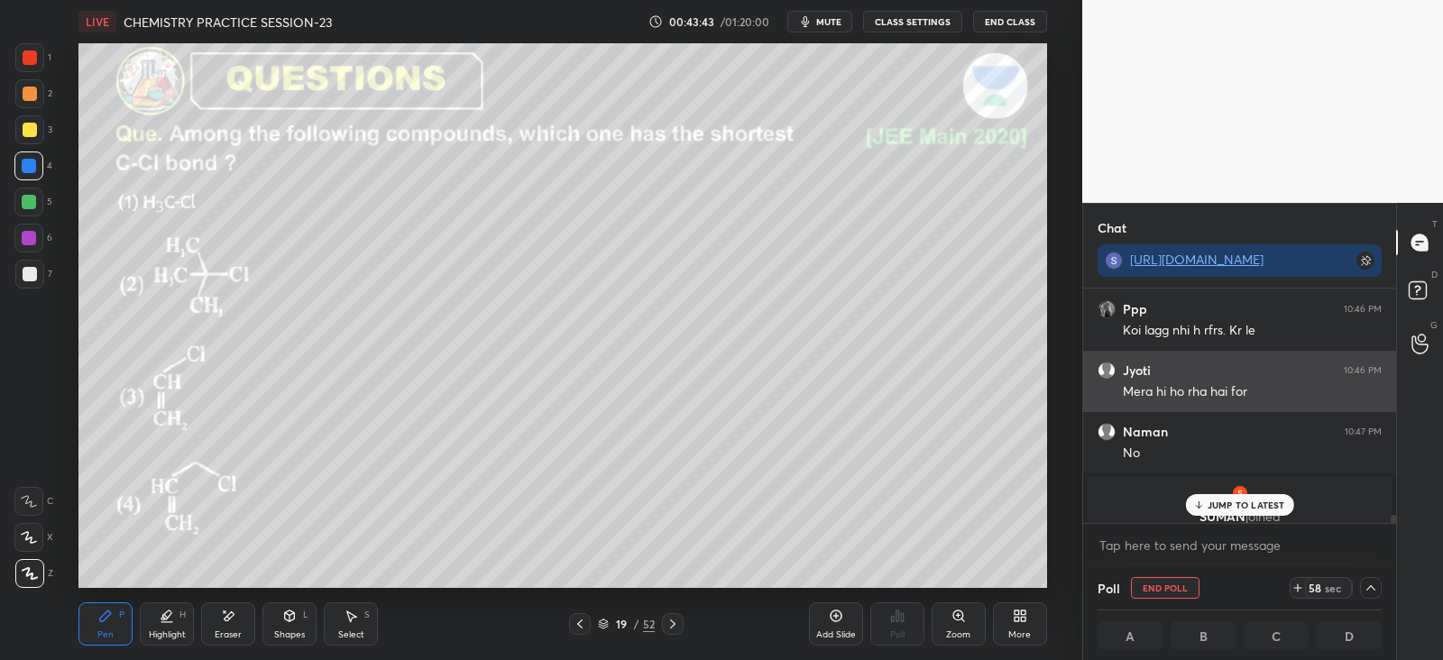
scroll to position [0, 5]
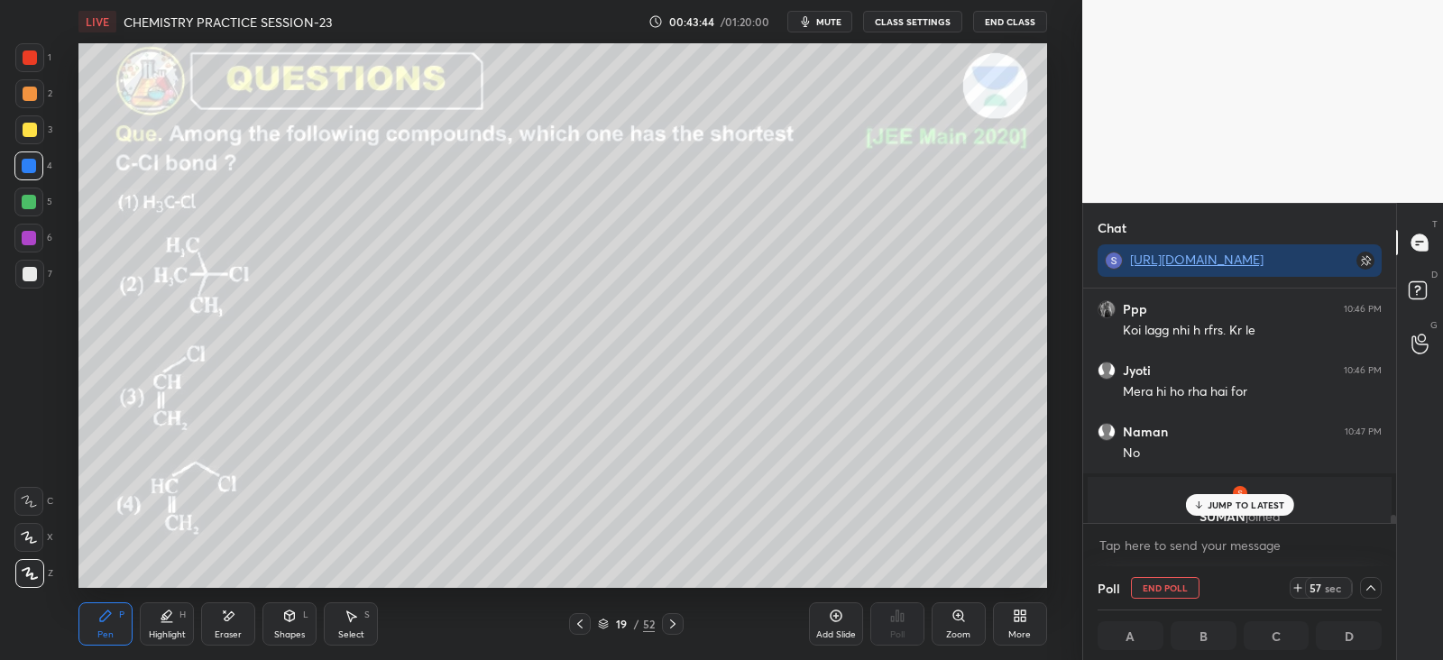
click at [1241, 502] on p "JUMP TO LATEST" at bounding box center [1246, 505] width 78 height 11
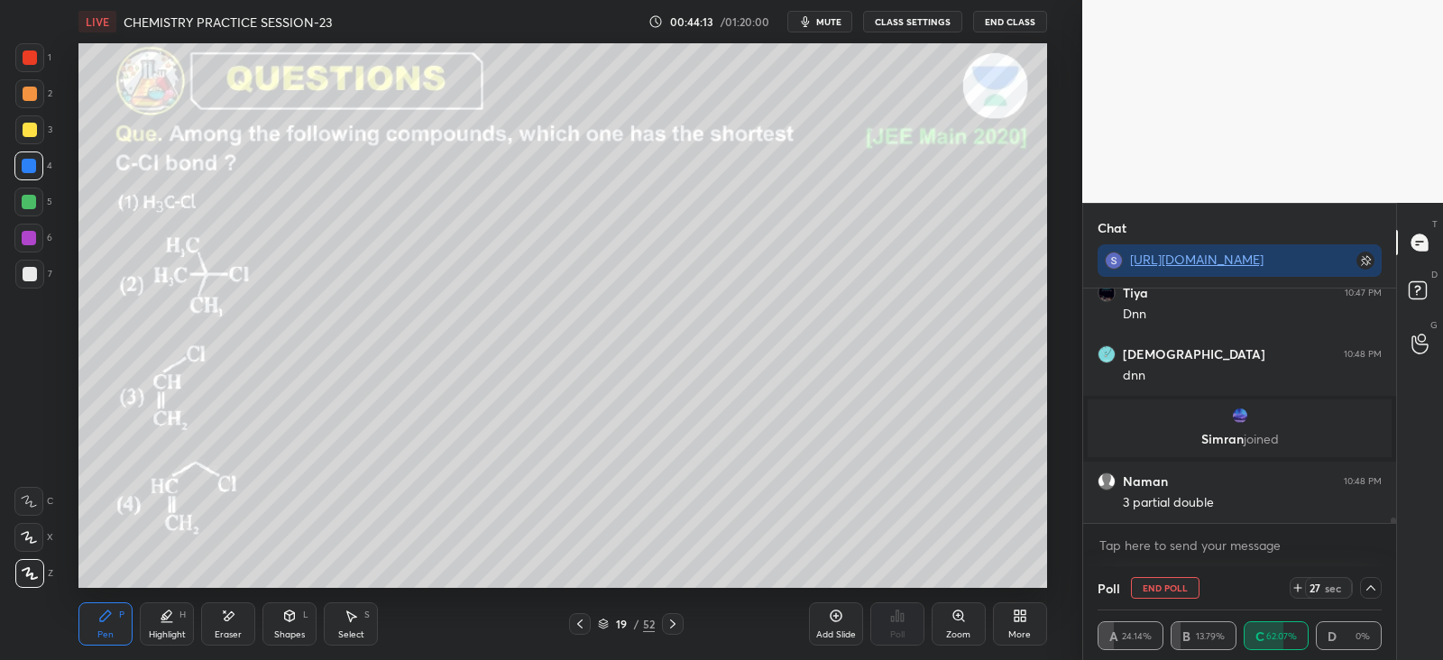
scroll to position [9685, 0]
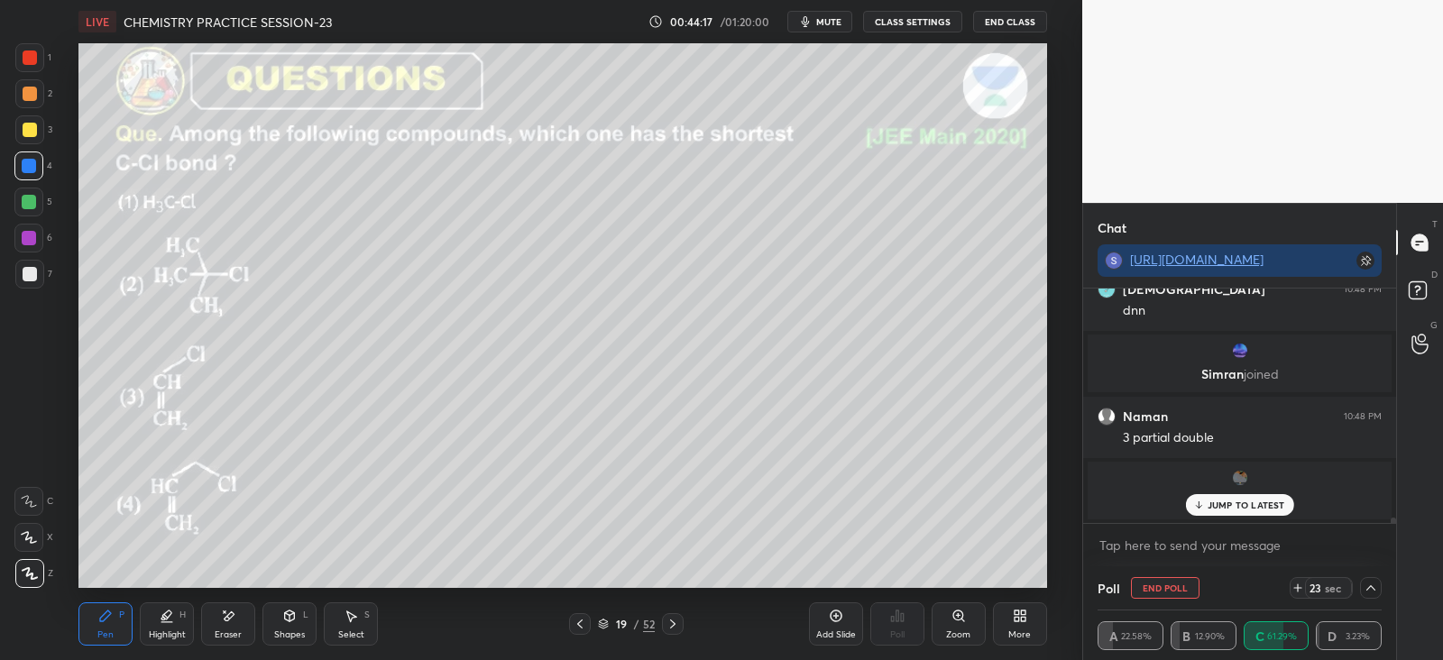
click at [1206, 488] on div "Preety joined" at bounding box center [1240, 491] width 304 height 58
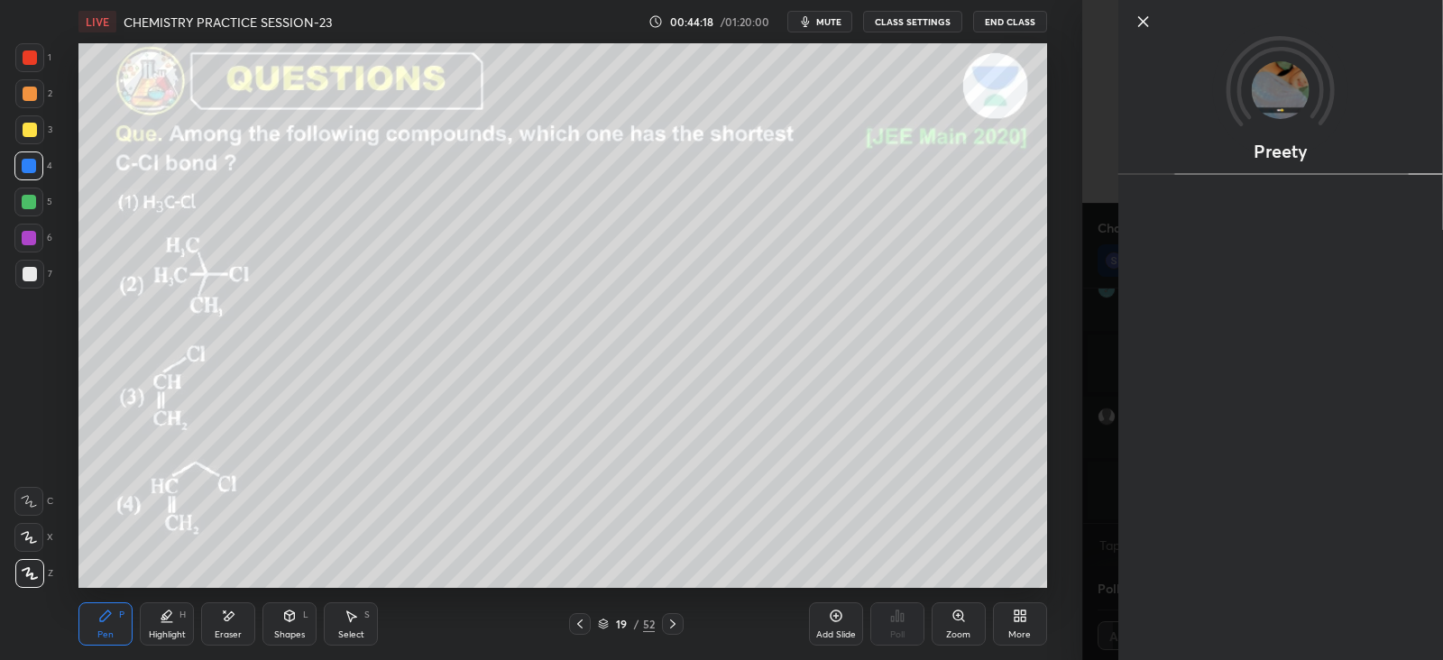
click at [1051, 536] on div "Setting up your live class Poll for secs No correct answer Start poll" at bounding box center [563, 315] width 1010 height 545
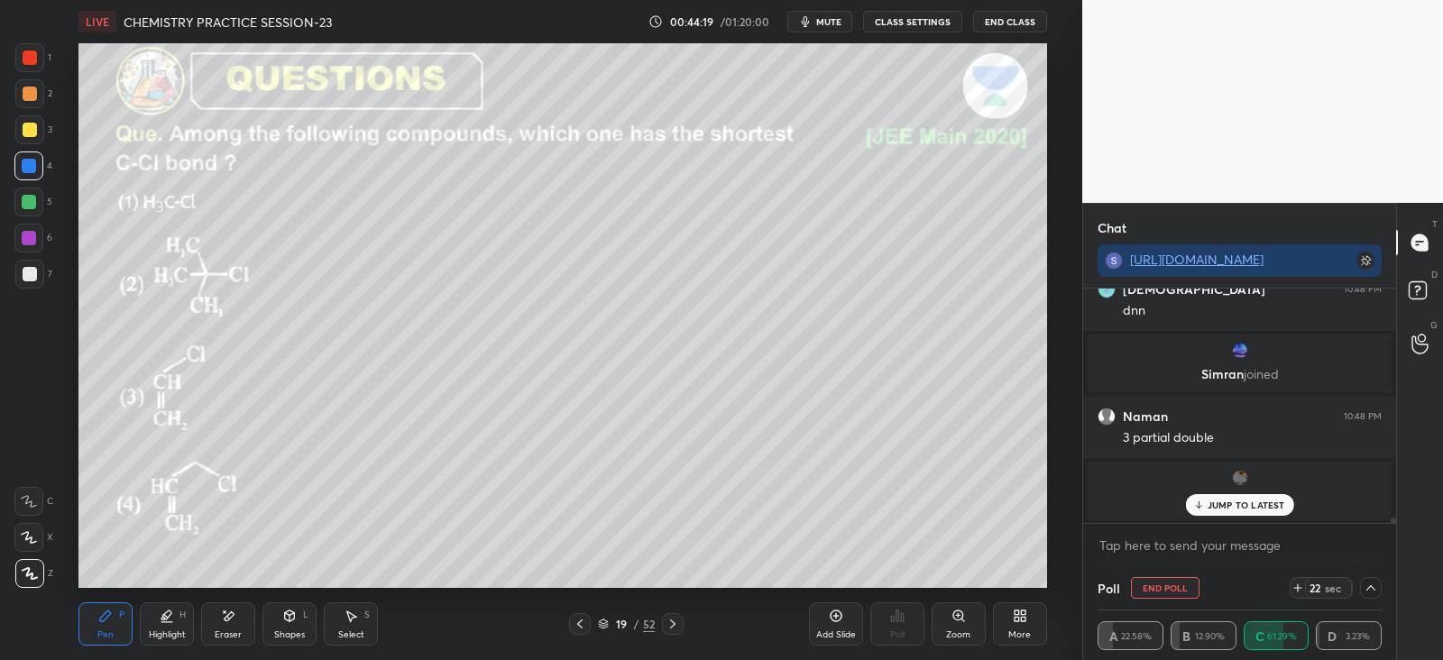
click at [1231, 500] on p "JUMP TO LATEST" at bounding box center [1246, 505] width 78 height 11
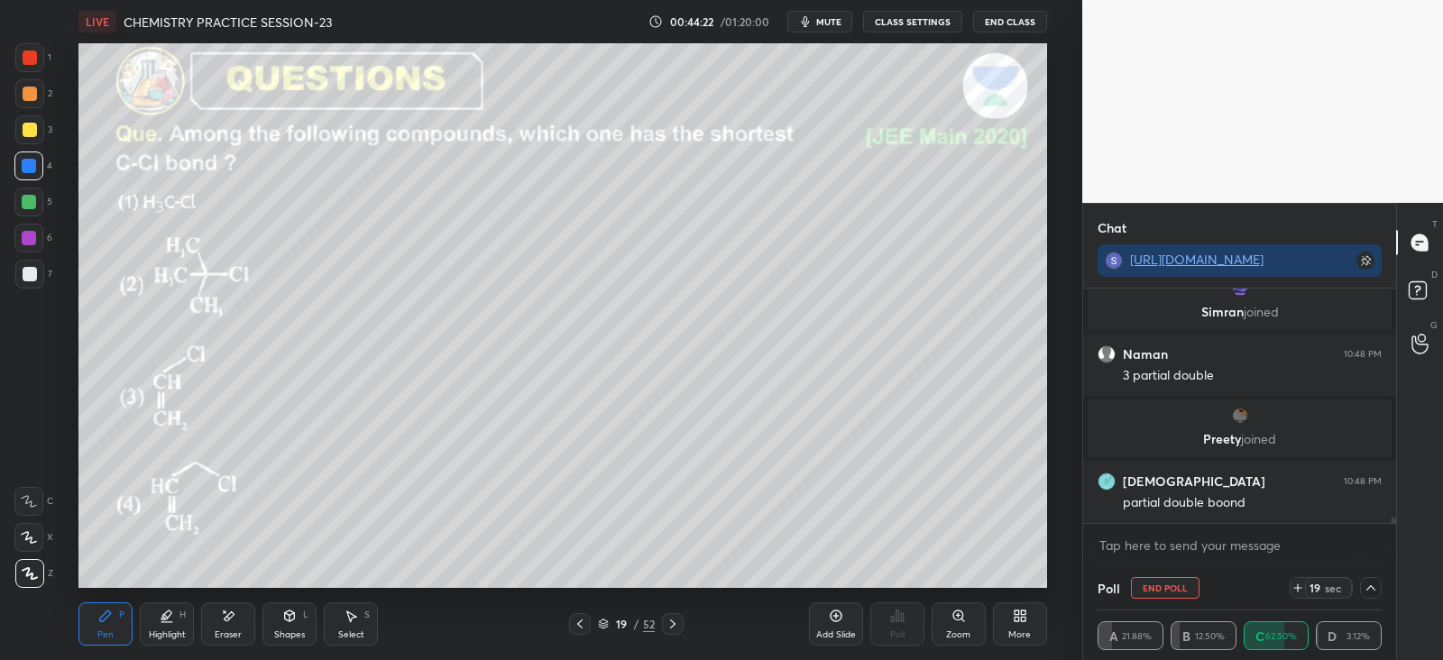
click at [672, 625] on icon at bounding box center [672, 624] width 14 height 14
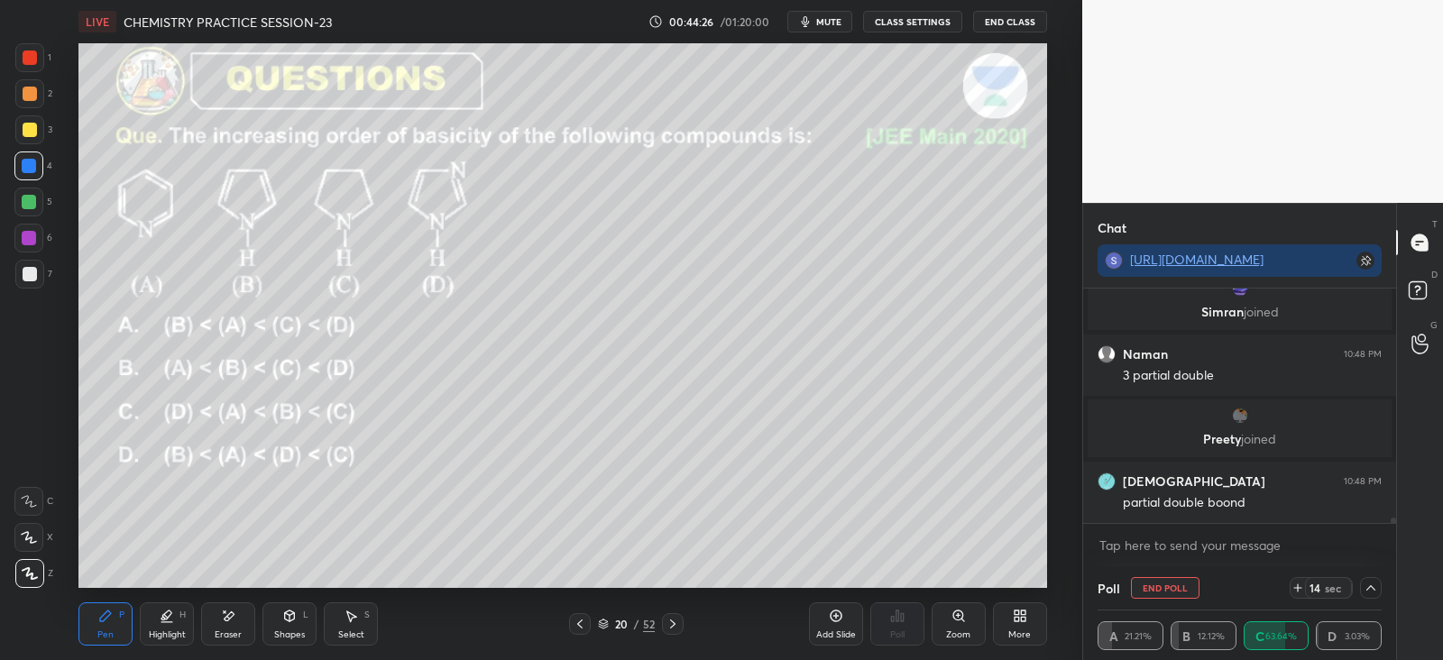
click at [1158, 586] on button "End Poll" at bounding box center [1165, 588] width 69 height 22
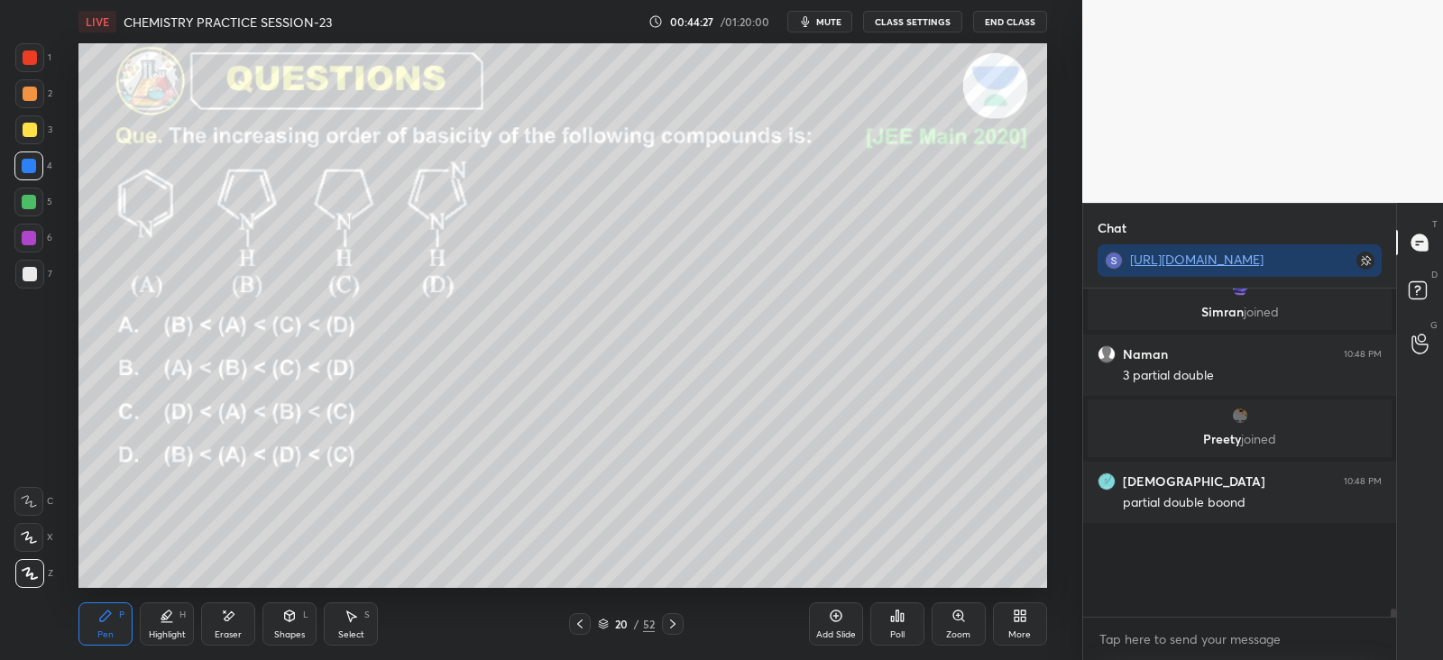
scroll to position [9680, 0]
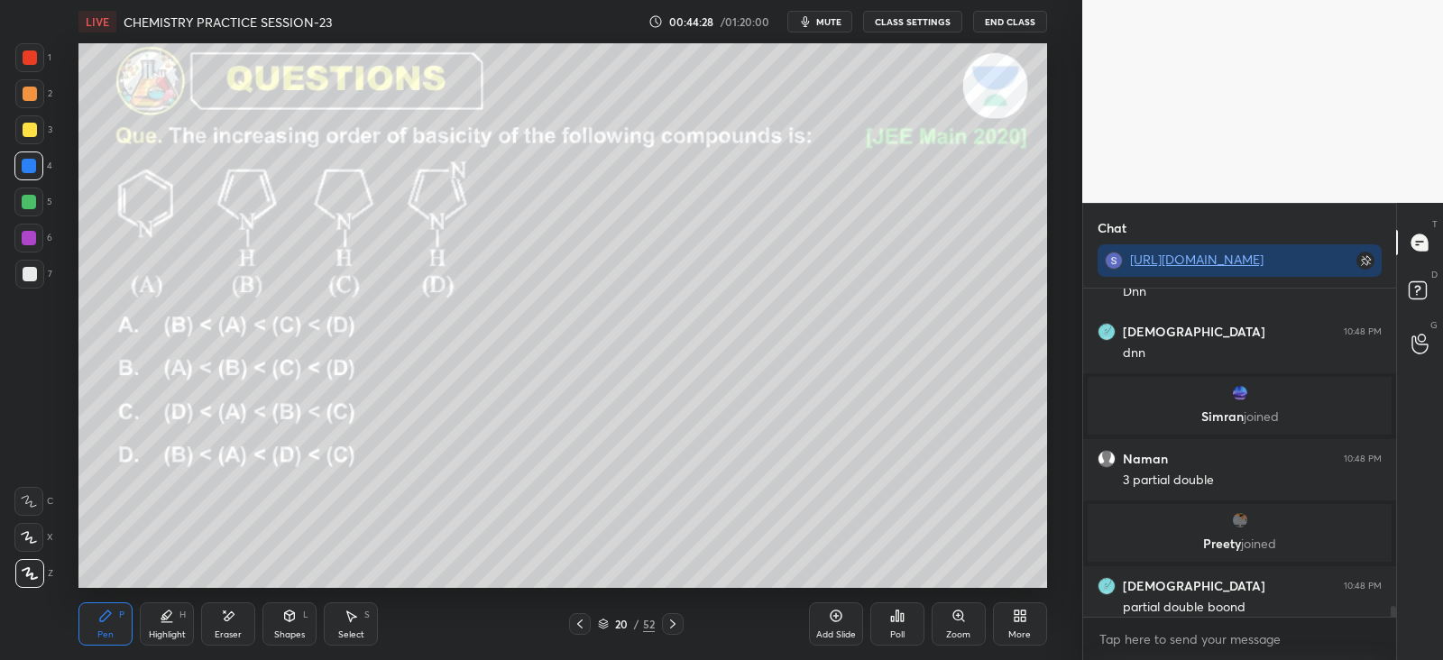
click at [910, 618] on div "Poll" at bounding box center [897, 623] width 54 height 43
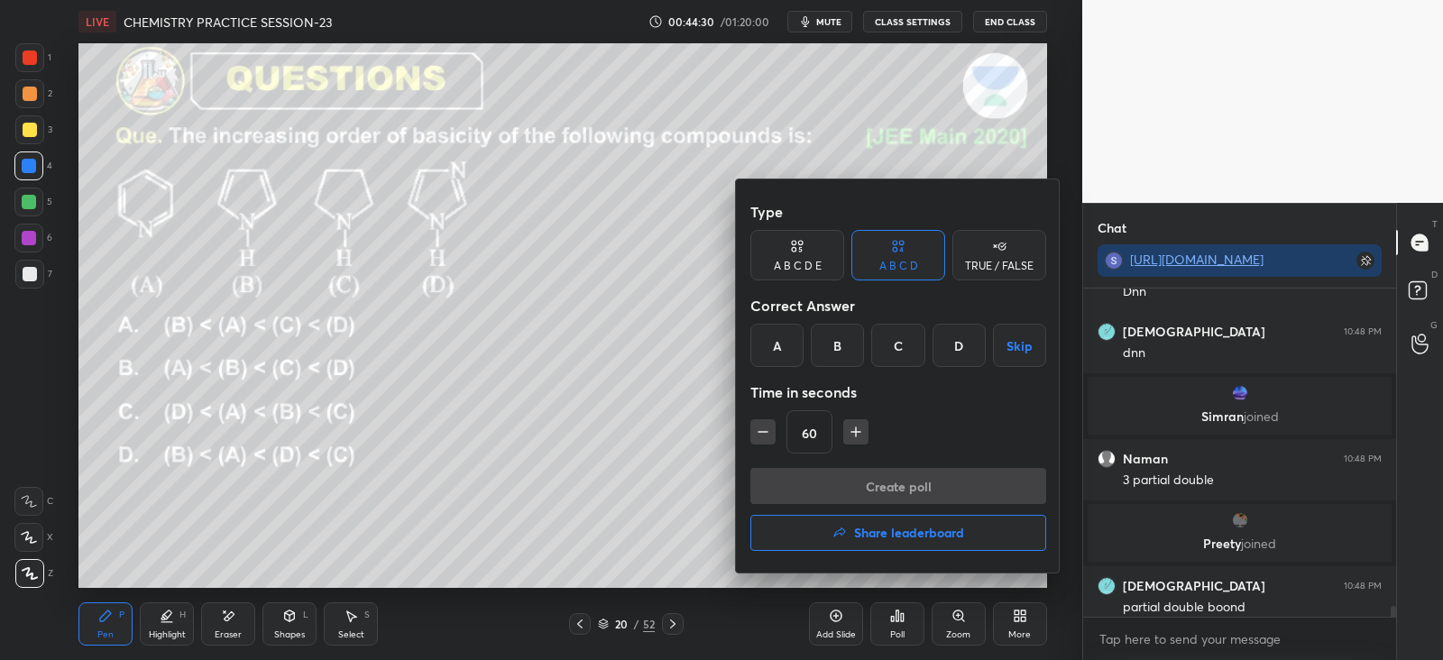
click at [963, 345] on div "D" at bounding box center [958, 345] width 53 height 43
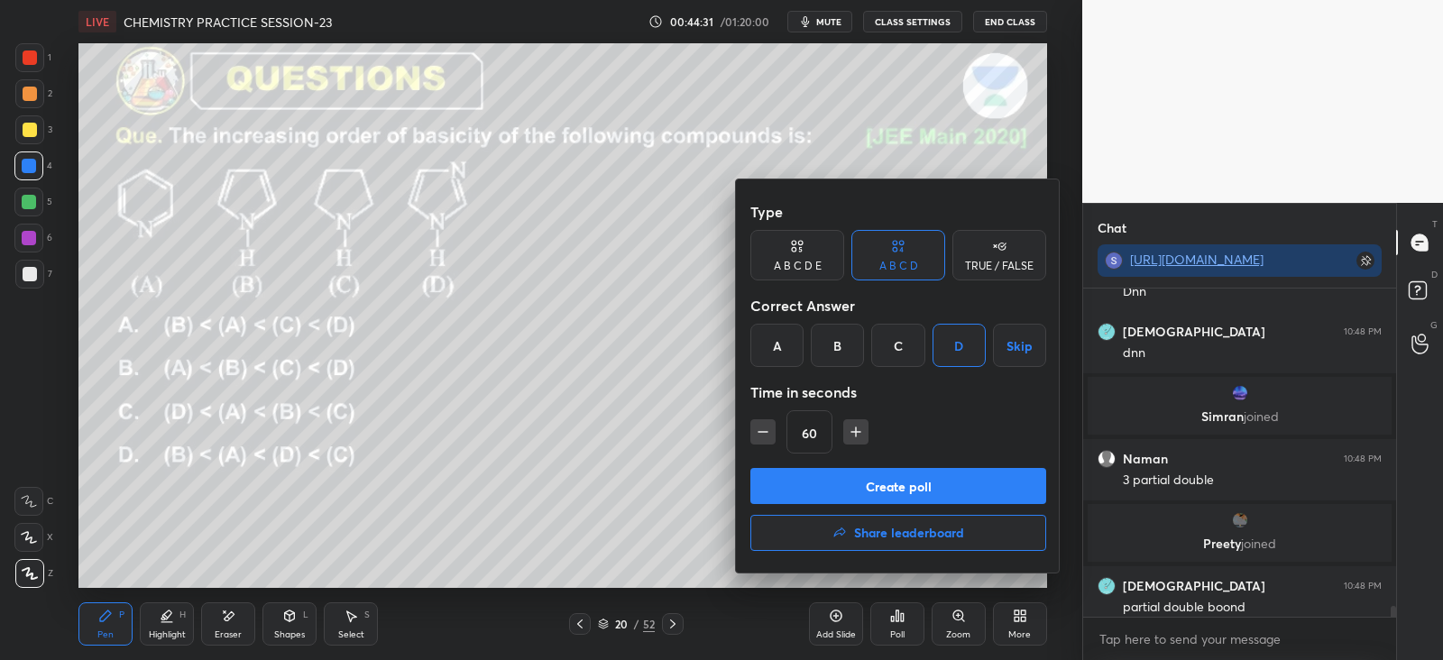
click at [936, 479] on button "Create poll" at bounding box center [898, 486] width 296 height 36
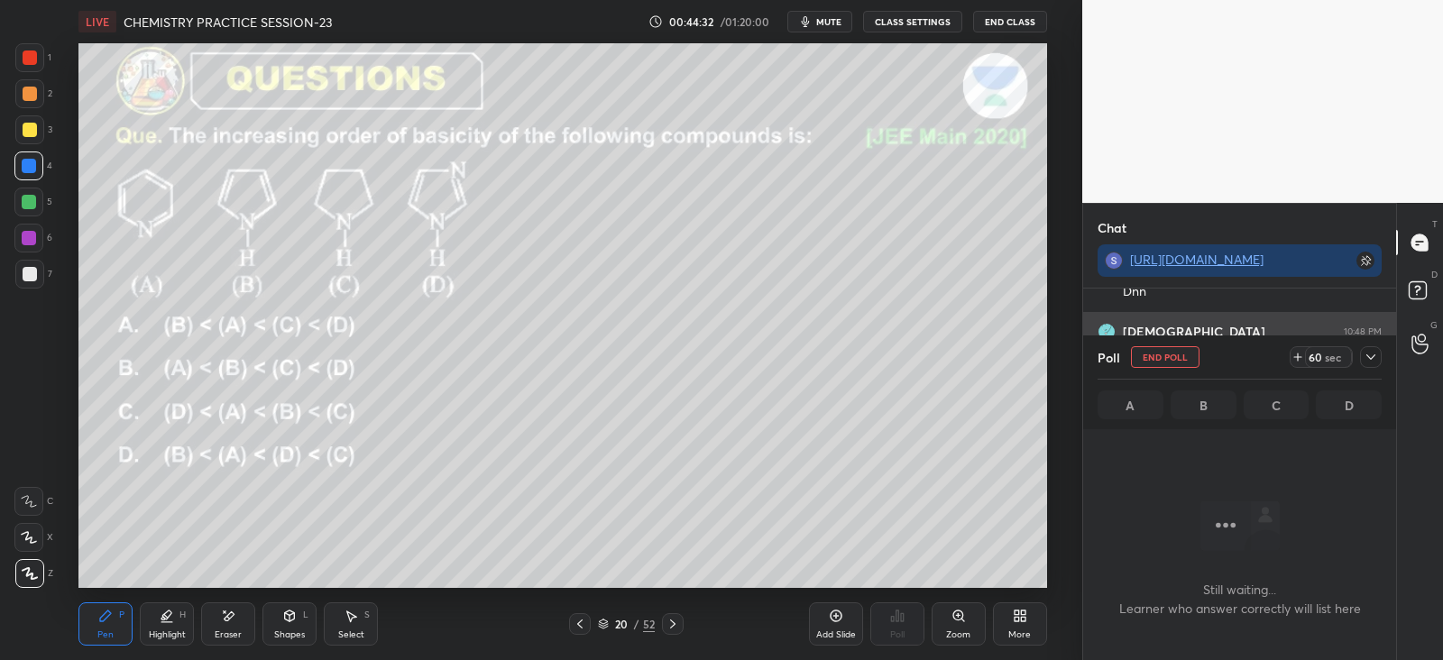
click at [1369, 348] on div at bounding box center [1371, 357] width 22 height 22
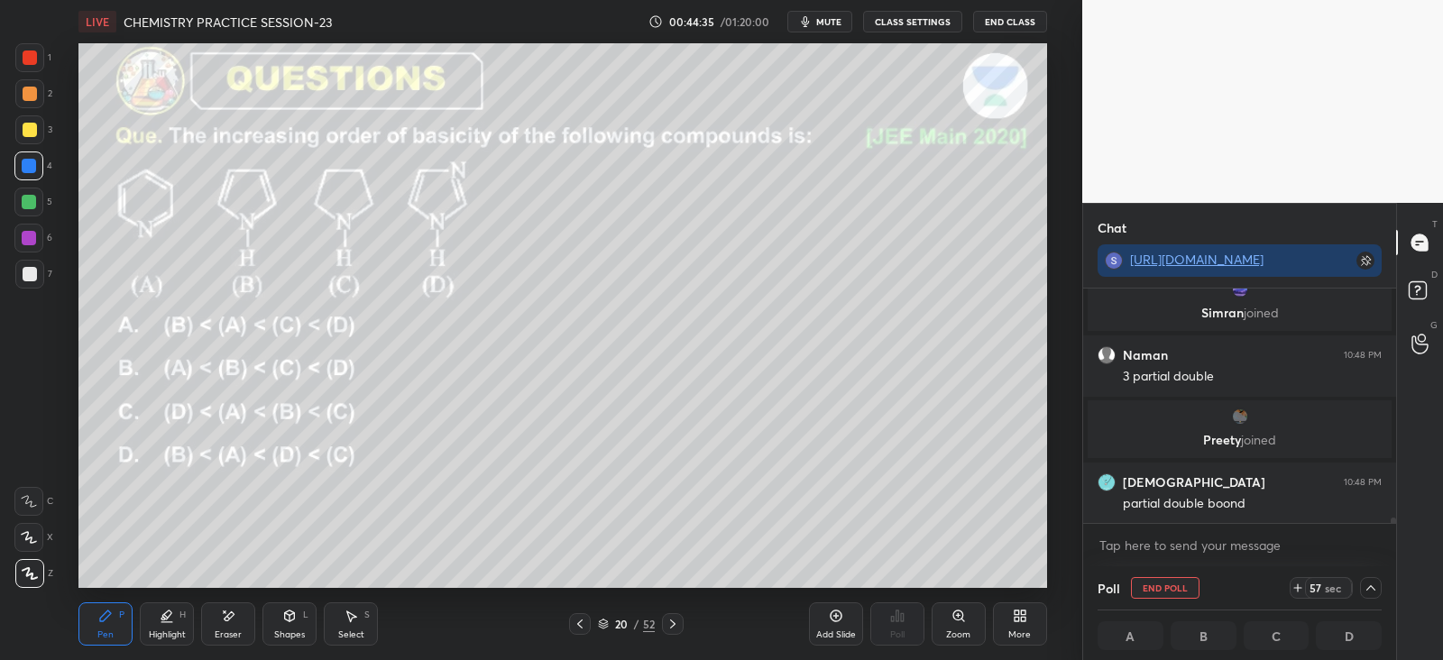
click at [34, 92] on div at bounding box center [30, 94] width 14 height 14
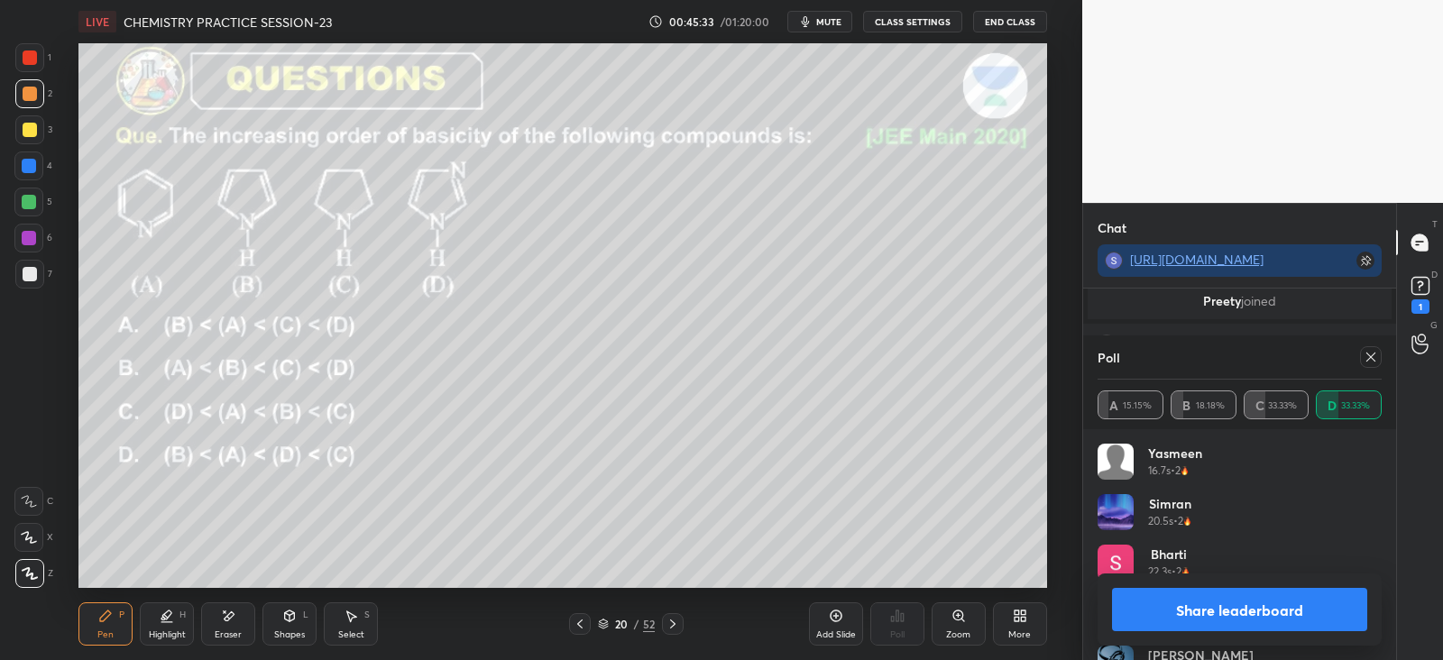
scroll to position [9838, 0]
click at [1365, 359] on icon at bounding box center [1370, 357] width 14 height 14
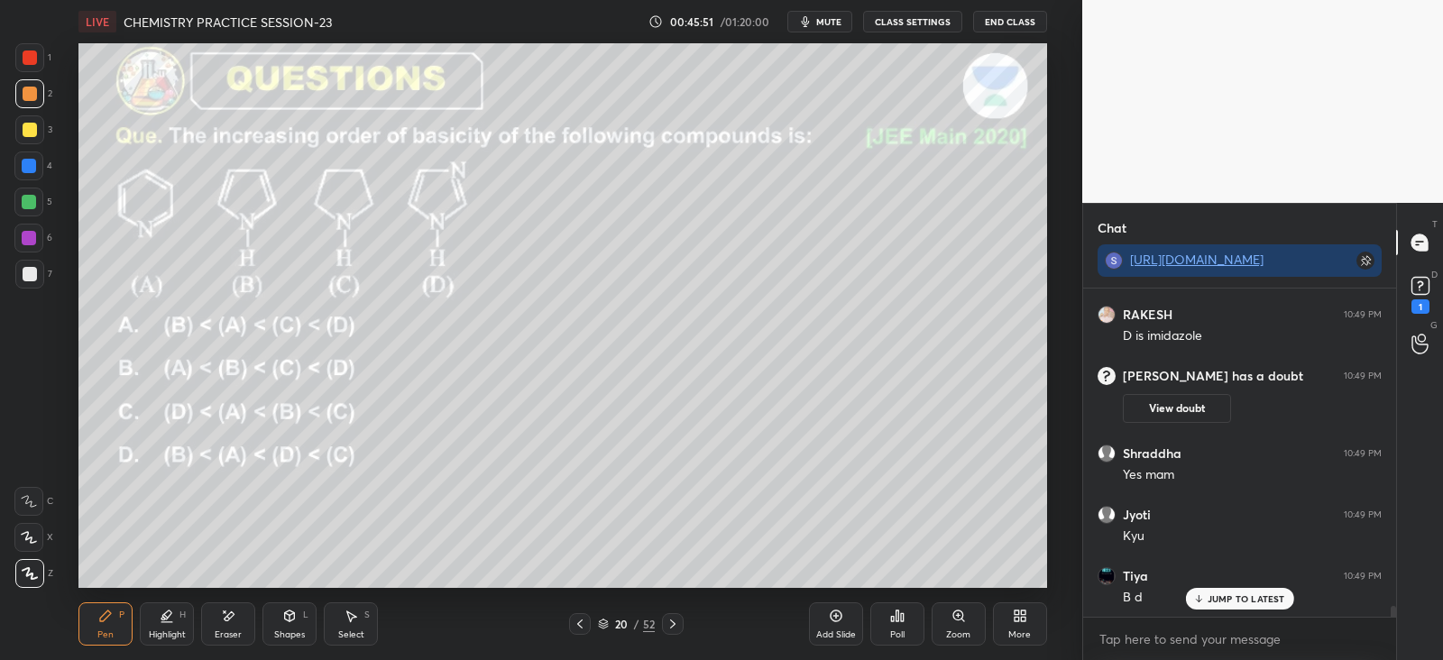
scroll to position [9963, 0]
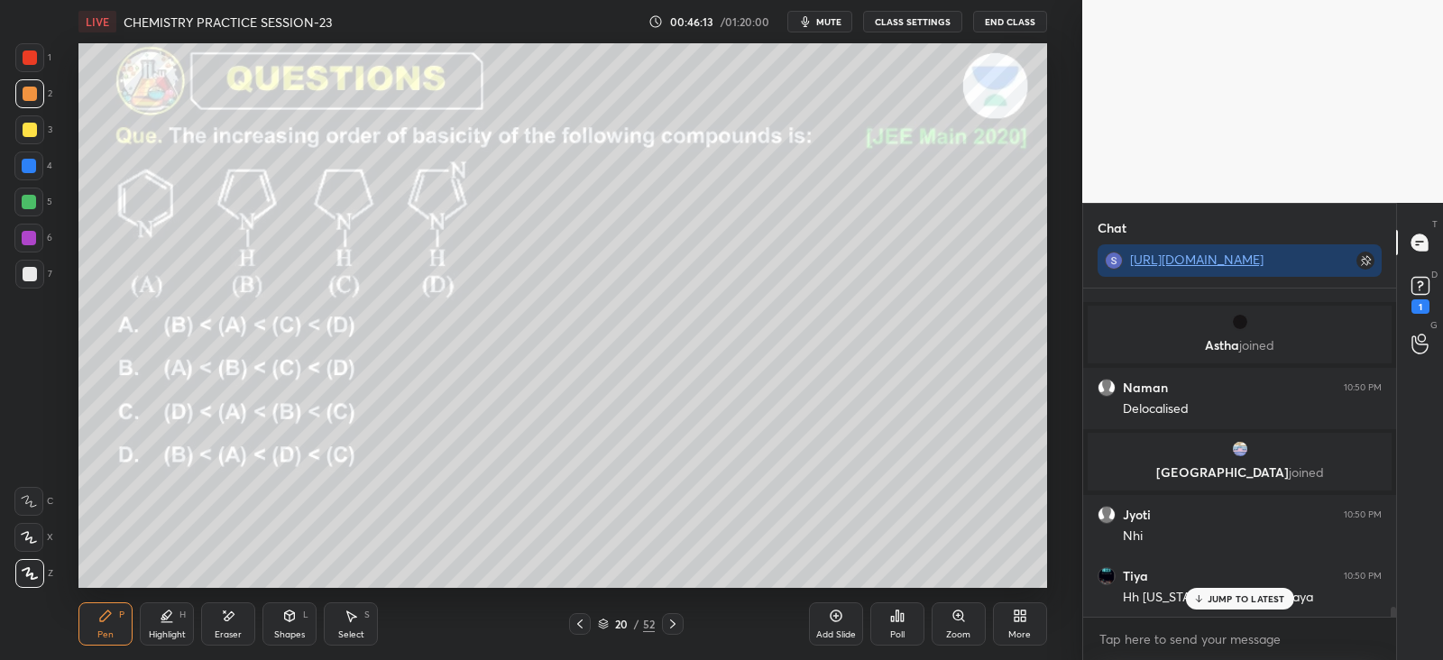
click at [231, 616] on icon at bounding box center [230, 615] width 10 height 9
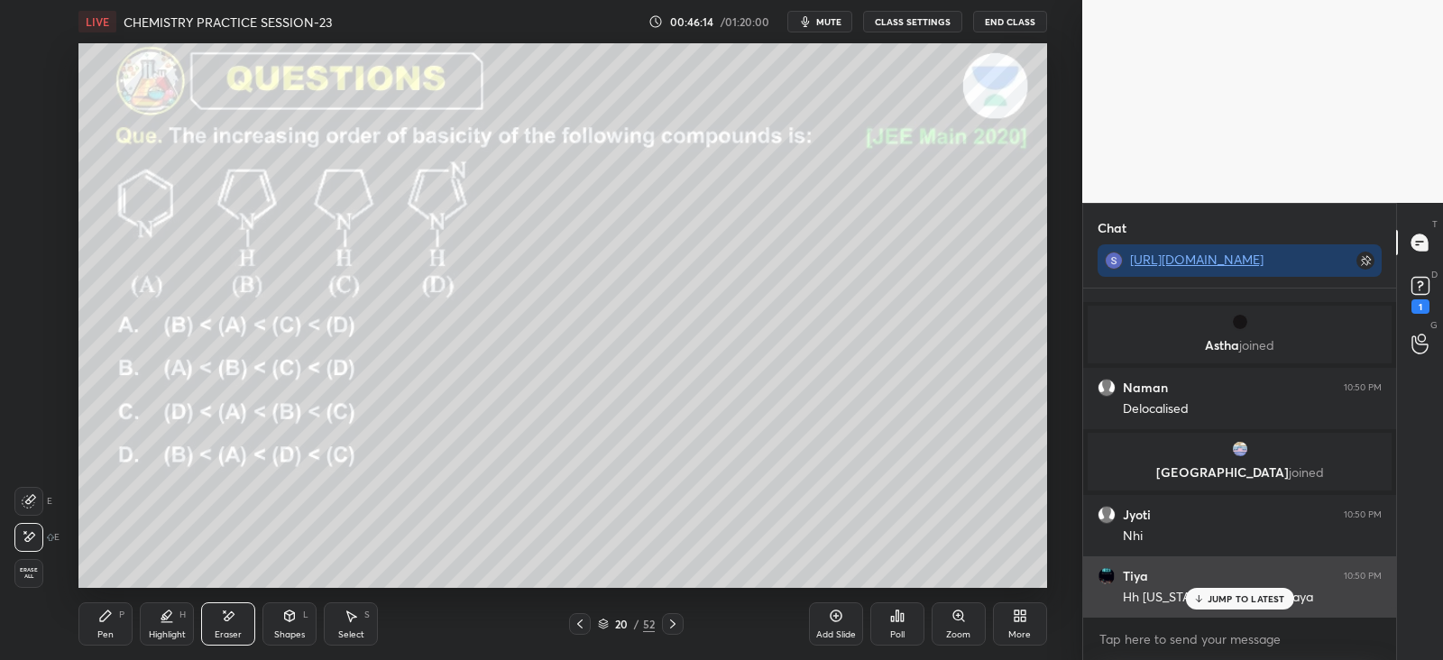
click at [1203, 593] on icon at bounding box center [1198, 598] width 12 height 11
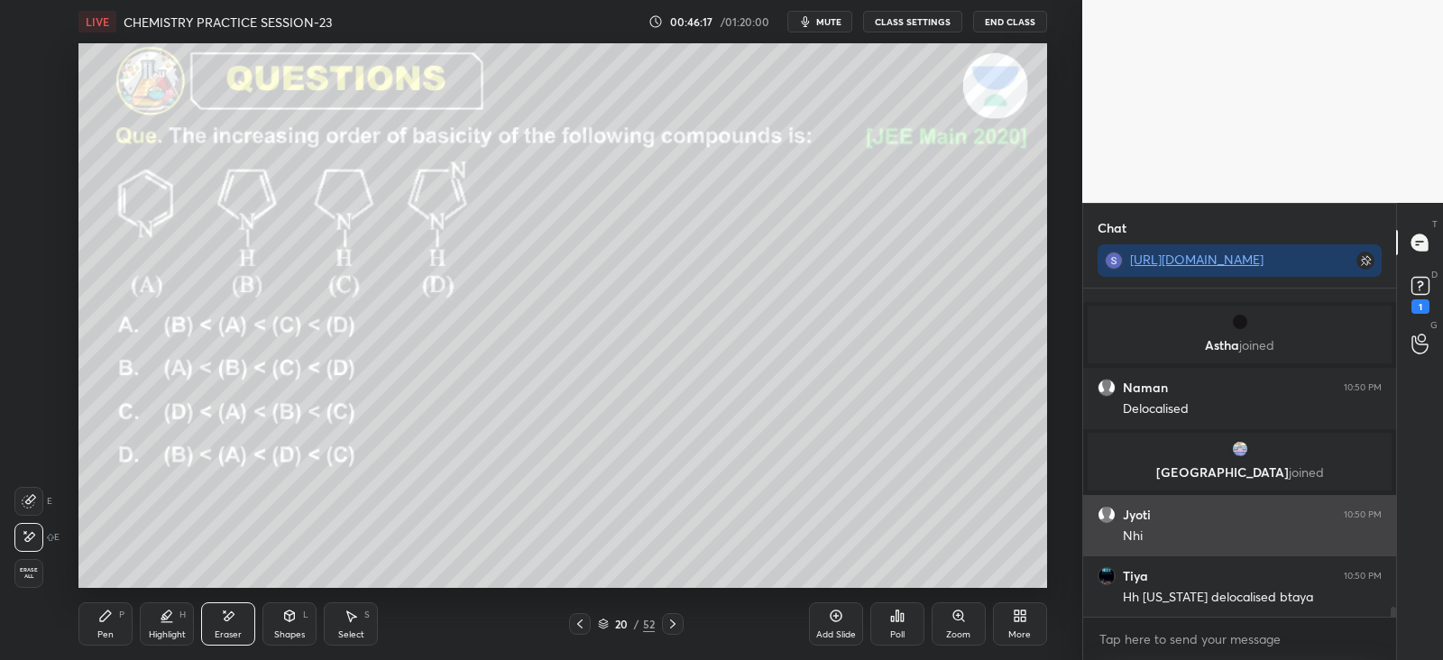
click at [145, 592] on div "Pen P Highlight H Eraser Shapes L Select S 20 / 52 Add Slide Poll Zoom More" at bounding box center [562, 624] width 968 height 72
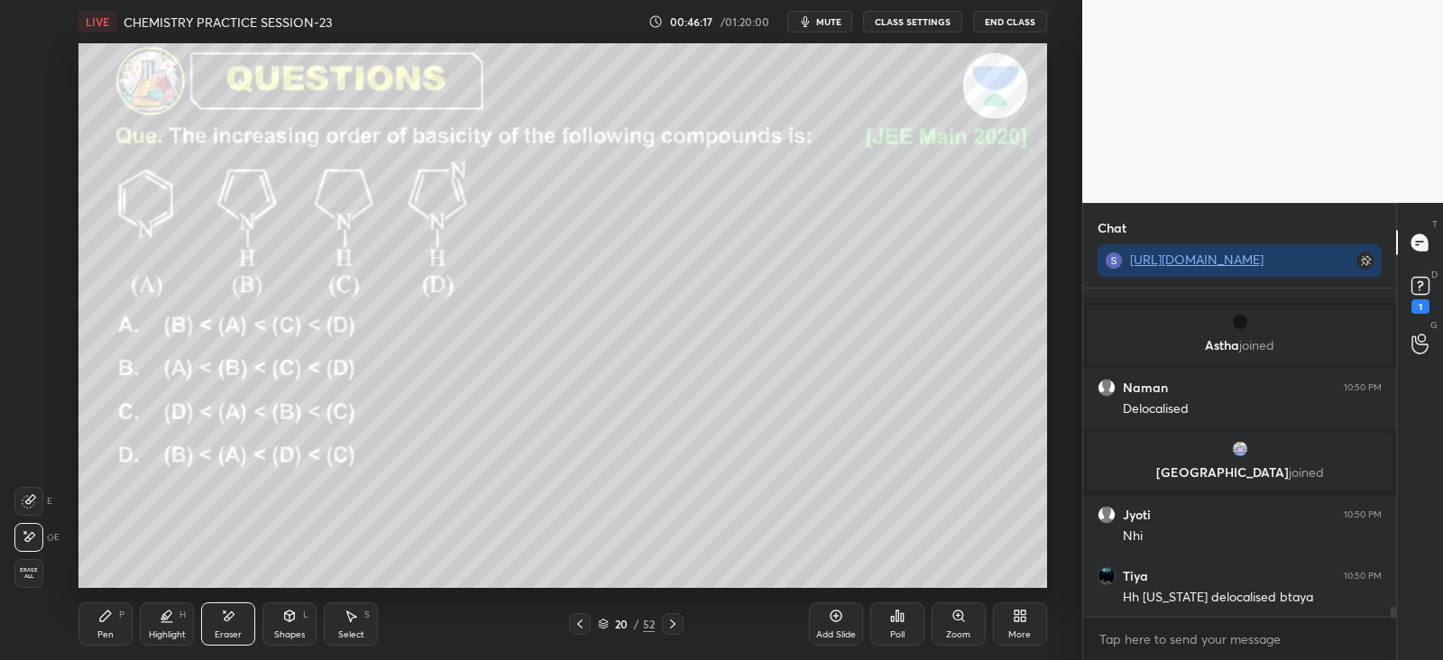
click at [133, 620] on div "Pen P Highlight H Eraser Shapes L Select S" at bounding box center [260, 623] width 365 height 43
click at [95, 612] on div "Pen P" at bounding box center [105, 623] width 54 height 43
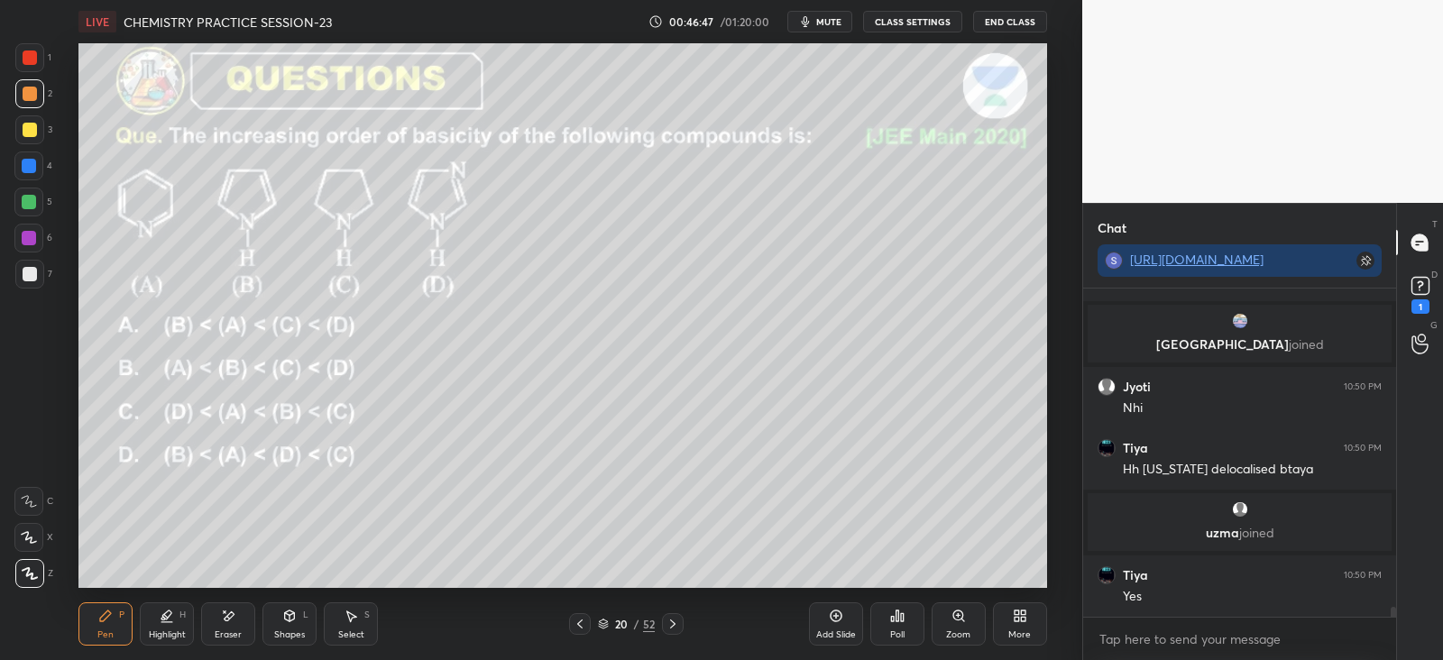
scroll to position [5, 5]
click at [245, 624] on div "Eraser" at bounding box center [228, 623] width 54 height 43
click at [111, 611] on icon at bounding box center [105, 616] width 14 height 14
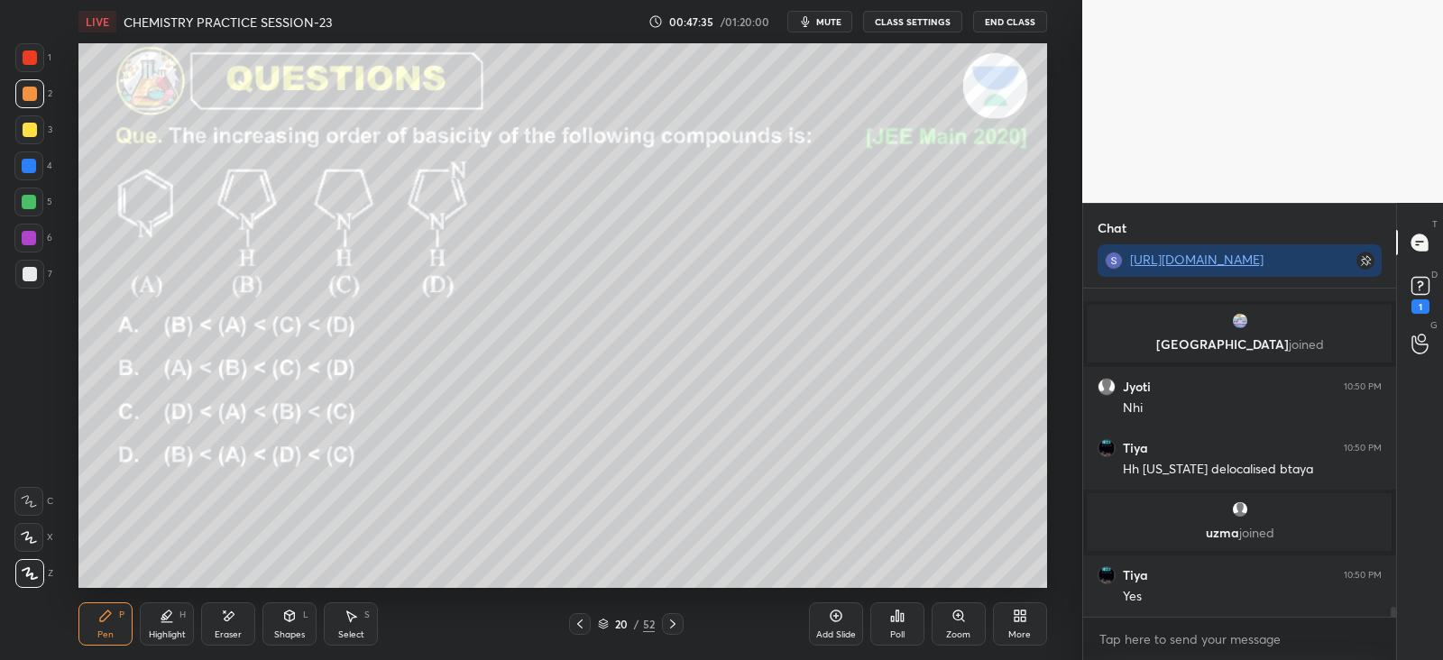
click at [677, 625] on icon at bounding box center [672, 624] width 14 height 14
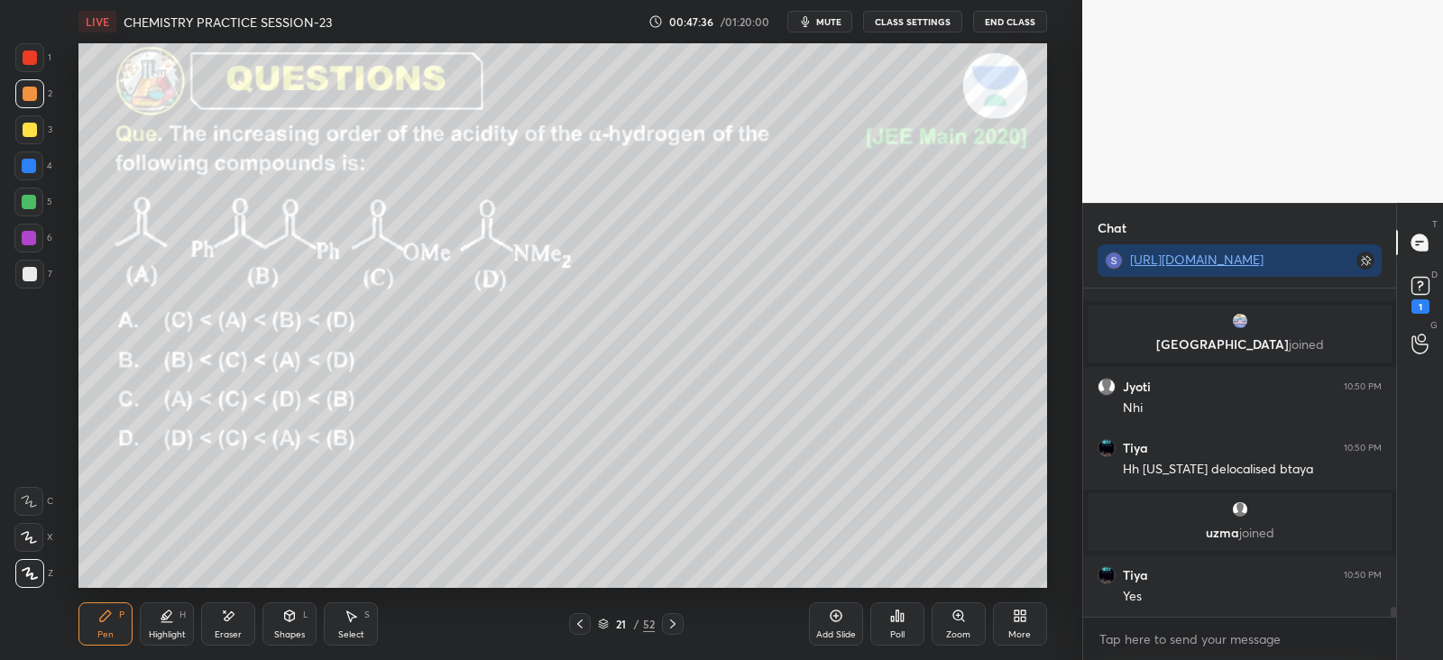
click at [589, 625] on div at bounding box center [580, 624] width 22 height 22
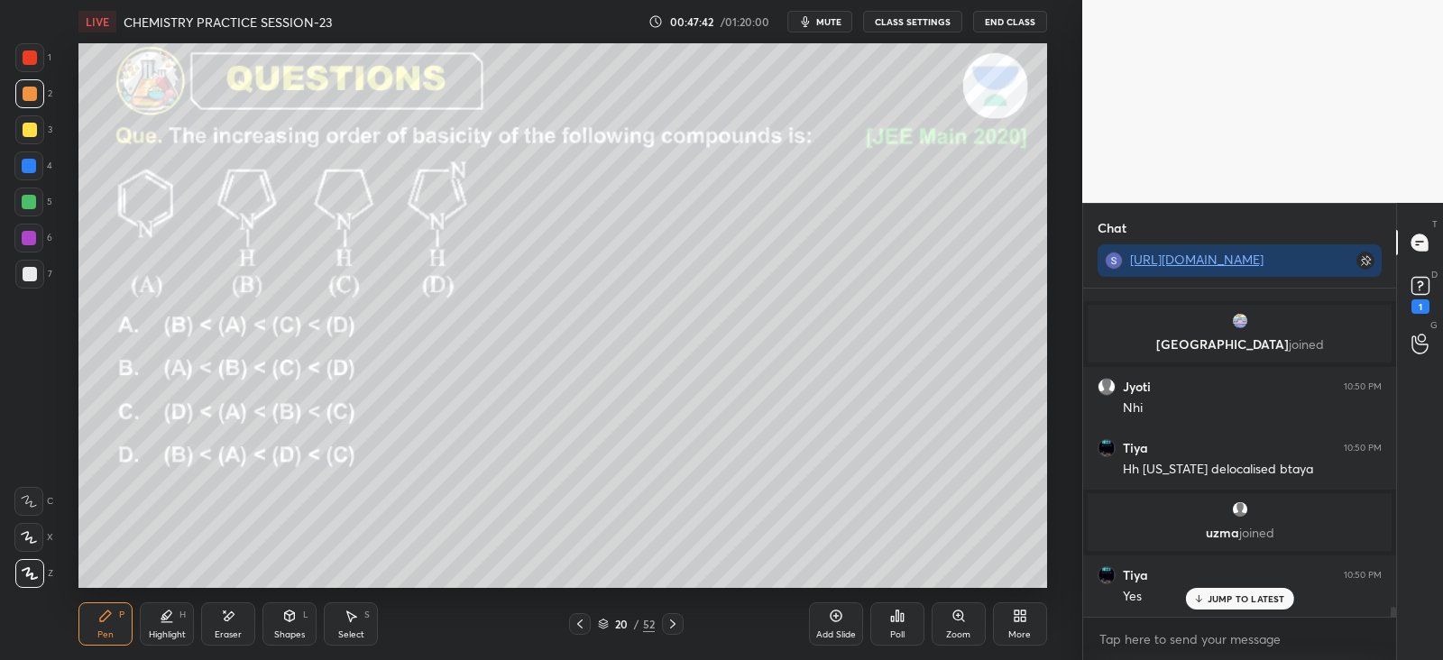
scroll to position [10592, 0]
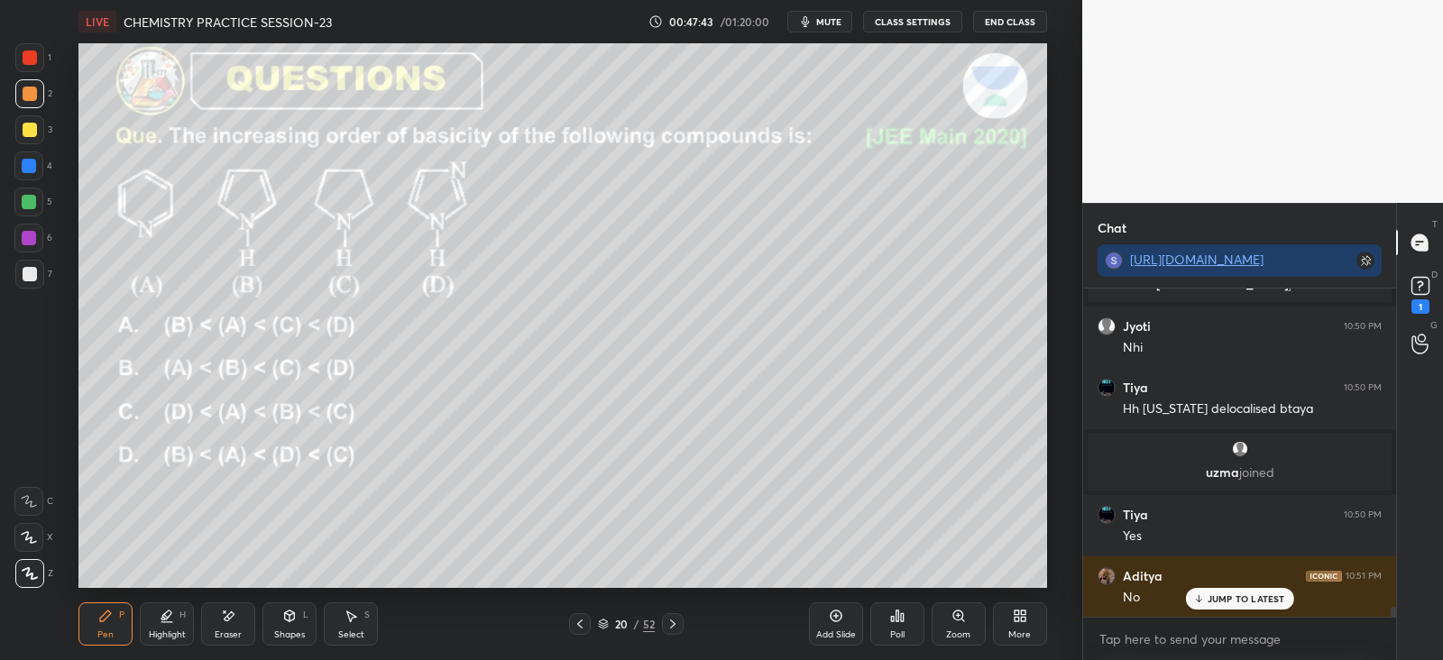
click at [674, 620] on icon at bounding box center [672, 624] width 14 height 14
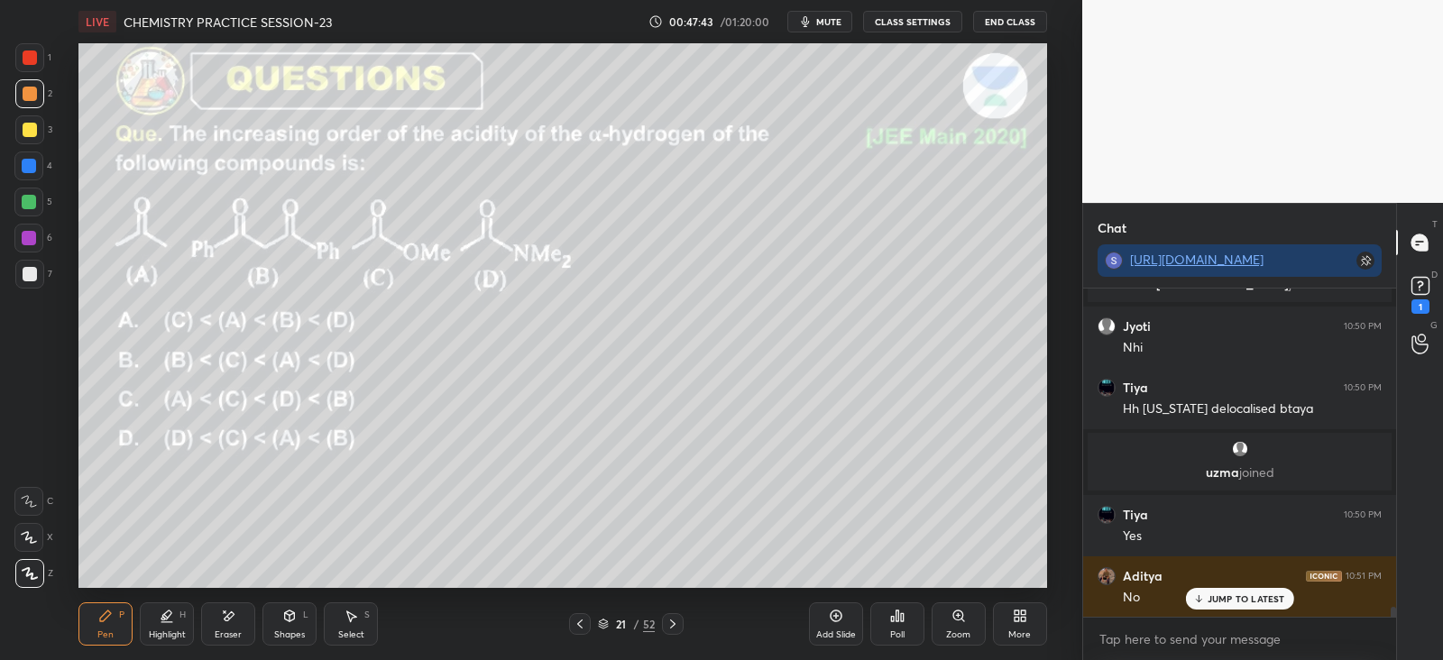
click at [674, 622] on icon at bounding box center [672, 624] width 14 height 14
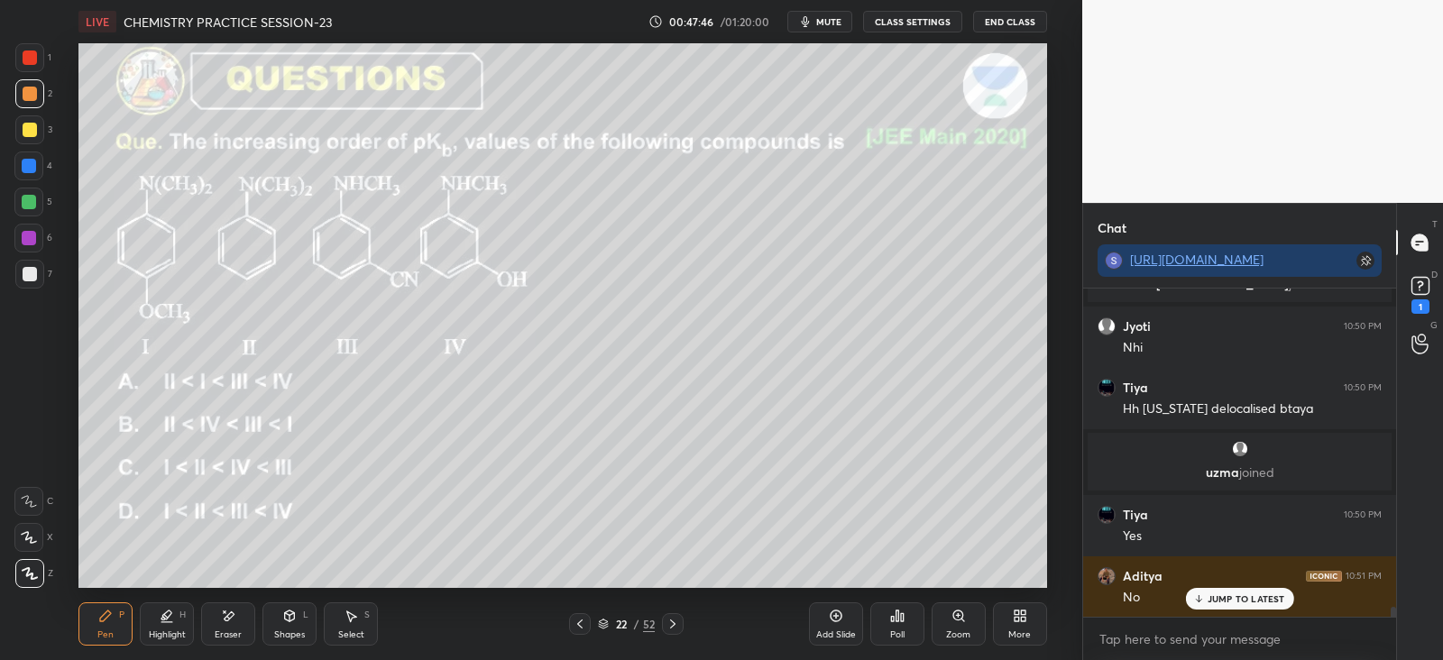
click at [579, 624] on icon at bounding box center [580, 624] width 14 height 14
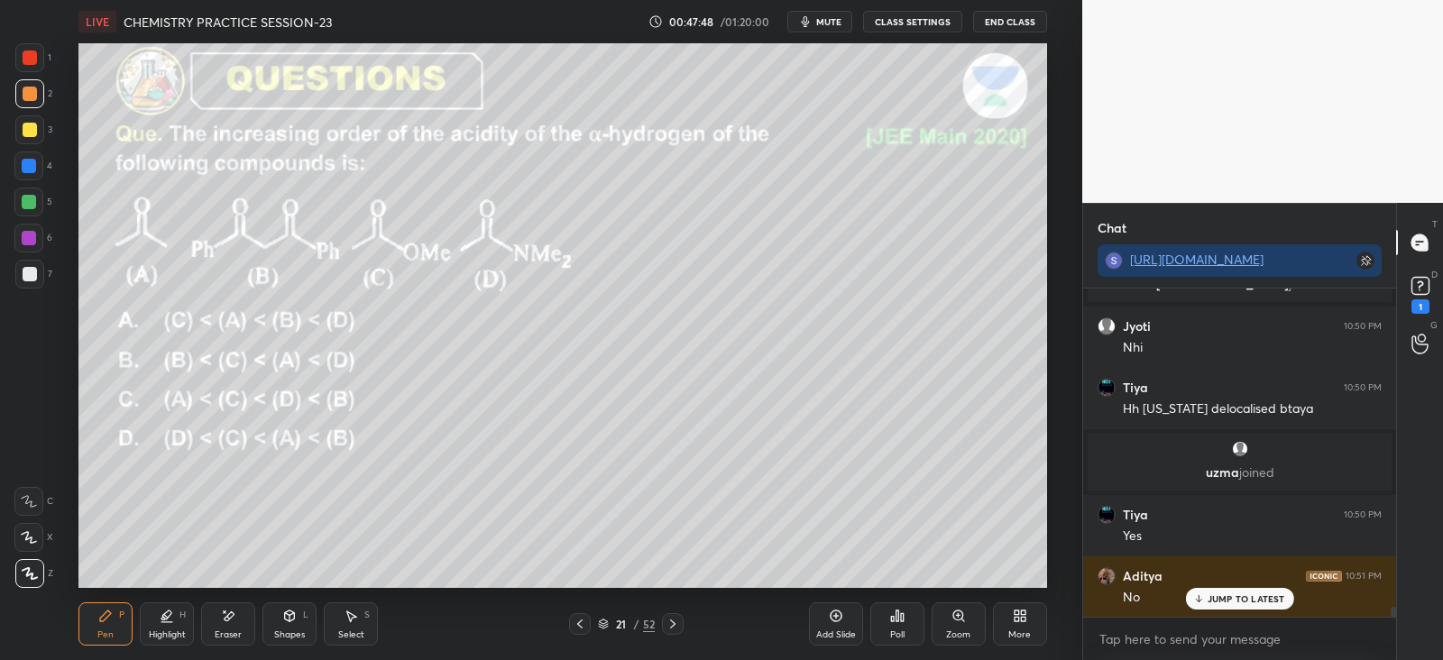
click at [906, 621] on div "Poll" at bounding box center [897, 623] width 54 height 43
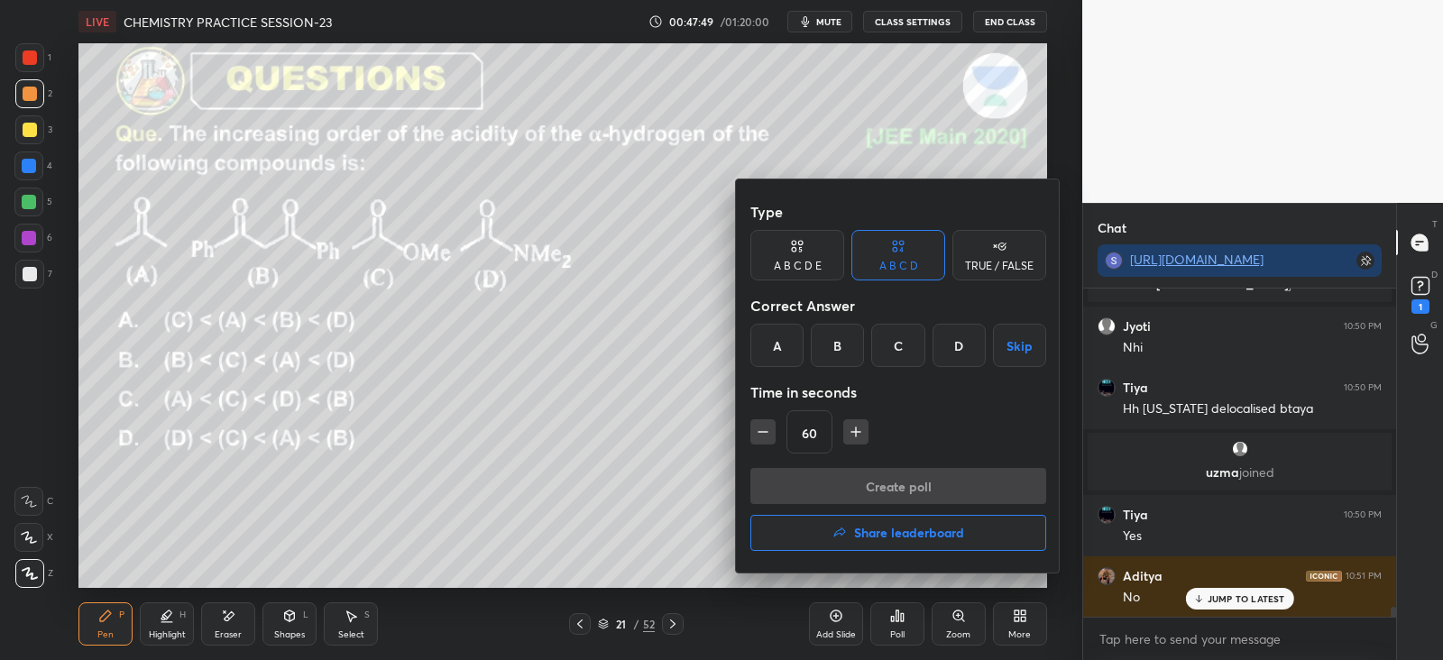
click at [965, 346] on div "D" at bounding box center [958, 345] width 53 height 43
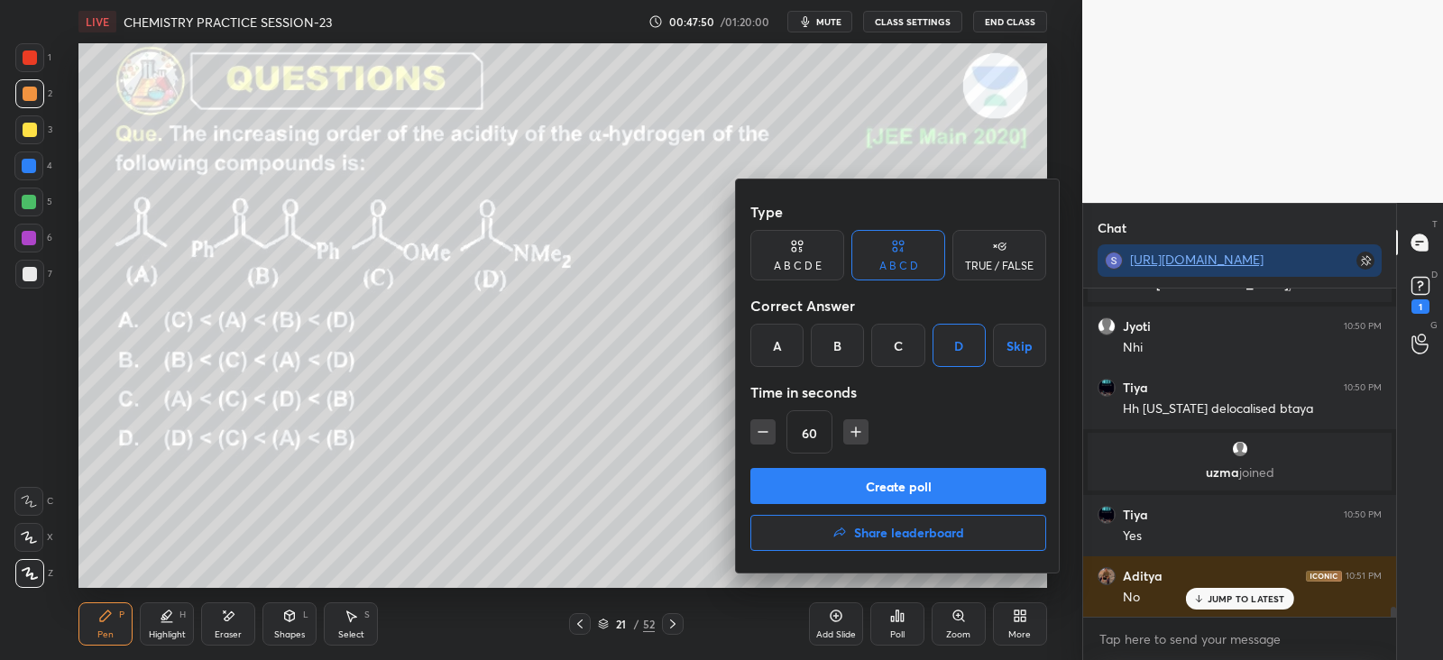
click at [912, 480] on button "Create poll" at bounding box center [898, 486] width 296 height 36
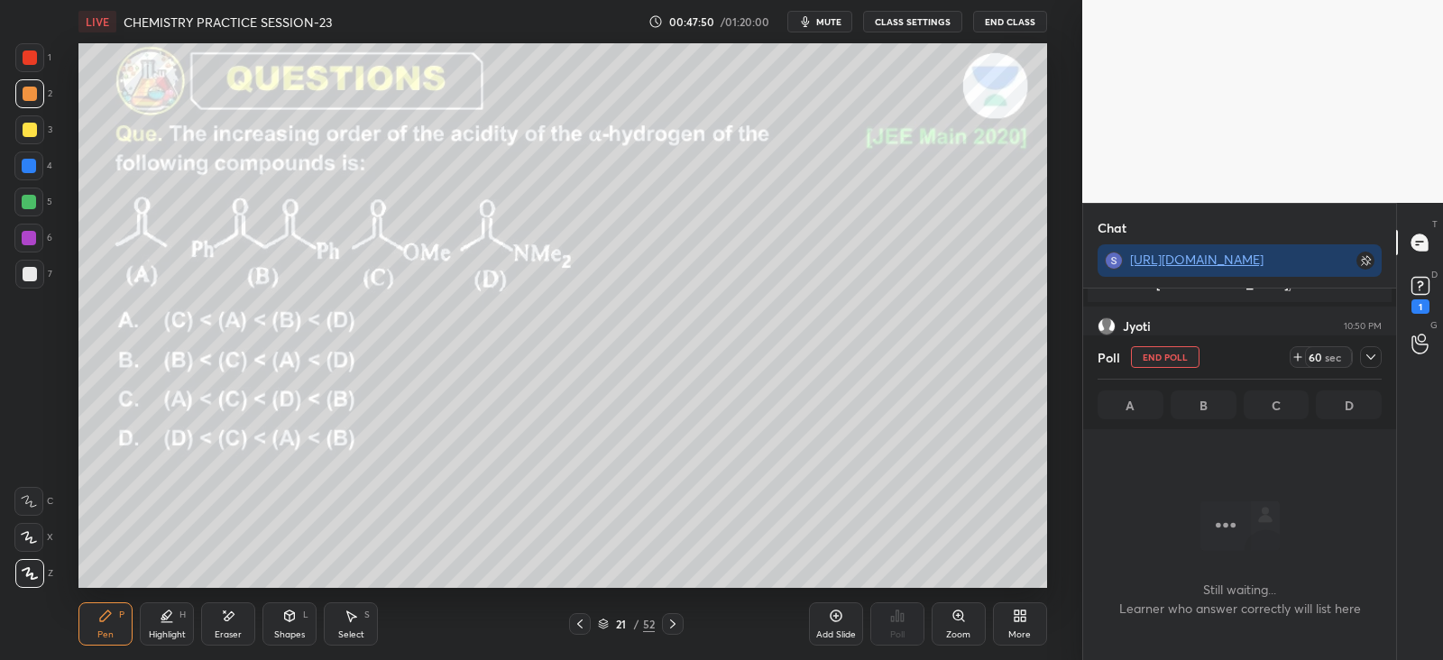
scroll to position [5, 5]
click at [1375, 354] on icon at bounding box center [1370, 357] width 14 height 14
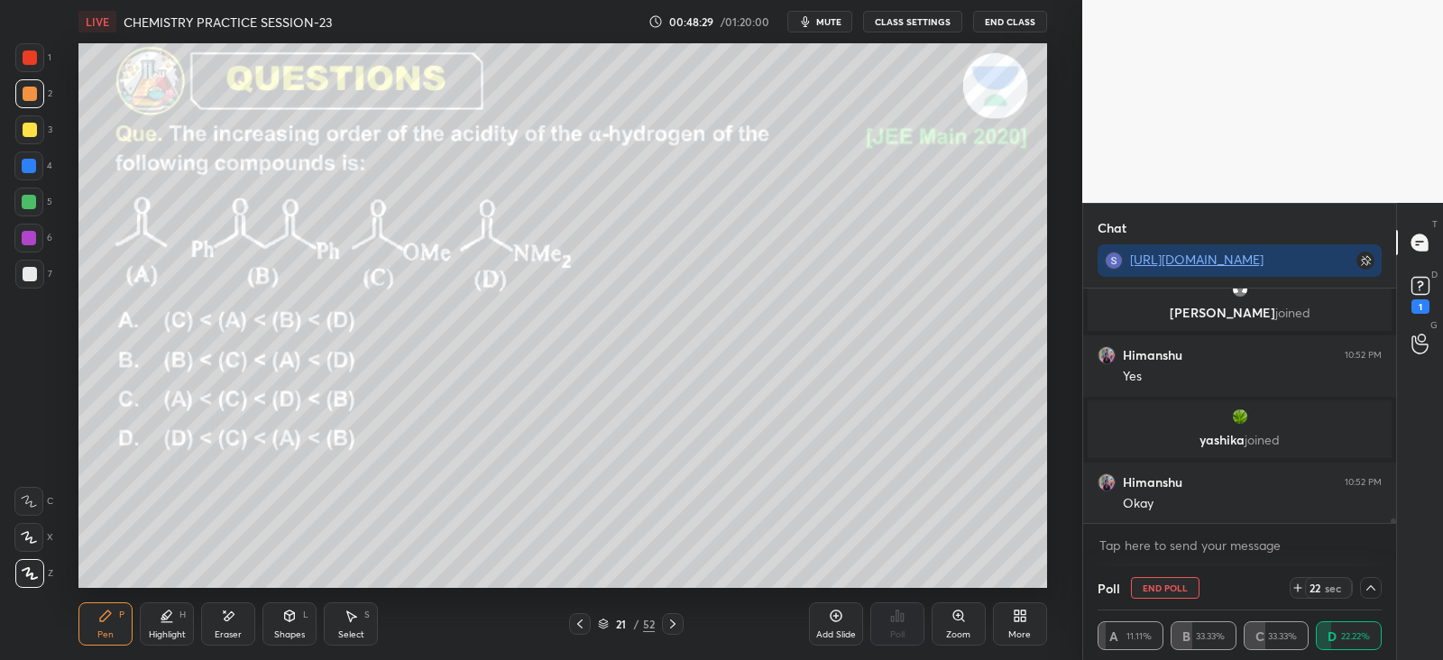
scroll to position [10946, 0]
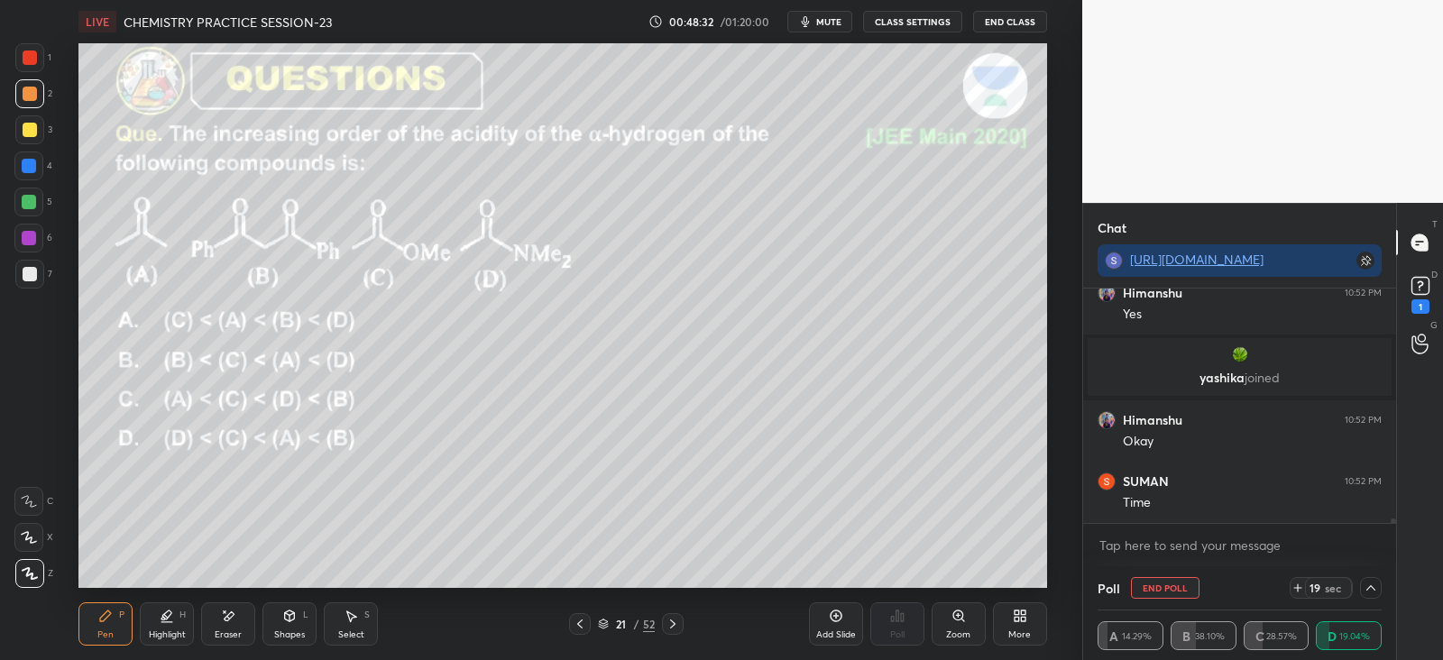
click at [1293, 583] on icon at bounding box center [1297, 588] width 14 height 14
click at [1294, 584] on icon at bounding box center [1297, 588] width 14 height 14
click at [1290, 584] on icon at bounding box center [1297, 588] width 14 height 14
click at [229, 623] on icon at bounding box center [228, 616] width 14 height 15
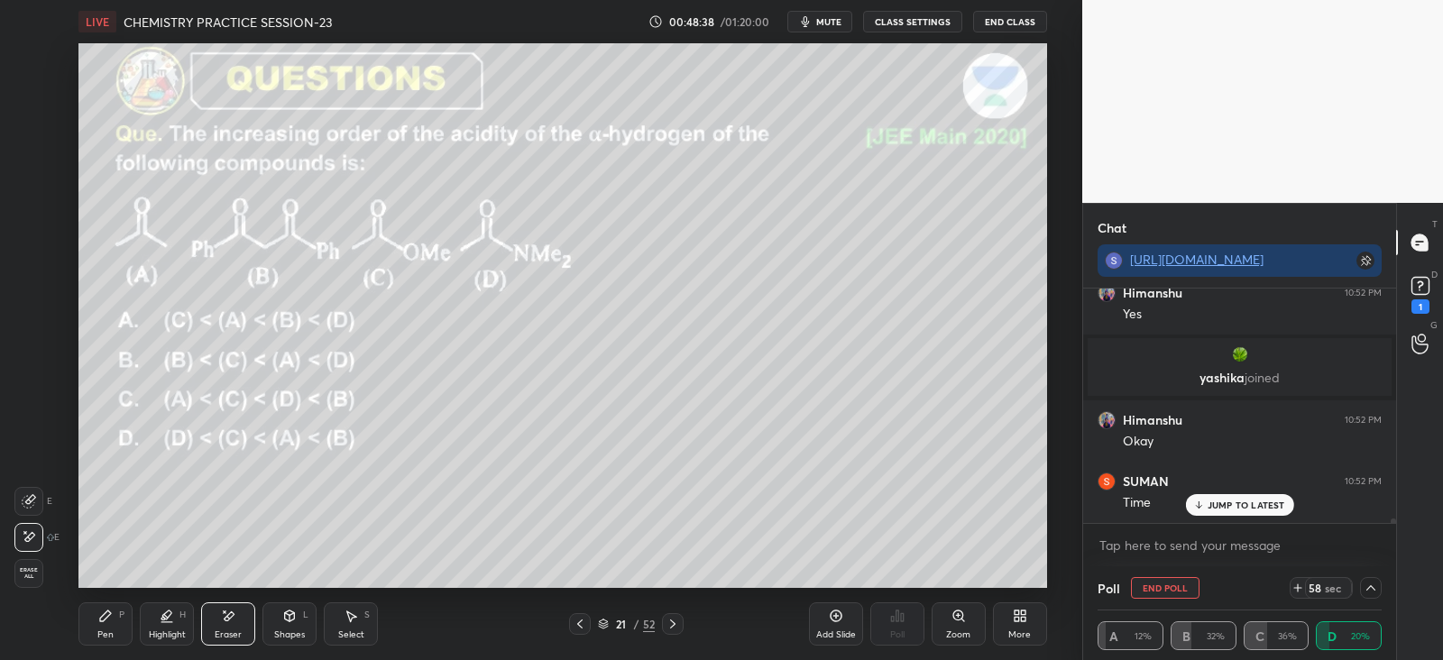
scroll to position [11007, 0]
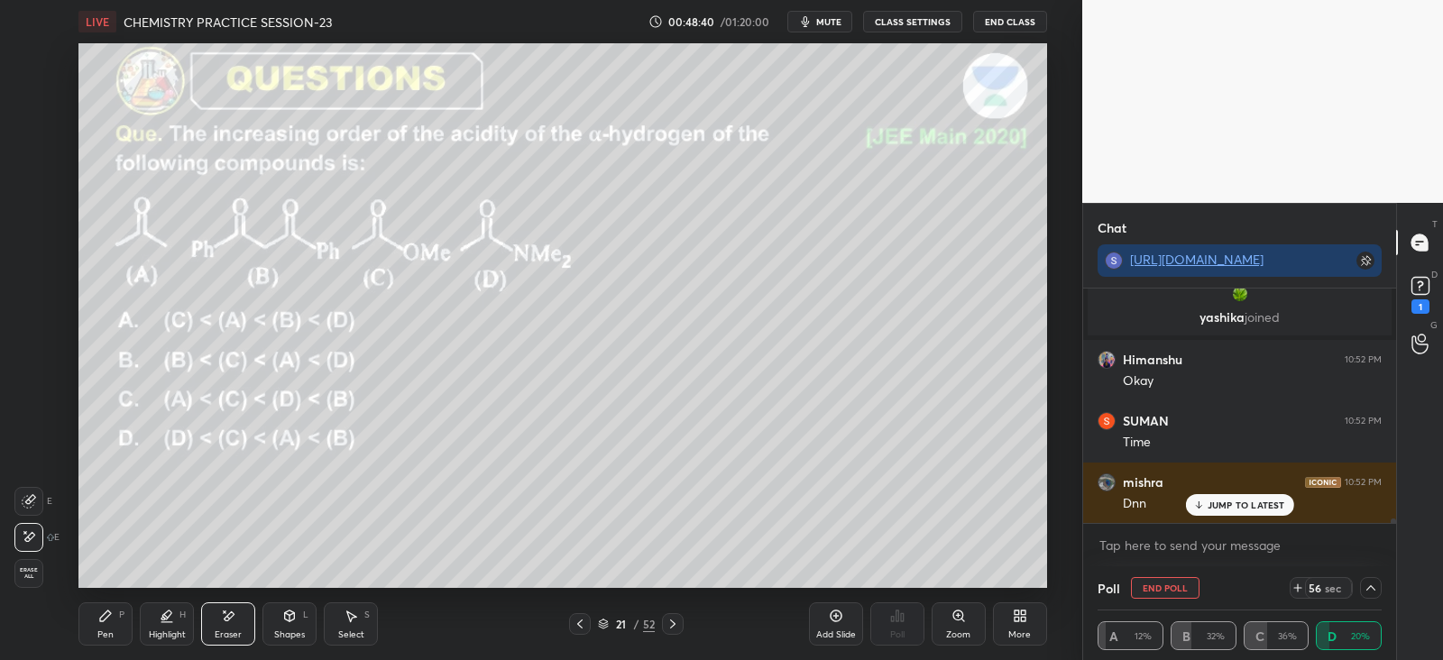
click at [135, 627] on div "Pen P Highlight H Eraser Shapes L Select S" at bounding box center [260, 623] width 365 height 43
click at [119, 620] on div "P" at bounding box center [121, 614] width 5 height 9
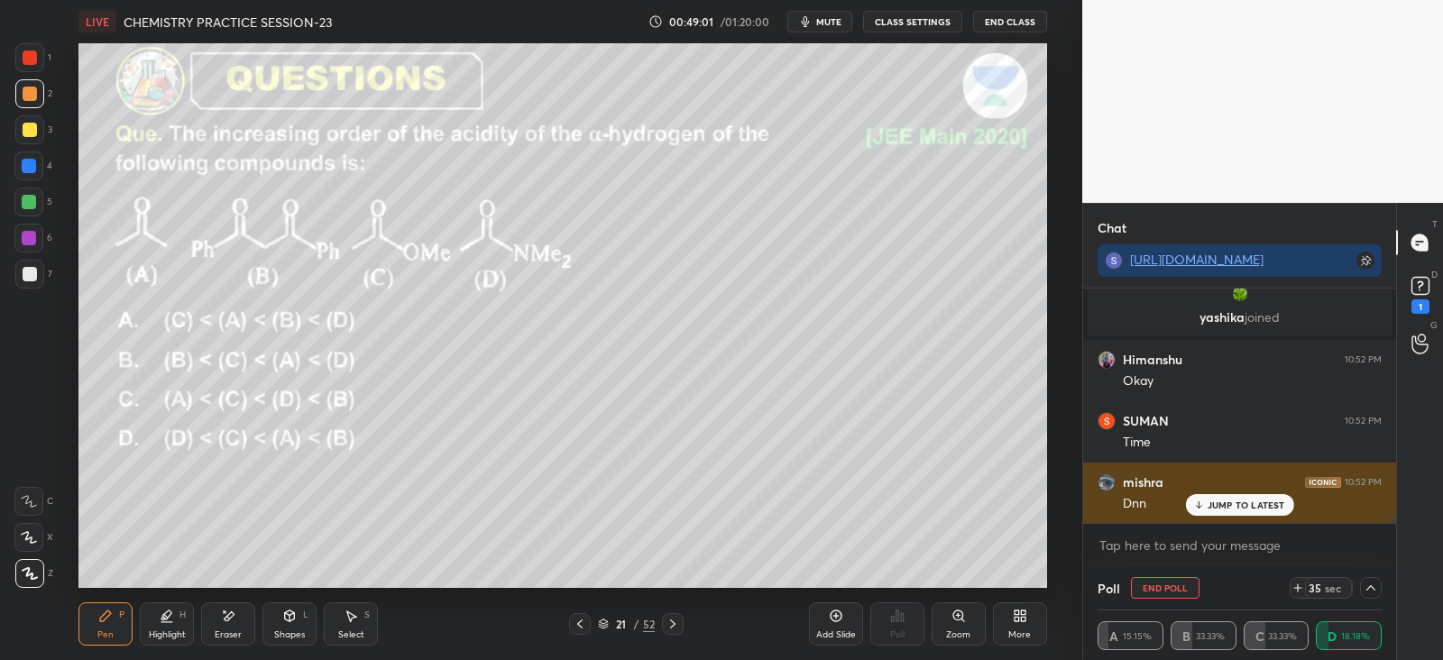
click at [1248, 511] on div "JUMP TO LATEST" at bounding box center [1239, 505] width 108 height 22
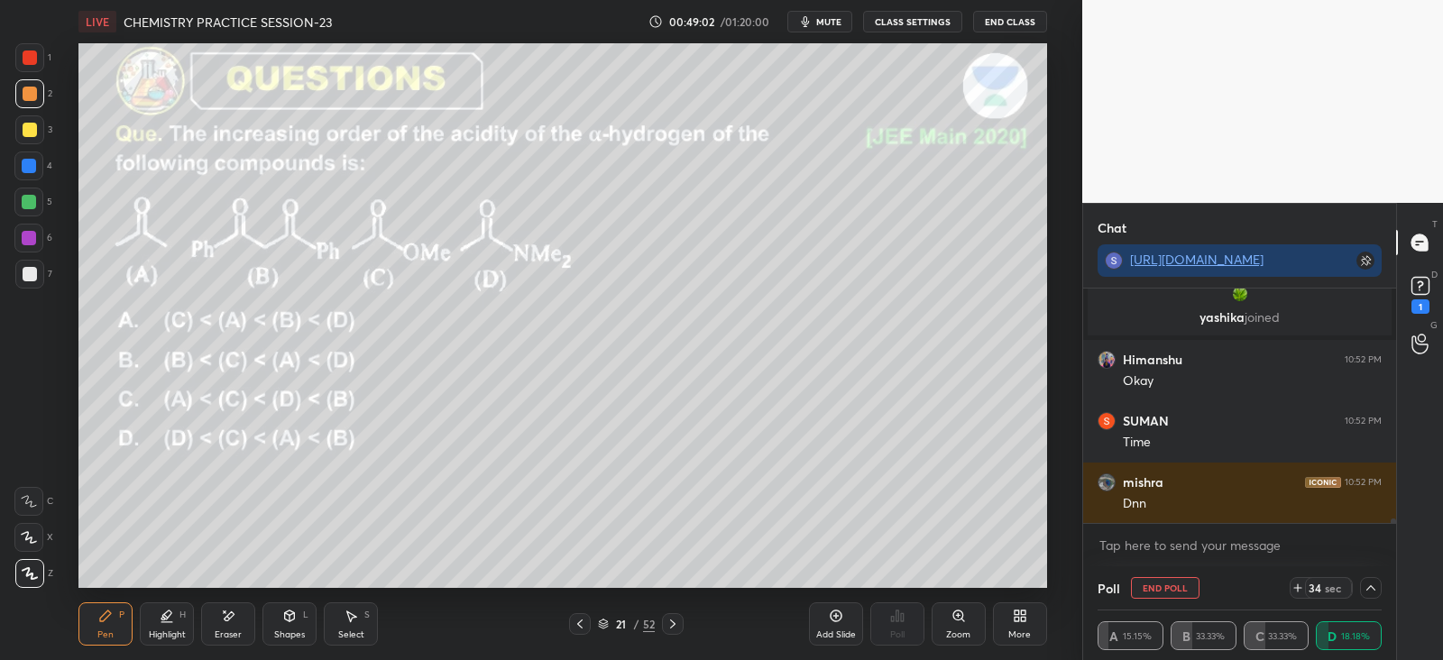
click at [230, 615] on icon at bounding box center [230, 615] width 10 height 9
click at [112, 620] on icon at bounding box center [105, 616] width 14 height 14
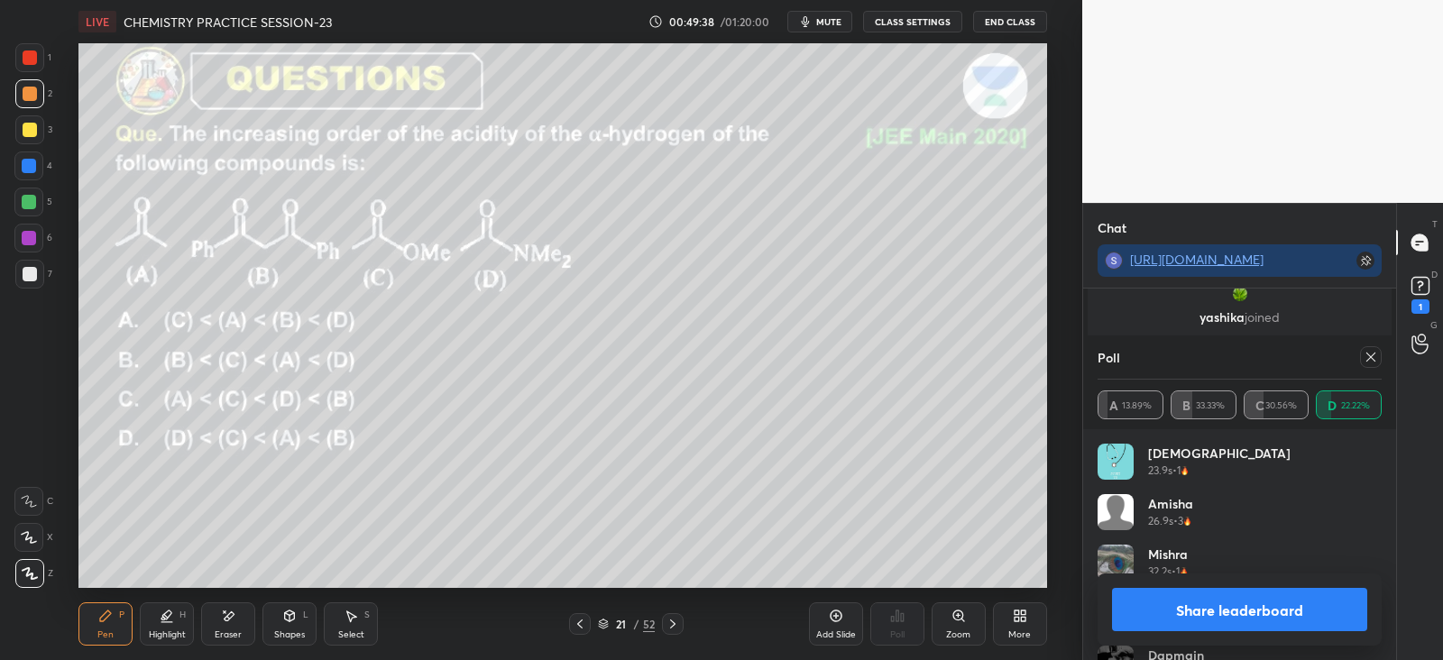
scroll to position [11073, 0]
click at [1368, 363] on icon at bounding box center [1370, 357] width 14 height 14
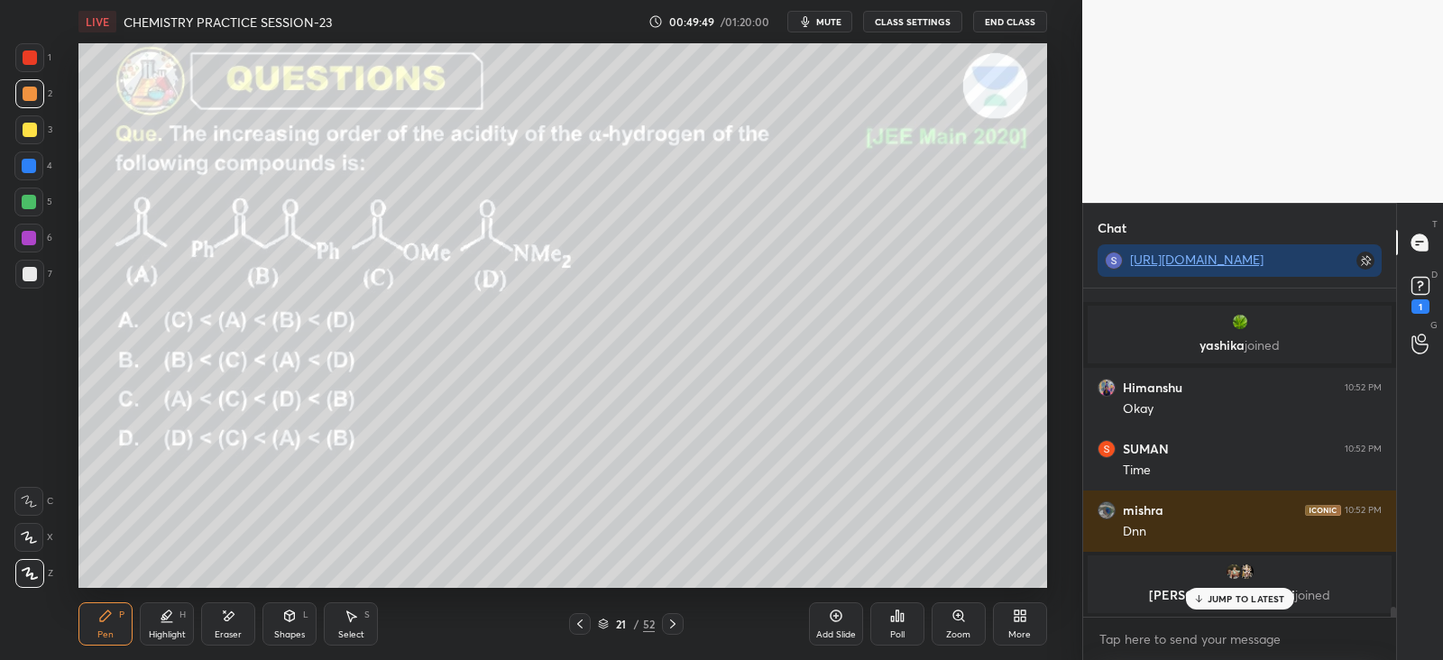
scroll to position [6, 5]
click at [1235, 561] on p "JUMP TO LATEST" at bounding box center [1246, 561] width 78 height 11
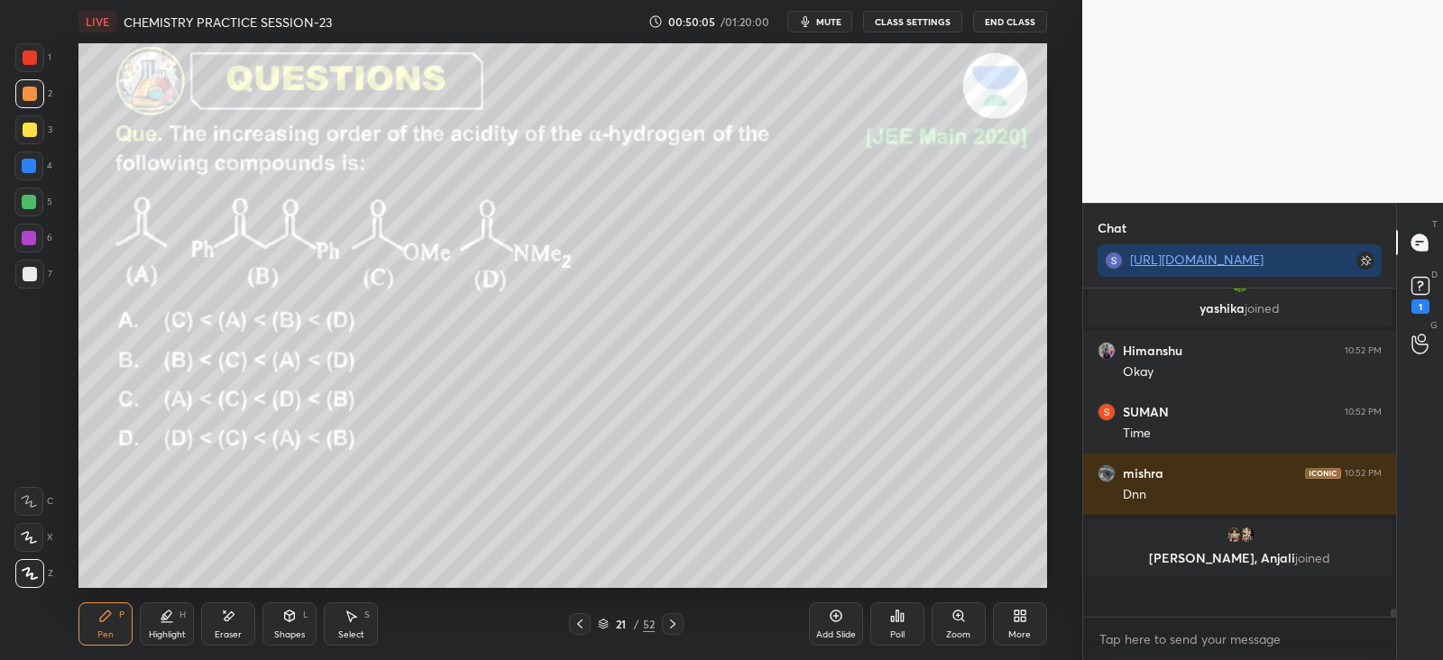
scroll to position [322, 307]
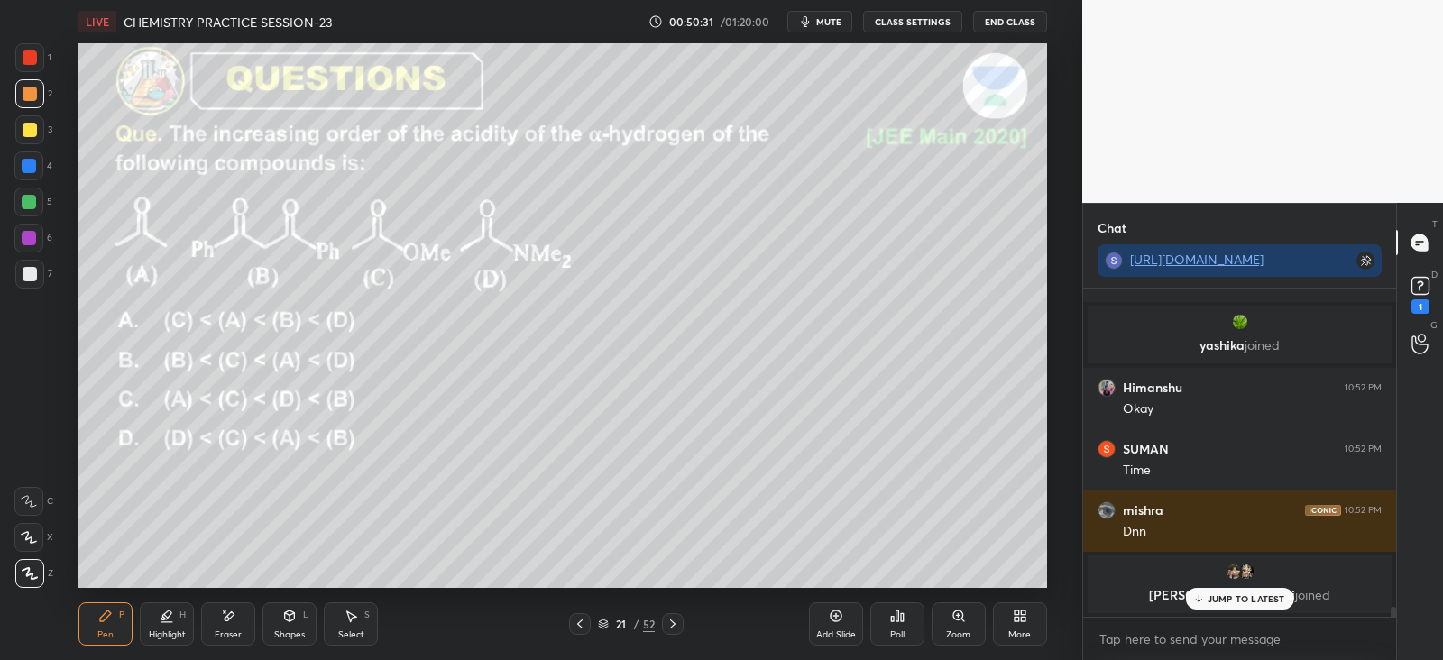
click at [247, 629] on div "Eraser" at bounding box center [228, 623] width 54 height 43
click at [107, 630] on div "Pen" at bounding box center [105, 634] width 16 height 9
click at [672, 628] on icon at bounding box center [672, 624] width 14 height 14
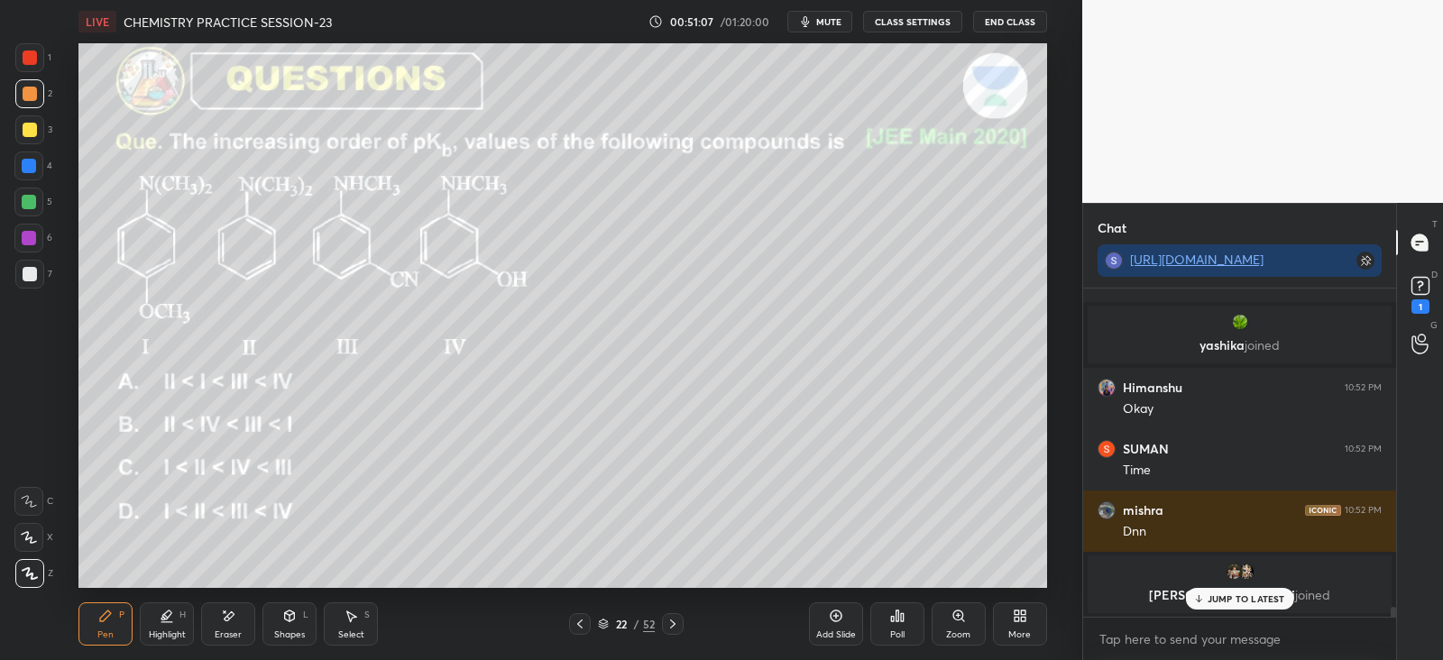
click at [683, 621] on div at bounding box center [673, 624] width 22 height 22
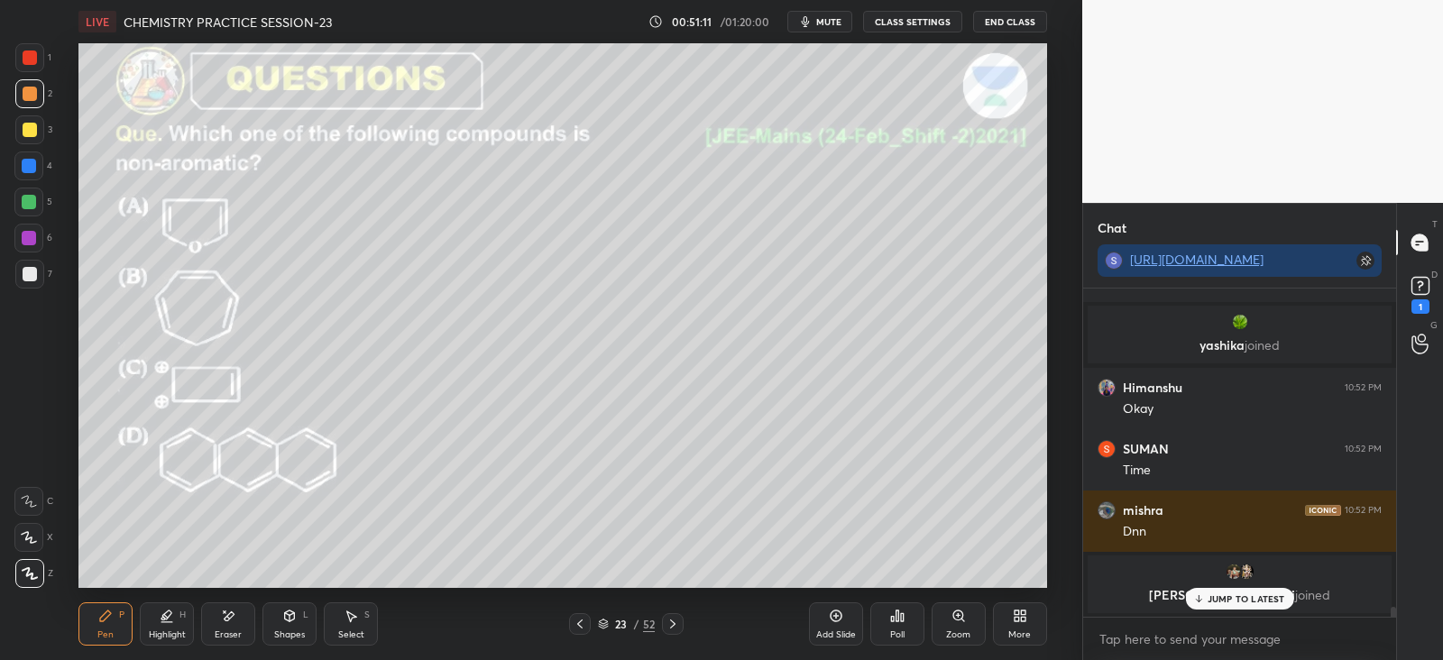
click at [903, 619] on icon at bounding box center [902, 617] width 3 height 8
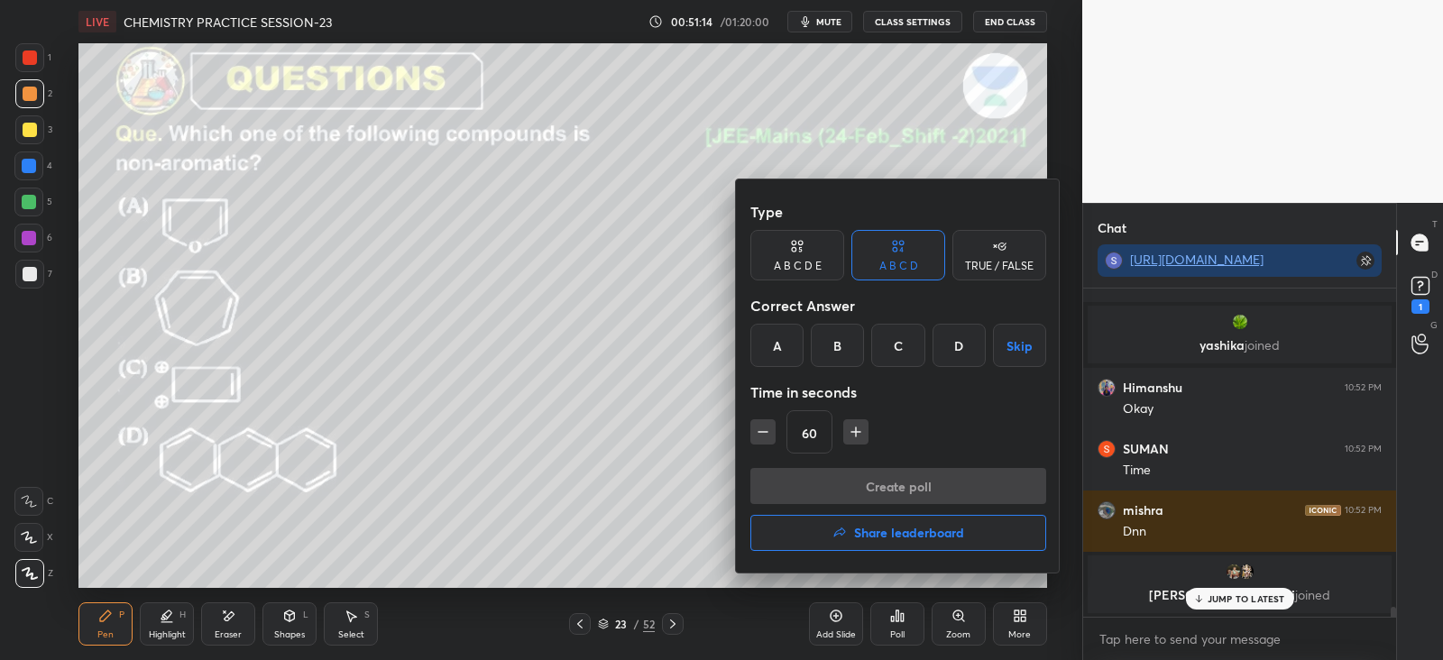
click at [840, 349] on div "B" at bounding box center [837, 345] width 53 height 43
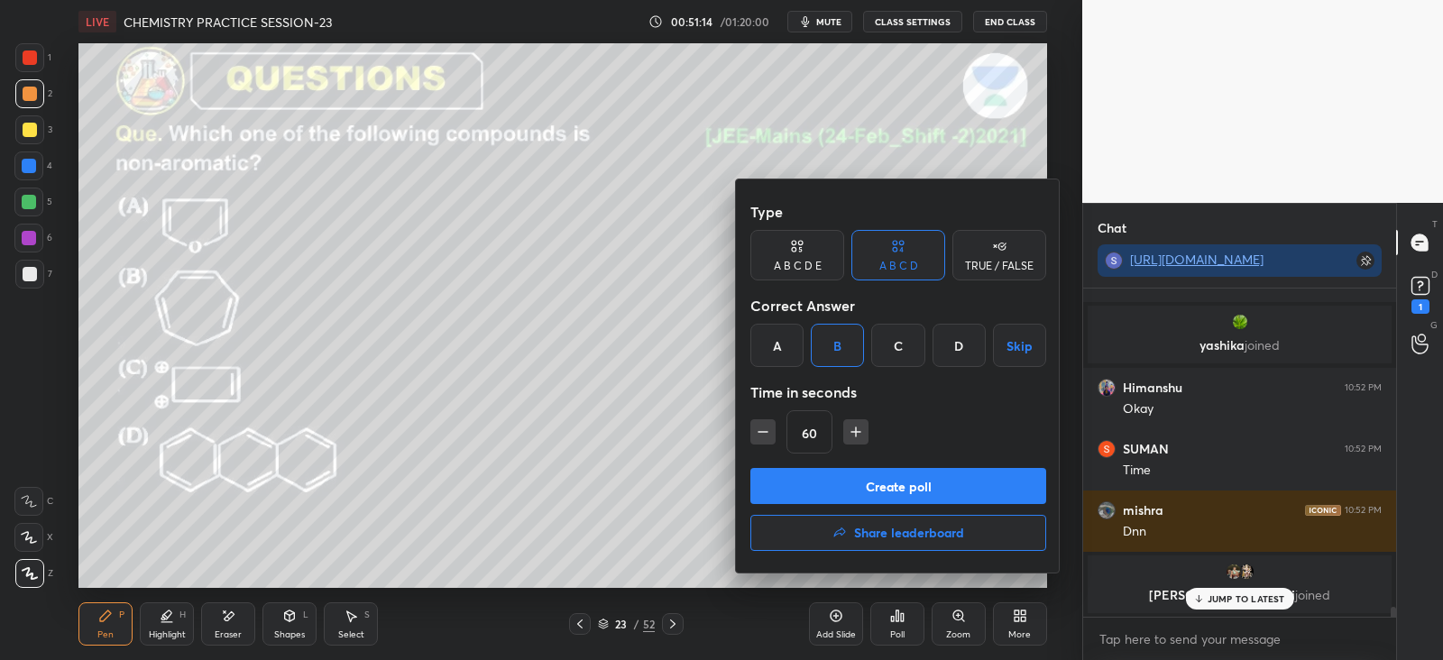
click at [852, 483] on button "Create poll" at bounding box center [898, 486] width 296 height 36
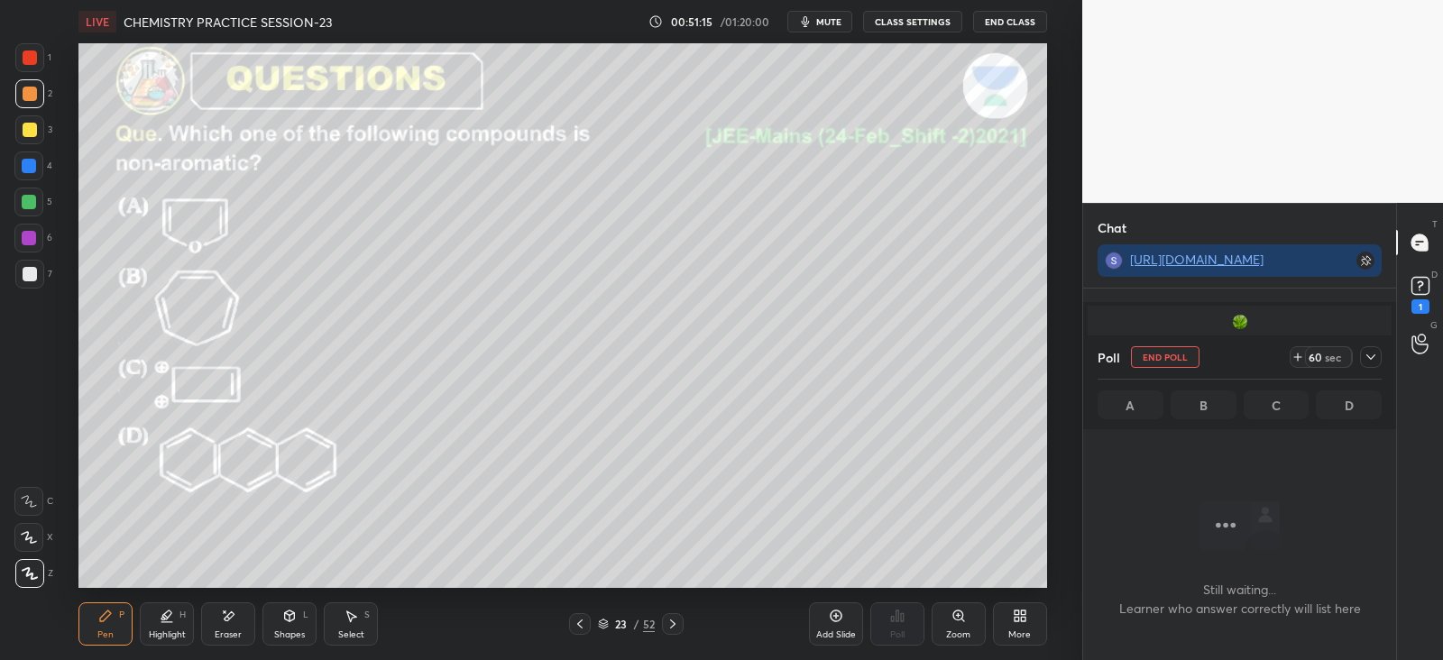
scroll to position [78, 307]
click at [1369, 350] on icon at bounding box center [1370, 357] width 14 height 14
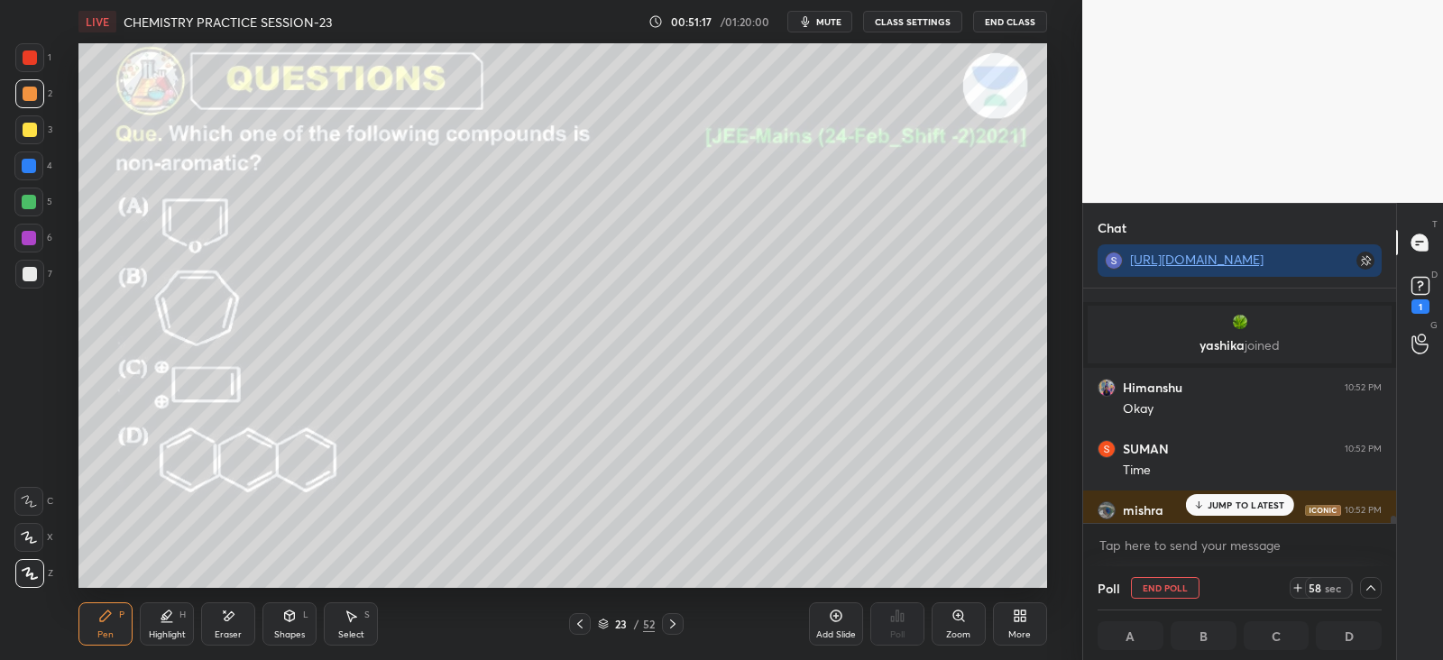
scroll to position [0, 5]
click at [1227, 500] on p "JUMP TO LATEST" at bounding box center [1246, 505] width 78 height 11
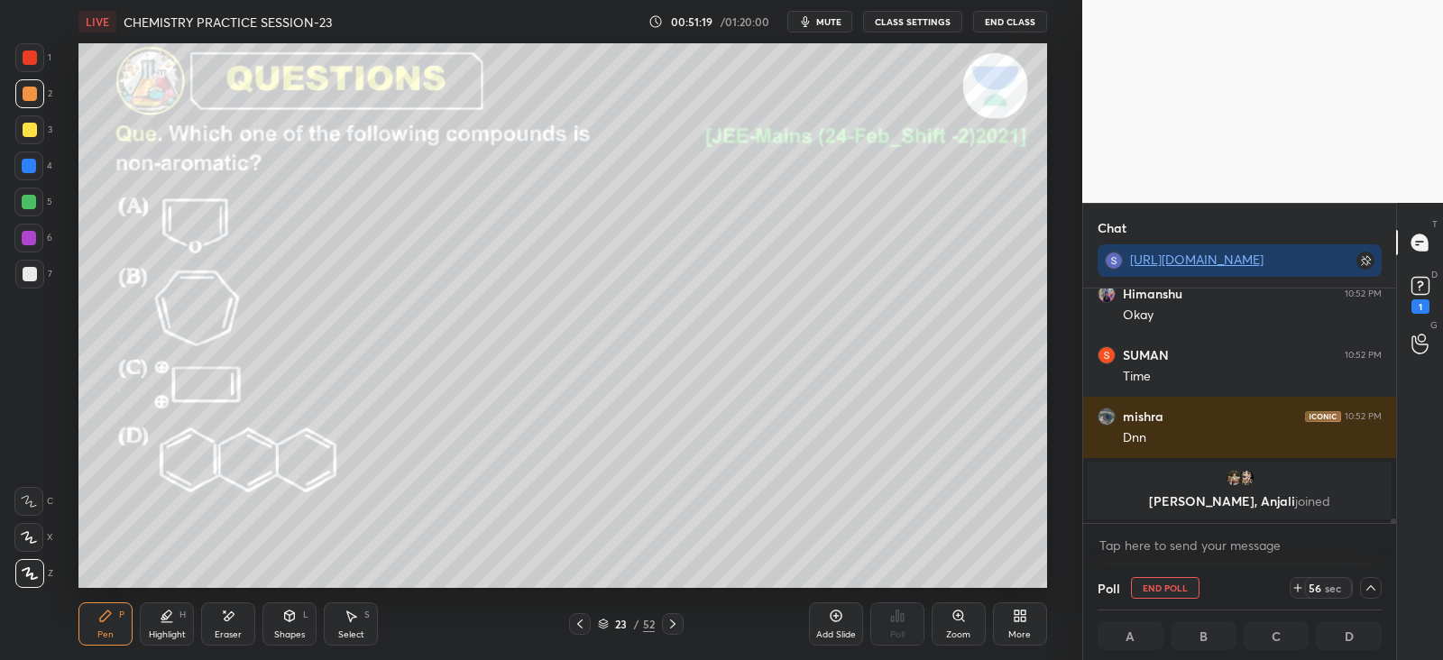
click at [9, 89] on div "1 2 3 4 5 6 7 C X Z E E Erase all H H" at bounding box center [29, 315] width 58 height 545
click at [28, 87] on div at bounding box center [30, 94] width 14 height 14
click at [21, 56] on div at bounding box center [29, 57] width 29 height 29
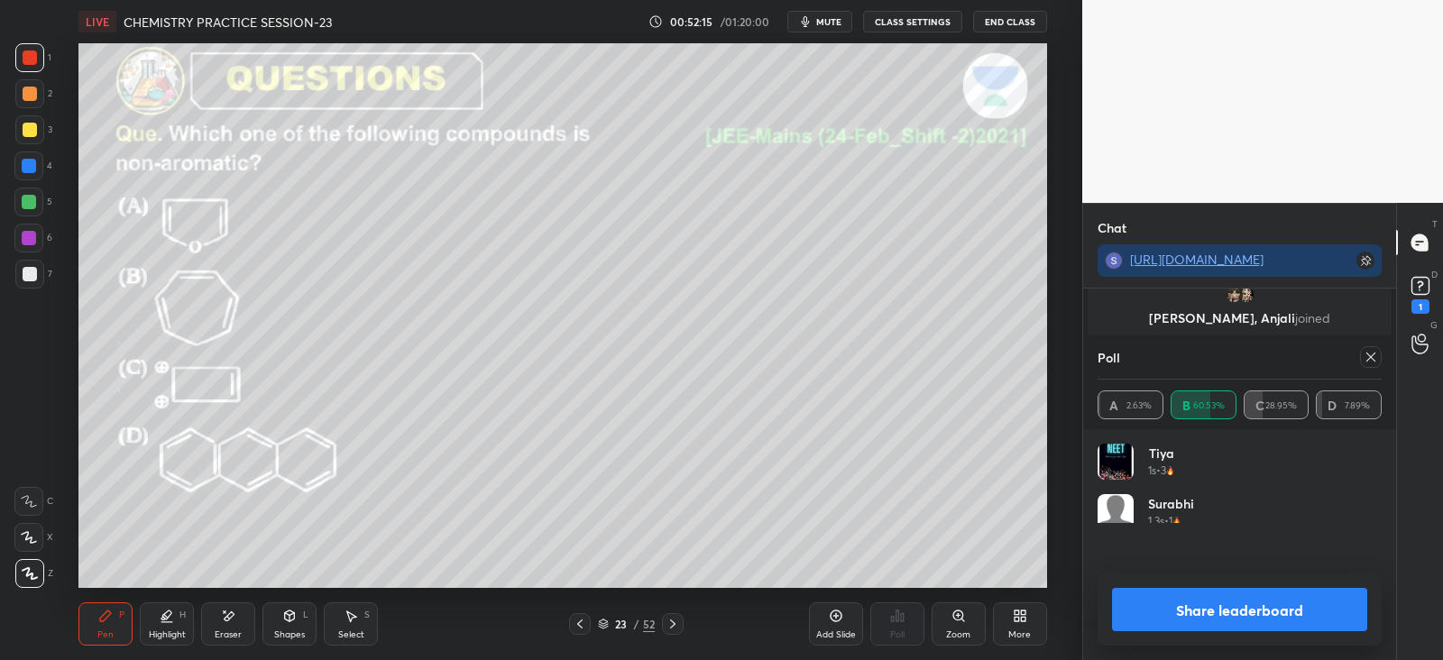
scroll to position [211, 279]
click at [1371, 346] on div at bounding box center [1371, 357] width 22 height 22
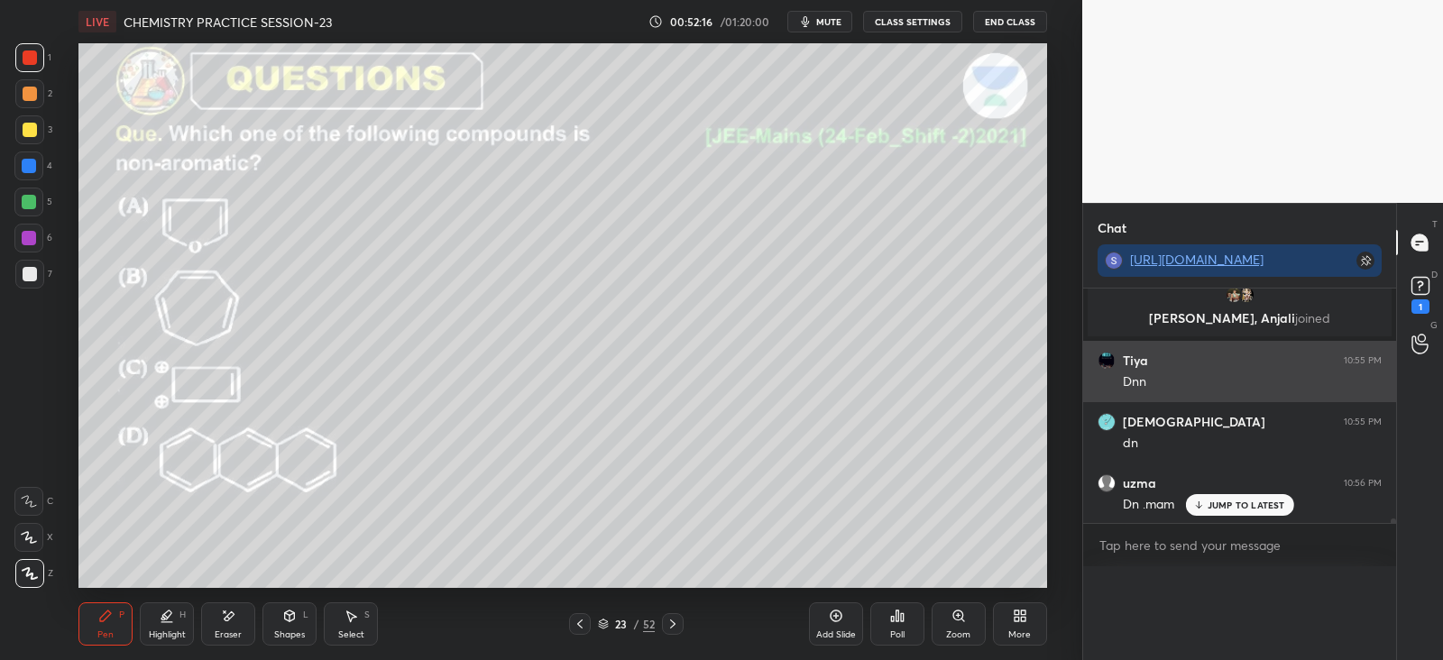
scroll to position [0, 0]
click at [1371, 352] on div "Tiya 10:55 PM" at bounding box center [1239, 361] width 284 height 18
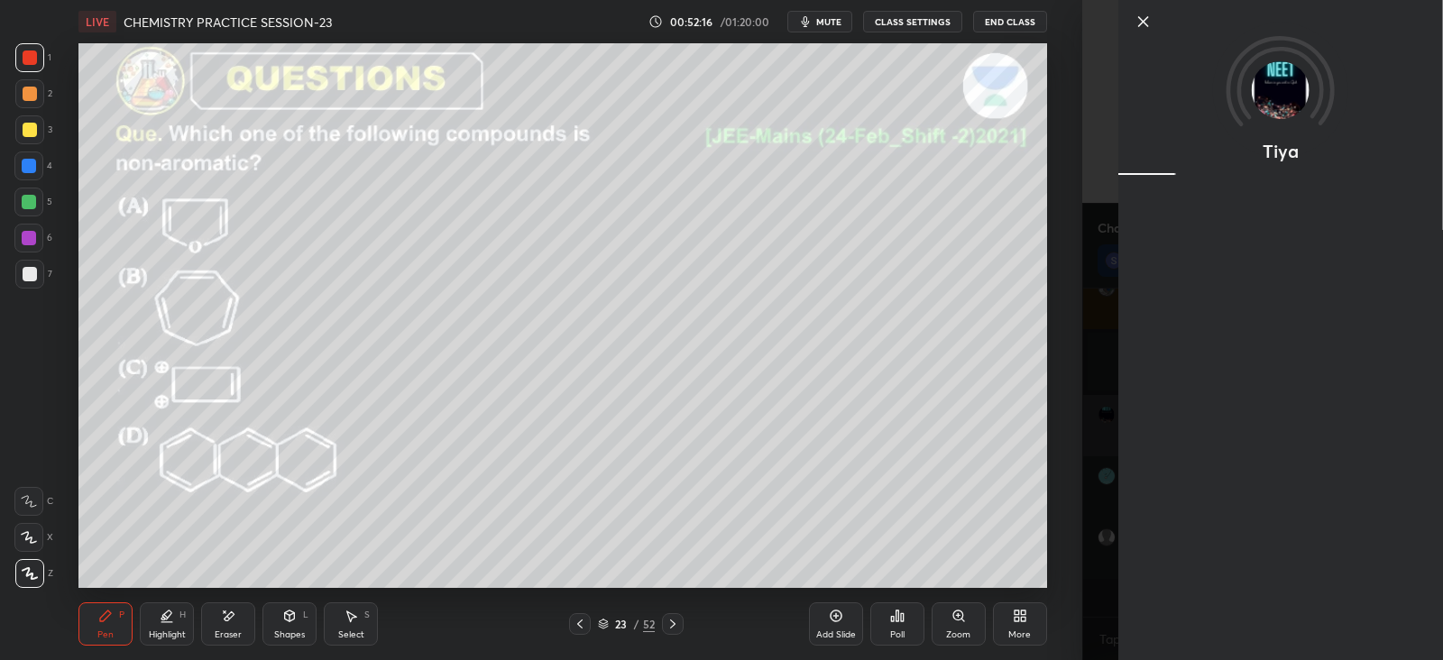
scroll to position [322, 307]
click at [1080, 500] on div "1 2 3 4 5 6 7 C X Z E E Erase all H H LIVE CHEMISTRY PRACTICE SESSION-23 00:52:…" at bounding box center [541, 330] width 1082 height 660
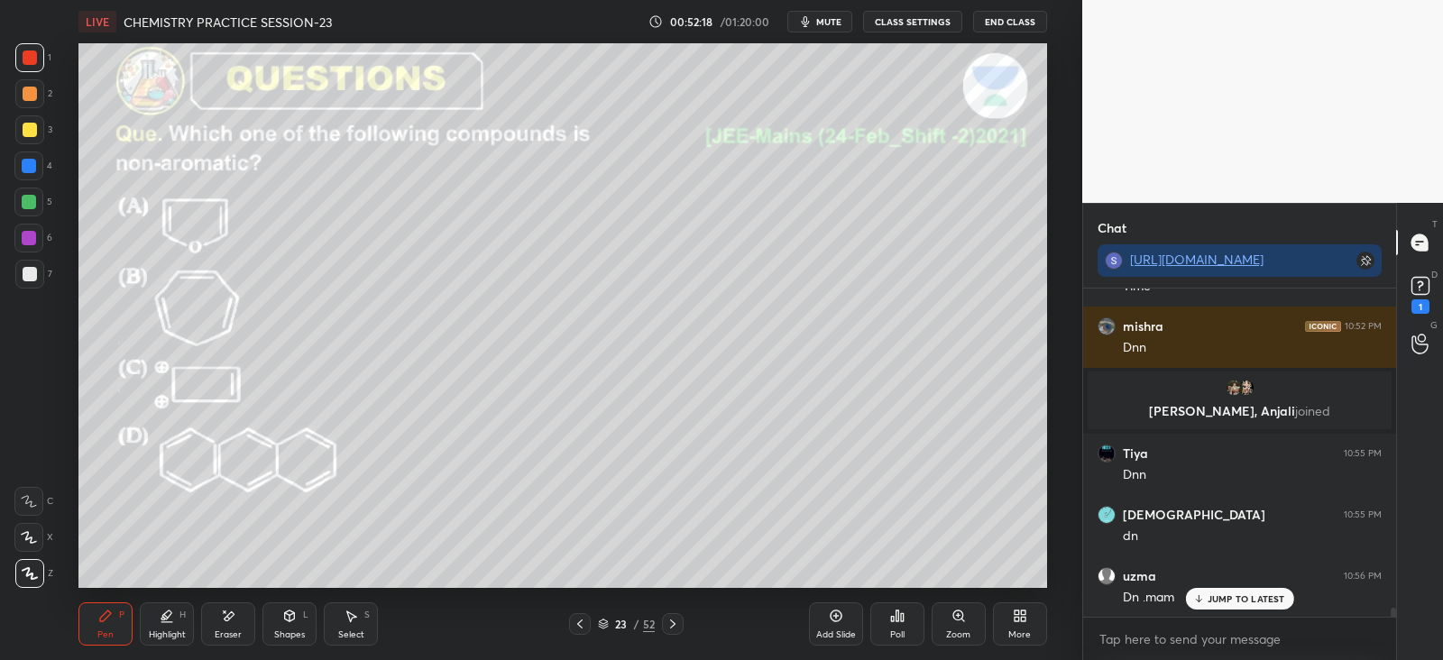
scroll to position [11155, 0]
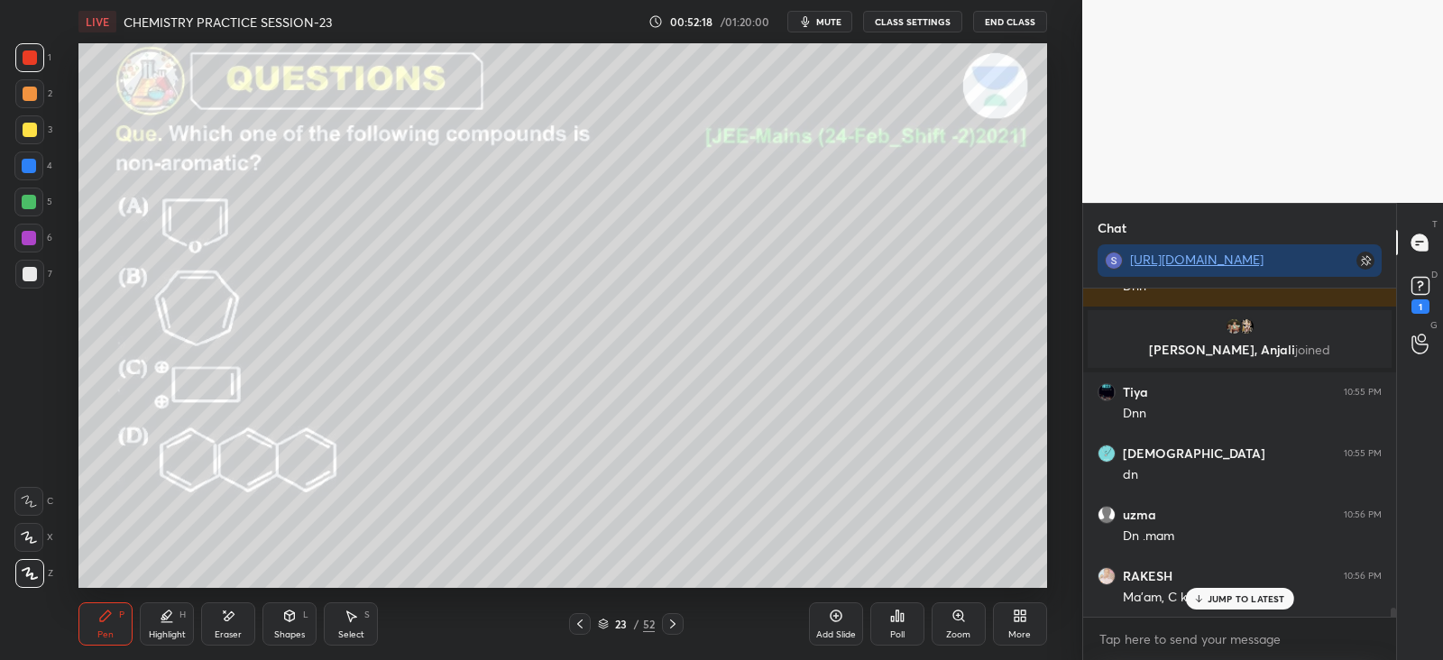
click at [676, 620] on icon at bounding box center [672, 624] width 14 height 14
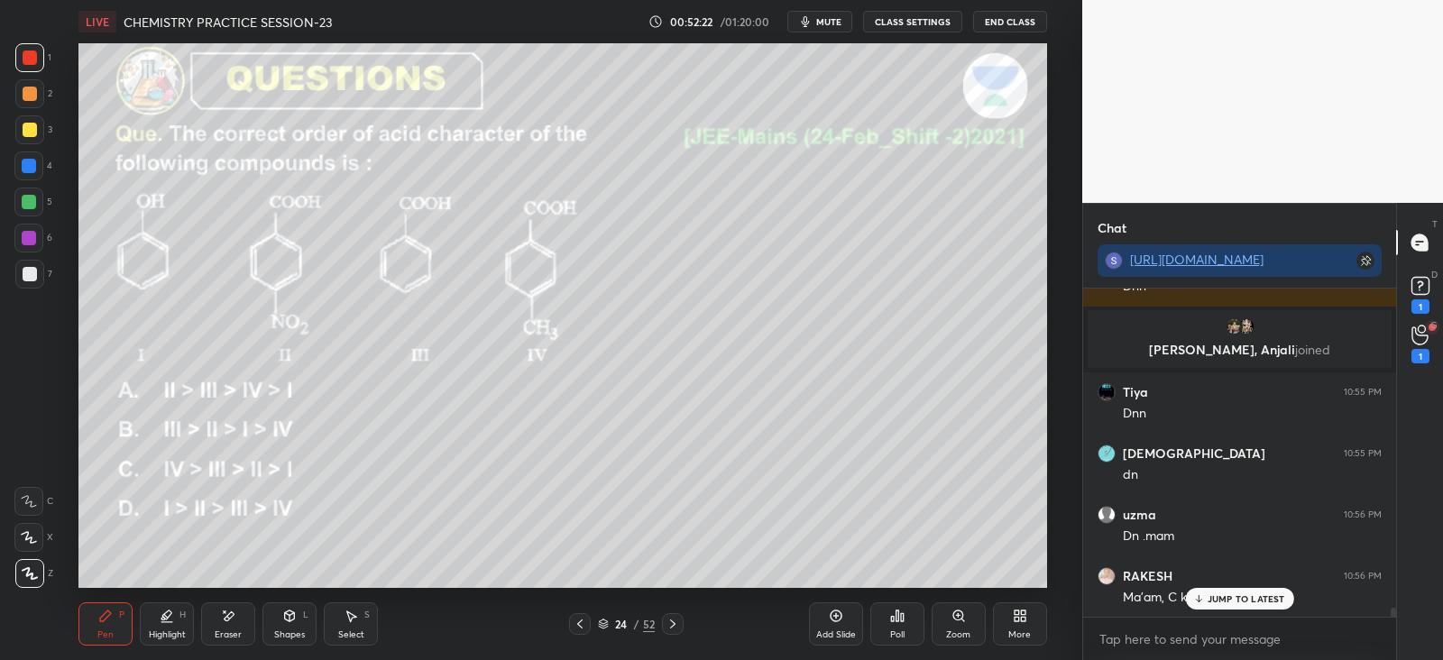
click at [902, 624] on div "Poll" at bounding box center [897, 623] width 54 height 43
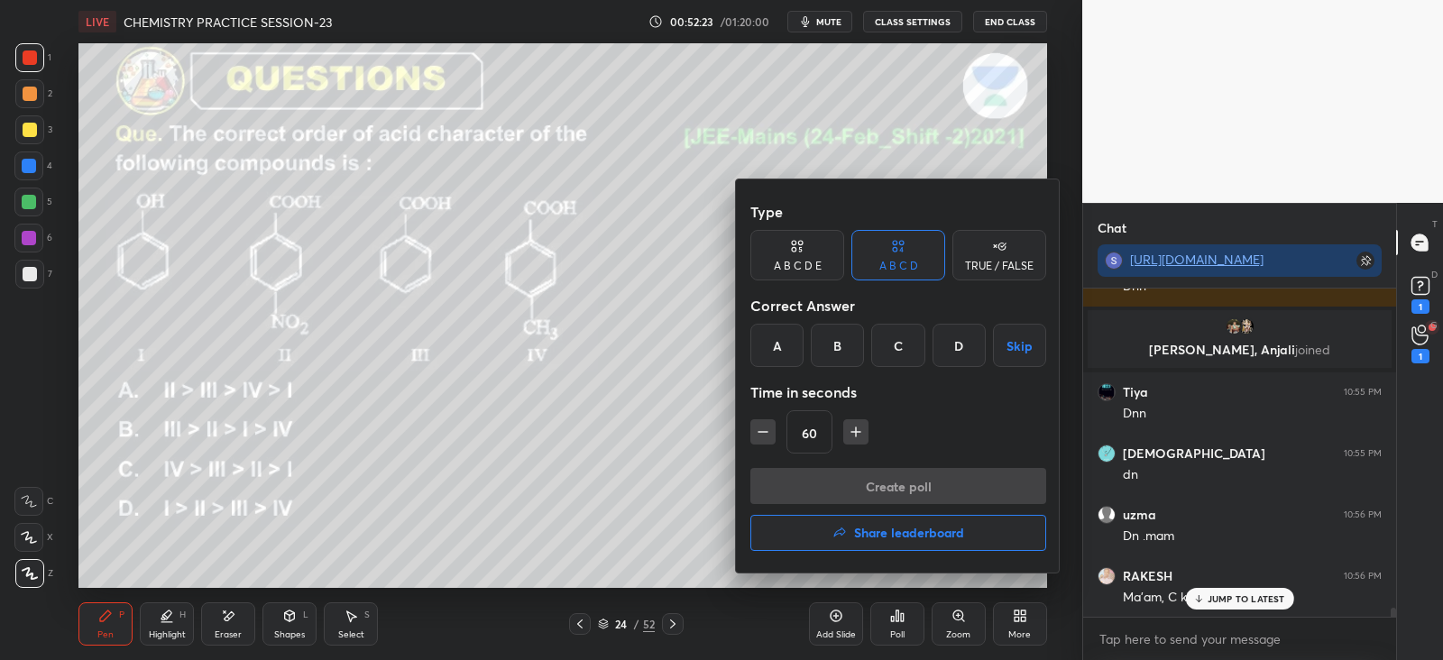
click at [780, 346] on div "A" at bounding box center [776, 345] width 53 height 43
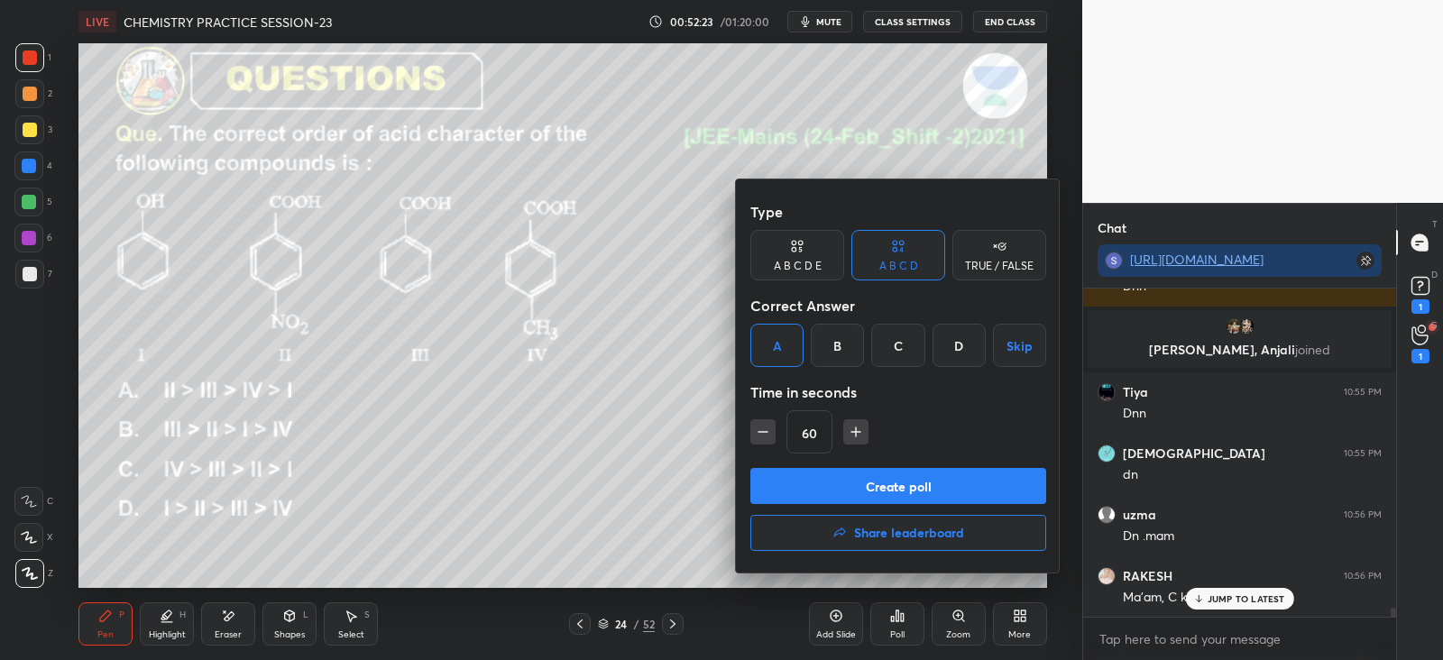
click at [799, 483] on button "Create poll" at bounding box center [898, 486] width 296 height 36
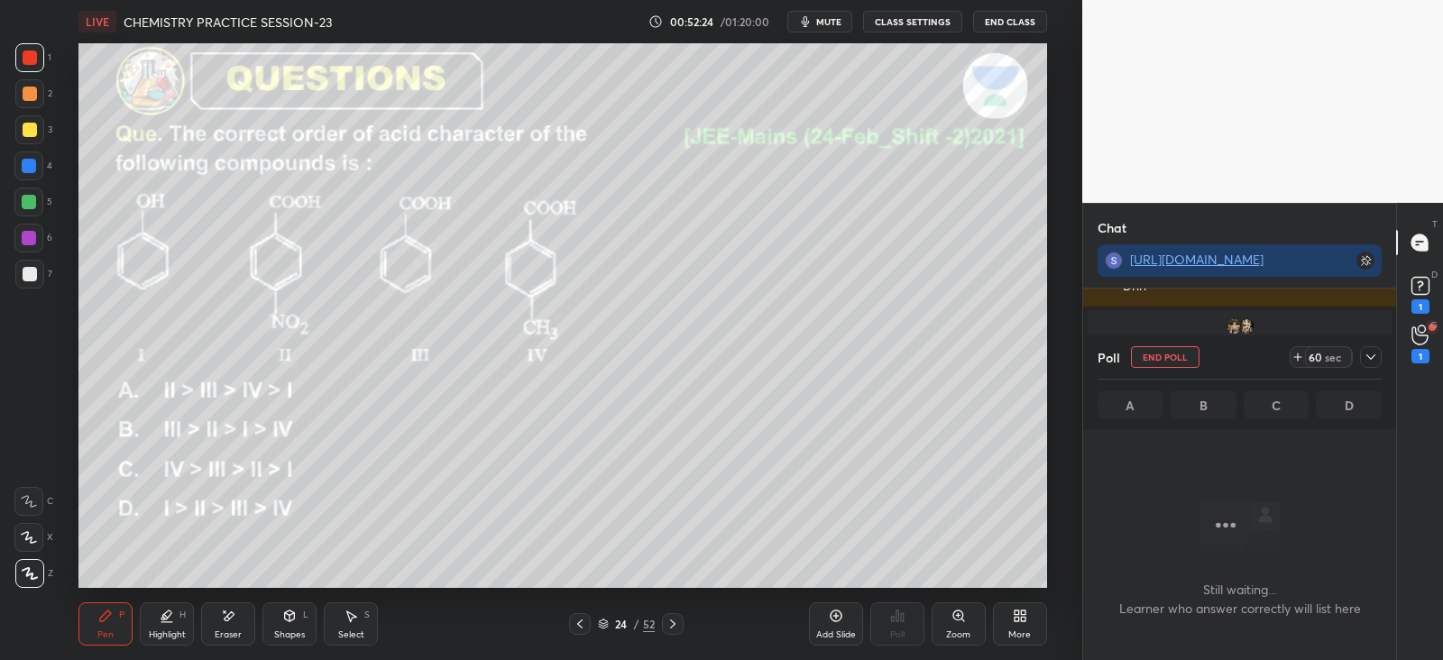
scroll to position [5, 5]
click at [1369, 363] on icon at bounding box center [1370, 357] width 14 height 14
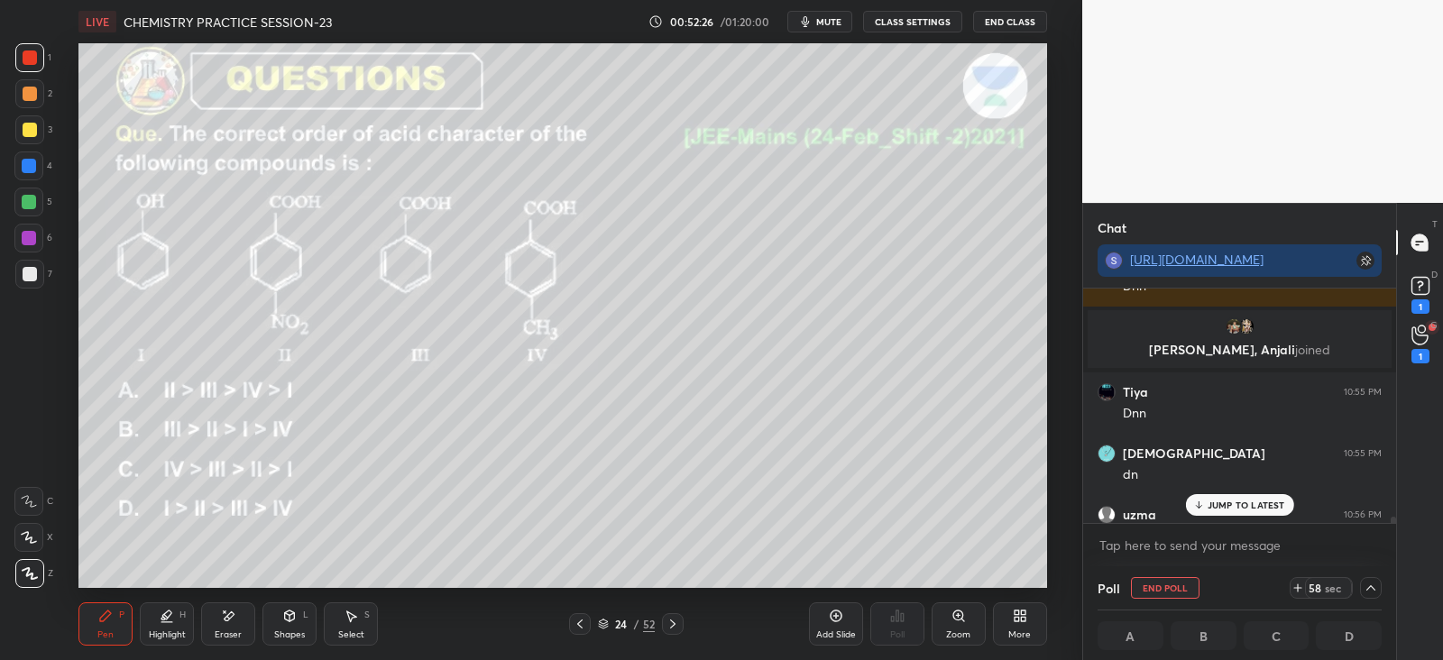
click at [1417, 341] on icon at bounding box center [1419, 335] width 17 height 21
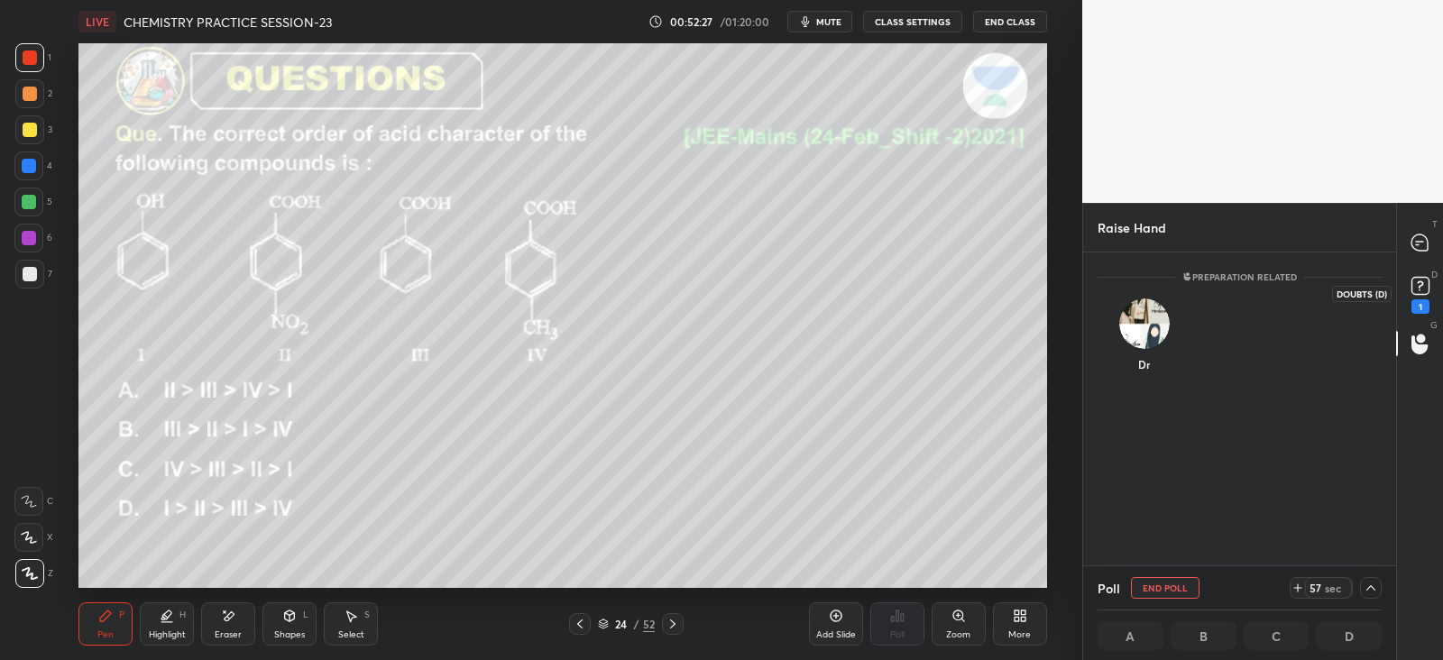
click at [1420, 298] on icon at bounding box center [1420, 285] width 27 height 27
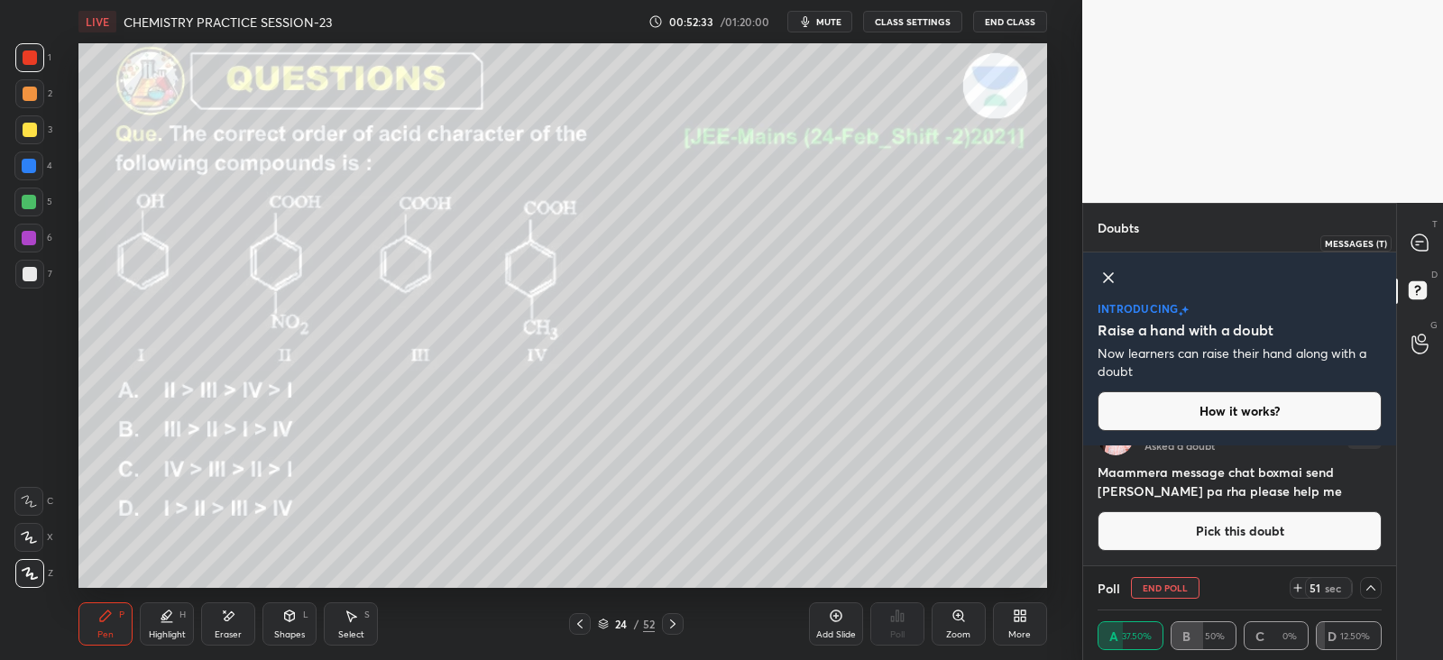
click at [1420, 245] on icon at bounding box center [1419, 242] width 16 height 16
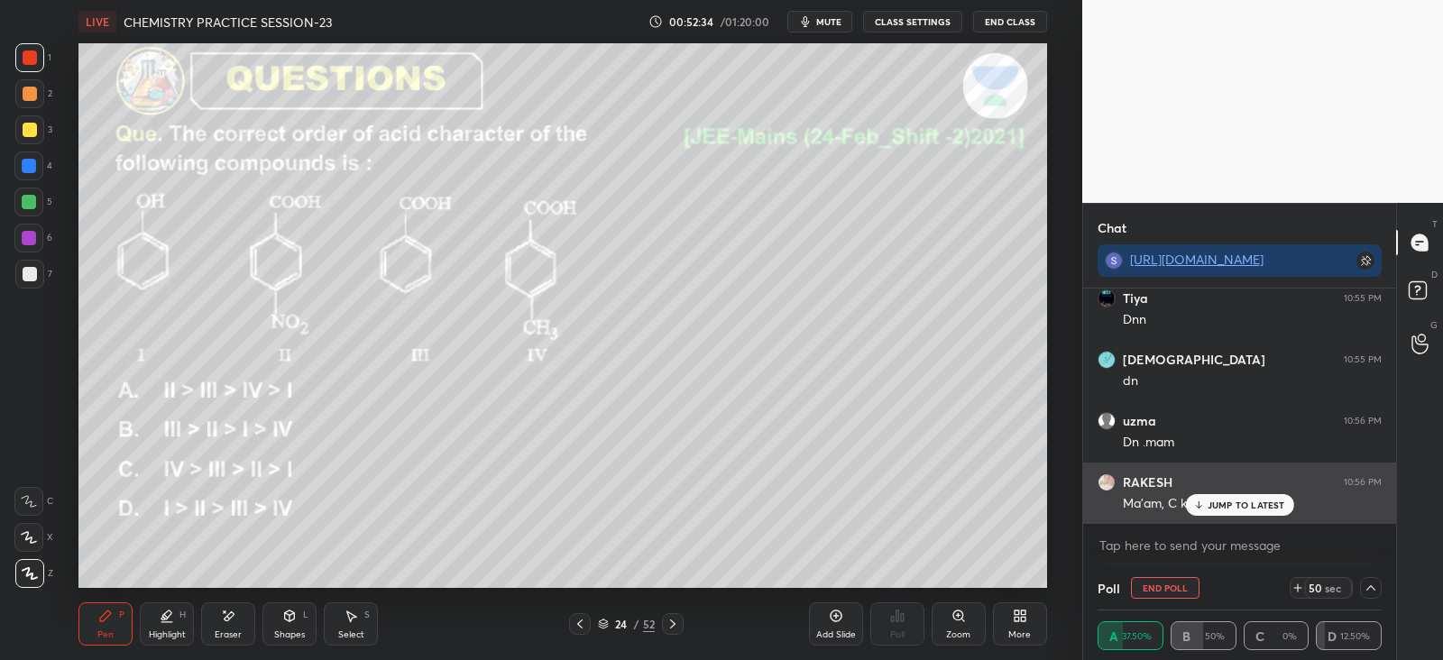
click at [1228, 506] on p "JUMP TO LATEST" at bounding box center [1246, 505] width 78 height 11
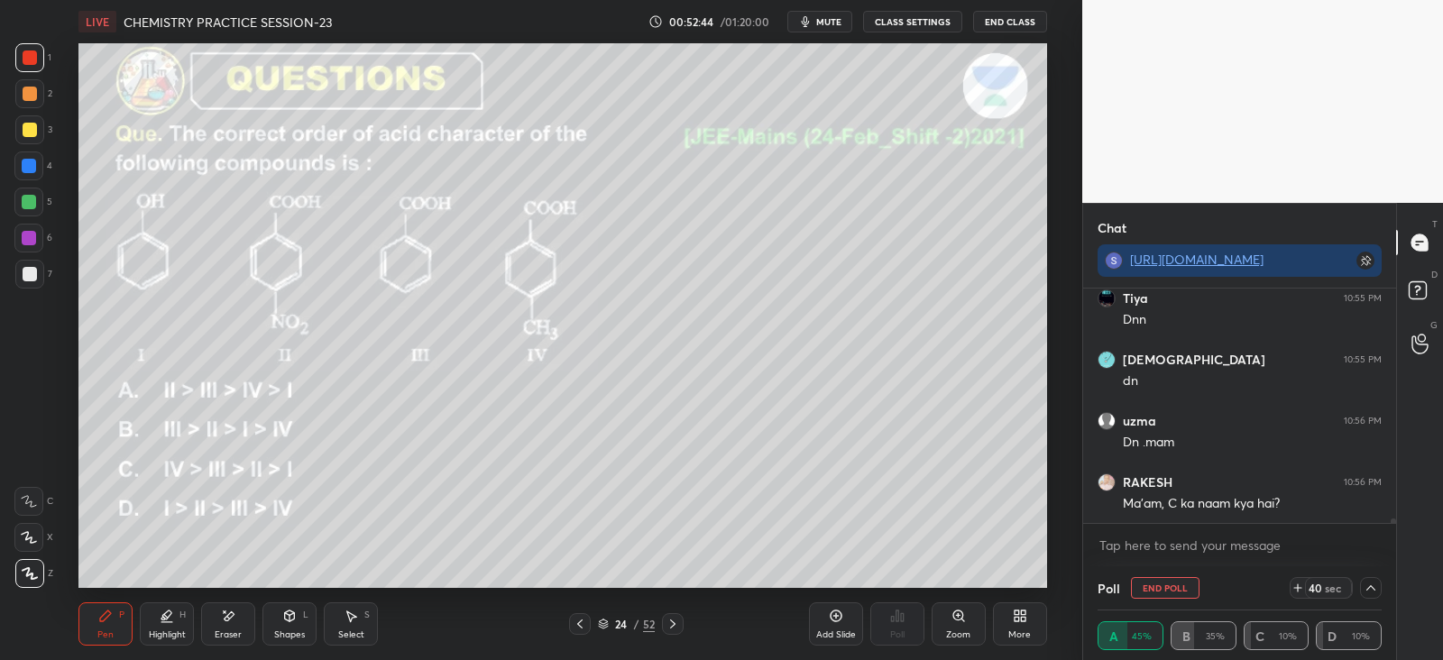
click at [36, 167] on div at bounding box center [28, 165] width 29 height 29
click at [578, 628] on icon at bounding box center [580, 624] width 14 height 14
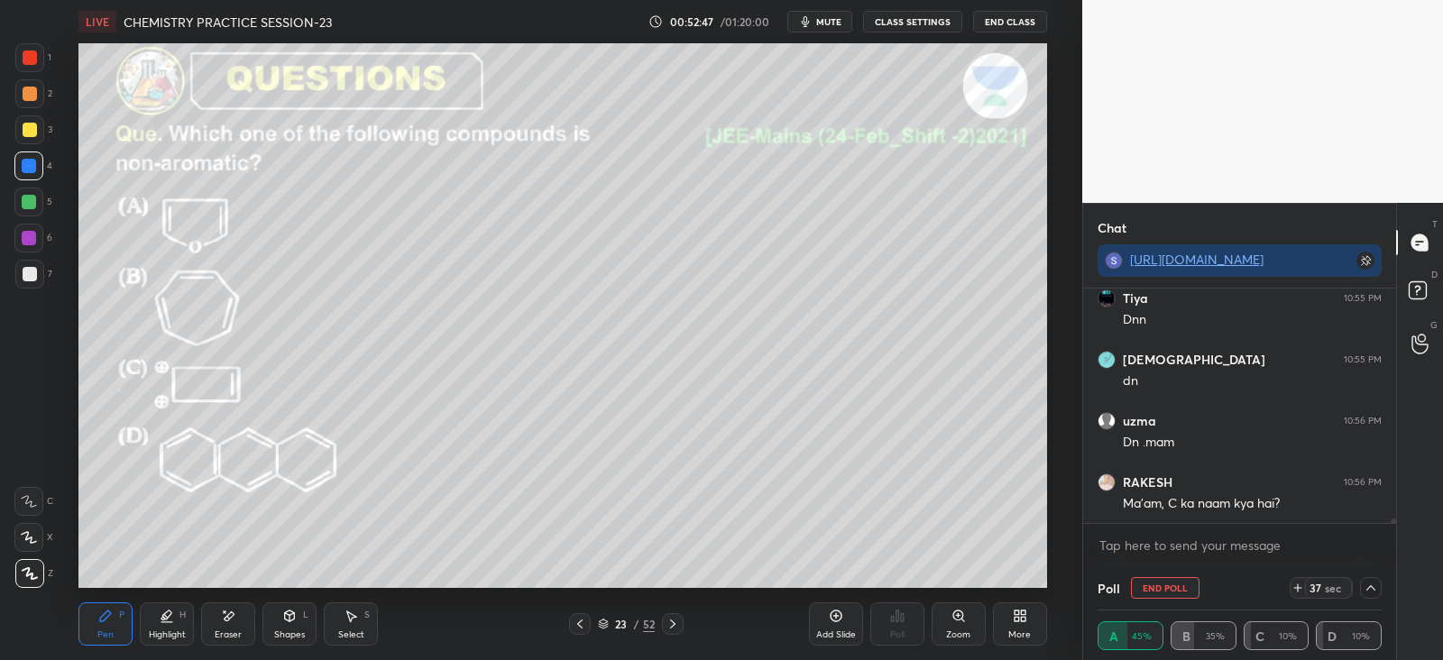
click at [583, 625] on icon at bounding box center [580, 624] width 14 height 14
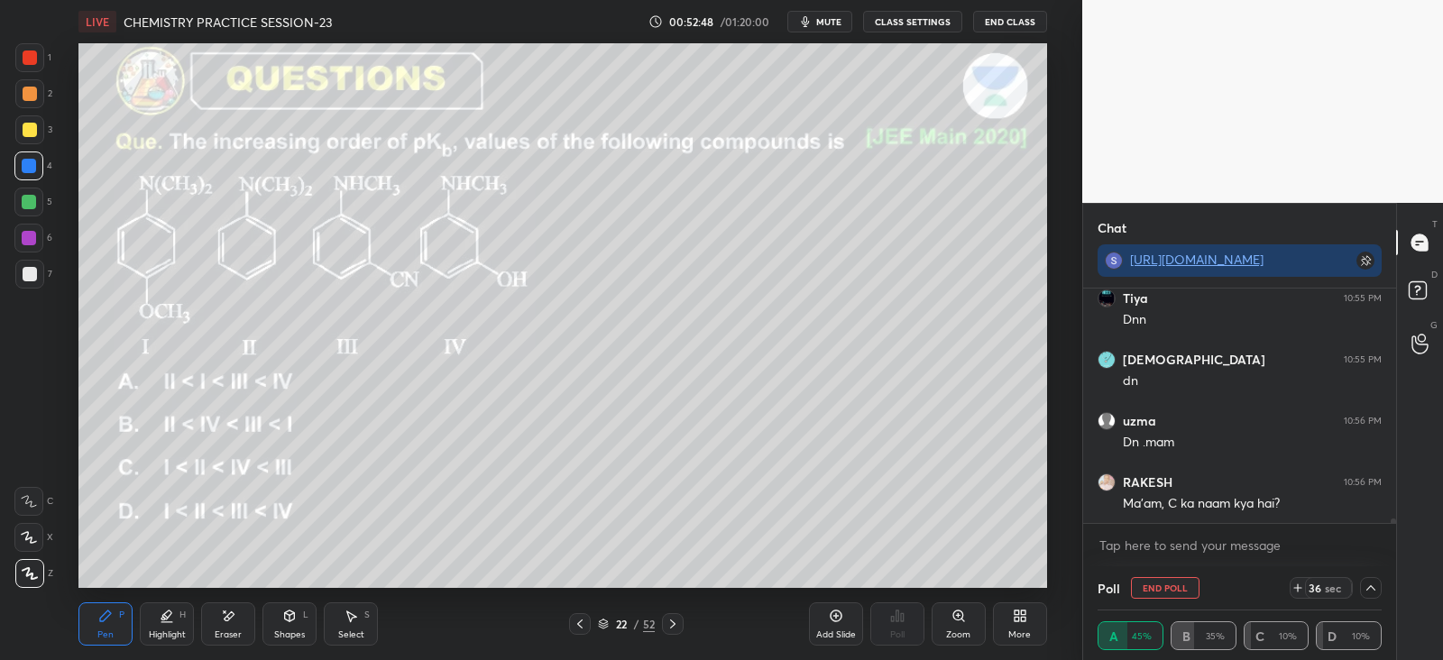
click at [672, 621] on icon at bounding box center [672, 624] width 5 height 9
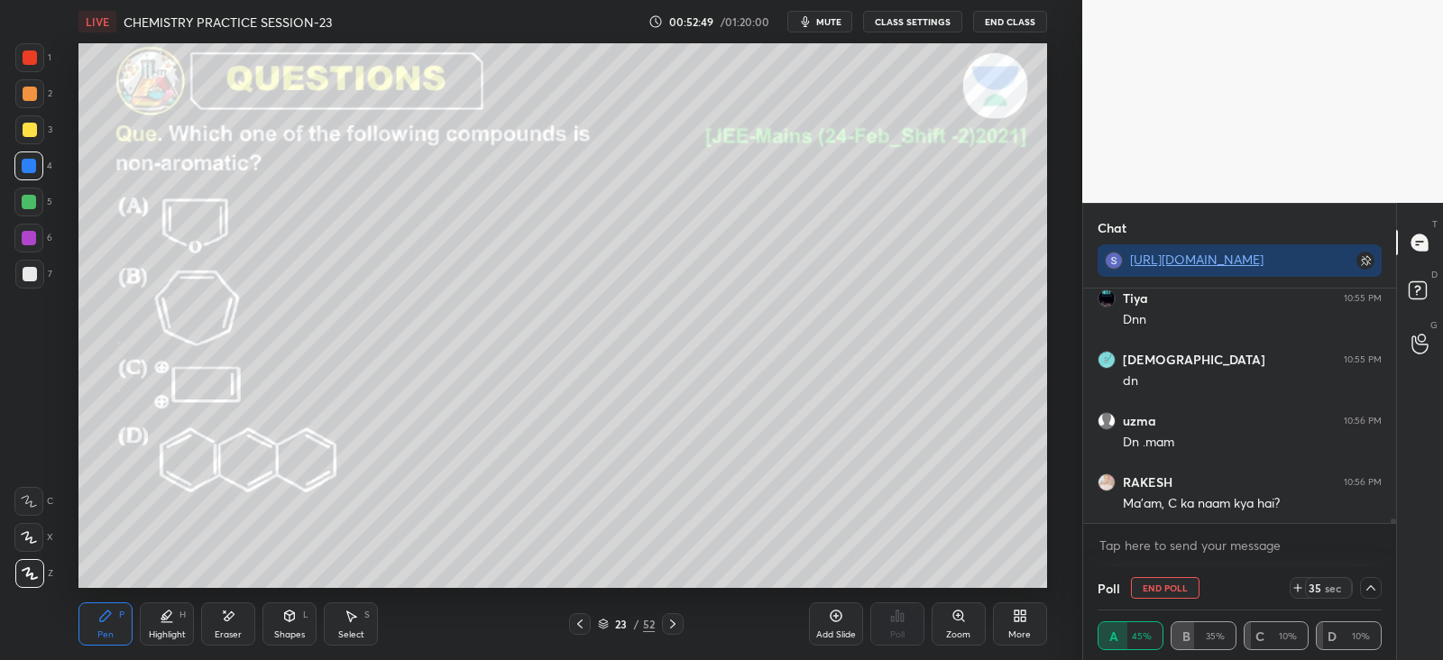
click at [674, 622] on icon at bounding box center [672, 624] width 14 height 14
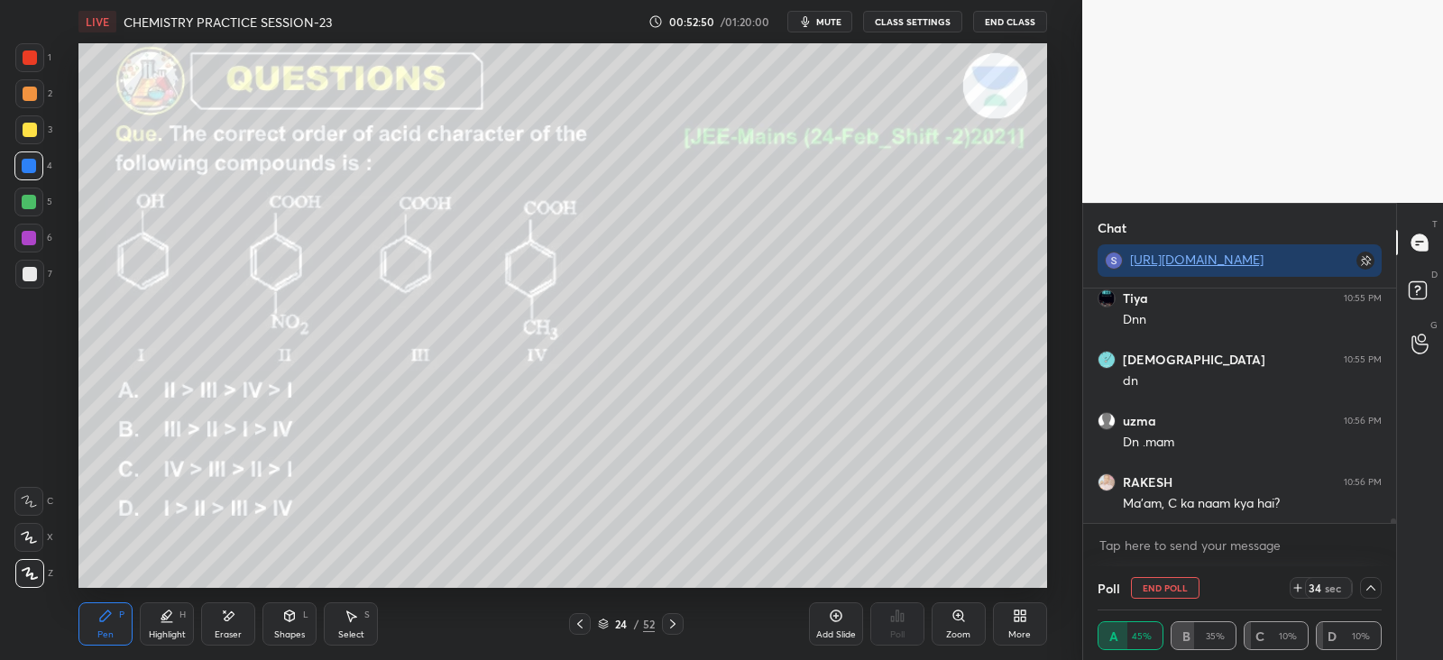
click at [670, 620] on icon at bounding box center [672, 624] width 14 height 14
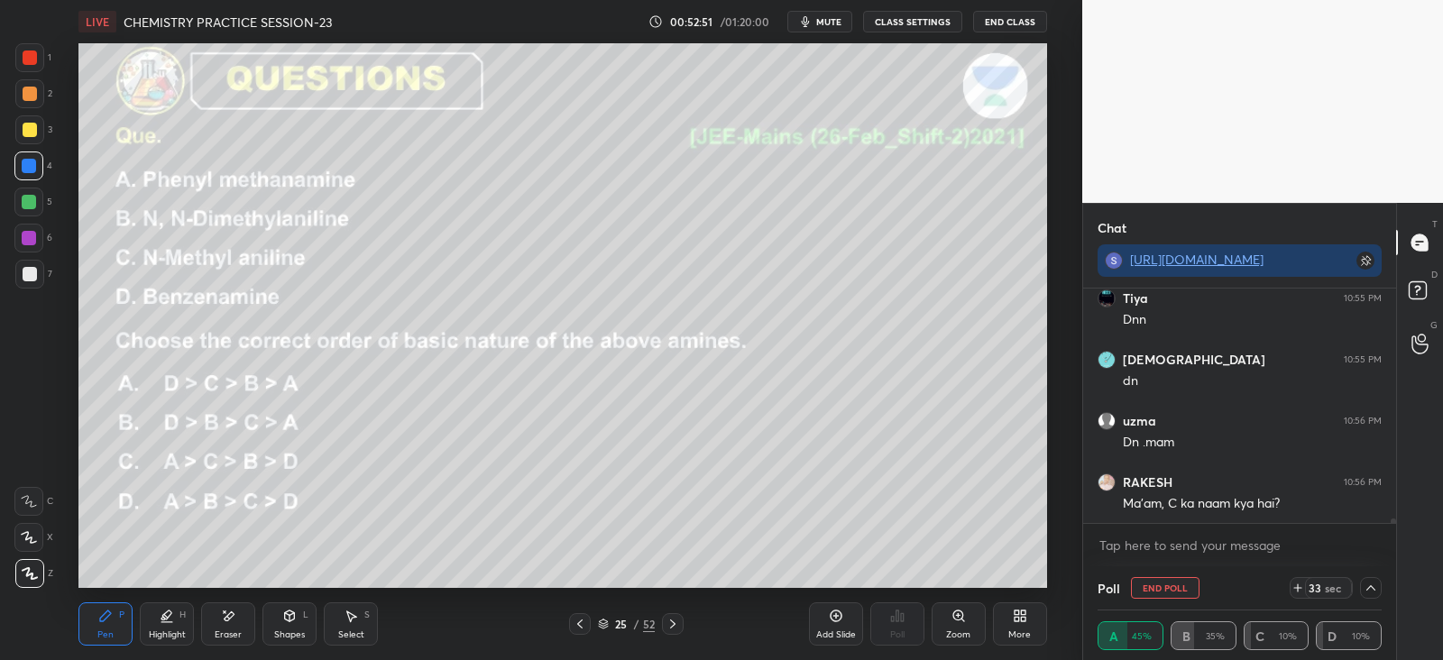
click at [579, 622] on icon at bounding box center [579, 624] width 5 height 9
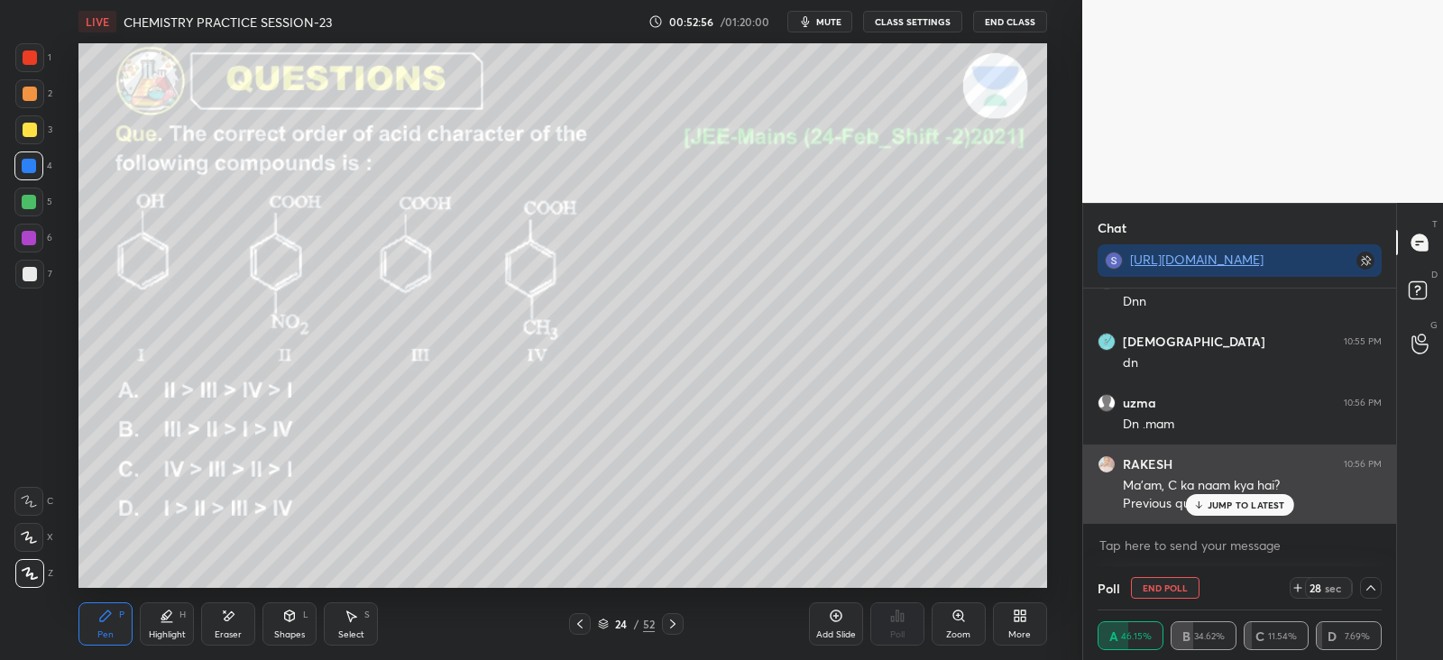
click at [1205, 507] on div "JUMP TO LATEST" at bounding box center [1239, 505] width 108 height 22
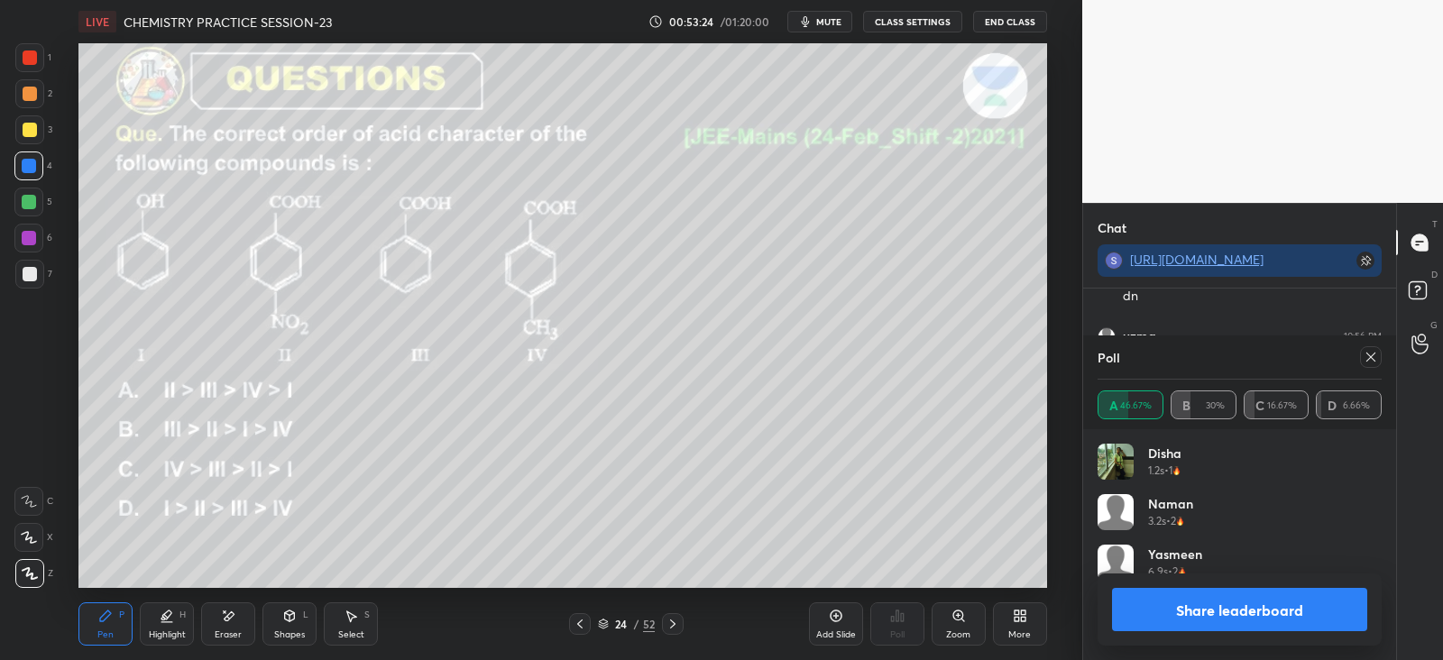
scroll to position [211, 279]
click at [1362, 353] on div at bounding box center [1371, 357] width 22 height 22
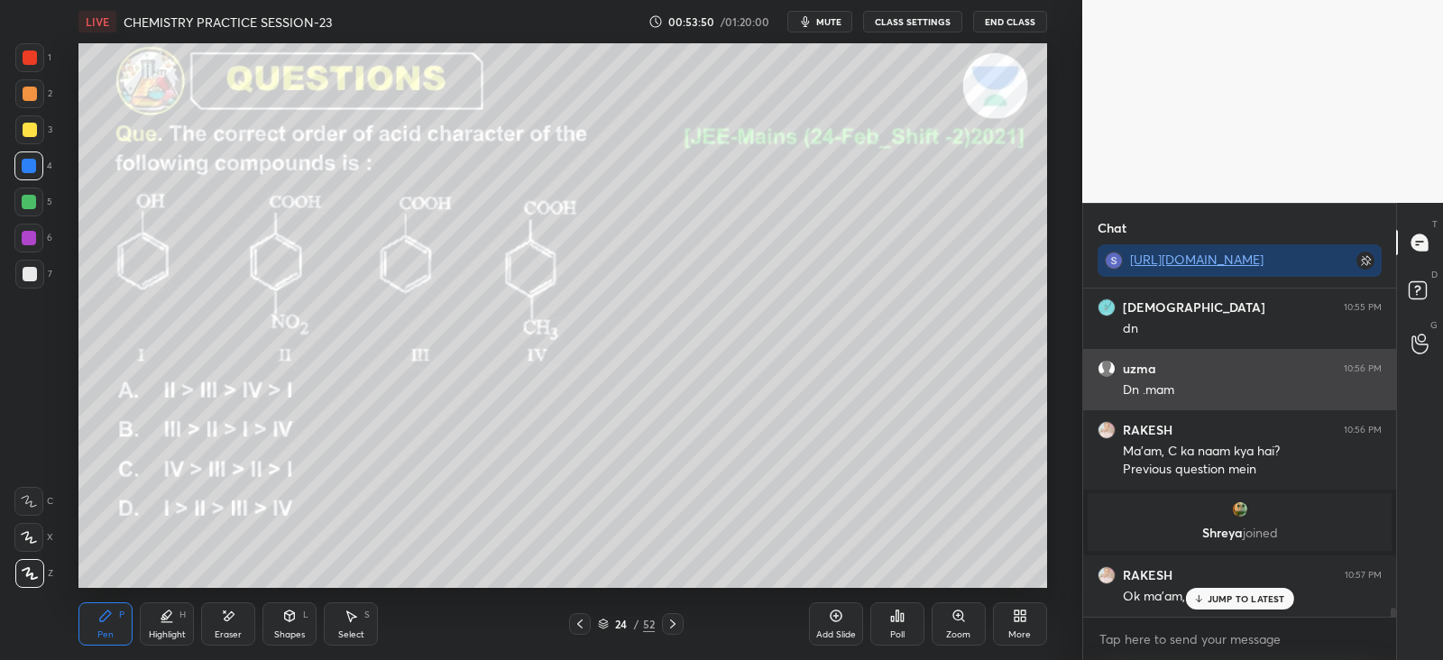
scroll to position [11255, 0]
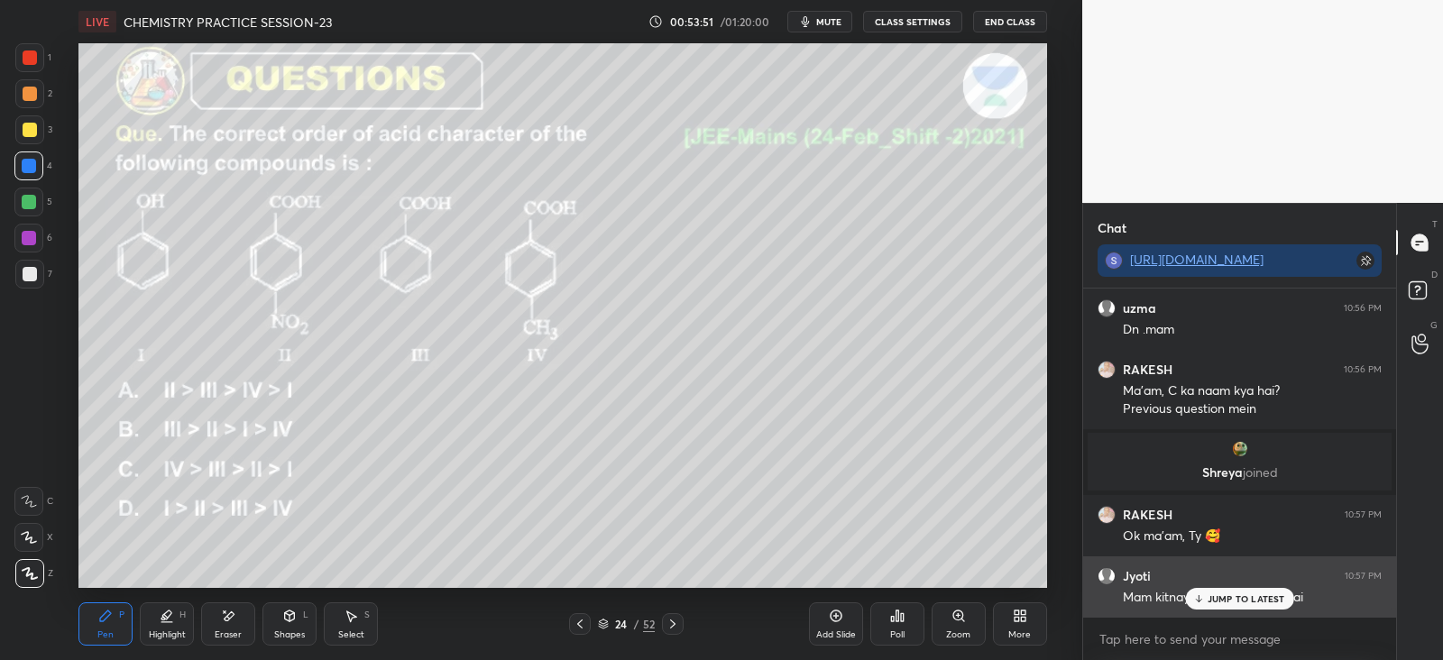
click at [1240, 599] on p "JUMP TO LATEST" at bounding box center [1246, 598] width 78 height 11
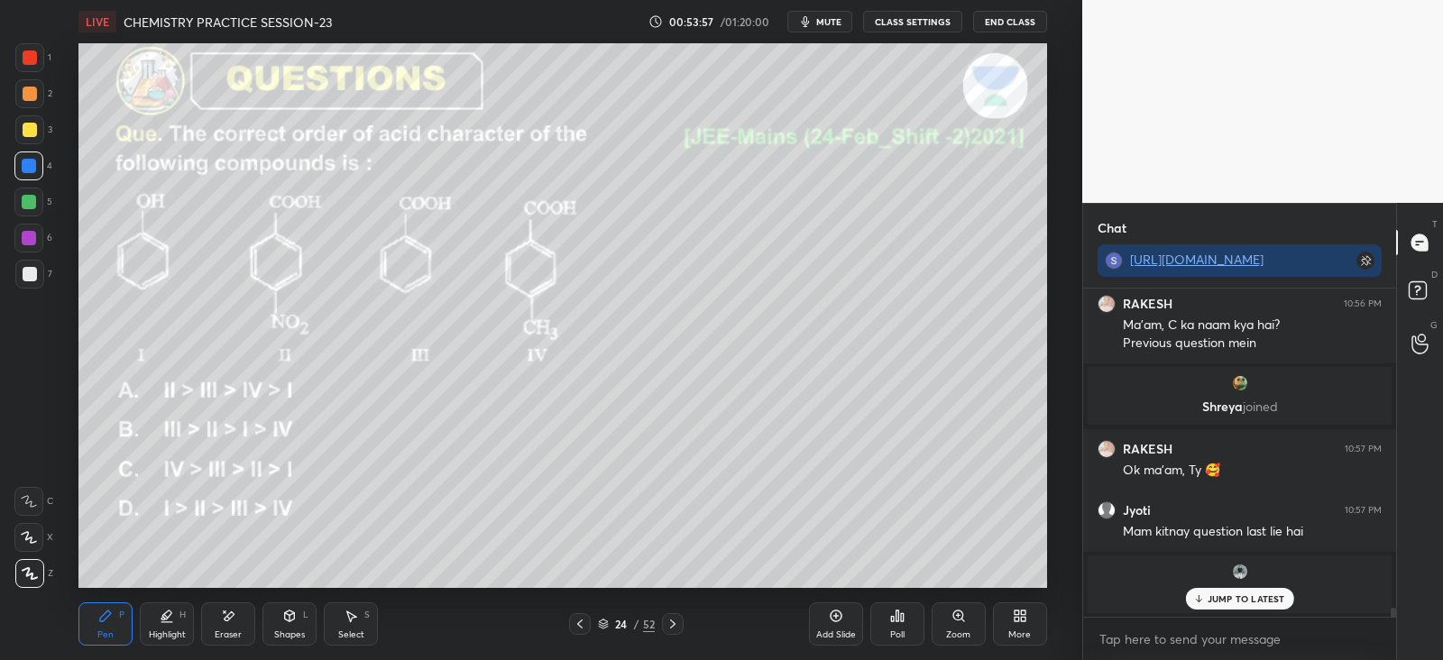
click at [1212, 601] on p "JUMP TO LATEST" at bounding box center [1246, 598] width 78 height 11
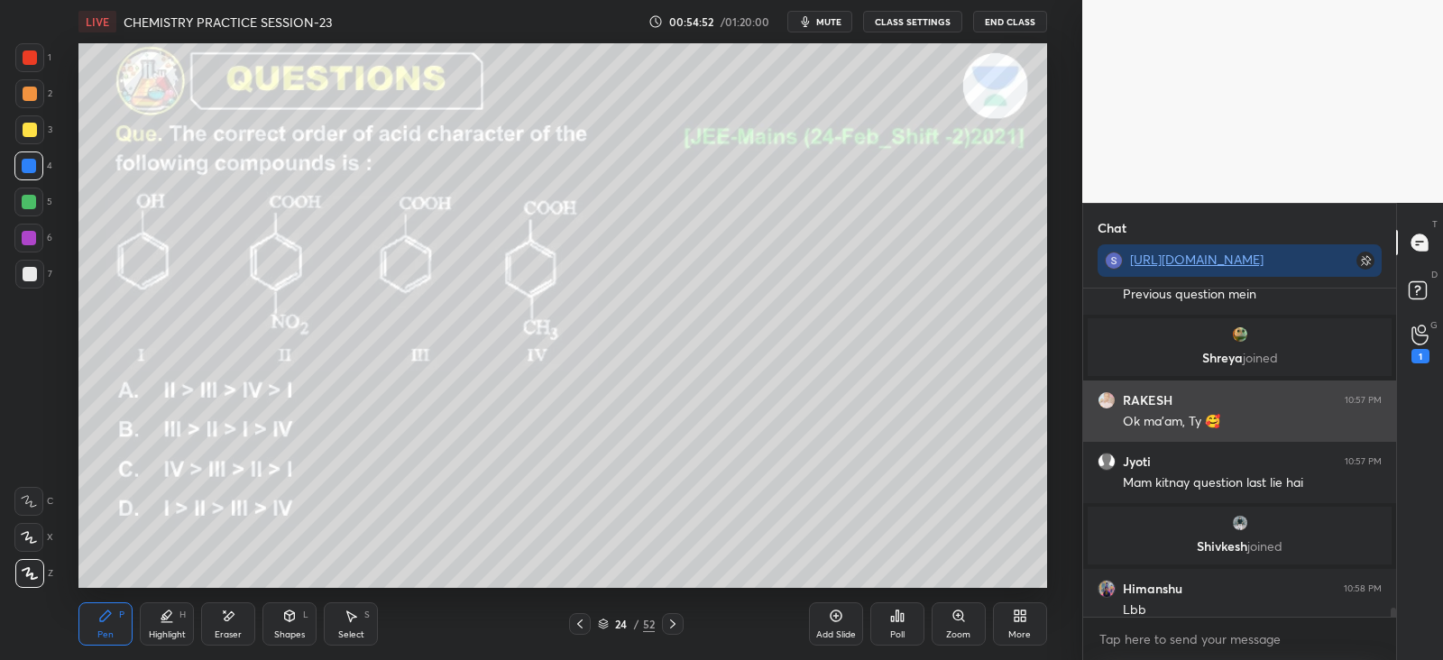
scroll to position [11334, 0]
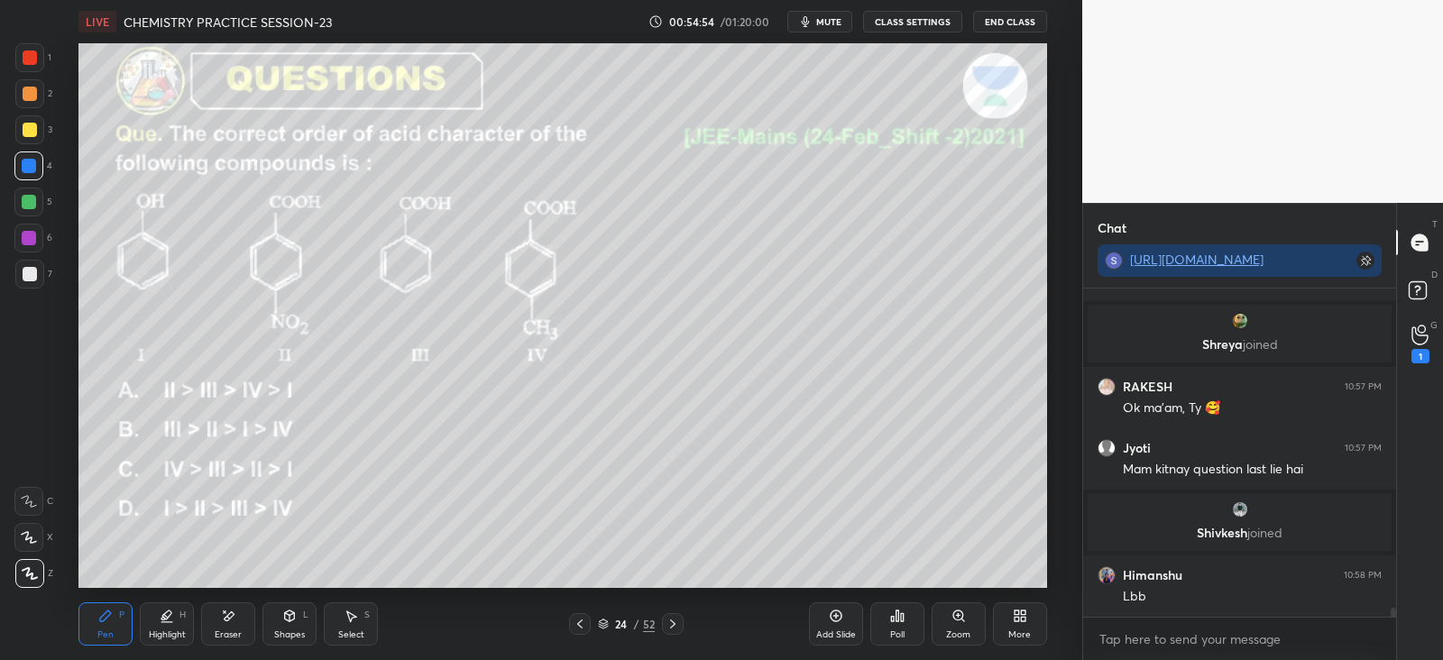
click at [667, 626] on icon at bounding box center [672, 624] width 14 height 14
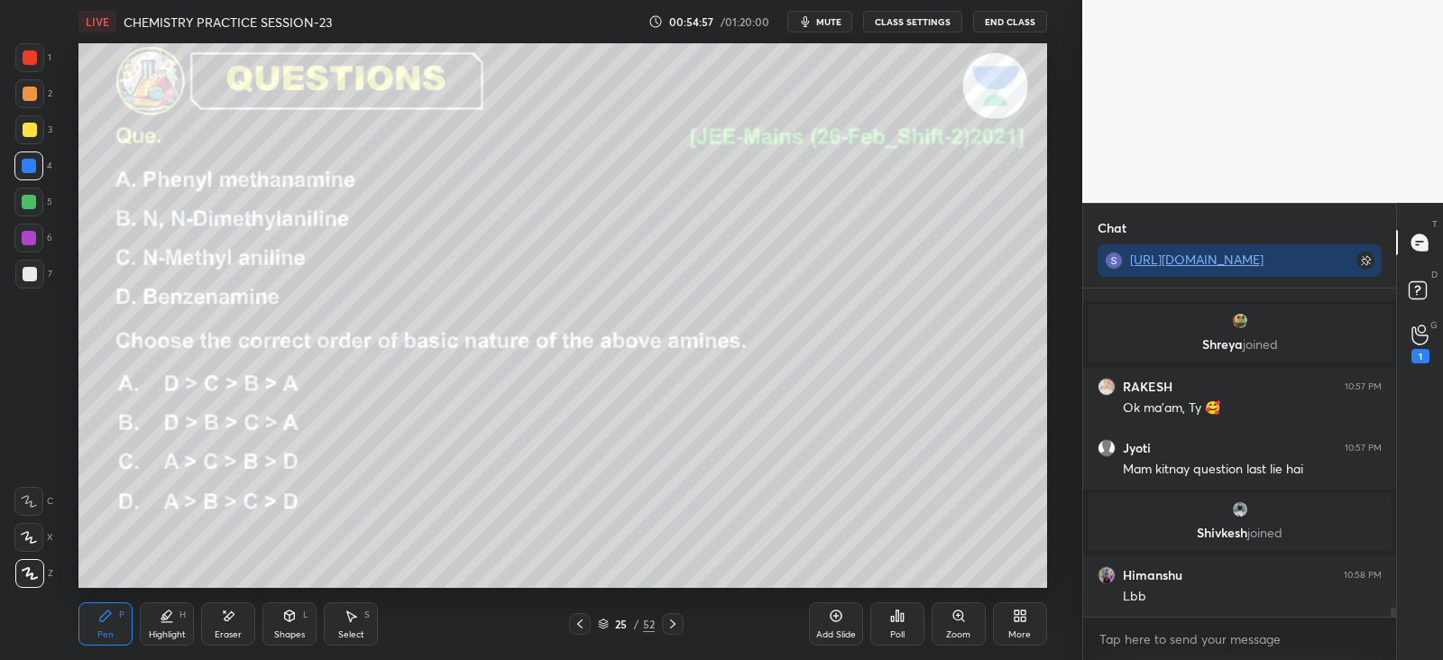
click at [903, 623] on div "Poll" at bounding box center [897, 623] width 54 height 43
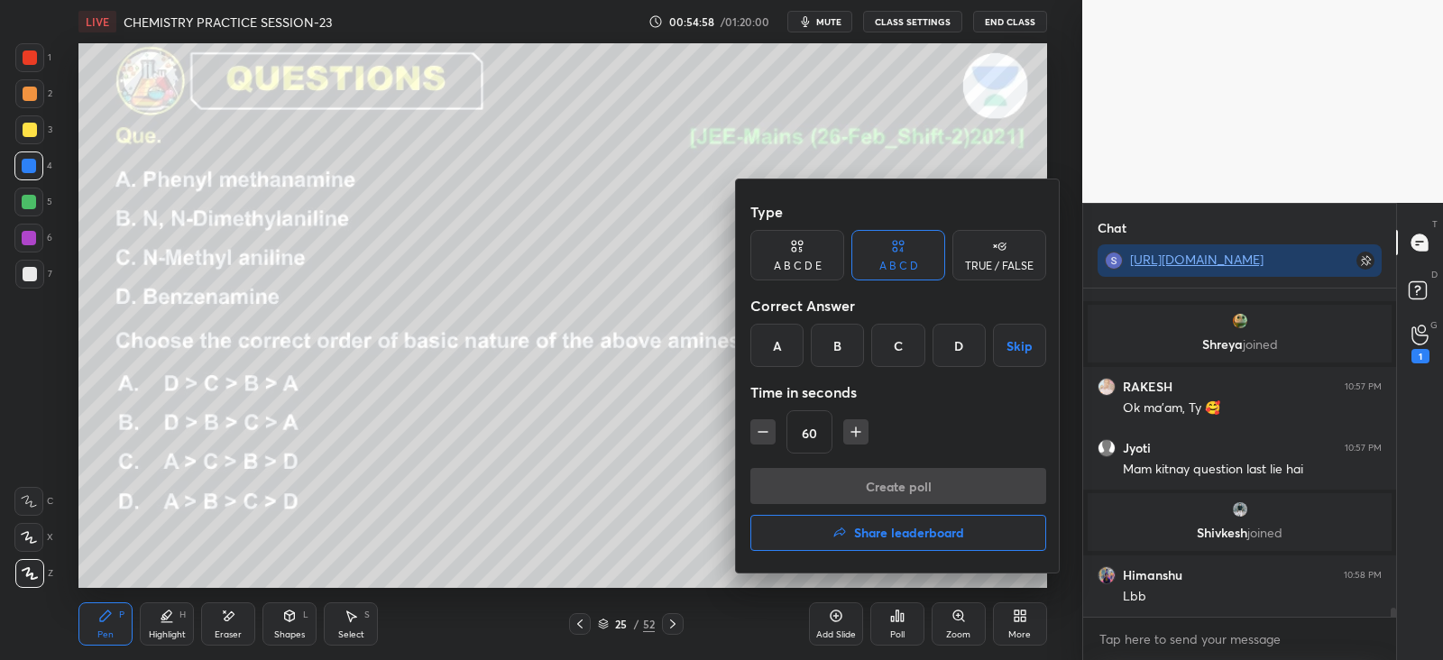
click at [963, 341] on div "D" at bounding box center [958, 345] width 53 height 43
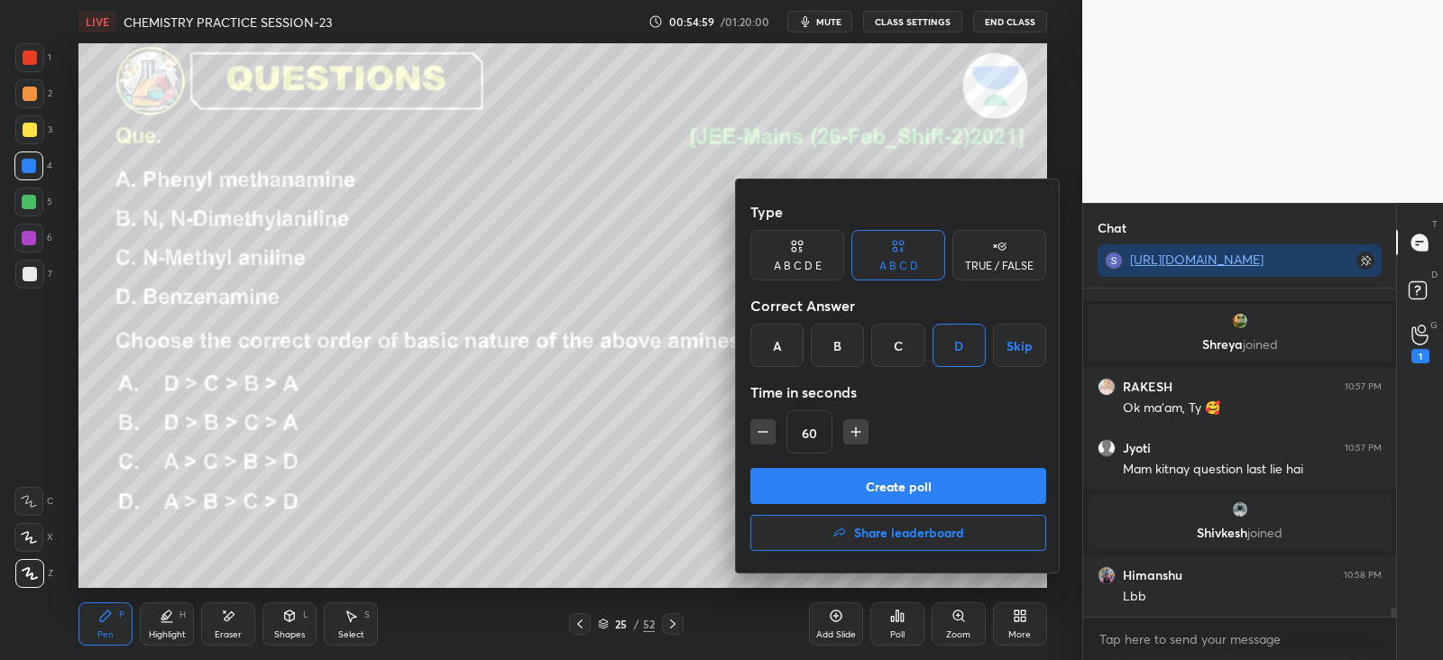
click at [925, 485] on button "Create poll" at bounding box center [898, 486] width 296 height 36
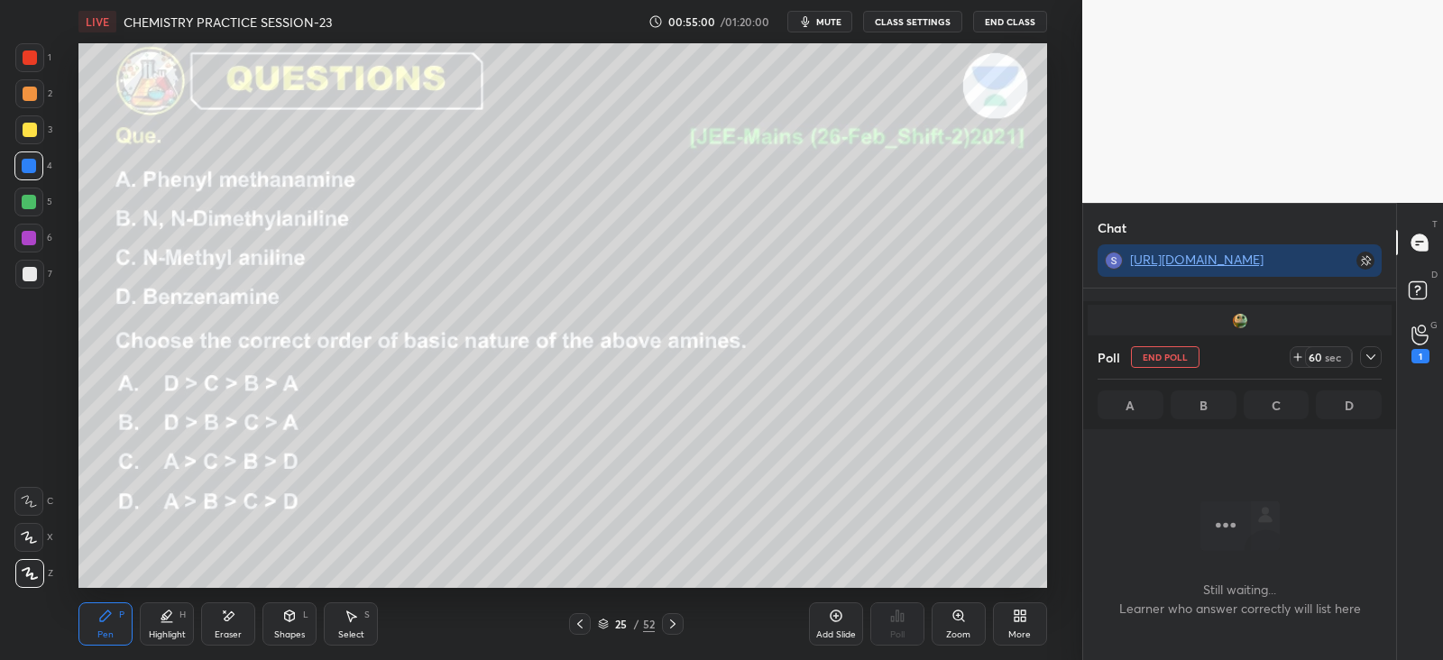
scroll to position [78, 307]
click at [1376, 356] on icon at bounding box center [1370, 357] width 14 height 14
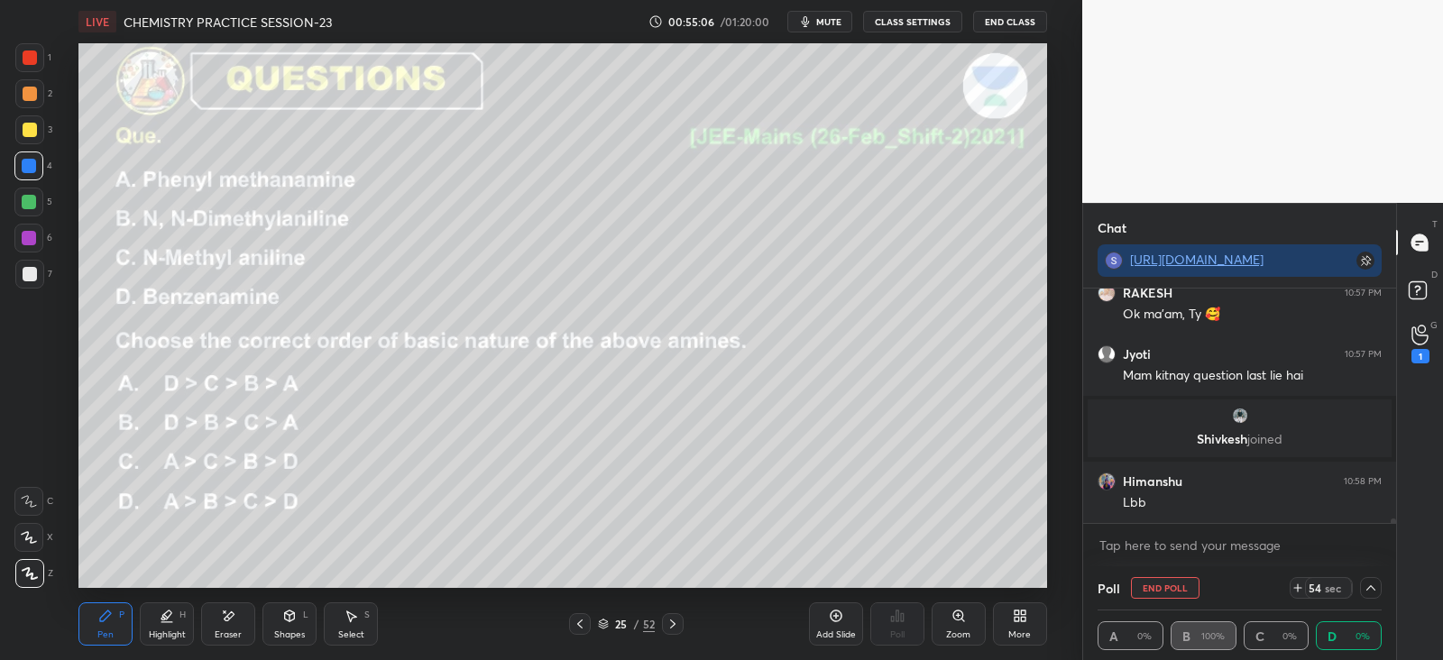
scroll to position [0, 5]
click at [1300, 585] on icon at bounding box center [1297, 588] width 14 height 14
click at [1299, 586] on icon at bounding box center [1297, 588] width 14 height 14
click at [354, 621] on icon at bounding box center [351, 616] width 14 height 14
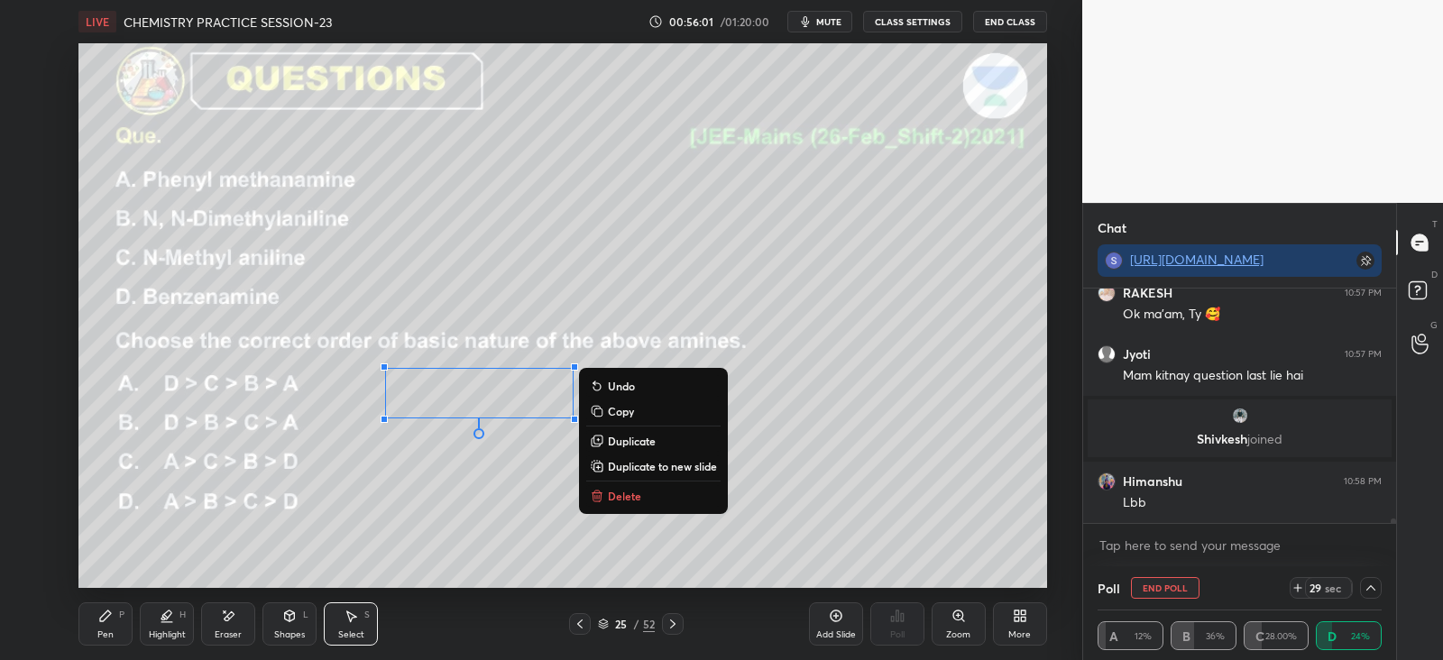
click at [445, 495] on div "0 ° Undo Copy Duplicate Duplicate to new slide Delete" at bounding box center [562, 315] width 968 height 545
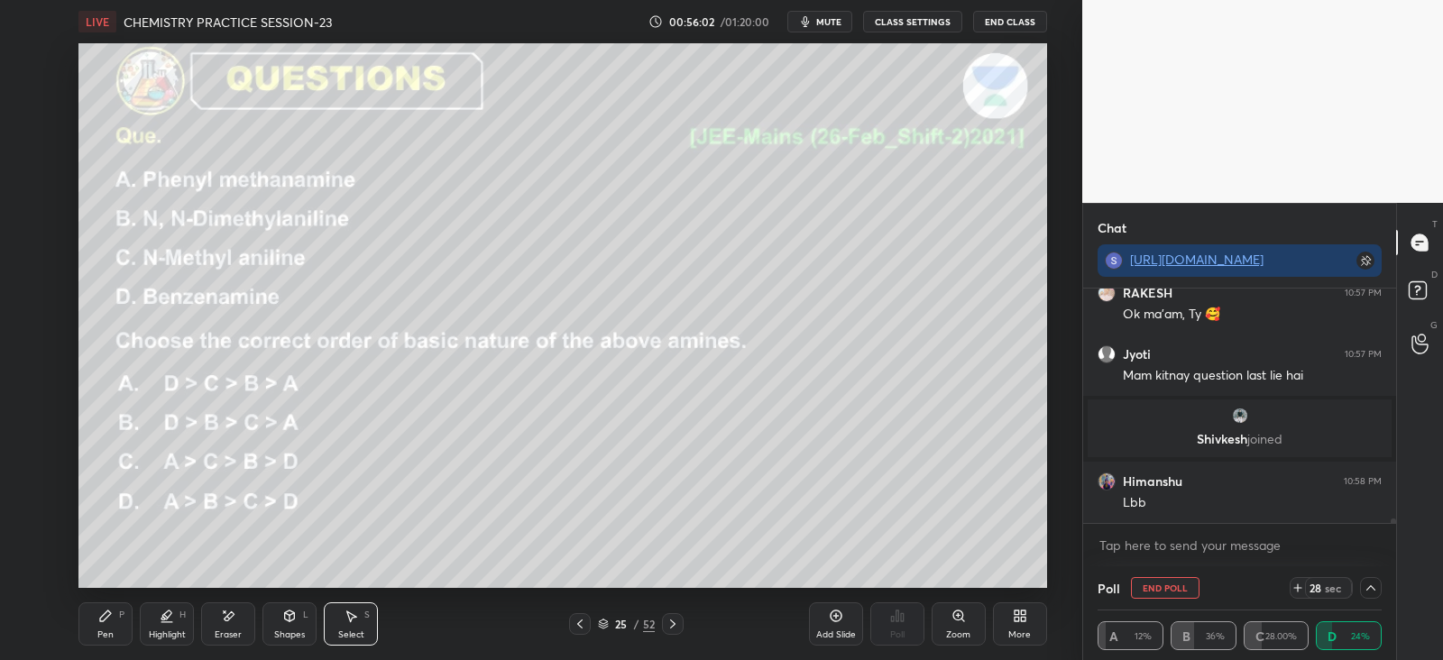
click at [226, 621] on icon at bounding box center [228, 616] width 14 height 15
click at [356, 606] on div "Select S" at bounding box center [351, 623] width 54 height 43
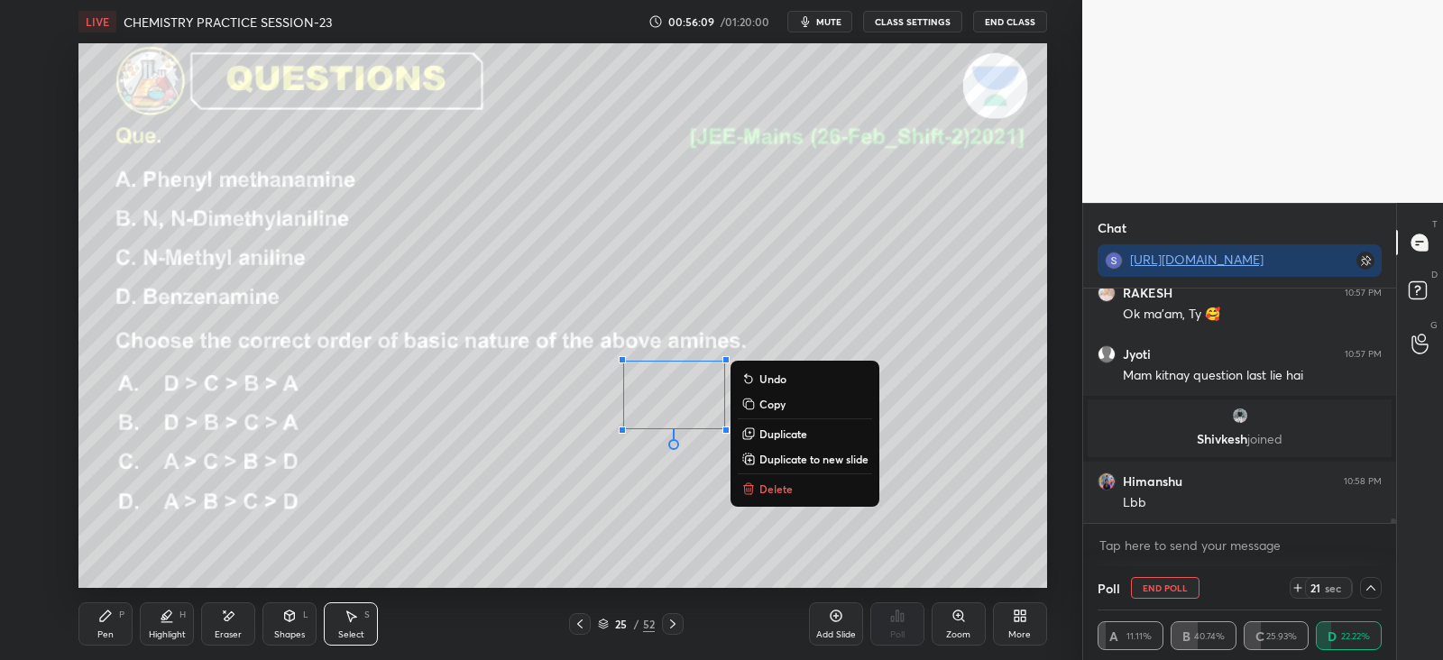
click at [115, 623] on div "Pen P" at bounding box center [105, 623] width 54 height 43
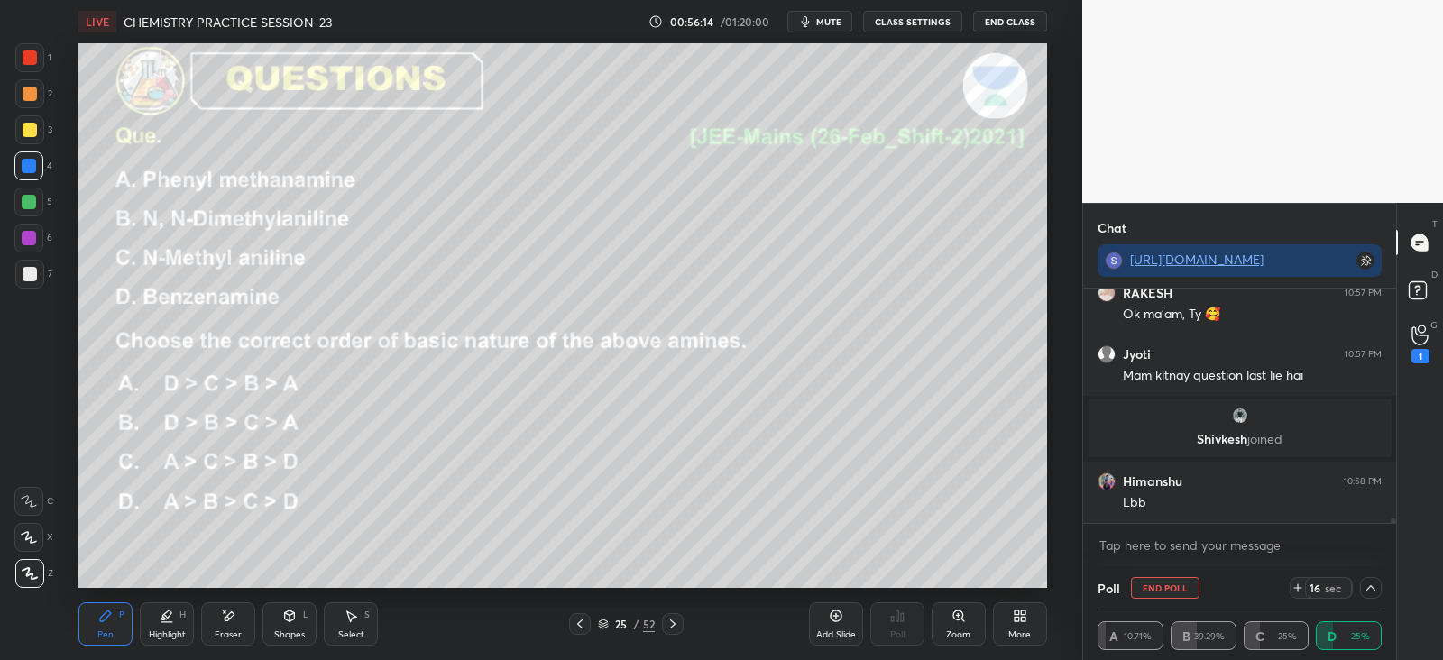
click at [356, 621] on icon at bounding box center [351, 616] width 14 height 14
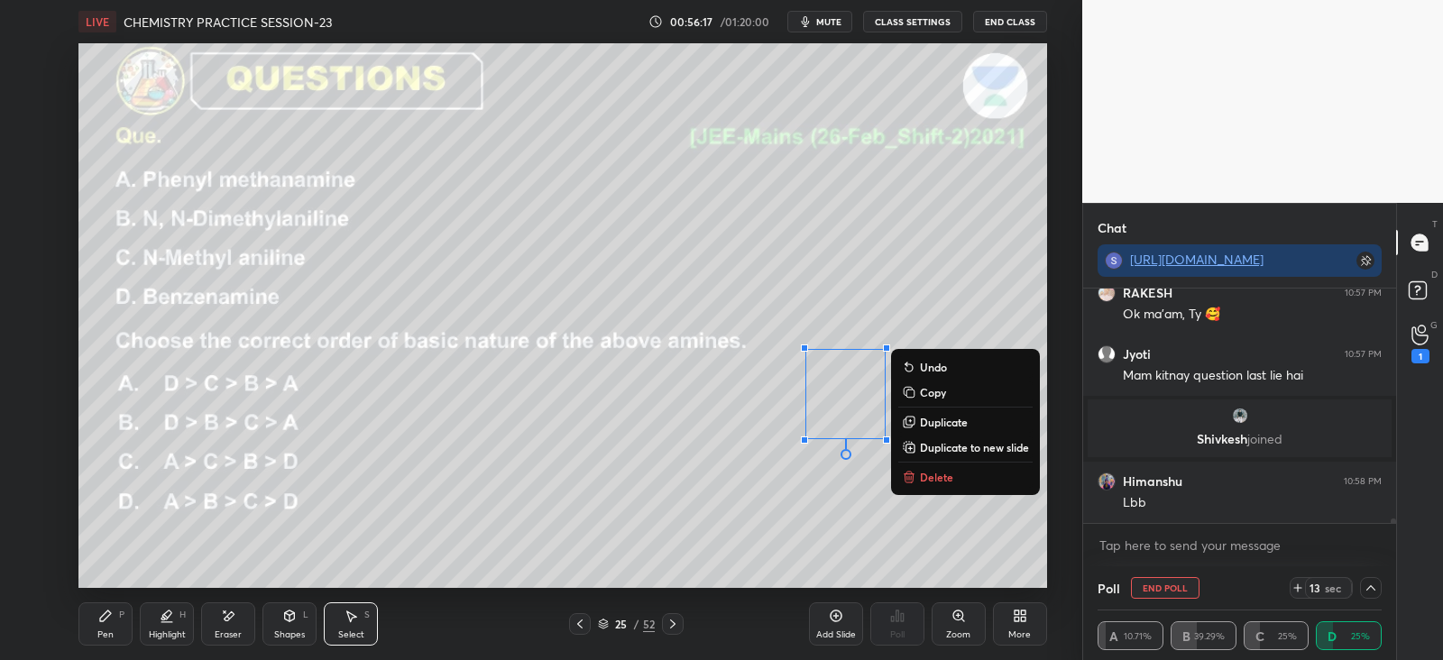
click at [663, 179] on div "0 ° Undo Copy Duplicate Duplicate to new slide Delete" at bounding box center [562, 315] width 968 height 545
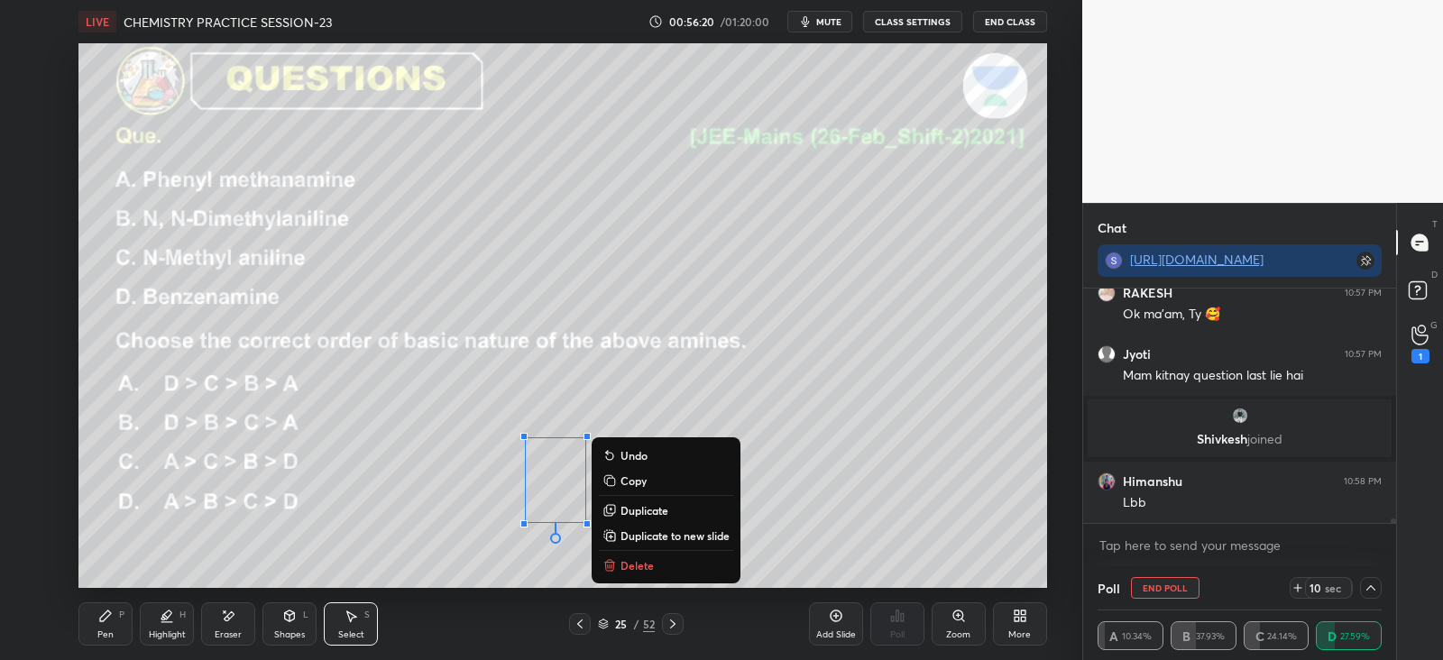
click at [120, 621] on div "Pen P" at bounding box center [105, 623] width 54 height 43
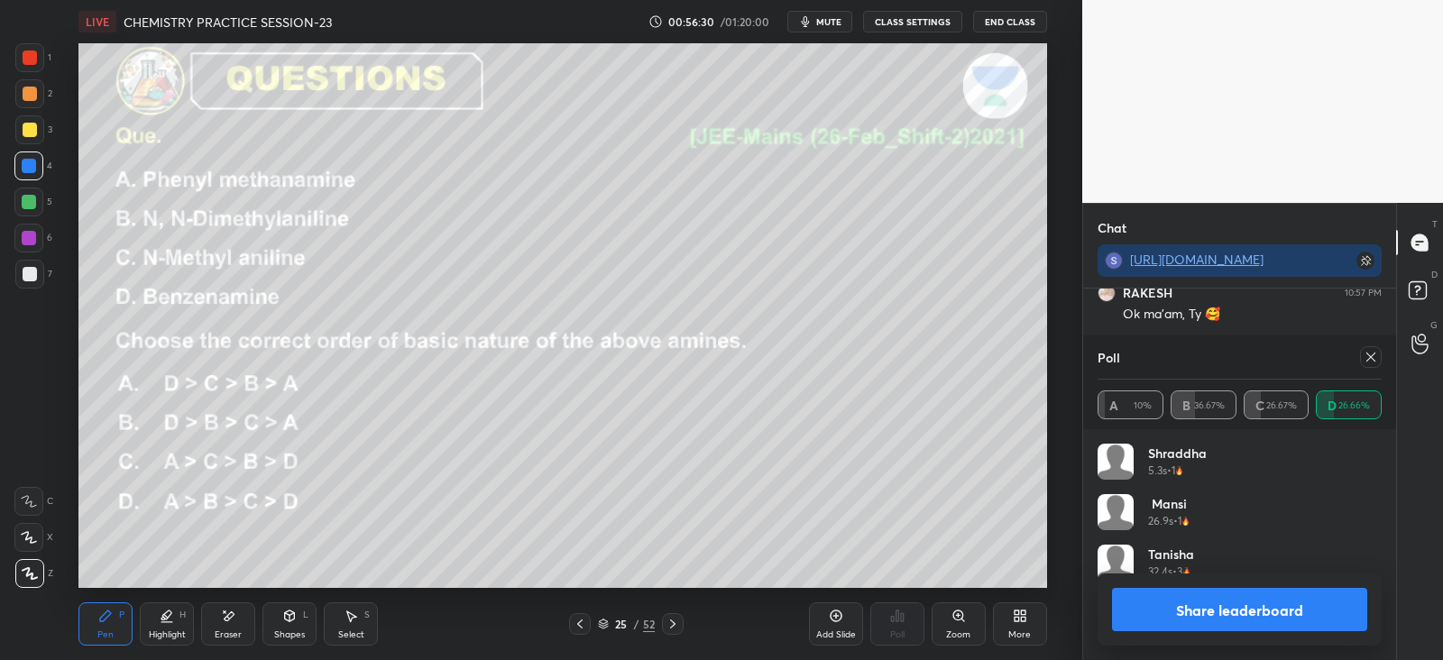
scroll to position [211, 279]
click at [1371, 359] on icon at bounding box center [1370, 357] width 14 height 14
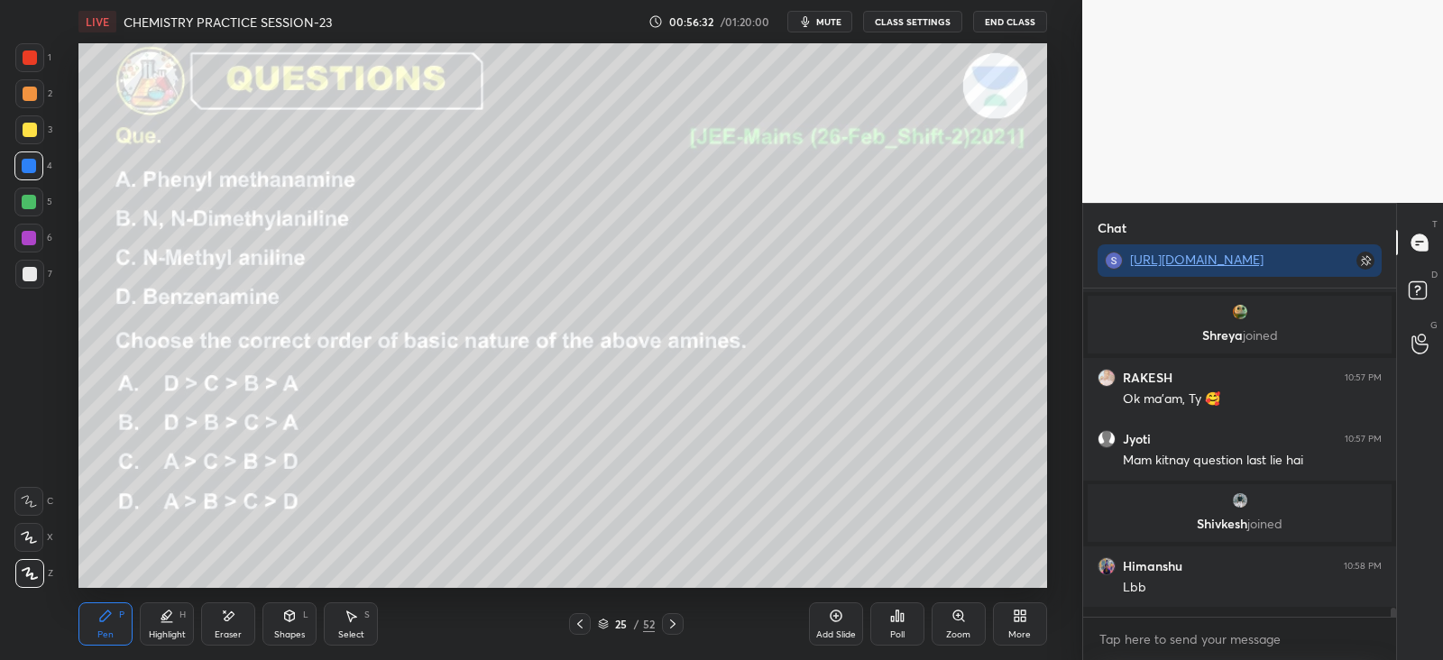
scroll to position [11334, 0]
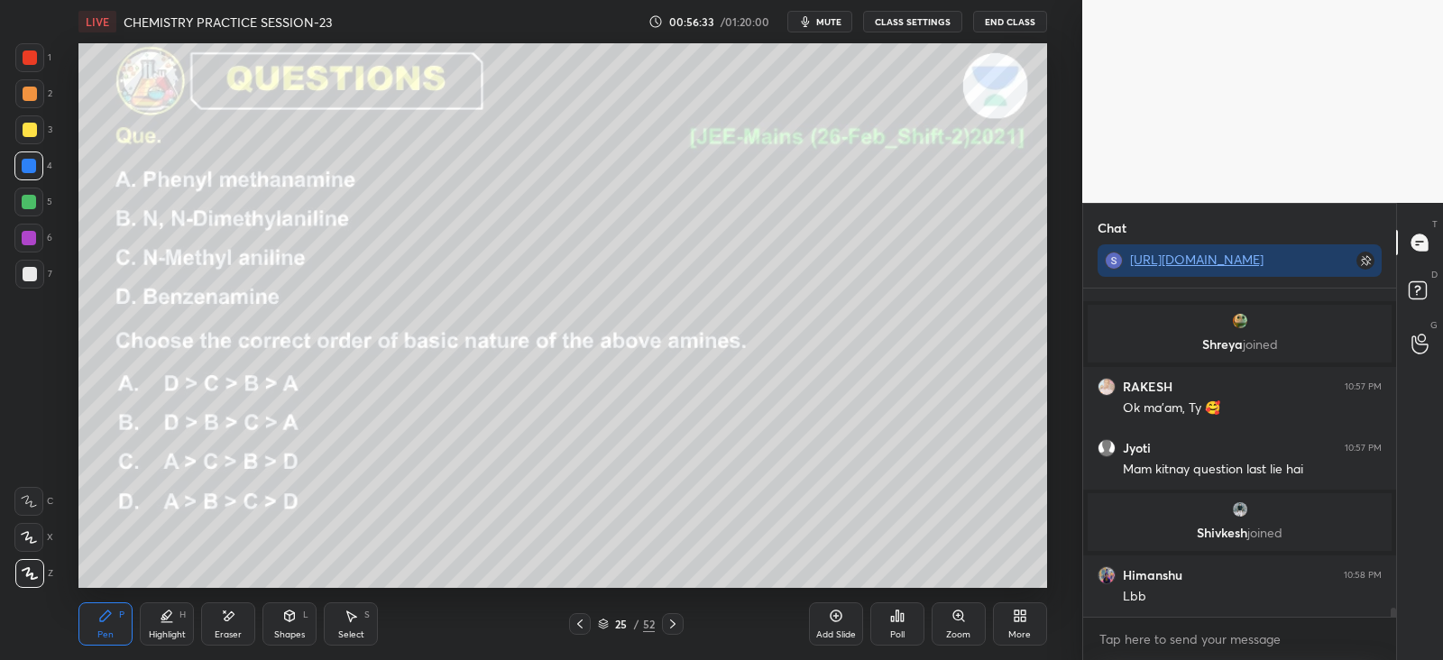
click at [36, 202] on div at bounding box center [29, 202] width 14 height 14
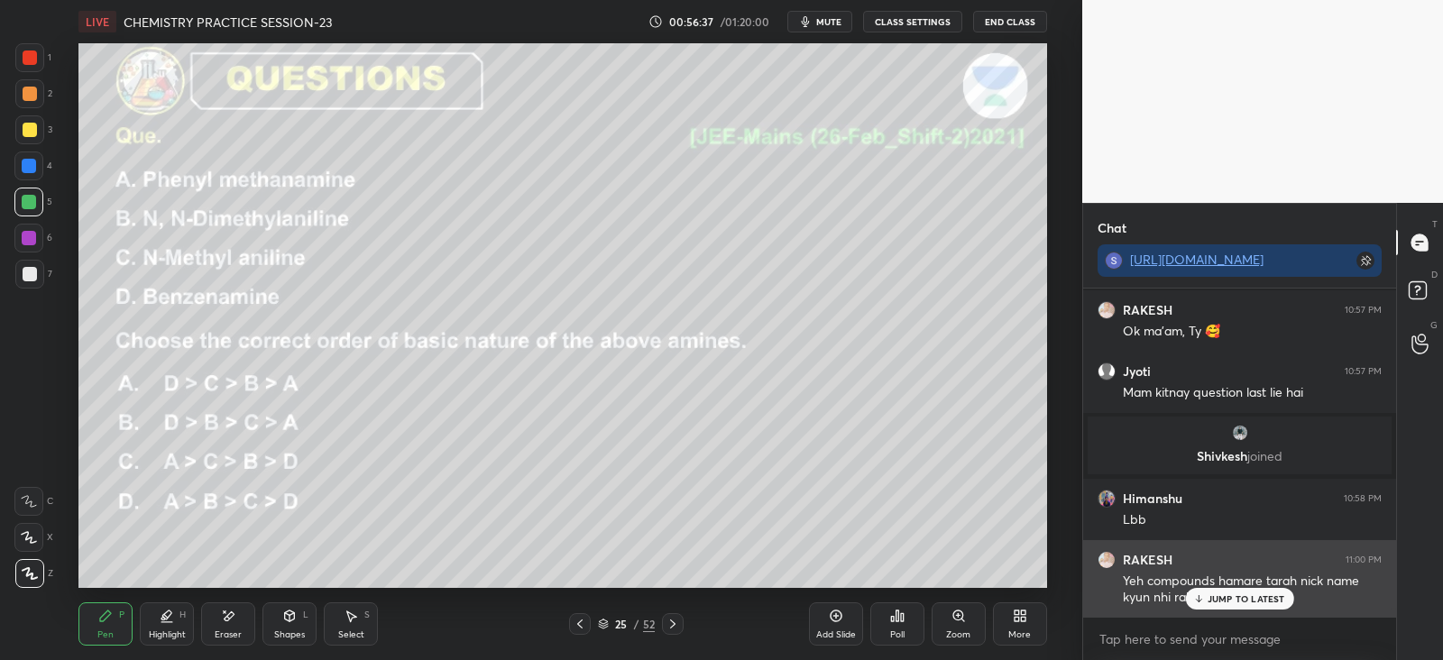
click at [1250, 599] on p "JUMP TO LATEST" at bounding box center [1246, 598] width 78 height 11
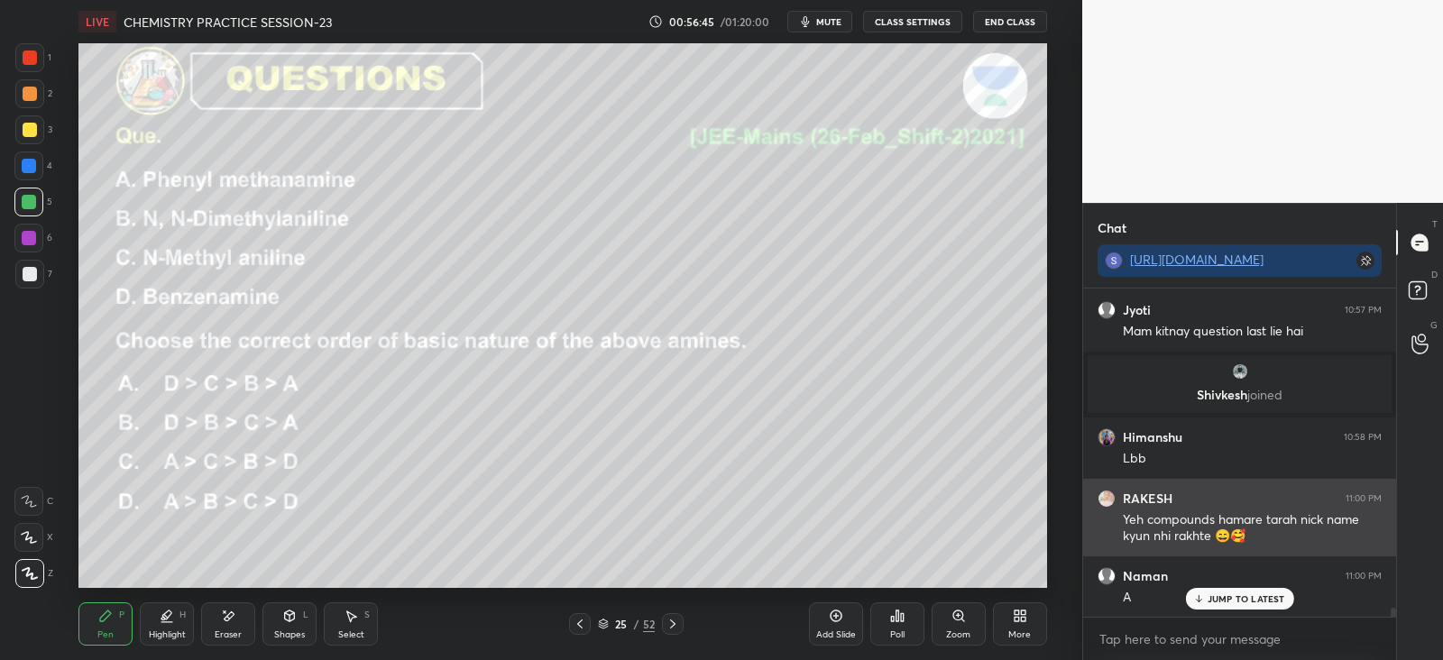
scroll to position [11533, 0]
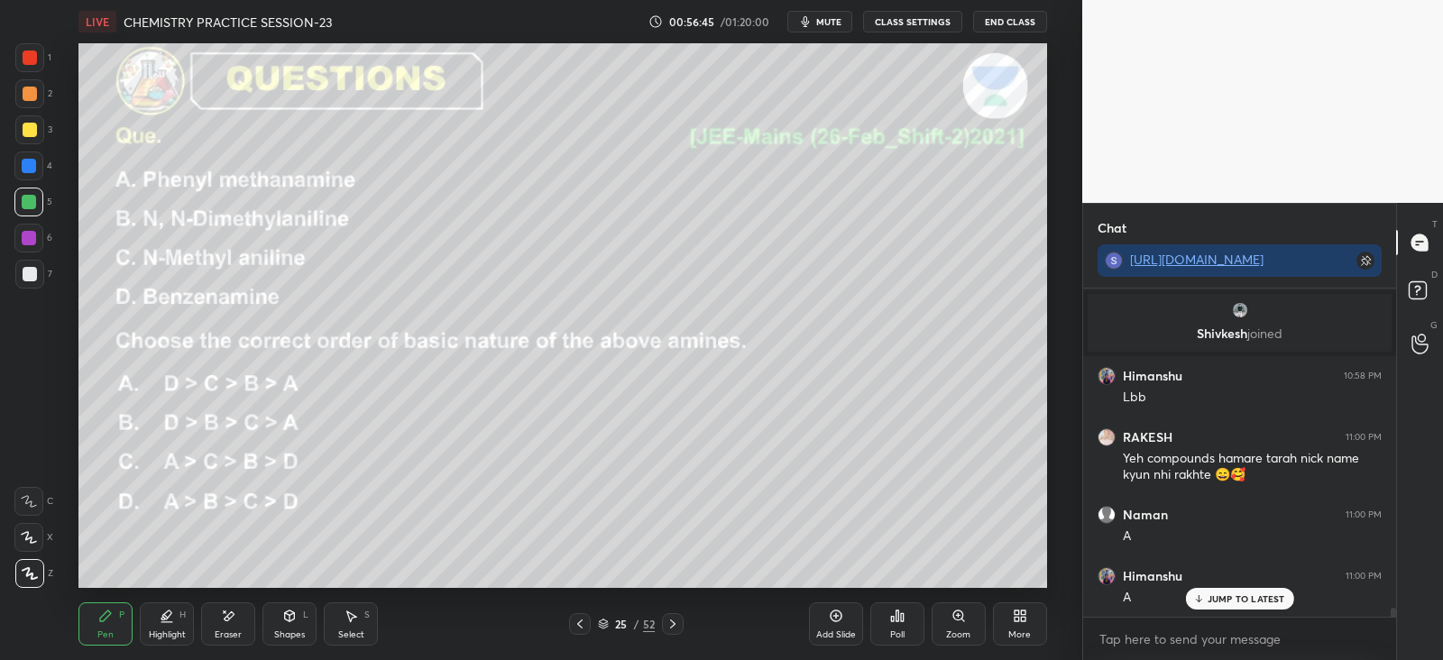
click at [234, 615] on icon at bounding box center [228, 616] width 14 height 15
click at [113, 614] on div "Pen P" at bounding box center [105, 623] width 54 height 43
click at [278, 613] on div "Shapes L" at bounding box center [289, 623] width 54 height 43
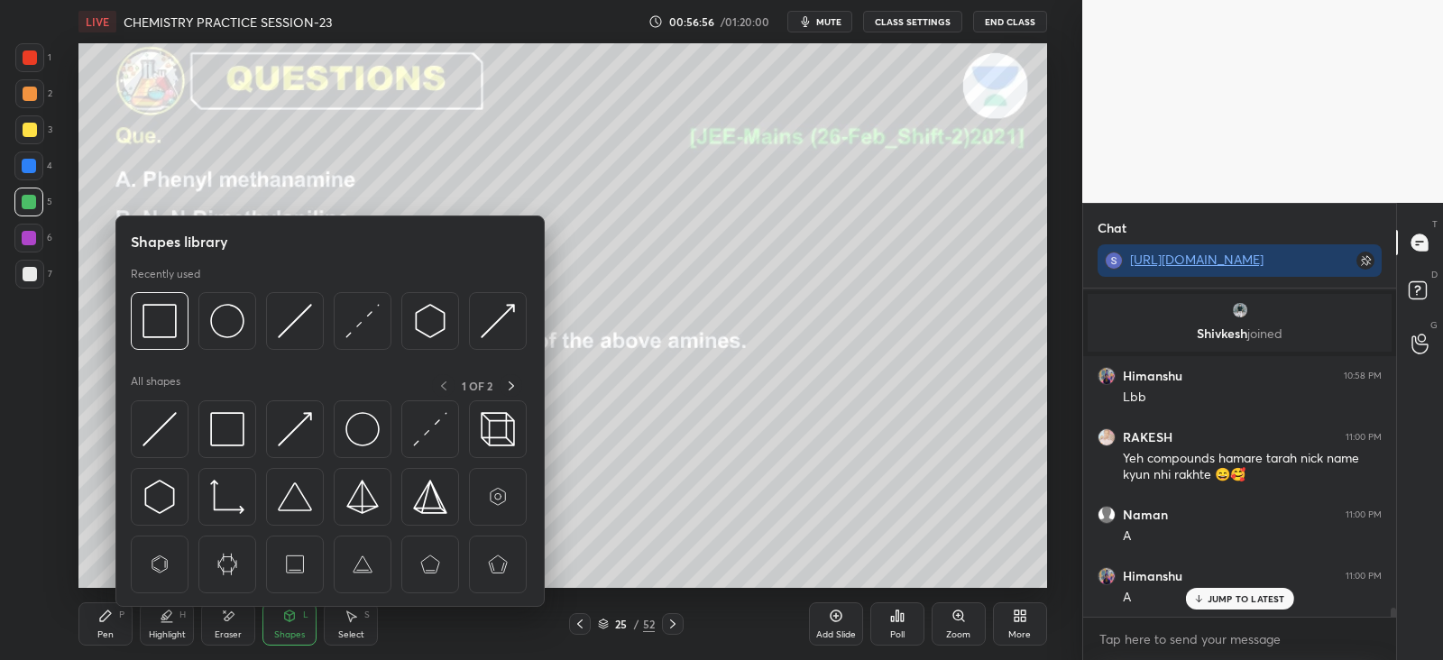
click at [209, 631] on div "Eraser" at bounding box center [228, 623] width 54 height 43
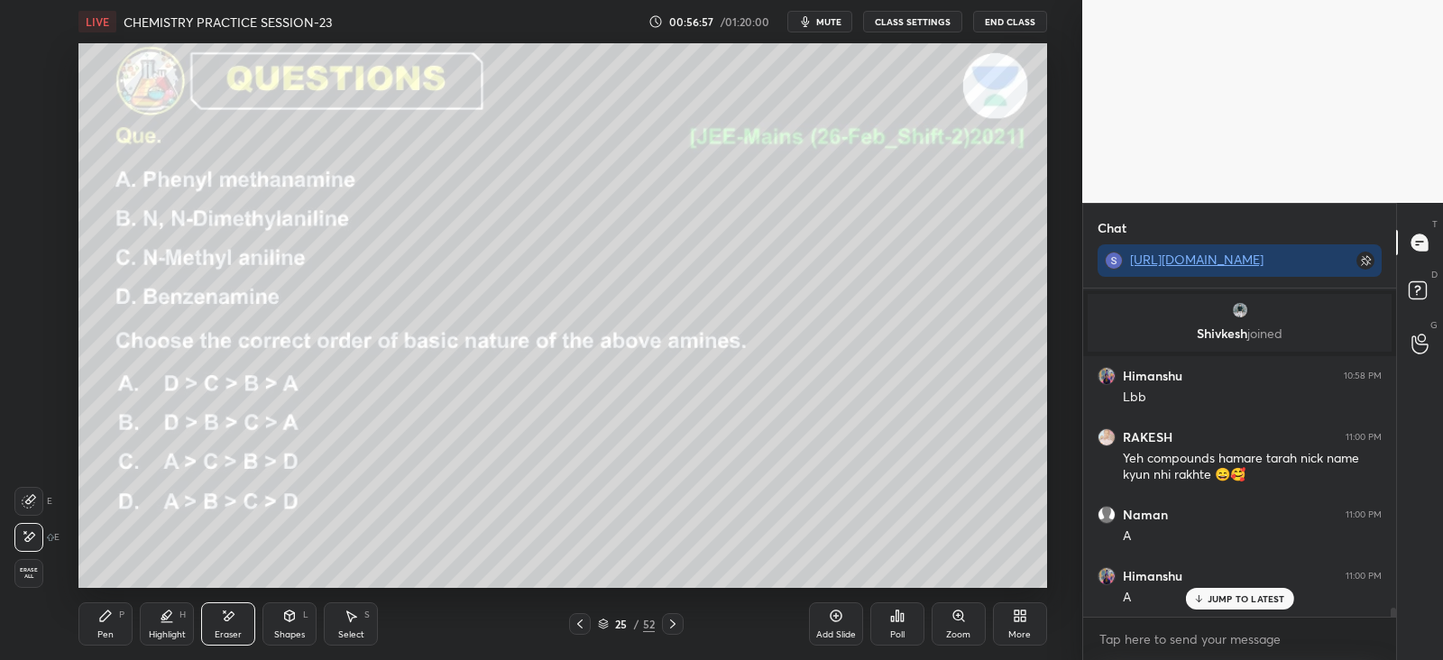
click at [115, 612] on div "Pen P" at bounding box center [105, 623] width 54 height 43
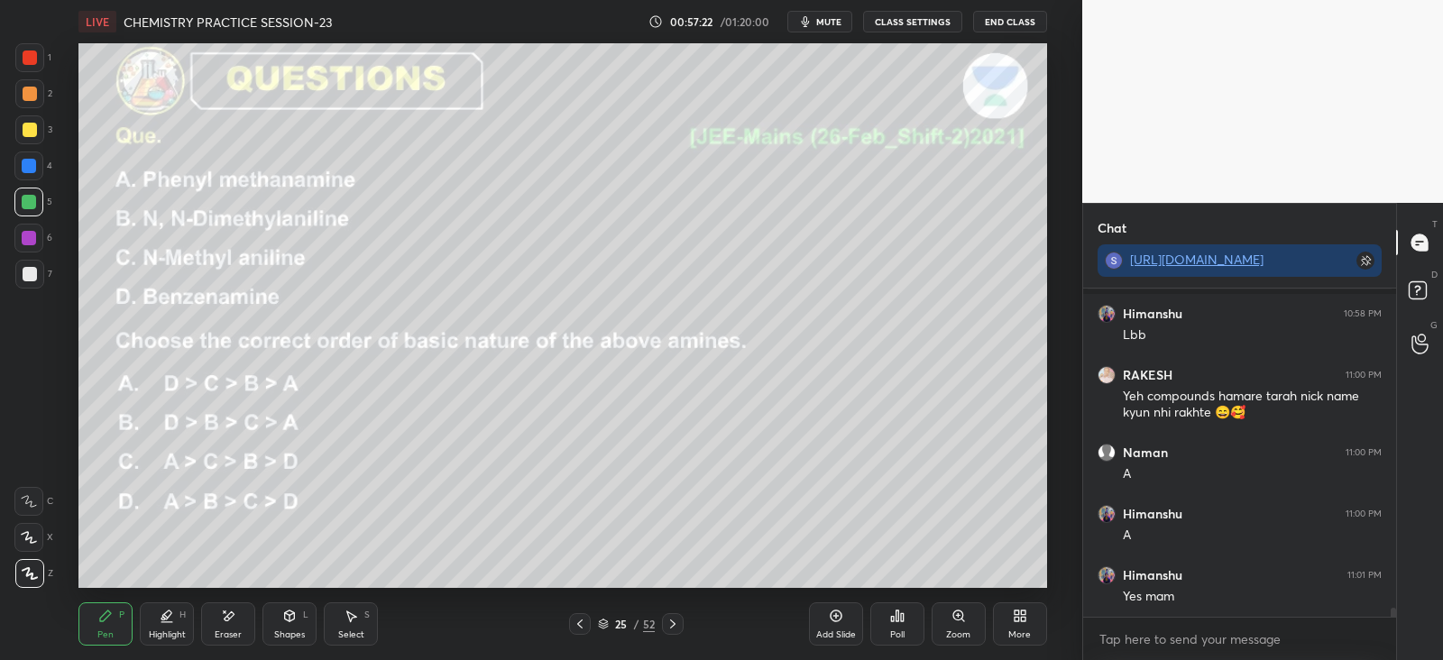
scroll to position [11661, 0]
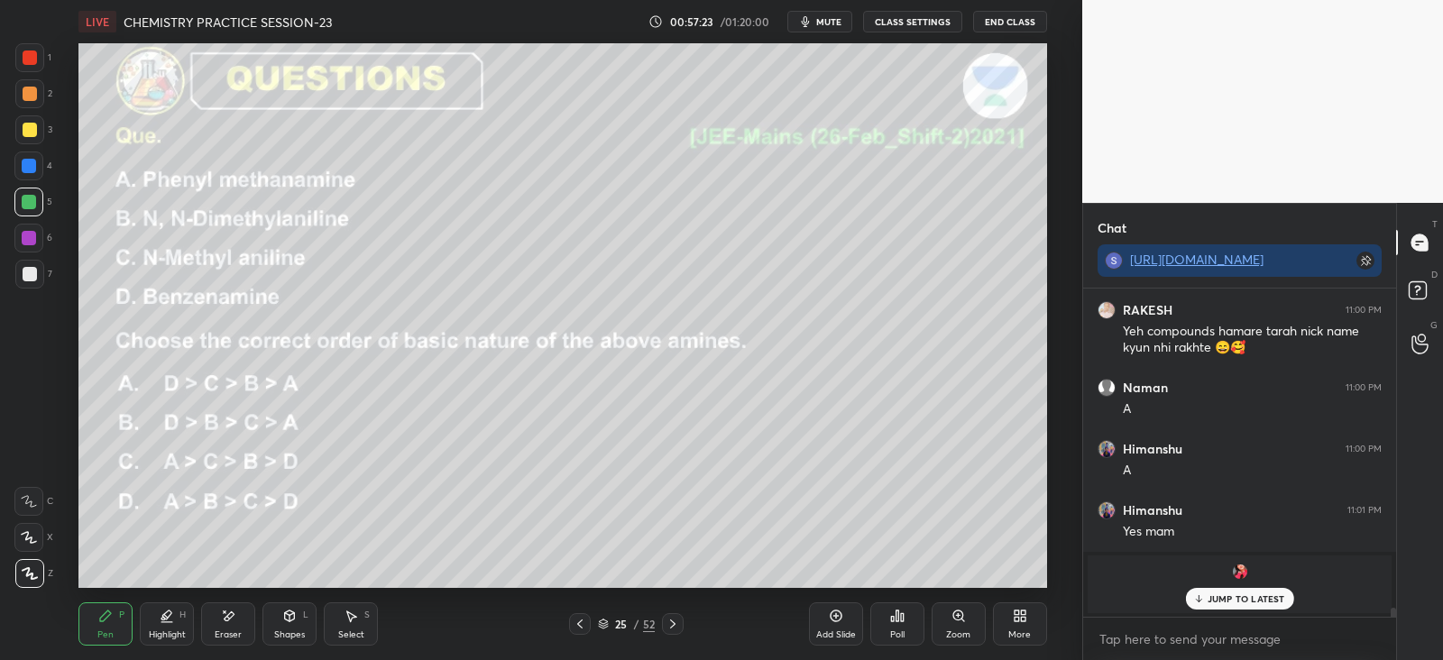
click at [1239, 592] on div "JUMP TO LATEST" at bounding box center [1239, 599] width 108 height 22
click at [679, 623] on icon at bounding box center [672, 624] width 14 height 14
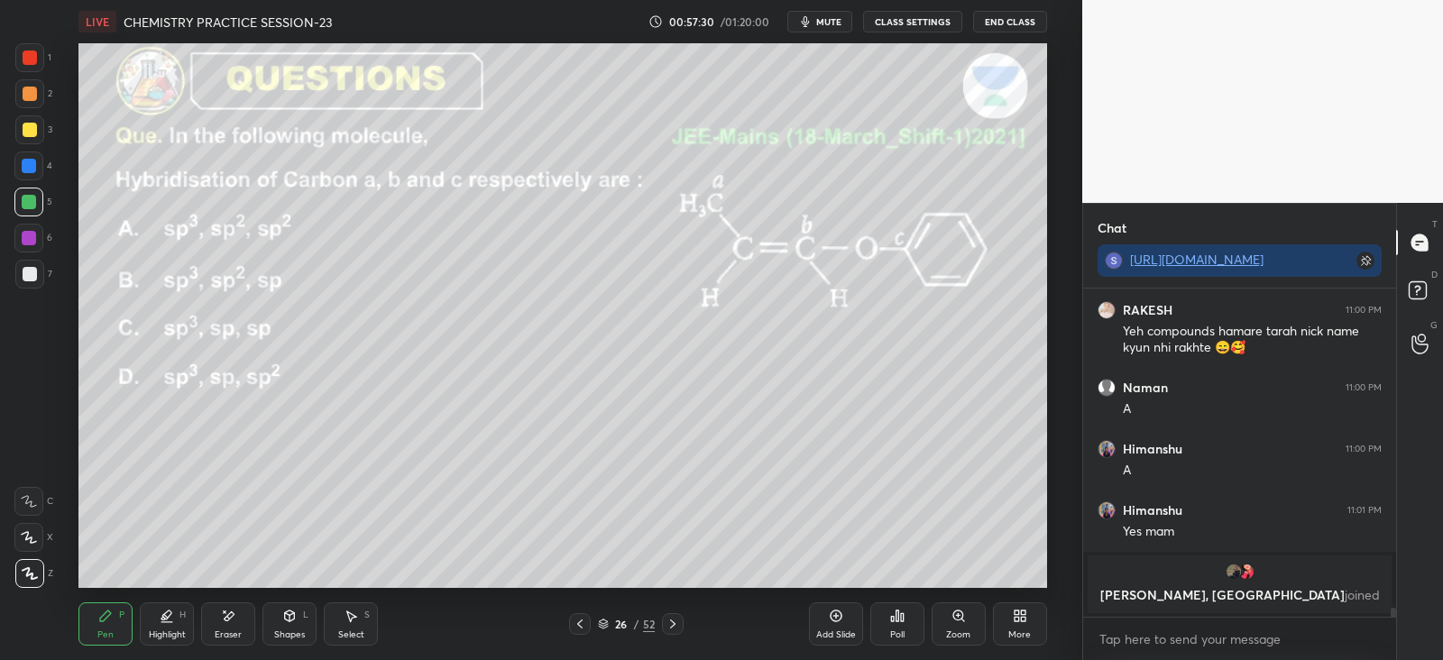
click at [892, 621] on icon at bounding box center [892, 619] width 3 height 5
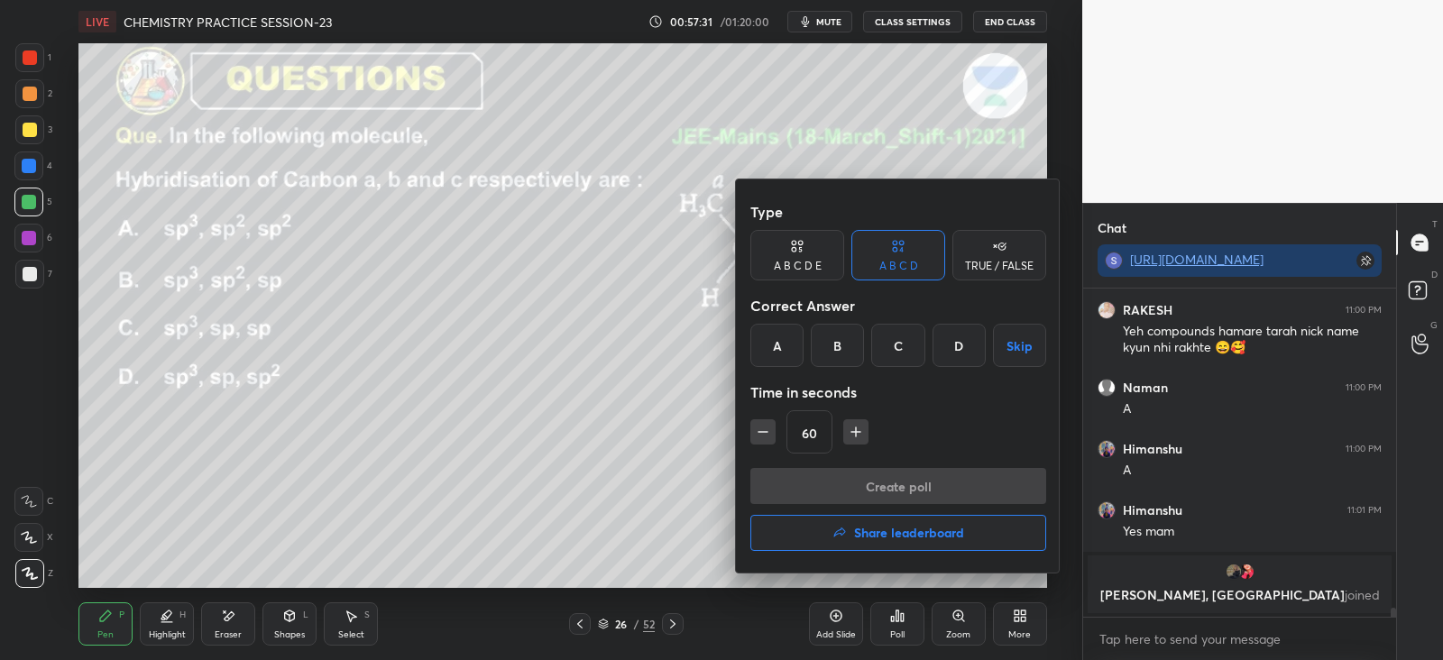
click at [773, 344] on div "A" at bounding box center [776, 345] width 53 height 43
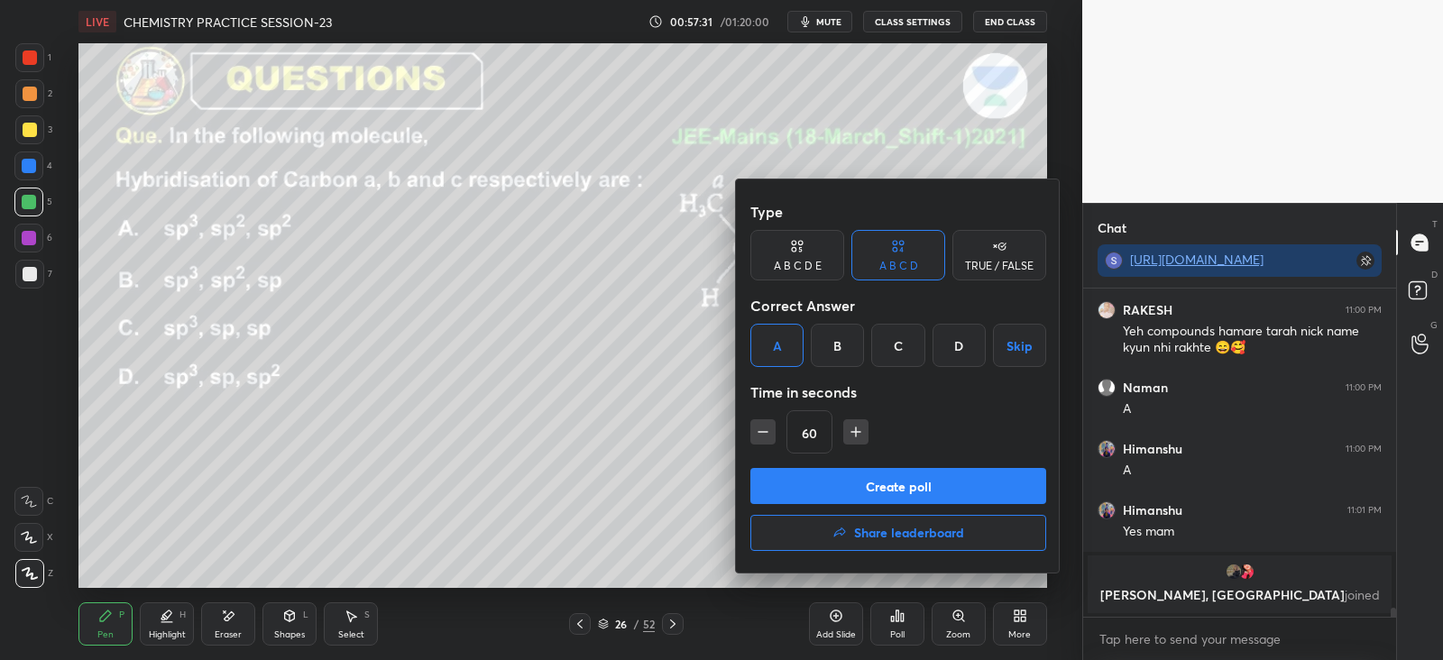
click at [820, 484] on button "Create poll" at bounding box center [898, 486] width 296 height 36
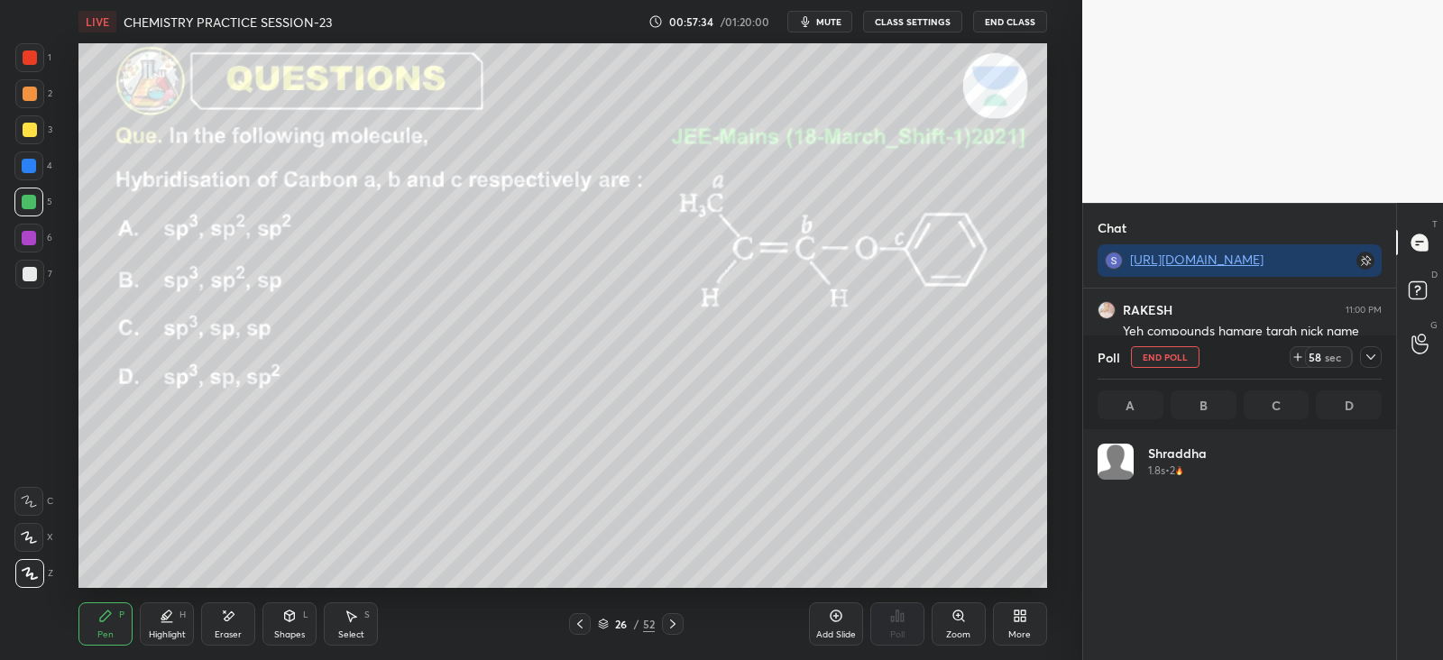
scroll to position [5, 5]
click at [1365, 354] on icon at bounding box center [1370, 357] width 14 height 14
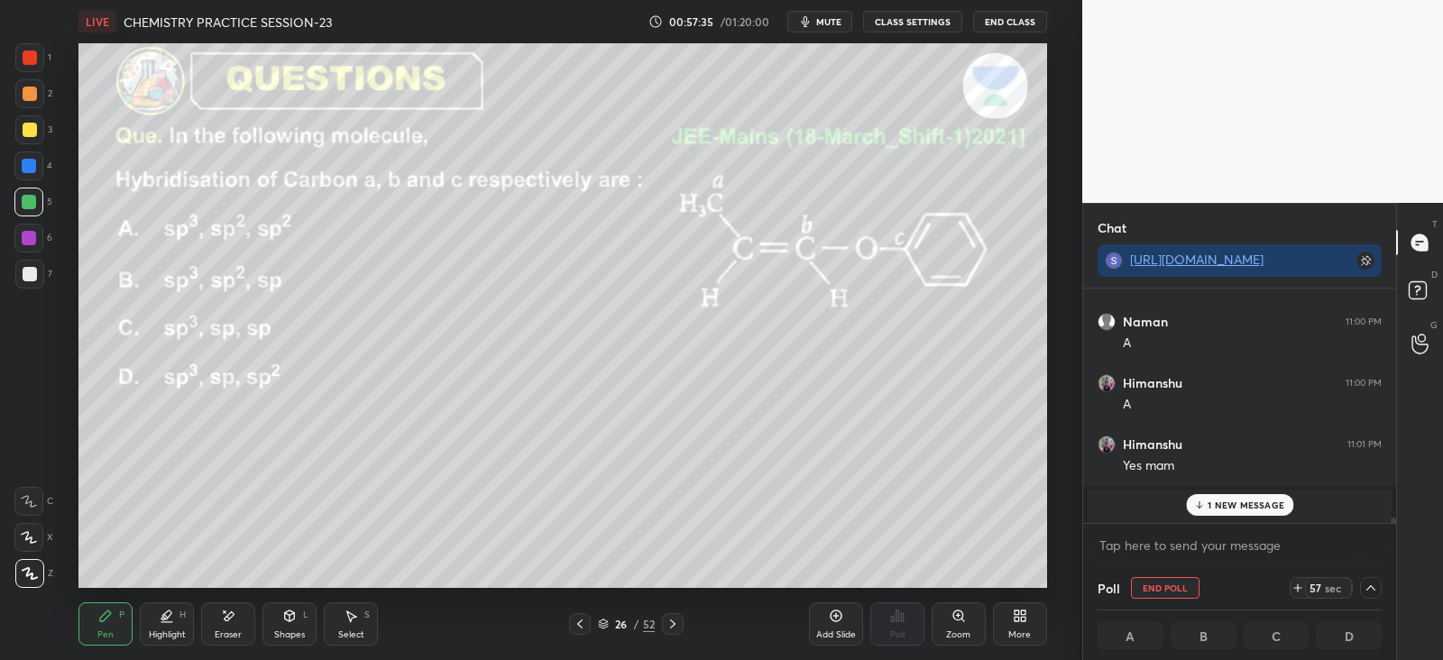
scroll to position [11754, 0]
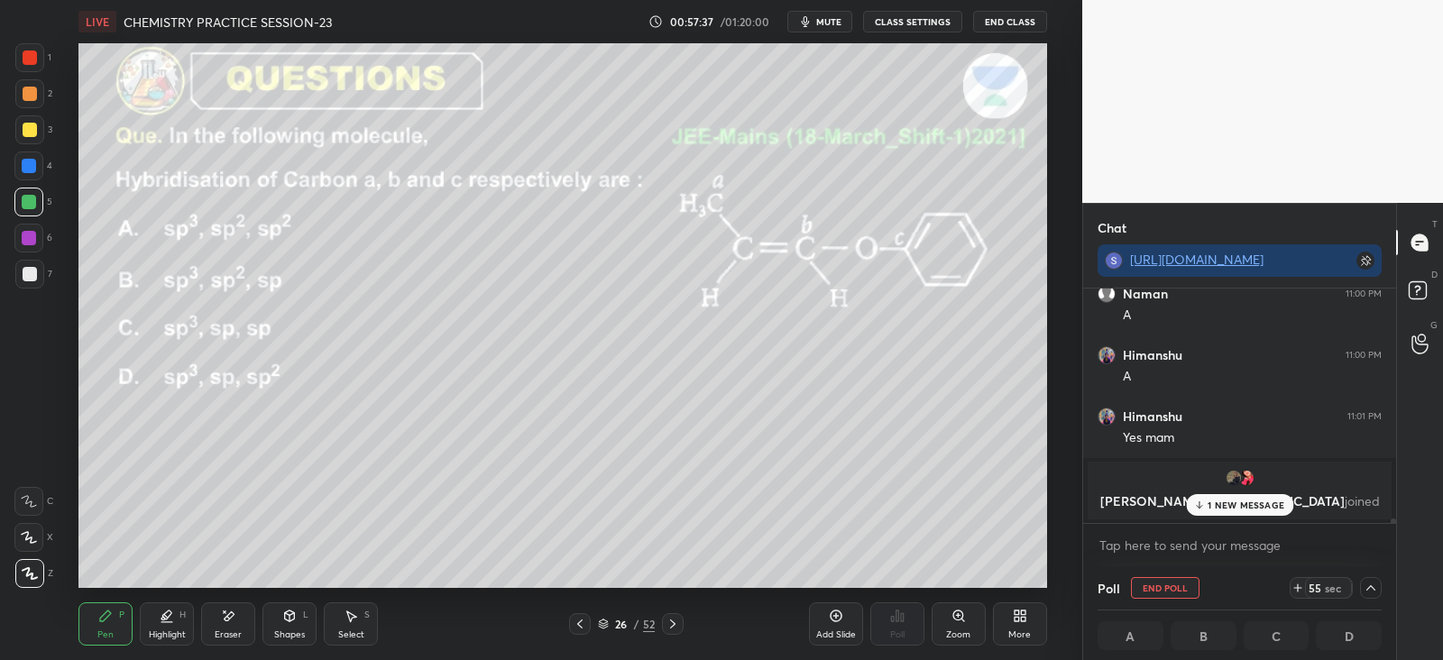
click at [1226, 508] on p "1 NEW MESSAGE" at bounding box center [1245, 505] width 77 height 11
click at [26, 133] on div at bounding box center [30, 130] width 14 height 14
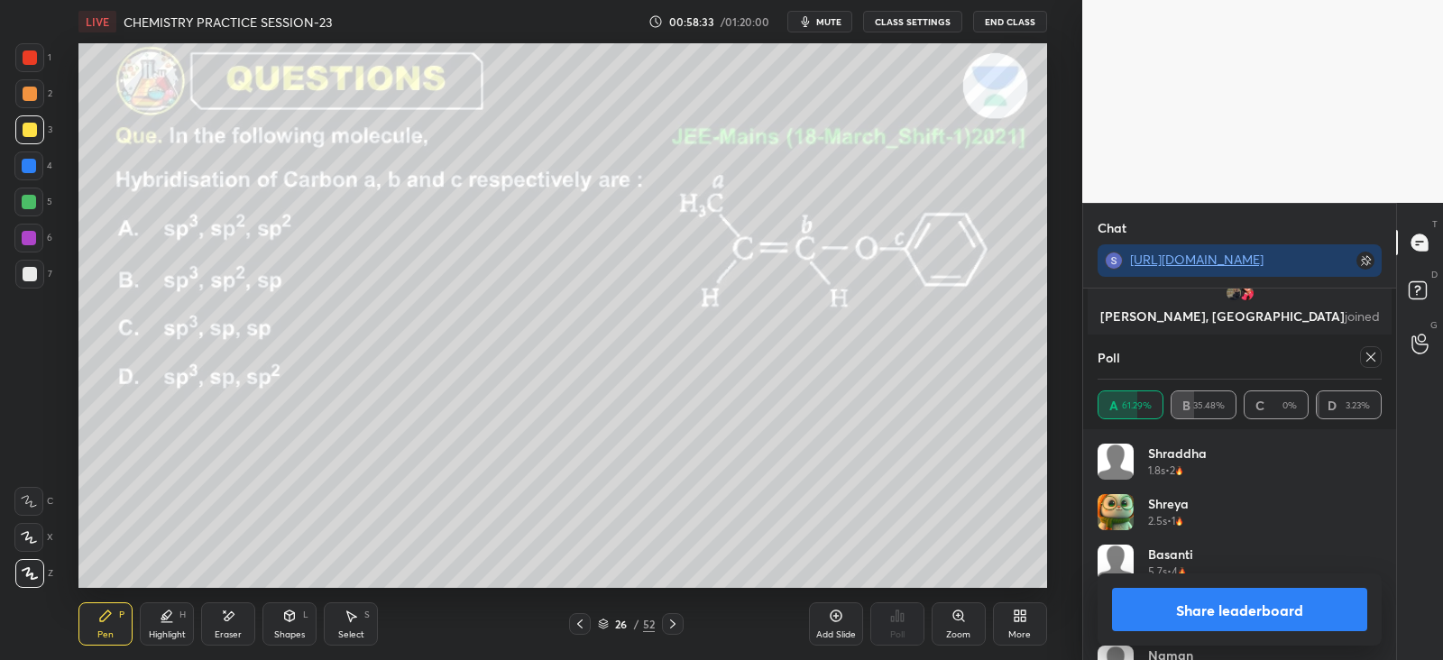
scroll to position [11926, 0]
click at [1368, 359] on icon at bounding box center [1370, 357] width 9 height 9
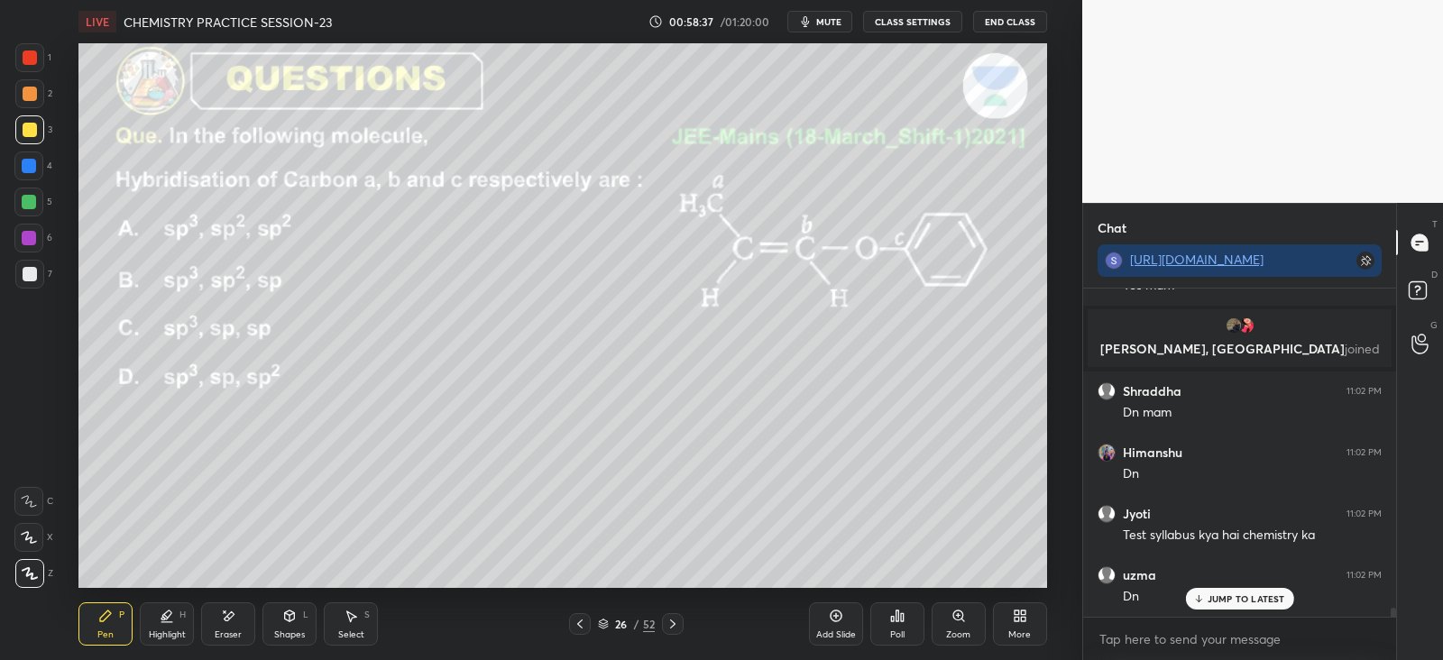
scroll to position [322, 307]
click at [681, 619] on div at bounding box center [673, 624] width 22 height 22
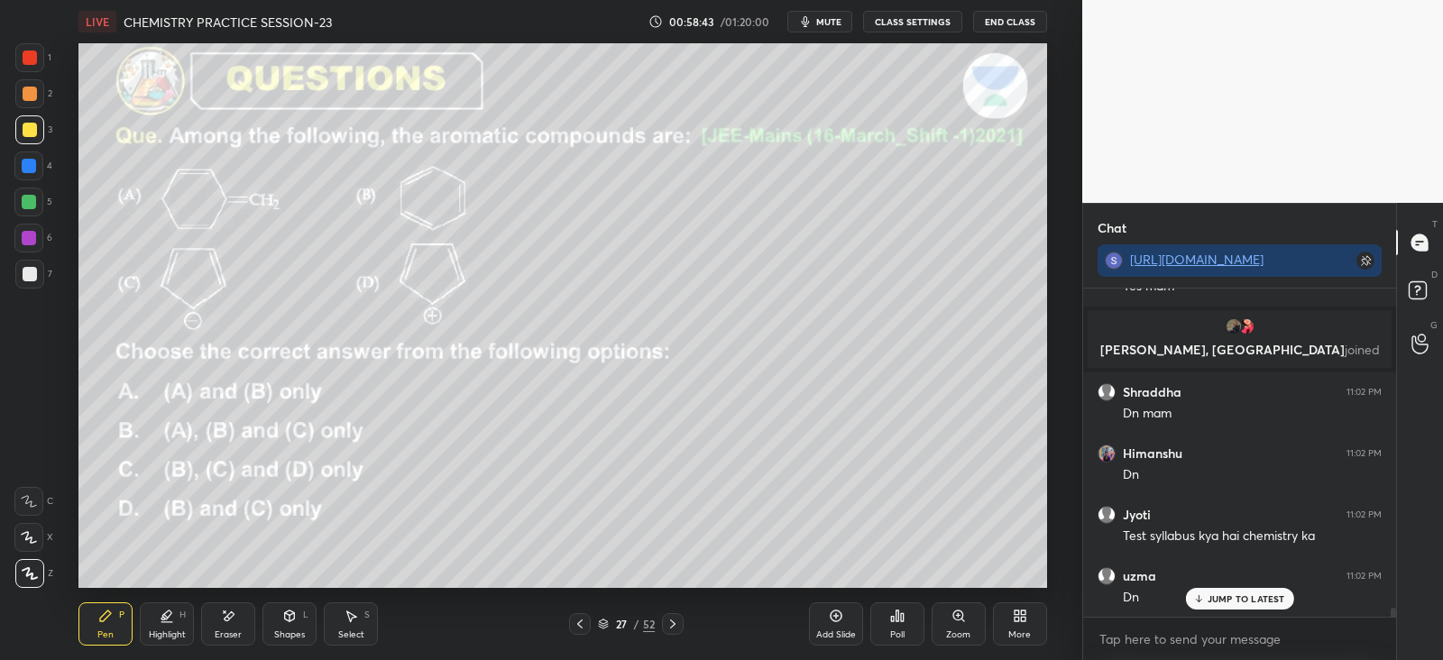
click at [924, 620] on div "Add Slide Poll Zoom More" at bounding box center [928, 624] width 238 height 101
click at [908, 612] on div "Poll" at bounding box center [897, 623] width 54 height 43
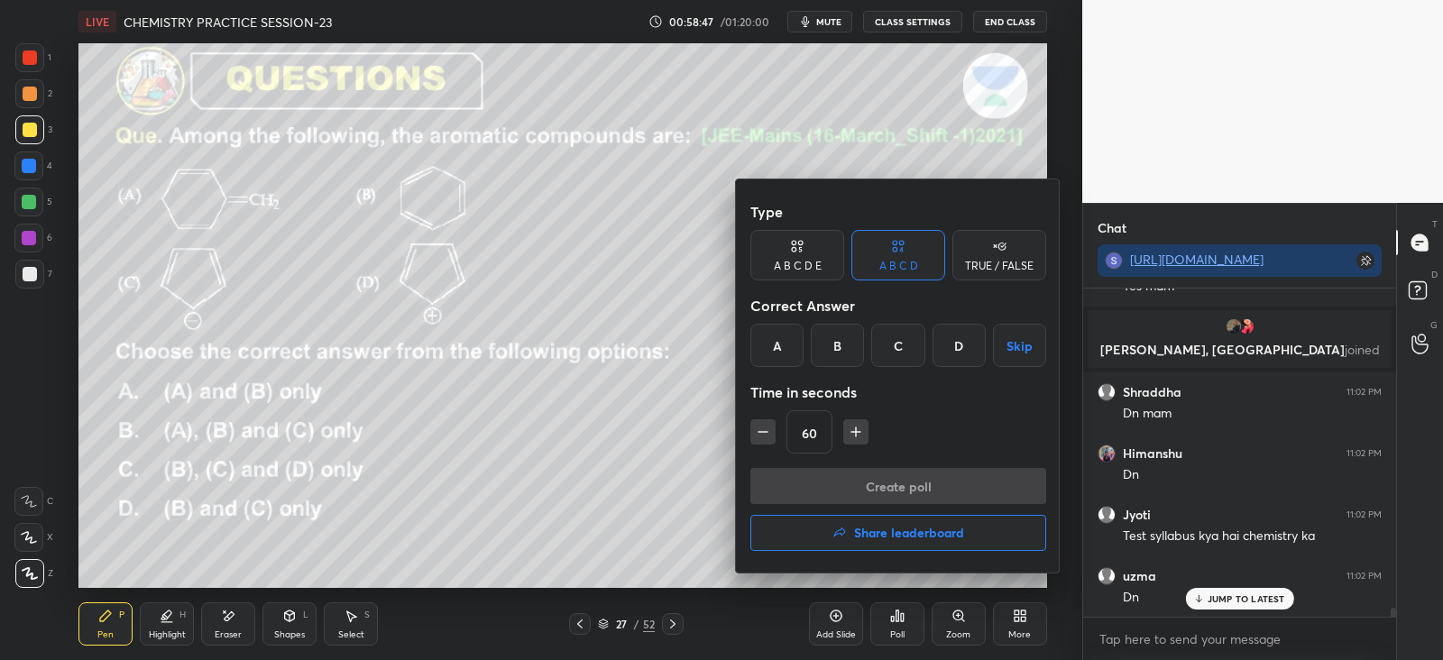
click at [956, 349] on div "D" at bounding box center [958, 345] width 53 height 43
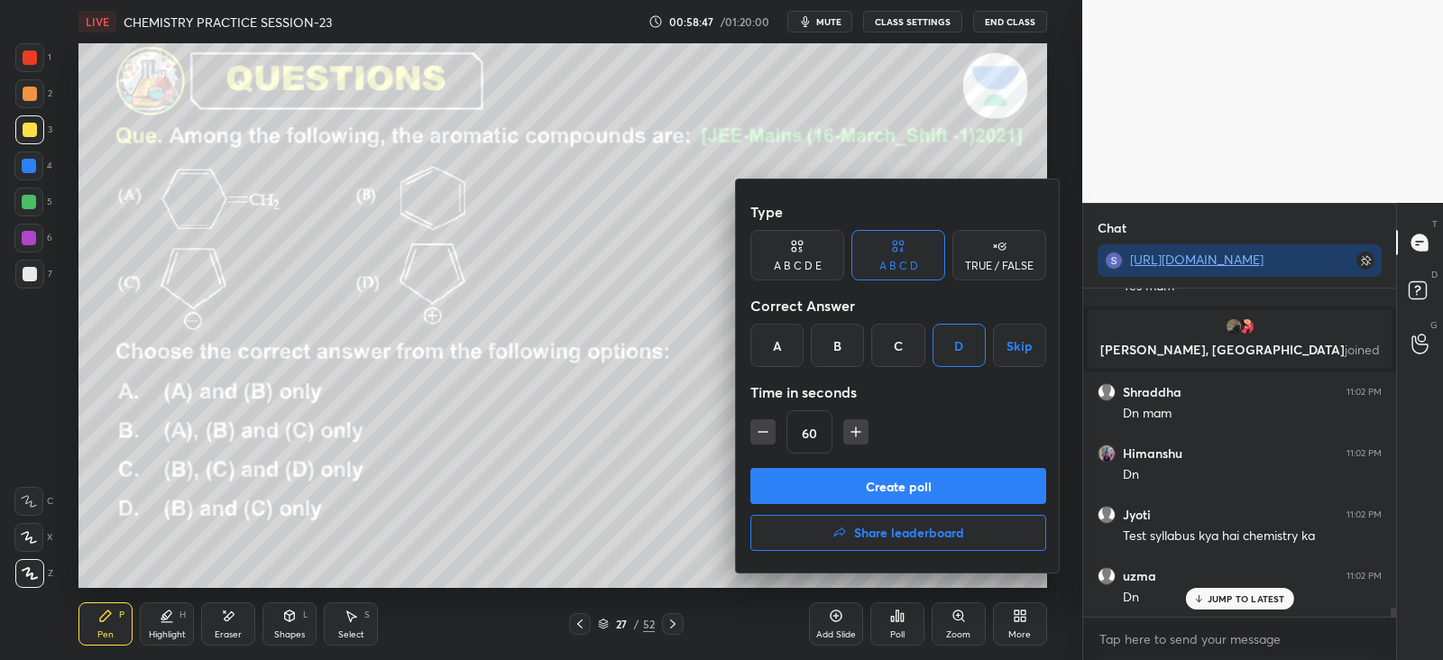
click at [940, 482] on button "Create poll" at bounding box center [898, 486] width 296 height 36
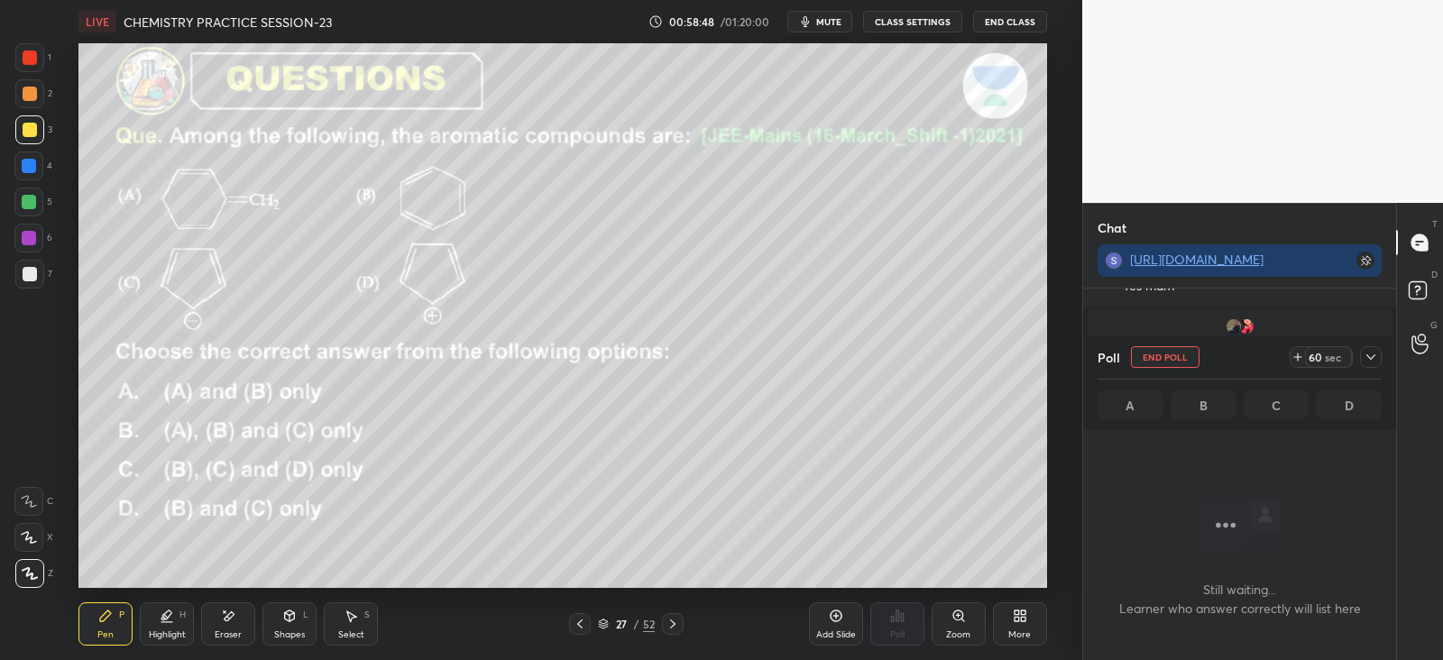
scroll to position [5, 5]
click at [1370, 349] on div at bounding box center [1371, 357] width 22 height 22
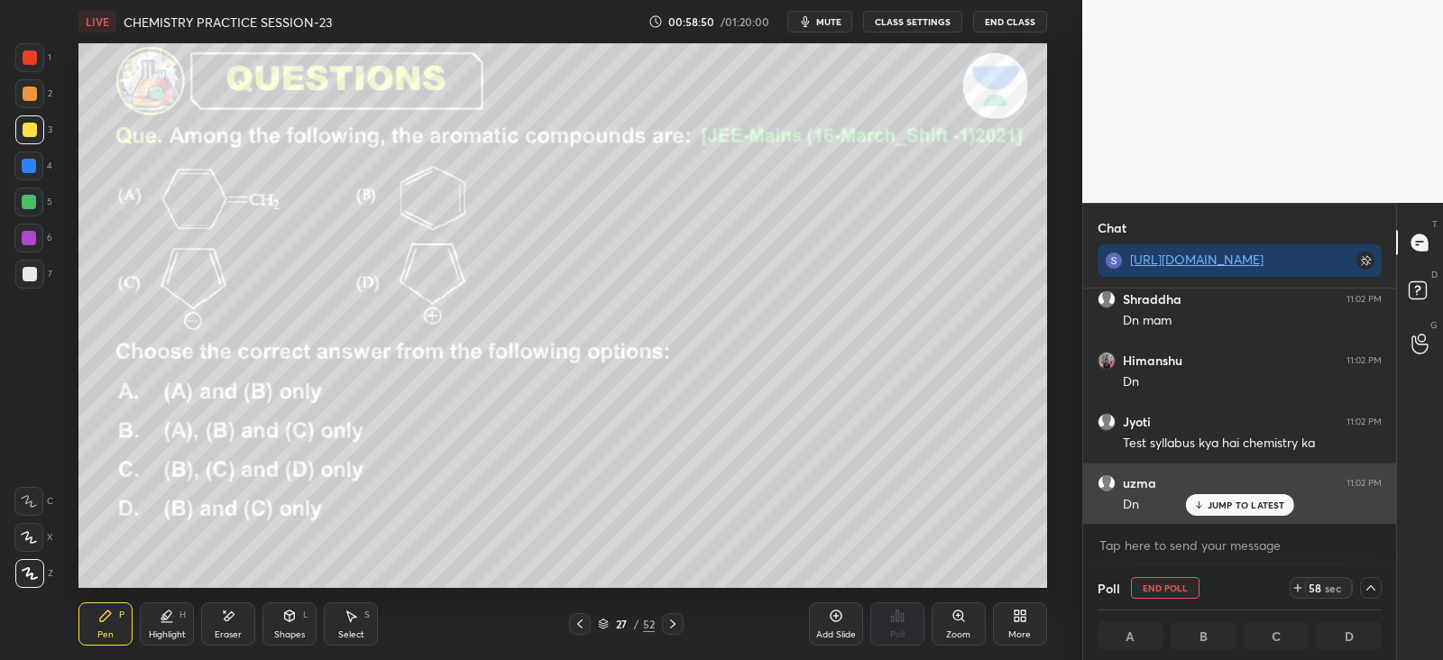
click at [1235, 500] on p "JUMP TO LATEST" at bounding box center [1246, 505] width 78 height 11
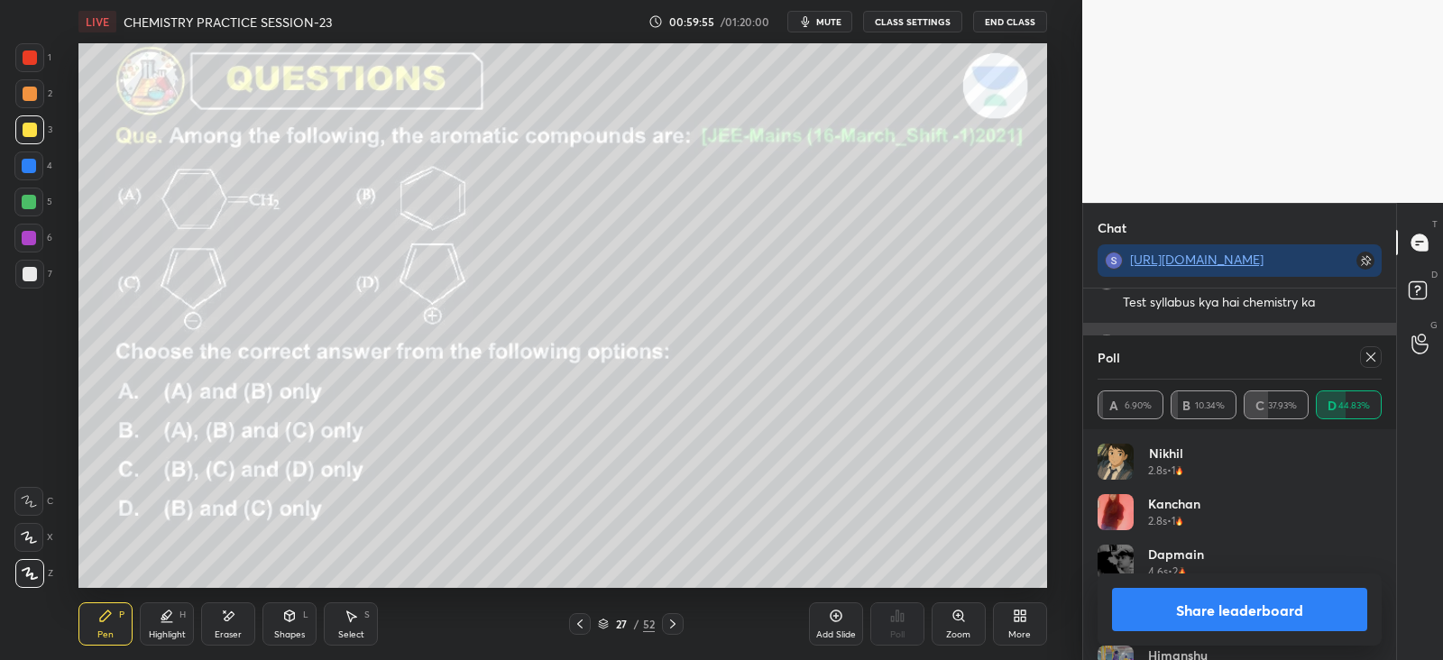
scroll to position [12128, 0]
click at [1366, 350] on icon at bounding box center [1370, 357] width 14 height 14
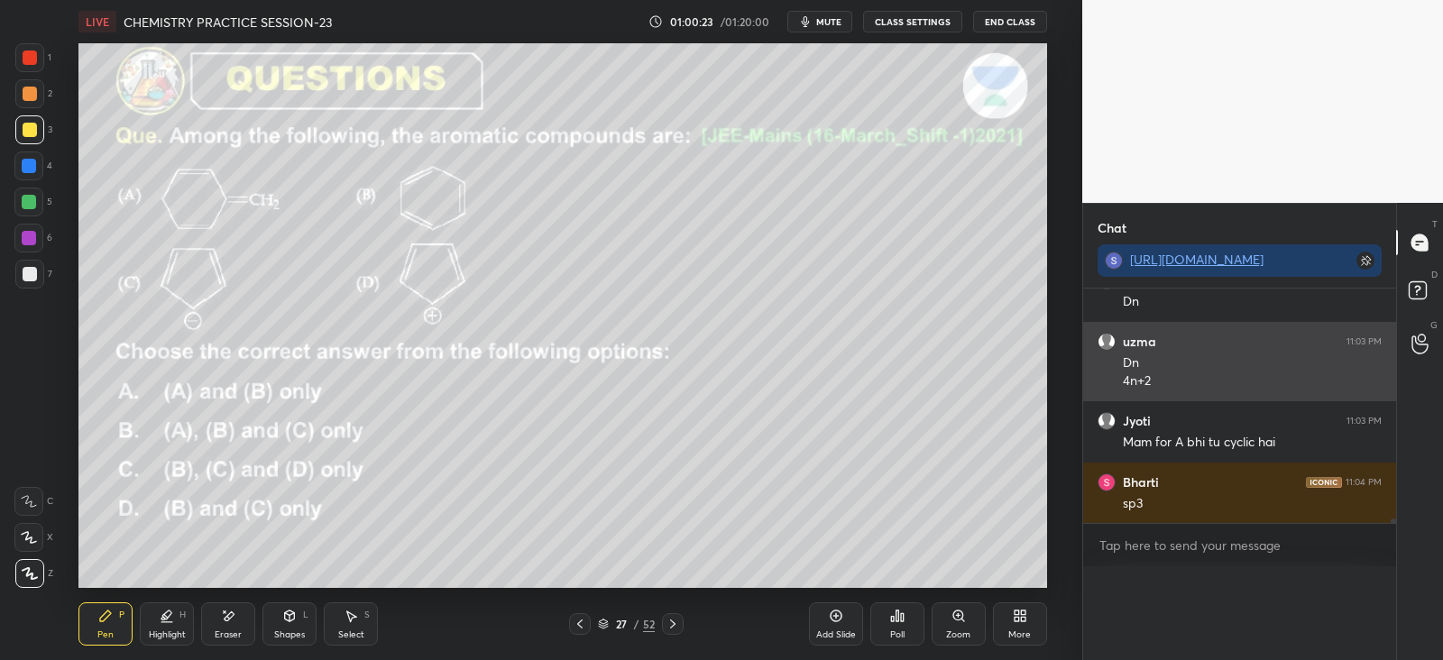
scroll to position [0, 0]
click at [1381, 357] on div "Dn" at bounding box center [1252, 363] width 259 height 18
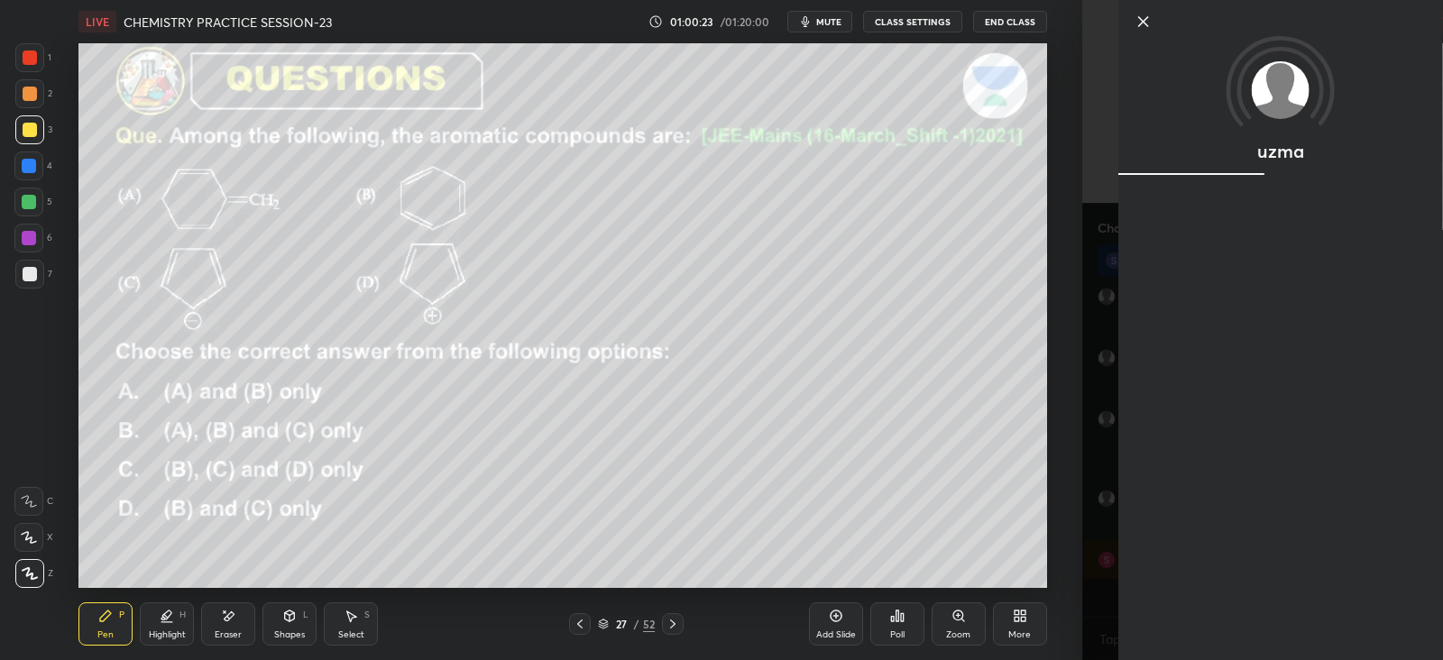
scroll to position [322, 307]
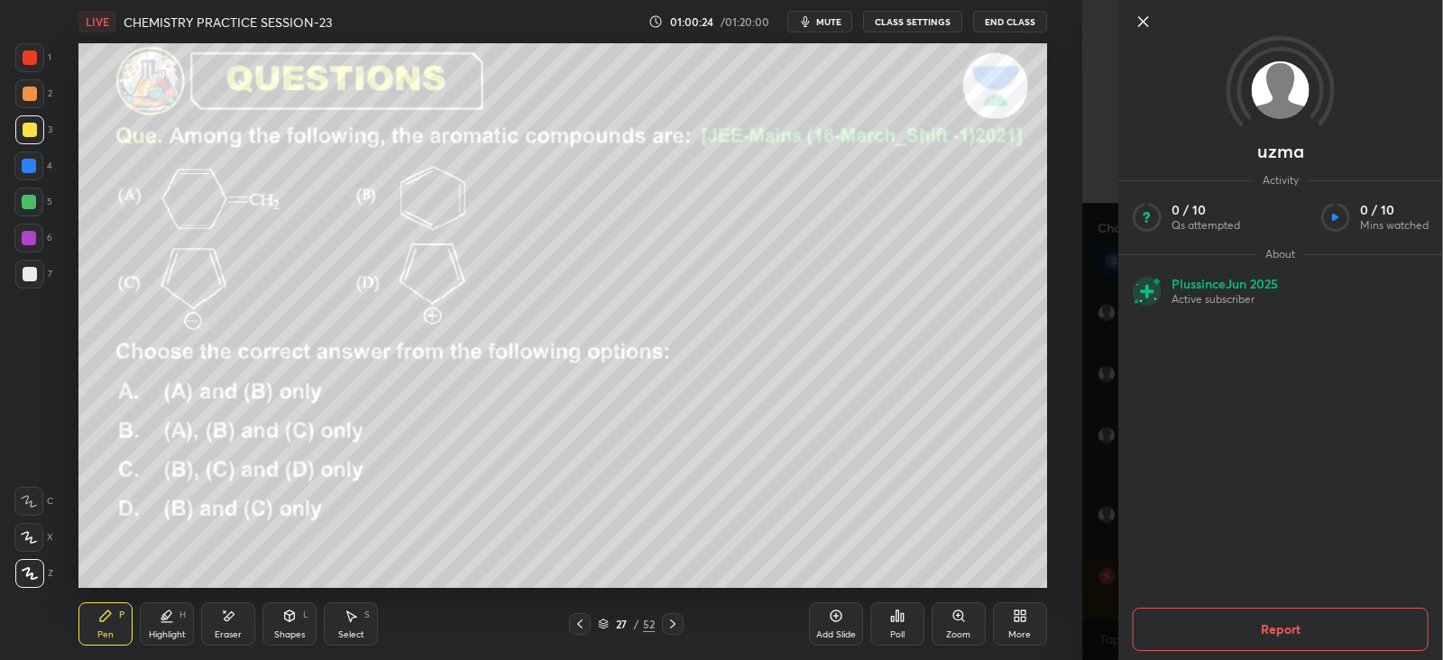
click at [1077, 464] on div "1 2 3 4 5 6 7 C X Z E E Erase all H H LIVE CHEMISTRY PRACTICE SESSION-23 01:00:…" at bounding box center [541, 330] width 1082 height 660
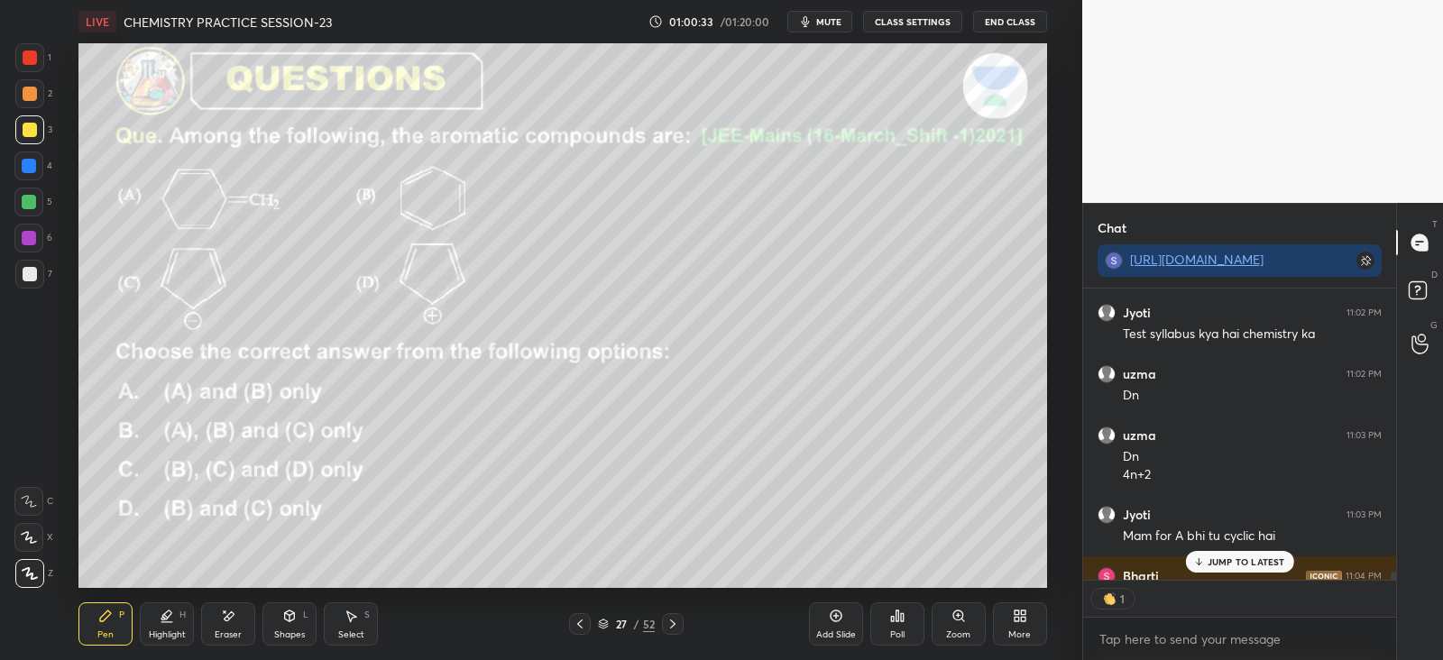
scroll to position [6, 5]
click at [1229, 564] on p "JUMP TO LATEST" at bounding box center [1246, 561] width 78 height 11
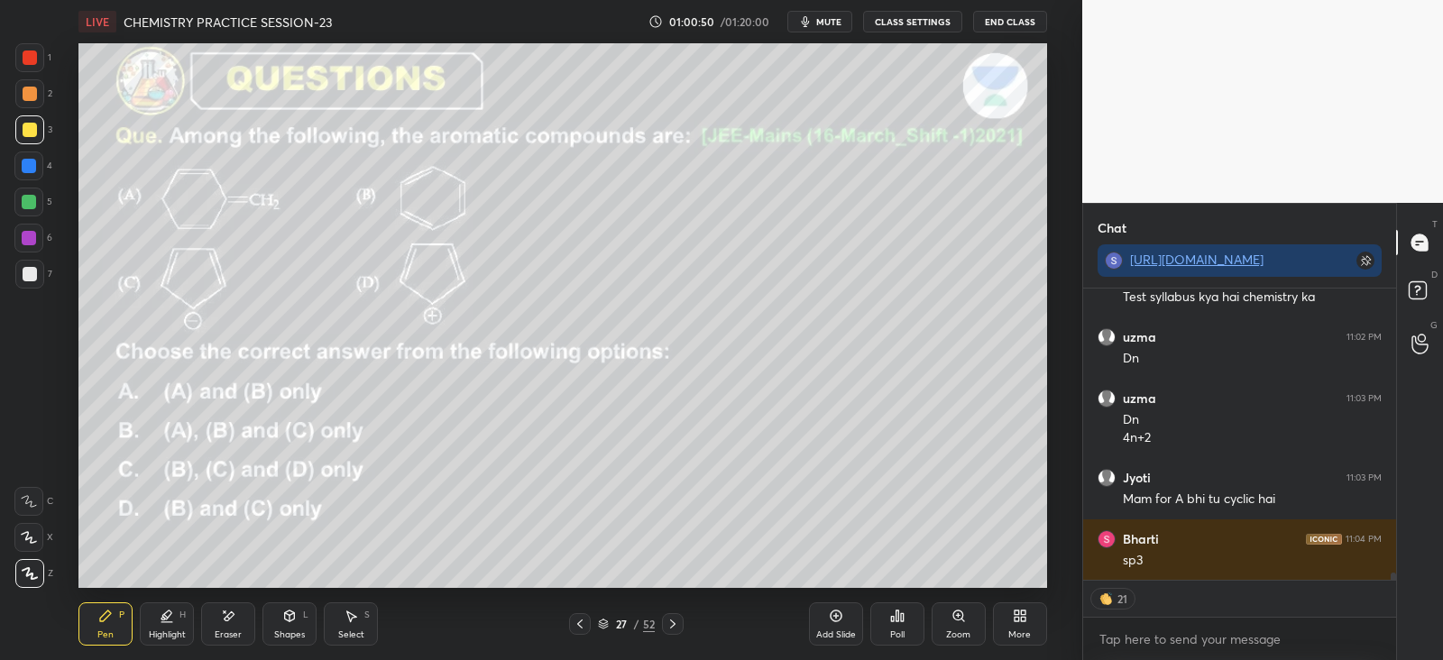
scroll to position [12132, 0]
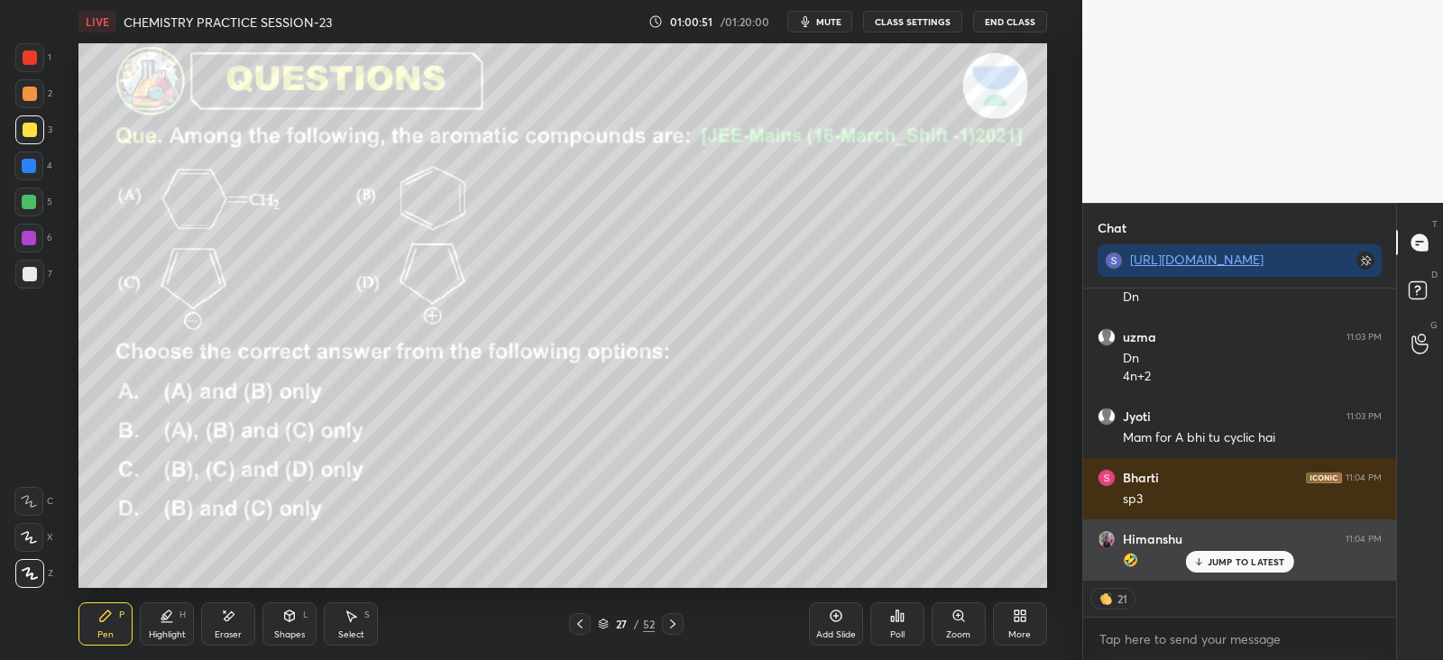
click at [1204, 562] on icon at bounding box center [1198, 561] width 12 height 11
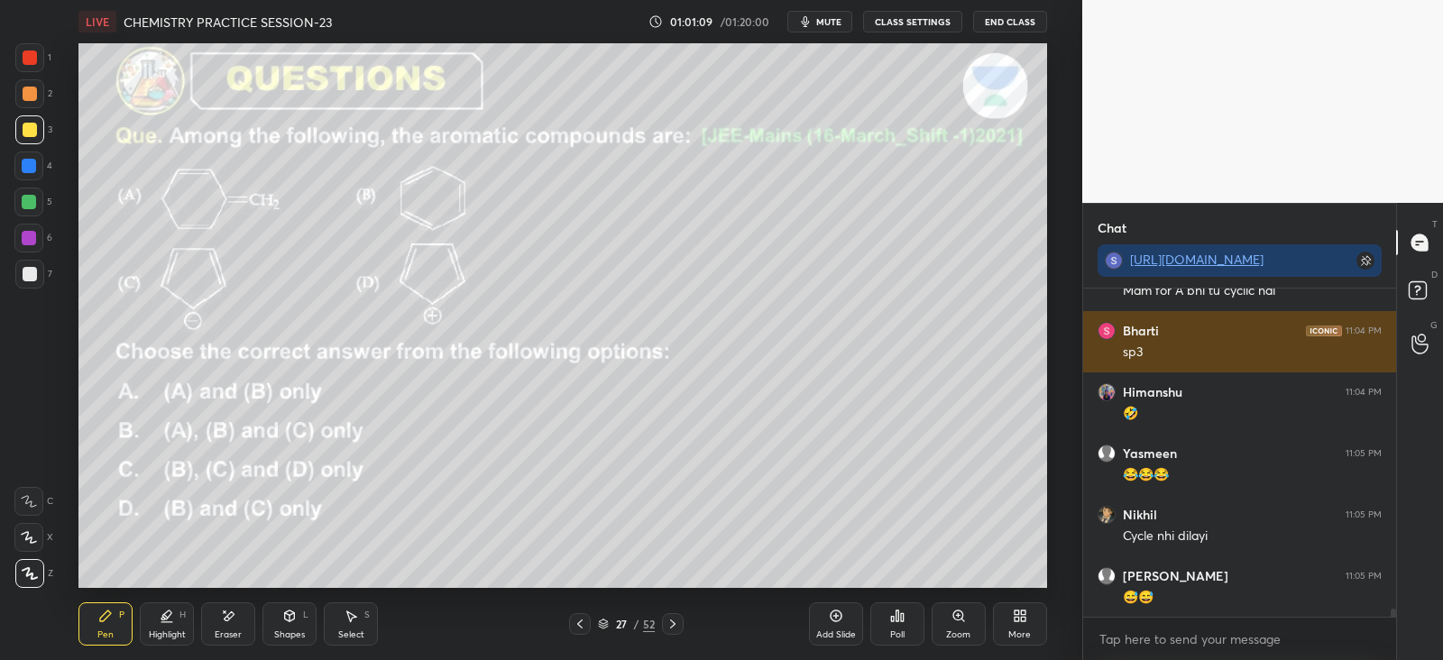
scroll to position [12340, 0]
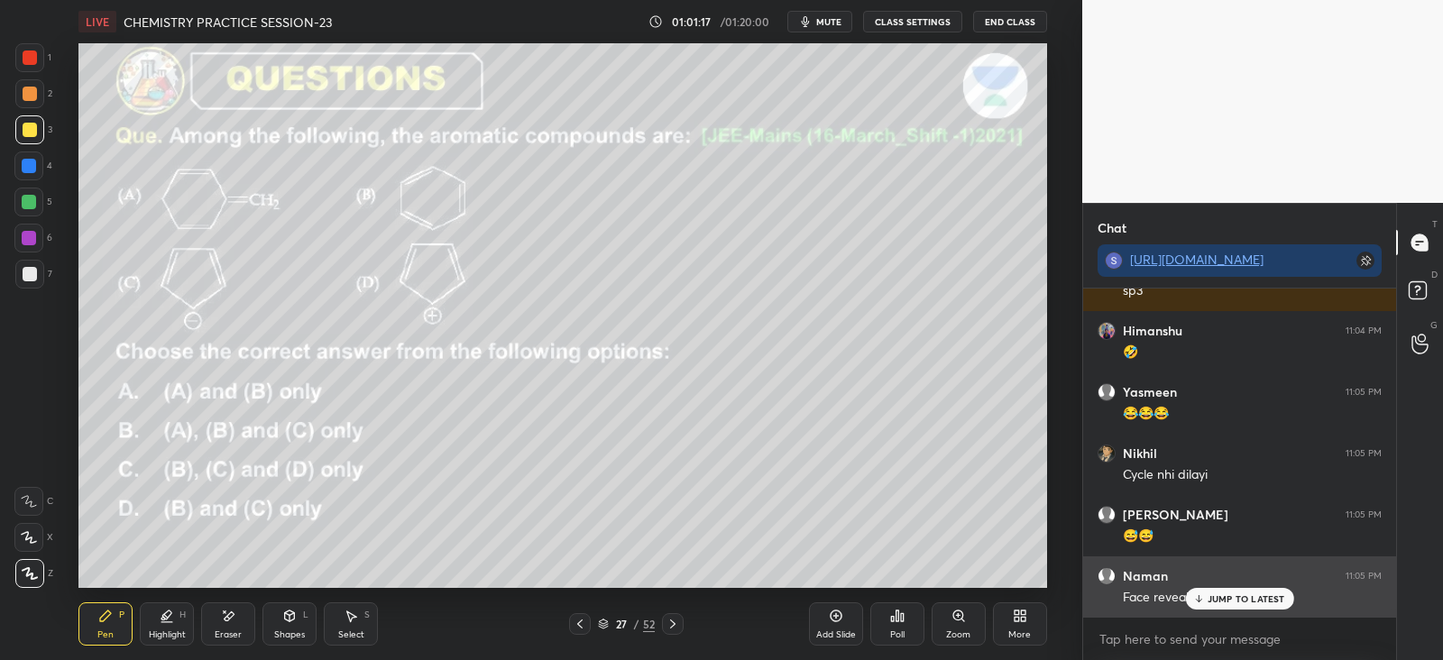
click at [1227, 600] on p "JUMP TO LATEST" at bounding box center [1246, 598] width 78 height 11
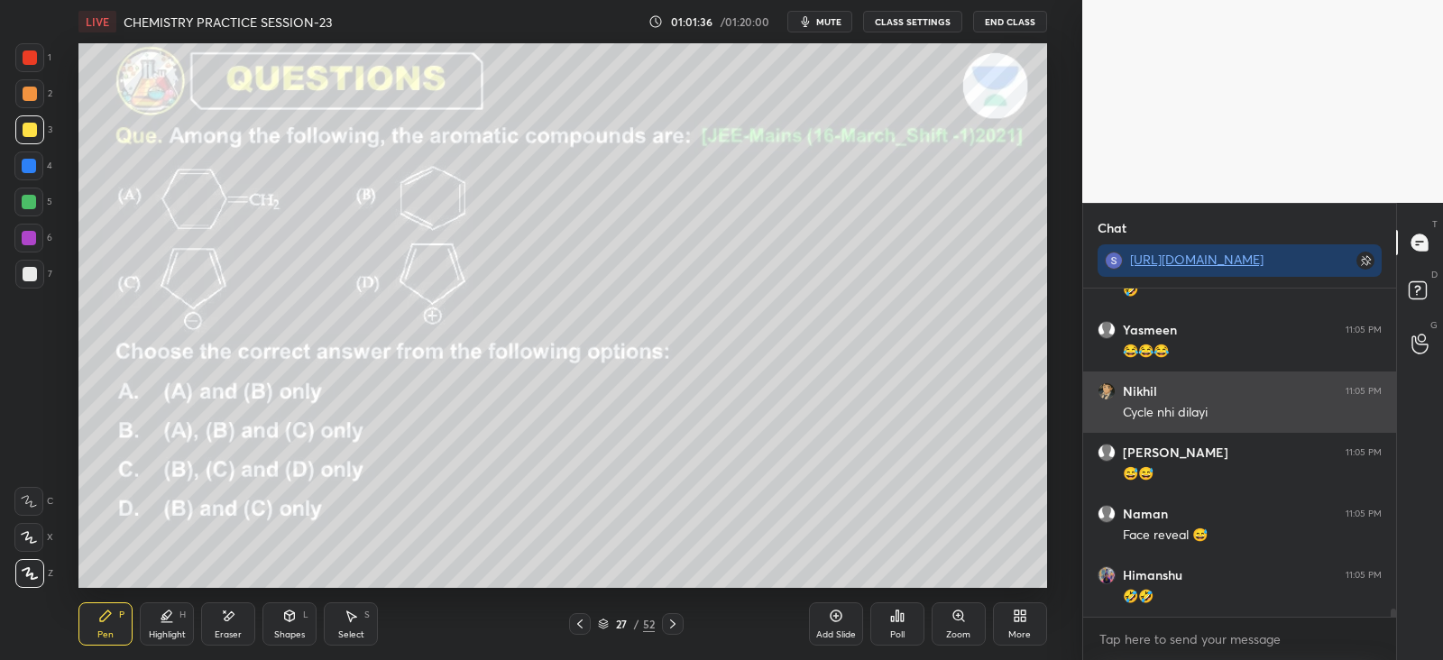
scroll to position [12463, 0]
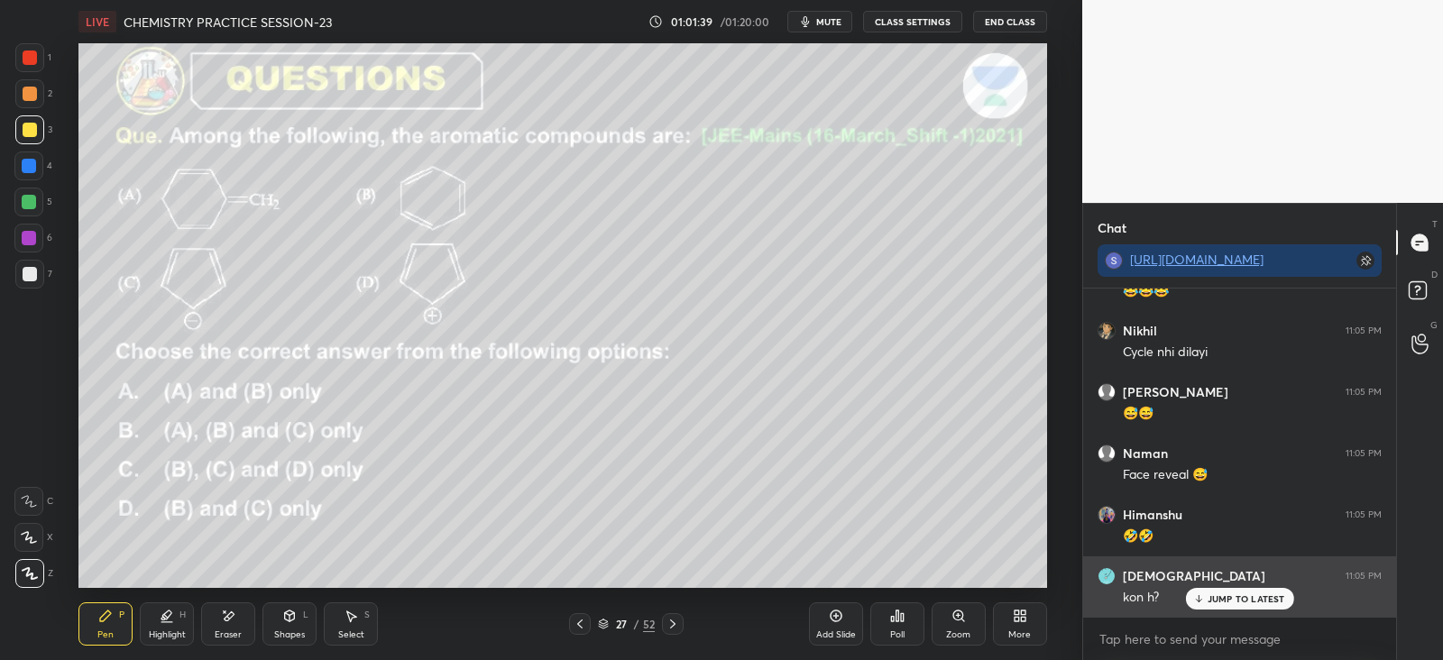
click at [1211, 593] on p "JUMP TO LATEST" at bounding box center [1246, 598] width 78 height 11
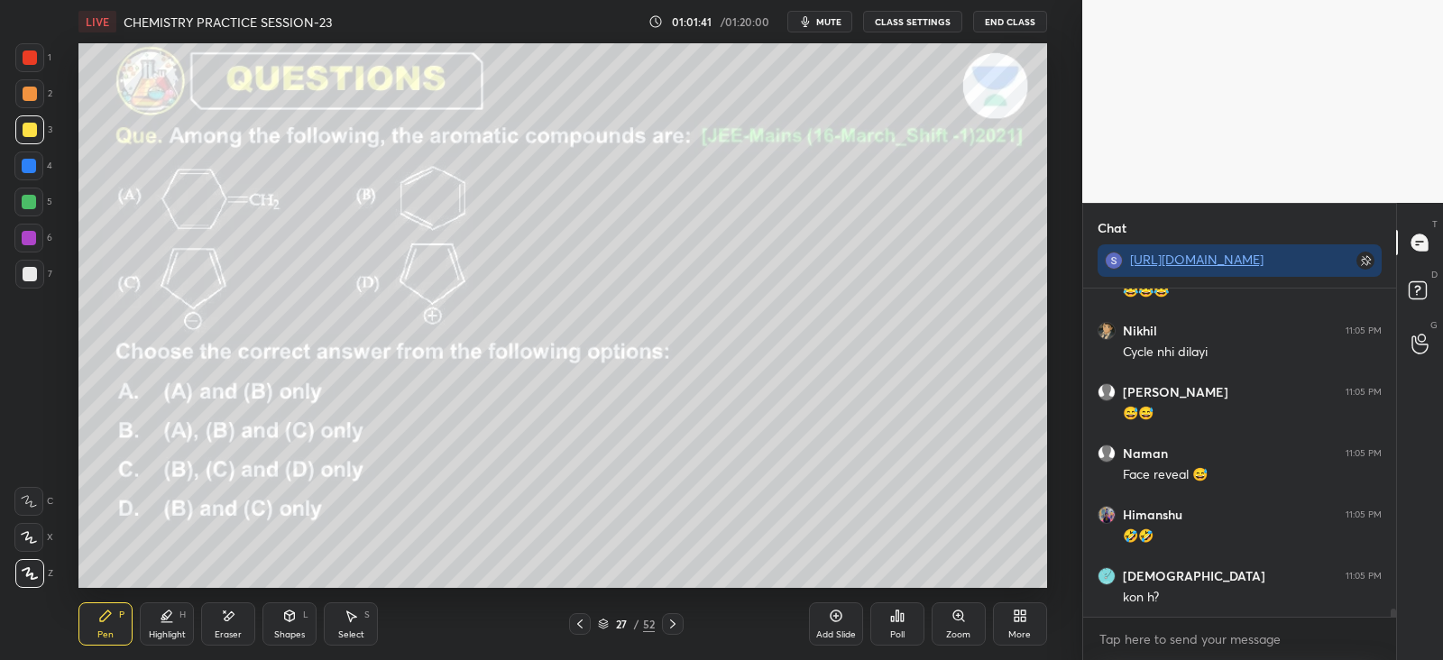
click at [672, 622] on icon at bounding box center [672, 624] width 5 height 9
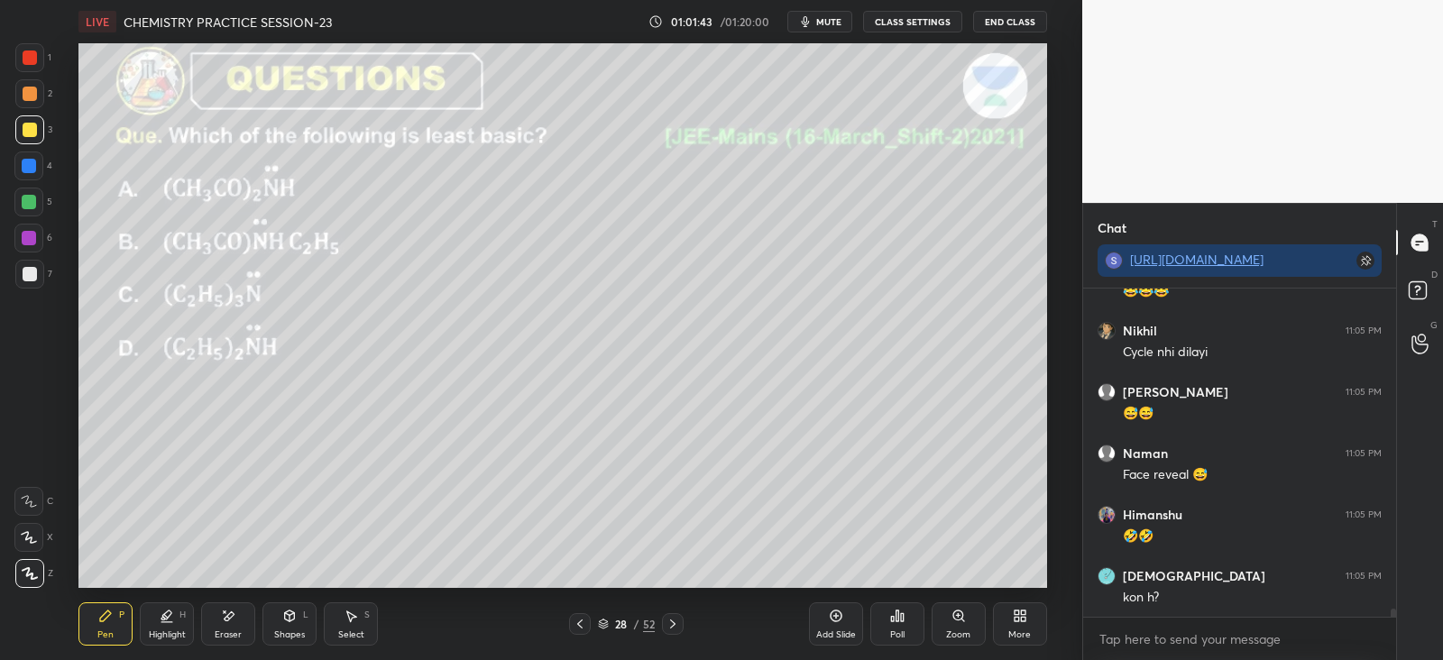
scroll to position [12524, 0]
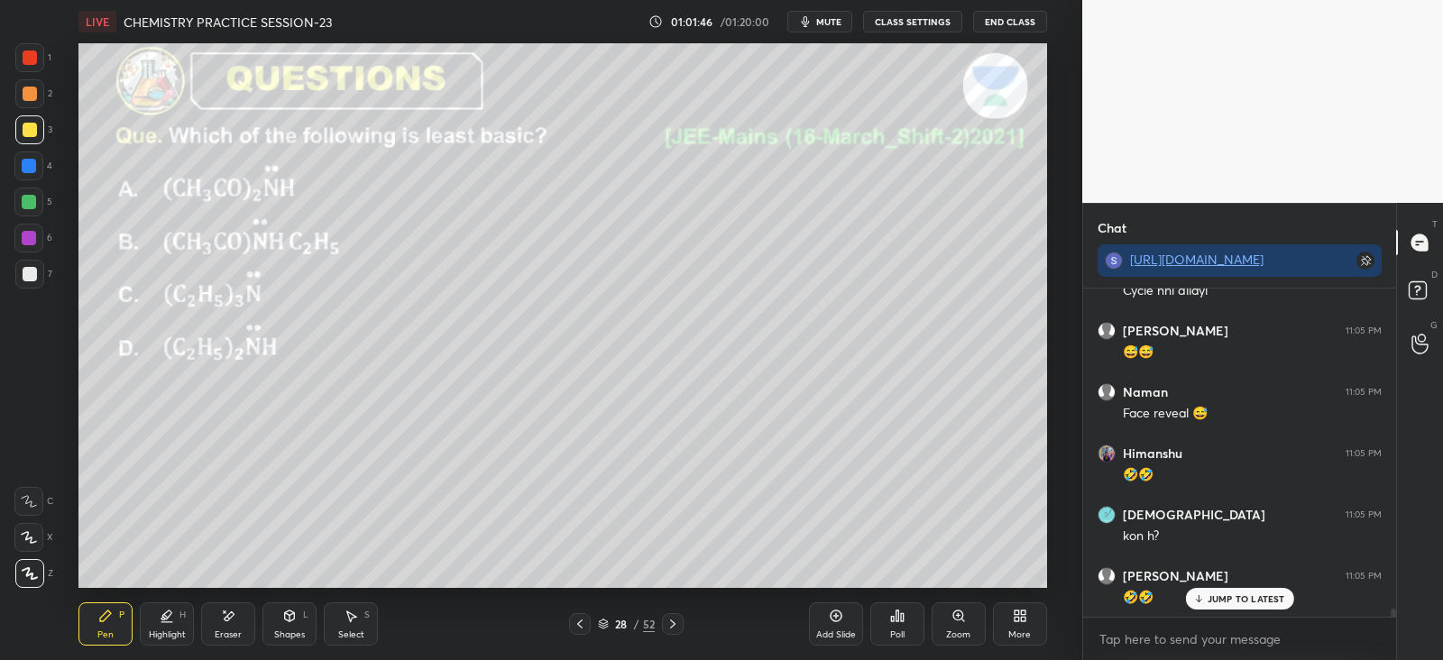
click at [667, 624] on icon at bounding box center [672, 624] width 14 height 14
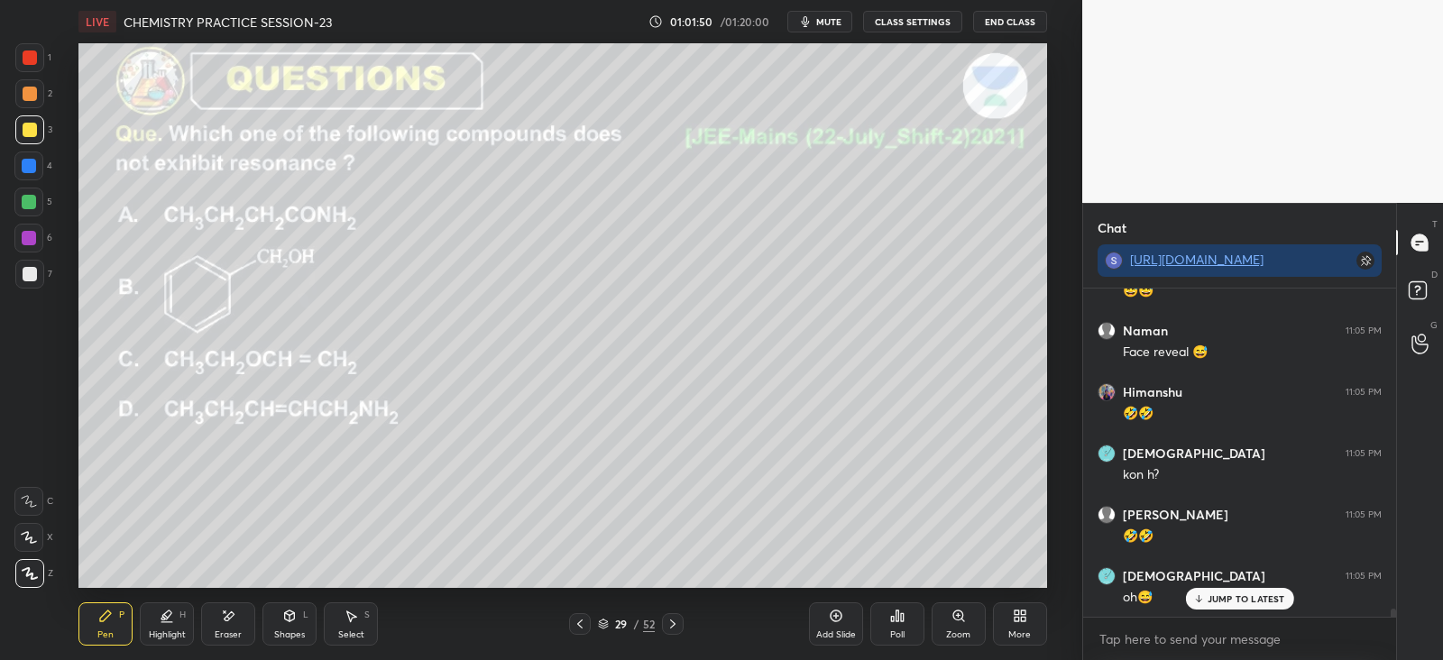
scroll to position [12647, 0]
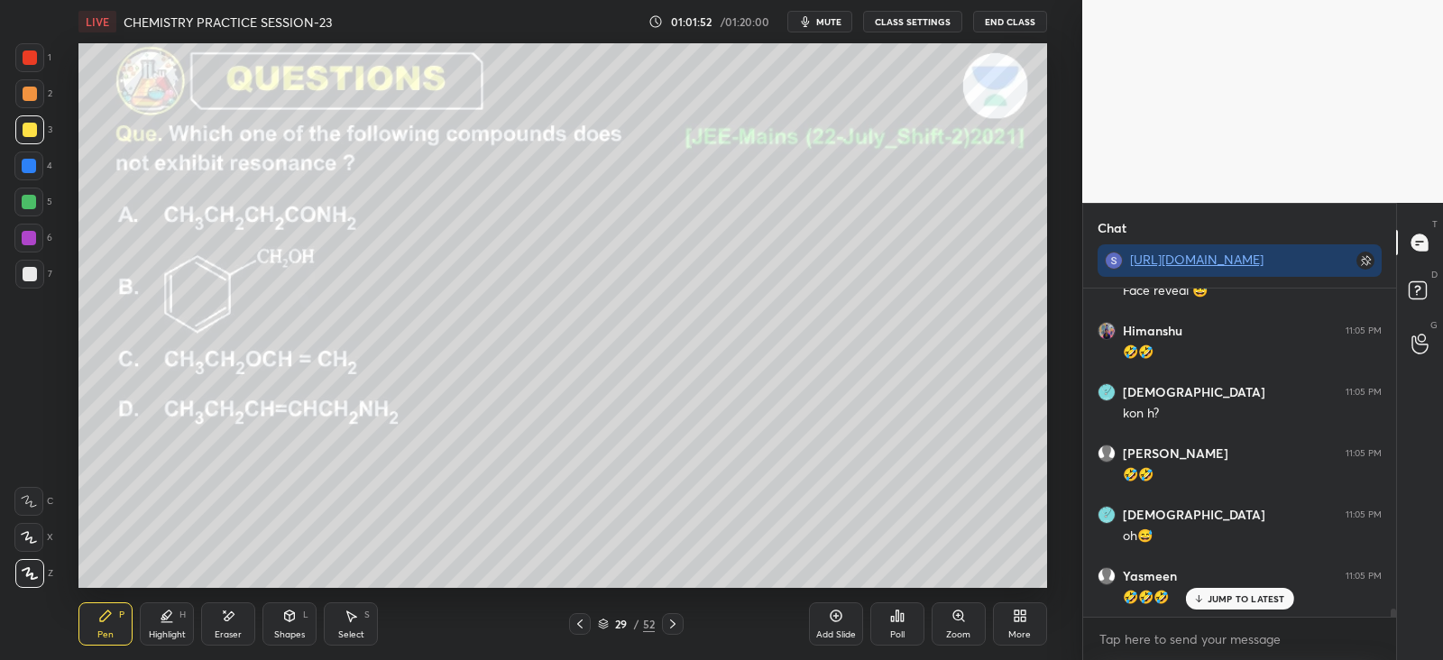
click at [897, 619] on icon at bounding box center [896, 615] width 3 height 11
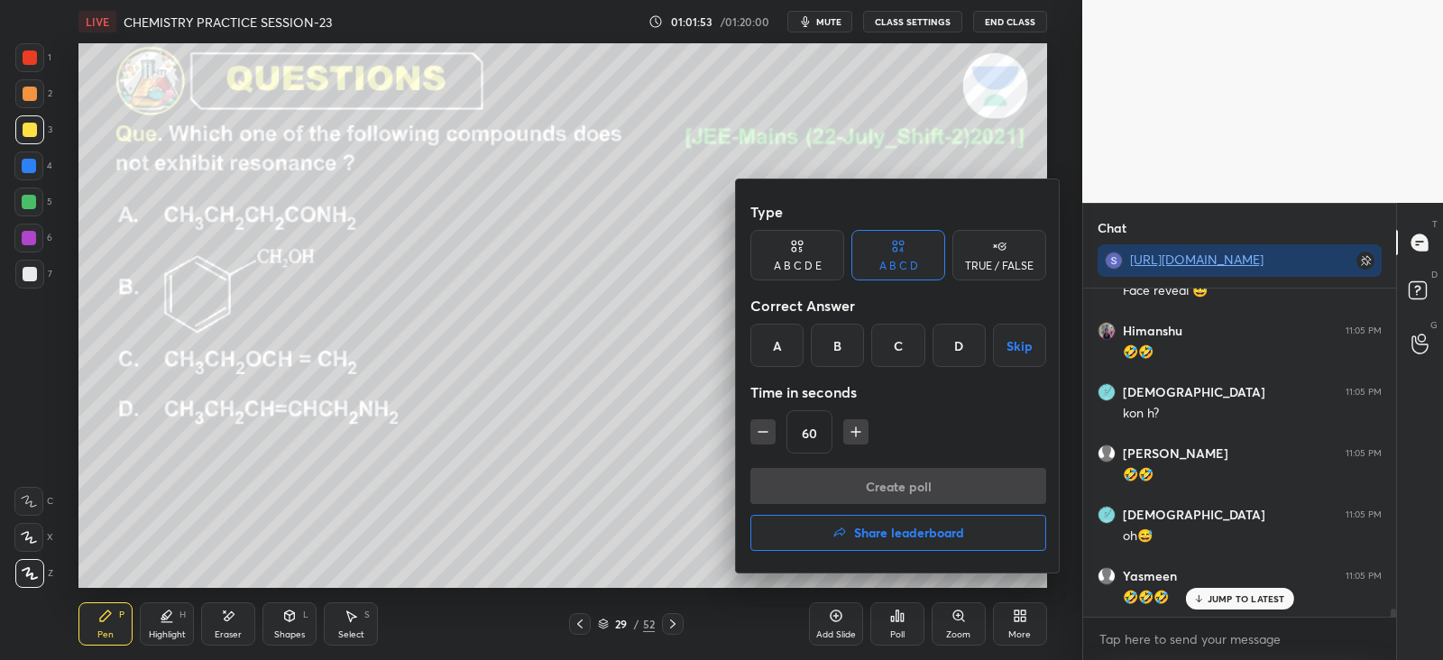
click at [953, 349] on div "D" at bounding box center [958, 345] width 53 height 43
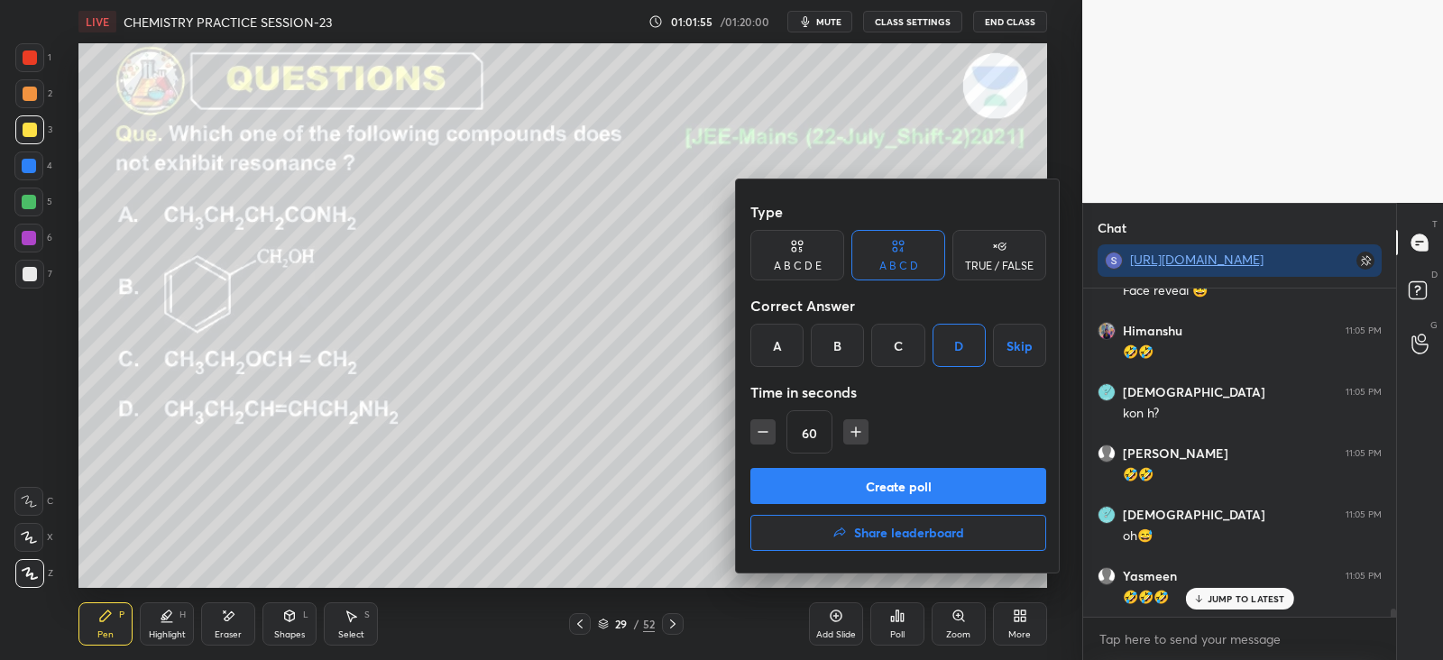
click at [940, 476] on button "Create poll" at bounding box center [898, 486] width 296 height 36
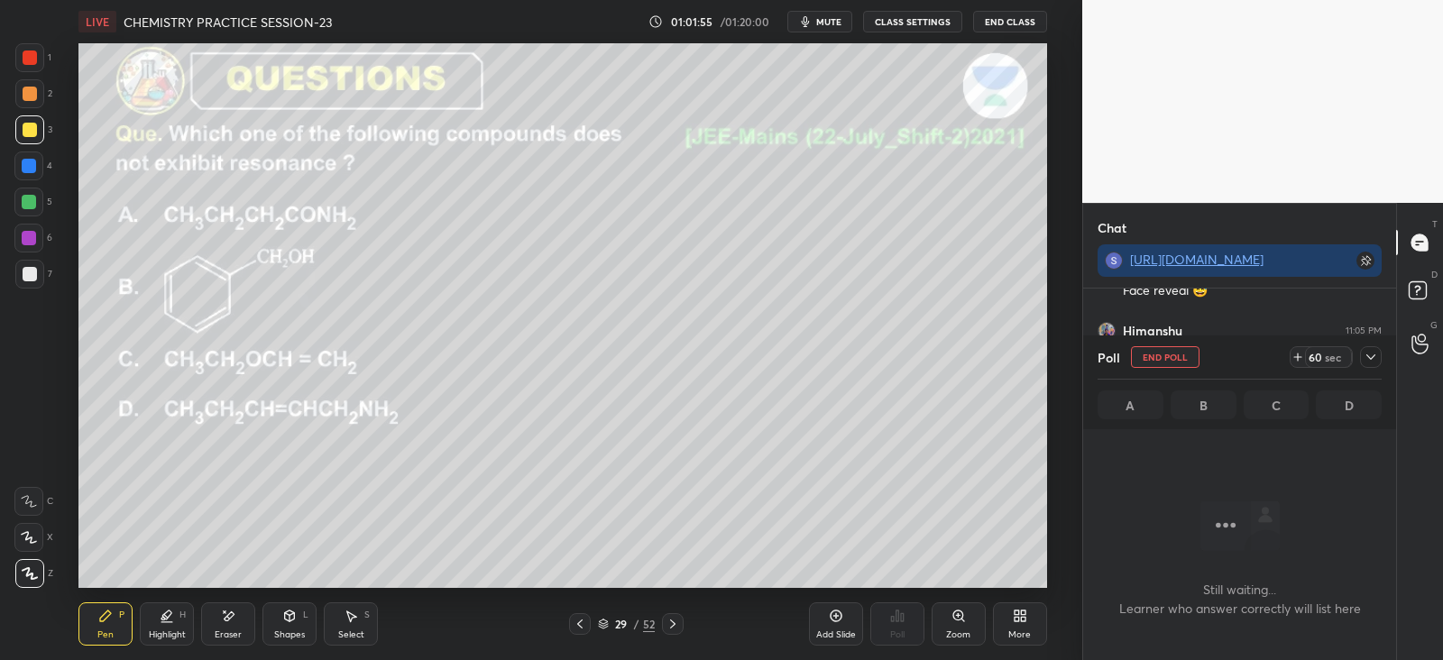
scroll to position [5, 5]
click at [1375, 356] on icon at bounding box center [1370, 357] width 14 height 14
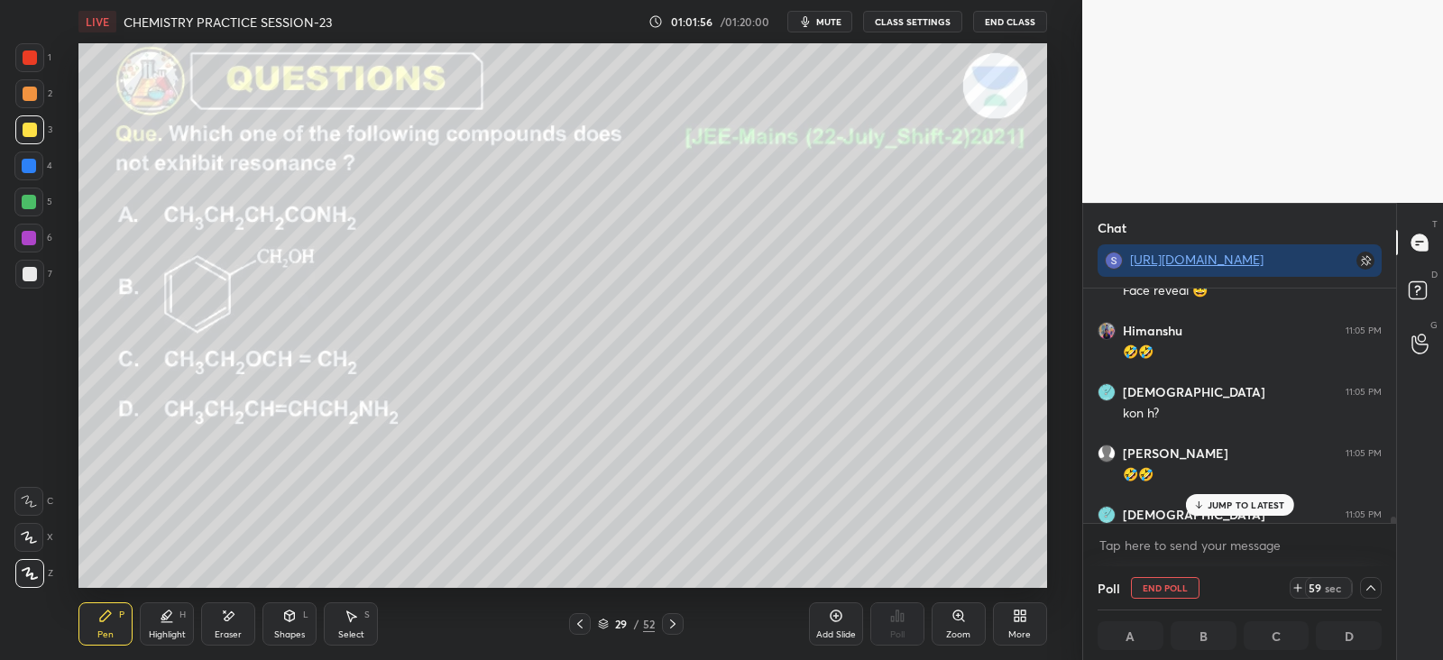
scroll to position [12741, 0]
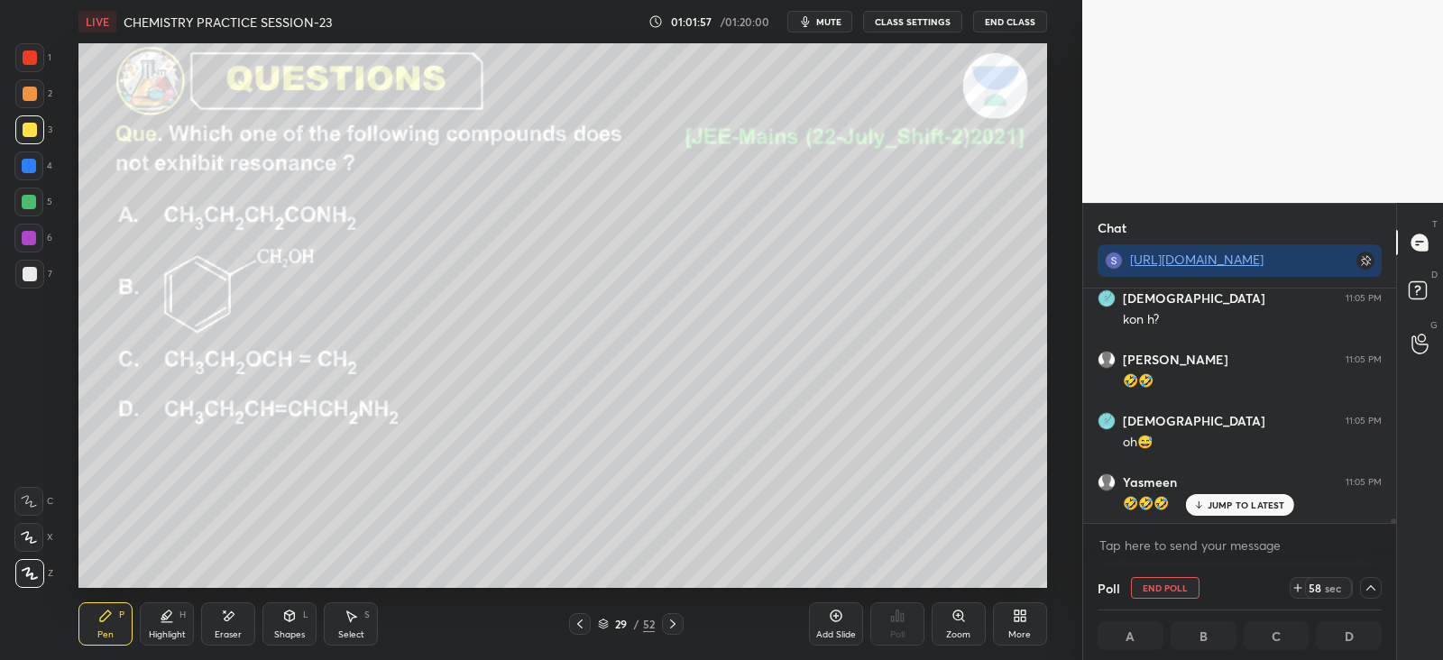
click at [820, 15] on span "mute" at bounding box center [828, 21] width 25 height 13
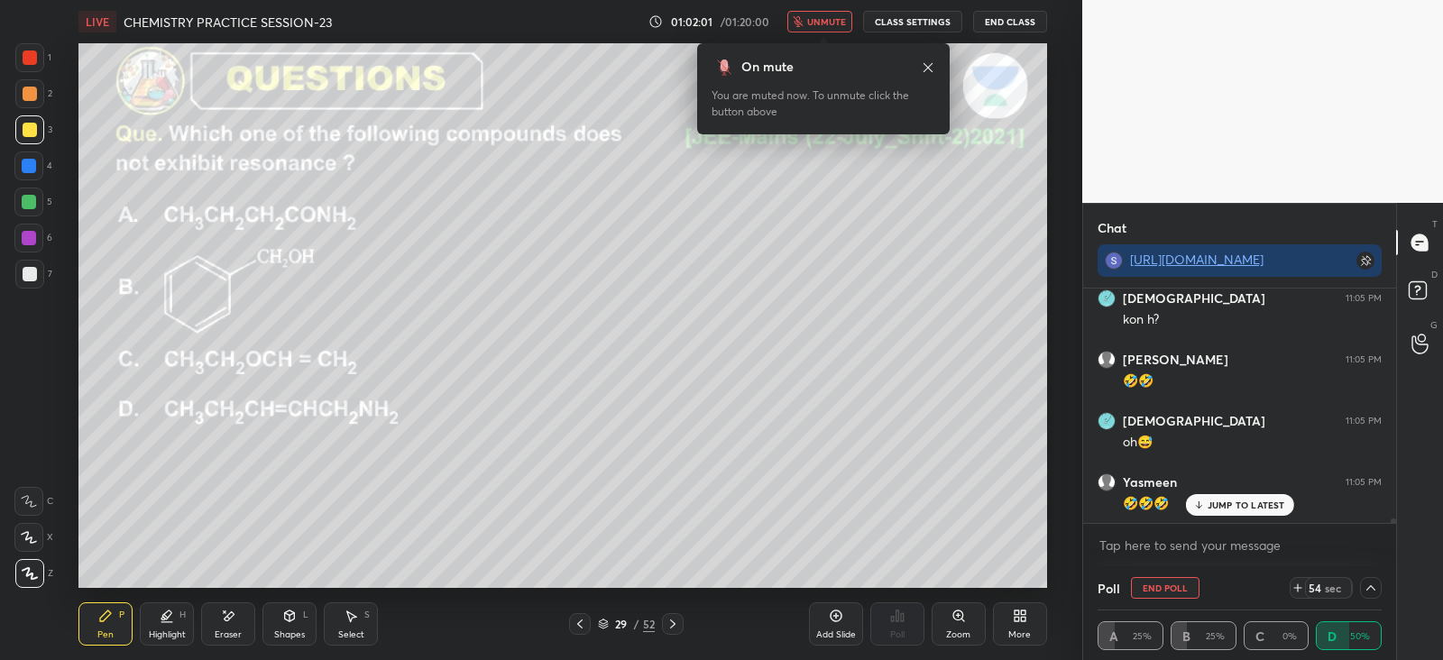
click at [815, 20] on span "unmute" at bounding box center [826, 21] width 39 height 13
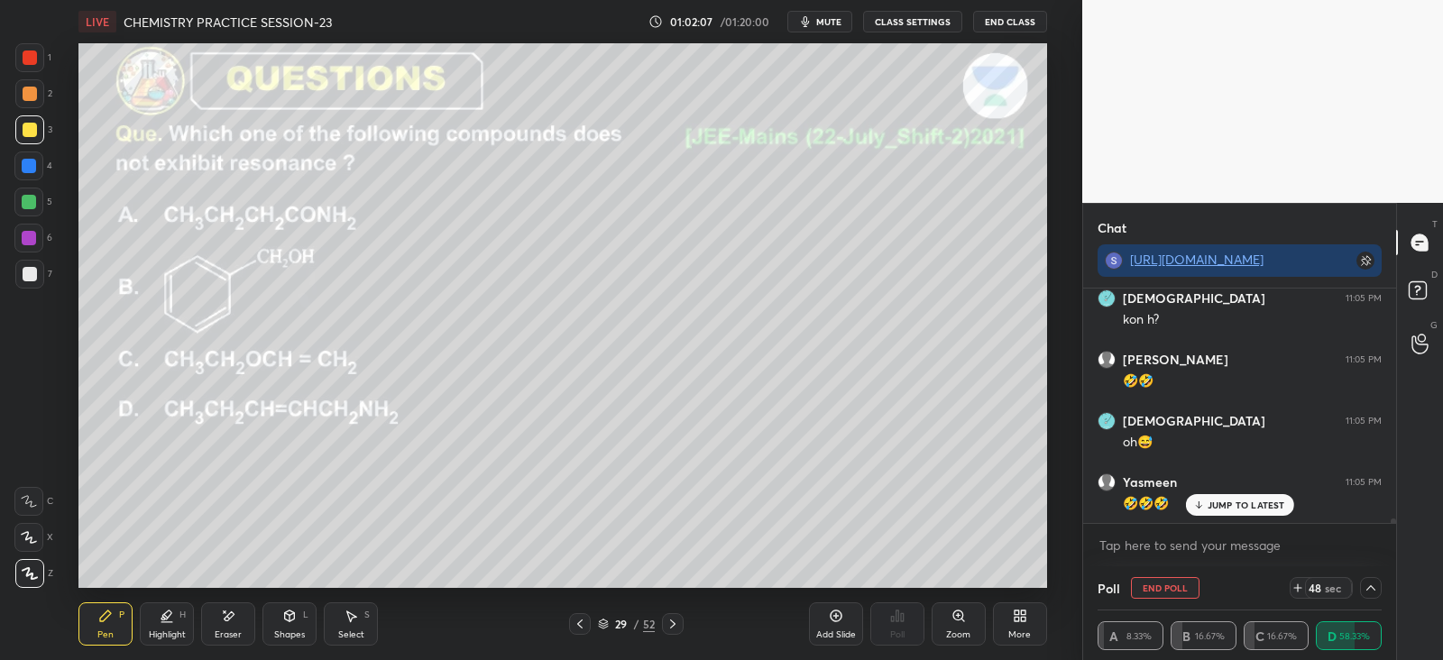
click at [25, 65] on div at bounding box center [29, 57] width 29 height 29
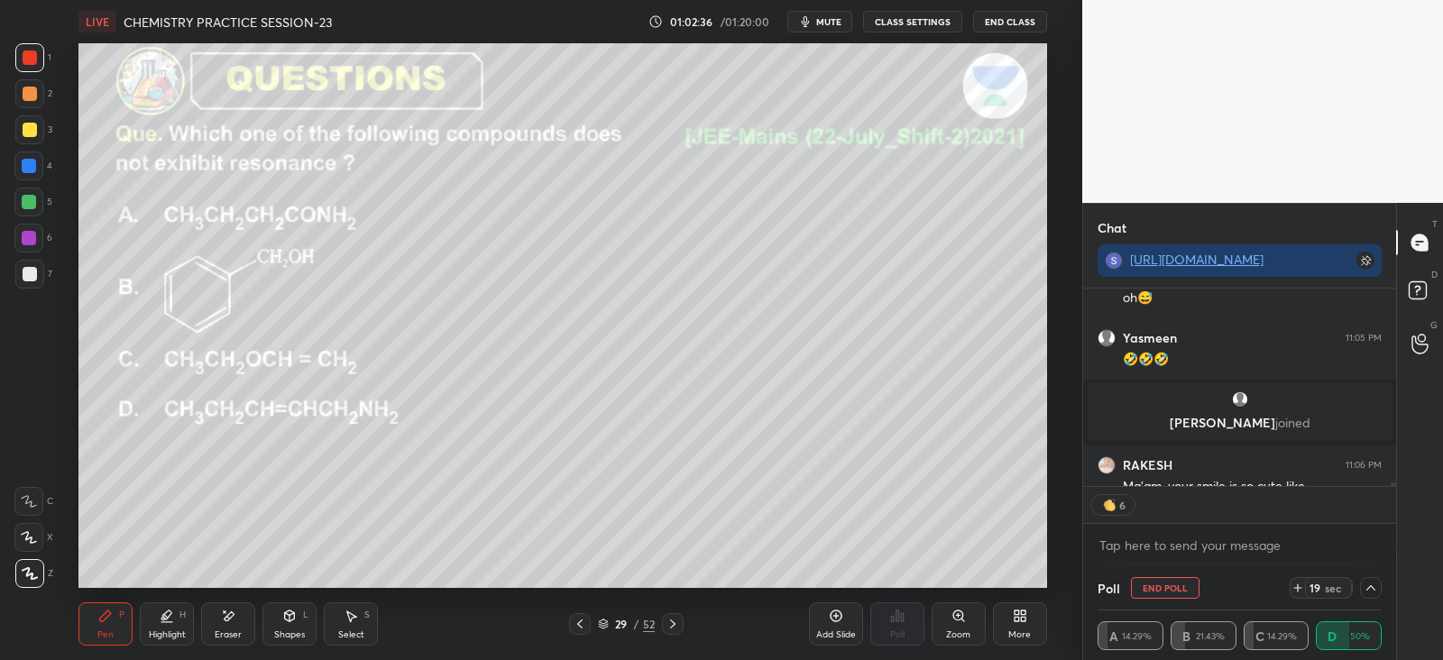
scroll to position [12921, 0]
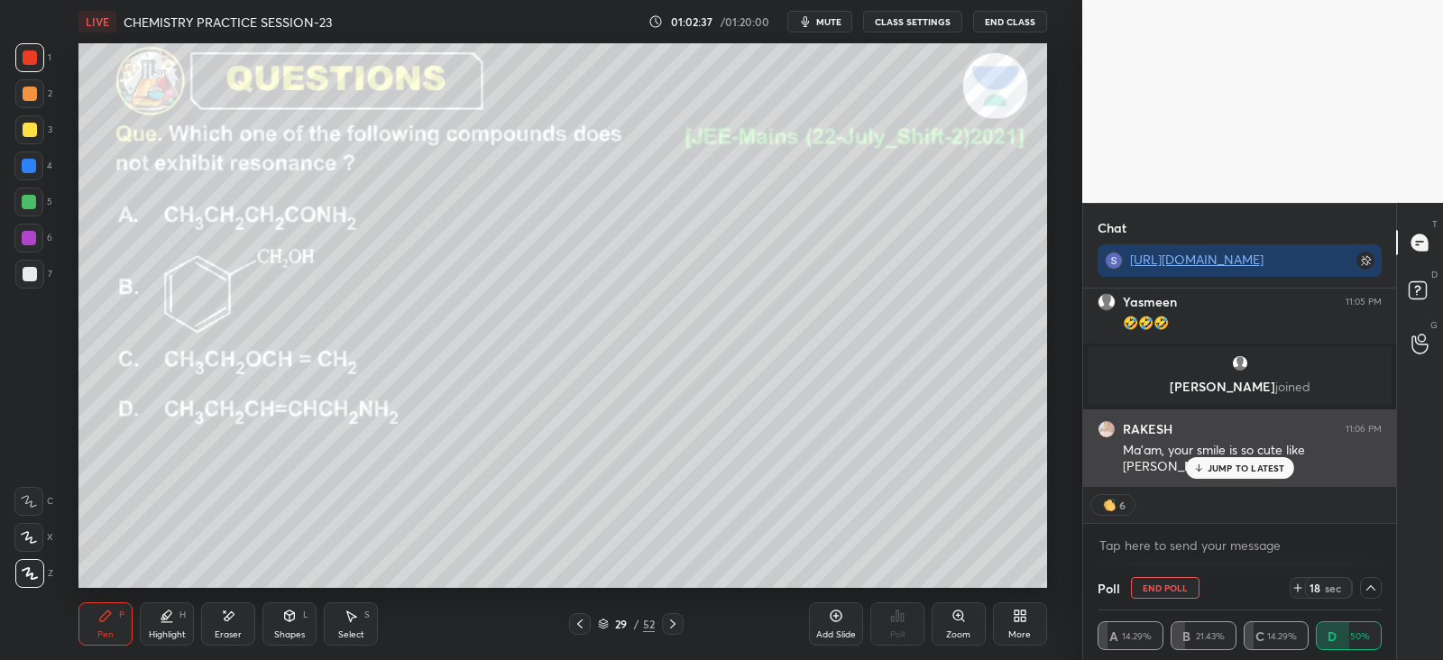
click at [1222, 468] on p "JUMP TO LATEST" at bounding box center [1246, 468] width 78 height 11
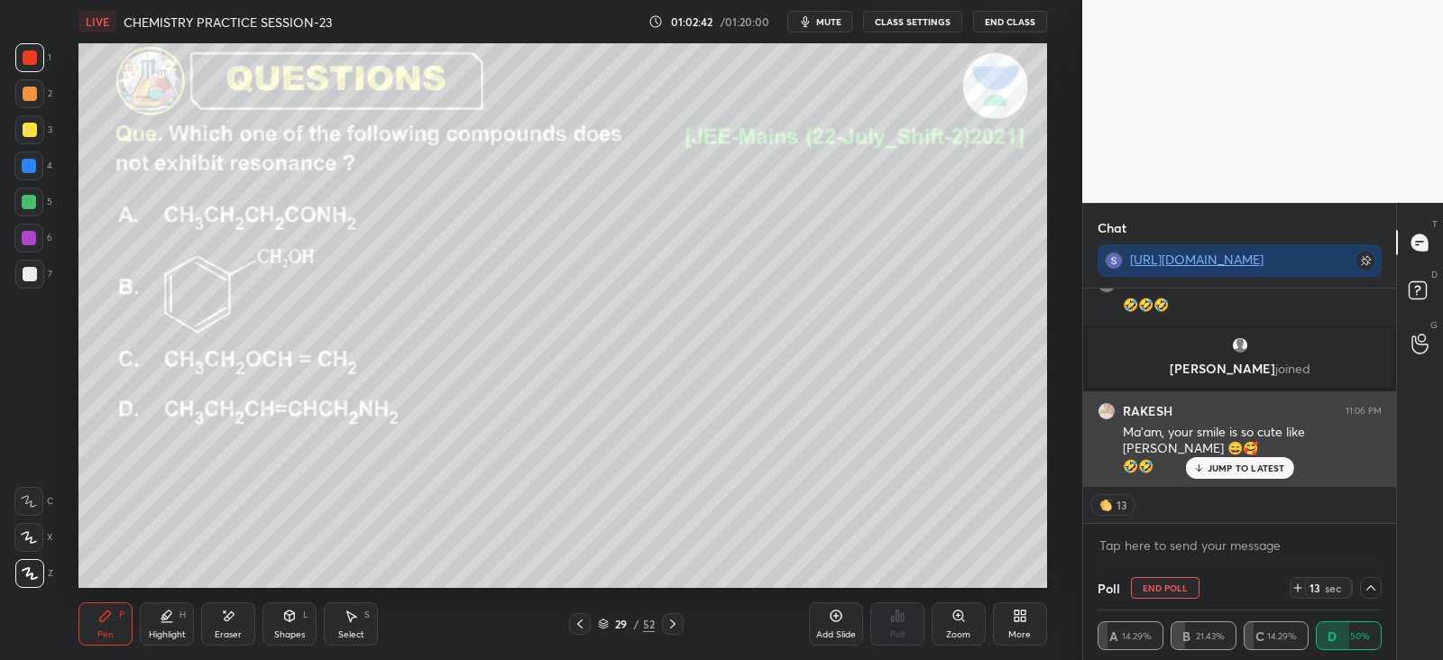
click at [1229, 475] on div "JUMP TO LATEST" at bounding box center [1239, 468] width 108 height 22
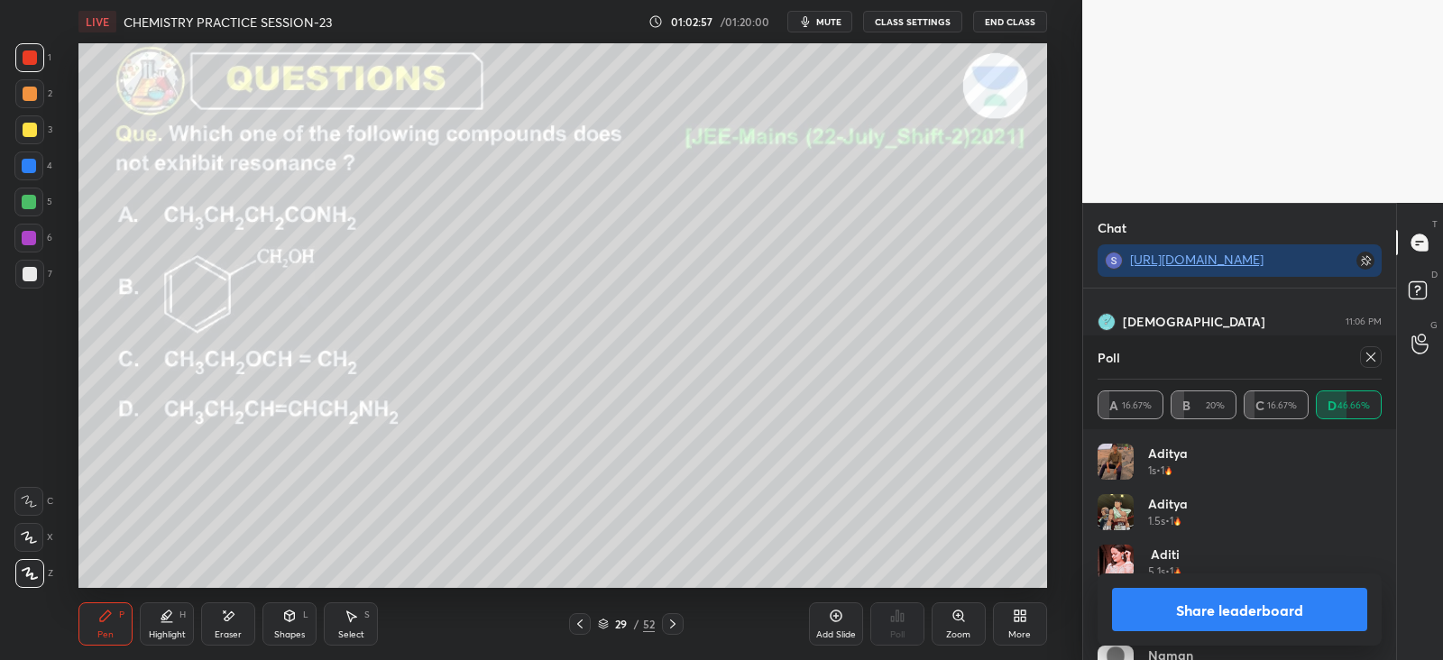
scroll to position [13087, 0]
click at [1371, 363] on icon at bounding box center [1370, 357] width 14 height 14
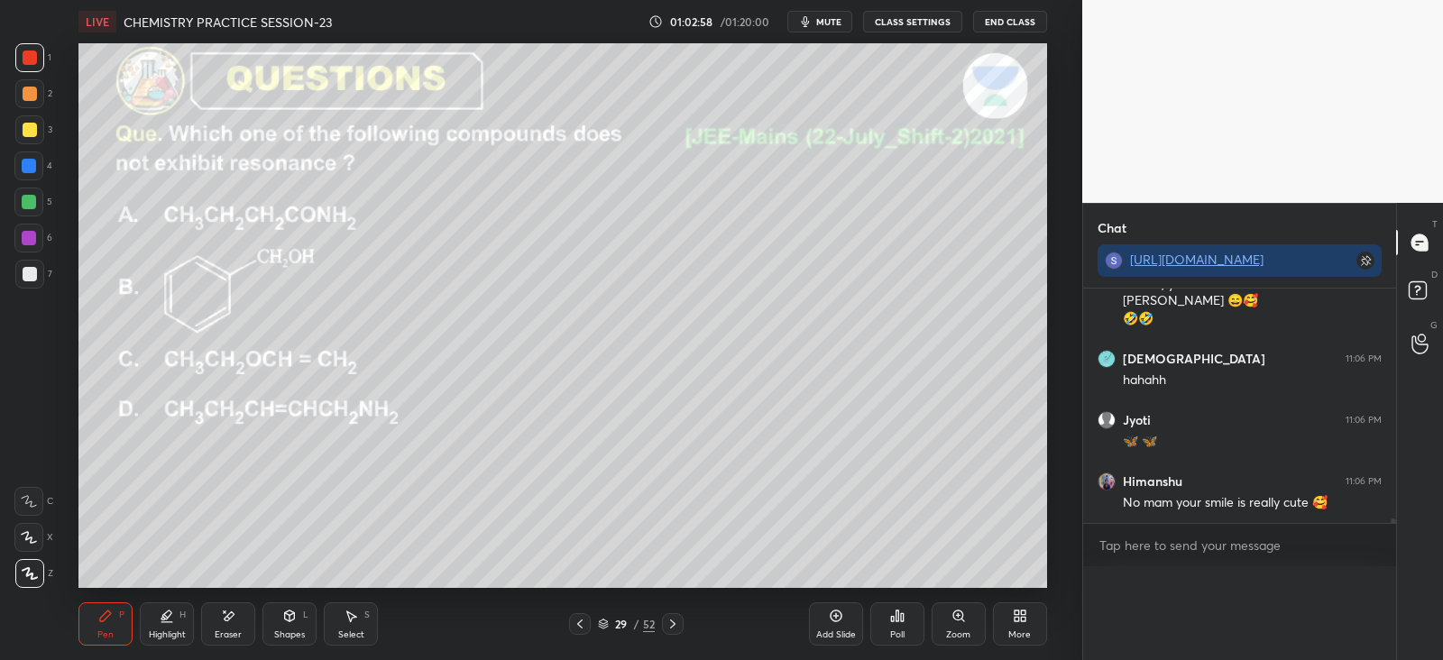
scroll to position [5, 5]
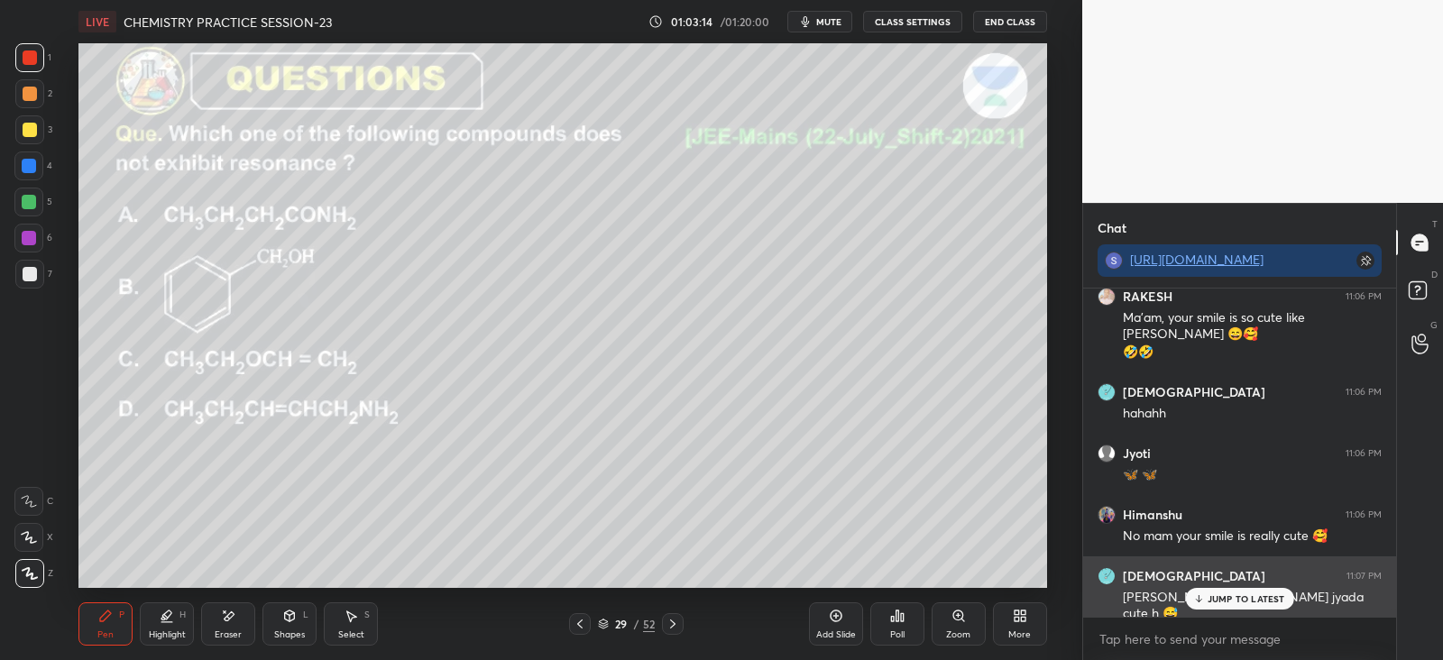
click at [1241, 601] on p "JUMP TO LATEST" at bounding box center [1246, 598] width 78 height 11
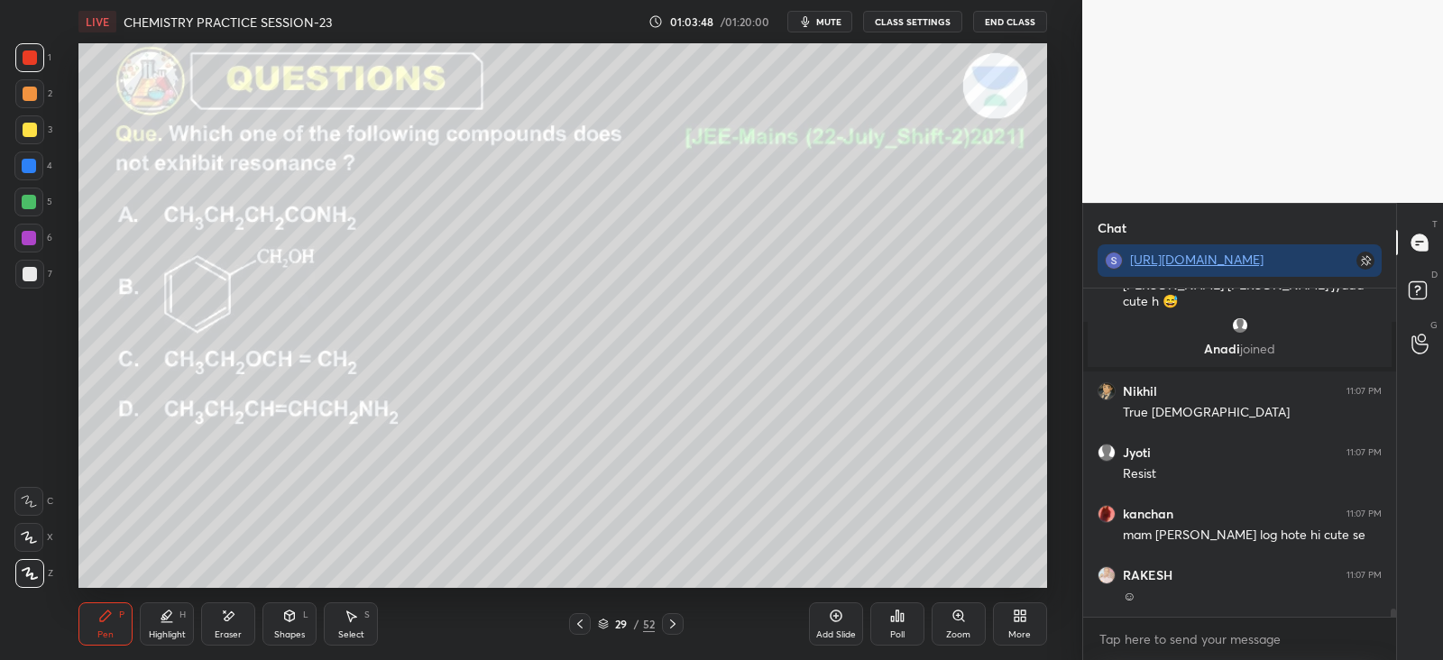
click at [222, 620] on icon at bounding box center [228, 616] width 14 height 15
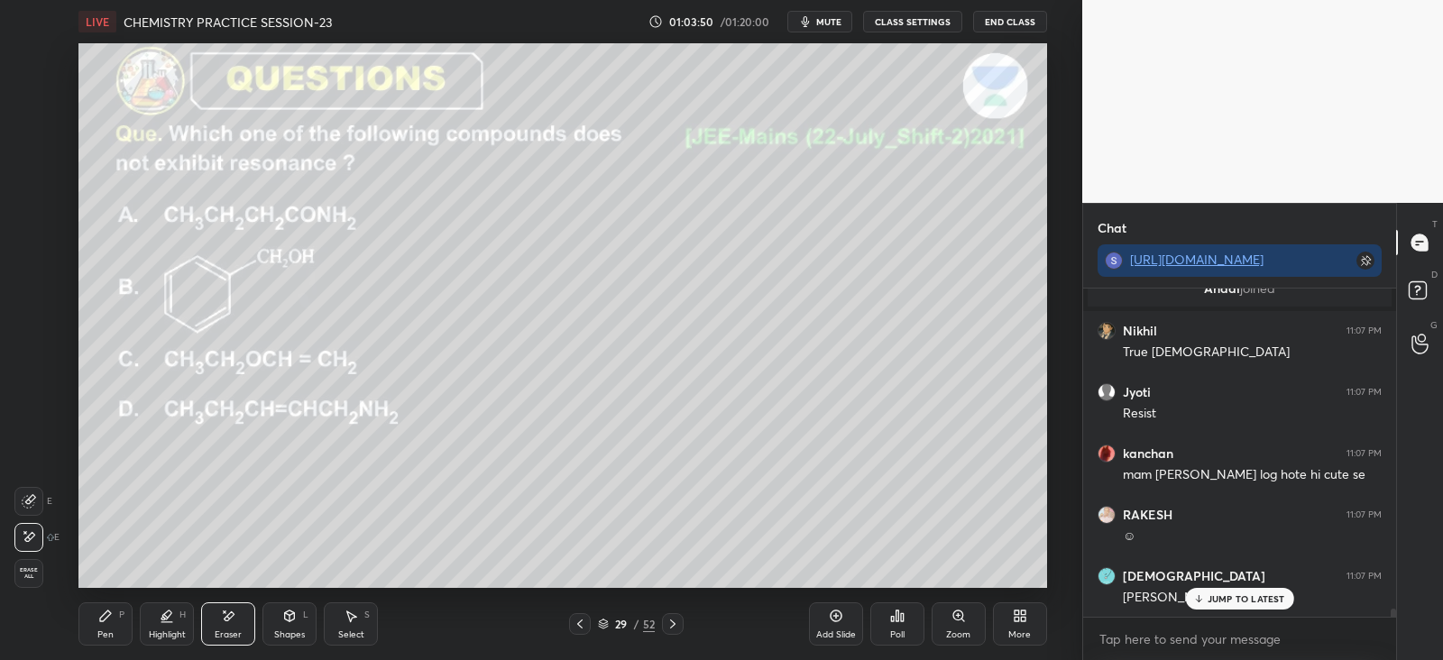
click at [137, 619] on div "Pen P Highlight H Eraser Shapes L Select S" at bounding box center [260, 623] width 365 height 43
click at [108, 630] on div "Pen" at bounding box center [105, 634] width 16 height 9
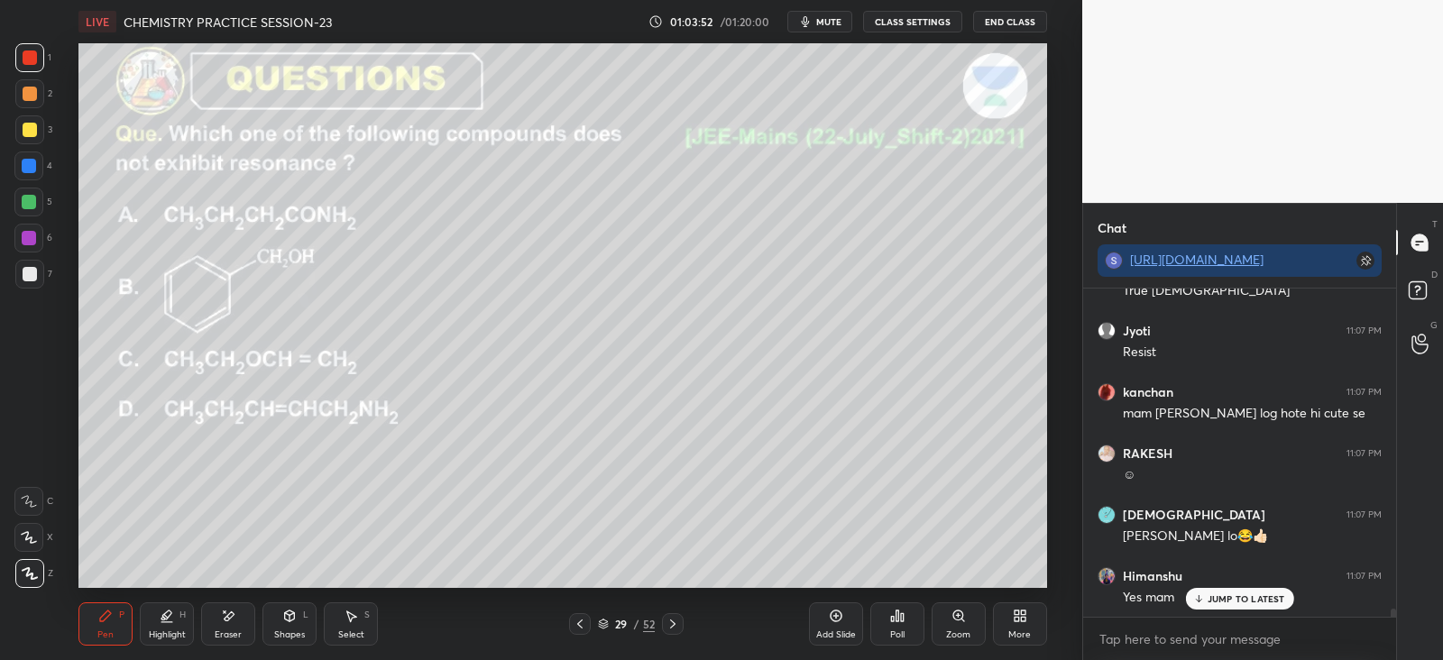
click at [1207, 592] on div "JUMP TO LATEST" at bounding box center [1239, 599] width 108 height 22
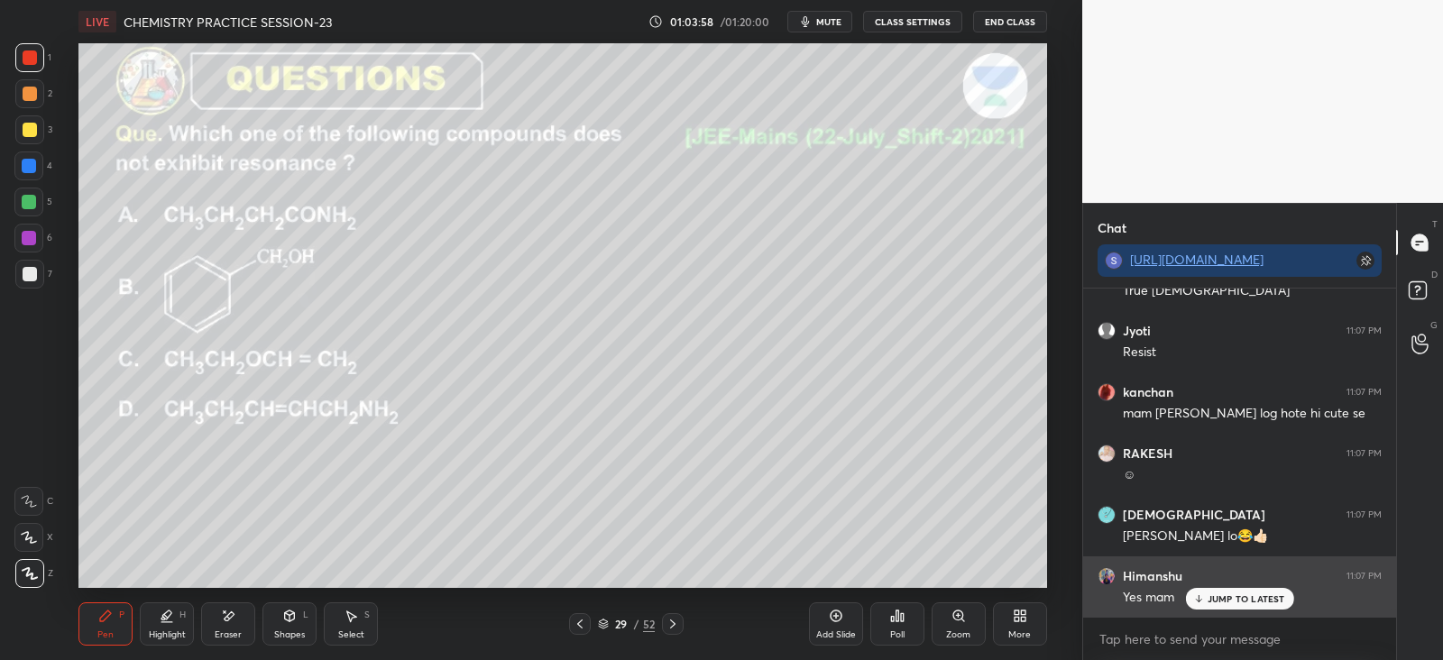
scroll to position [13073, 0]
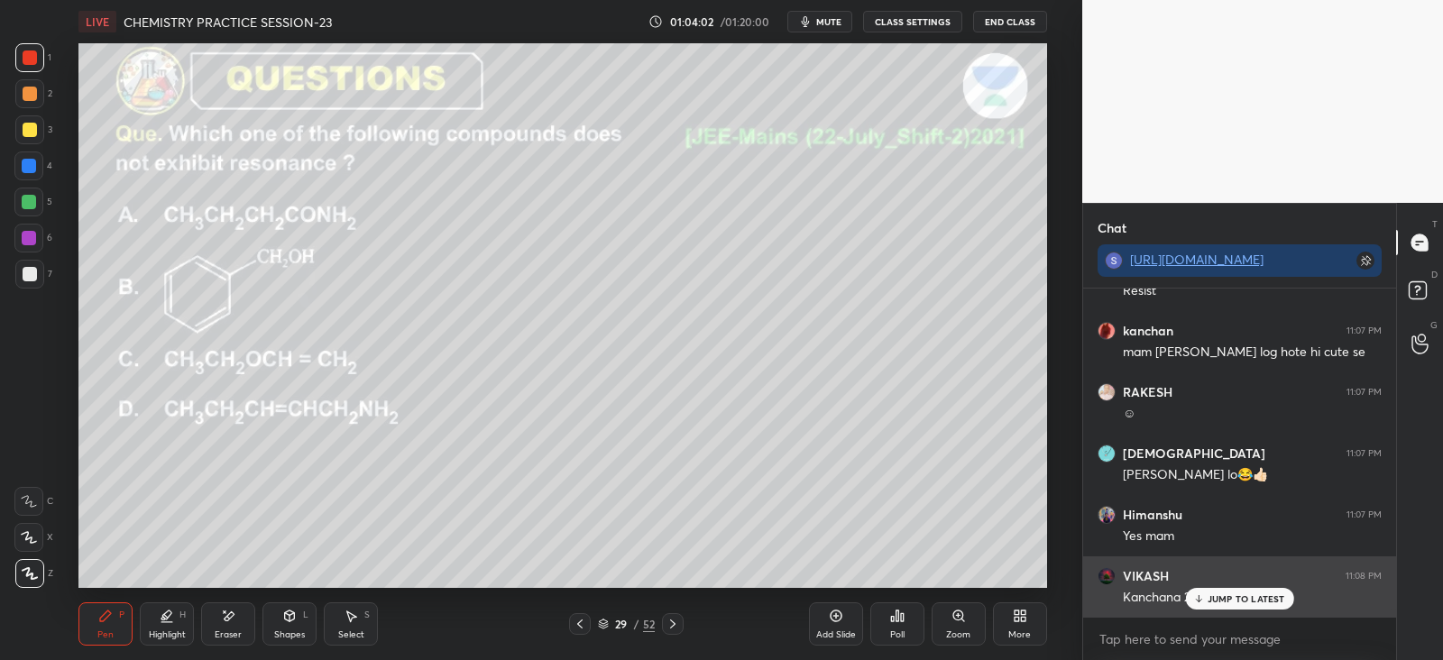
click at [1207, 596] on div "JUMP TO LATEST" at bounding box center [1239, 599] width 108 height 22
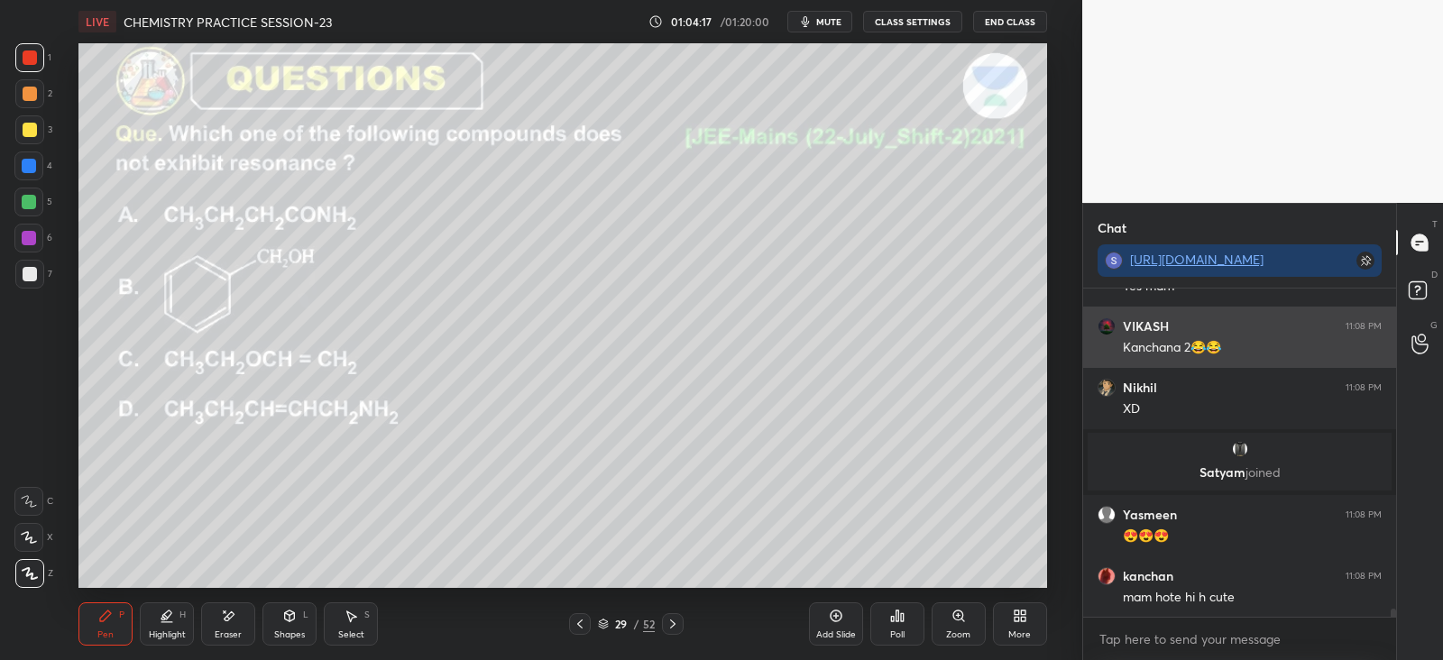
scroll to position [13242, 0]
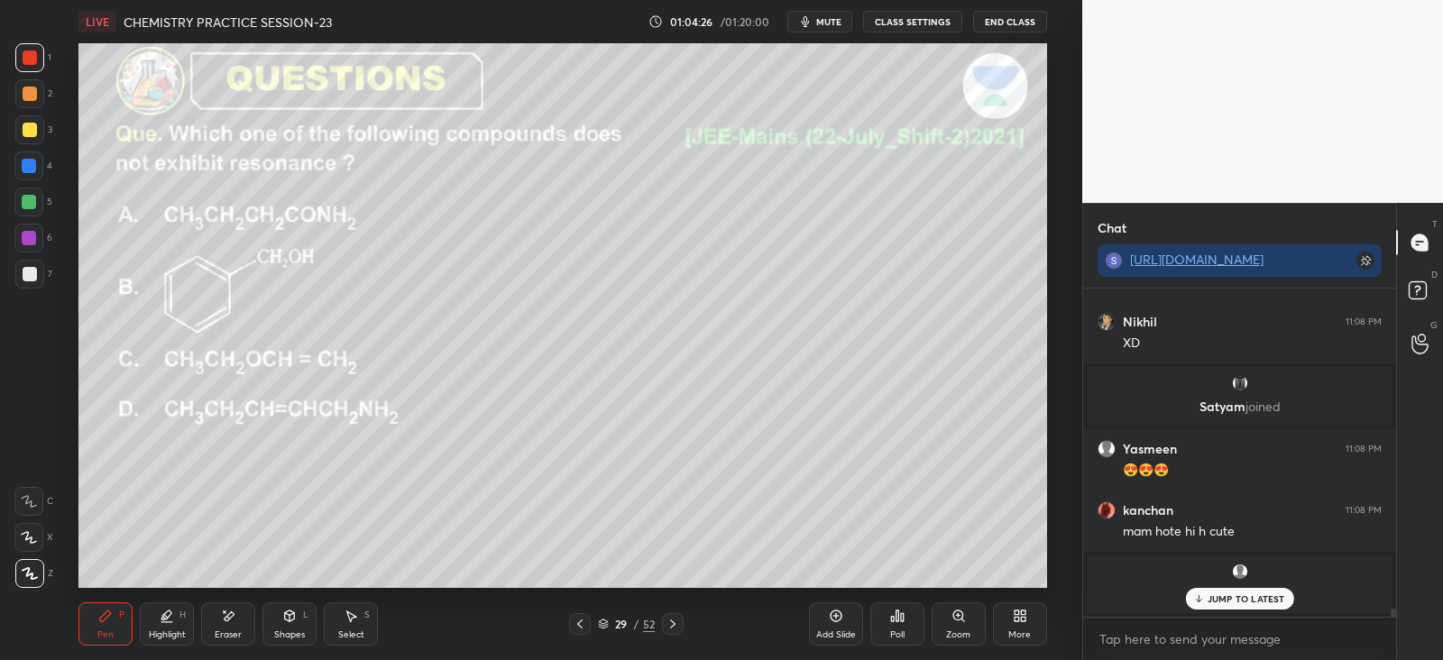
click at [681, 621] on div at bounding box center [673, 624] width 22 height 22
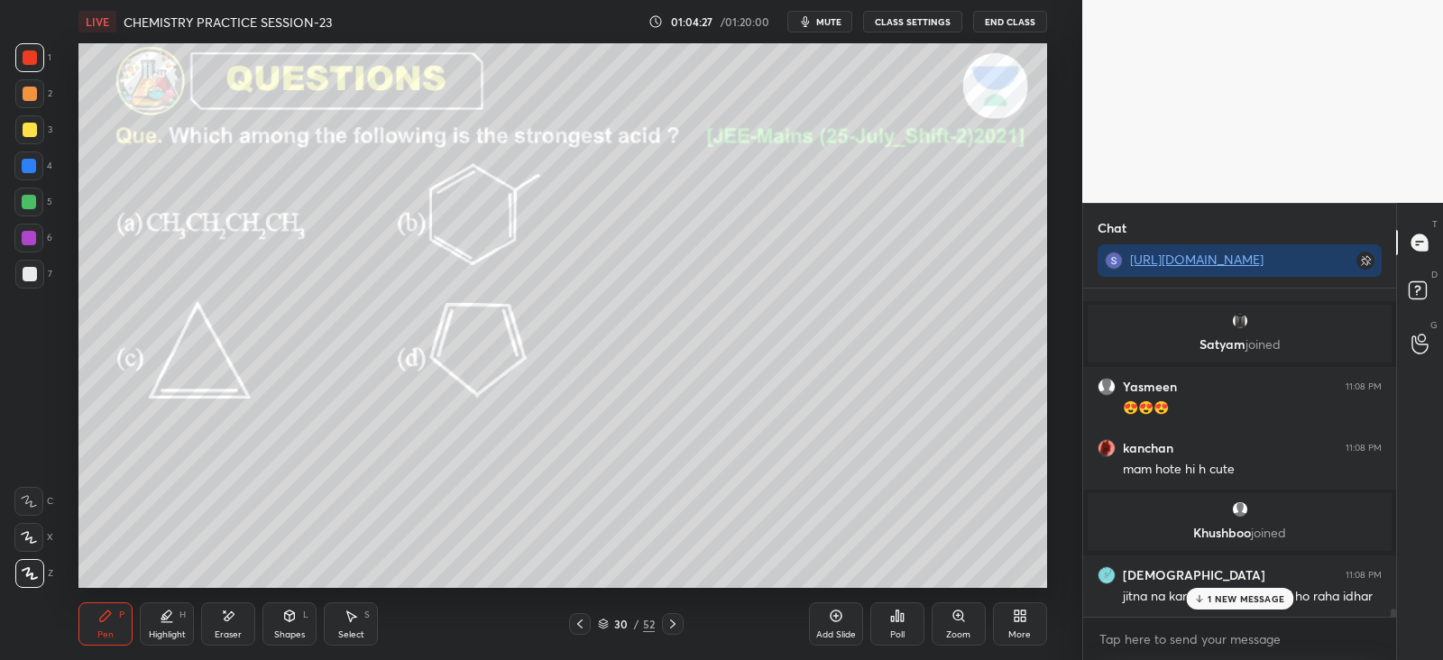
scroll to position [13216, 0]
click at [924, 620] on div "Add Slide Poll Zoom More" at bounding box center [928, 624] width 238 height 101
click at [902, 617] on icon at bounding box center [902, 617] width 3 height 8
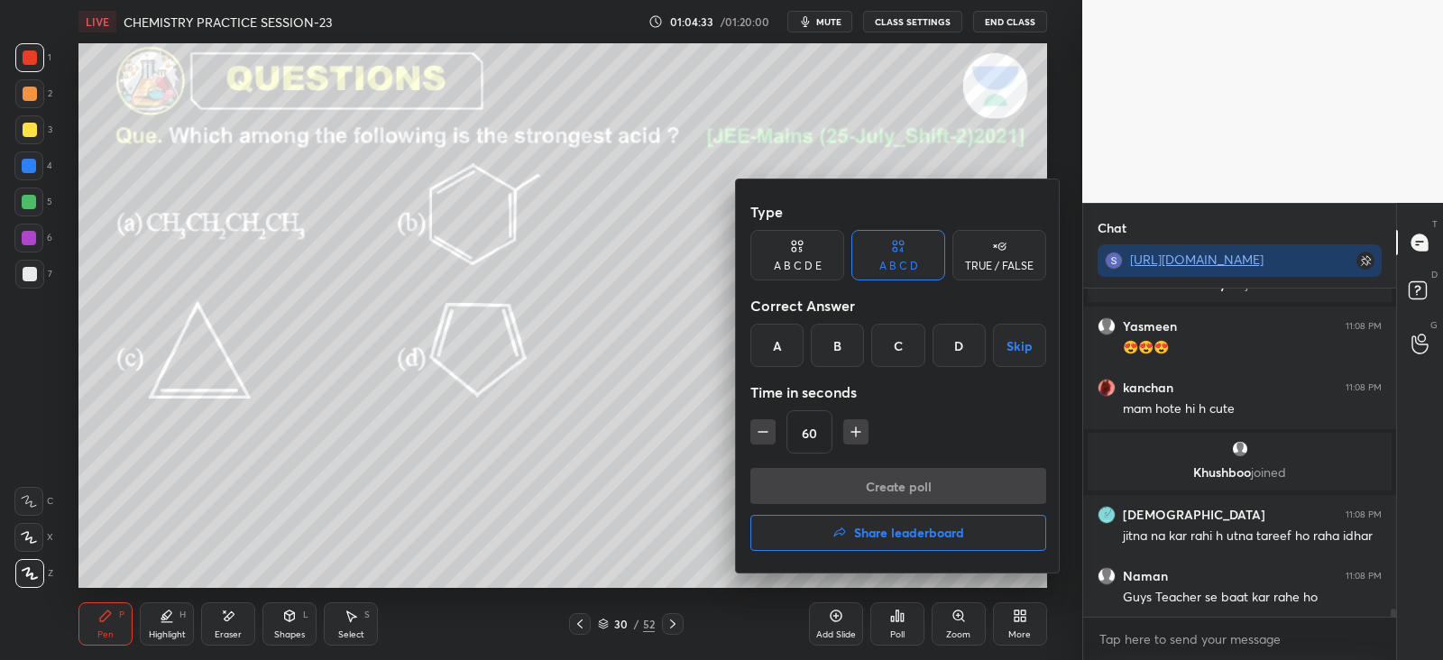
scroll to position [13343, 0]
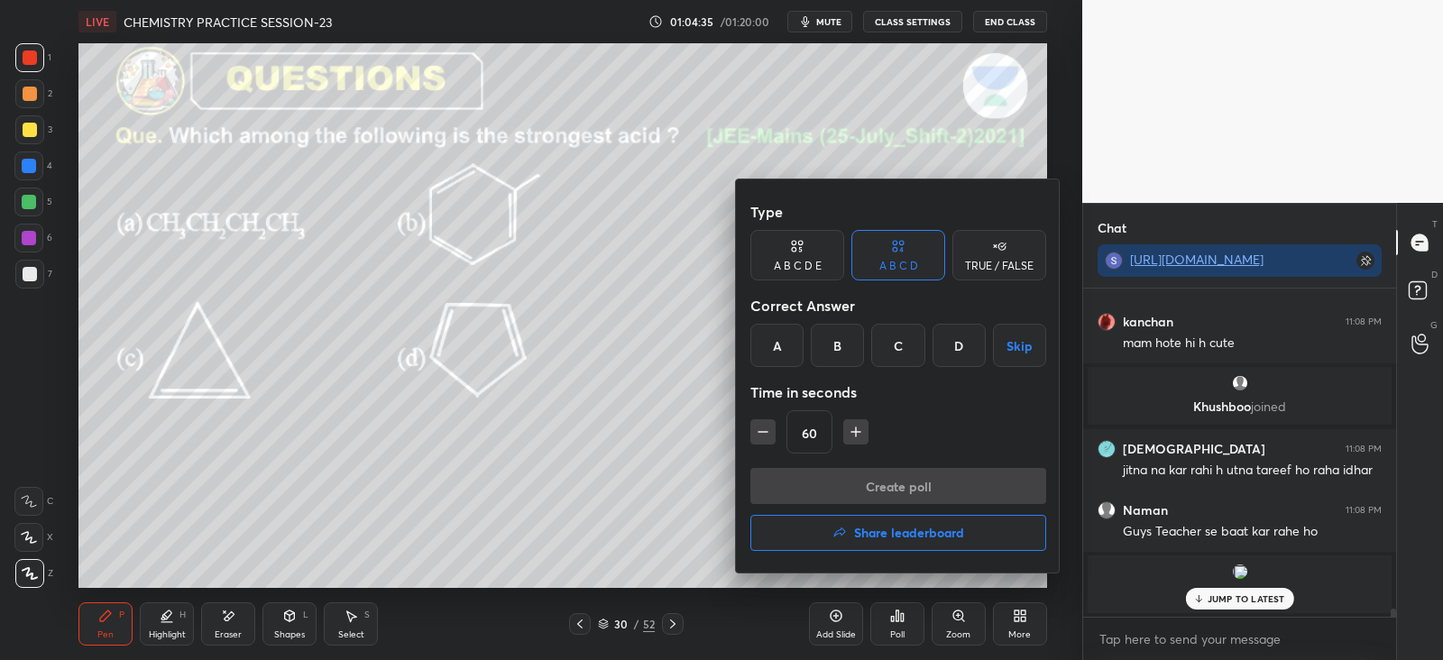
click at [957, 340] on div "D" at bounding box center [958, 345] width 53 height 43
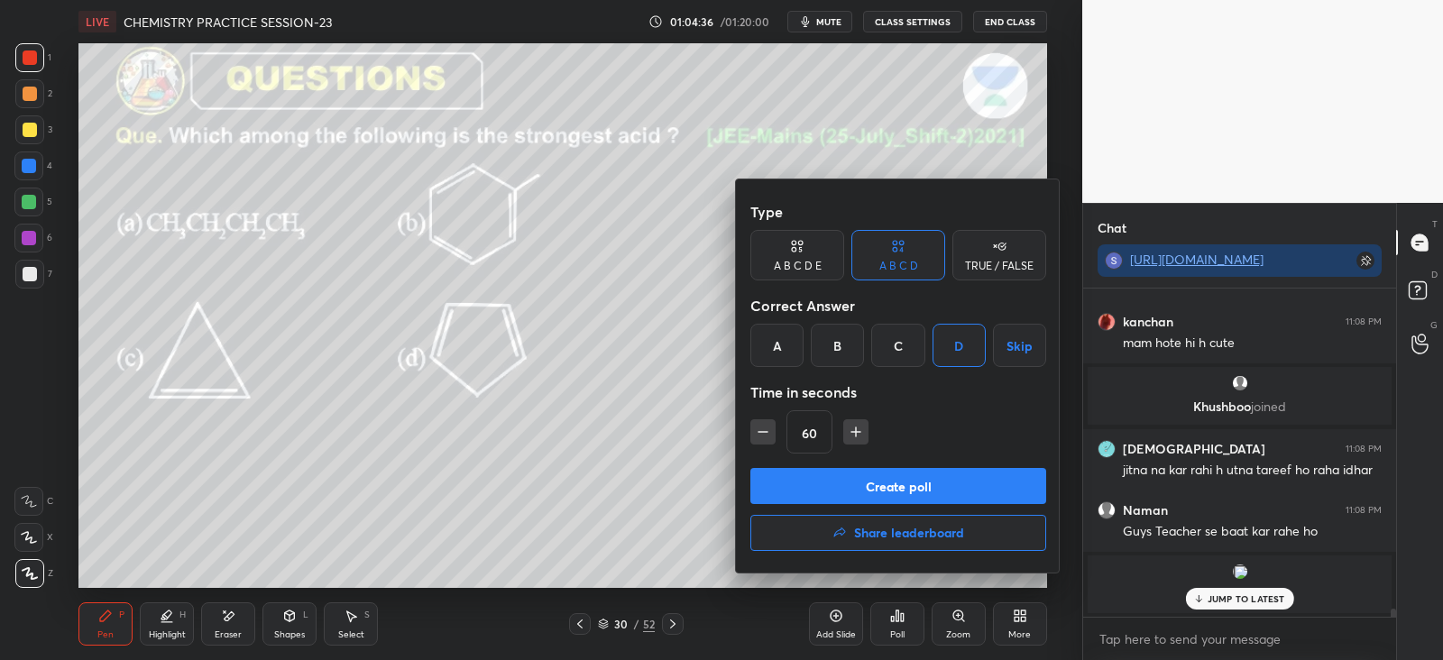
click at [911, 480] on button "Create poll" at bounding box center [898, 486] width 296 height 36
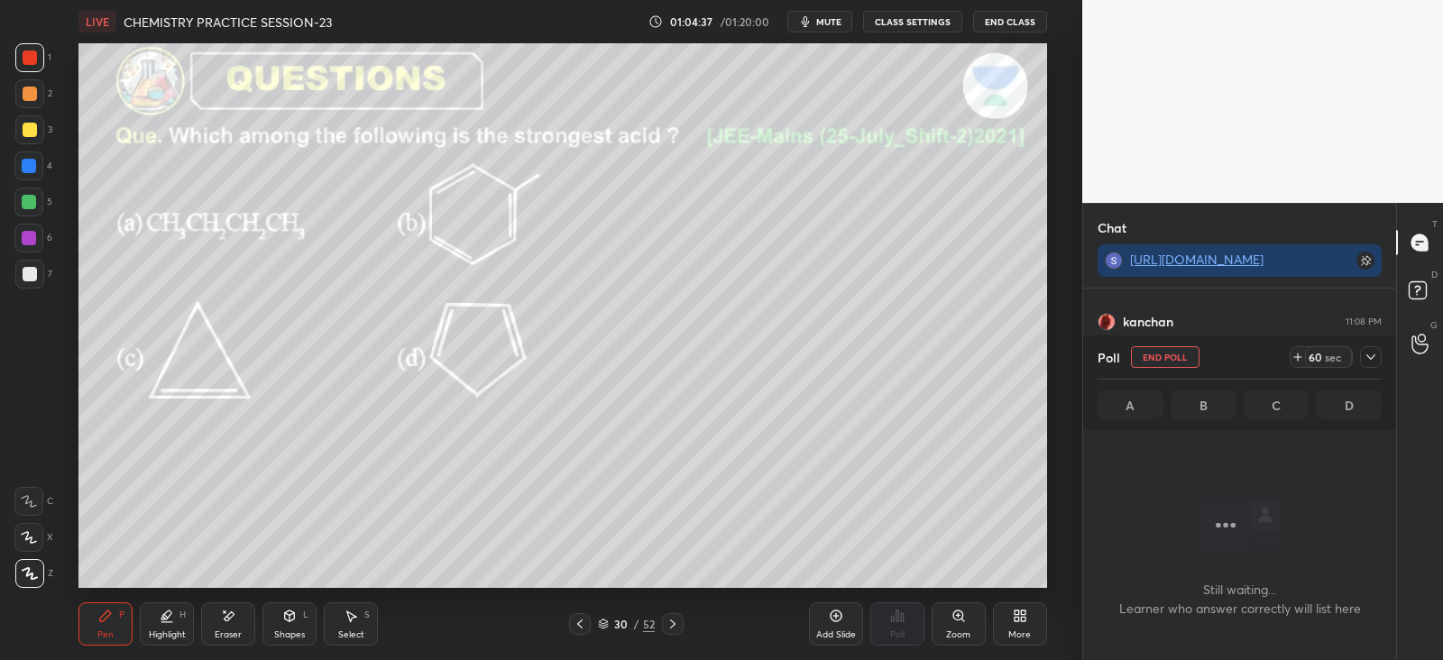
scroll to position [5, 5]
click at [1364, 353] on icon at bounding box center [1370, 357] width 14 height 14
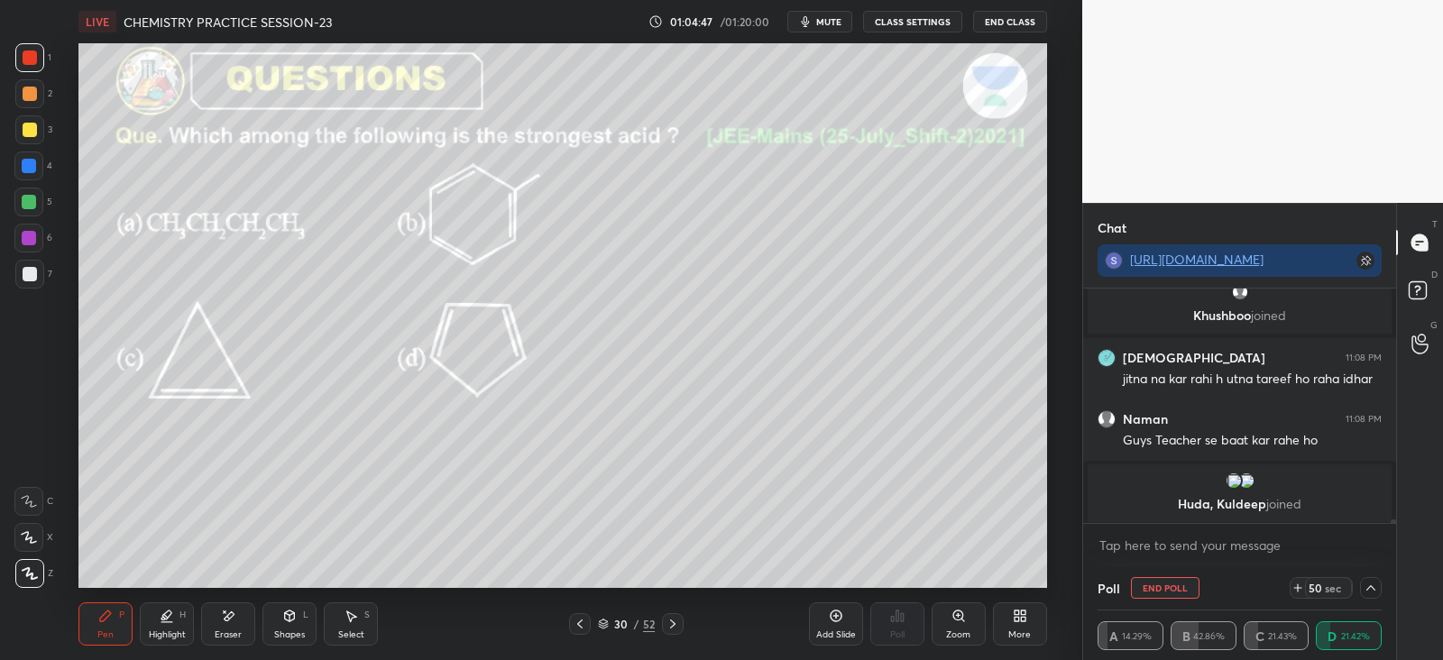
scroll to position [13498, 0]
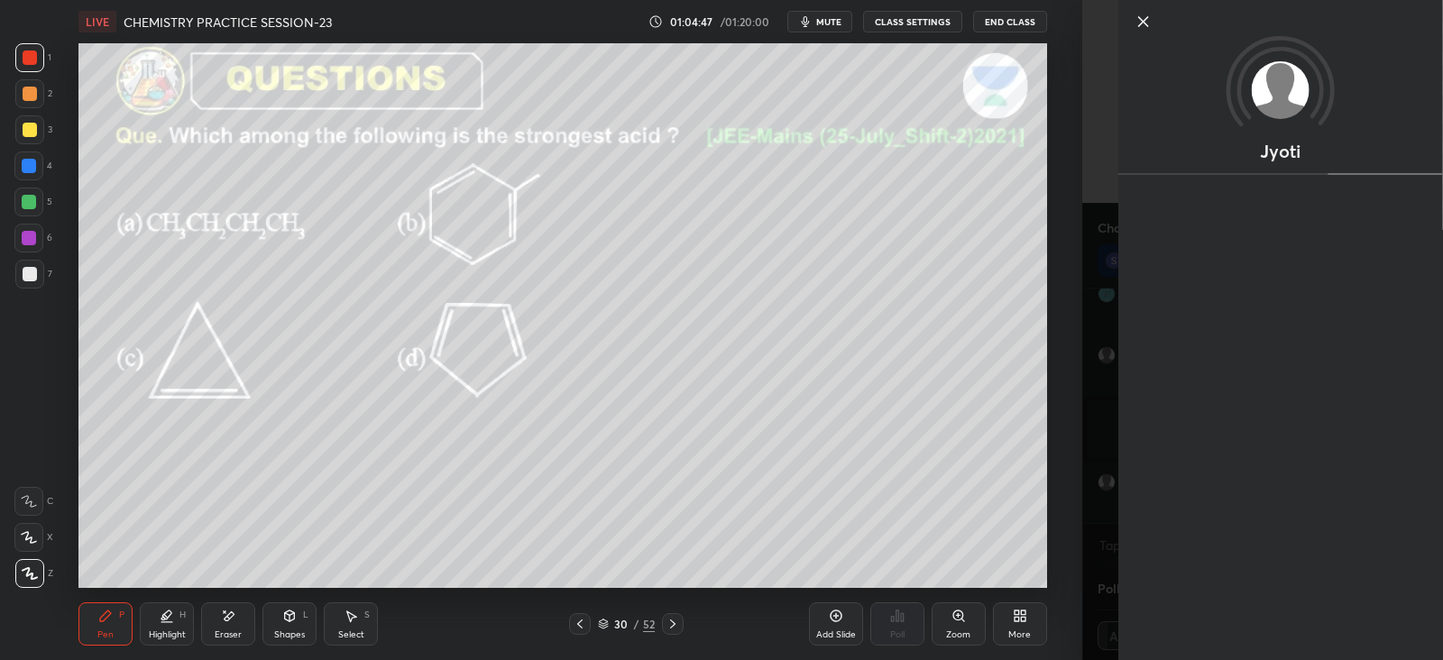
click at [1107, 470] on div "Jyoti" at bounding box center [1262, 330] width 361 height 660
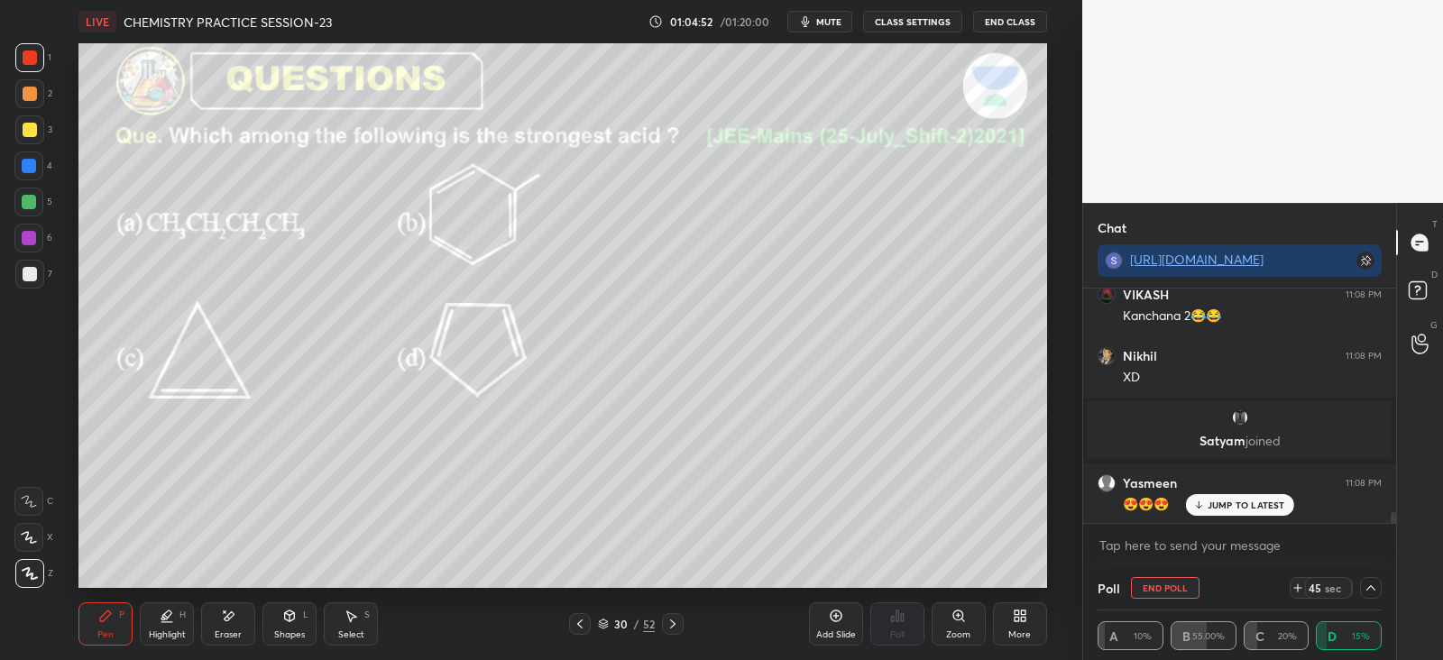
scroll to position [13116, 0]
click at [1216, 504] on p "1 NEW MESSAGE" at bounding box center [1245, 505] width 77 height 11
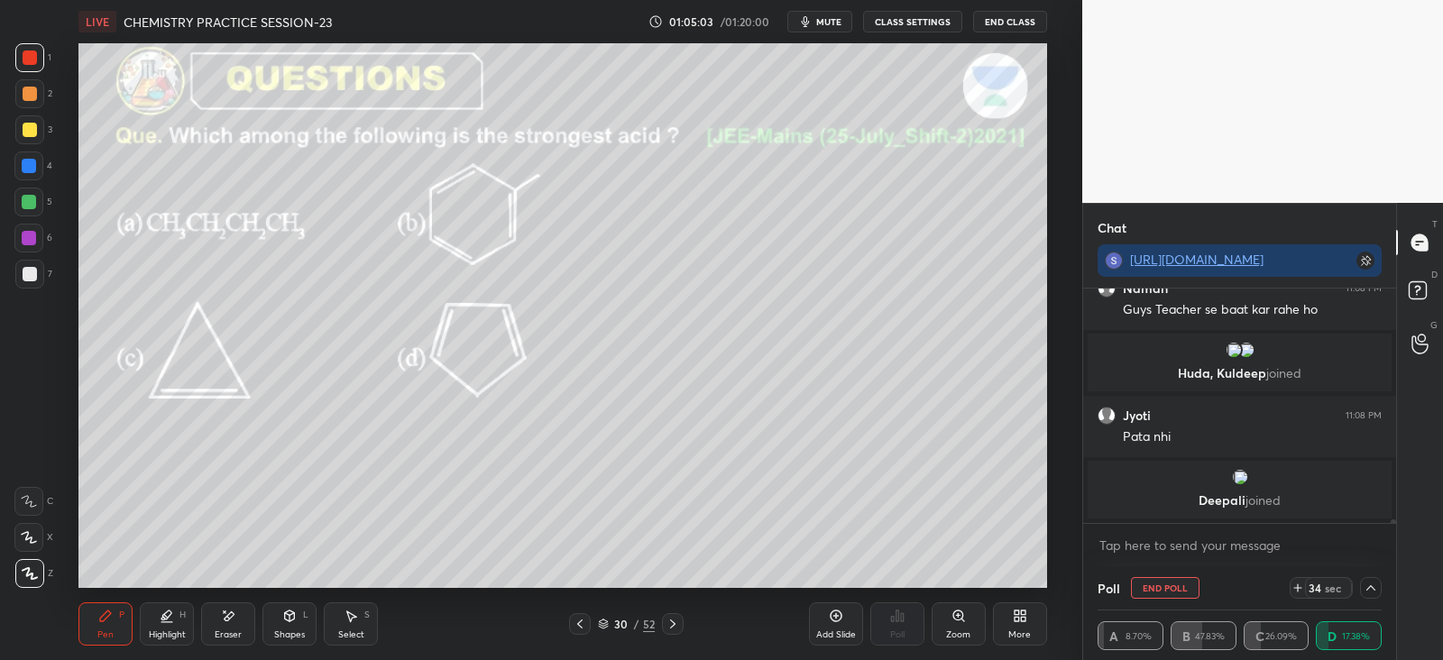
click at [24, 128] on div at bounding box center [30, 130] width 14 height 14
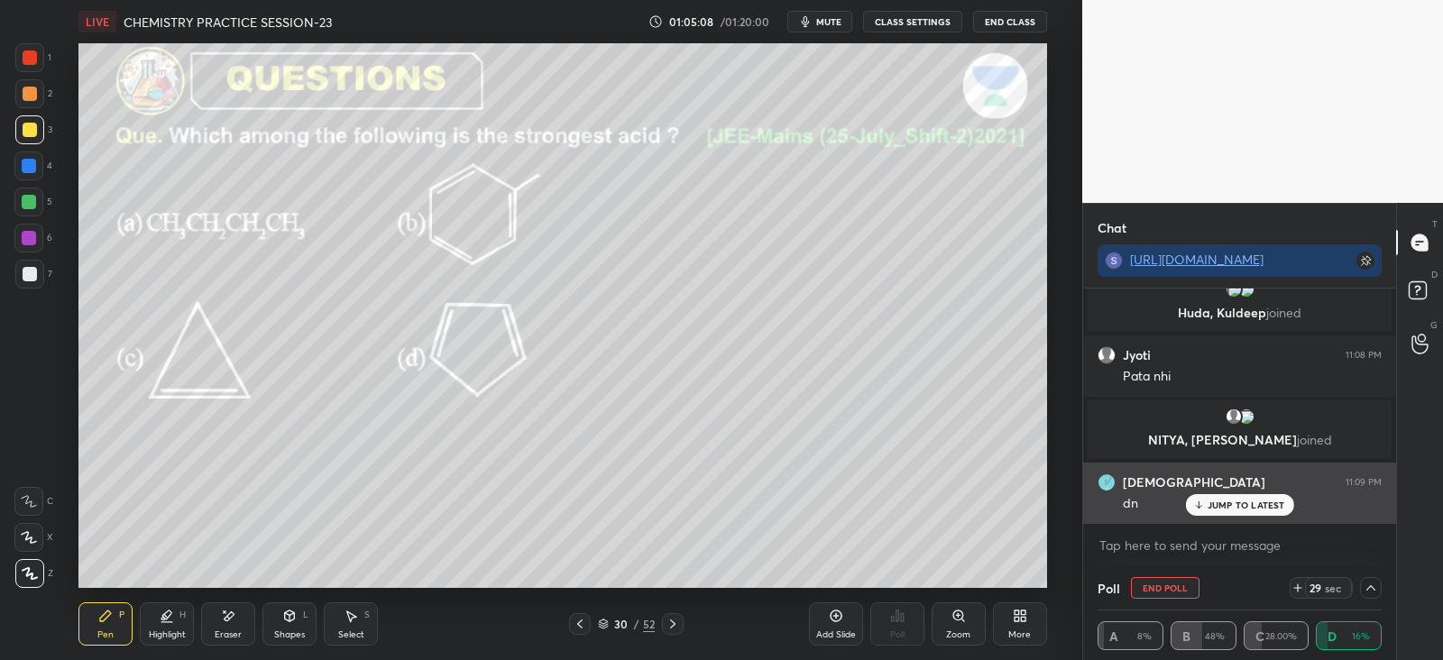
click at [1212, 501] on p "JUMP TO LATEST" at bounding box center [1246, 505] width 78 height 11
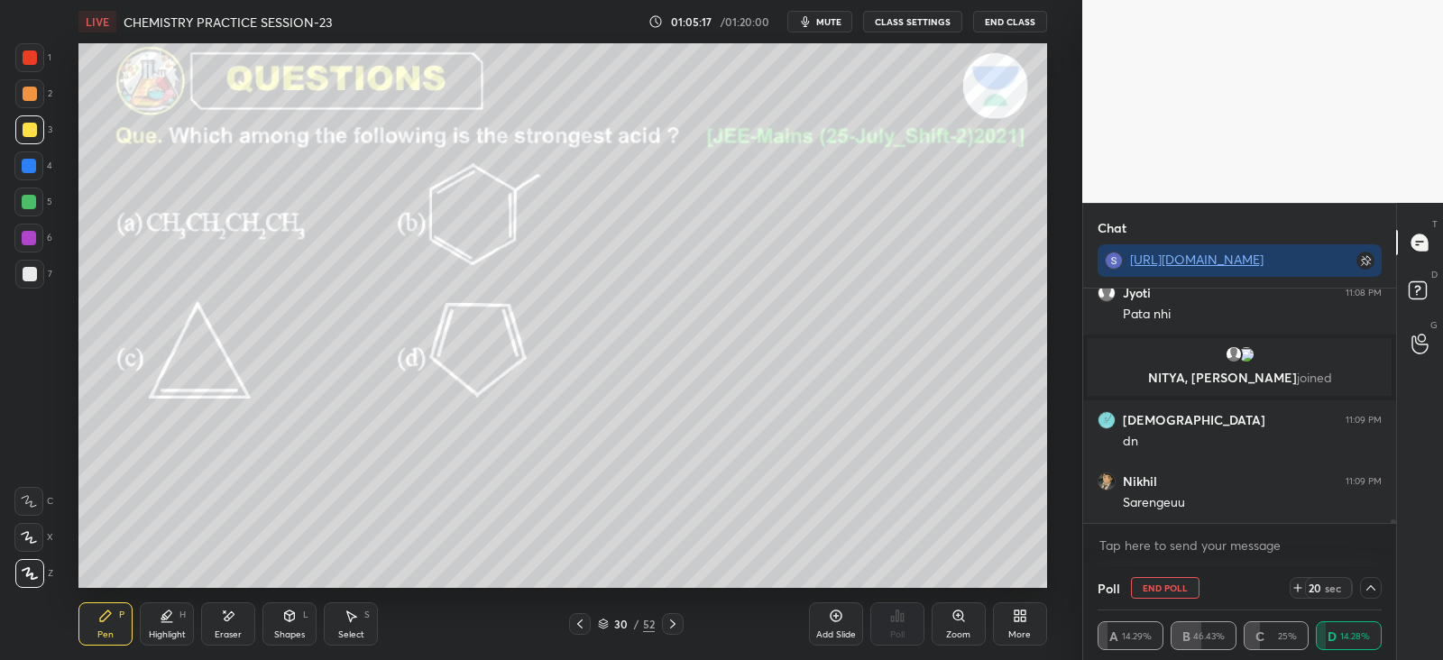
scroll to position [13764, 0]
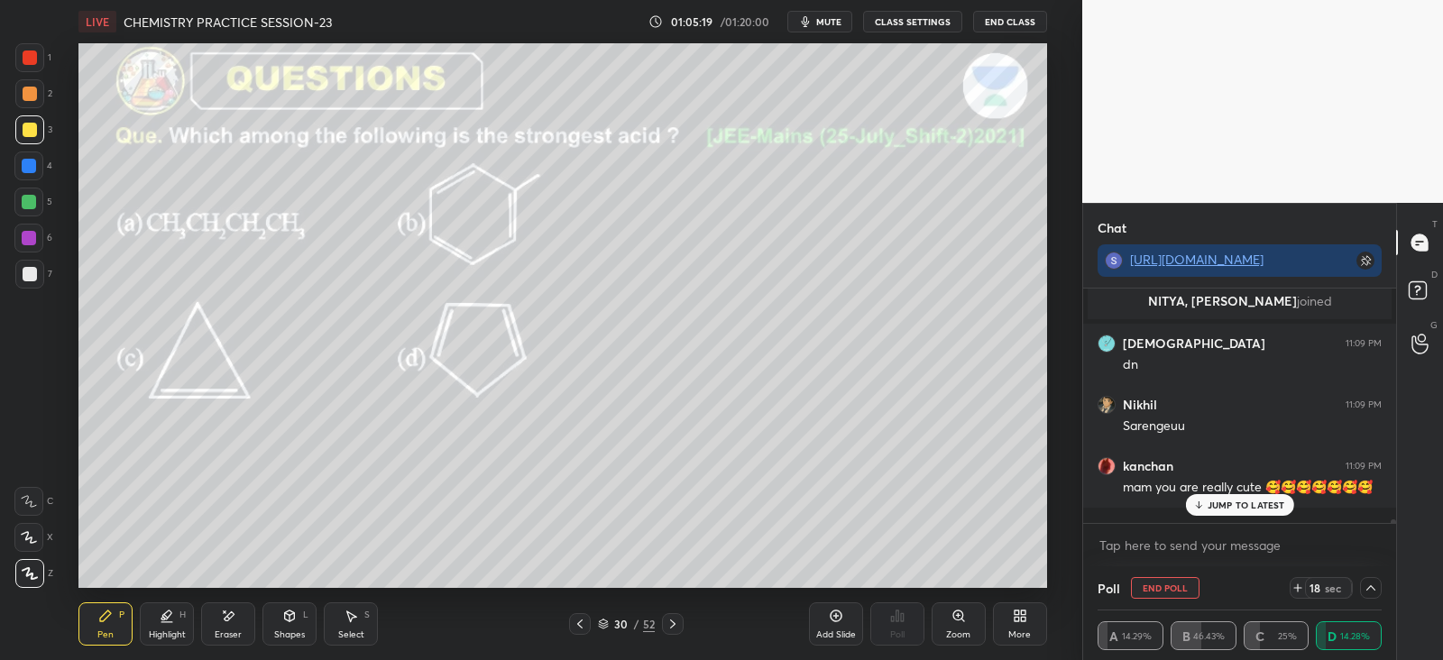
click at [1222, 503] on p "JUMP TO LATEST" at bounding box center [1246, 505] width 78 height 11
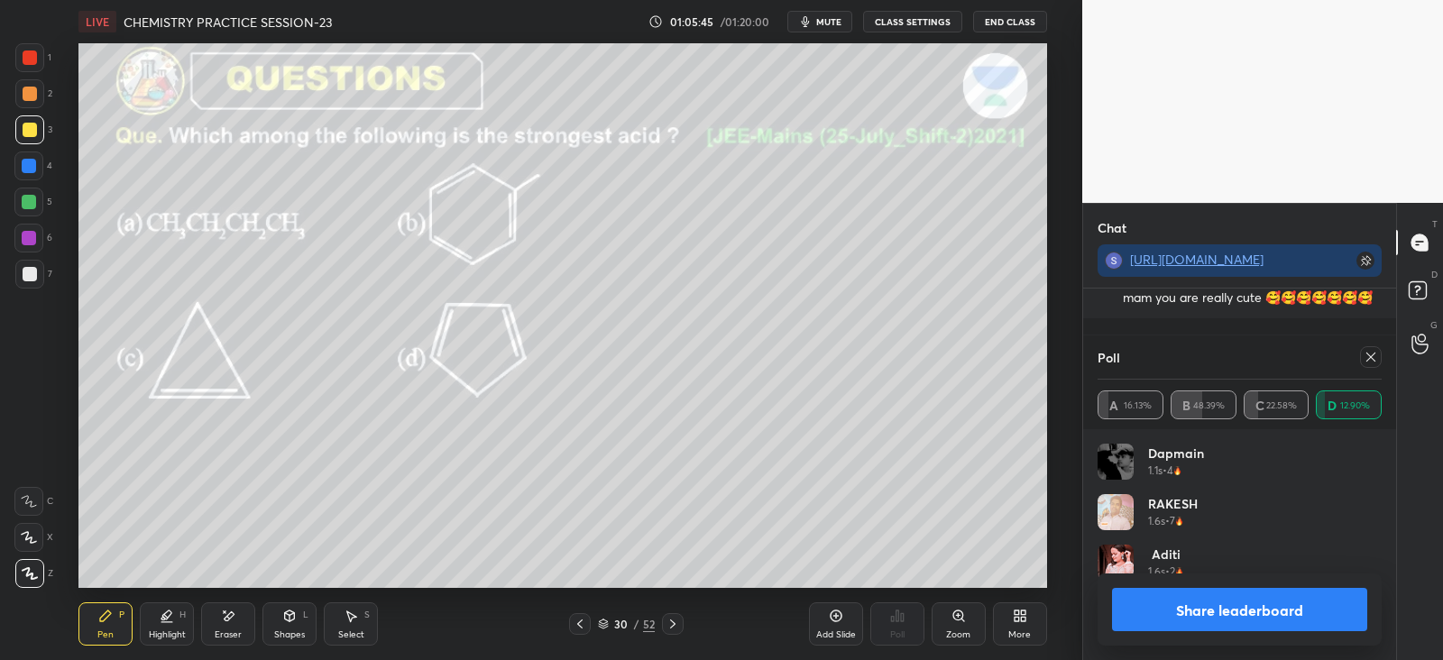
scroll to position [13754, 0]
click at [1363, 363] on icon at bounding box center [1370, 357] width 14 height 14
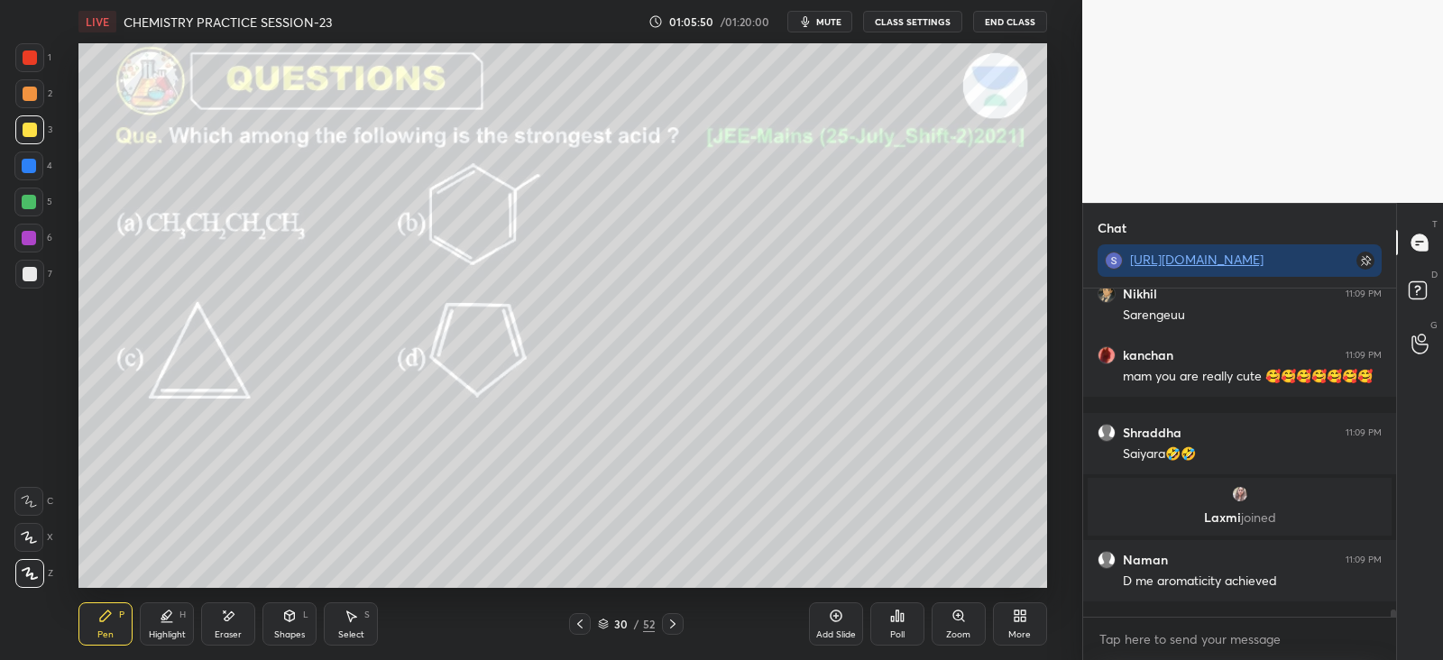
scroll to position [317, 307]
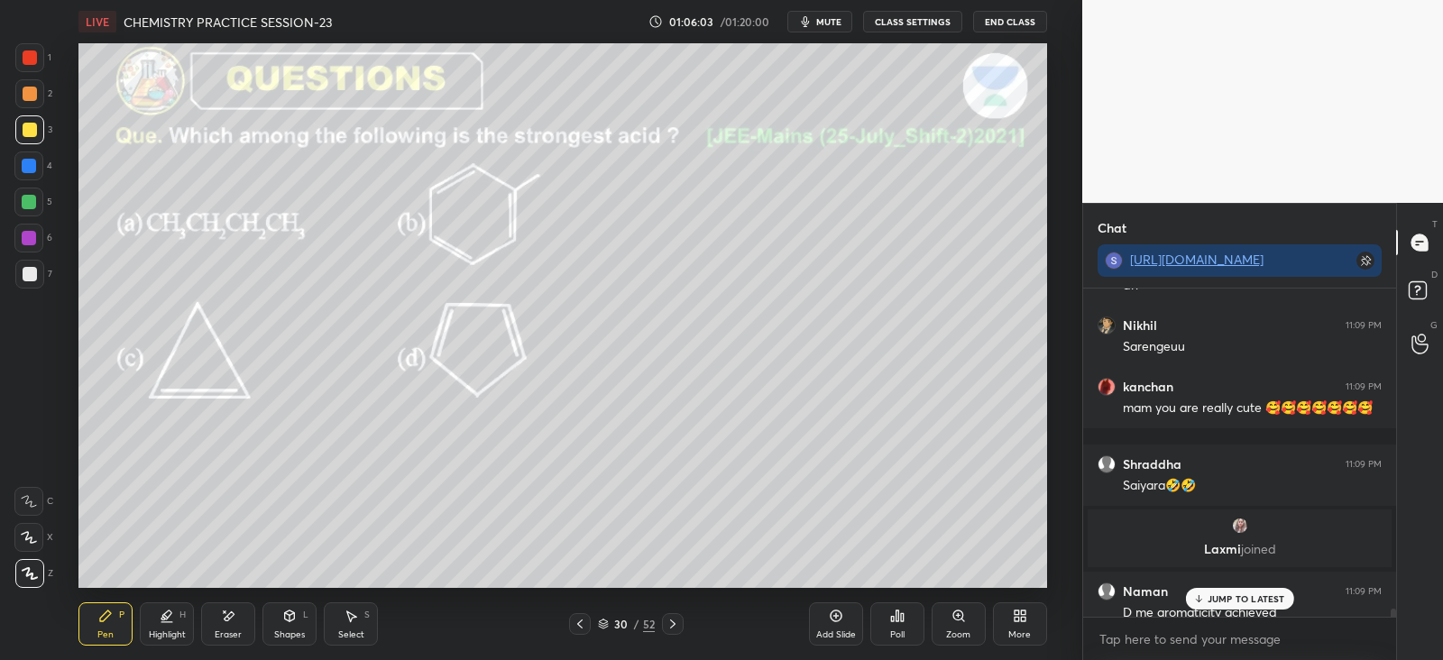
click at [1213, 599] on p "JUMP TO LATEST" at bounding box center [1246, 598] width 78 height 11
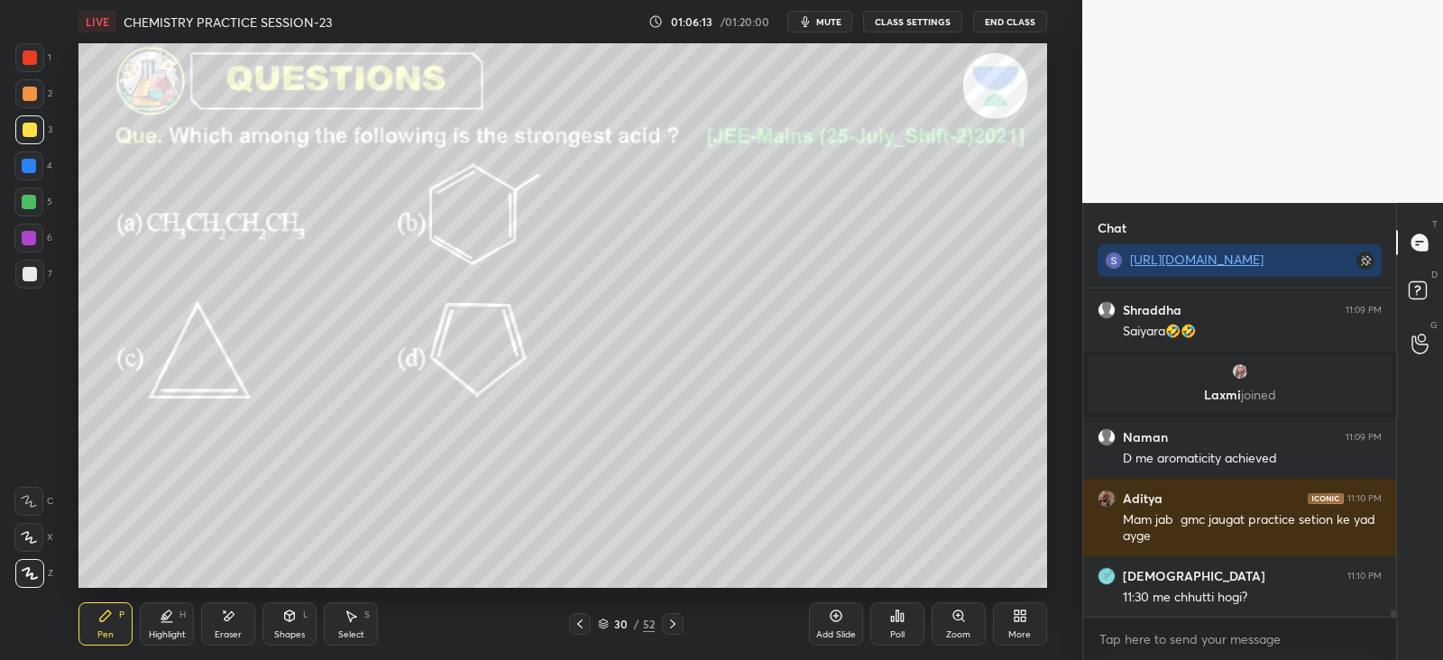
click at [673, 626] on icon at bounding box center [672, 624] width 14 height 14
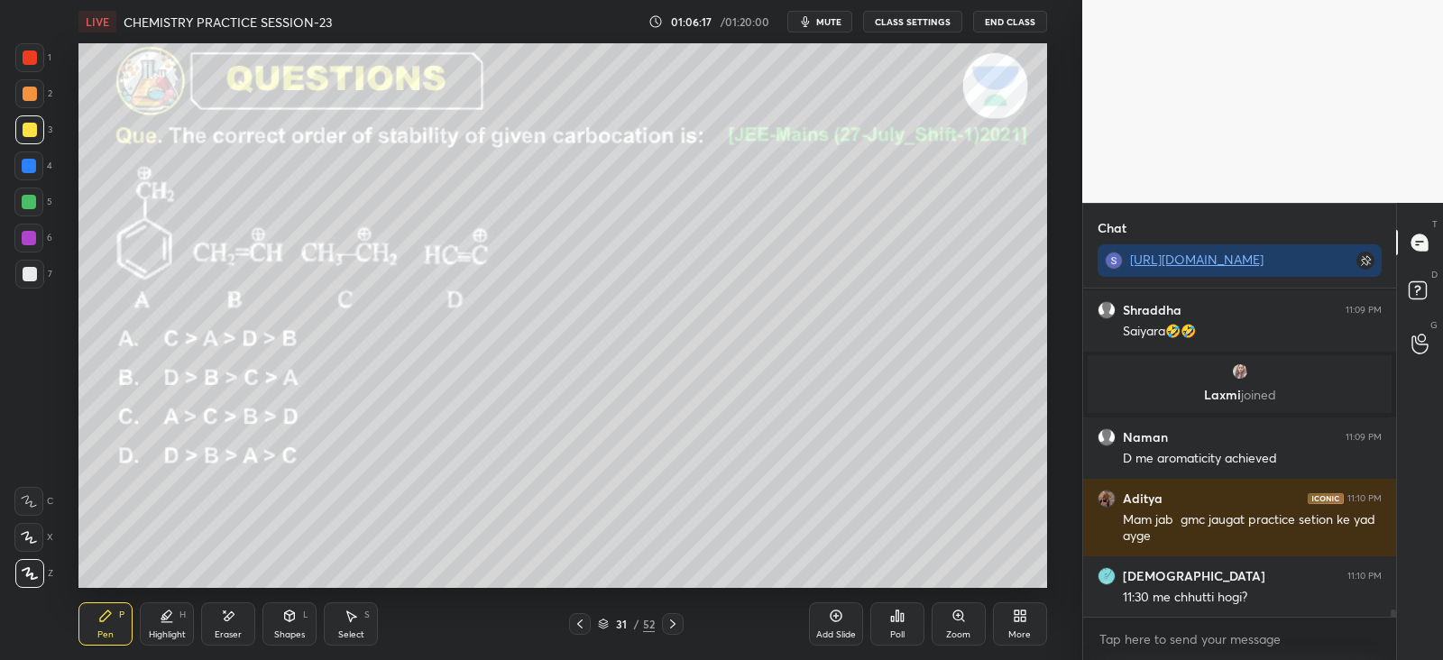
click at [896, 620] on icon at bounding box center [896, 615] width 3 height 11
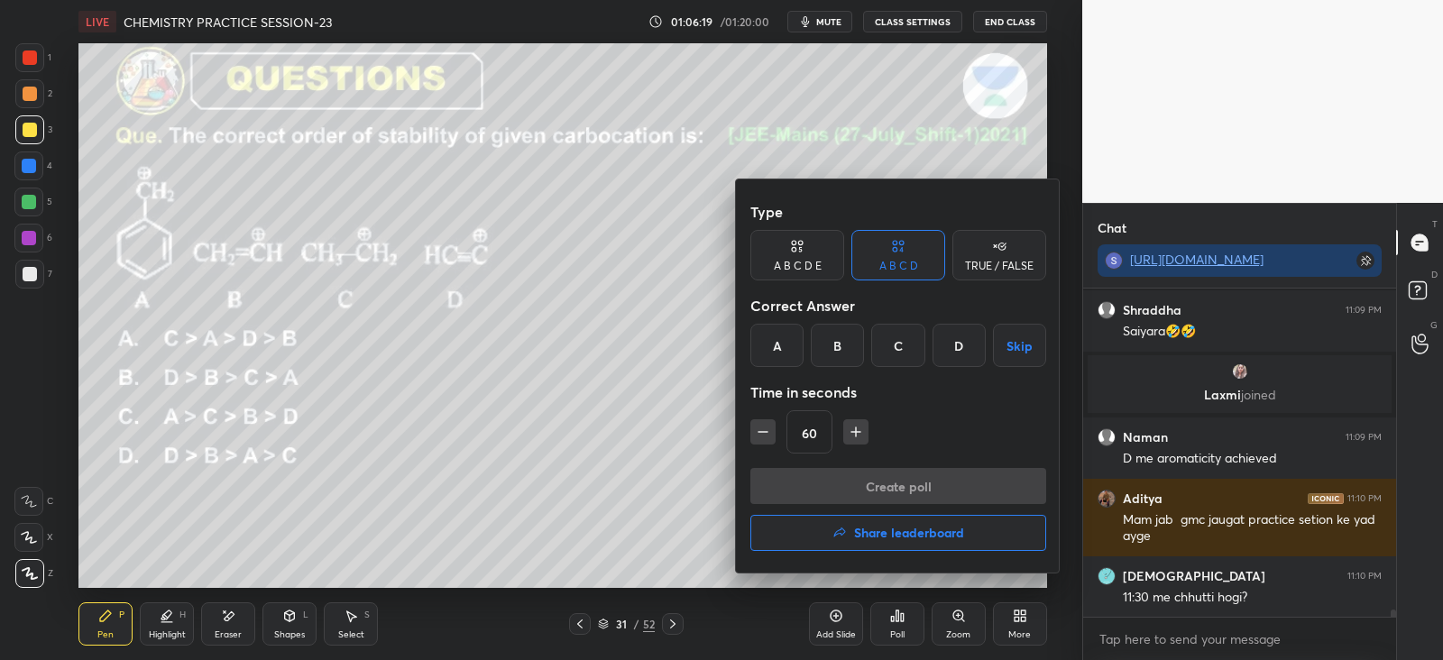
click at [900, 343] on div "C" at bounding box center [897, 345] width 53 height 43
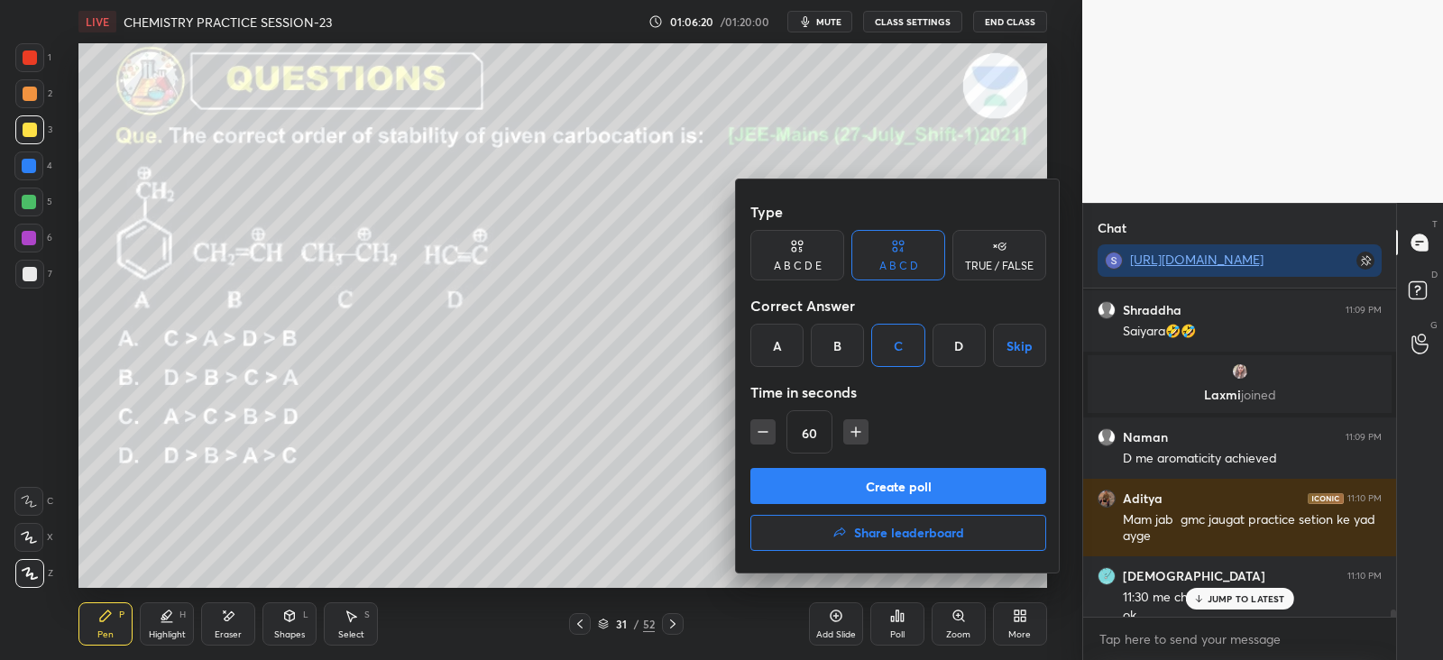
click at [895, 481] on button "Create poll" at bounding box center [898, 486] width 296 height 36
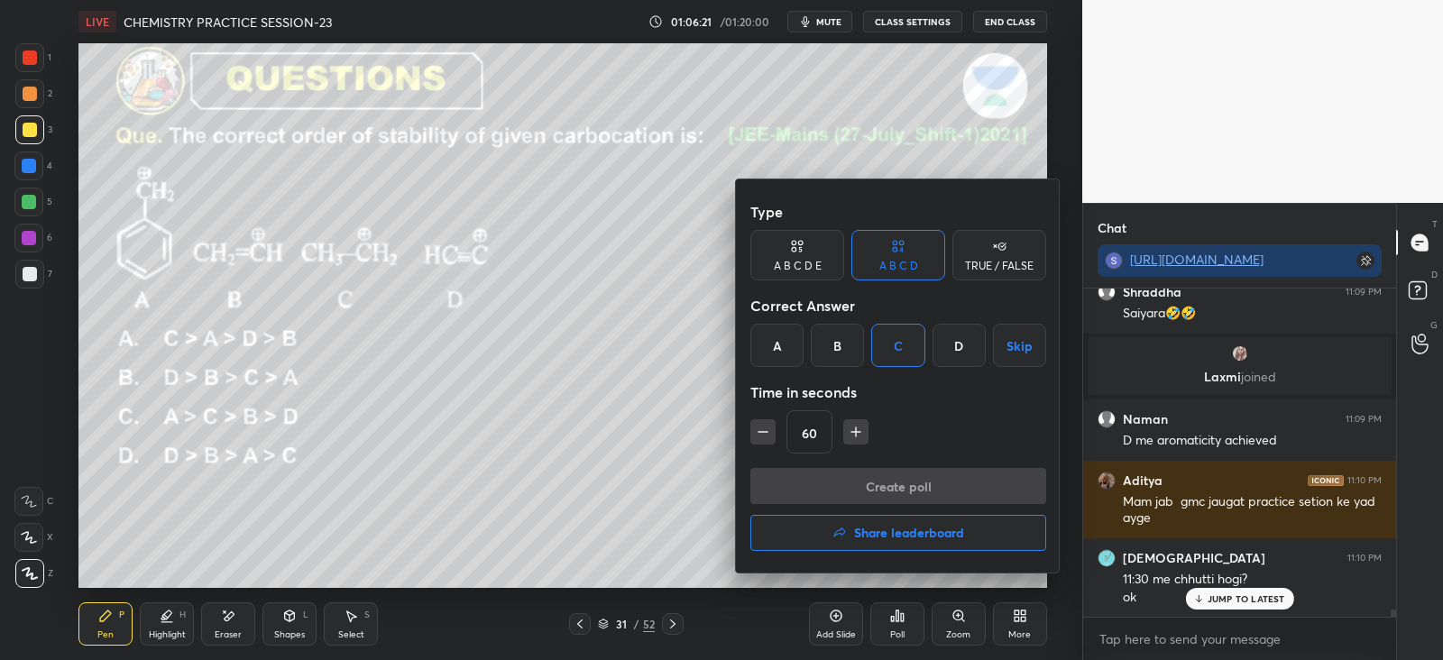
scroll to position [143, 307]
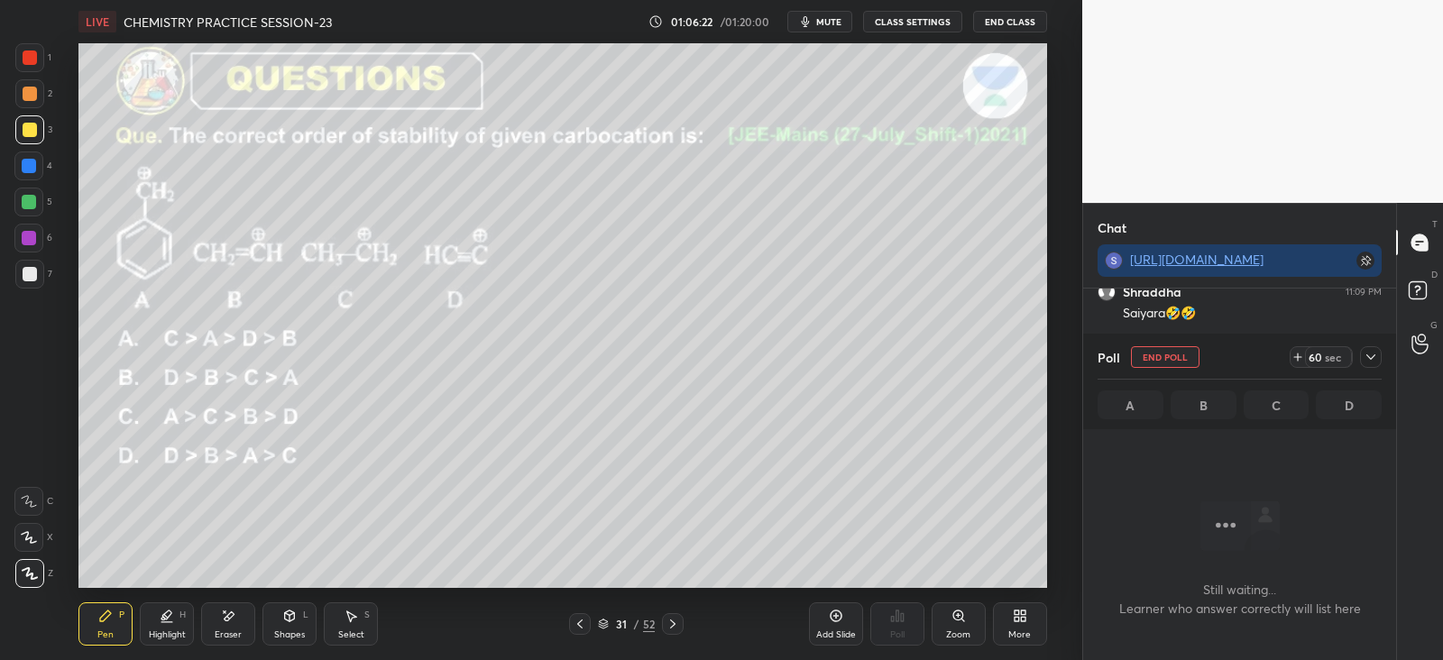
click at [1366, 364] on div at bounding box center [1371, 357] width 22 height 22
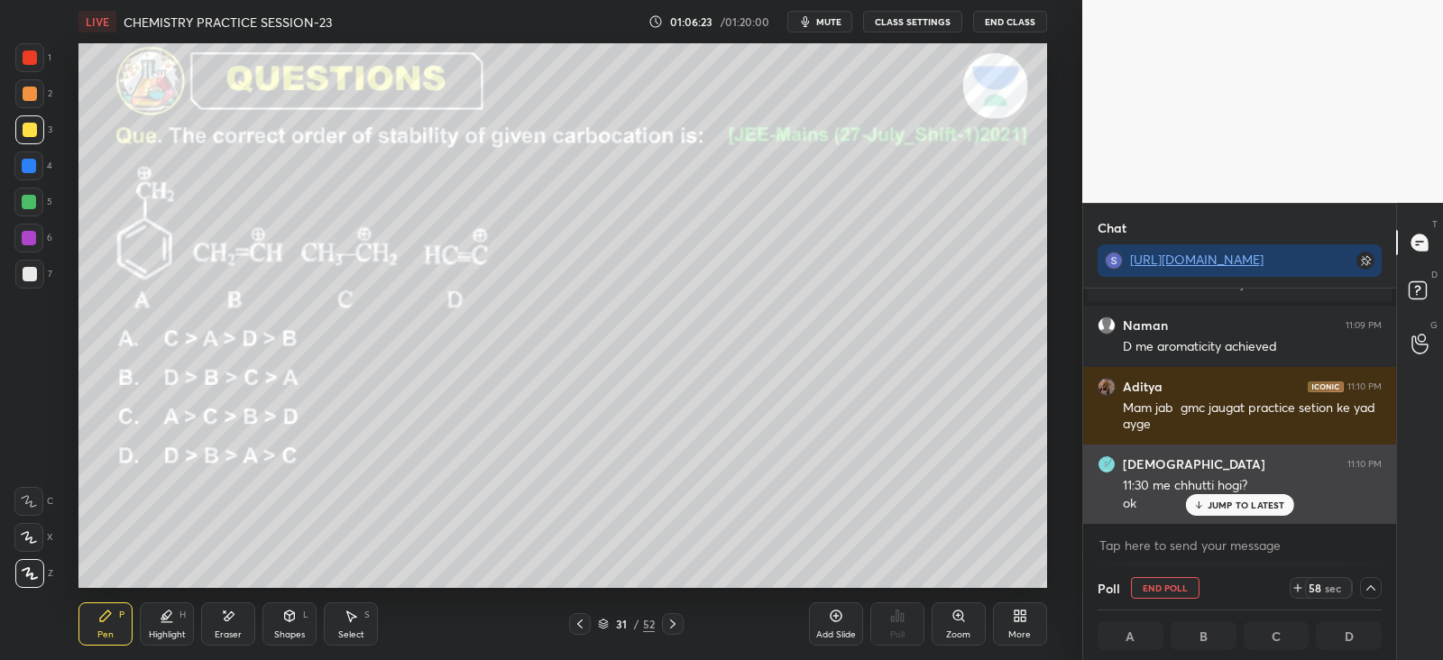
click at [1218, 512] on div "JUMP TO LATEST" at bounding box center [1239, 505] width 108 height 22
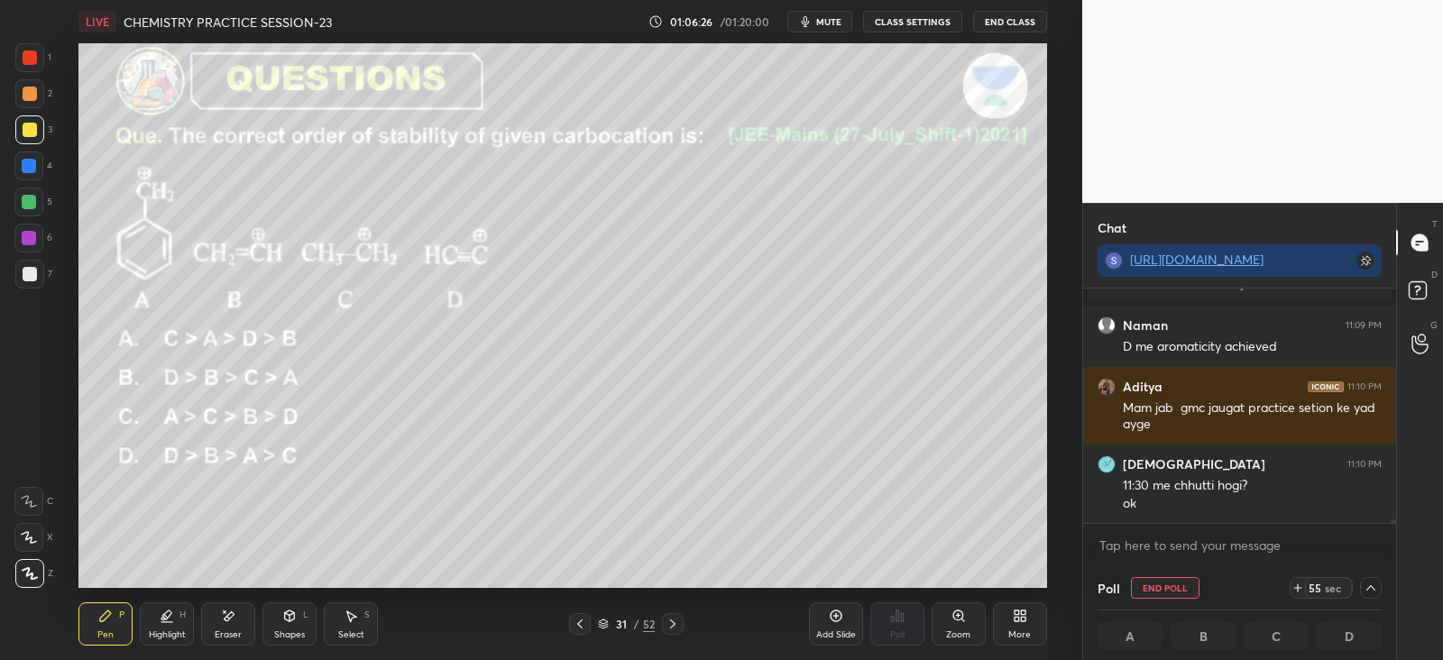
click at [35, 179] on div at bounding box center [28, 165] width 29 height 29
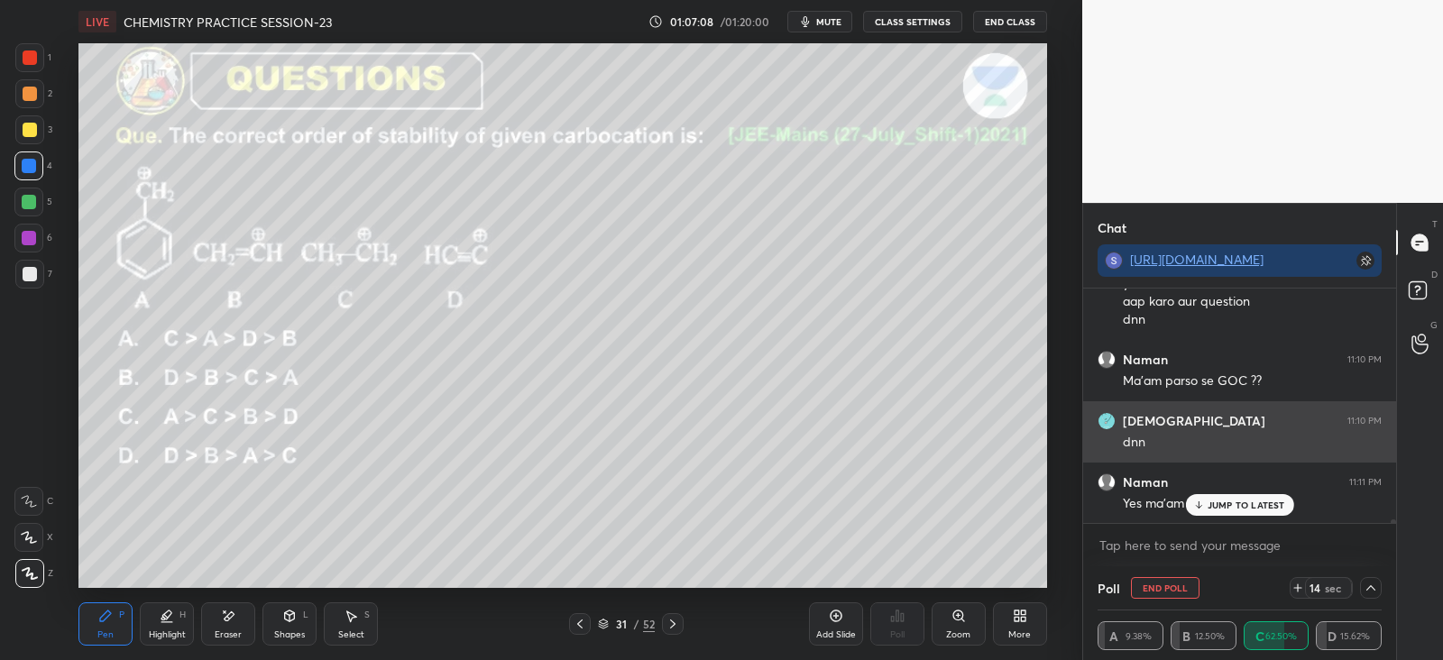
scroll to position [14336, 0]
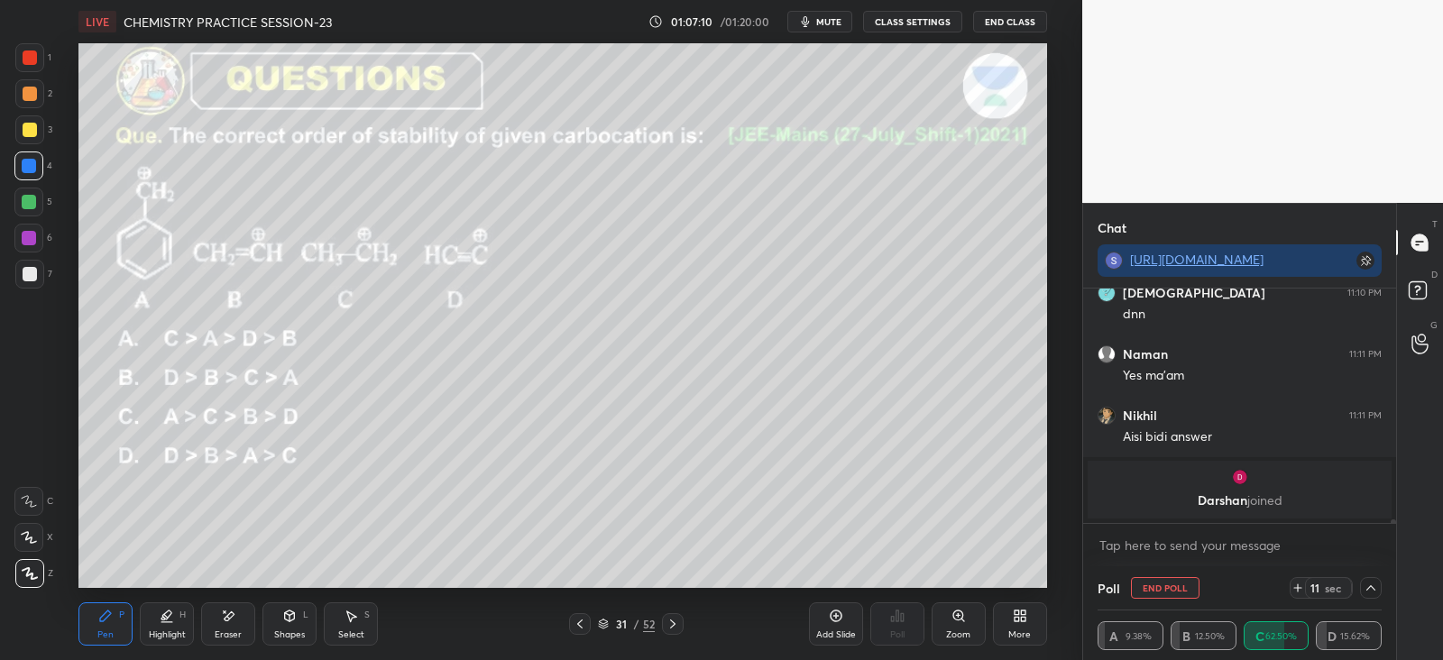
click at [30, 128] on div at bounding box center [30, 130] width 14 height 14
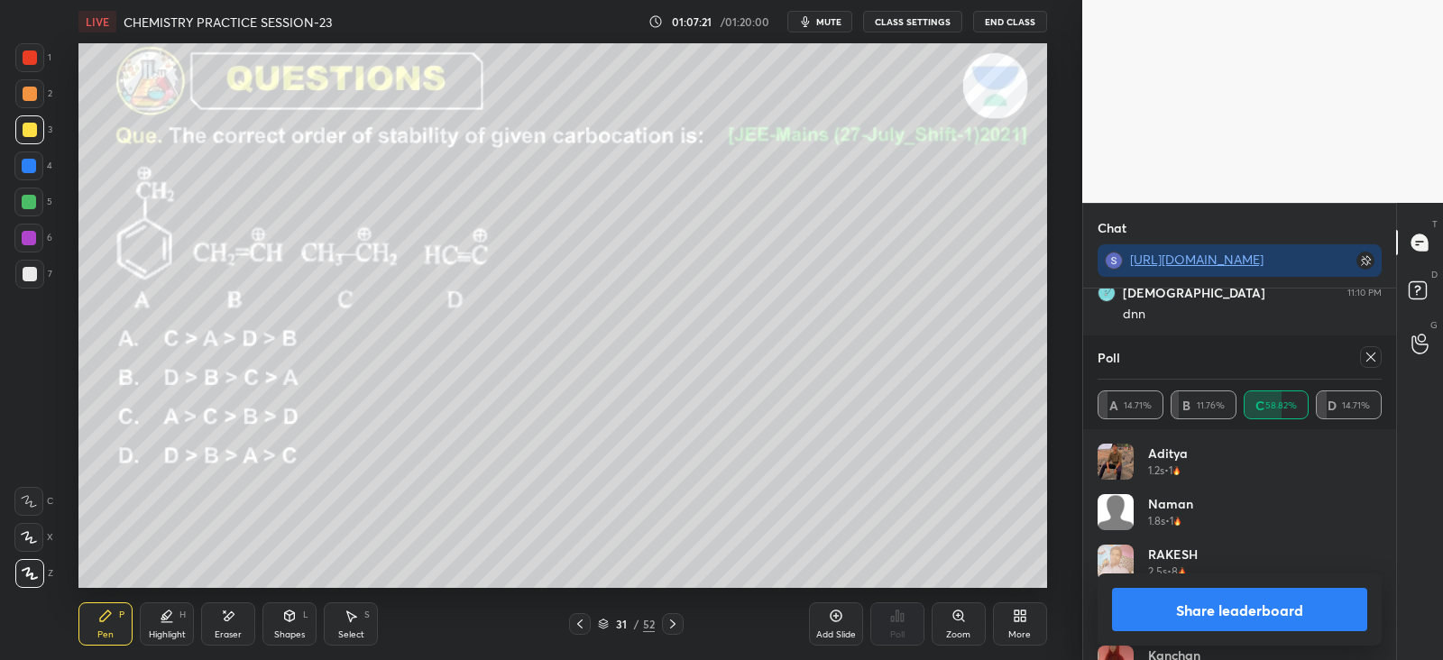
scroll to position [211, 279]
click at [1387, 362] on div "Poll A 14.29% B 14.29% C 57.14% D 14.28%" at bounding box center [1239, 382] width 313 height 94
click at [1369, 359] on icon at bounding box center [1370, 357] width 14 height 14
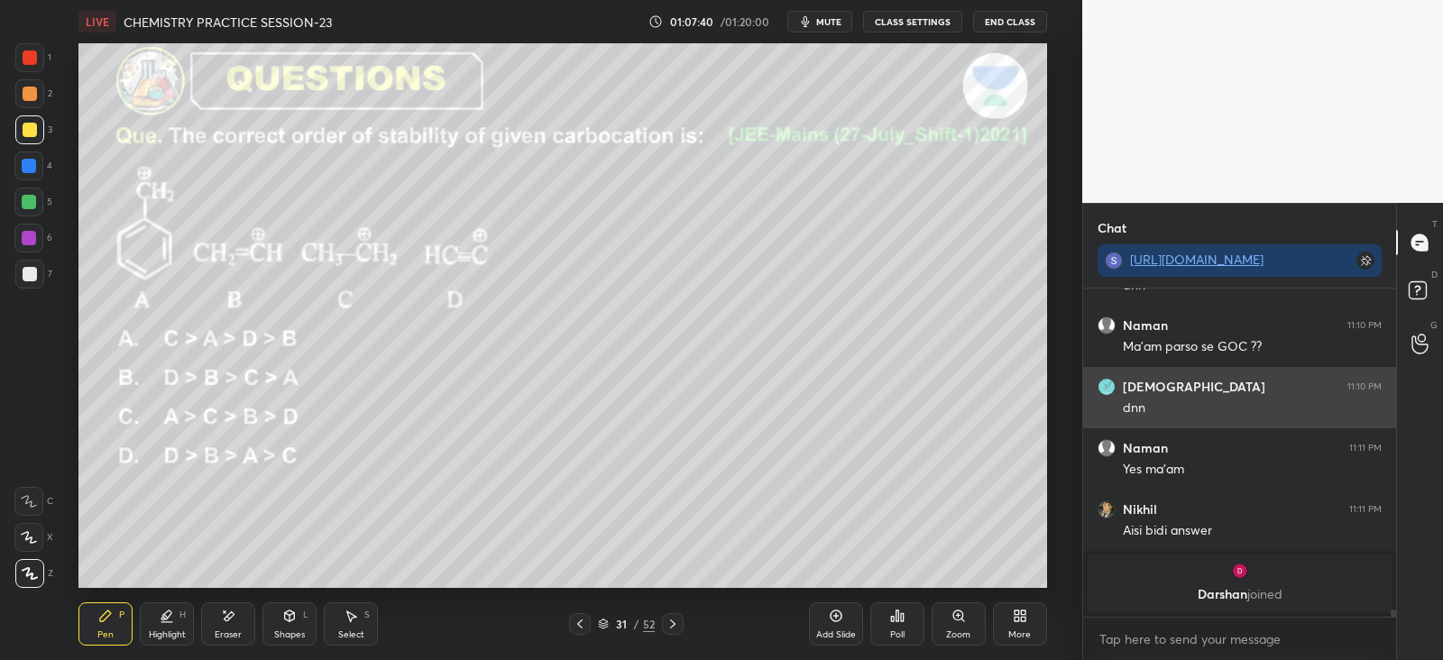
scroll to position [14303, 0]
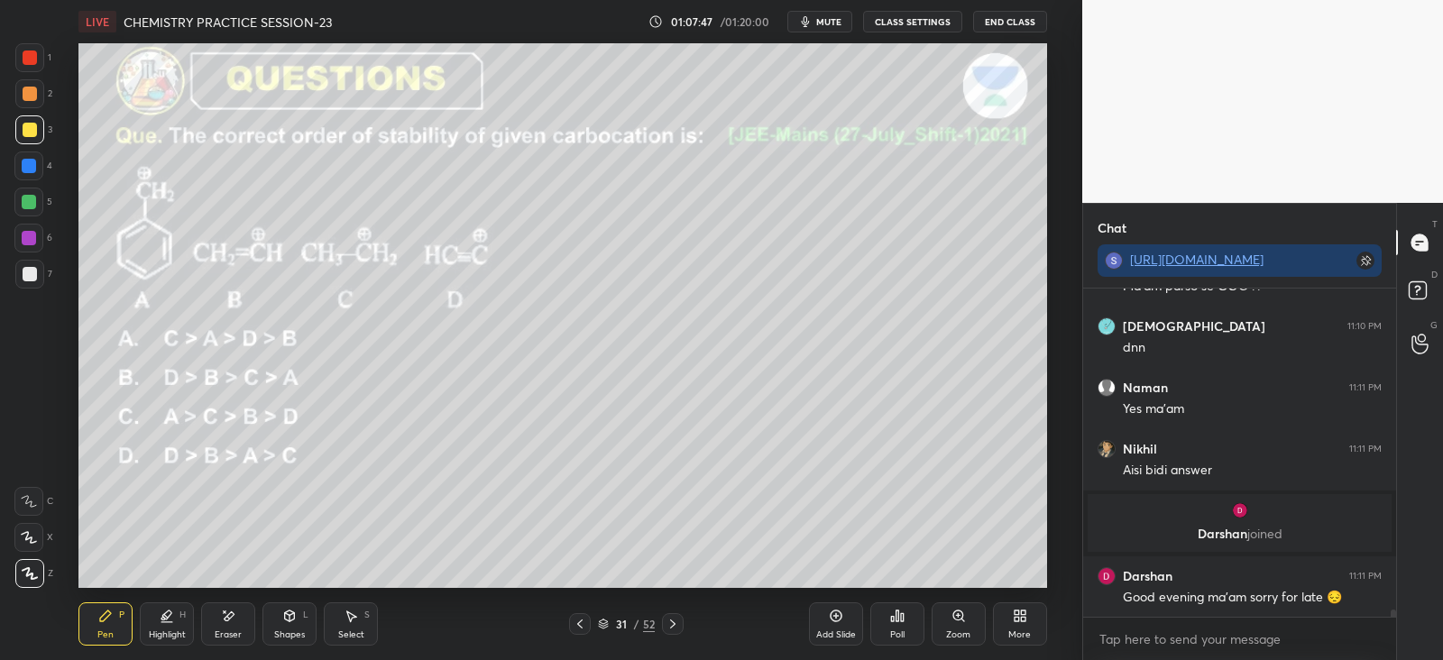
click at [239, 606] on div "Eraser" at bounding box center [228, 623] width 54 height 43
click at [117, 625] on div "Pen P" at bounding box center [105, 623] width 54 height 43
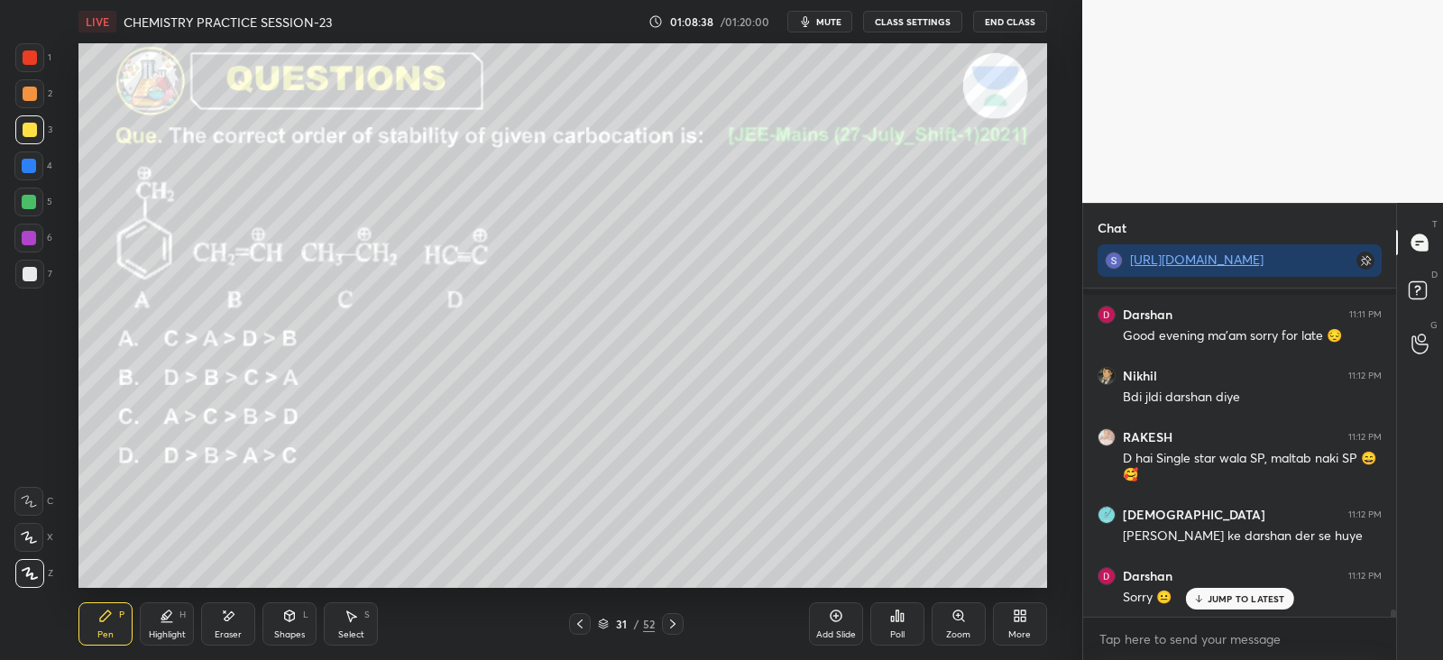
scroll to position [14630, 0]
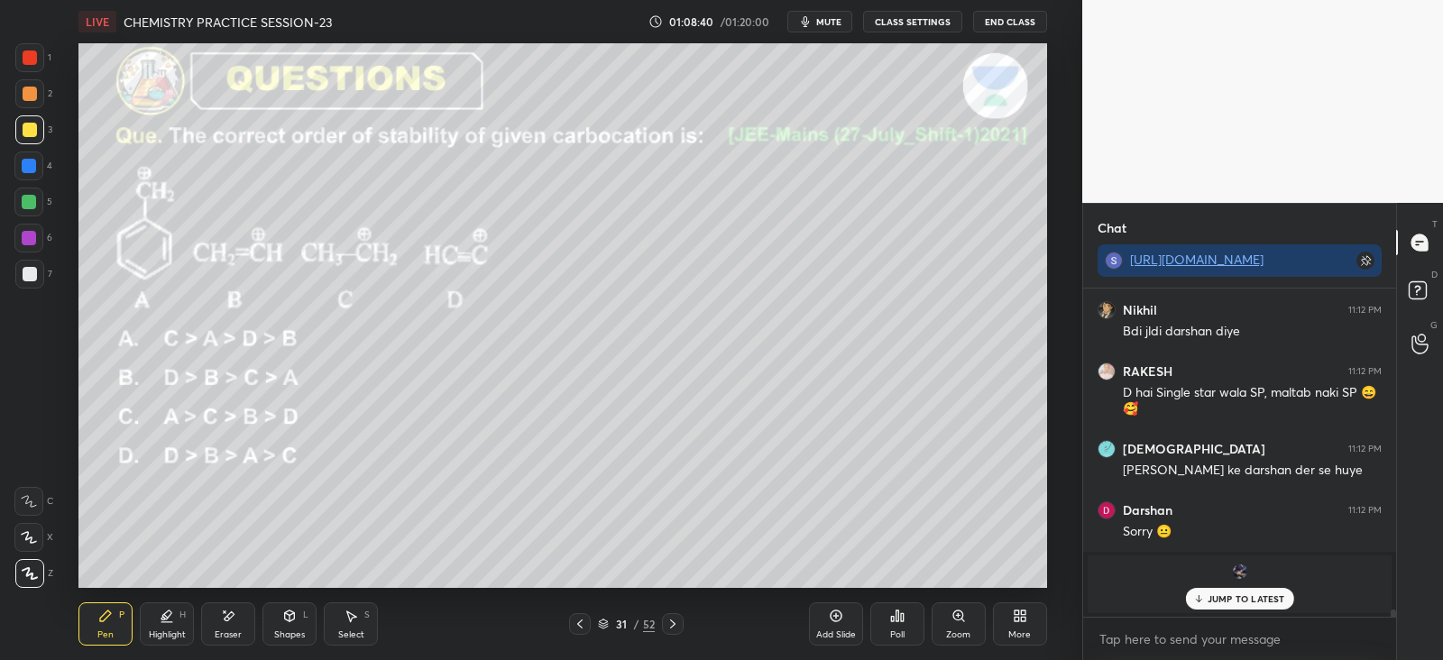
click at [1227, 591] on div "JUMP TO LATEST" at bounding box center [1239, 599] width 108 height 22
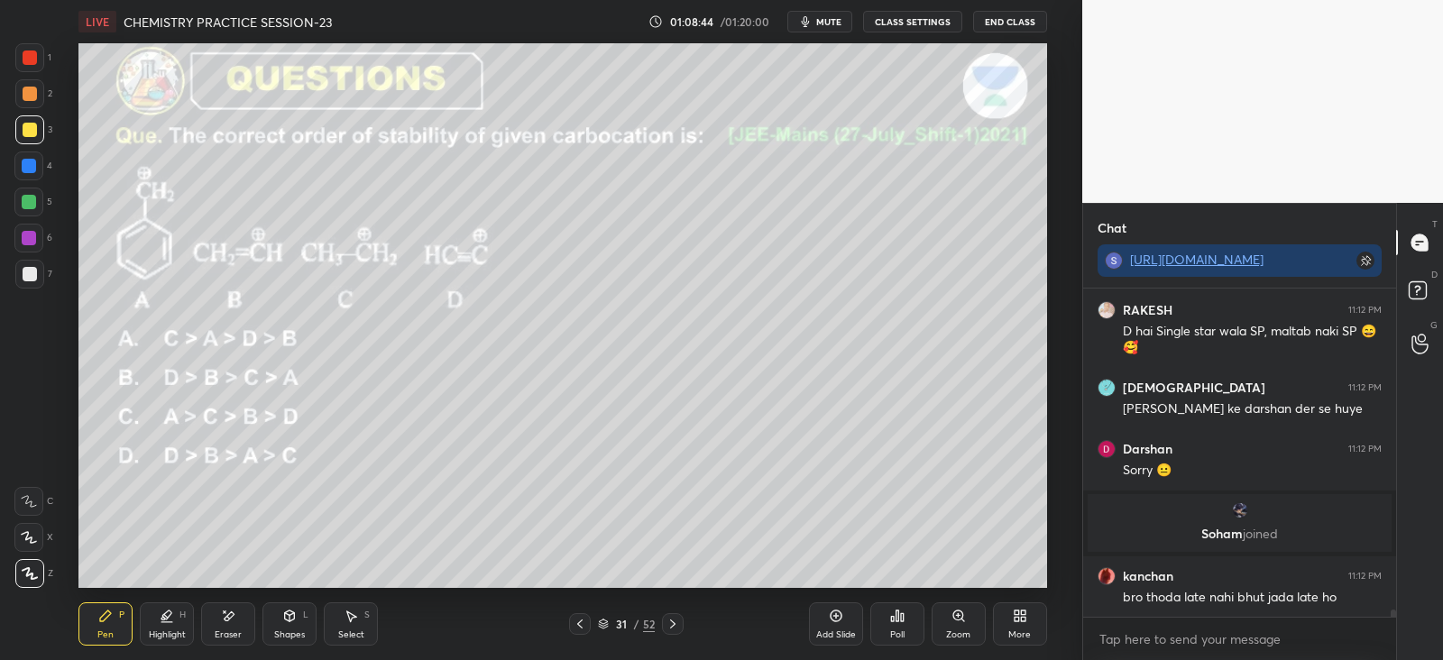
click at [674, 618] on icon at bounding box center [672, 624] width 14 height 14
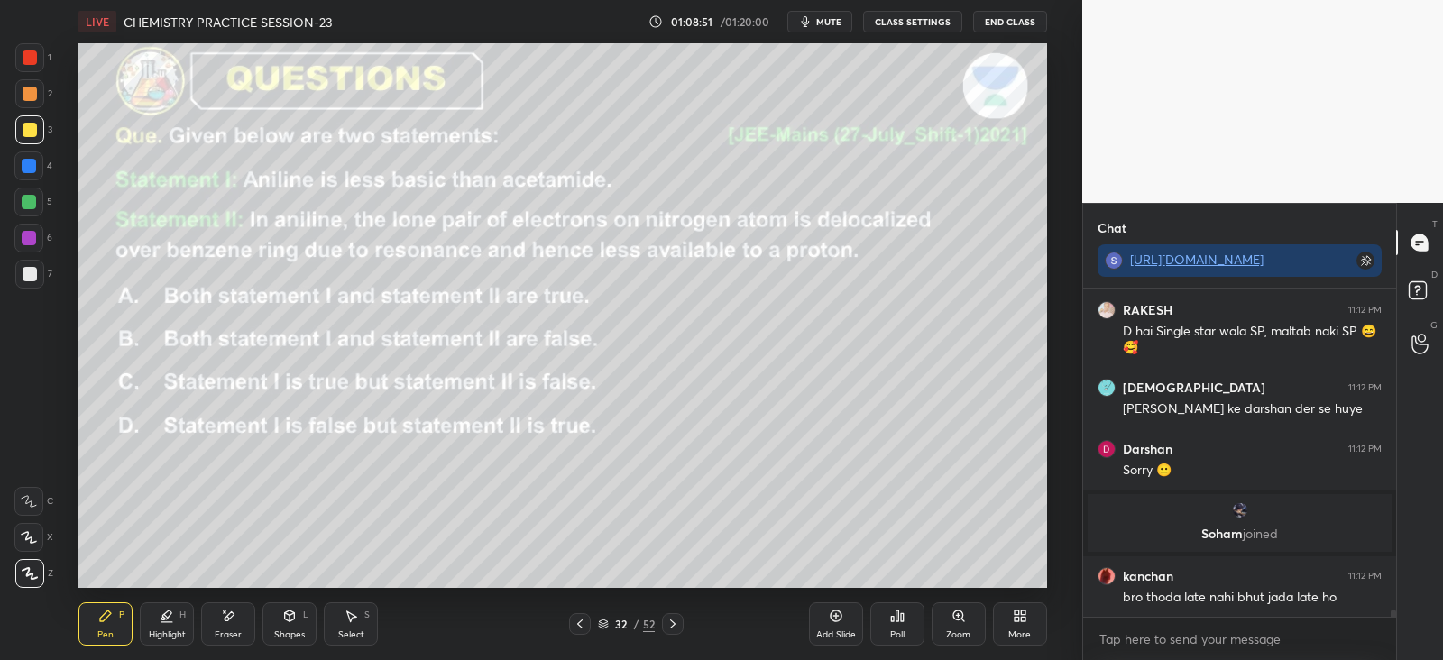
click at [909, 620] on div "Poll" at bounding box center [897, 623] width 54 height 43
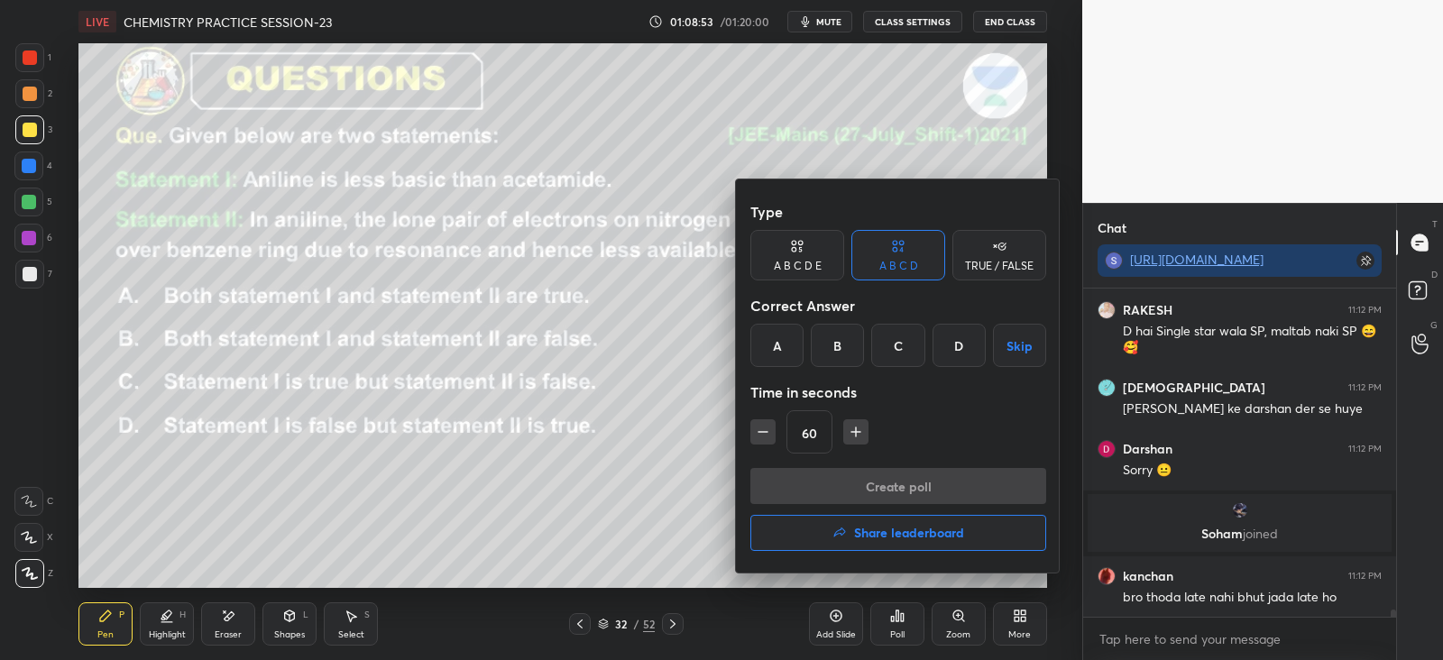
click at [973, 345] on div "D" at bounding box center [958, 345] width 53 height 43
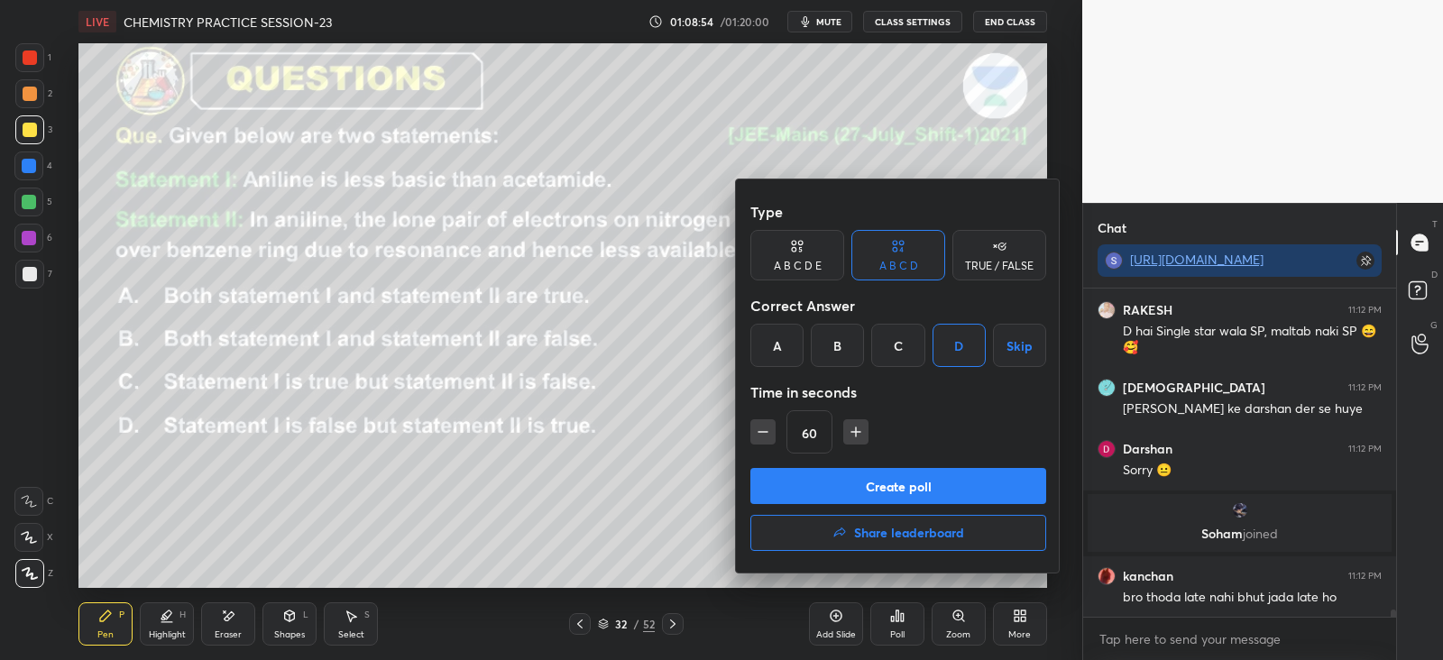
click at [950, 475] on button "Create poll" at bounding box center [898, 486] width 296 height 36
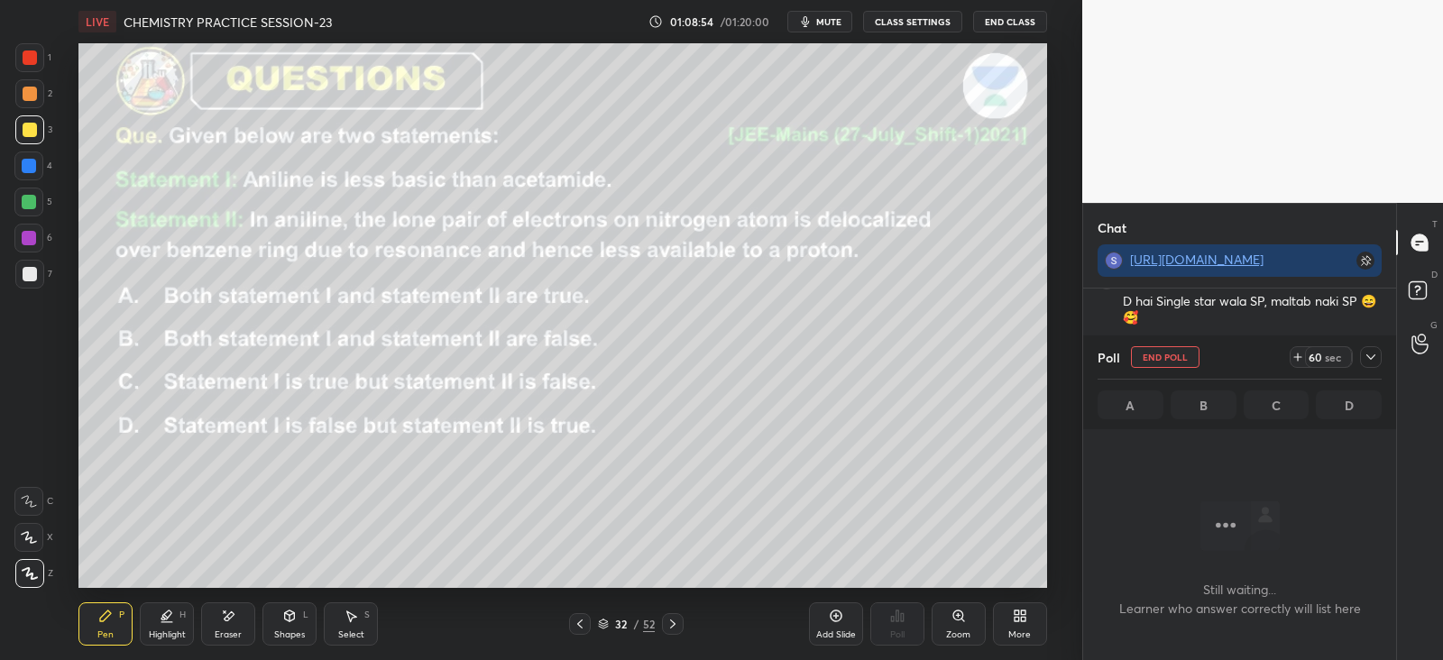
scroll to position [6, 5]
click at [1364, 356] on icon at bounding box center [1370, 357] width 14 height 14
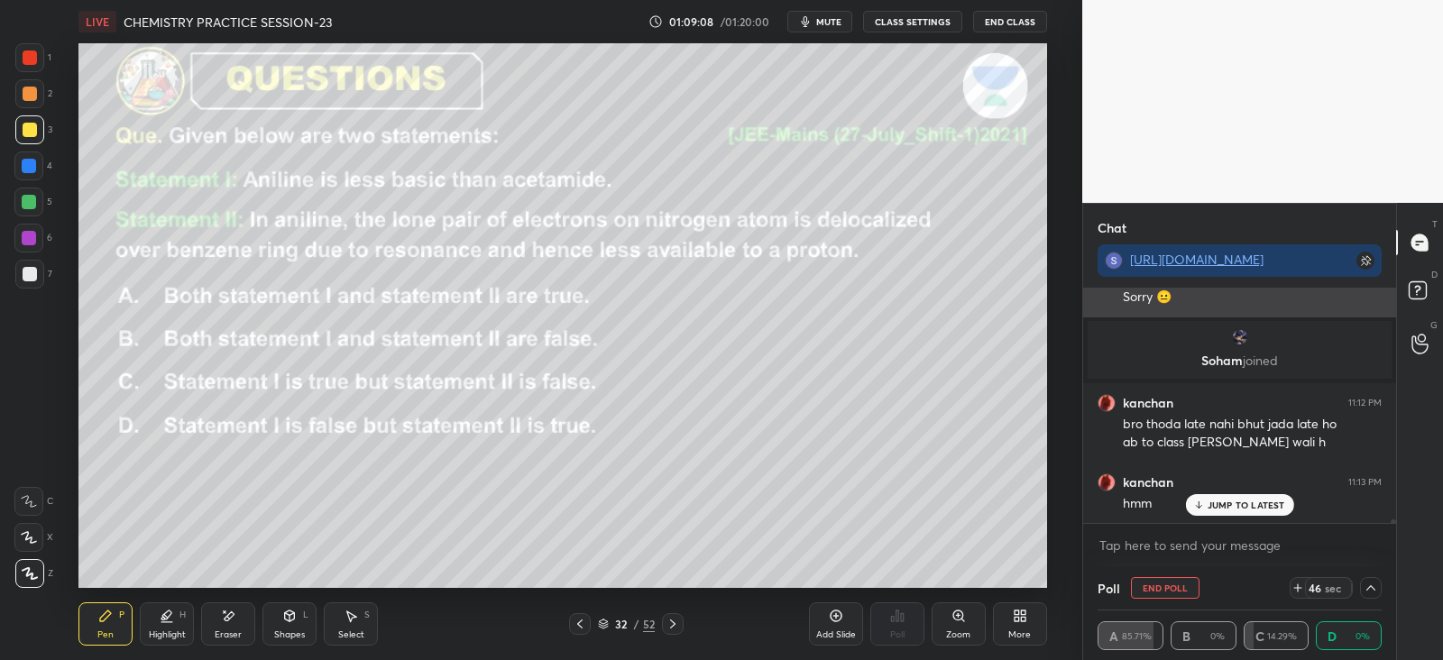
scroll to position [0, 5]
click at [1207, 503] on div "JUMP TO LATEST" at bounding box center [1239, 505] width 108 height 22
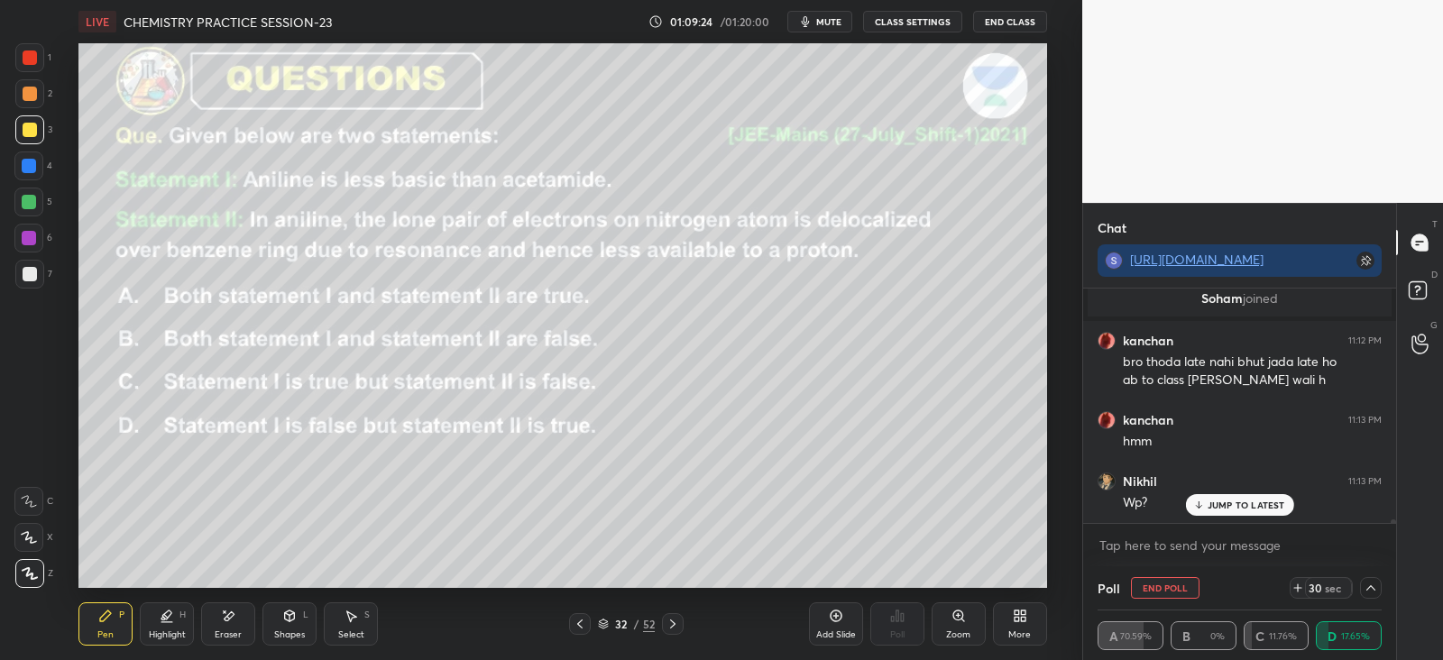
scroll to position [14730, 0]
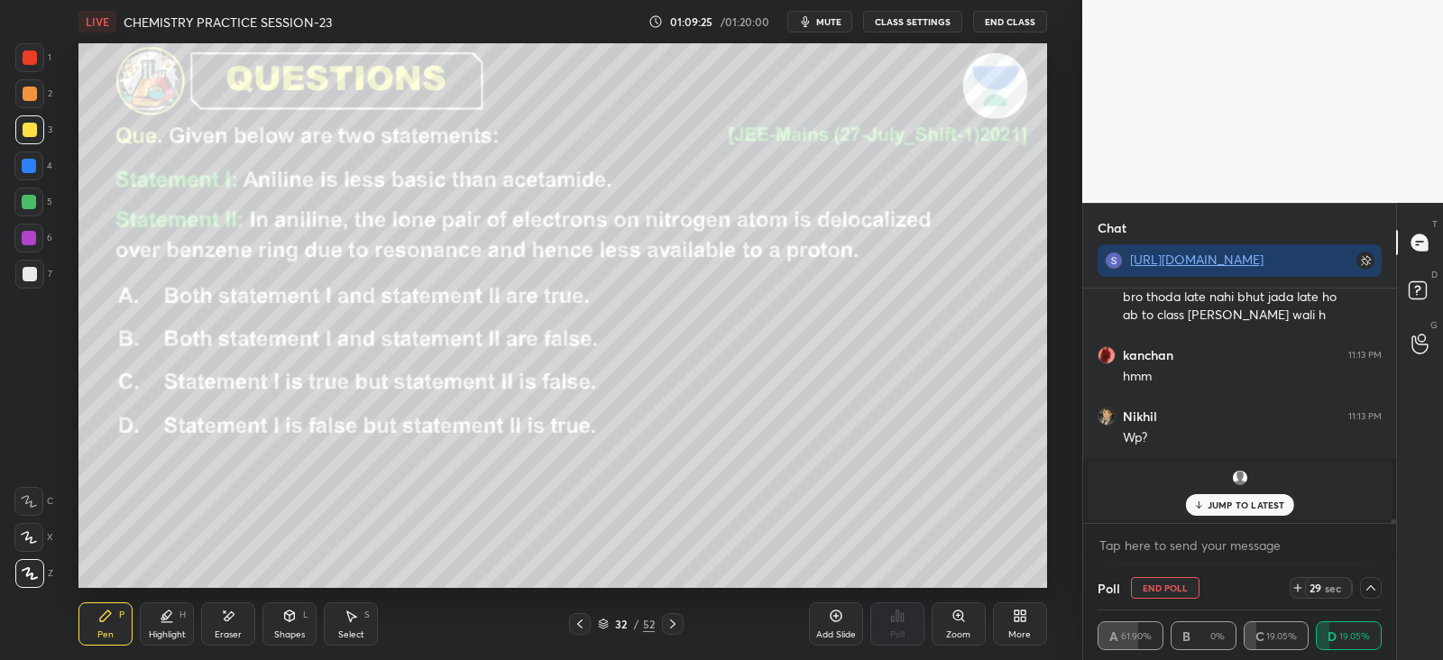
click at [1227, 500] on p "JUMP TO LATEST" at bounding box center [1246, 505] width 78 height 11
click at [32, 171] on div at bounding box center [29, 166] width 14 height 14
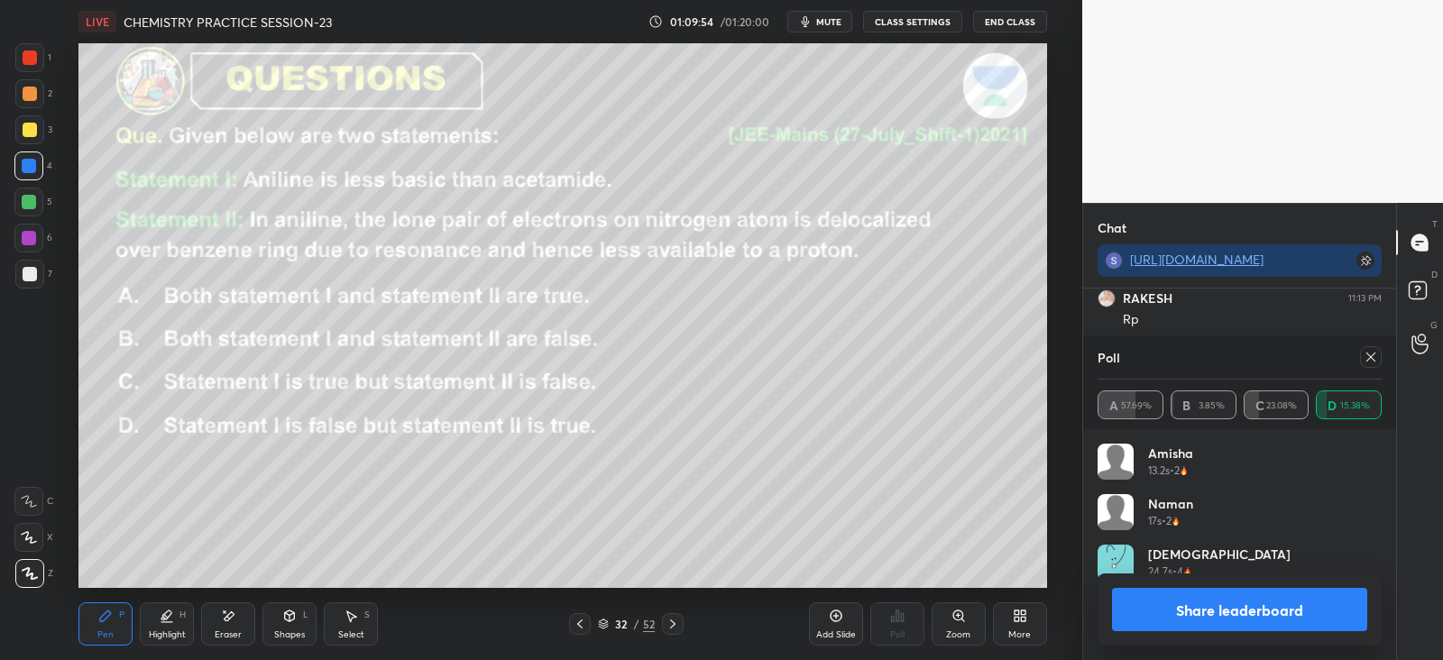
scroll to position [211, 279]
click at [1366, 360] on icon at bounding box center [1370, 357] width 9 height 9
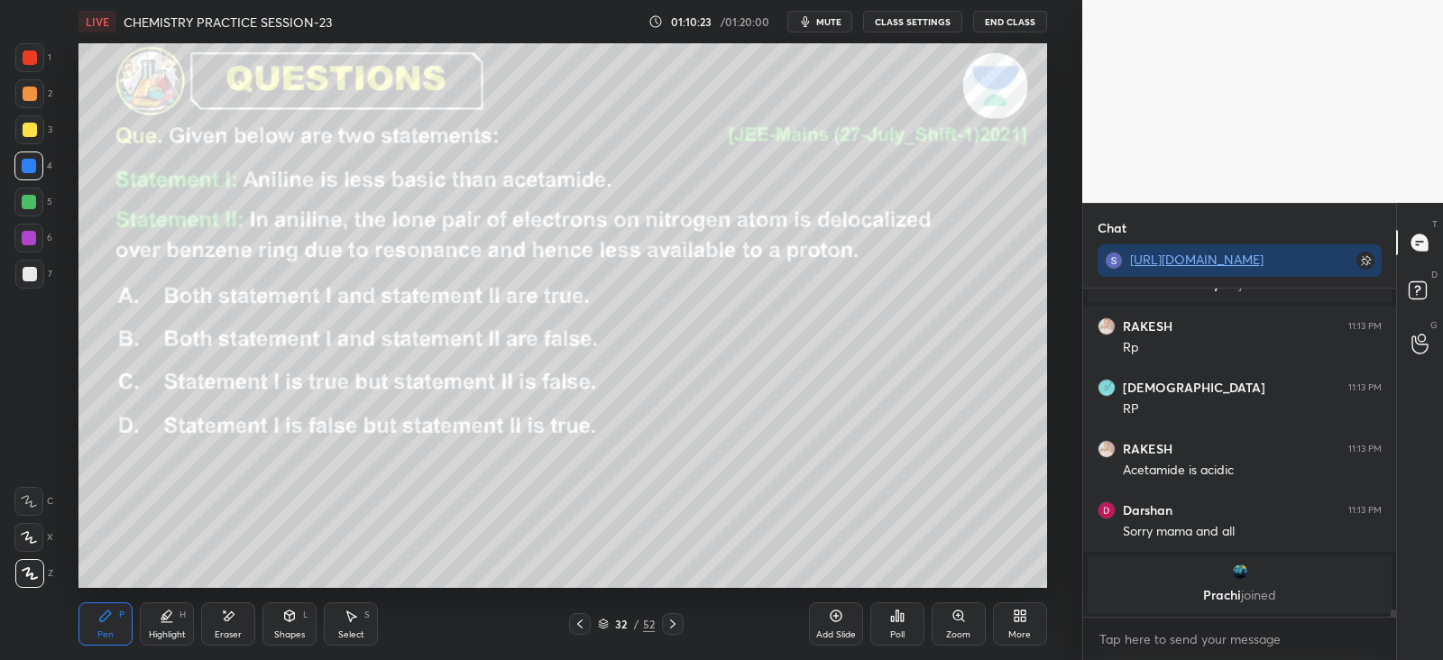
scroll to position [14837, 0]
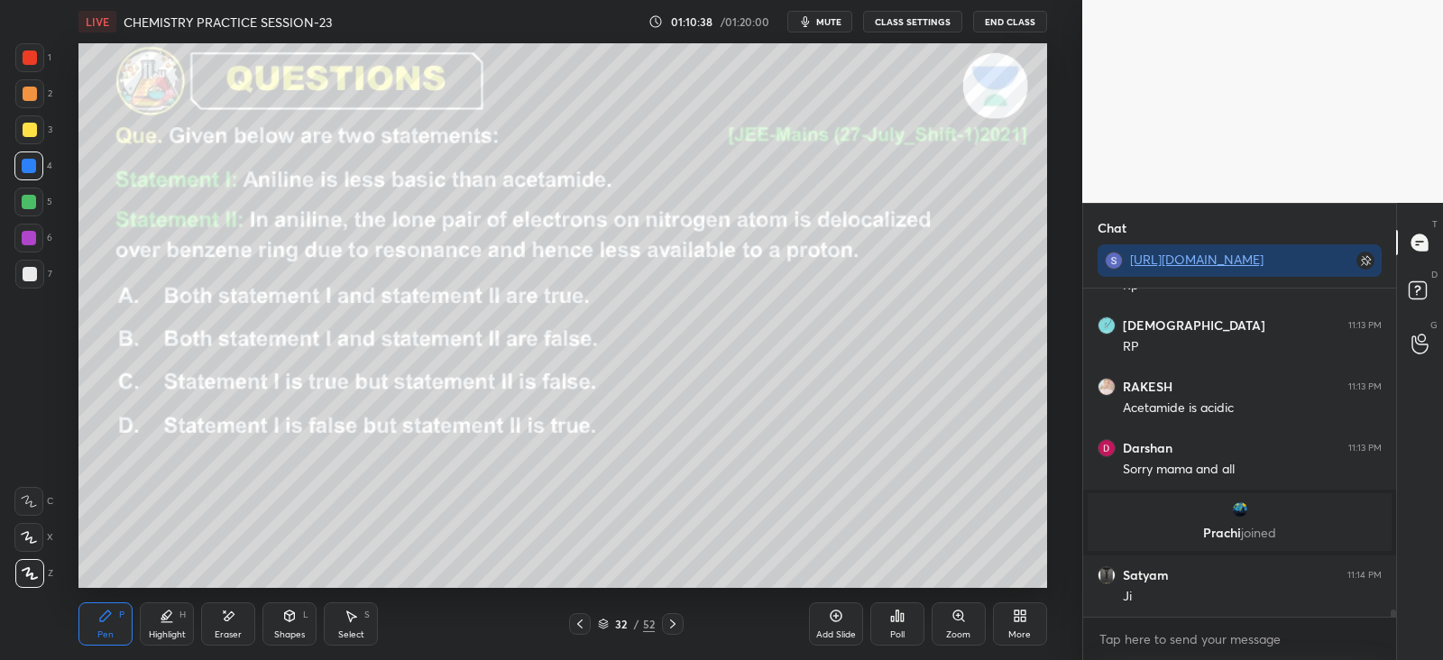
click at [903, 607] on div "Poll" at bounding box center [897, 623] width 54 height 43
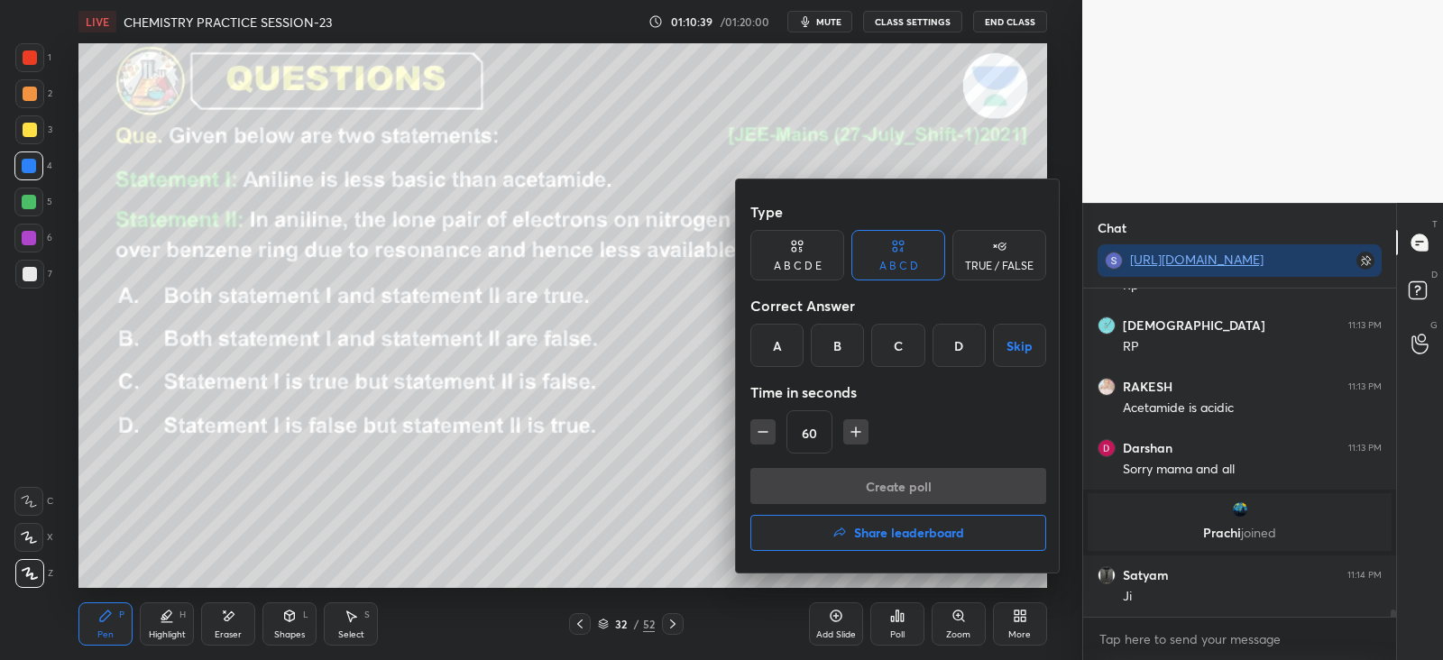
click at [850, 529] on button "Share leaderboard" at bounding box center [898, 533] width 296 height 36
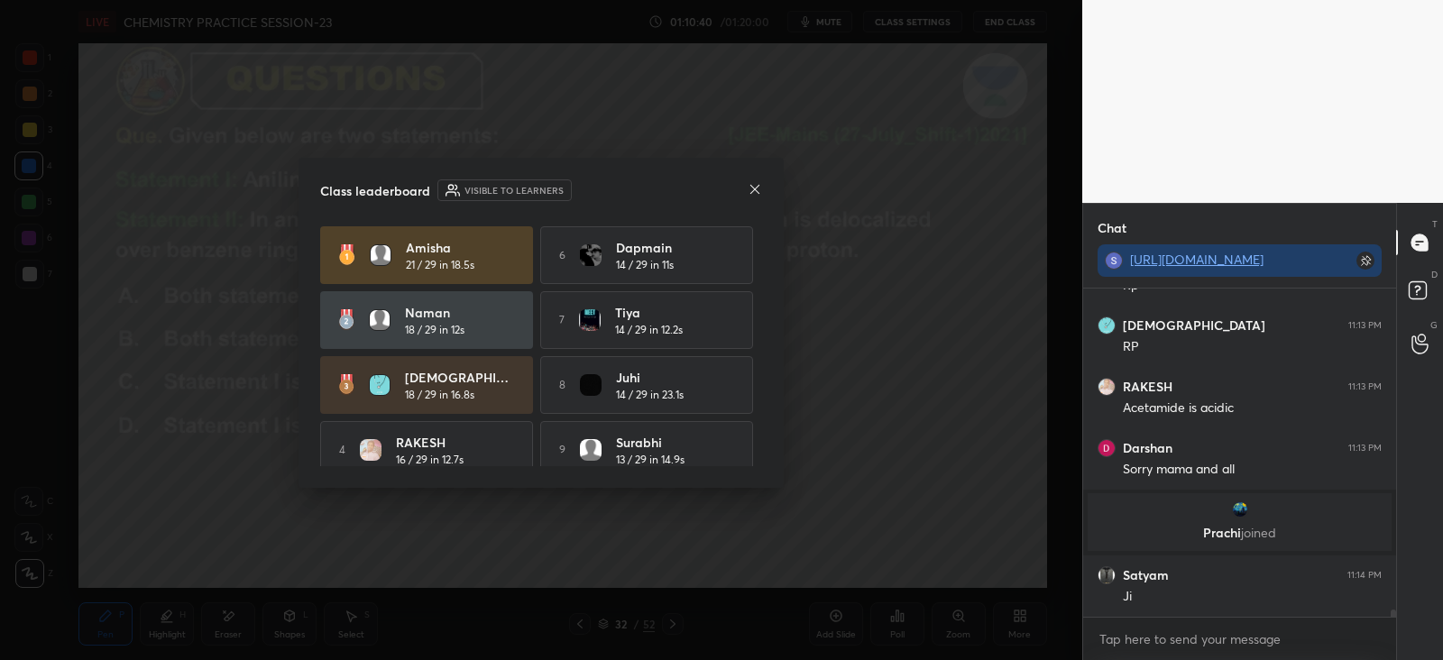
scroll to position [14898, 0]
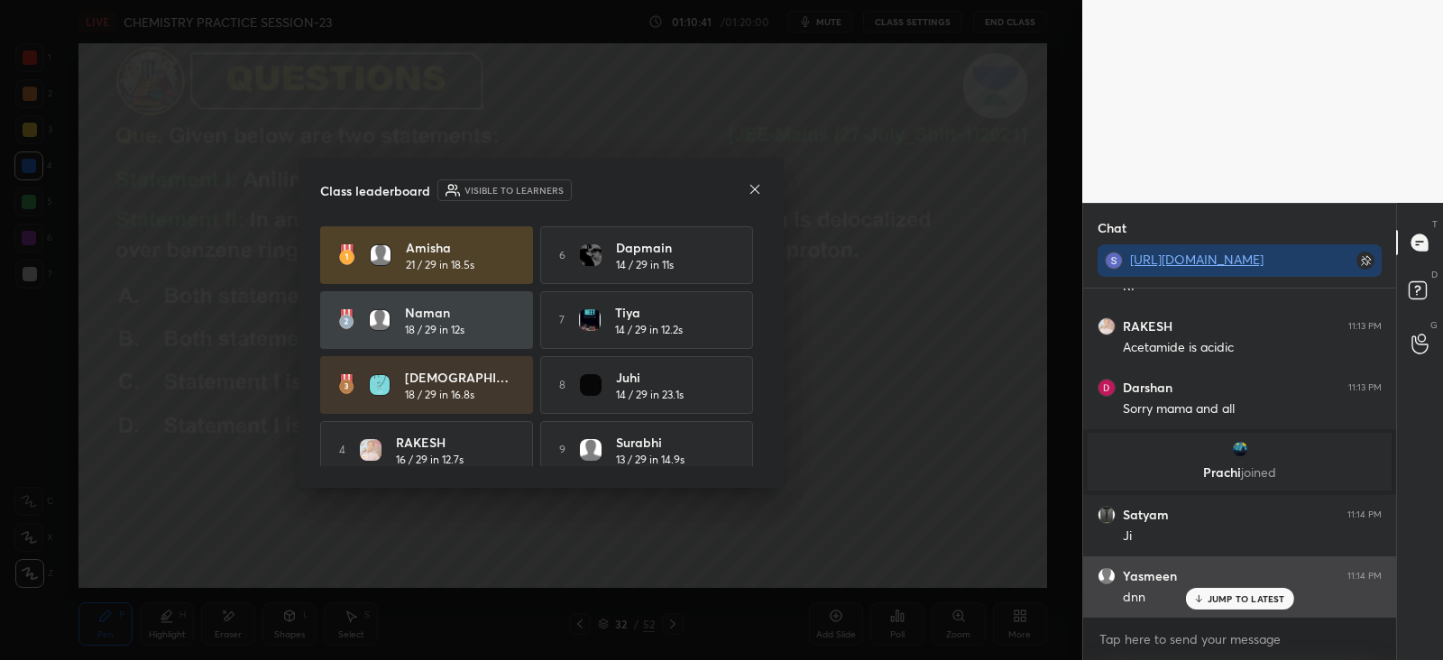
click at [1213, 603] on p "JUMP TO LATEST" at bounding box center [1246, 598] width 78 height 11
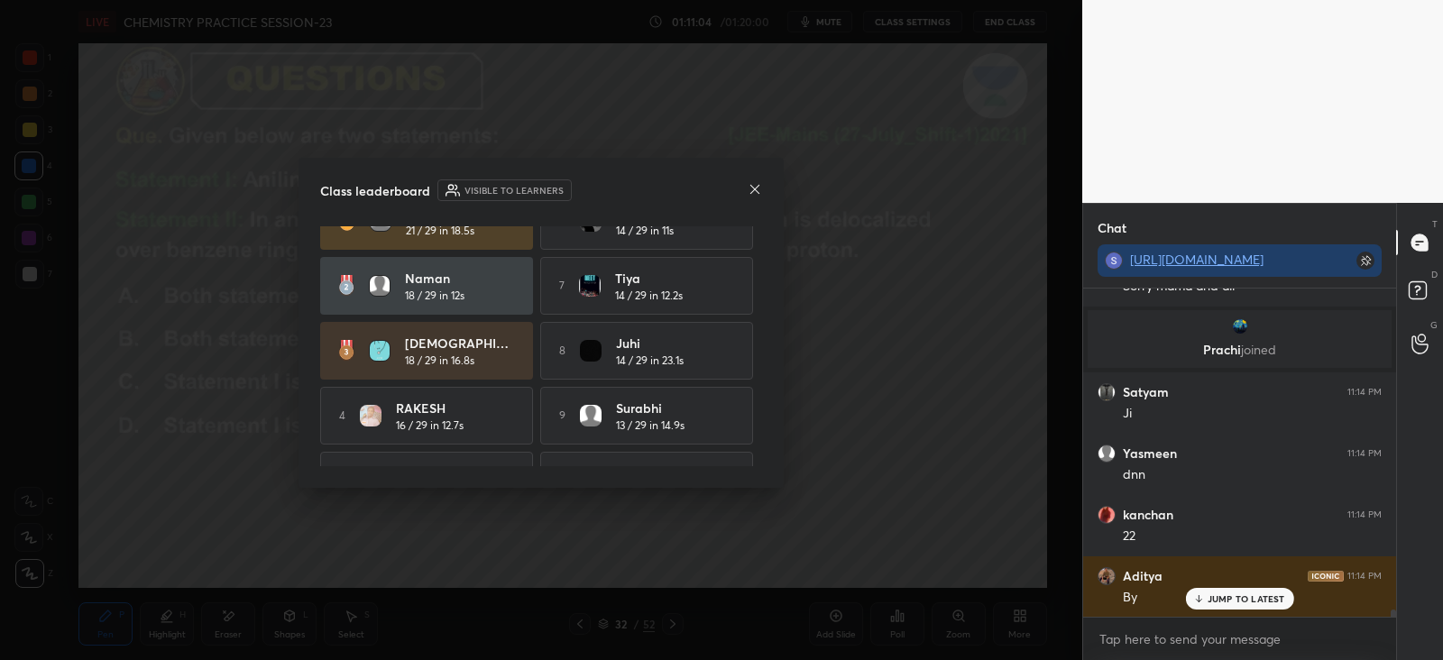
scroll to position [82, 0]
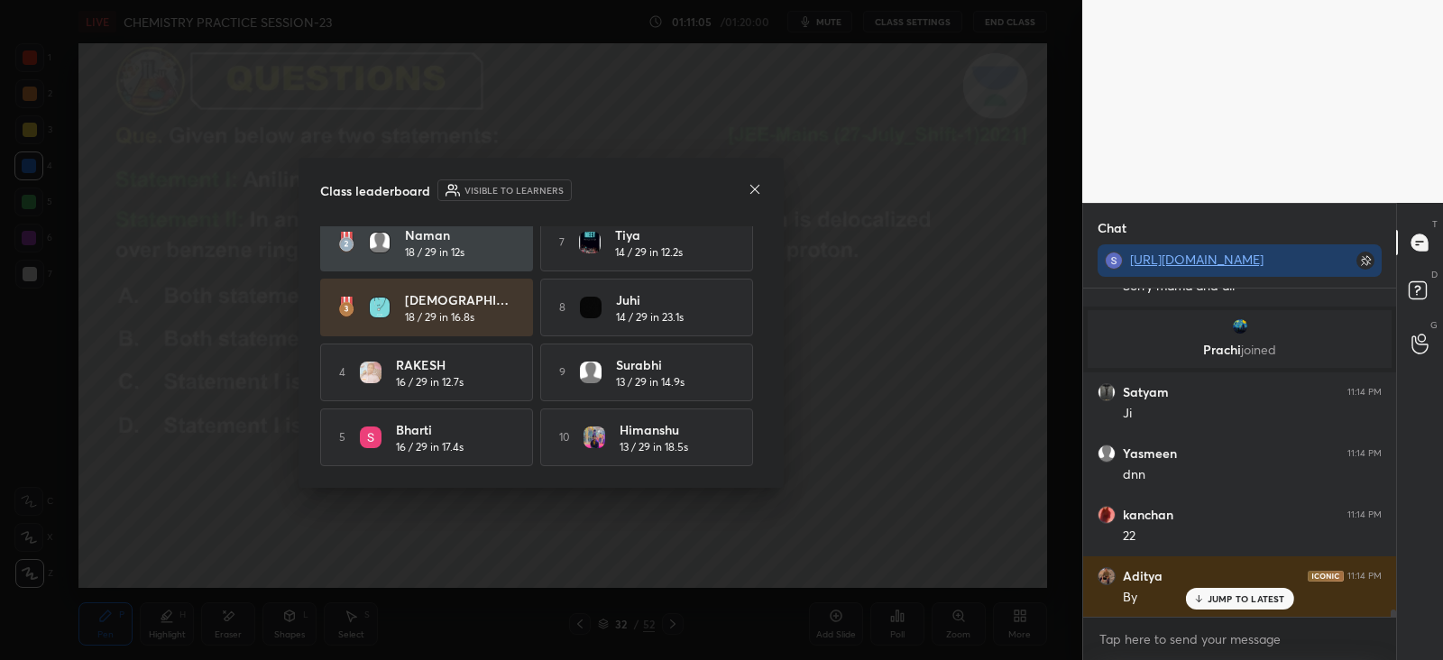
click at [746, 192] on div "Class leaderboard Visible to learners" at bounding box center [541, 190] width 442 height 22
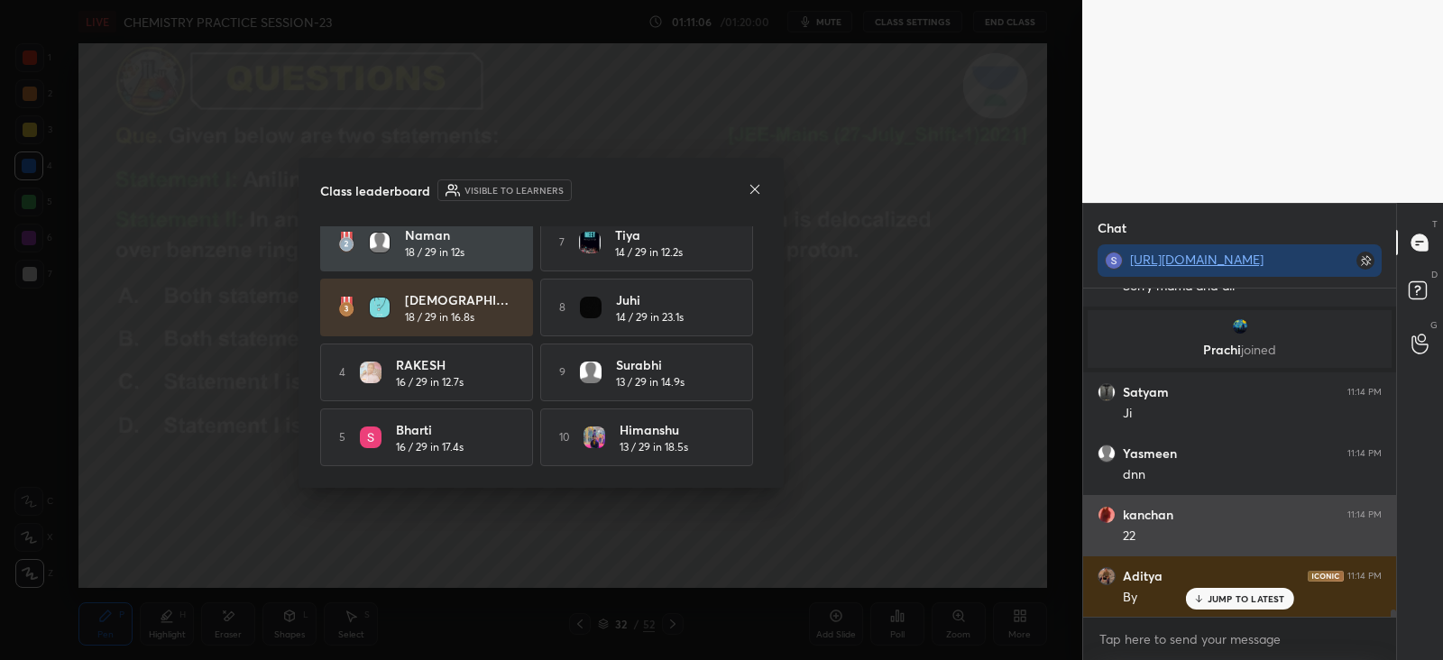
click at [1233, 598] on p "JUMP TO LATEST" at bounding box center [1246, 598] width 78 height 11
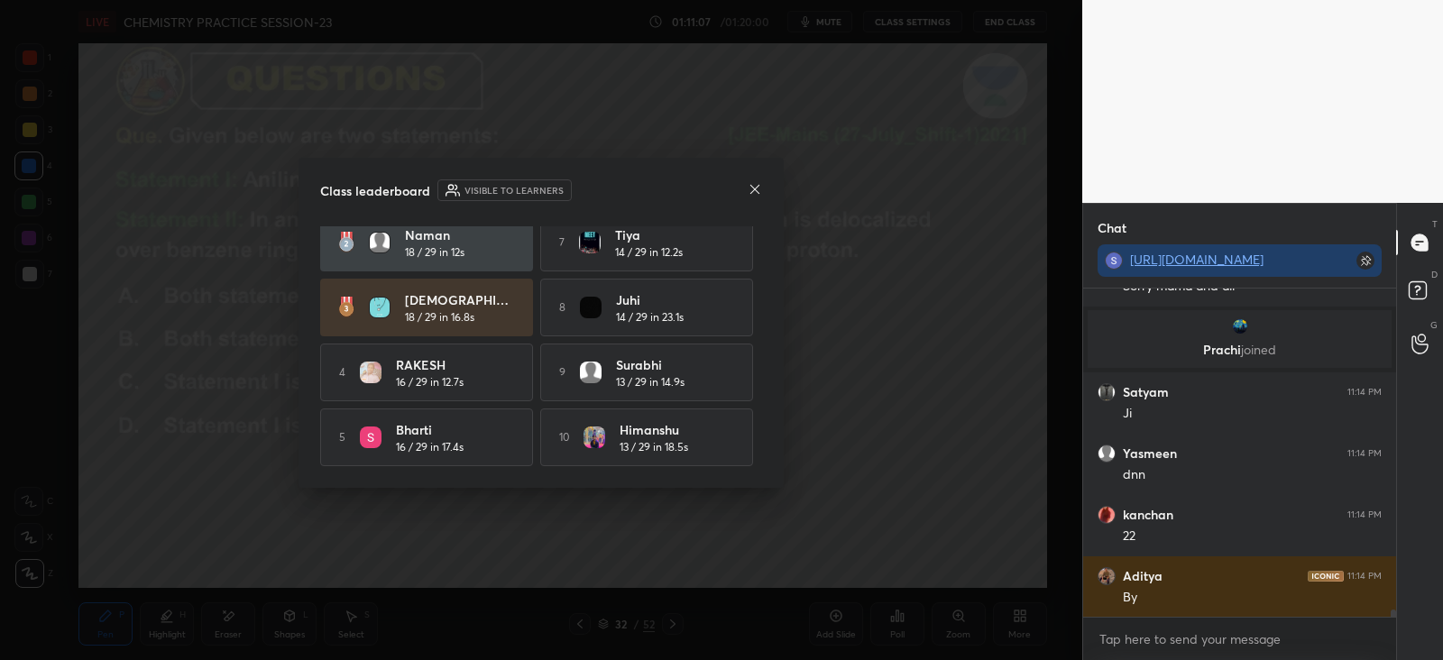
click at [755, 188] on icon at bounding box center [754, 188] width 9 height 9
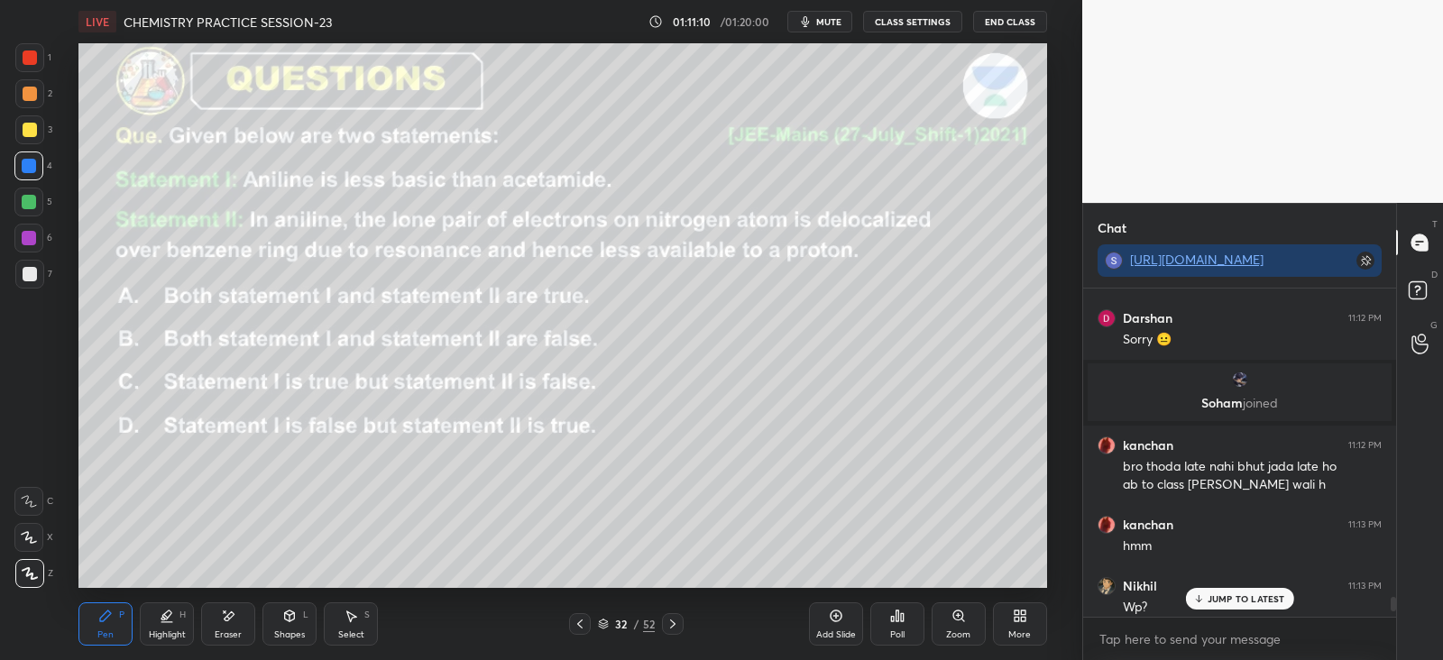
click at [1229, 595] on p "JUMP TO LATEST" at bounding box center [1246, 598] width 78 height 11
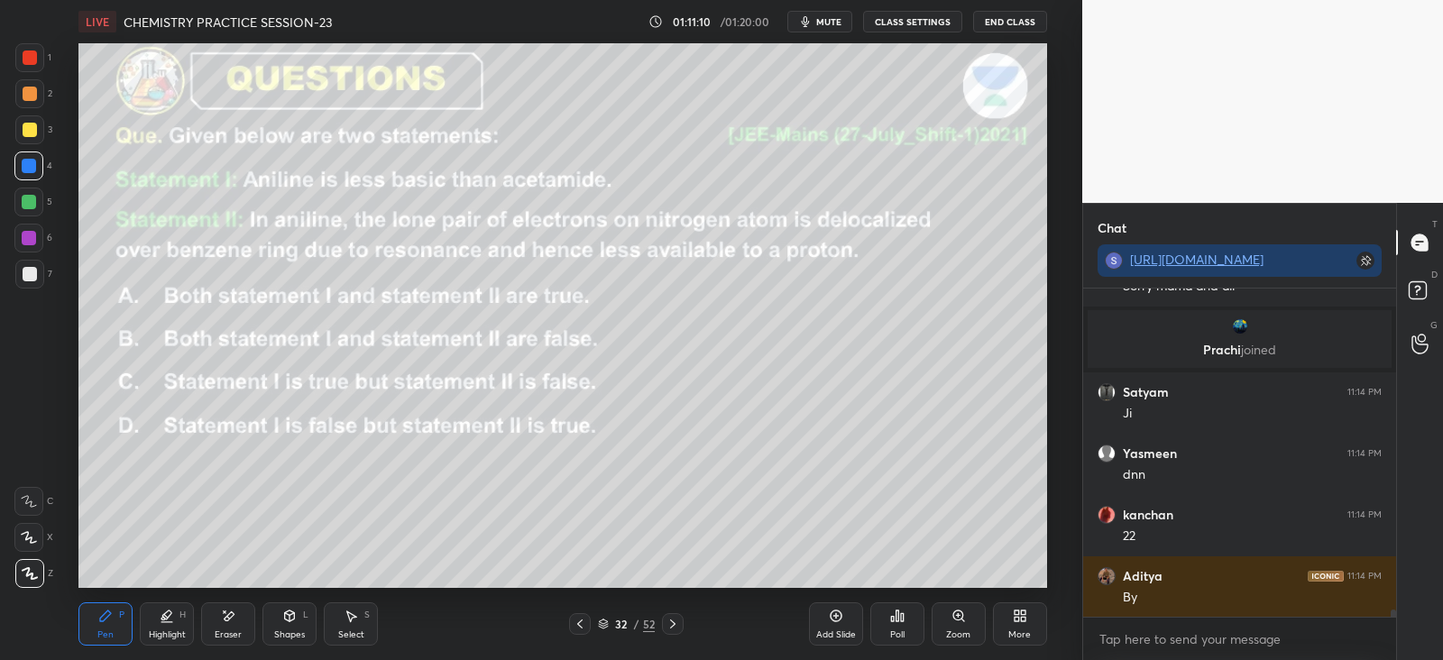
scroll to position [15303, 0]
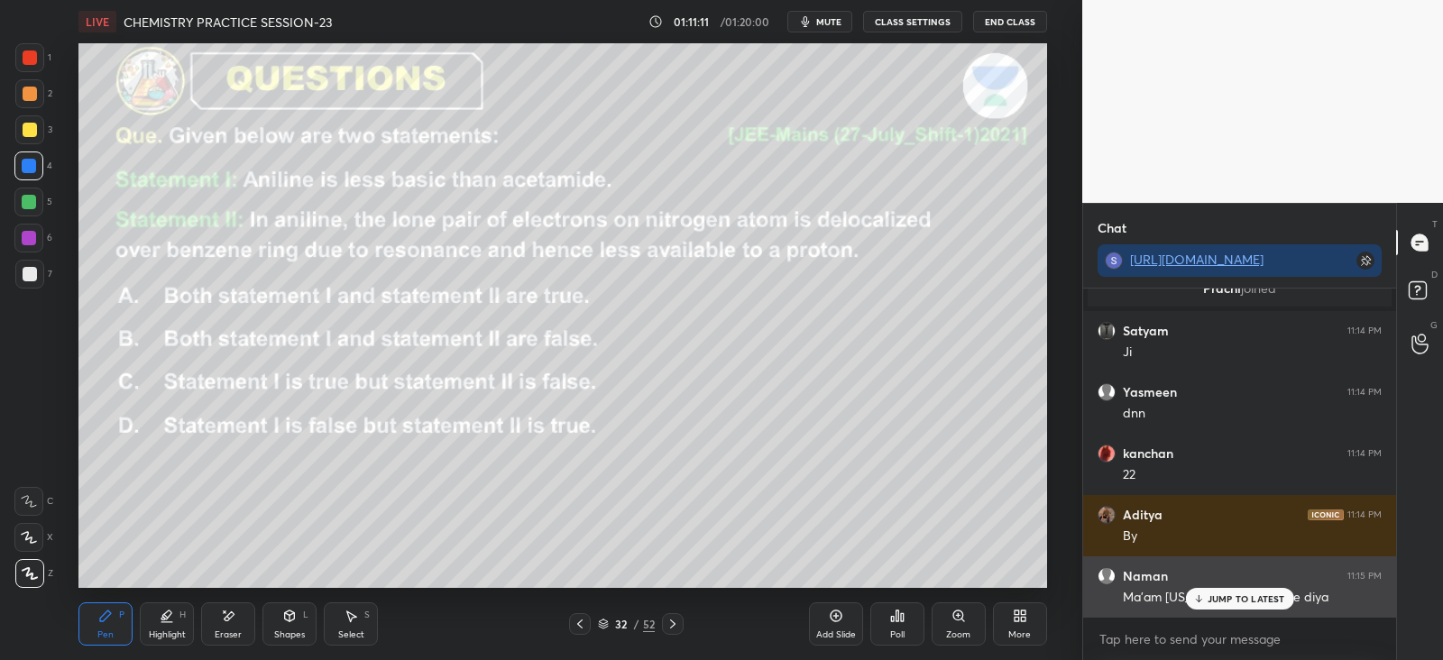
click at [1234, 593] on p "JUMP TO LATEST" at bounding box center [1246, 598] width 78 height 11
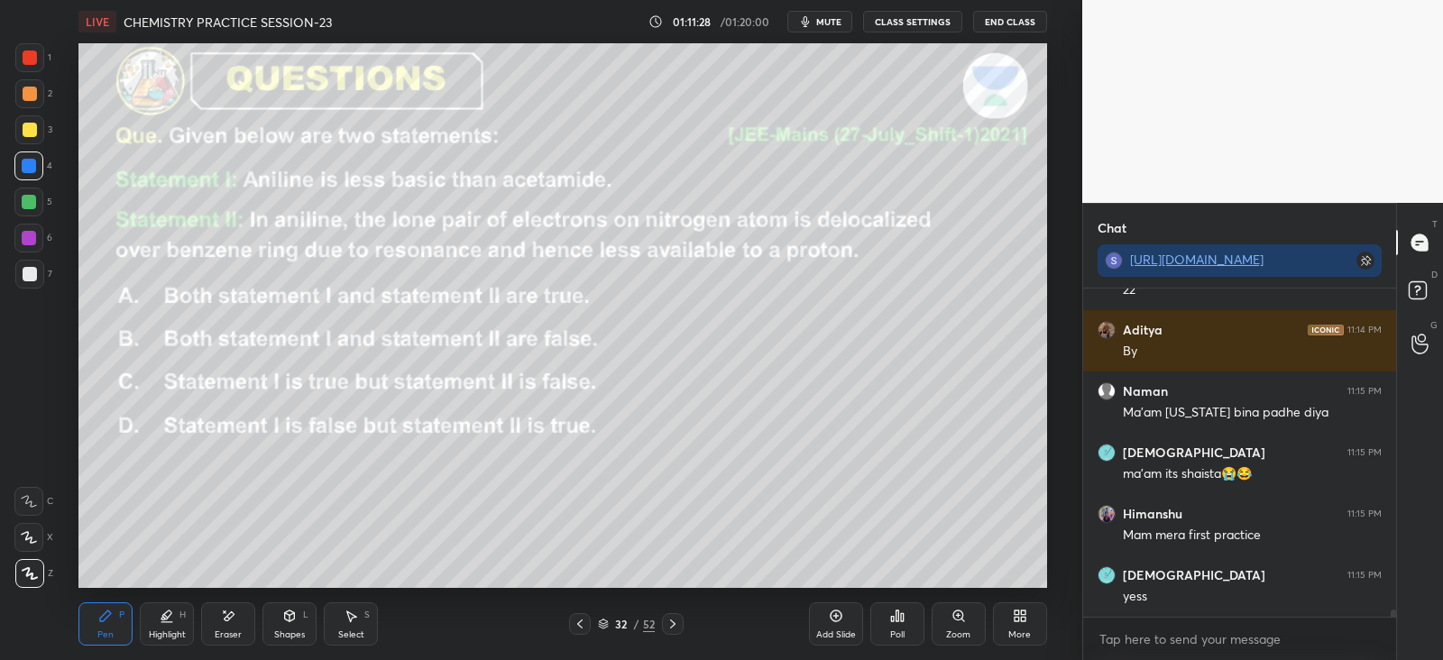
scroll to position [15548, 0]
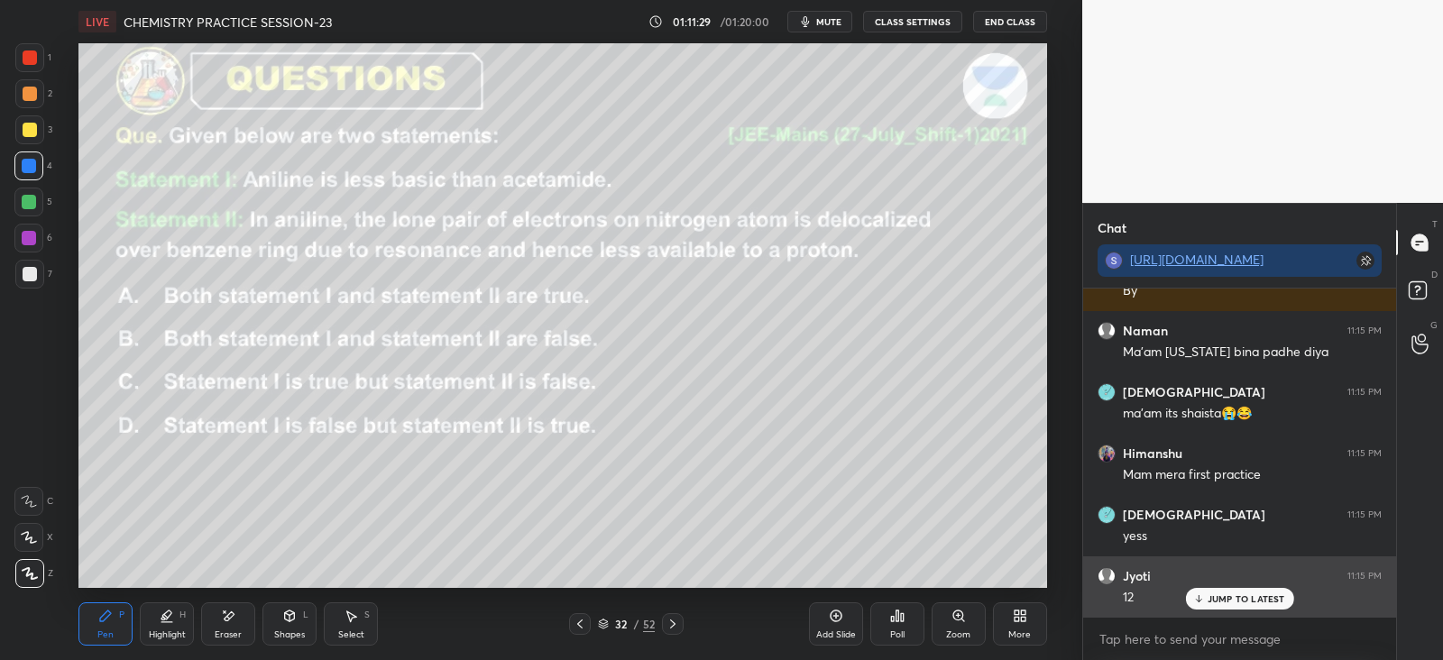
click at [1238, 593] on p "JUMP TO LATEST" at bounding box center [1246, 598] width 78 height 11
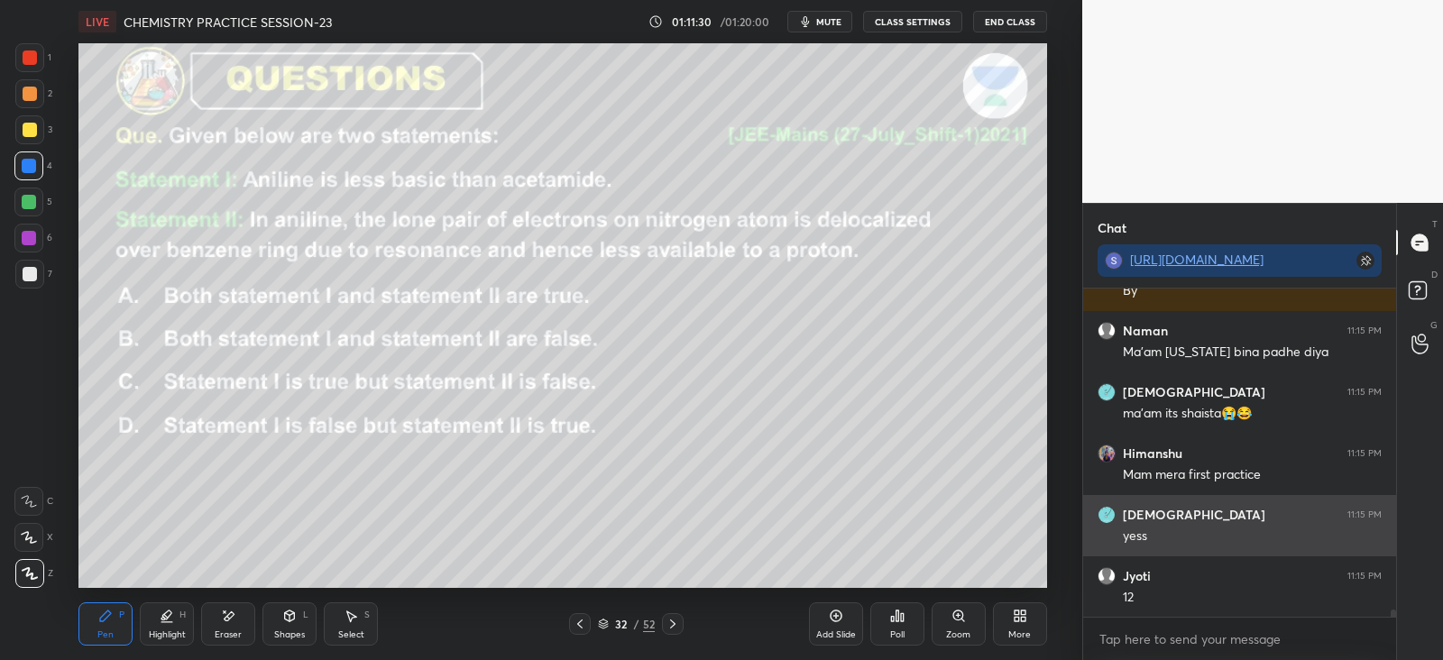
scroll to position [15609, 0]
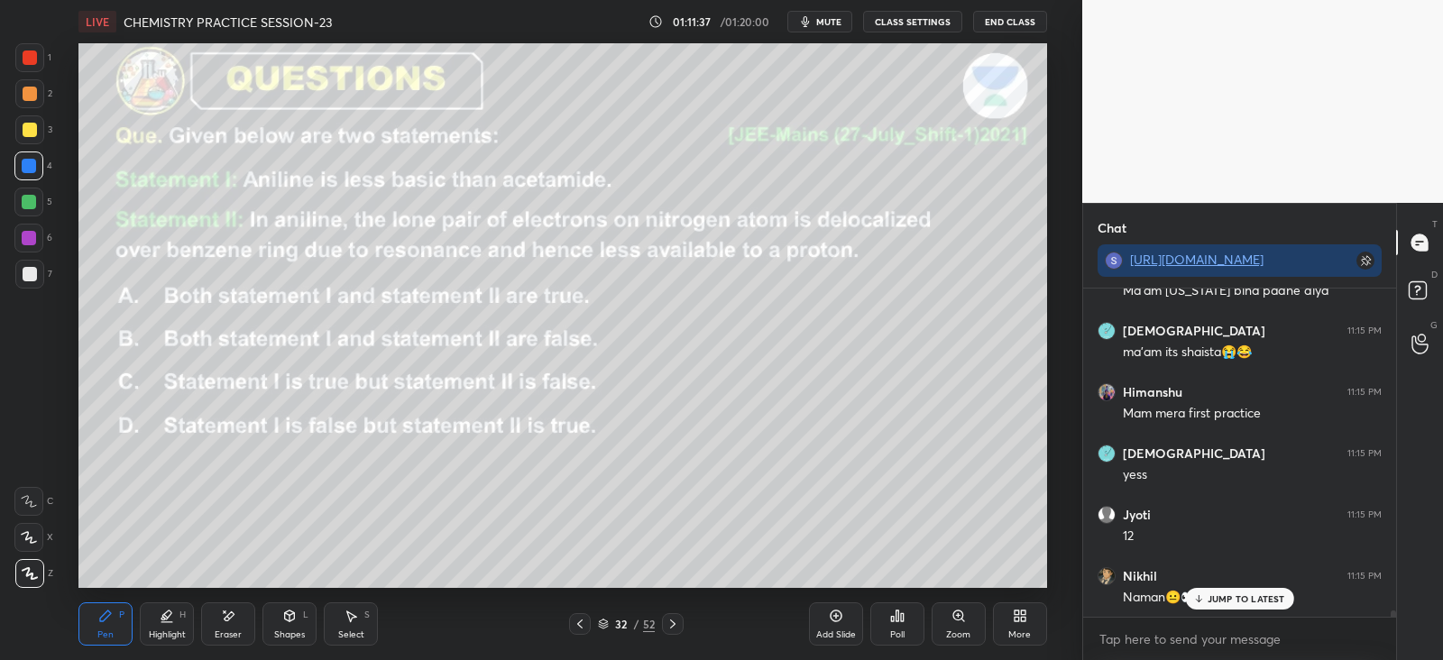
click at [1014, 23] on button "End Class" at bounding box center [1010, 22] width 74 height 22
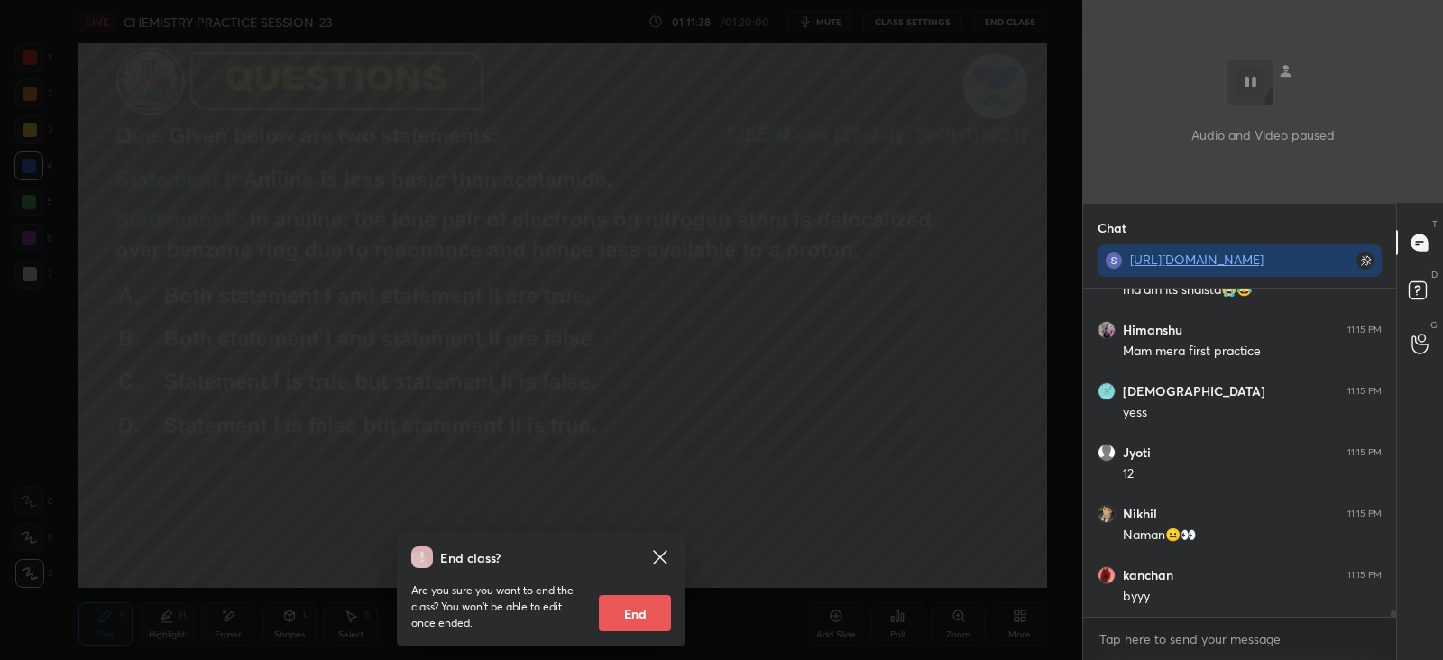
scroll to position [15732, 0]
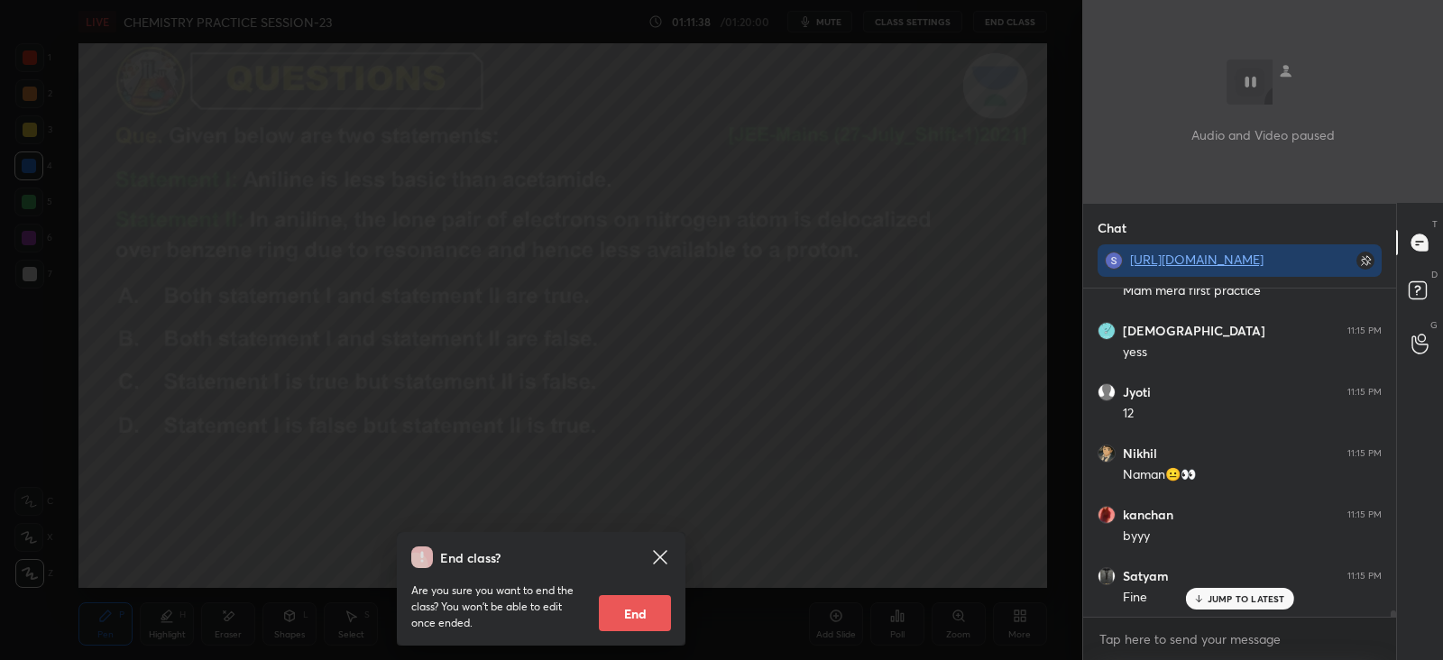
click at [649, 615] on button "End" at bounding box center [635, 613] width 72 height 36
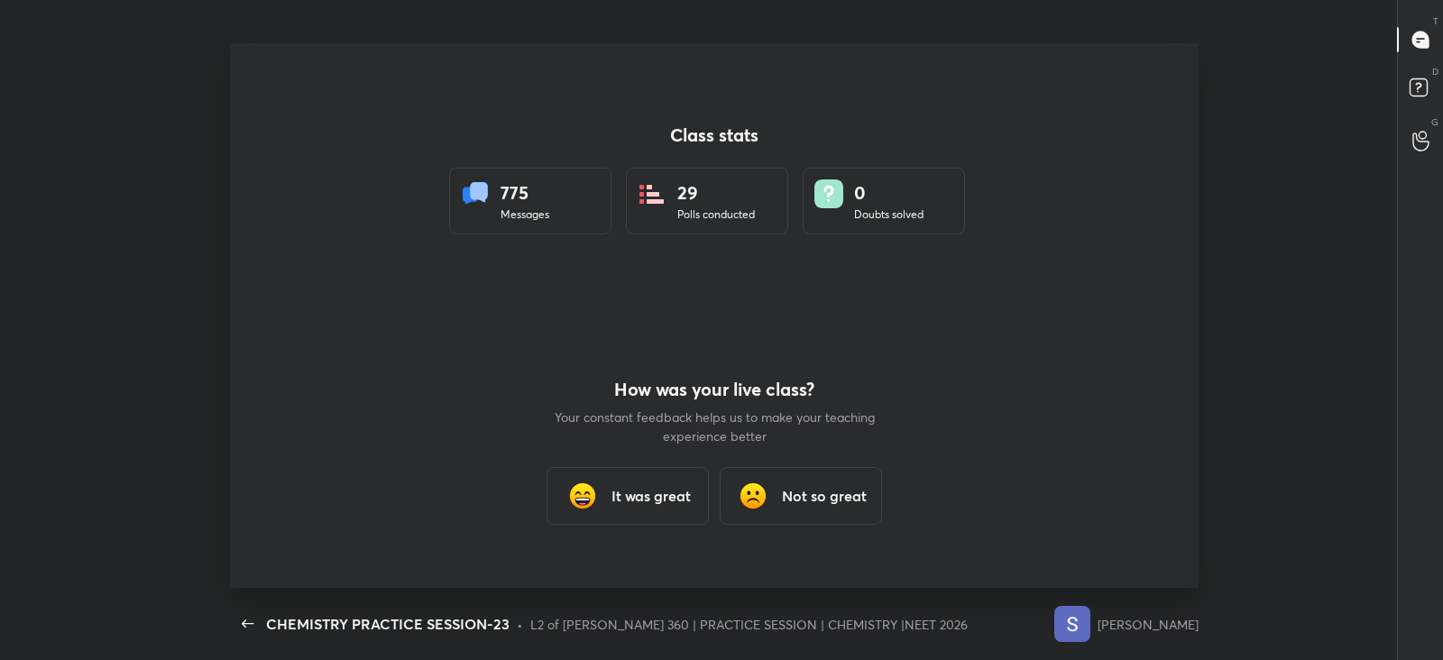
scroll to position [0, 0]
type textarea "x"
